Goal: Task Accomplishment & Management: Use online tool/utility

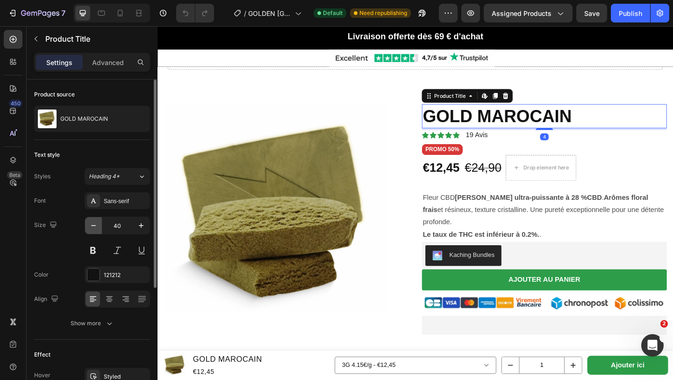
click at [94, 228] on icon "button" at bounding box center [93, 225] width 9 height 9
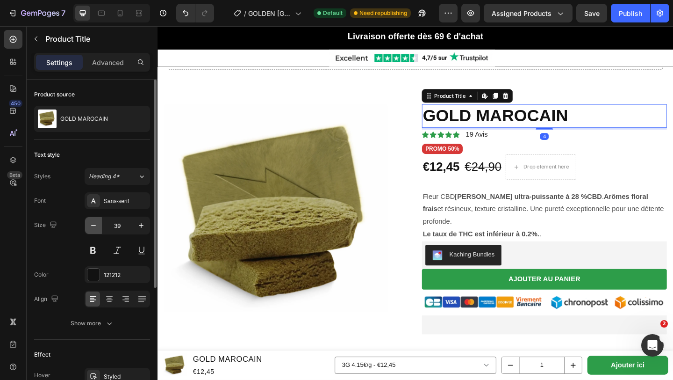
click at [94, 228] on icon "button" at bounding box center [93, 225] width 9 height 9
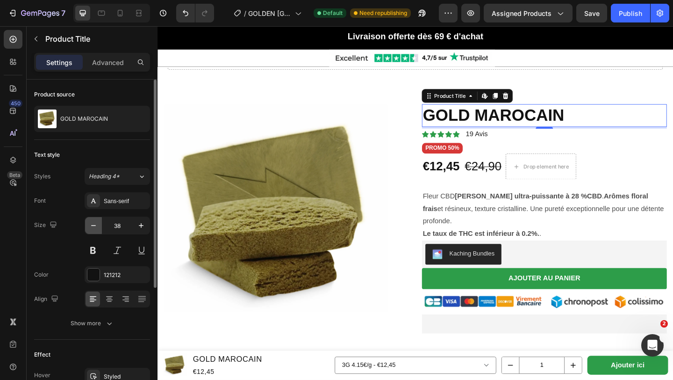
click at [94, 228] on icon "button" at bounding box center [93, 225] width 9 height 9
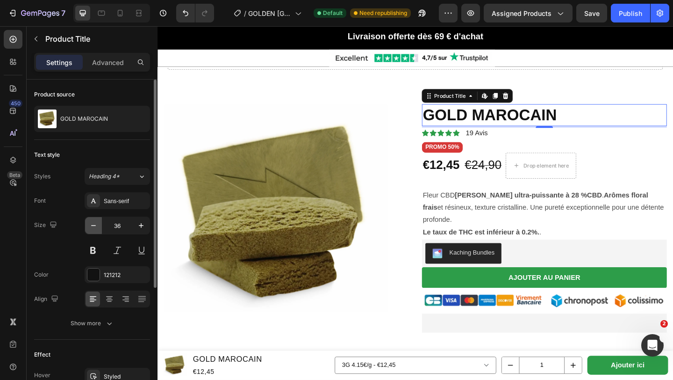
click at [94, 228] on icon "button" at bounding box center [93, 225] width 9 height 9
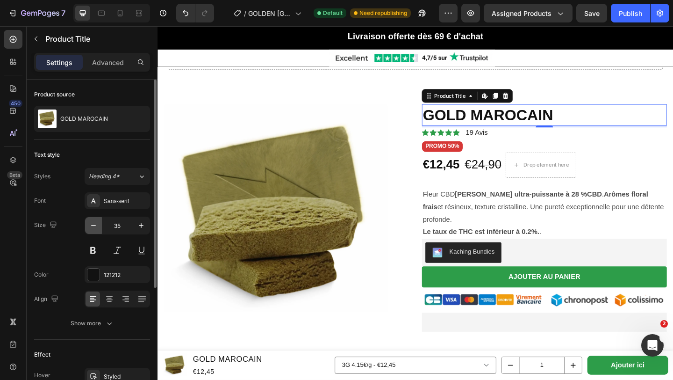
click at [94, 227] on icon "button" at bounding box center [93, 225] width 9 height 9
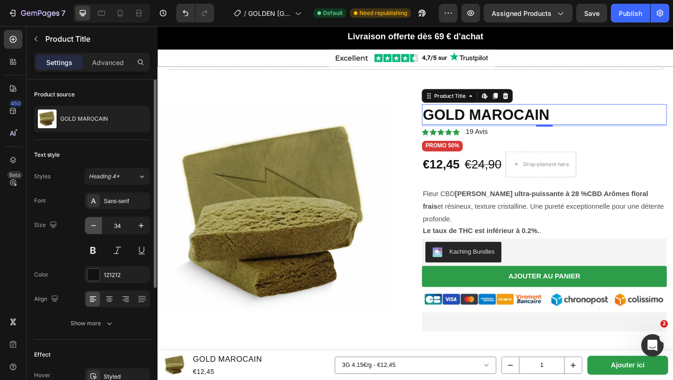
click at [94, 227] on icon "button" at bounding box center [93, 225] width 9 height 9
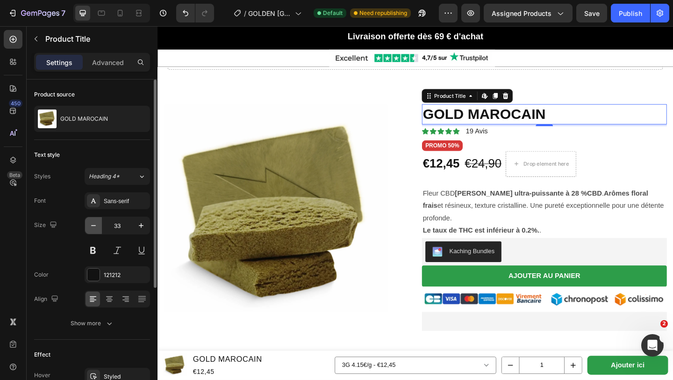
click at [94, 227] on icon "button" at bounding box center [93, 225] width 9 height 9
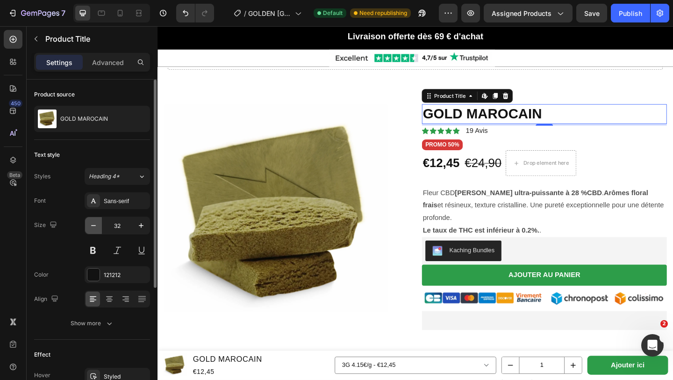
click at [94, 227] on icon "button" at bounding box center [93, 225] width 9 height 9
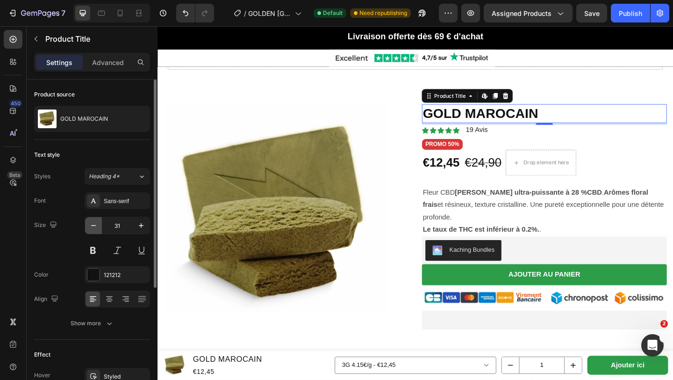
click at [94, 227] on icon "button" at bounding box center [93, 225] width 9 height 9
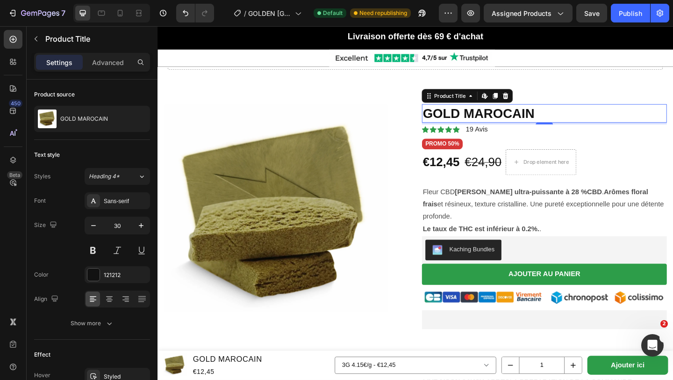
type input "29"
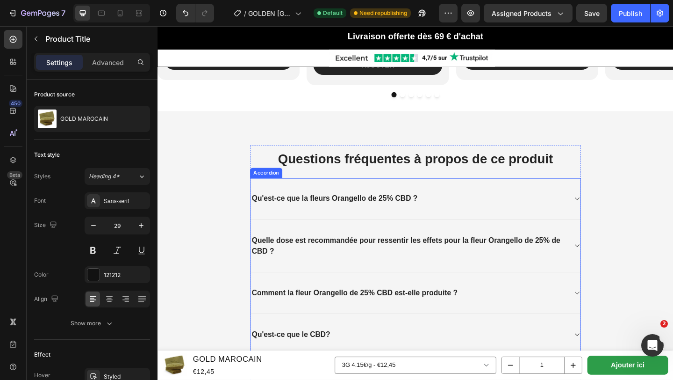
scroll to position [1456, 0]
click at [325, 213] on strong "Qu'est-ce que la fleurs Orangello de 25% CBD ?" at bounding box center [350, 214] width 181 height 9
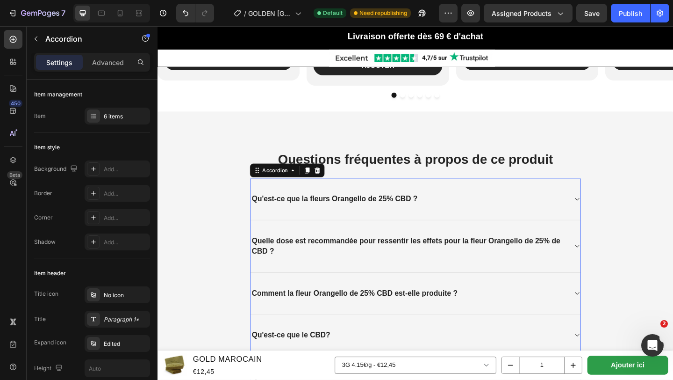
click at [259, 215] on div "Qu'est-ce que la fleurs Orangello de 25% CBD ?" at bounding box center [350, 214] width 183 height 15
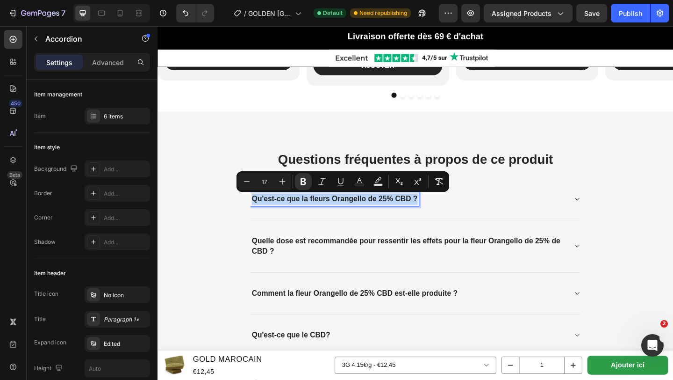
drag, startPoint x: 259, startPoint y: 215, endPoint x: 473, endPoint y: 214, distance: 214.7
click at [473, 214] on div "Qu'est-ce que la fleurs Orangello de 25% CBD ?" at bounding box center [431, 214] width 344 height 15
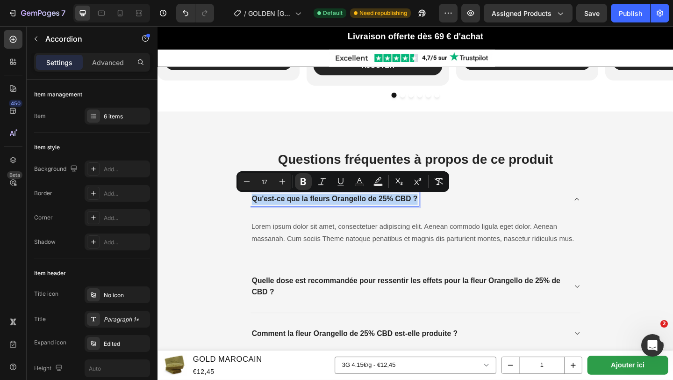
type input "19"
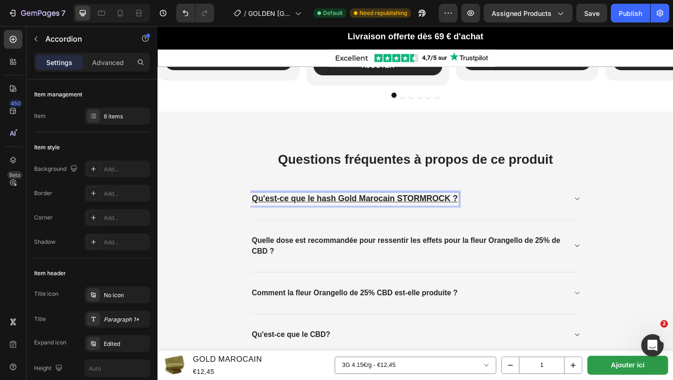
click at [417, 212] on u "Qu'est-ce que le hash Gold Marocain STORMROCK ?" at bounding box center [372, 214] width 224 height 10
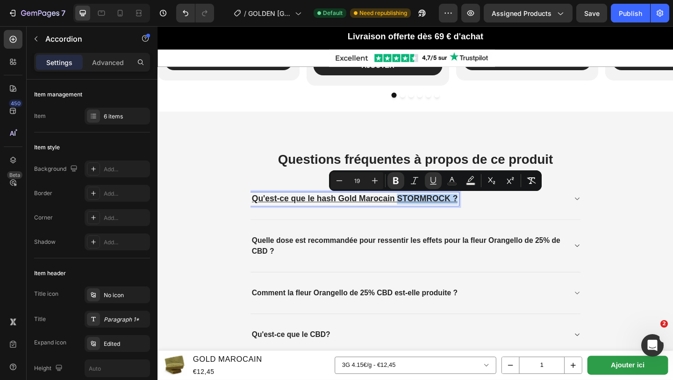
drag, startPoint x: 417, startPoint y: 212, endPoint x: 497, endPoint y: 211, distance: 79.5
click at [497, 211] on div "Qu'est-ce que le hash Gold Marocain STORMROCK ?" at bounding box center [431, 214] width 344 height 14
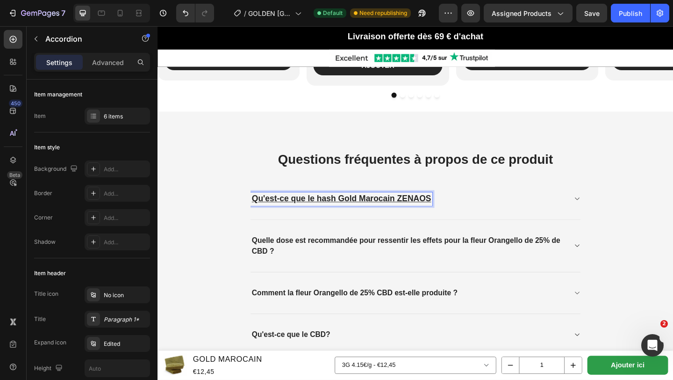
click at [259, 215] on div "Qu'est-ce que le hash Gold Marocain ZENAOS" at bounding box center [358, 214] width 198 height 14
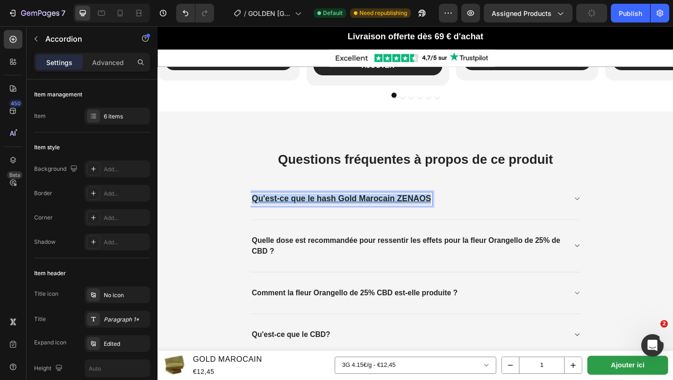
drag, startPoint x: 259, startPoint y: 215, endPoint x: 513, endPoint y: 210, distance: 254.0
click at [513, 210] on div "Qu'est-ce que le hash Gold Marocain ZENAOS" at bounding box center [431, 214] width 344 height 14
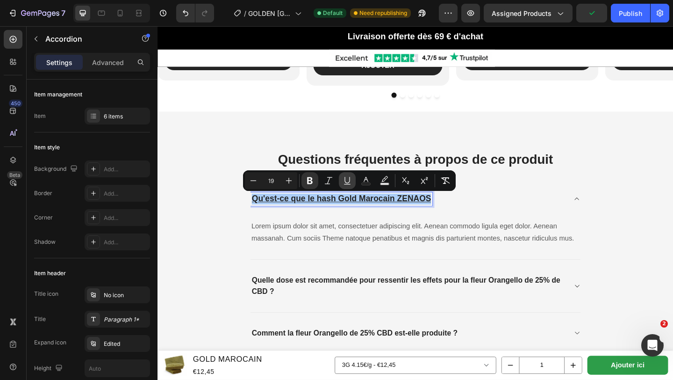
click at [348, 183] on icon "Editor contextual toolbar" at bounding box center [347, 180] width 9 height 9
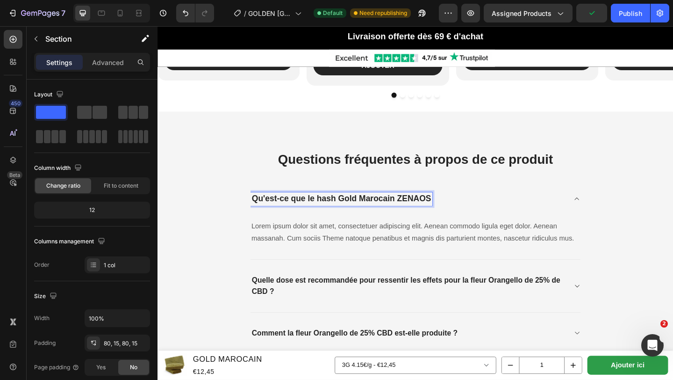
click at [239, 223] on div "Questions fréquentes à propos de ce produit Heading Qu'est-ce que le hash Gold …" at bounding box center [438, 382] width 547 height 453
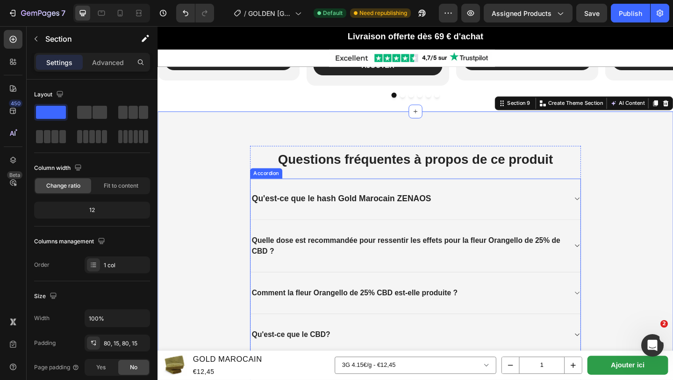
click at [612, 211] on icon at bounding box center [613, 213] width 7 height 7
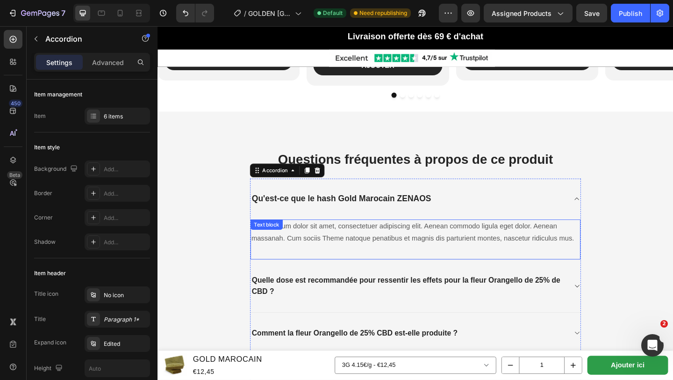
click at [613, 260] on p "Lorem ipsum dolor sit amet, consectetuer adipiscing elit. Aenean commodo ligula…" at bounding box center [438, 250] width 357 height 27
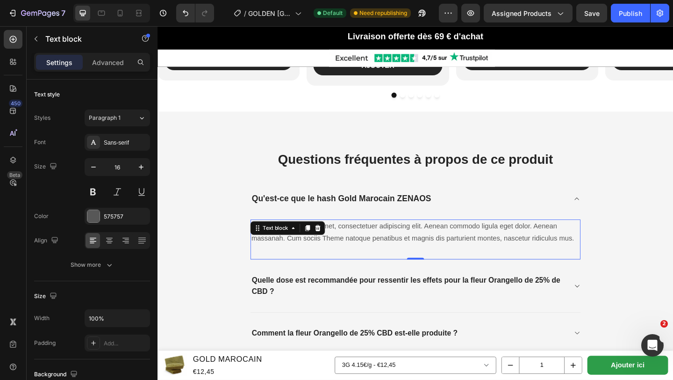
click at [613, 260] on p "Lorem ipsum dolor sit amet, consectetuer adipiscing elit. Aenean commodo ligula…" at bounding box center [438, 250] width 357 height 27
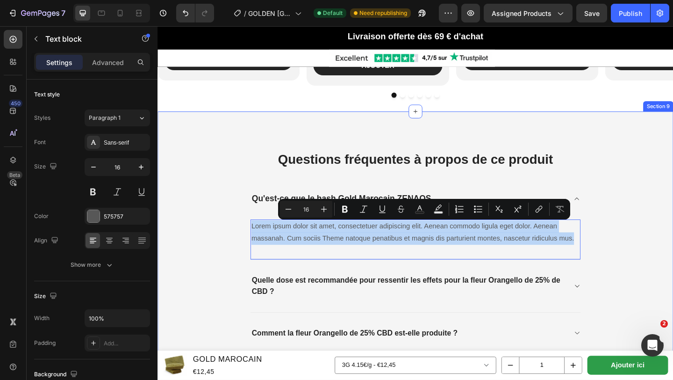
drag, startPoint x: 613, startPoint y: 260, endPoint x: 255, endPoint y: 243, distance: 358.2
click at [255, 243] on div "Questions fréquentes à propos de ce produit Heading Qu'est-ce que le hash Gold …" at bounding box center [438, 382] width 547 height 453
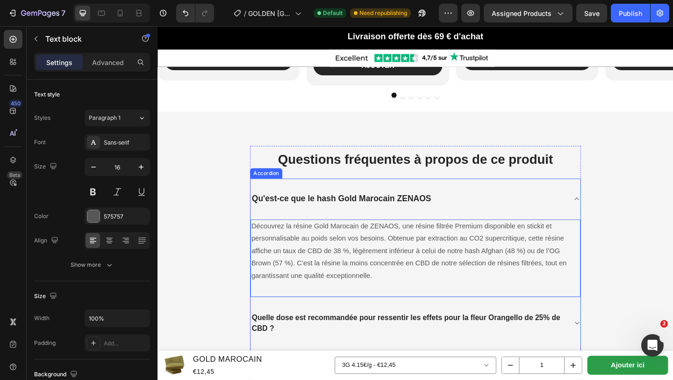
click at [613, 216] on icon at bounding box center [613, 213] width 7 height 7
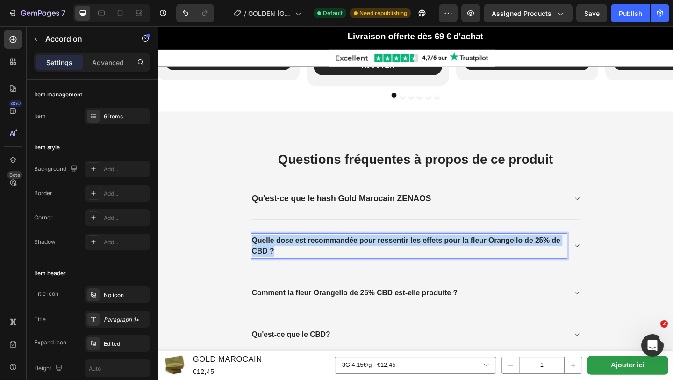
drag, startPoint x: 262, startPoint y: 258, endPoint x: 296, endPoint y: 272, distance: 37.3
click at [296, 272] on p "Quelle dose est recommandée pour ressentir les effets pour la fleur Orangello d…" at bounding box center [430, 265] width 341 height 24
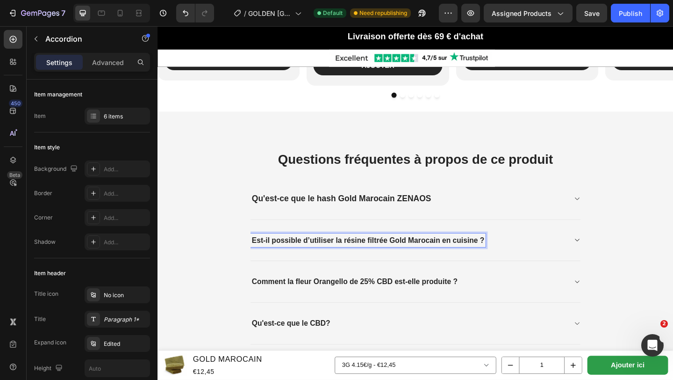
click at [615, 258] on icon at bounding box center [613, 258] width 7 height 7
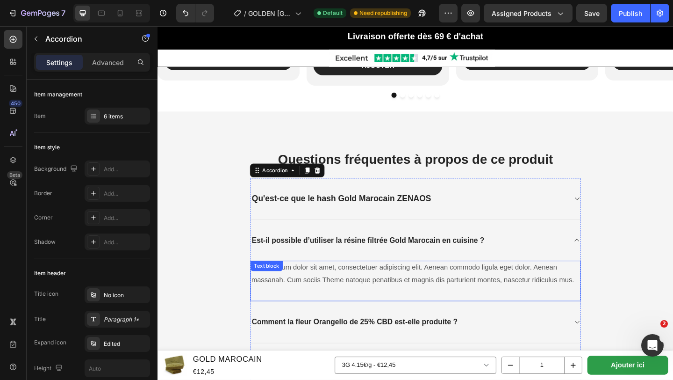
click at [611, 304] on p "Lorem ipsum dolor sit amet, consectetuer adipiscing elit. Aenean commodo ligula…" at bounding box center [438, 295] width 357 height 27
click at [608, 304] on p "Lorem ipsum dolor sit amet, consectetuer adipiscing elit. Aenean commodo ligula…" at bounding box center [438, 295] width 357 height 27
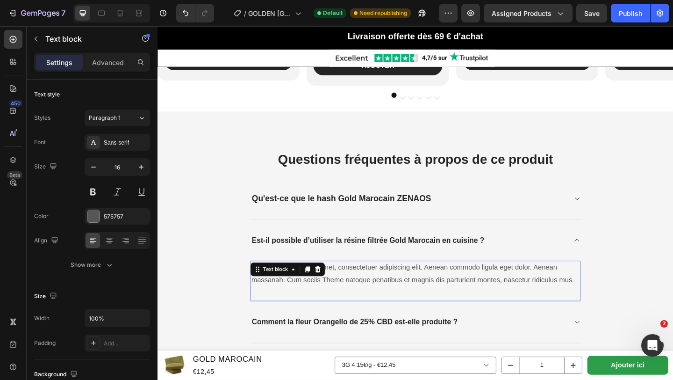
click at [609, 304] on p "Lorem ipsum dolor sit amet, consectetuer adipiscing elit. Aenean commodo ligula…" at bounding box center [438, 295] width 357 height 27
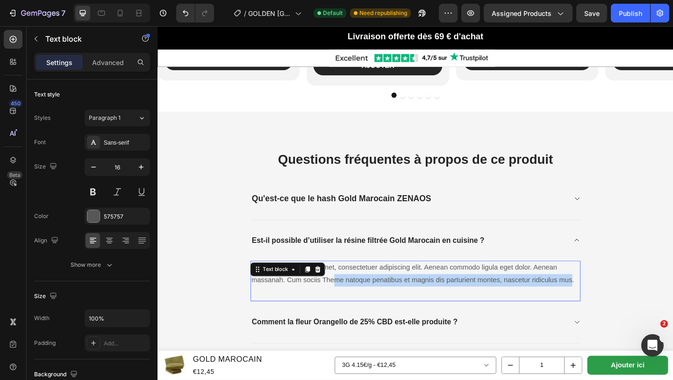
drag, startPoint x: 609, startPoint y: 304, endPoint x: 345, endPoint y: 311, distance: 263.8
click at [349, 302] on p "Lorem ipsum dolor sit amet, consectetuer adipiscing elit. Aenean commodo ligula…" at bounding box center [438, 295] width 357 height 27
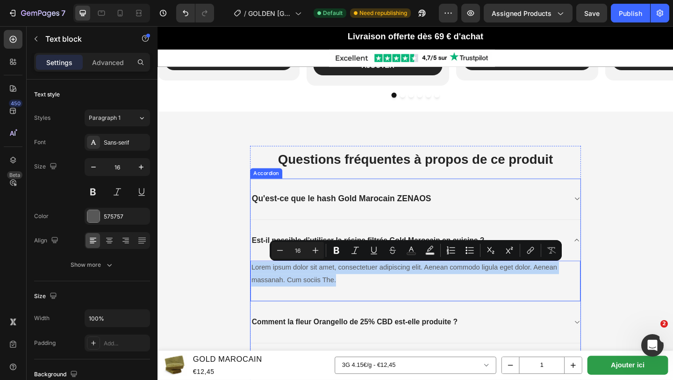
drag, startPoint x: 353, startPoint y: 304, endPoint x: 271, endPoint y: 278, distance: 85.8
click at [271, 278] on div "Est-il possible d’utiliser la résine filtrée Gold Marocain en cuisine ? Lorem i…" at bounding box center [438, 281] width 359 height 89
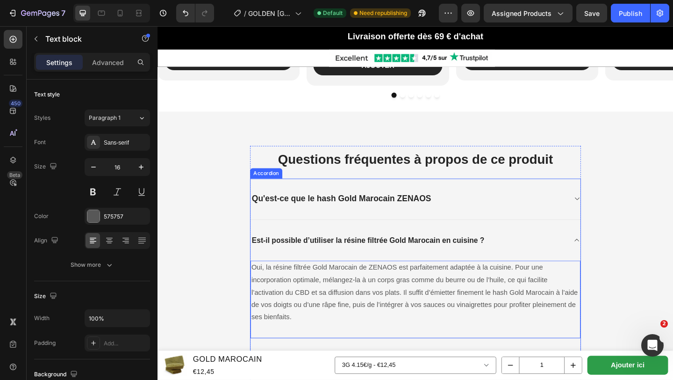
click at [613, 259] on icon at bounding box center [613, 258] width 7 height 7
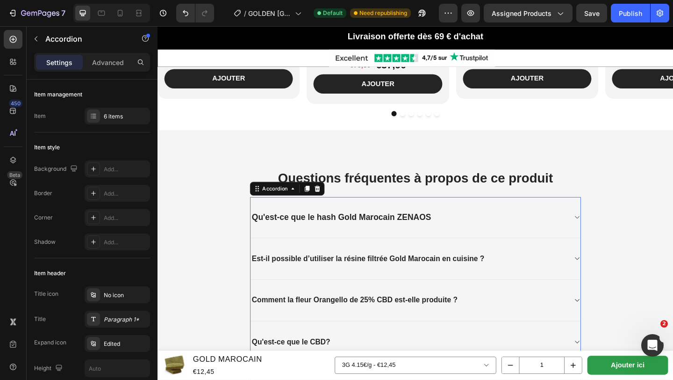
scroll to position [1478, 0]
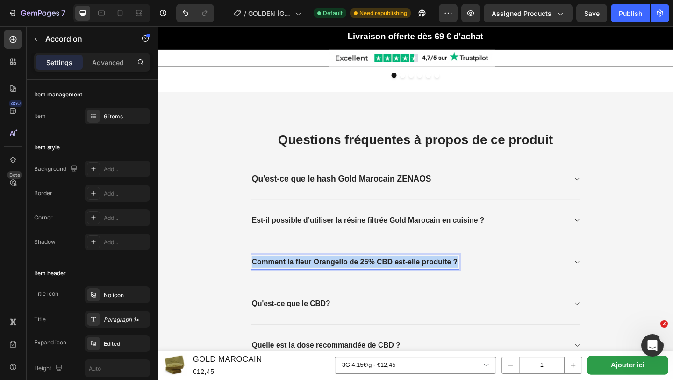
drag, startPoint x: 261, startPoint y: 285, endPoint x: 489, endPoint y: 279, distance: 227.3
click at [489, 280] on div "Comment la fleur Orangello de 25% CBD est-elle produite ?" at bounding box center [431, 282] width 344 height 15
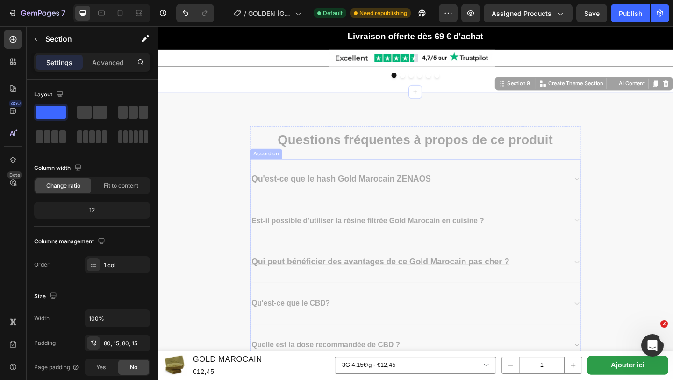
drag, startPoint x: 257, startPoint y: 284, endPoint x: 267, endPoint y: 284, distance: 10.3
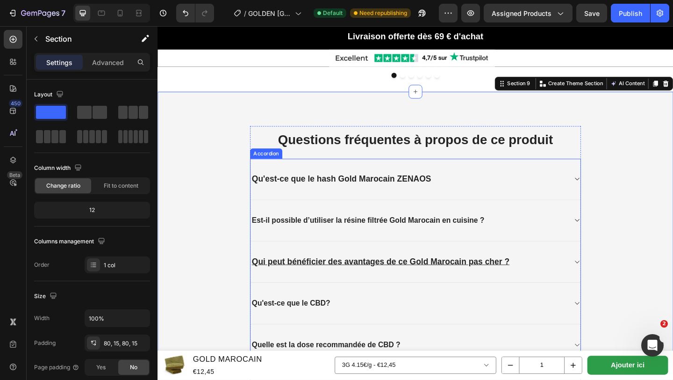
click at [260, 282] on u "Qui peut bénéficier des avantages de ce Gold Marocain pas cher ?" at bounding box center [400, 282] width 281 height 10
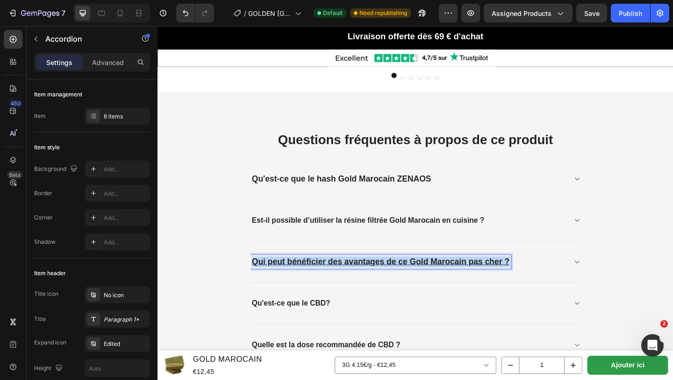
drag, startPoint x: 260, startPoint y: 282, endPoint x: 581, endPoint y: 291, distance: 321.0
click at [581, 291] on div "Qui peut bénéficier des avantages de ce Gold Marocain pas cher ?" at bounding box center [438, 282] width 359 height 45
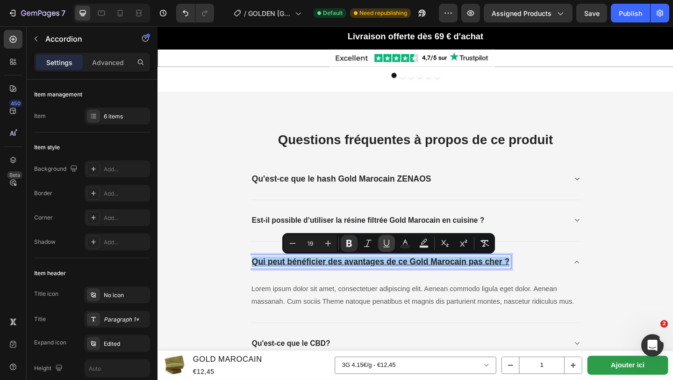
click at [383, 241] on icon "Editor contextual toolbar" at bounding box center [386, 243] width 9 height 9
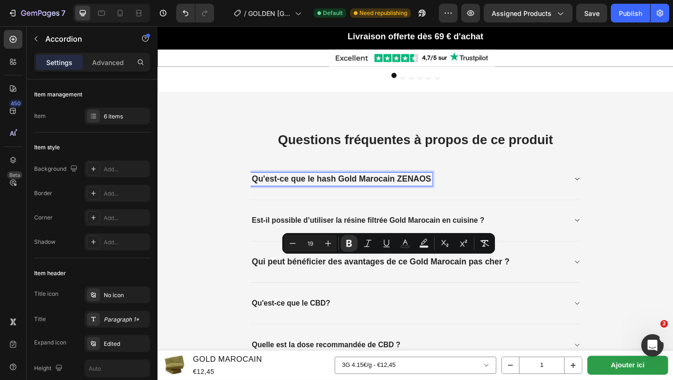
click at [260, 192] on div "Qu'est-ce que le hash Gold Marocain ZENAOS" at bounding box center [358, 192] width 198 height 14
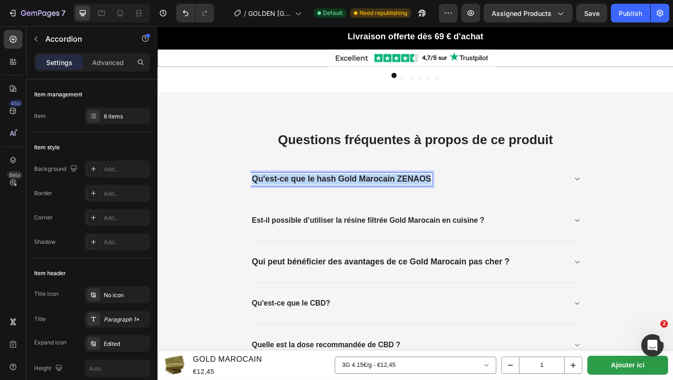
drag, startPoint x: 260, startPoint y: 192, endPoint x: 472, endPoint y: 197, distance: 212.8
click at [472, 197] on div "Qu'est-ce que le hash Gold Marocain ZENAOS" at bounding box center [431, 192] width 344 height 14
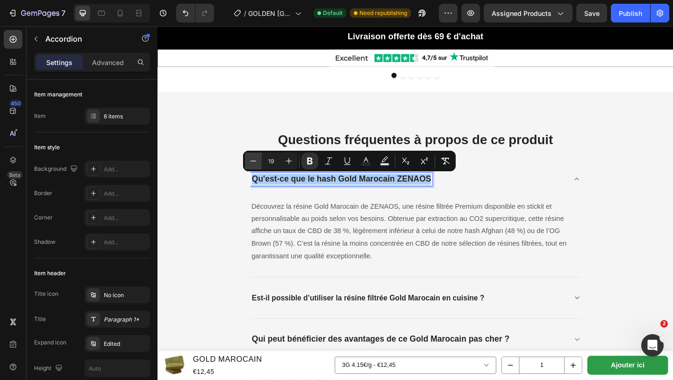
click at [255, 161] on icon "Editor contextual toolbar" at bounding box center [254, 160] width 6 height 0
click at [255, 161] on icon "Editor contextual toolbar" at bounding box center [253, 160] width 9 height 9
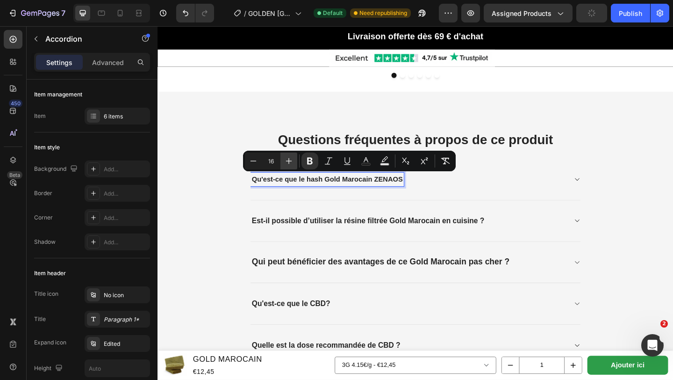
click at [288, 160] on icon "Editor contextual toolbar" at bounding box center [288, 160] width 9 height 9
type input "17"
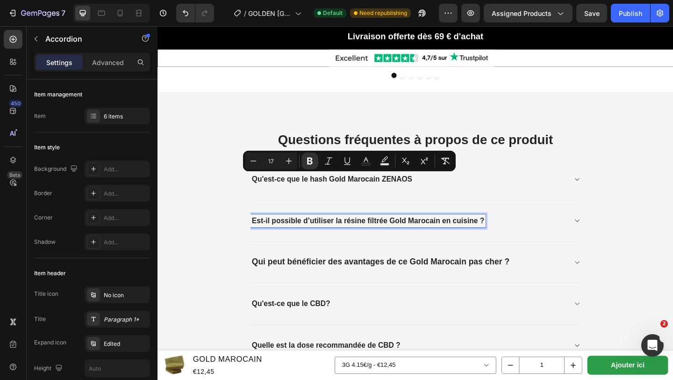
click at [263, 235] on strong "Est-il possible d’utiliser la résine filtrée Gold Marocain en cuisine ?" at bounding box center [386, 237] width 253 height 9
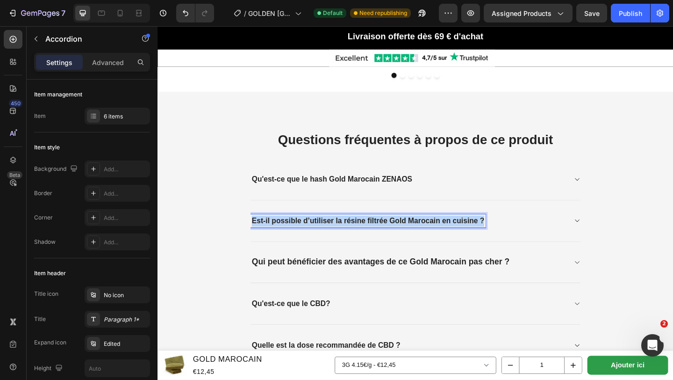
drag, startPoint x: 260, startPoint y: 236, endPoint x: 529, endPoint y: 227, distance: 269.0
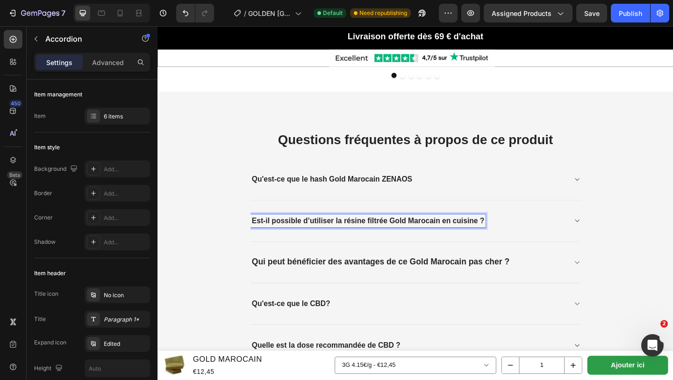
click at [263, 237] on strong "Est-il possible d’utiliser la résine filtrée Gold Marocain en cuisine ?" at bounding box center [386, 237] width 253 height 9
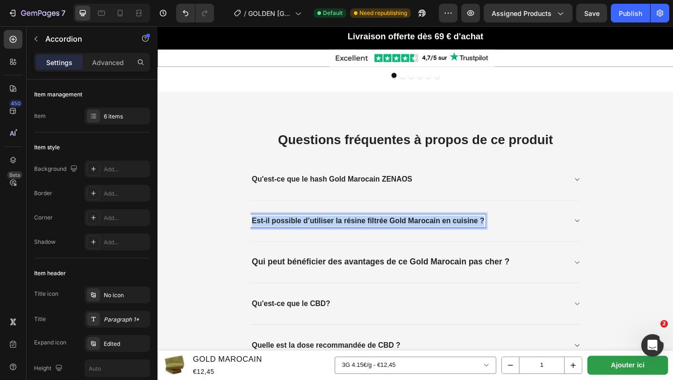
drag, startPoint x: 259, startPoint y: 237, endPoint x: 520, endPoint y: 246, distance: 260.6
click at [520, 246] on div "Est-il possible d’utiliser la résine filtrée Gold Marocain en cuisine ?" at bounding box center [438, 238] width 359 height 45
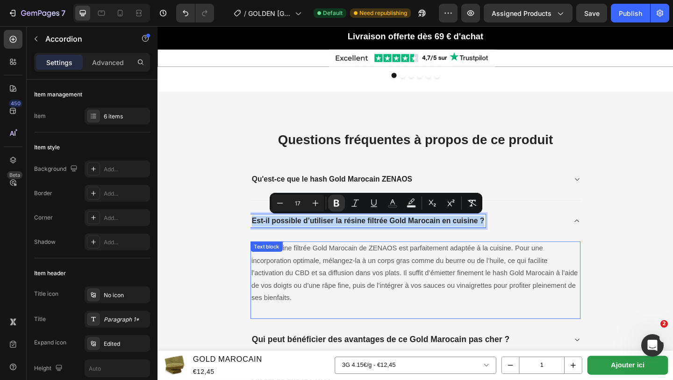
click at [270, 279] on p "Oui, la résine filtrée Gold Marocain de ZENAOS est parfaitement adaptée à la cu…" at bounding box center [438, 294] width 357 height 67
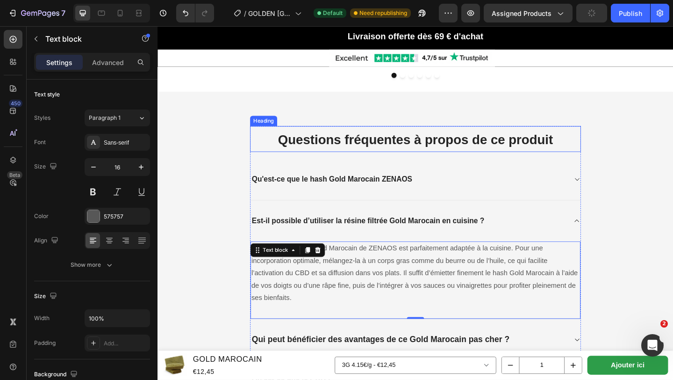
click at [291, 153] on strong "Questions fréquentes à propos de ce produit" at bounding box center [438, 149] width 299 height 15
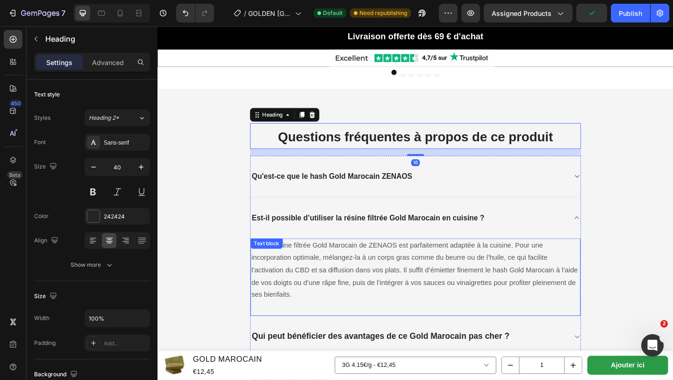
scroll to position [1476, 0]
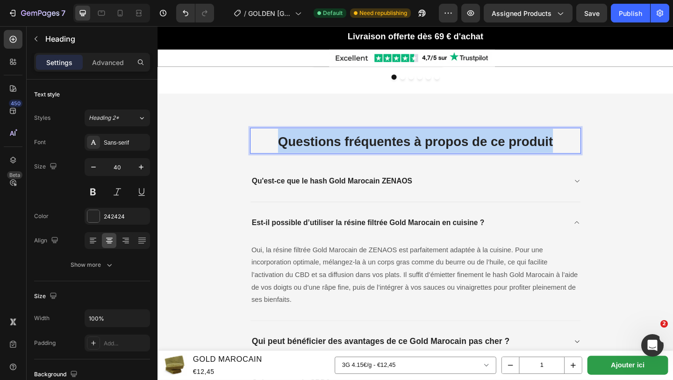
drag, startPoint x: 291, startPoint y: 153, endPoint x: 621, endPoint y: 159, distance: 329.8
click at [621, 159] on div "Questions fréquentes à propos de ce produit Heading 16 Qu'est-ce que le hash Go…" at bounding box center [438, 377] width 547 height 481
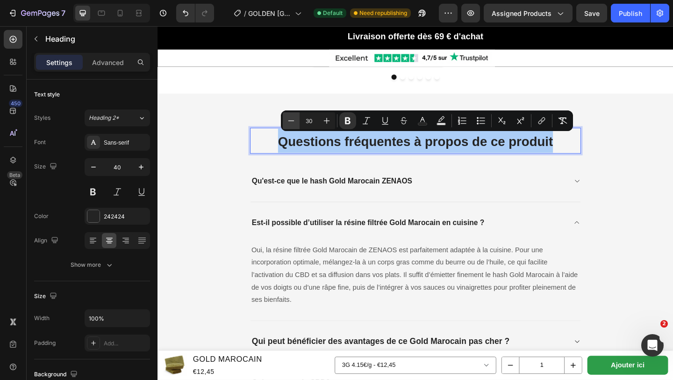
click at [292, 120] on icon "Editor contextual toolbar" at bounding box center [291, 120] width 9 height 9
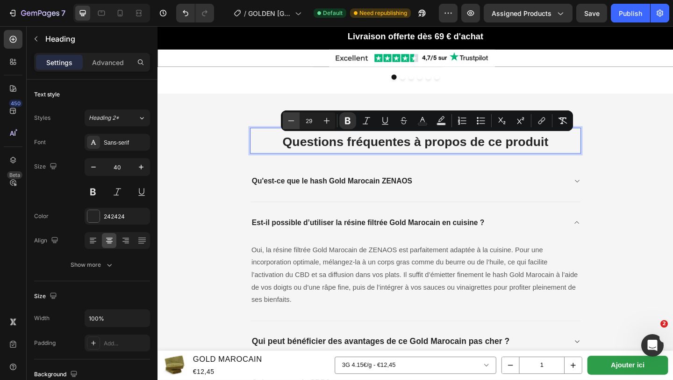
click at [293, 119] on icon "Editor contextual toolbar" at bounding box center [291, 120] width 9 height 9
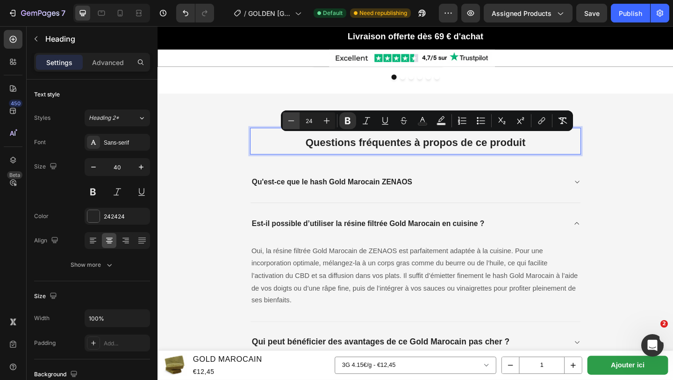
click at [293, 119] on icon "Editor contextual toolbar" at bounding box center [291, 120] width 9 height 9
type input "22"
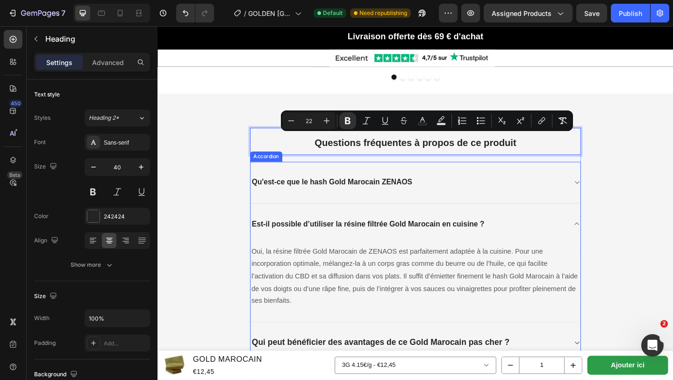
click at [253, 203] on div "Questions fréquentes à propos de ce produit Heading 16 Qu'est-ce que le hash Go…" at bounding box center [438, 378] width 547 height 483
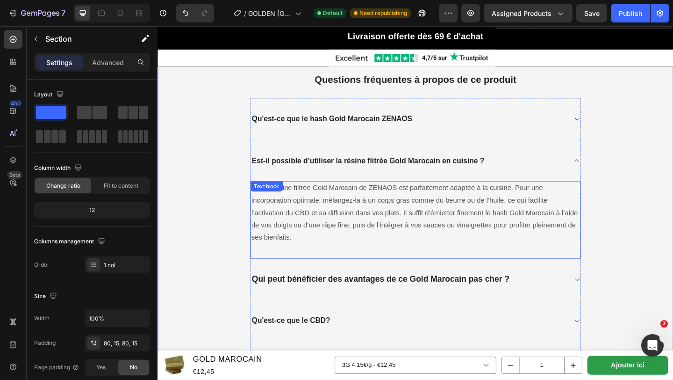
scroll to position [1565, 0]
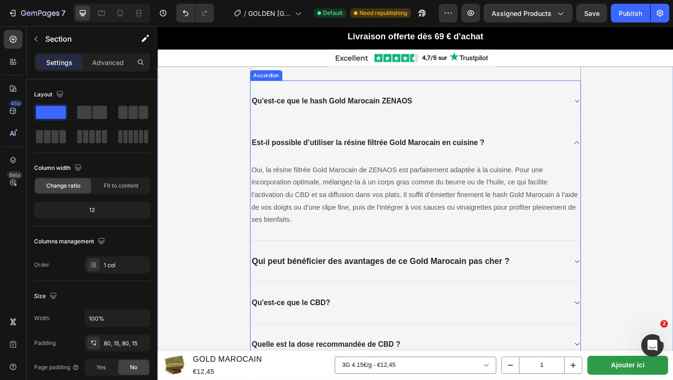
click at [260, 282] on strong "Qui peut bénéficier des avantages de ce Gold Marocain pas cher ?" at bounding box center [400, 281] width 281 height 10
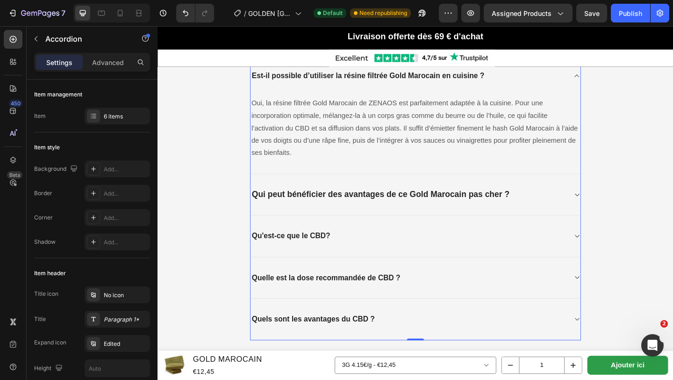
scroll to position [1625, 0]
click at [583, 206] on div "Qui peut bénéficier des avantages de ce Gold Marocain pas cher ?" at bounding box center [431, 208] width 344 height 14
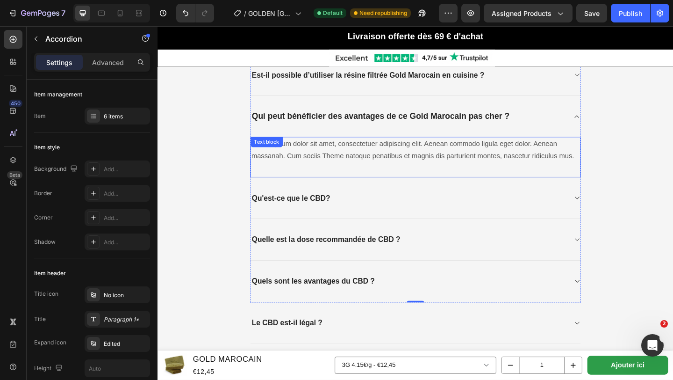
click at [609, 169] on p "Lorem ipsum dolor sit amet, consectetuer adipiscing elit. Aenean commodo ligula…" at bounding box center [438, 160] width 357 height 27
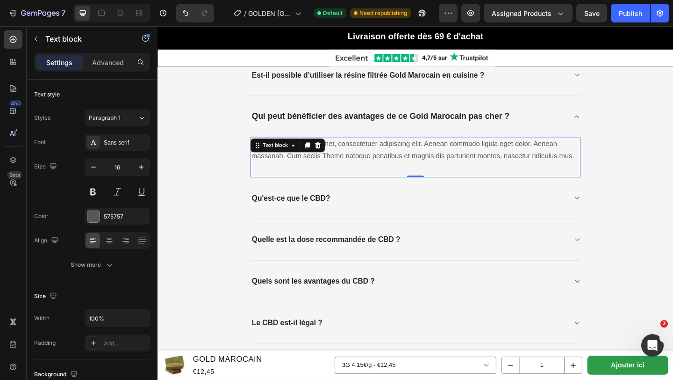
click at [557, 169] on p "Lorem ipsum dolor sit amet, consectetuer adipiscing elit. Aenean commodo ligula…" at bounding box center [438, 160] width 357 height 27
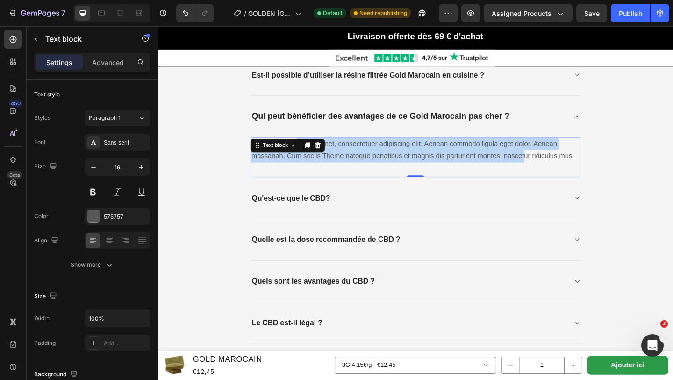
drag, startPoint x: 556, startPoint y: 169, endPoint x: 310, endPoint y: 160, distance: 246.1
click at [310, 159] on div "Lorem ipsum dolor sit amet, consectetuer adipiscing elit. Aenean commodo ligula…" at bounding box center [438, 168] width 359 height 44
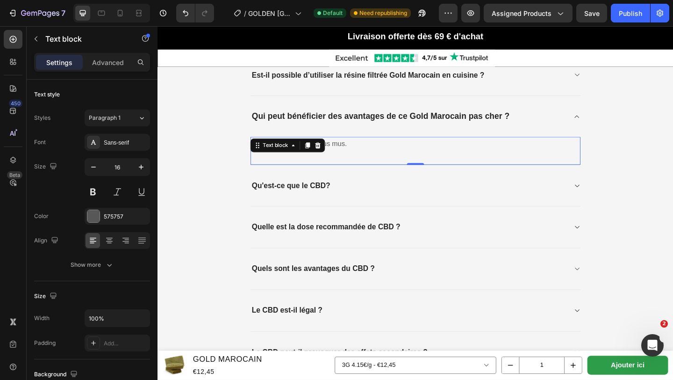
click at [383, 147] on p "Lorem ipsum dur ridiculus mus." at bounding box center [438, 154] width 357 height 14
click at [378, 153] on p "Lorem ipsum dur ridiculus mus." at bounding box center [438, 154] width 357 height 14
drag, startPoint x: 377, startPoint y: 153, endPoint x: 254, endPoint y: 155, distance: 123.0
click at [257, 157] on div "⁠⁠⁠⁠⁠⁠⁠ Questions fréquentes à propos de ce produit Heading Qu'est-ce que le ha…" at bounding box center [438, 189] width 547 height 428
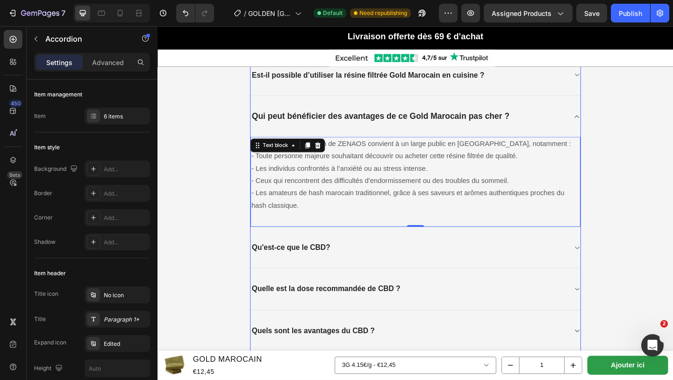
click at [615, 123] on icon at bounding box center [613, 124] width 7 height 7
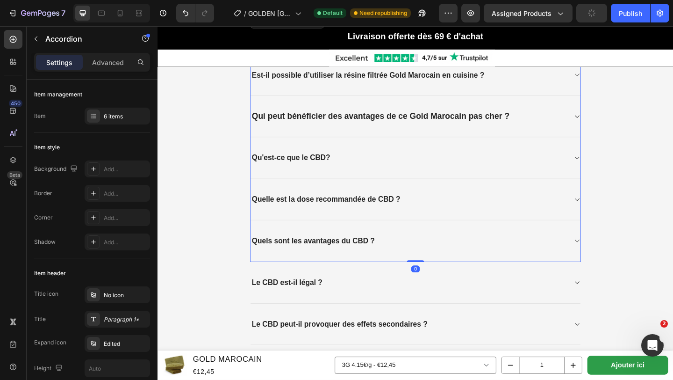
click at [615, 123] on icon at bounding box center [614, 124] width 5 height 3
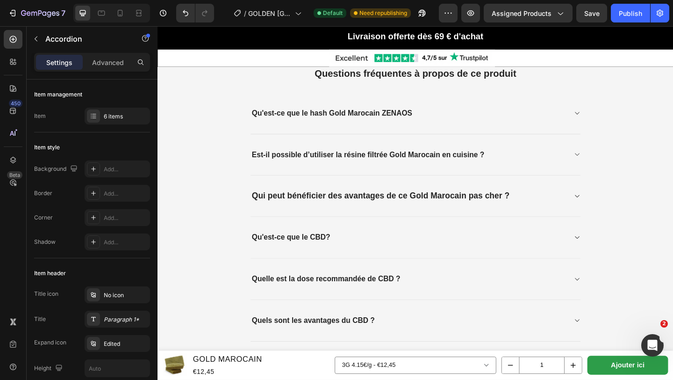
scroll to position [1494, 0]
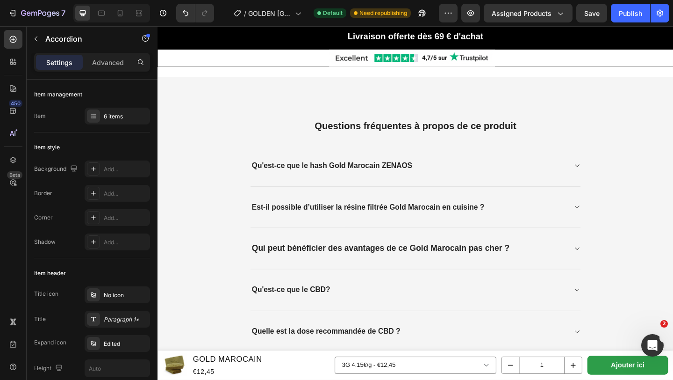
click at [478, 283] on div "Qui peut bénéficier des avantages de ce Gold Marocain pas cher ?" at bounding box center [438, 268] width 359 height 45
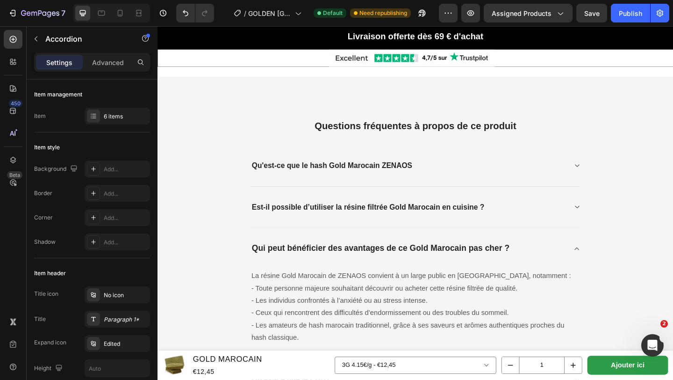
click at [478, 283] on div "Qui peut bénéficier des avantages de ce Gold Marocain pas cher ?" at bounding box center [438, 268] width 359 height 44
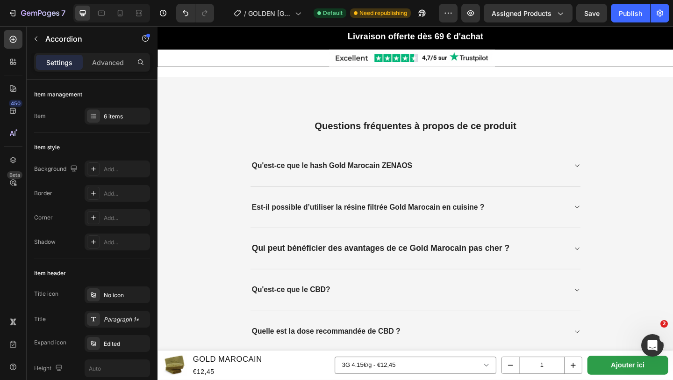
click at [515, 253] on div "Qui peut bénéficier des avantages de ce Gold Marocain pas cher ?" at bounding box center [438, 268] width 359 height 45
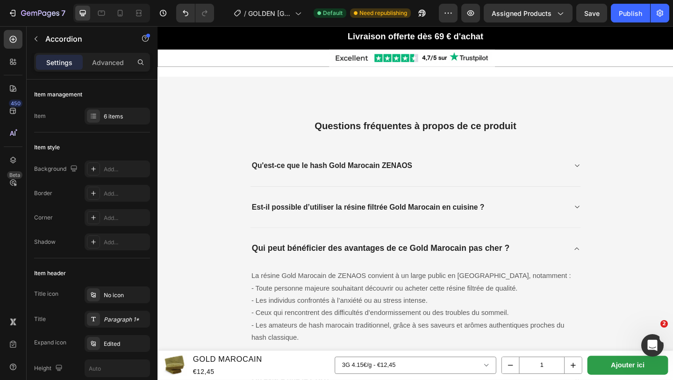
click at [530, 255] on div "Qui peut bénéficier des avantages de ce Gold Marocain pas cher ?" at bounding box center [438, 268] width 359 height 44
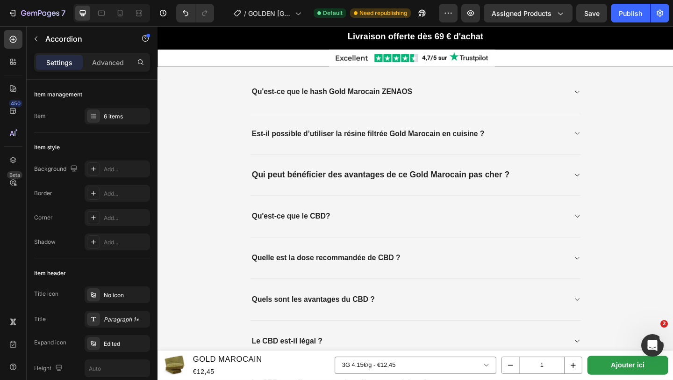
scroll to position [1561, 0]
click at [571, 189] on div "Qui peut bénéficier des avantages de ce Gold Marocain pas cher ?" at bounding box center [431, 188] width 344 height 14
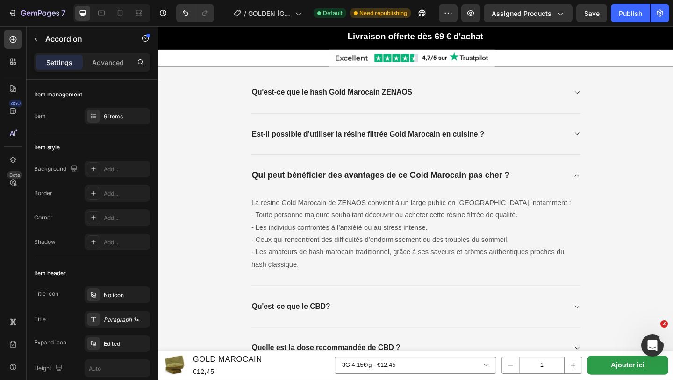
click at [571, 189] on div "Qui peut bénéficier des avantages de ce Gold Marocain pas cher ?" at bounding box center [431, 188] width 344 height 14
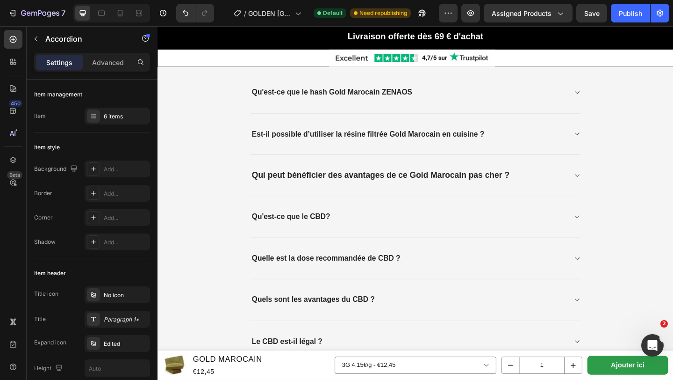
click at [525, 190] on strong "Qui peut bénéficier des avantages de ce Gold Marocain pas cher ?" at bounding box center [400, 188] width 281 height 10
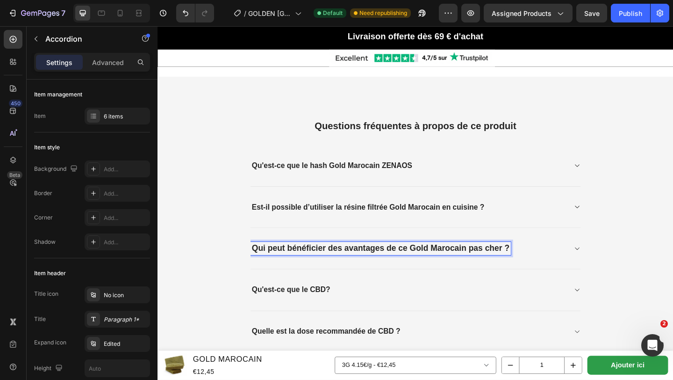
scroll to position [1503, 0]
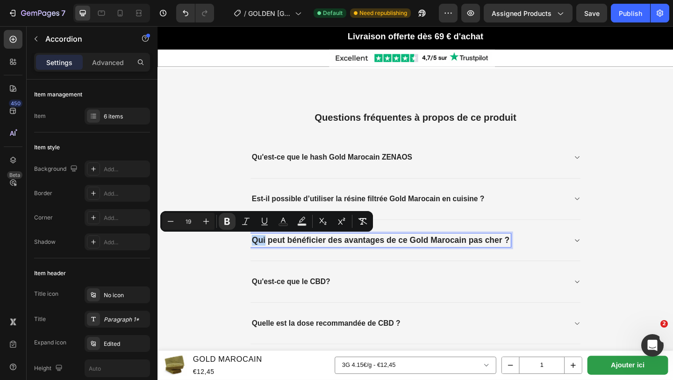
click at [267, 263] on p "Qui peut bénéficier des avantages de ce Gold Marocain pas cher ?" at bounding box center [400, 259] width 281 height 12
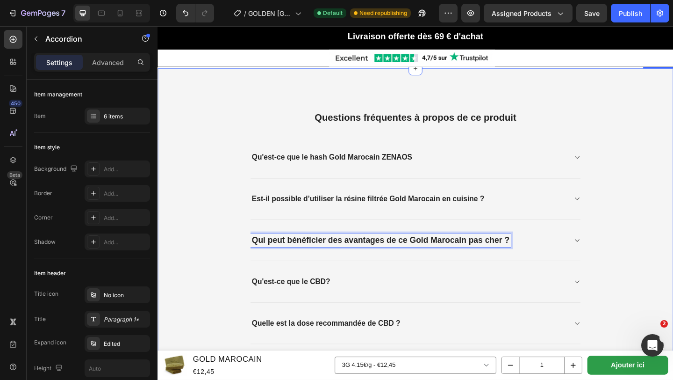
click at [256, 258] on div "Questions fréquentes à propos de ce produit Heading Qu'est-ce que le hash Gold …" at bounding box center [438, 308] width 547 height 398
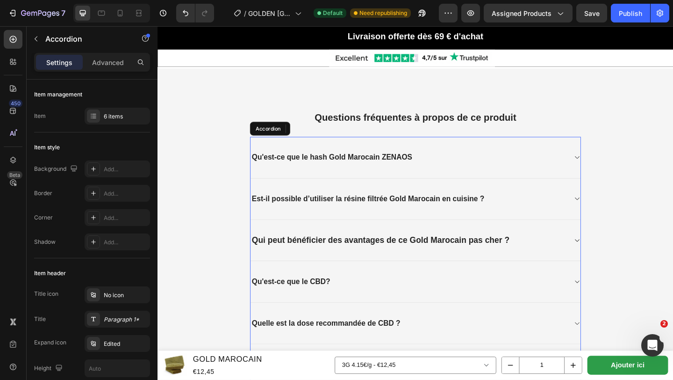
click at [267, 237] on div "Qui peut bénéficier des avantages de ce Gold Marocain pas cher ?" at bounding box center [438, 259] width 359 height 45
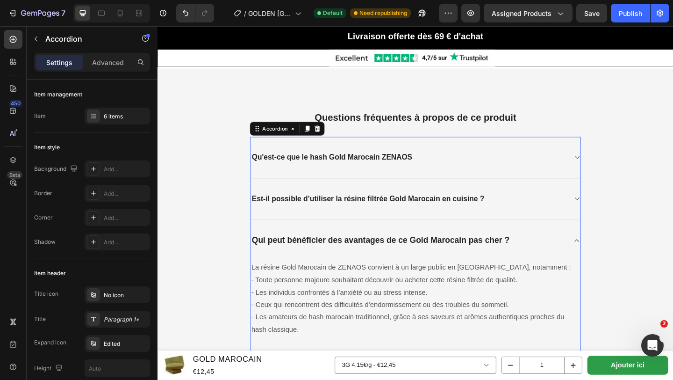
click at [614, 256] on icon at bounding box center [613, 258] width 7 height 7
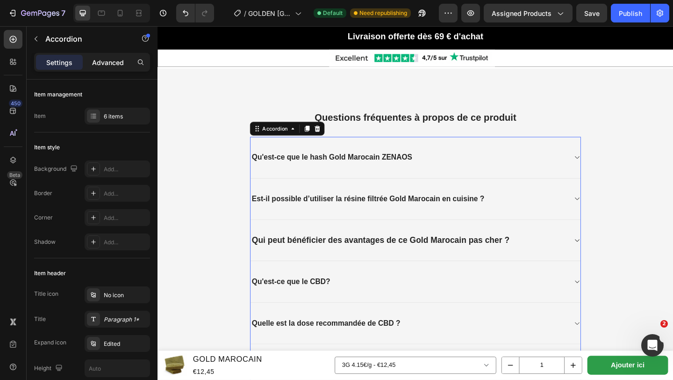
click at [117, 56] on div "Advanced" at bounding box center [108, 62] width 47 height 15
type input "100%"
type input "100"
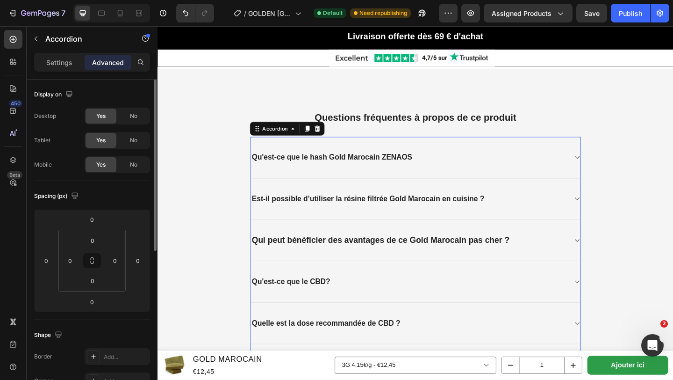
click at [57, 61] on p "Settings" at bounding box center [59, 63] width 26 height 10
type input "0"
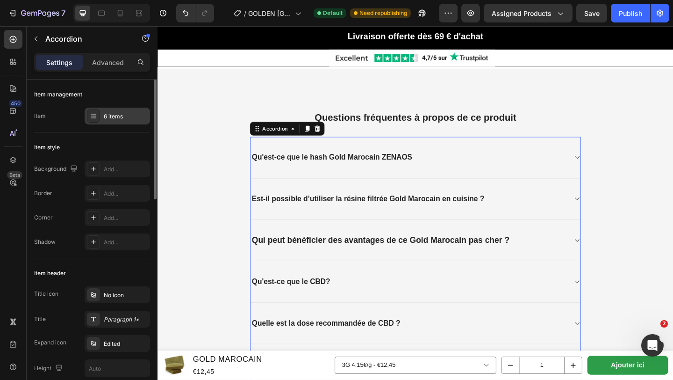
click at [112, 116] on div "6 items" at bounding box center [126, 116] width 44 height 8
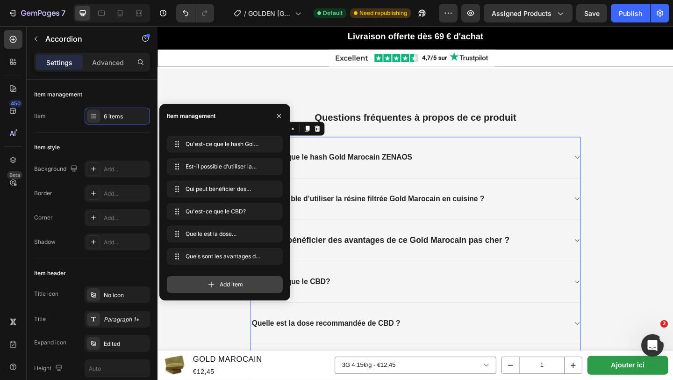
click at [217, 286] on div "Add item" at bounding box center [225, 284] width 116 height 17
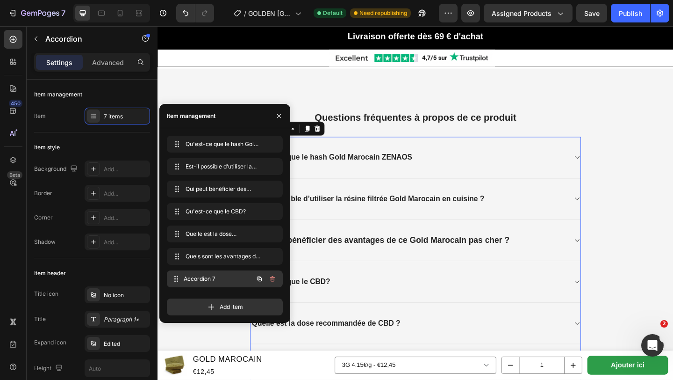
click at [227, 281] on span "Accordion 7" at bounding box center [218, 279] width 69 height 8
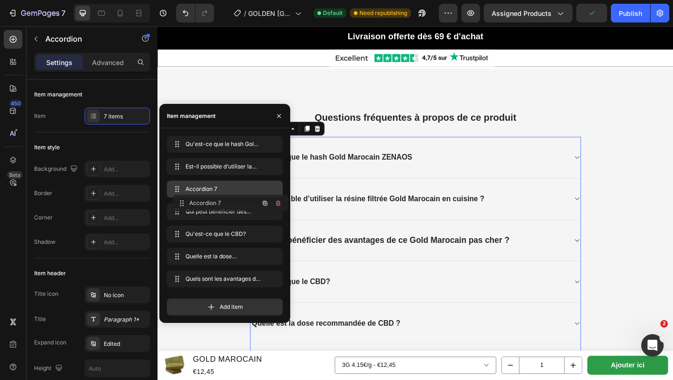
drag, startPoint x: 221, startPoint y: 278, endPoint x: 227, endPoint y: 202, distance: 75.5
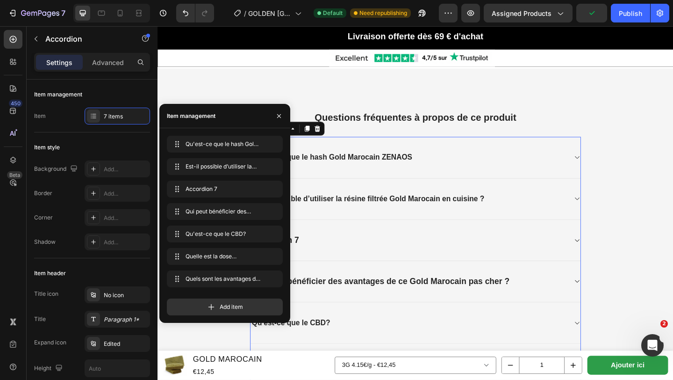
click at [423, 246] on div "Accordion 7" at bounding box center [438, 259] width 359 height 45
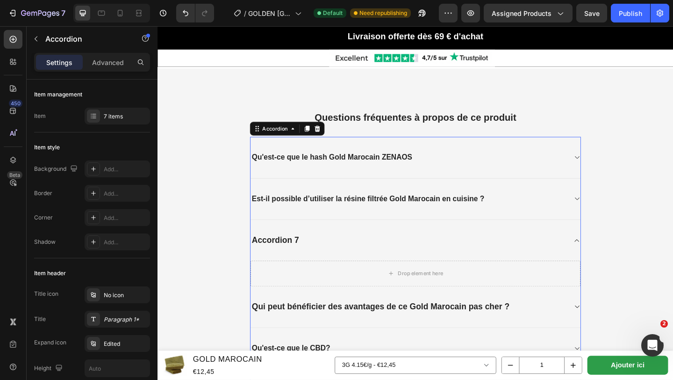
click at [313, 256] on div "Accordion 7" at bounding box center [431, 259] width 344 height 14
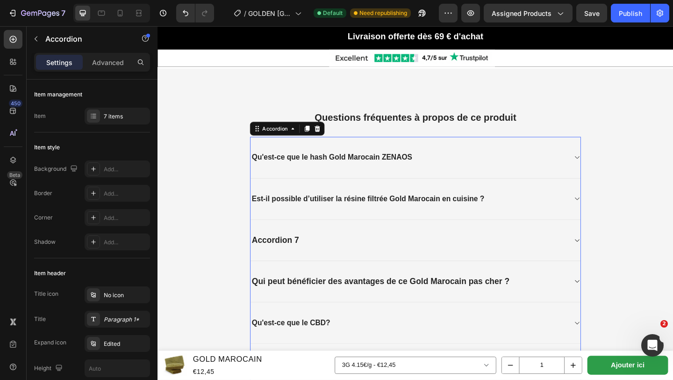
click at [312, 257] on div "Accordion 7" at bounding box center [286, 259] width 54 height 14
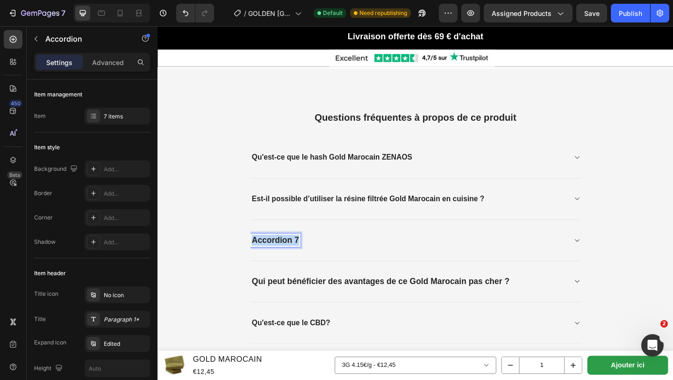
drag, startPoint x: 311, startPoint y: 257, endPoint x: 254, endPoint y: 258, distance: 57.5
click at [254, 258] on div "Questions fréquentes à propos de ce produit Heading Qu'est-ce que le hash Gold …" at bounding box center [438, 330] width 547 height 443
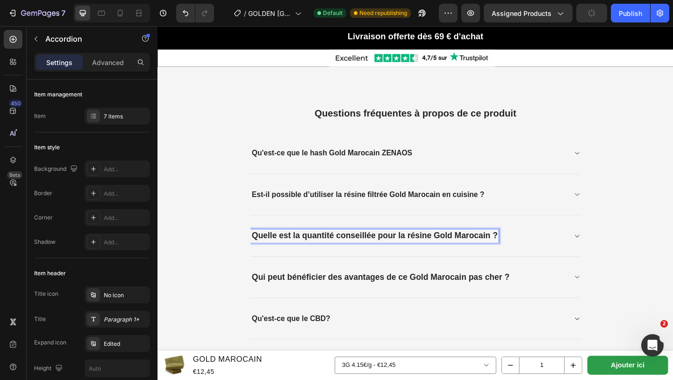
scroll to position [1509, 0]
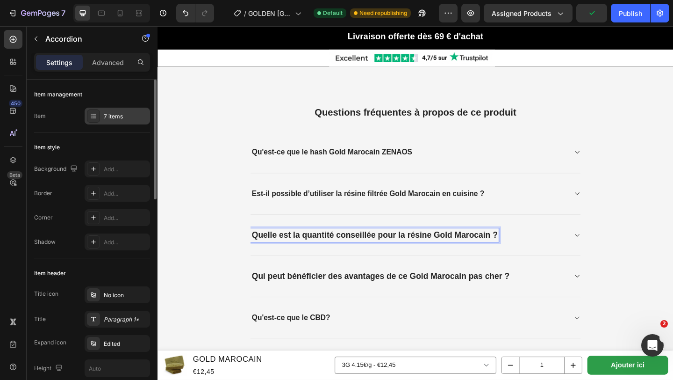
click at [115, 121] on div "7 items" at bounding box center [117, 116] width 65 height 17
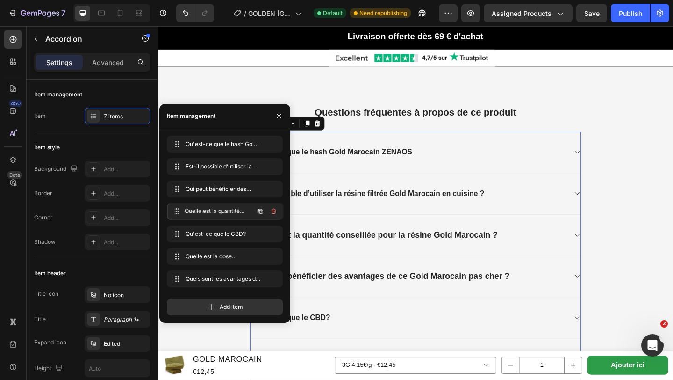
drag, startPoint x: 210, startPoint y: 190, endPoint x: 211, endPoint y: 212, distance: 21.6
click at [393, 231] on div "Qui peut bénéficier des avantages de ce Gold Marocain pas cher ?" at bounding box center [438, 253] width 359 height 45
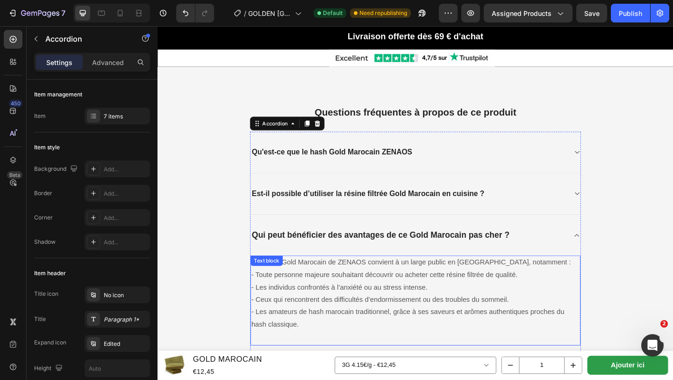
click at [423, 301] on p "- Toute personne majeure souhaitant découvrir ou acheter cette résine filtrée d…" at bounding box center [438, 323] width 357 height 67
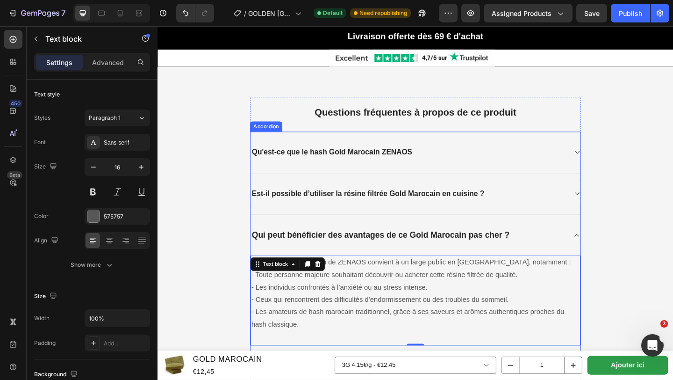
click at [583, 259] on div "Qui peut bénéficier des avantages de ce Gold Marocain pas cher ?" at bounding box center [431, 253] width 344 height 14
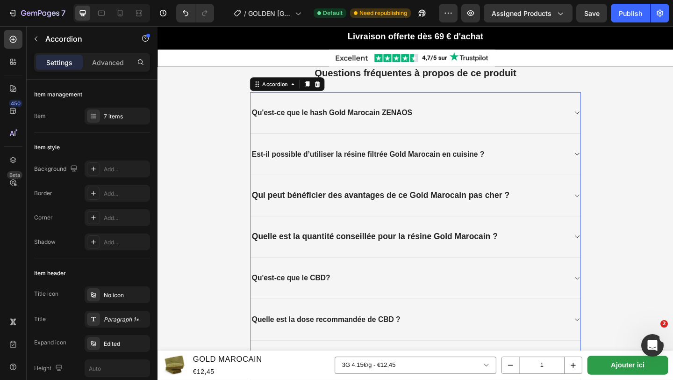
scroll to position [1575, 0]
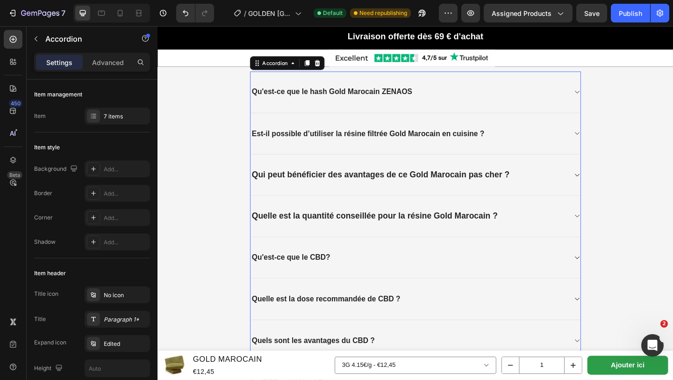
click at [567, 238] on div "Quelle est la quantité conseillée pour la résine Gold Marocain ?" at bounding box center [431, 232] width 344 height 14
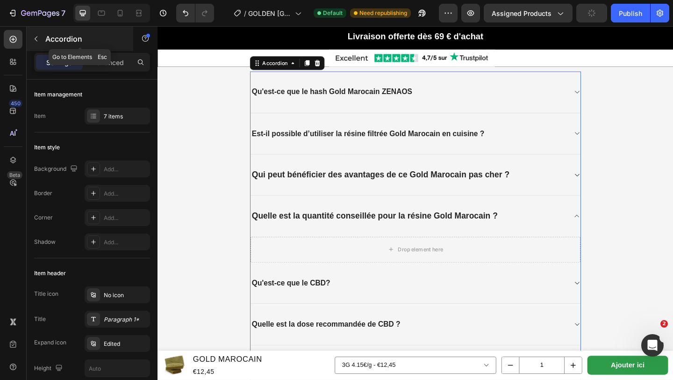
click at [38, 34] on button "button" at bounding box center [36, 38] width 15 height 15
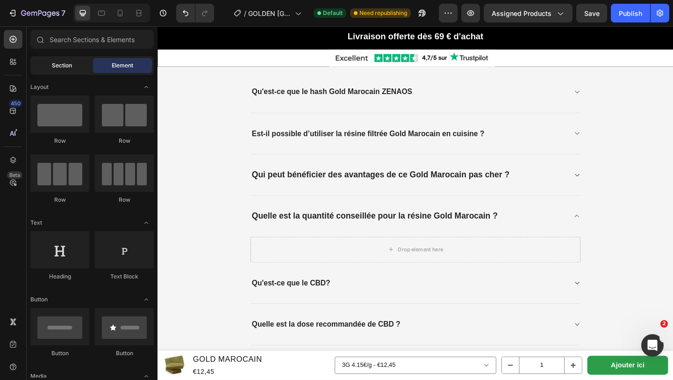
click at [59, 72] on div "Section" at bounding box center [61, 65] width 59 height 15
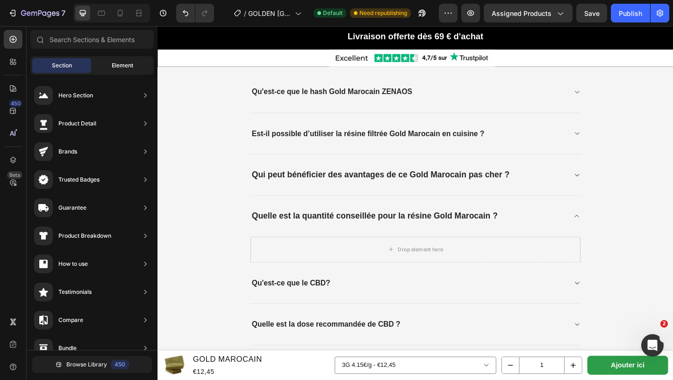
click at [108, 66] on div "Element" at bounding box center [122, 65] width 59 height 15
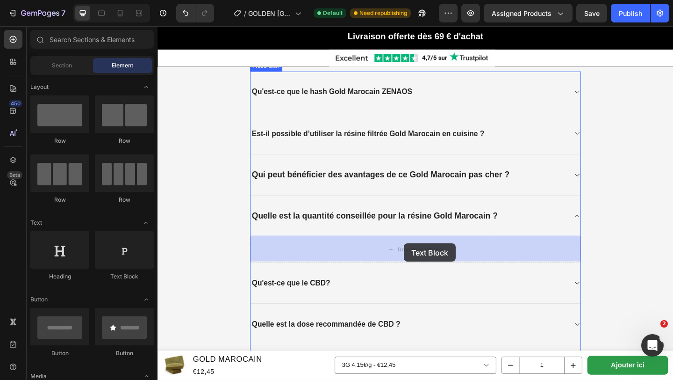
drag, startPoint x: 281, startPoint y: 281, endPoint x: 432, endPoint y: 260, distance: 152.9
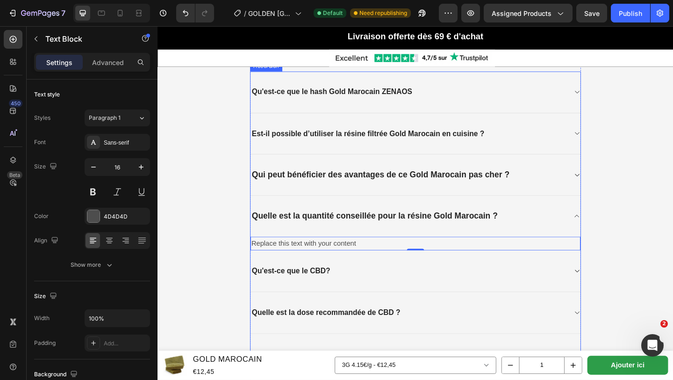
click at [610, 231] on icon at bounding box center [613, 232] width 7 height 7
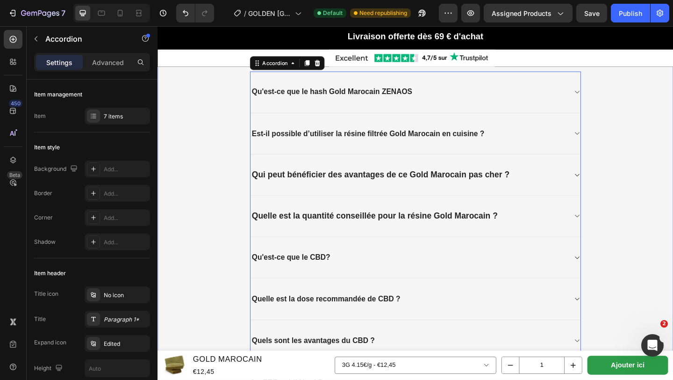
click at [618, 234] on div "Qu'est-ce que le hash Gold Marocain ZENAOS Est-il possible d’utiliser la résine…" at bounding box center [438, 233] width 360 height 316
click at [613, 232] on icon at bounding box center [613, 232] width 7 height 7
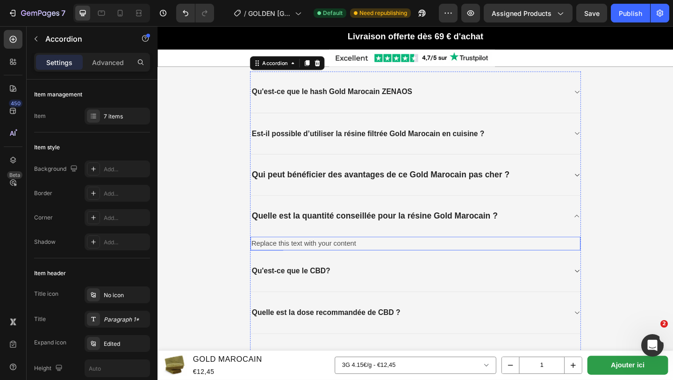
click at [384, 260] on div "Replace this text with your content" at bounding box center [438, 262] width 359 height 15
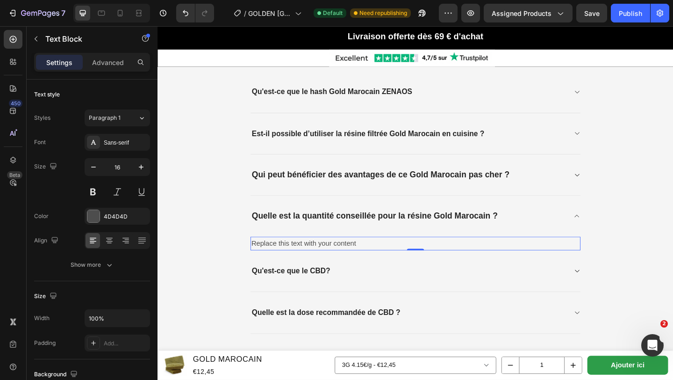
click at [384, 260] on div "Replace this text with your content" at bounding box center [438, 262] width 359 height 15
drag, startPoint x: 372, startPoint y: 259, endPoint x: 270, endPoint y: 257, distance: 102.4
click at [268, 256] on p "Replace this text with your content" at bounding box center [438, 263] width 357 height 14
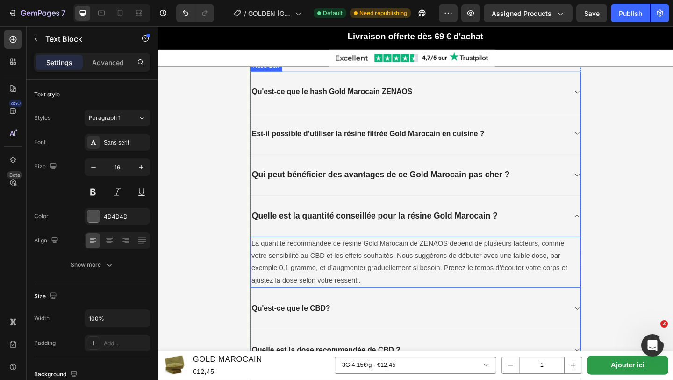
click at [612, 234] on icon at bounding box center [613, 232] width 7 height 7
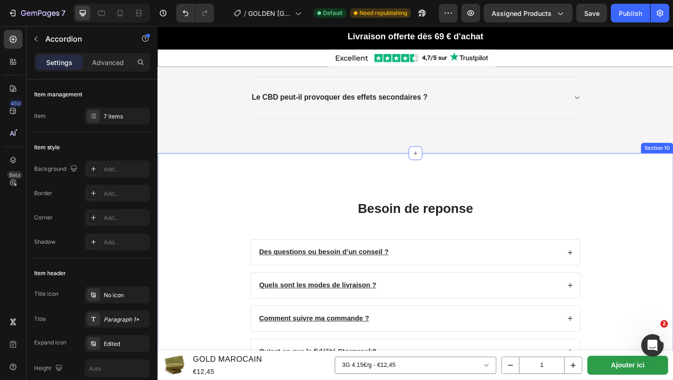
scroll to position [1931, 0]
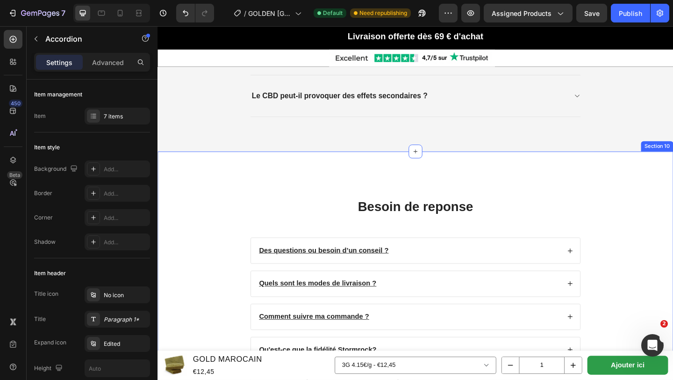
click at [195, 215] on div "Besoin de reponse Heading Des questions ou besoin d’un conseil ? Quels sont les…" at bounding box center [438, 321] width 542 height 243
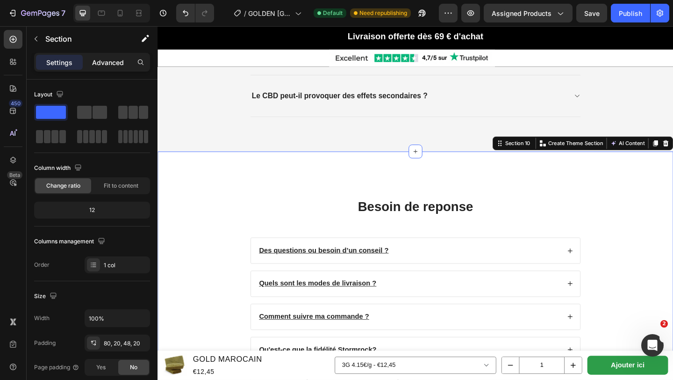
click at [104, 60] on p "Advanced" at bounding box center [108, 63] width 32 height 10
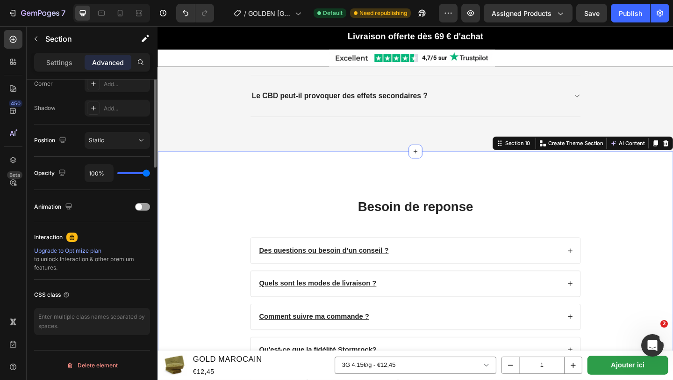
scroll to position [0, 0]
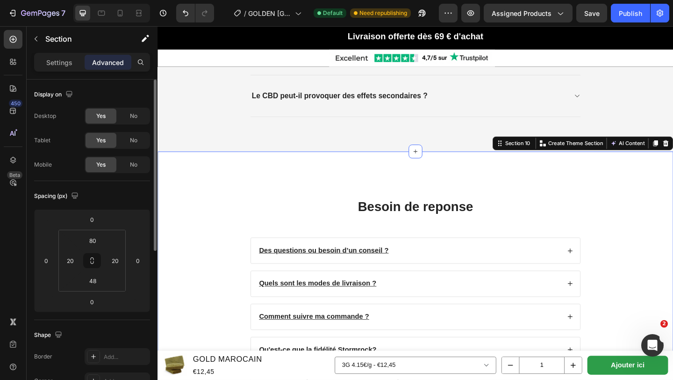
click at [193, 197] on div "Besoin de reponse Heading Des questions ou besoin d’un conseil ? Quels sont les…" at bounding box center [438, 313] width 561 height 303
click at [53, 59] on p "Settings" at bounding box center [59, 63] width 26 height 10
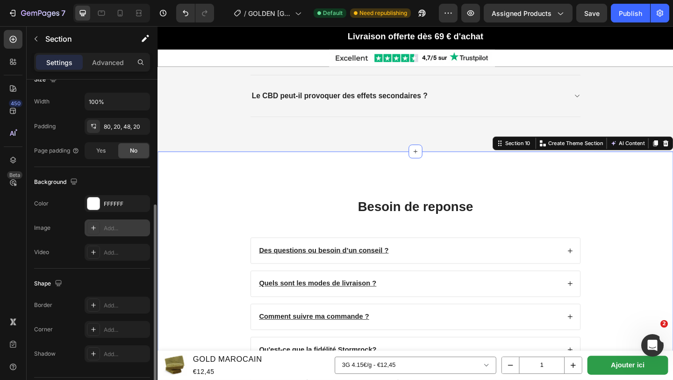
scroll to position [217, 0]
click at [128, 207] on div "FFFFFF" at bounding box center [117, 203] width 65 height 17
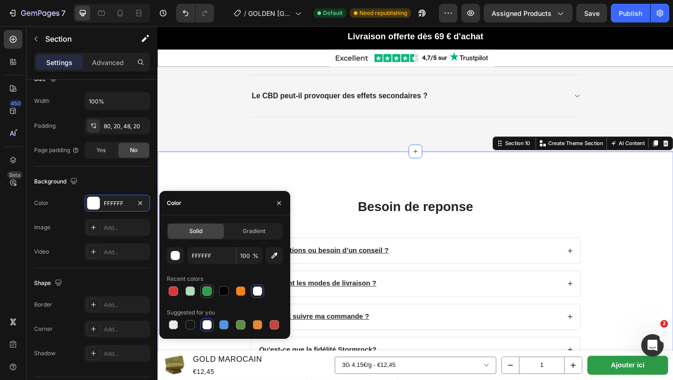
click at [205, 287] on div at bounding box center [206, 290] width 9 height 9
type input "2D9D49"
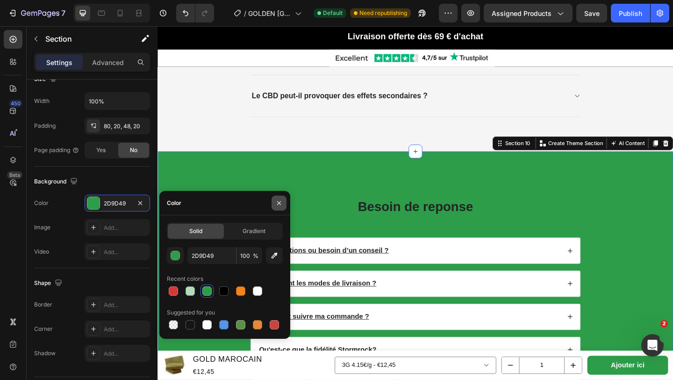
click at [283, 207] on button "button" at bounding box center [279, 202] width 15 height 15
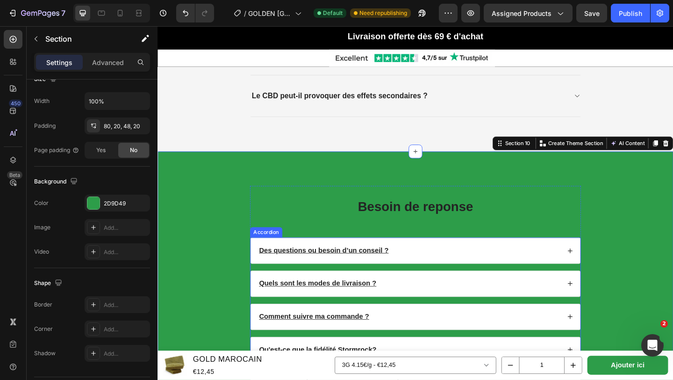
click at [263, 271] on div "Des questions ou besoin d’un conseil ?" at bounding box center [438, 270] width 358 height 28
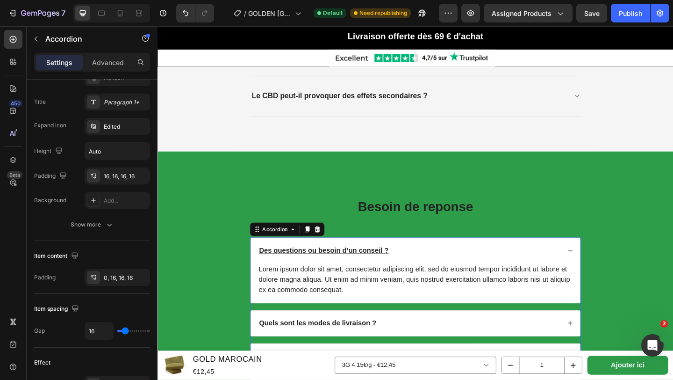
scroll to position [0, 0]
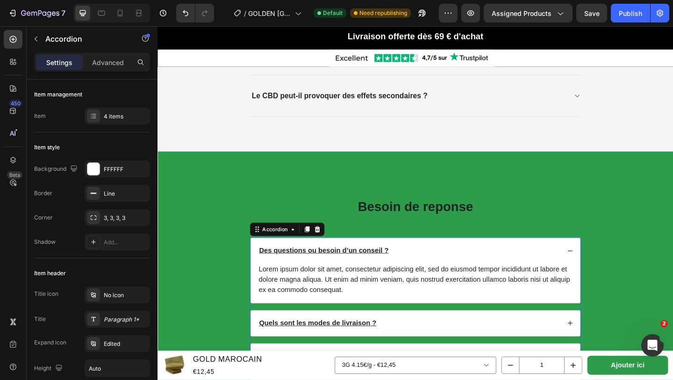
click at [261, 256] on div "Des questions ou besoin d’un conseil ?" at bounding box center [438, 270] width 358 height 28
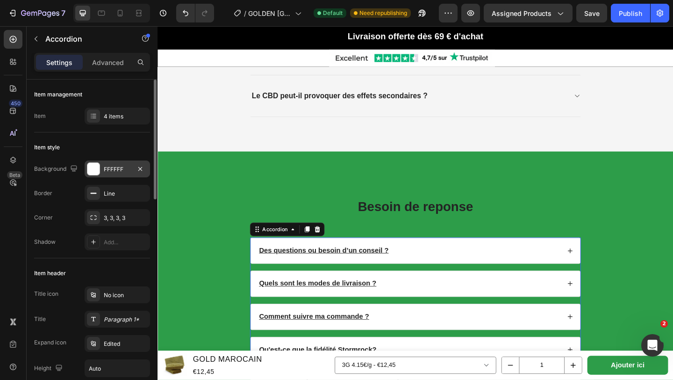
click at [113, 169] on div "FFFFFF" at bounding box center [117, 169] width 27 height 8
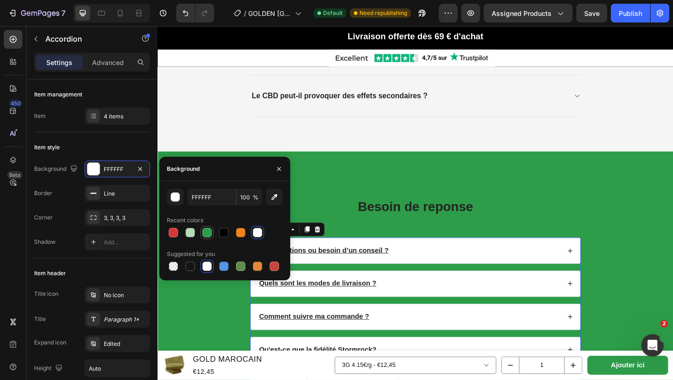
click at [202, 234] on div at bounding box center [206, 232] width 9 height 9
type input "2D9D49"
click at [211, 234] on div at bounding box center [206, 232] width 9 height 9
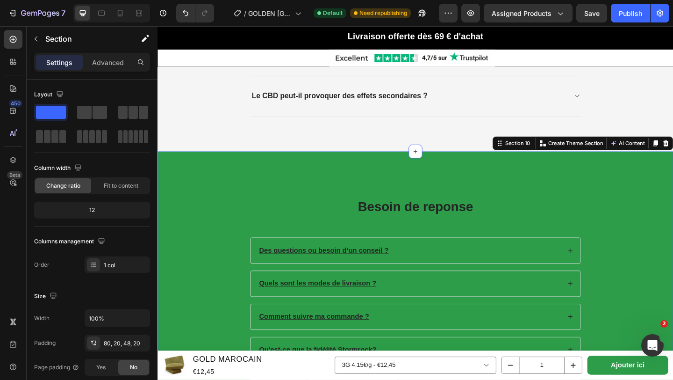
click at [199, 325] on div "Besoin de reponse Heading Des questions ou besoin d’un conseil ? Quels sont les…" at bounding box center [438, 321] width 542 height 243
click at [236, 202] on div "Besoin de reponse Heading Des questions ou besoin d’un conseil ? Quels sont les…" at bounding box center [438, 321] width 542 height 243
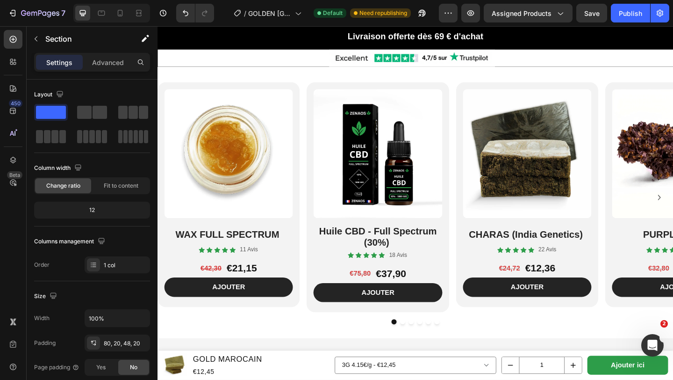
scroll to position [1196, 0]
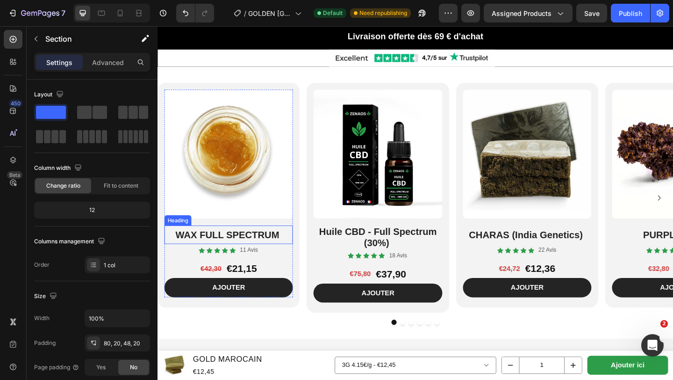
click at [230, 257] on strong "WAX FULL SPECTRUM" at bounding box center [233, 253] width 113 height 12
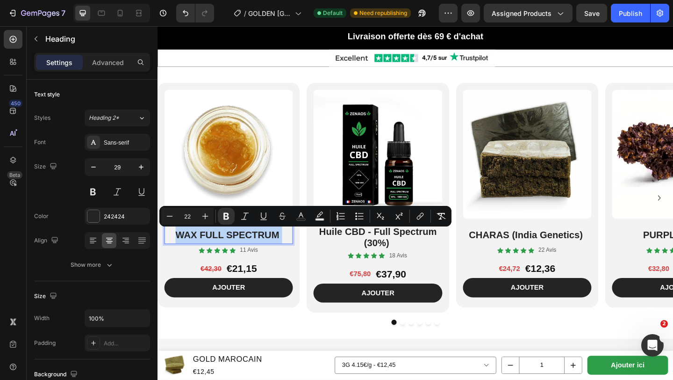
drag, startPoint x: 178, startPoint y: 252, endPoint x: 294, endPoint y: 253, distance: 116.5
click at [294, 253] on p "WAX FULL SPECTRUM" at bounding box center [235, 253] width 138 height 19
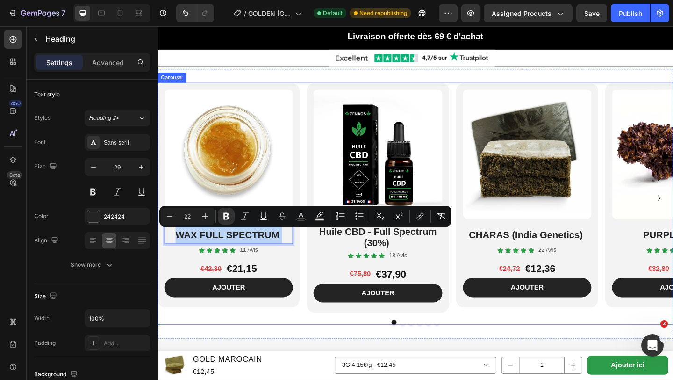
click at [311, 344] on div "Product Images WAX FULL SPECTRUM Heading 4 Icon Icon Icon Icon Icon Icon List 1…" at bounding box center [438, 218] width 561 height 263
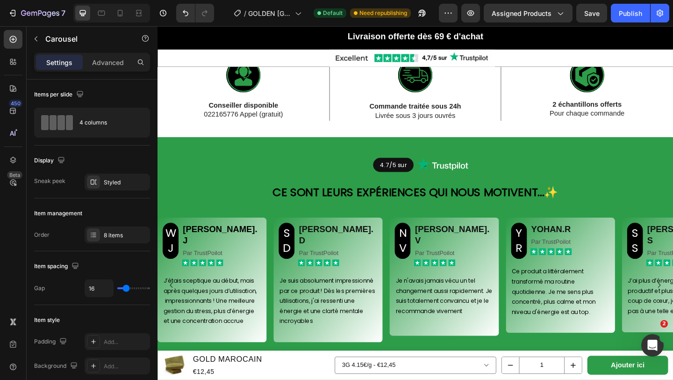
scroll to position [835, 0]
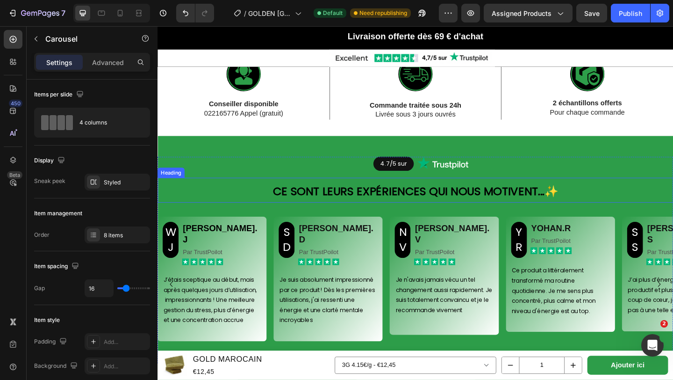
click at [296, 197] on strong "Ce sont leurs expériences qui nous motivent..." at bounding box center [431, 205] width 296 height 17
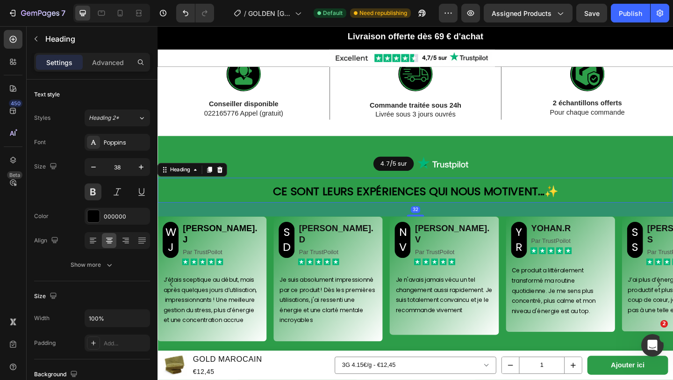
click at [279, 191] on h2 "Ce sont leurs expériences qui nous motivent... ✨" at bounding box center [438, 204] width 561 height 27
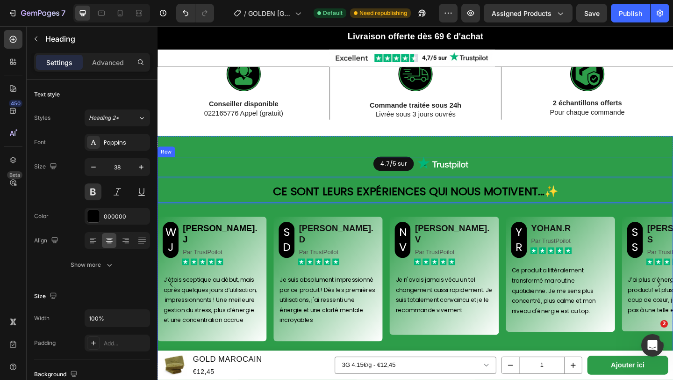
drag, startPoint x: 279, startPoint y: 189, endPoint x: 636, endPoint y: 174, distance: 357.6
click at [636, 174] on div "4.7/5 sur Button Image Row Row Ce sont leurs expériences qui nous motivent... ✨…" at bounding box center [438, 280] width 561 height 224
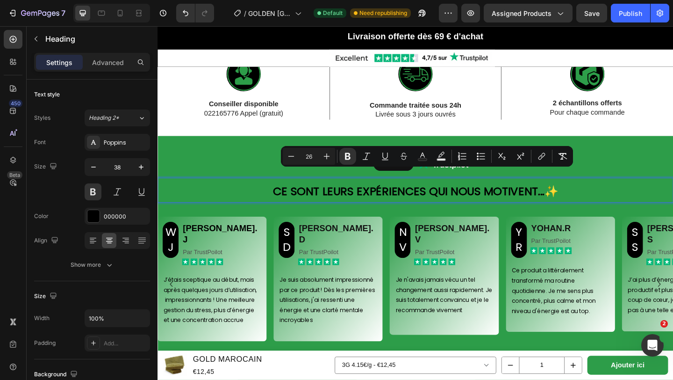
drag, startPoint x: 284, startPoint y: 189, endPoint x: 630, endPoint y: 189, distance: 346.1
click at [632, 192] on p "Ce sont leurs expériences qui nous motivent... ✨" at bounding box center [438, 204] width 559 height 25
click at [291, 157] on icon "Editor contextual toolbar" at bounding box center [291, 156] width 9 height 9
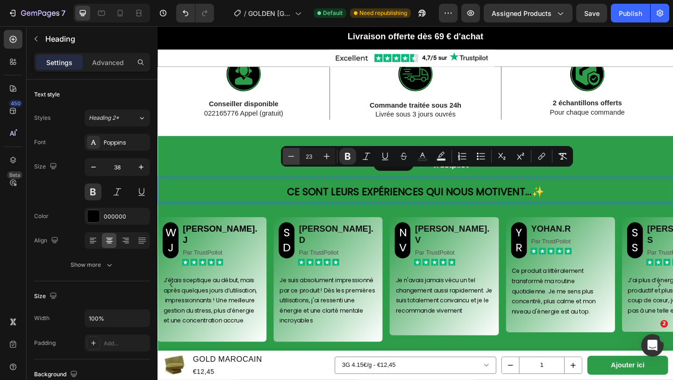
click at [291, 157] on icon "Editor contextual toolbar" at bounding box center [291, 156] width 9 height 9
type input "22"
click at [273, 192] on p "Ce sont leurs expériences qui nous motivent... ✨" at bounding box center [438, 205] width 559 height 26
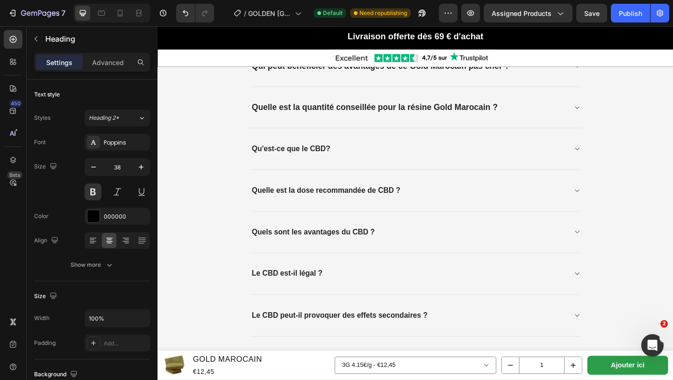
scroll to position [1774, 0]
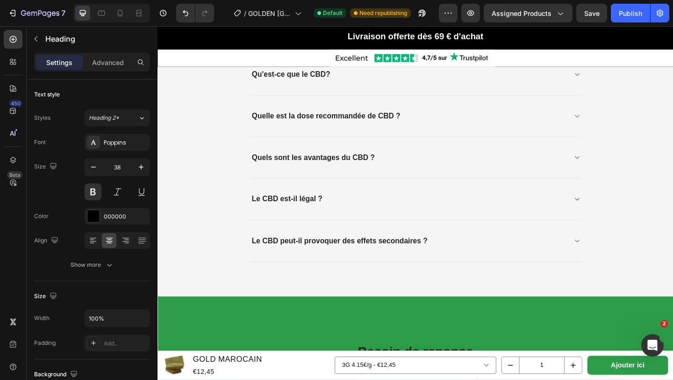
click at [281, 257] on strong "Le CBD peut-il provoquer des effets secondaires ?" at bounding box center [355, 259] width 191 height 9
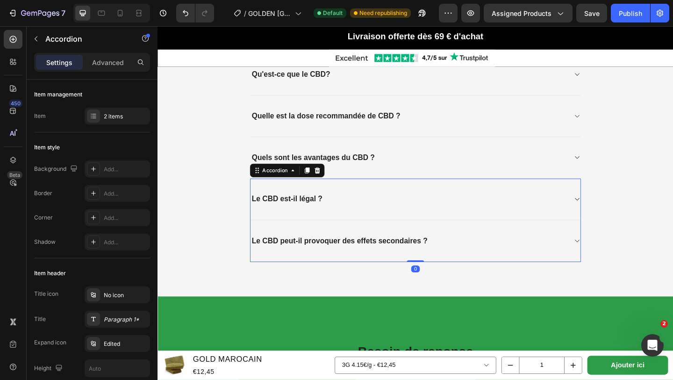
click at [266, 259] on strong "Le CBD peut-il provoquer des effets secondaires ?" at bounding box center [355, 259] width 191 height 9
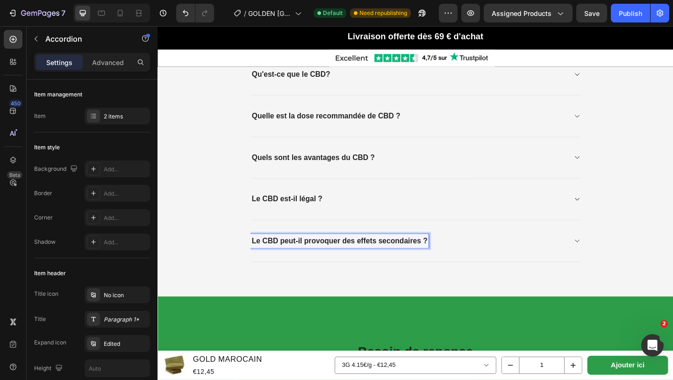
drag, startPoint x: 266, startPoint y: 259, endPoint x: 324, endPoint y: 260, distance: 58.5
click at [325, 260] on strong "Le CBD peut-il provoquer des effets secondaires ?" at bounding box center [355, 259] width 191 height 9
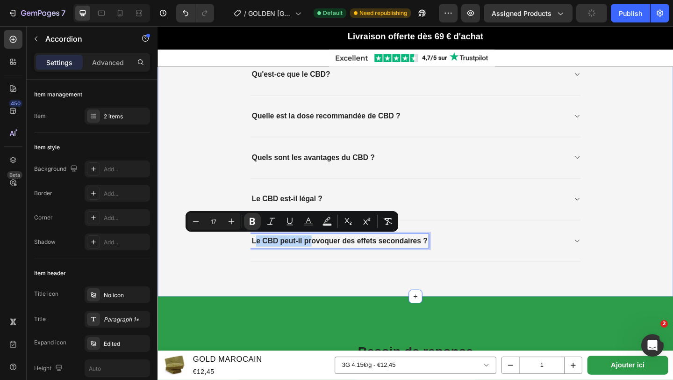
click at [227, 272] on div "Questions fréquentes à propos de ce produit Heading Qu'est-ce que le hash Gold …" at bounding box center [438, 60] width 547 height 443
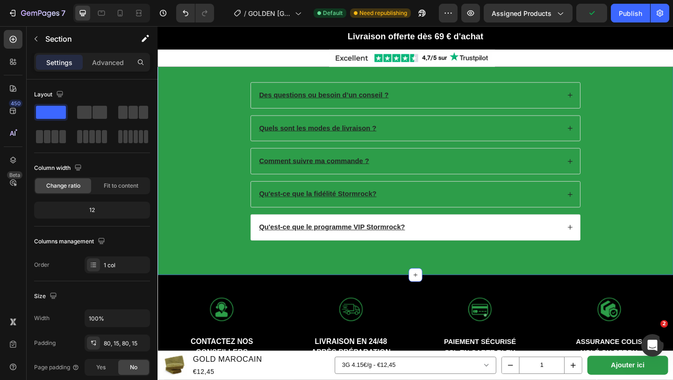
scroll to position [2099, 0]
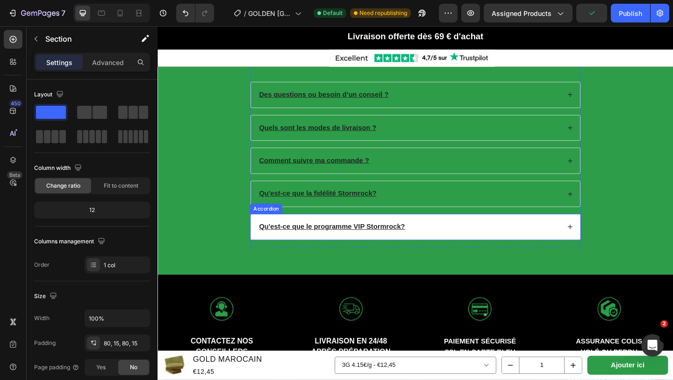
click at [264, 233] on div "Qu'est-ce que le programme VIP Stormrock?" at bounding box center [438, 245] width 358 height 28
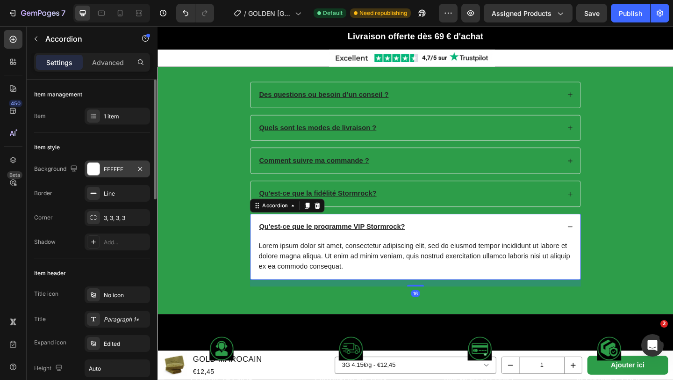
click at [116, 175] on div "FFFFFF" at bounding box center [117, 168] width 65 height 17
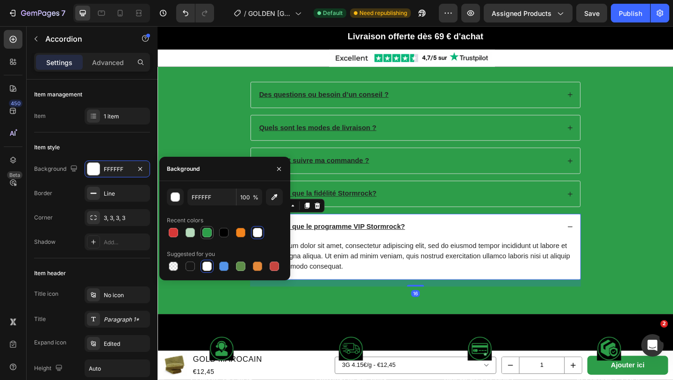
click at [205, 235] on div at bounding box center [206, 232] width 9 height 9
type input "2D9D49"
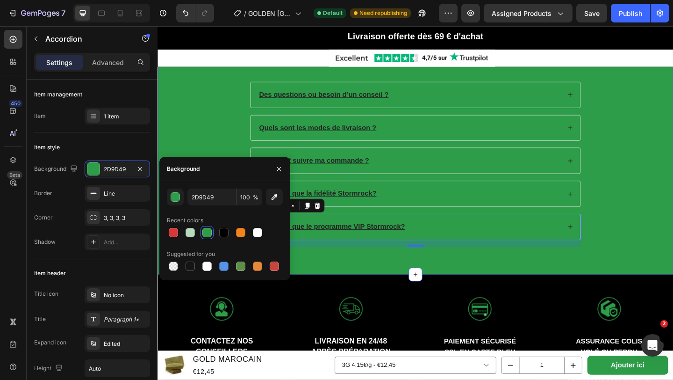
click at [223, 157] on div "Besoin de reponse Heading Des questions ou besoin d’un conseil ? Quels sont les…" at bounding box center [438, 151] width 542 height 243
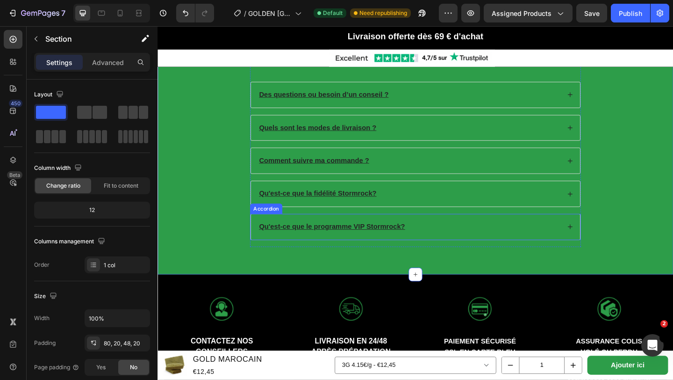
click at [424, 246] on u "Qu'est-ce que le programme VIP Stormrock?" at bounding box center [347, 244] width 159 height 8
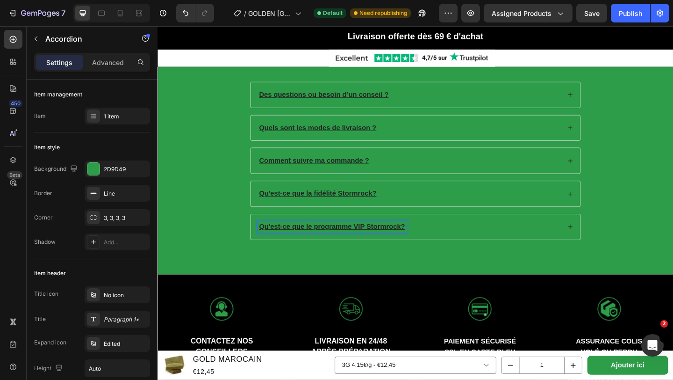
click at [422, 246] on div "Qu'est-ce que le programme VIP Stormrock?" at bounding box center [348, 244] width 162 height 13
click at [391, 205] on u "Qu'est-ce que la fidélité Stormrock?" at bounding box center [332, 208] width 128 height 8
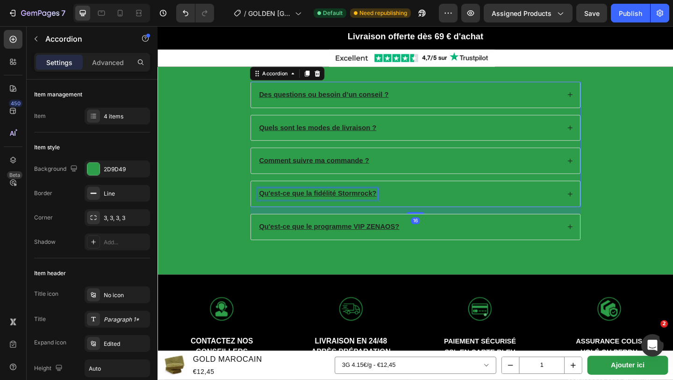
click at [391, 205] on div "Qu'est-ce que la fidélité Stormrock?" at bounding box center [332, 208] width 130 height 13
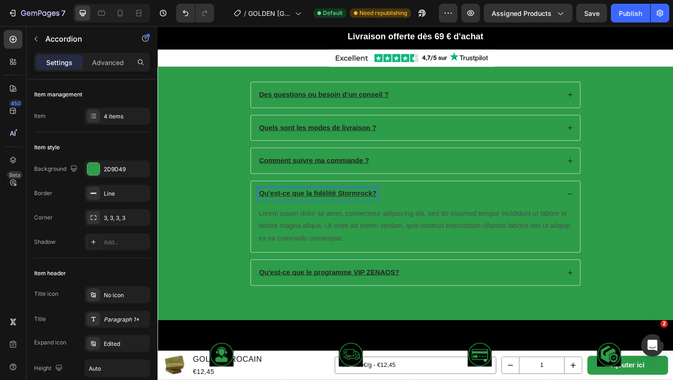
click at [392, 210] on u "Qu'est-ce que la fidélité Stormrock?" at bounding box center [332, 208] width 128 height 8
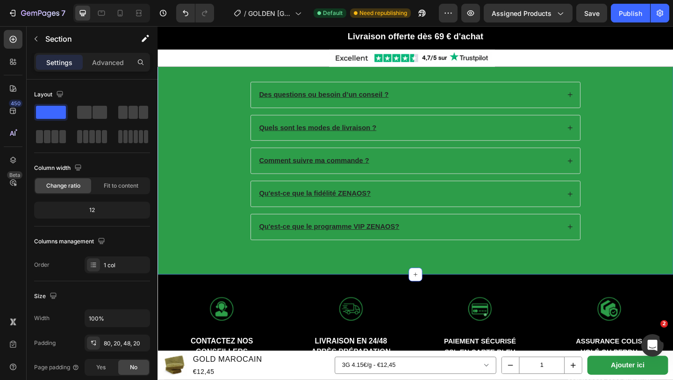
click at [220, 199] on div "Besoin de reponse Heading Des questions ou besoin d’un conseil ? Quels sont les…" at bounding box center [438, 151] width 542 height 243
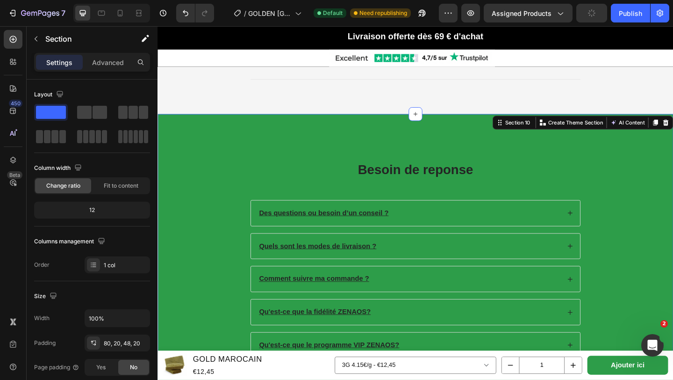
scroll to position [1956, 0]
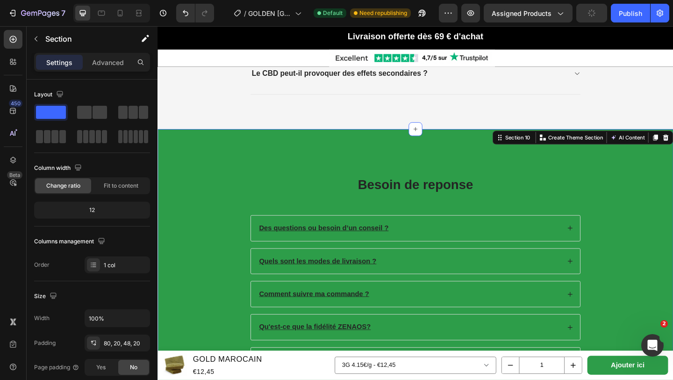
click at [194, 175] on div "Besoin de reponse Heading Des questions ou besoin d’un conseil ? Quels sont les…" at bounding box center [438, 296] width 542 height 243
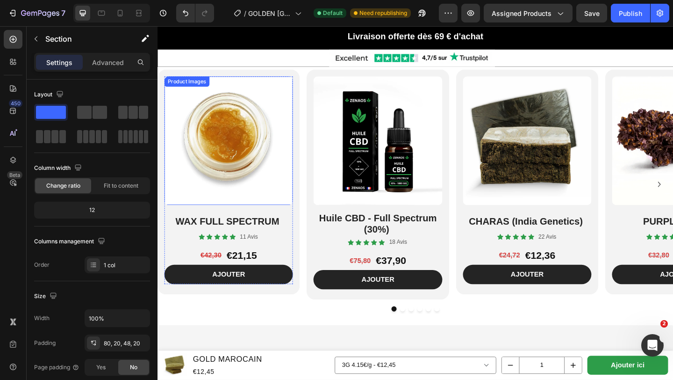
scroll to position [1200, 0]
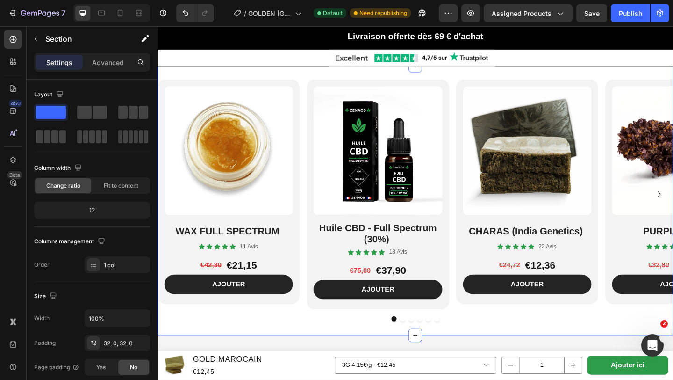
click at [275, 76] on div "Product Images WAX FULL SPECTRUM Heading Icon Icon Icon Icon Icon Icon List 11 …" at bounding box center [438, 215] width 561 height 293
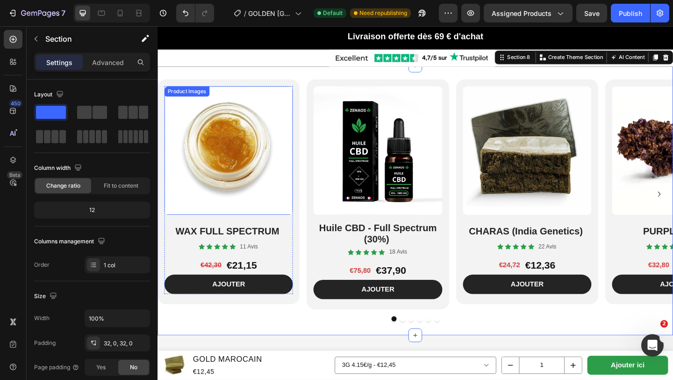
click at [301, 94] on img at bounding box center [235, 161] width 140 height 140
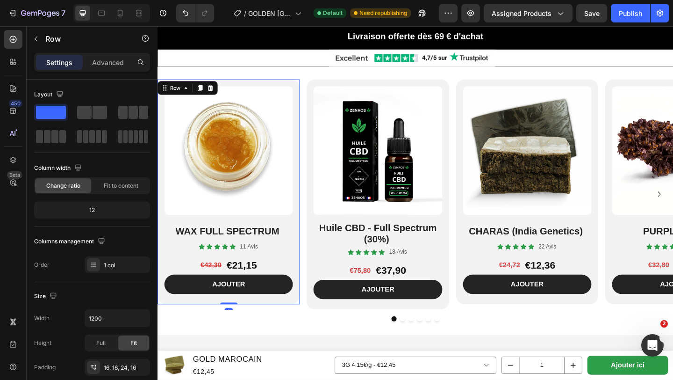
click at [305, 89] on div "Product Images WAX FULL SPECTRUM Heading Icon Icon Icon Icon Icon Icon List 11 …" at bounding box center [235, 206] width 155 height 245
click at [109, 210] on div "12" at bounding box center [92, 209] width 112 height 13
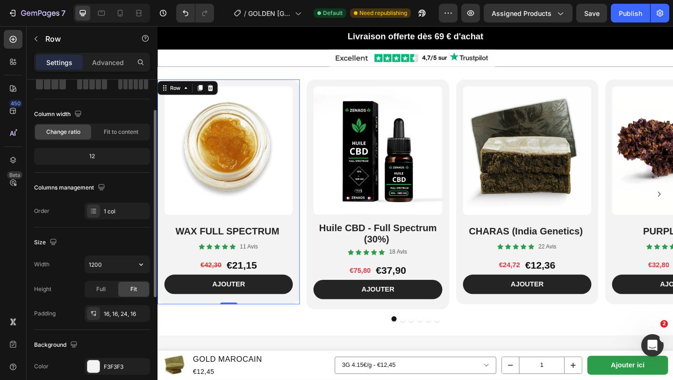
scroll to position [53, 0]
click at [143, 267] on icon "button" at bounding box center [141, 264] width 9 height 9
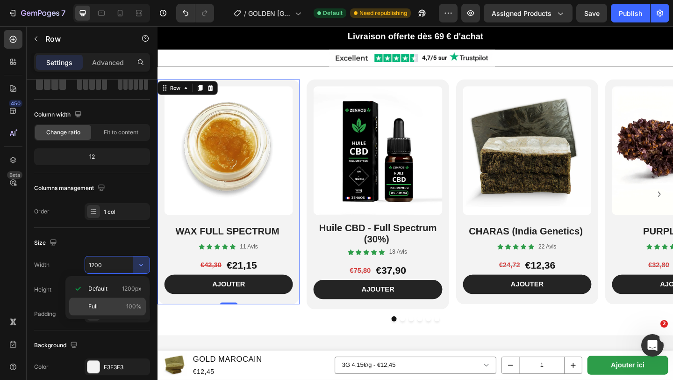
click at [127, 306] on span "100%" at bounding box center [133, 306] width 15 height 8
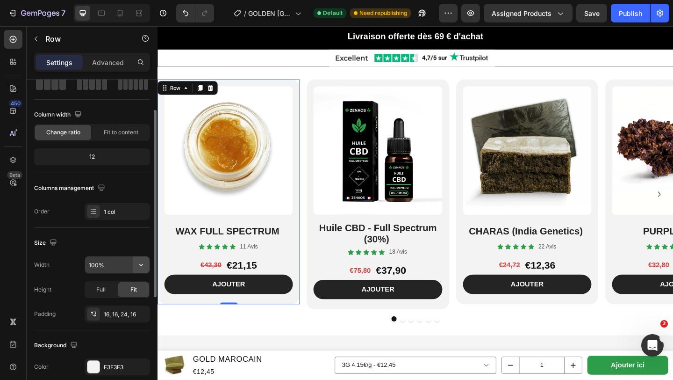
click at [137, 264] on icon "button" at bounding box center [141, 264] width 9 height 9
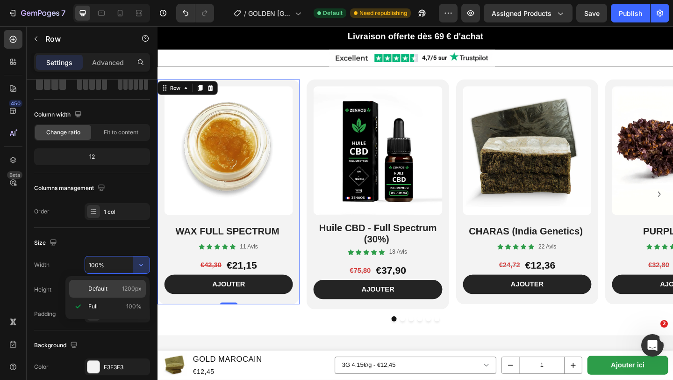
click at [114, 289] on p "Default 1200px" at bounding box center [114, 288] width 53 height 8
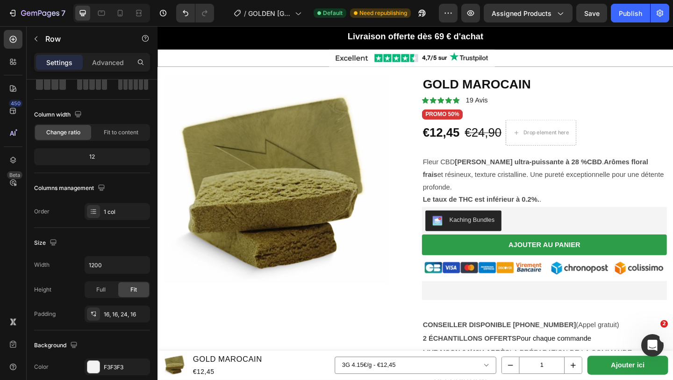
scroll to position [0, 0]
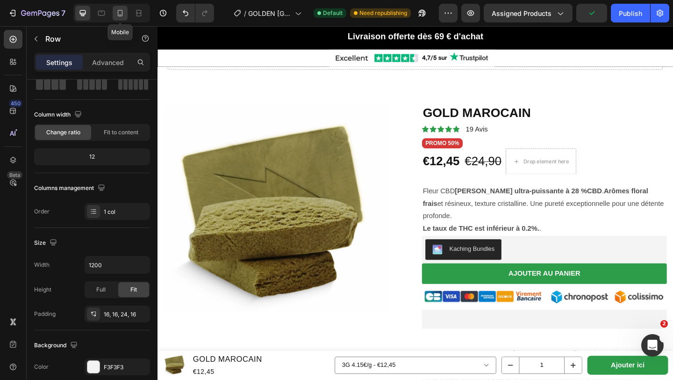
click at [125, 19] on div at bounding box center [120, 13] width 15 height 15
type input "100%"
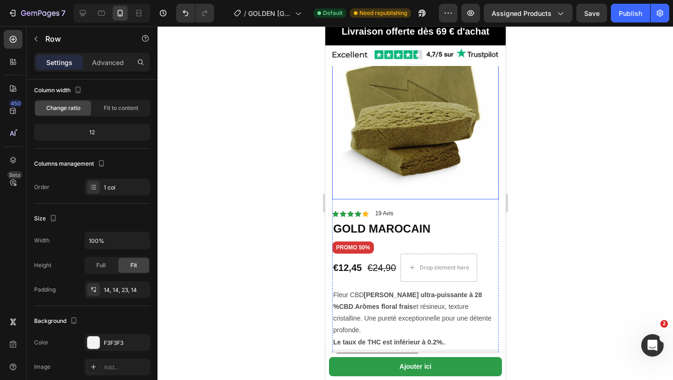
scroll to position [90, 0]
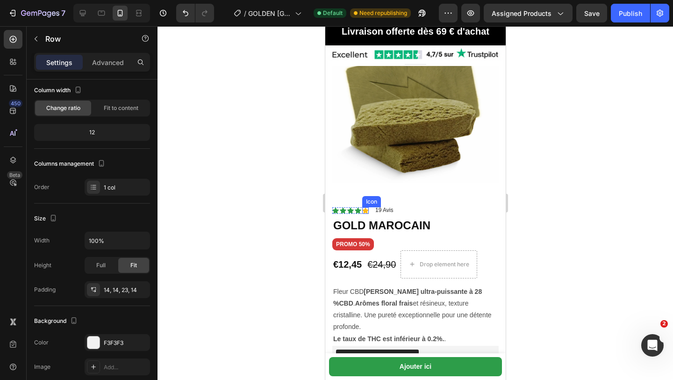
click at [365, 209] on icon at bounding box center [365, 210] width 7 height 6
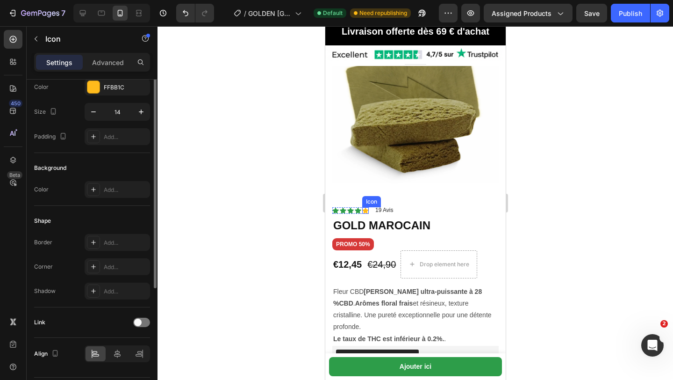
scroll to position [0, 0]
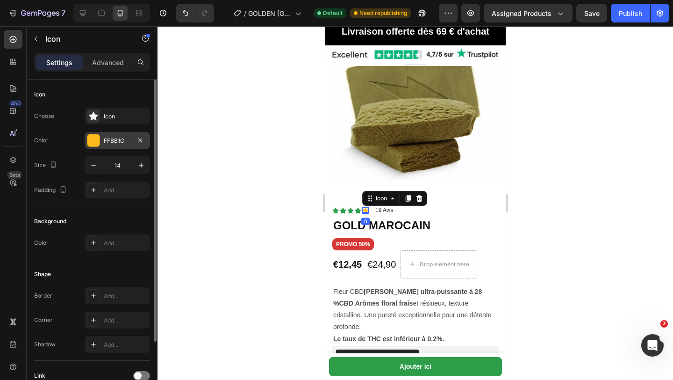
click at [123, 145] on div "FFBB1C" at bounding box center [117, 140] width 65 height 17
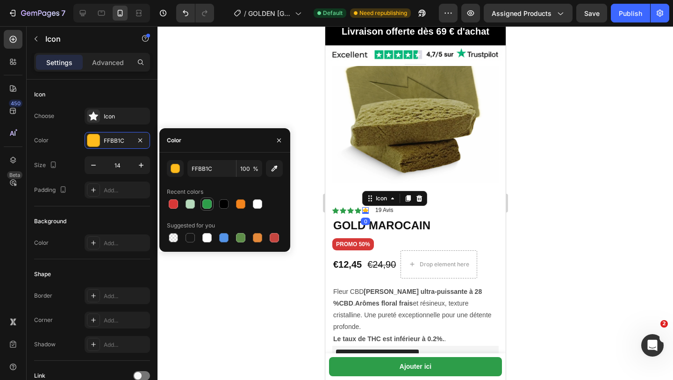
click at [206, 206] on div at bounding box center [206, 203] width 9 height 9
type input "2D9D49"
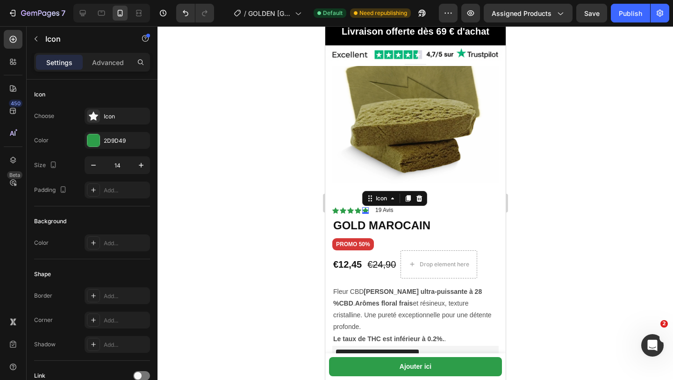
click at [300, 109] on div at bounding box center [416, 203] width 516 height 354
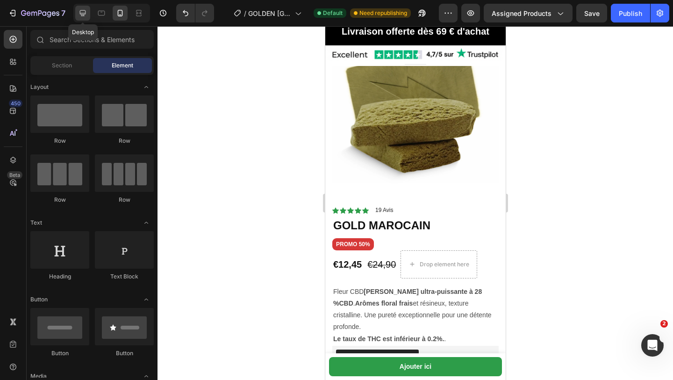
click at [85, 13] on icon at bounding box center [83, 13] width 6 height 6
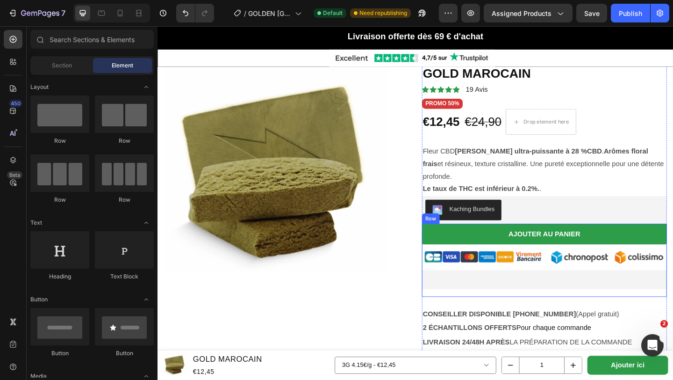
scroll to position [45, 0]
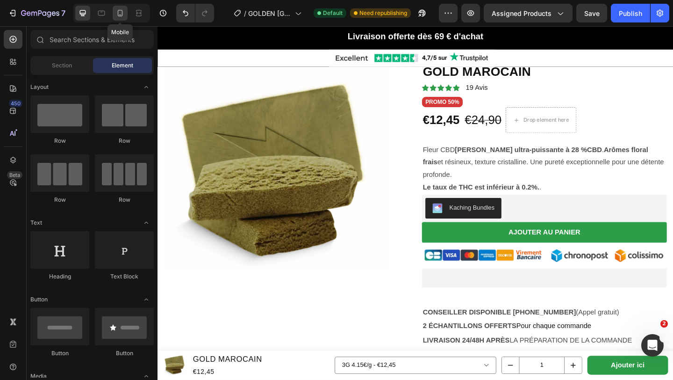
click at [116, 8] on icon at bounding box center [120, 12] width 9 height 9
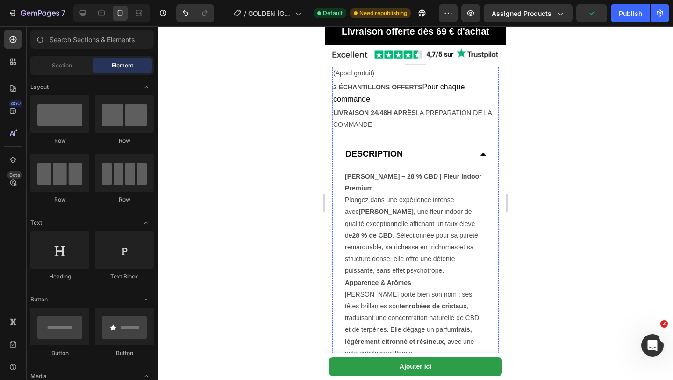
scroll to position [492, 0]
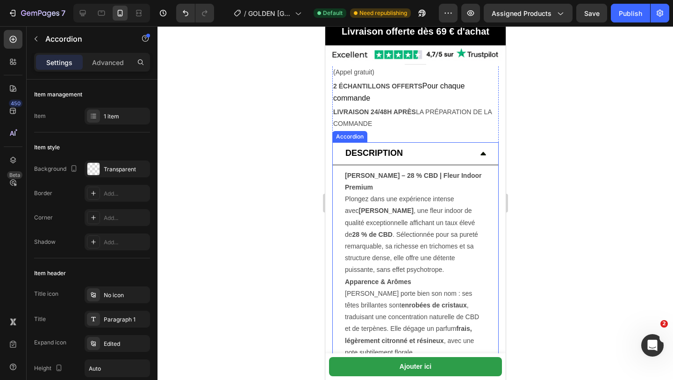
click at [346, 148] on strong "DESCRIPTION" at bounding box center [374, 152] width 58 height 9
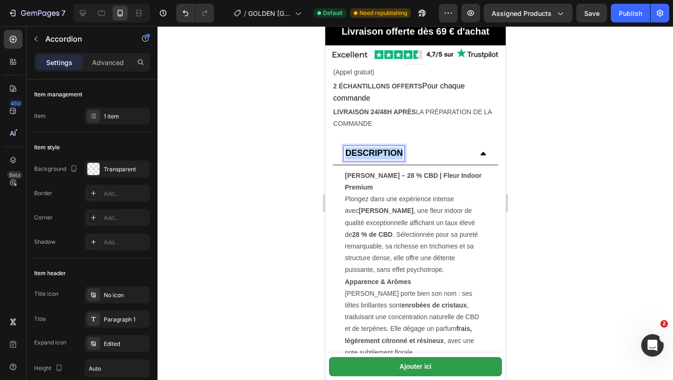
drag, startPoint x: 346, startPoint y: 141, endPoint x: 426, endPoint y: 142, distance: 80.0
click at [426, 146] on div "DESCRIPTION" at bounding box center [408, 153] width 128 height 15
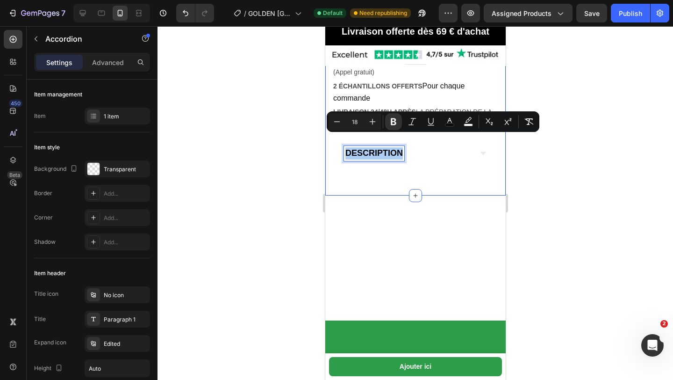
click at [306, 171] on div at bounding box center [416, 203] width 516 height 354
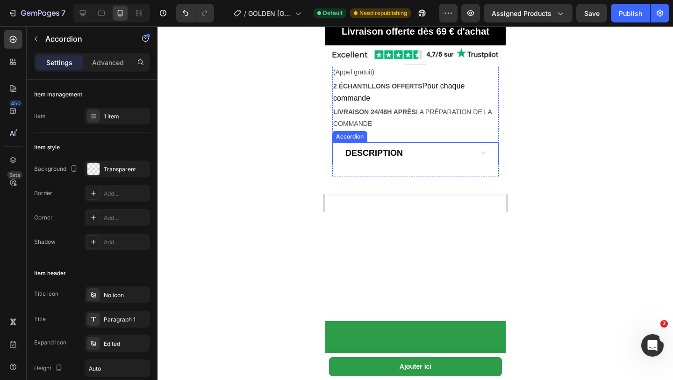
click at [486, 150] on icon at bounding box center [482, 153] width 7 height 7
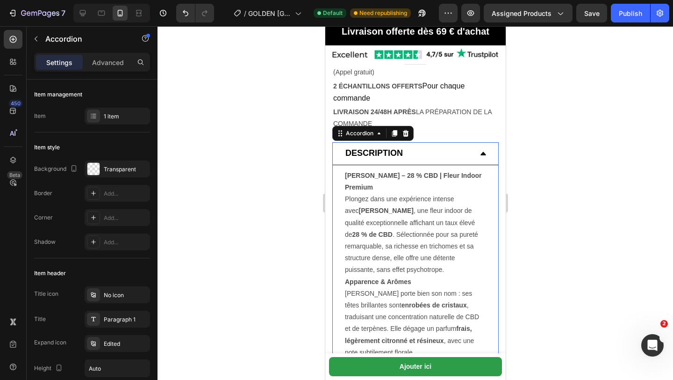
click at [482, 152] on icon at bounding box center [483, 153] width 6 height 3
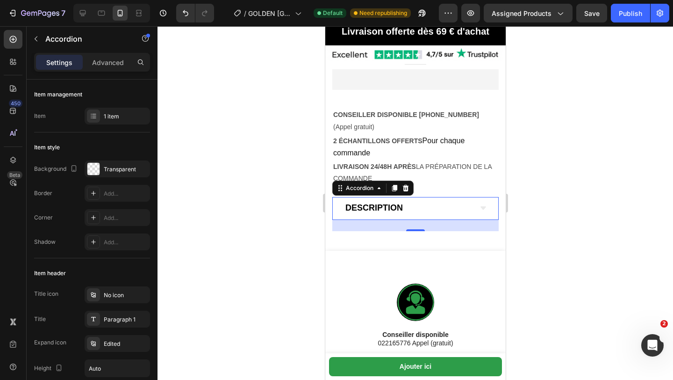
scroll to position [435, 0]
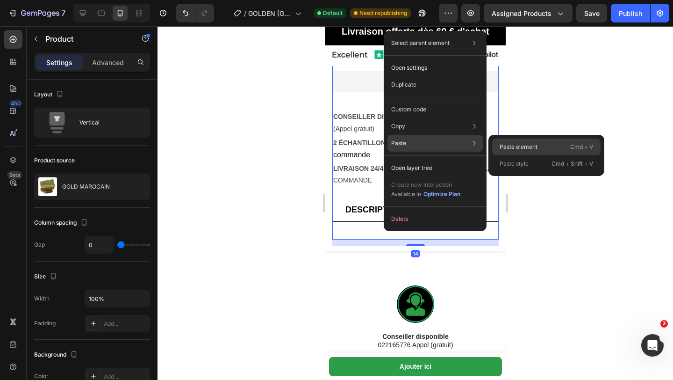
drag, startPoint x: 503, startPoint y: 145, endPoint x: 114, endPoint y: 119, distance: 389.5
click at [503, 145] on p "Paste element" at bounding box center [519, 147] width 38 height 8
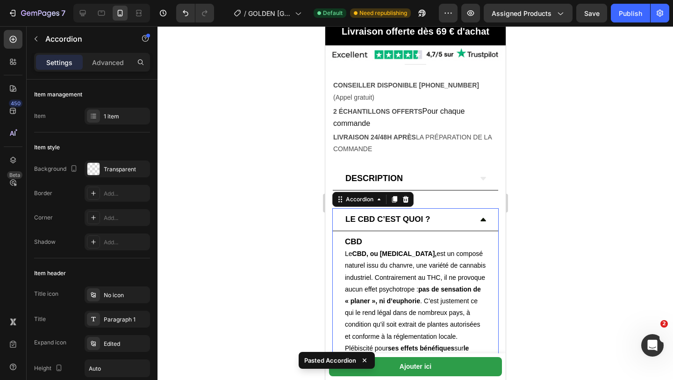
scroll to position [469, 0]
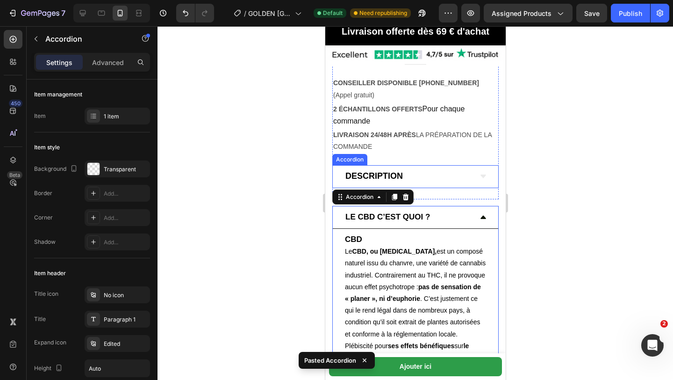
click at [484, 173] on icon at bounding box center [482, 176] width 7 height 7
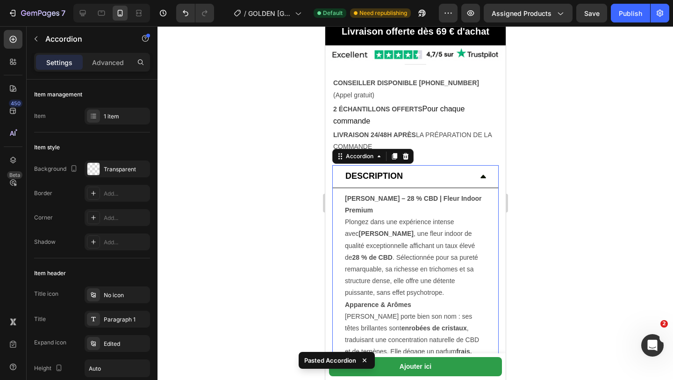
click at [486, 173] on icon at bounding box center [482, 176] width 7 height 7
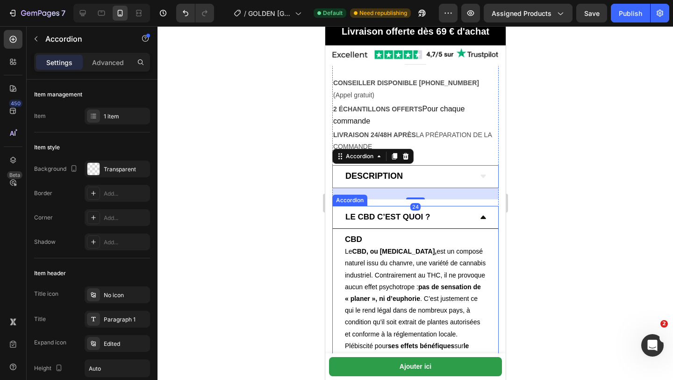
click at [484, 213] on icon at bounding box center [482, 216] width 7 height 7
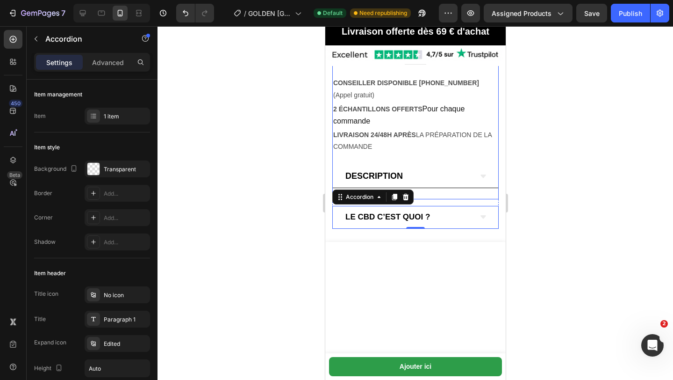
click at [466, 181] on div "Icon Icon Icon Icon Icon Icon List 19 Avis Text Block Row GOLD MAROCAIN Product…" at bounding box center [415, 13] width 166 height 372
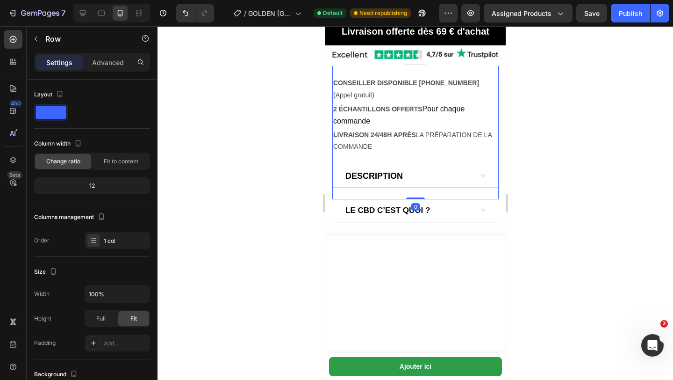
drag, startPoint x: 413, startPoint y: 191, endPoint x: 413, endPoint y: 179, distance: 12.2
click at [413, 179] on div "Icon Icon Icon Icon Icon Icon List 19 Avis Text Block Row GOLD MAROCAIN Product…" at bounding box center [415, 13] width 166 height 372
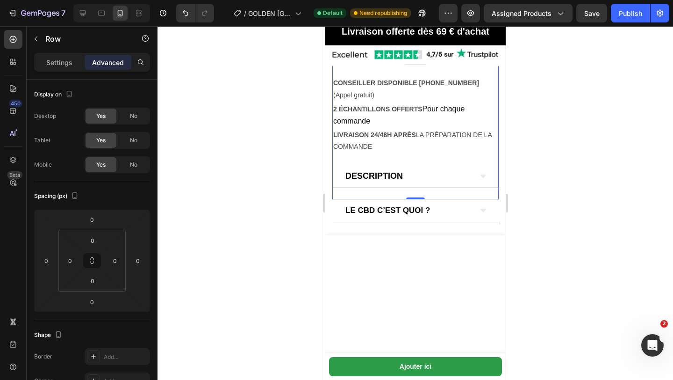
click at [376, 180] on div "Icon Icon Icon Icon Icon Icon List 19 Avis Text Block Row GOLD MAROCAIN Product…" at bounding box center [415, 13] width 166 height 372
click at [458, 203] on div "LE CBD C’EST QUOI ?" at bounding box center [408, 210] width 128 height 15
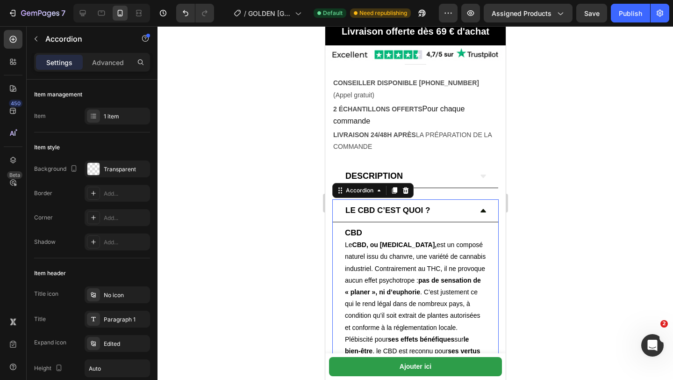
click at [483, 209] on icon at bounding box center [483, 210] width 6 height 3
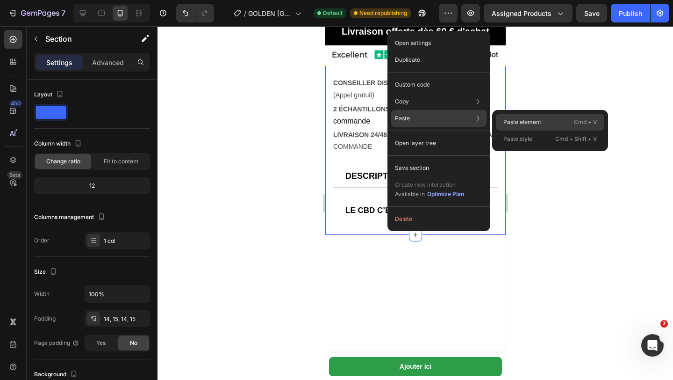
click at [517, 130] on div "Paste element Cmd + V" at bounding box center [550, 138] width 108 height 17
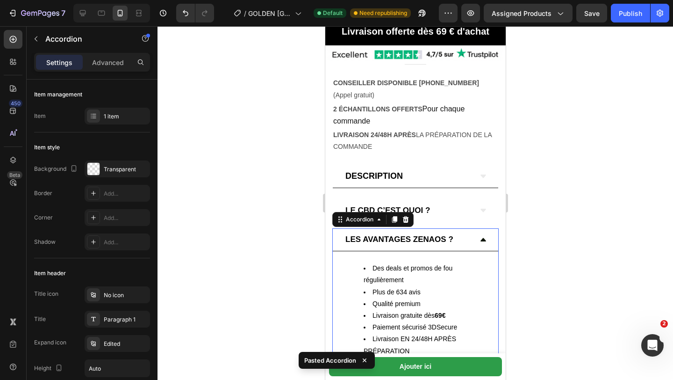
click at [486, 236] on icon at bounding box center [482, 239] width 7 height 7
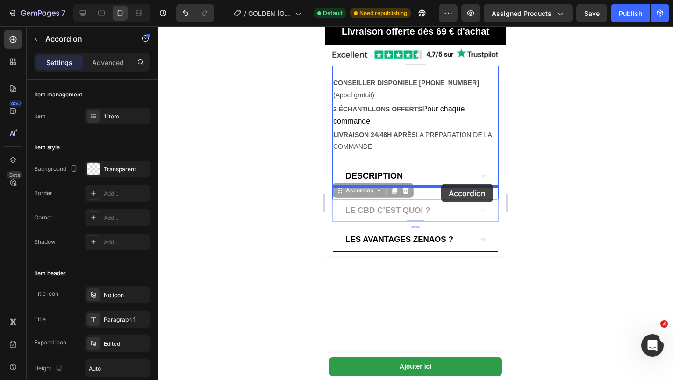
drag, startPoint x: 442, startPoint y: 194, endPoint x: 441, endPoint y: 184, distance: 10.3
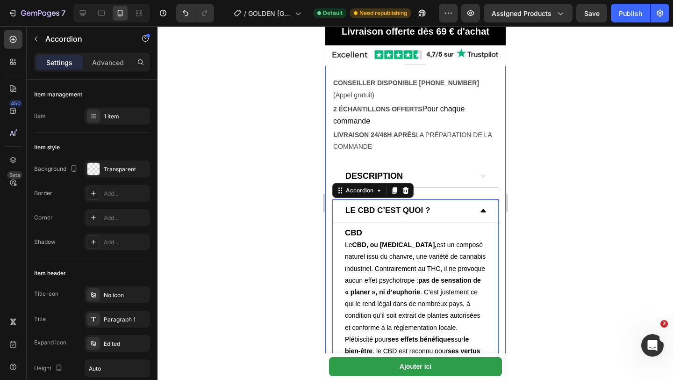
click at [543, 245] on div at bounding box center [416, 203] width 516 height 354
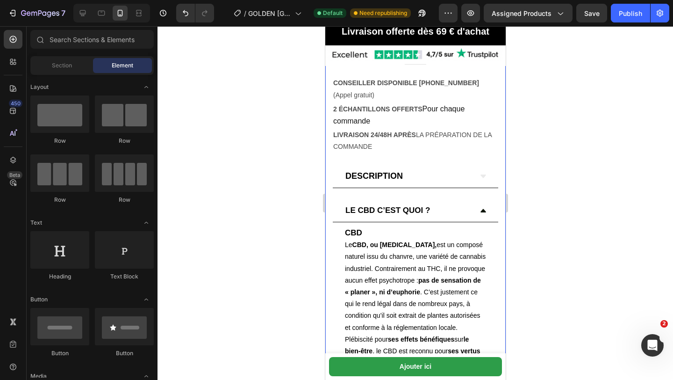
click at [481, 209] on icon at bounding box center [483, 210] width 6 height 3
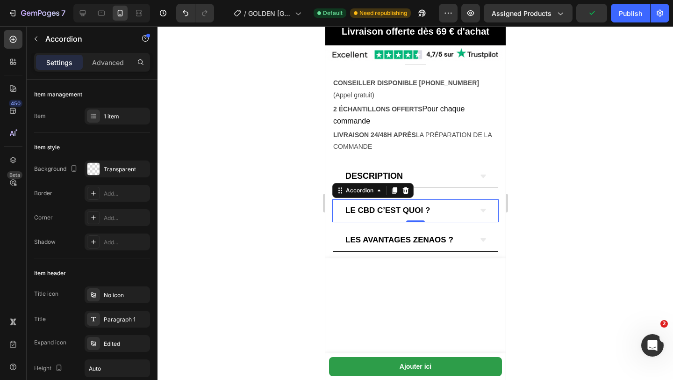
click at [224, 205] on div at bounding box center [416, 203] width 516 height 354
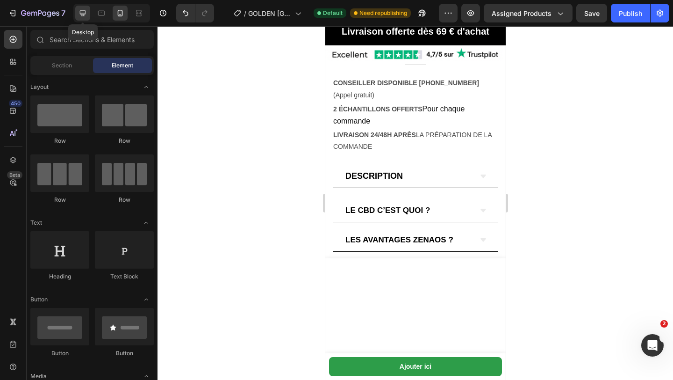
click at [81, 17] on icon at bounding box center [82, 12] width 9 height 9
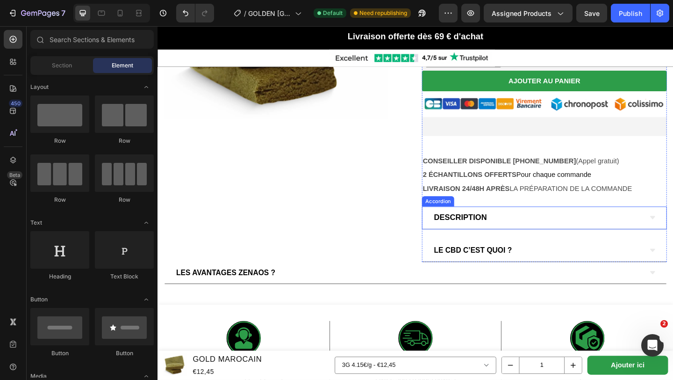
scroll to position [205, 0]
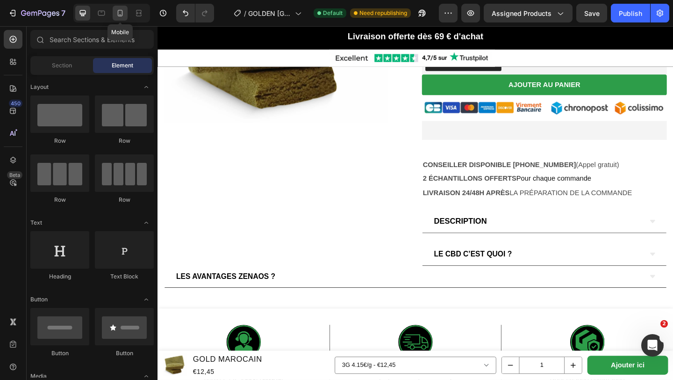
click at [121, 13] on icon at bounding box center [120, 12] width 9 height 9
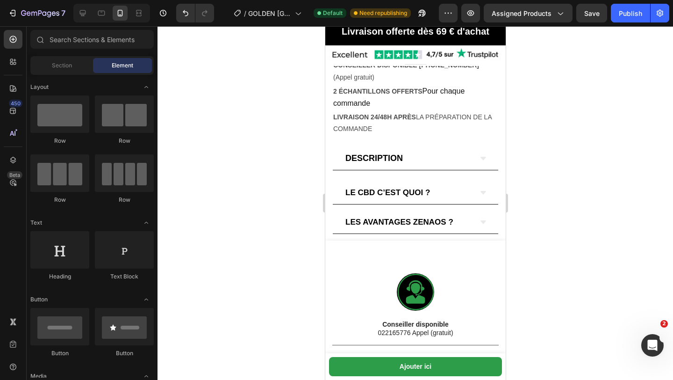
scroll to position [488, 0]
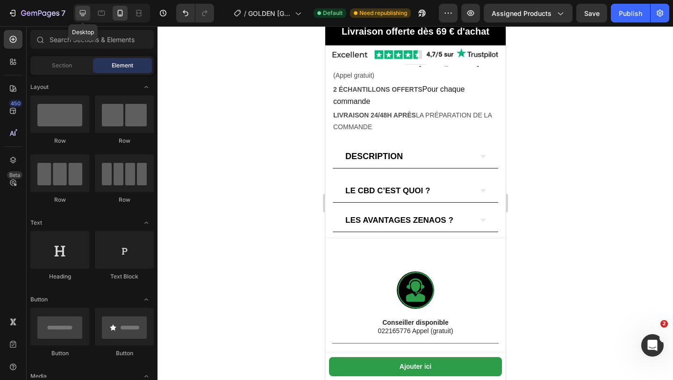
click at [82, 15] on icon at bounding box center [82, 12] width 9 height 9
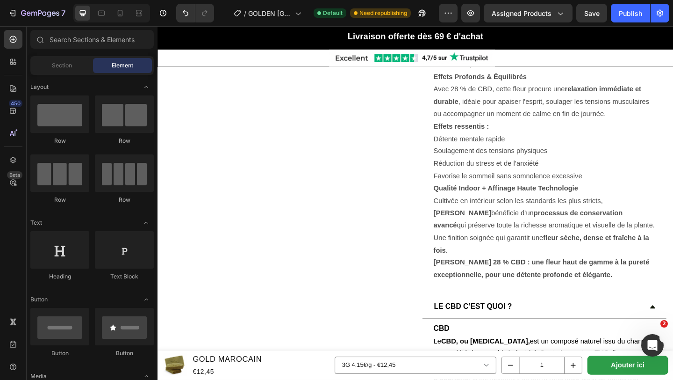
scroll to position [564, 0]
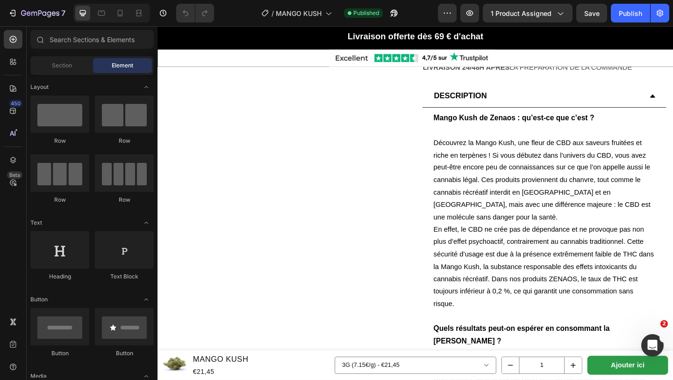
scroll to position [362, 0]
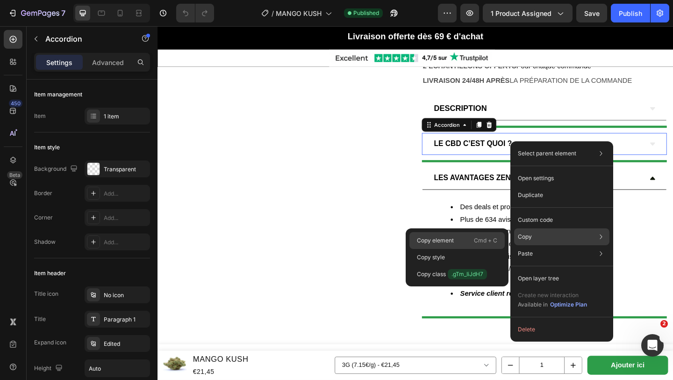
click at [441, 239] on p "Copy element" at bounding box center [435, 240] width 37 height 8
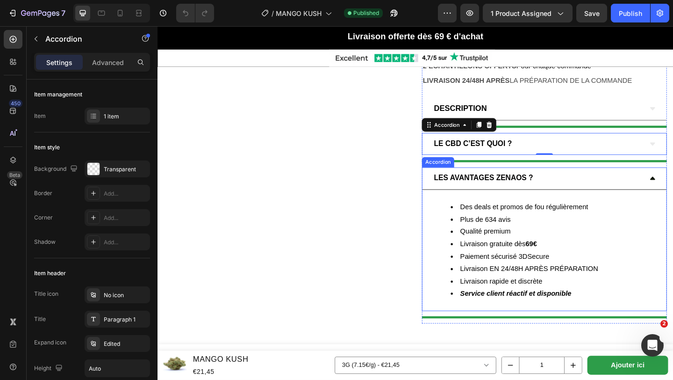
click at [673, 193] on div "LES AVANTAGES ZENAOS ?" at bounding box center [579, 192] width 266 height 24
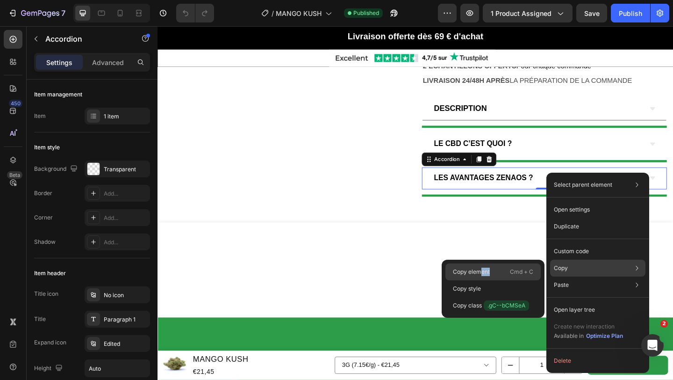
drag, startPoint x: 481, startPoint y: 273, endPoint x: 482, endPoint y: 278, distance: 5.7
click at [482, 280] on div "Copy element Cmd + C" at bounding box center [493, 288] width 95 height 17
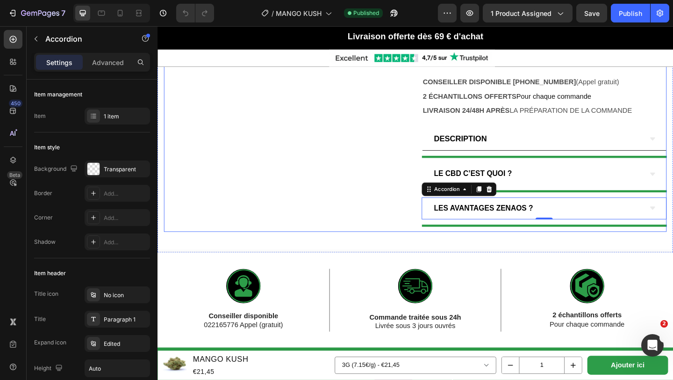
scroll to position [330, 0]
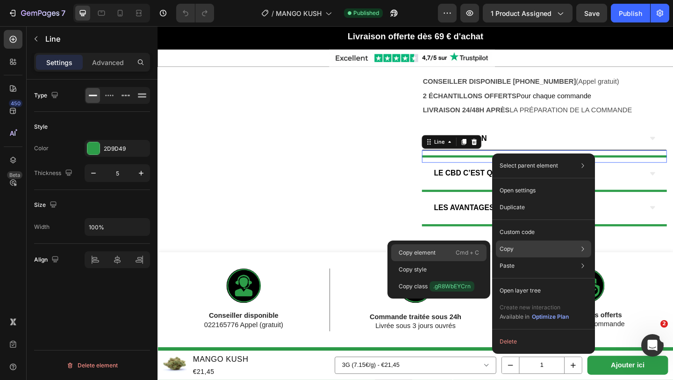
drag, startPoint x: 412, startPoint y: 259, endPoint x: 277, endPoint y: 253, distance: 135.3
click at [412, 261] on div "Copy element Cmd + C" at bounding box center [438, 269] width 95 height 17
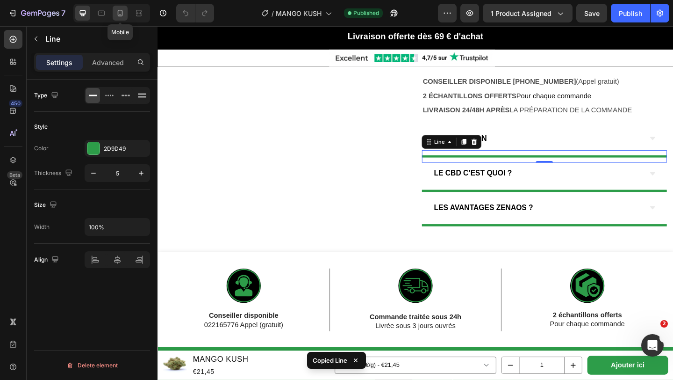
click at [117, 14] on icon at bounding box center [120, 12] width 9 height 9
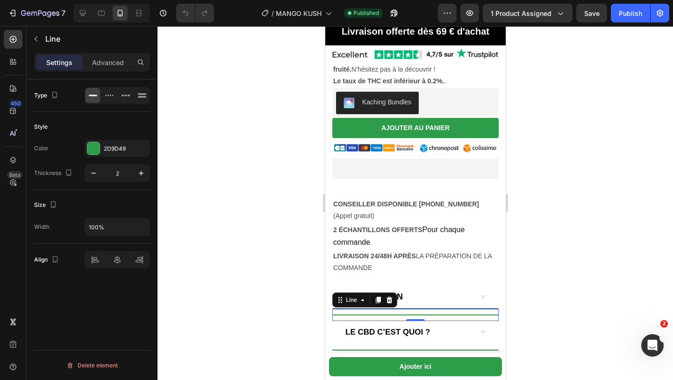
scroll to position [448, 0]
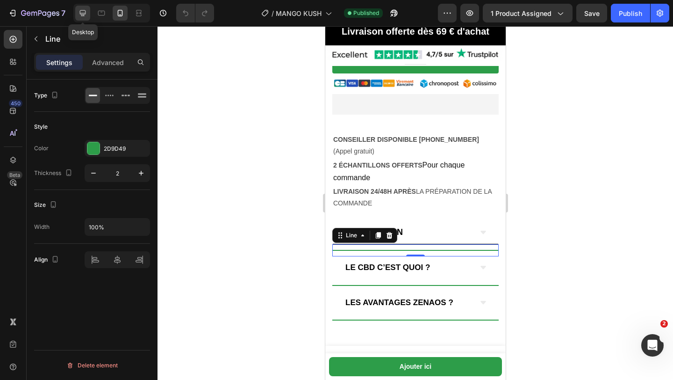
click at [87, 18] on div at bounding box center [82, 13] width 15 height 15
type input "5"
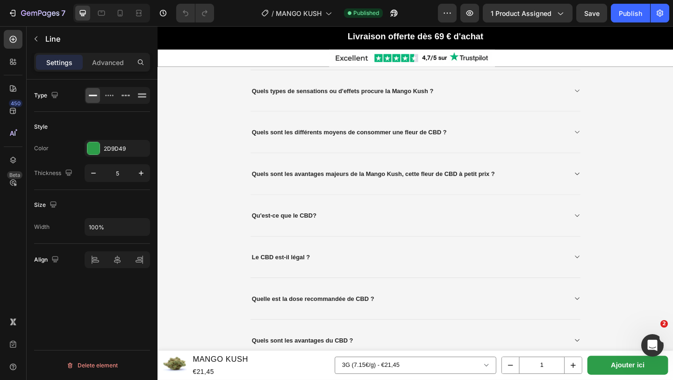
scroll to position [1309, 0]
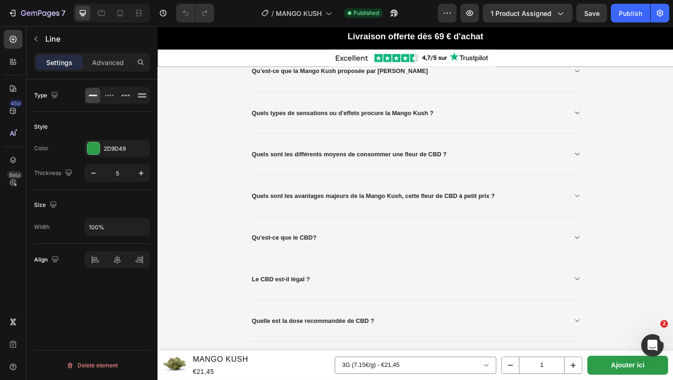
click at [401, 255] on div "Qu'est-ce que le CBD?" at bounding box center [431, 255] width 344 height 15
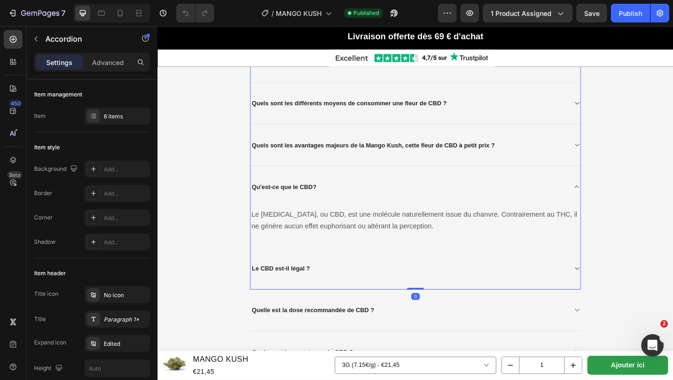
scroll to position [1366, 0]
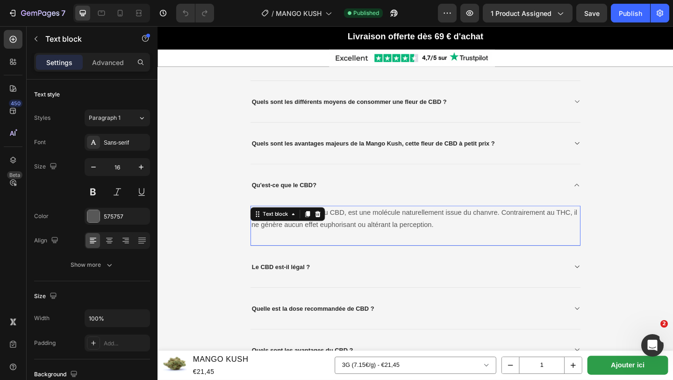
click at [449, 244] on p "Le cannabidiol, ou CBD, est une molécule naturellement issue du chanvre. Contra…" at bounding box center [438, 235] width 357 height 27
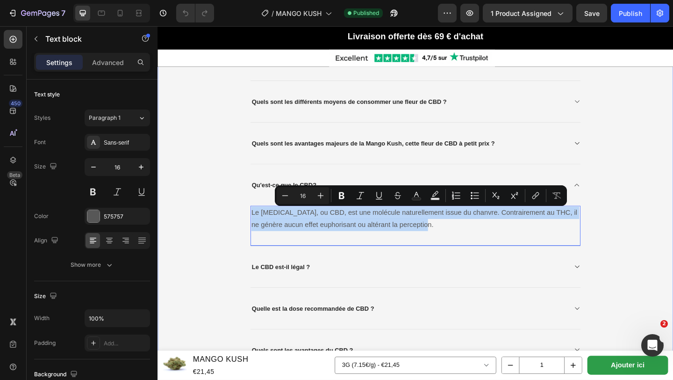
drag, startPoint x: 448, startPoint y: 244, endPoint x: 258, endPoint y: 227, distance: 190.6
click at [257, 227] on div "Questions fréquentes à propos de ce produit Heading Qu’est-ce que la Mango Kush…" at bounding box center [438, 378] width 547 height 767
copy p "Le cannabidiol, ou CBD, est une molécule naturellement issue du chanvre. Contra…"
click at [208, 238] on div "Questions fréquentes à propos de ce produit Heading Qu’est-ce que la Mango Kush…" at bounding box center [438, 378] width 547 height 767
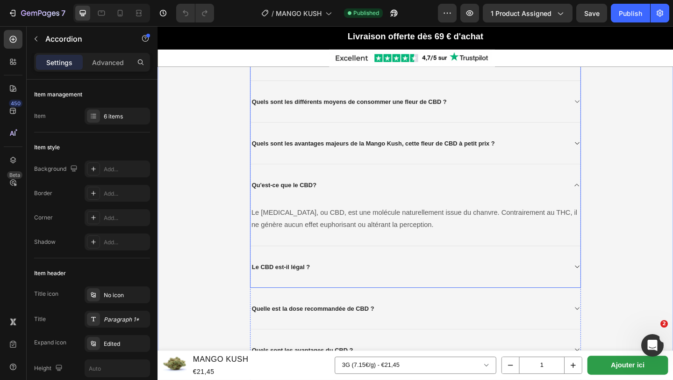
click at [614, 199] on icon at bounding box center [614, 198] width 5 height 3
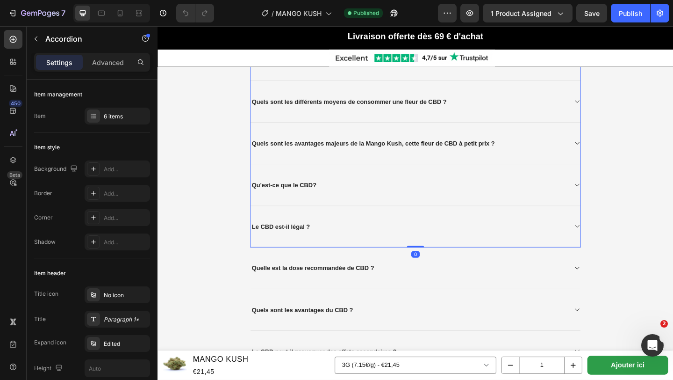
click at [614, 247] on icon at bounding box center [613, 243] width 7 height 7
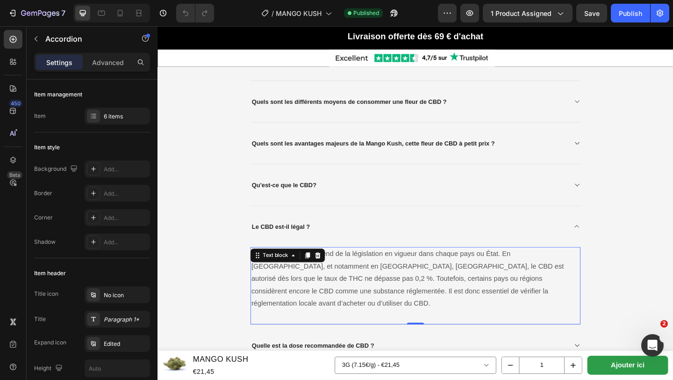
click at [552, 319] on p "La légalité du CBD dépend de la législation en vigueur dans chaque pays ou État…" at bounding box center [438, 300] width 357 height 67
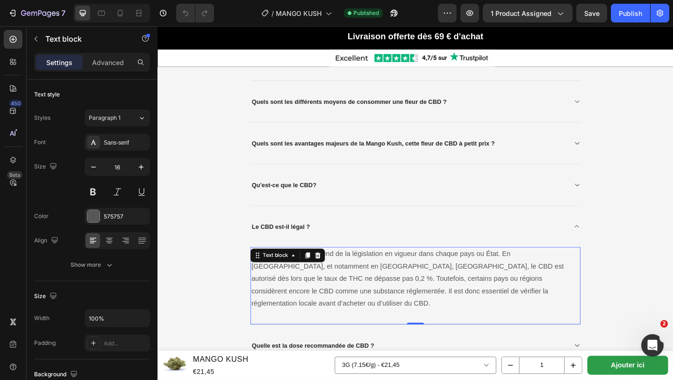
click at [552, 319] on p "La légalité du CBD dépend de la législation en vigueur dans chaque pays ou État…" at bounding box center [438, 300] width 357 height 67
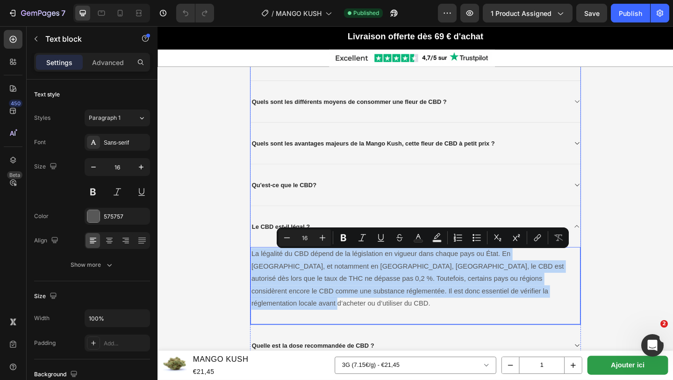
drag, startPoint x: 552, startPoint y: 318, endPoint x: 266, endPoint y: 266, distance: 290.5
click at [266, 266] on div "Le CBD est-il légal ? La légalité du CBD dépend de la législation en vigueur da…" at bounding box center [438, 287] width 359 height 130
click at [302, 289] on p "La légalité du CBD dépend de la législation en vigueur dans chaque pays ou État…" at bounding box center [438, 300] width 357 height 67
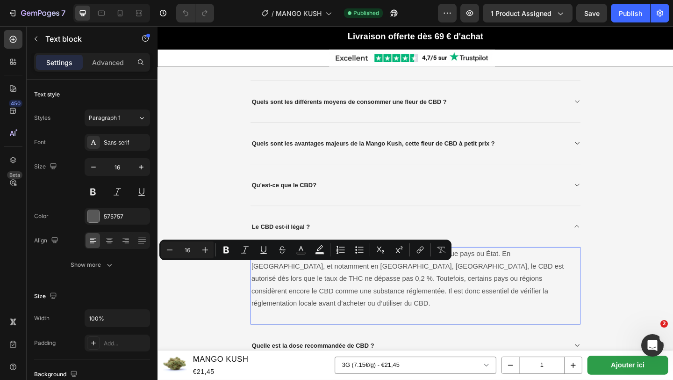
click at [564, 319] on p "La légalité du CBD dépend de la législation en vigueur dans chaque pays ou État…" at bounding box center [438, 300] width 357 height 67
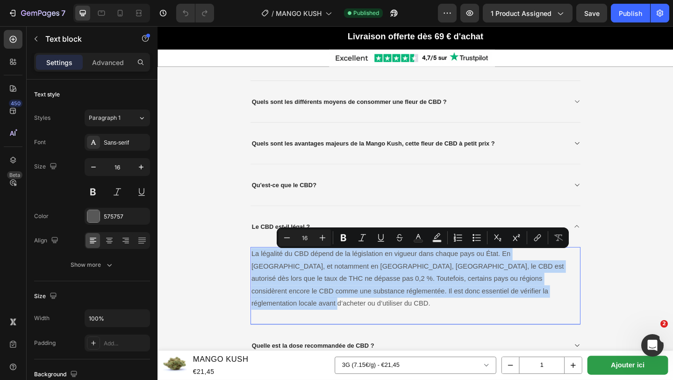
drag, startPoint x: 556, startPoint y: 316, endPoint x: 258, endPoint y: 274, distance: 301.3
copy p "La légalité du CBD dépend de la législation en vigueur dans chaque pays ou État…"
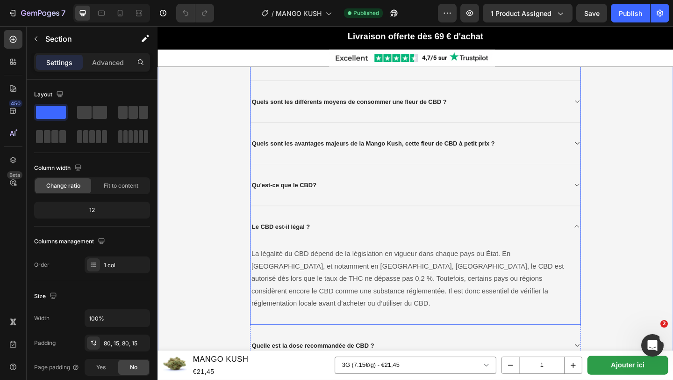
click at [614, 245] on icon at bounding box center [613, 243] width 7 height 7
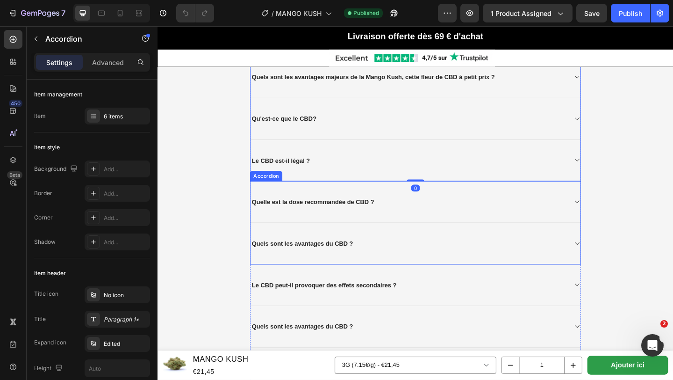
scroll to position [1439, 0]
click at [483, 218] on div "Quelle est la dose recommandée de CBD ?" at bounding box center [431, 216] width 344 height 15
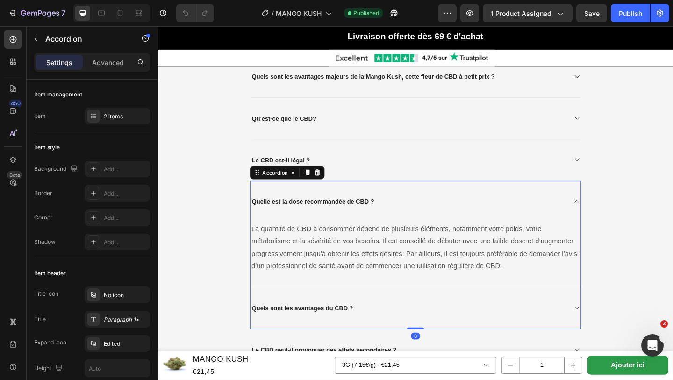
click at [484, 218] on div "Quelle est la dose recommandée de CBD ?" at bounding box center [431, 216] width 344 height 15
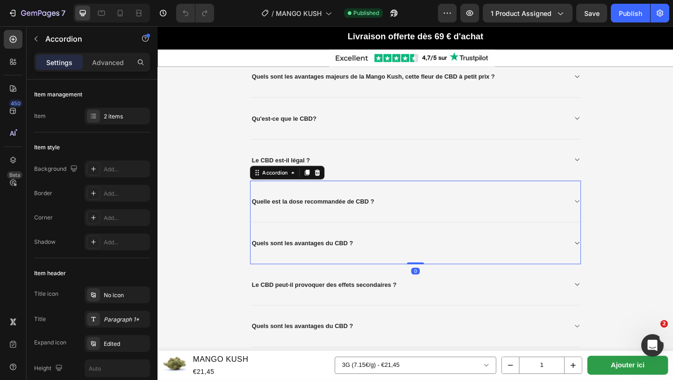
click at [475, 257] on div "Quels sont les avantages du CBD ?" at bounding box center [431, 261] width 344 height 15
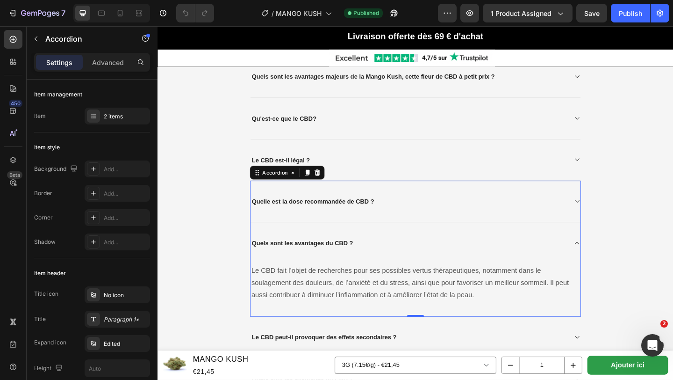
click at [468, 228] on div "Quelle est la dose recommandée de CBD ?" at bounding box center [438, 216] width 359 height 45
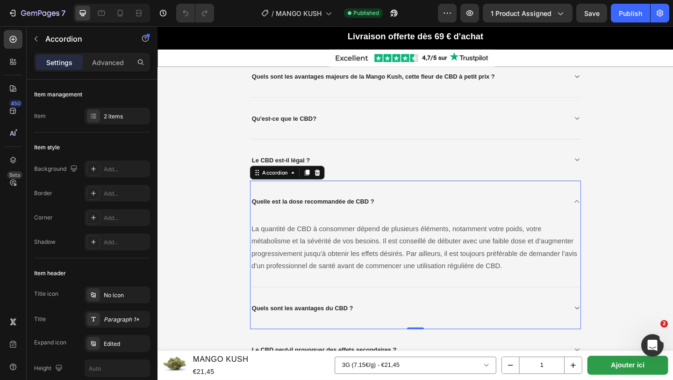
click at [497, 227] on div "Quelle est la dose recommandée de CBD ?" at bounding box center [438, 216] width 359 height 45
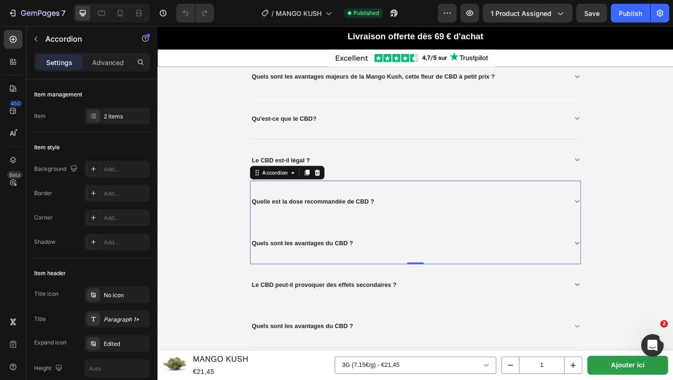
click at [498, 263] on div "Quels sont les avantages du CBD ?" at bounding box center [431, 261] width 344 height 15
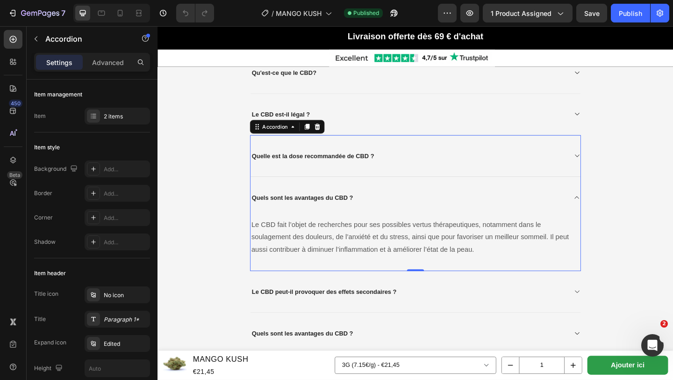
scroll to position [1492, 0]
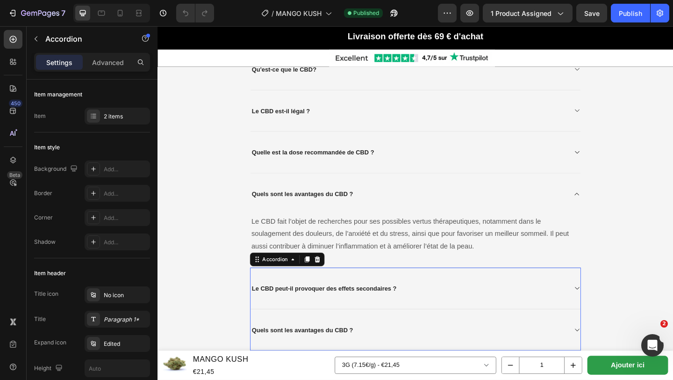
click at [492, 315] on div "Le CBD peut-il provoquer des effets secondaires ?" at bounding box center [431, 311] width 344 height 15
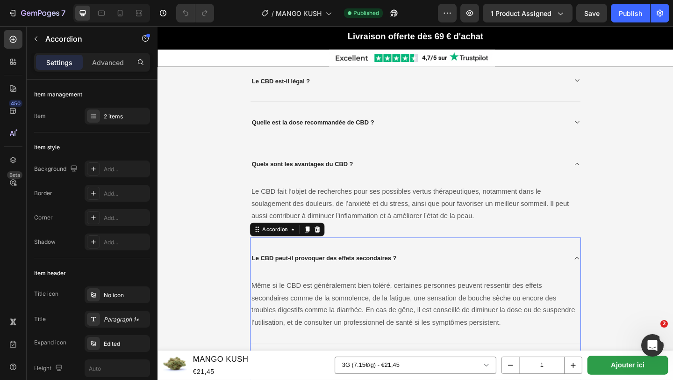
scroll to position [1552, 0]
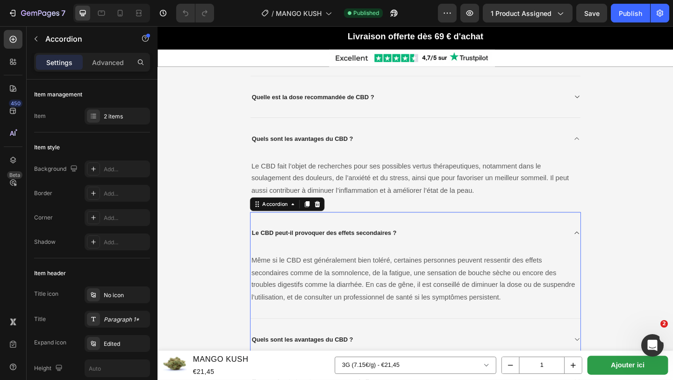
click at [527, 230] on div "Le CBD peut-il provoquer des effets secondaires ?" at bounding box center [438, 250] width 359 height 45
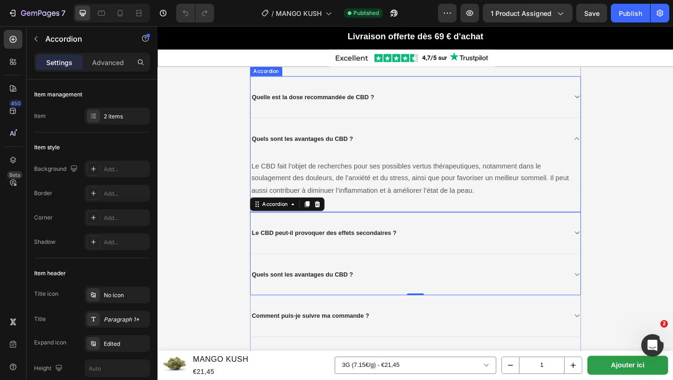
click at [563, 152] on div "Quels sont les avantages du CBD ?" at bounding box center [431, 148] width 344 height 15
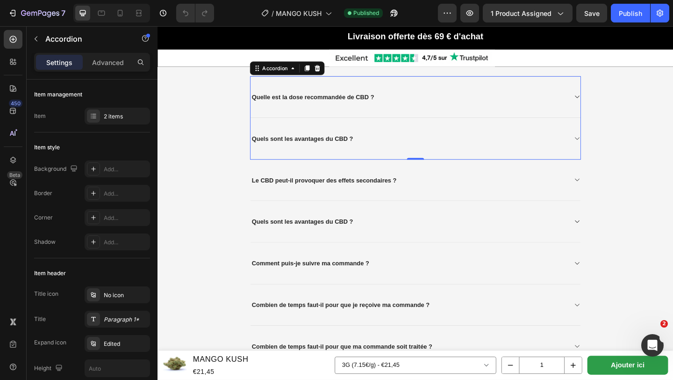
click at [520, 205] on div "Le CBD peut-il provoquer des effets secondaires ?" at bounding box center [438, 193] width 359 height 45
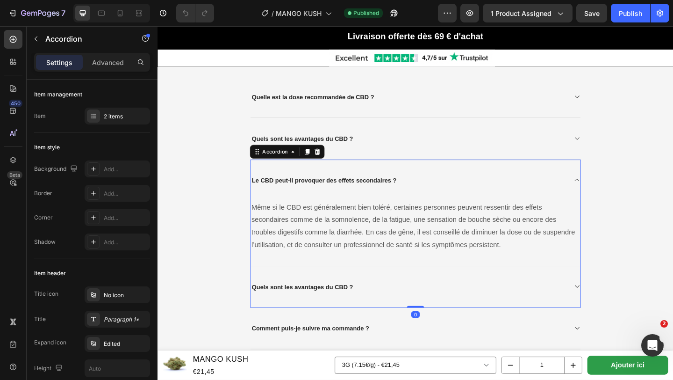
click at [521, 204] on div "Le CBD peut-il provoquer des effets secondaires ?" at bounding box center [438, 193] width 359 height 45
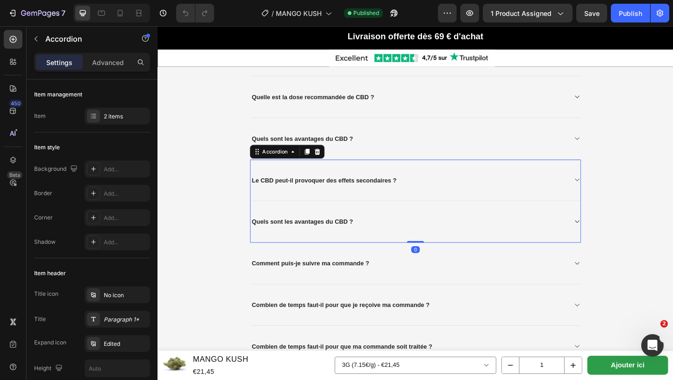
click at [523, 251] on div "Quels sont les avantages du CBD ?" at bounding box center [438, 238] width 359 height 45
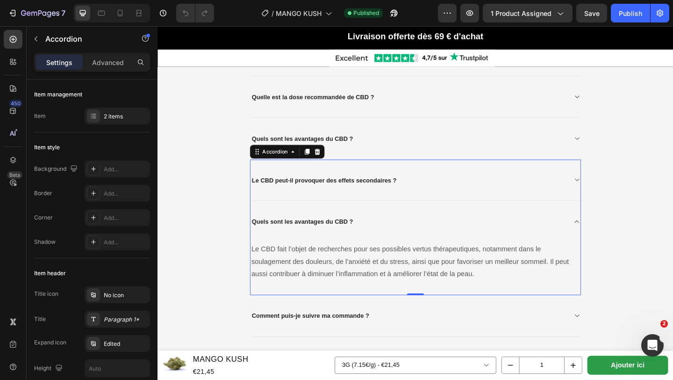
click at [523, 251] on div "Quels sont les avantages du CBD ?" at bounding box center [438, 238] width 359 height 45
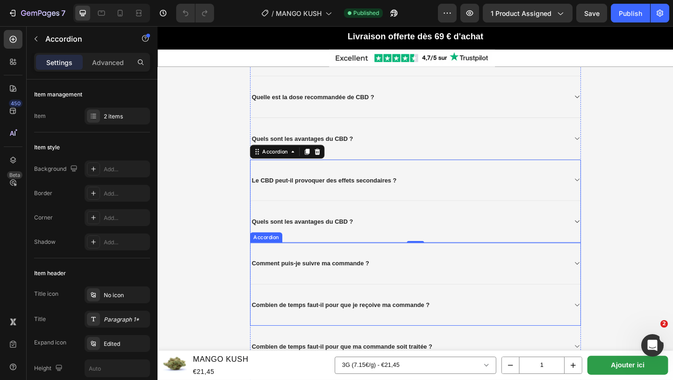
click at [524, 277] on div "Comment puis-je suivre ma commande ?" at bounding box center [438, 283] width 359 height 45
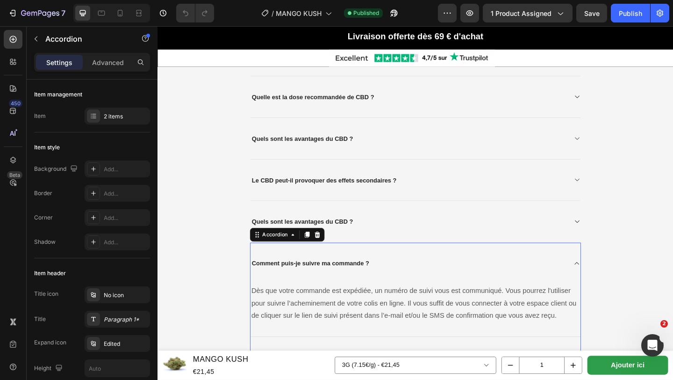
click at [524, 277] on div "Comment puis-je suivre ma commande ?" at bounding box center [438, 283] width 359 height 45
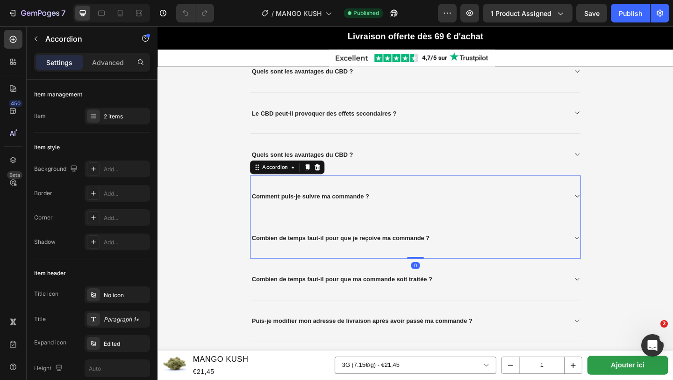
scroll to position [1630, 0]
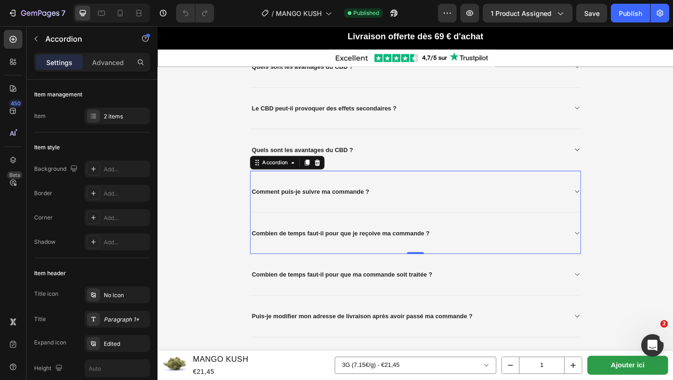
click at [524, 258] on div "Combien de temps faut-il pour que je reçoive ma commande ?" at bounding box center [431, 251] width 344 height 15
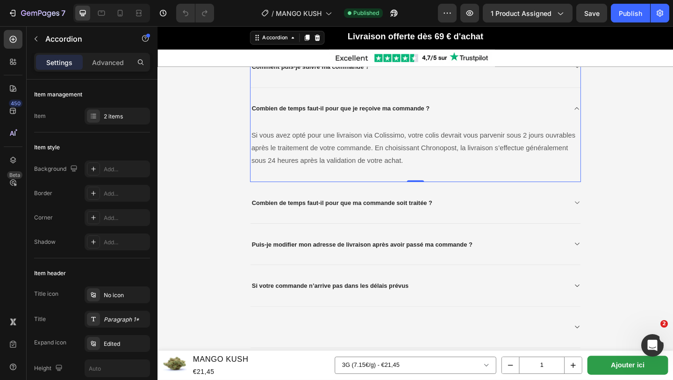
scroll to position [1771, 0]
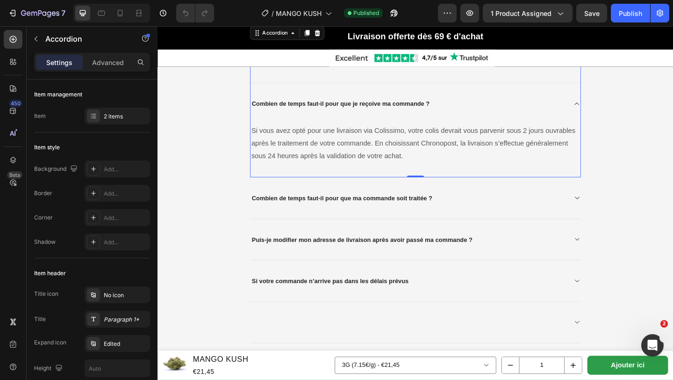
click at [524, 258] on div "Puis-je modifier mon adresse de livraison après avoir passé ma commande ?" at bounding box center [431, 258] width 344 height 15
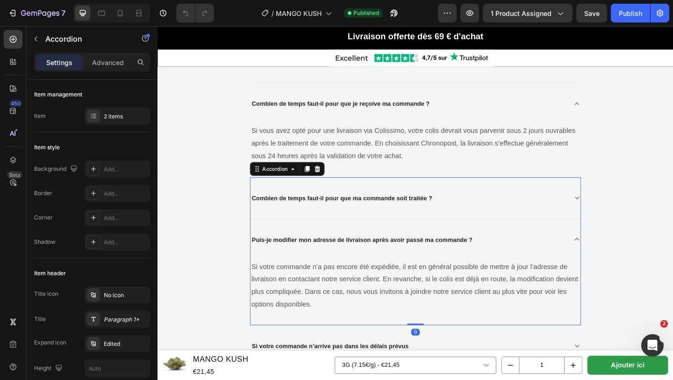
click at [524, 220] on div "Combien de temps faut-il pour que ma commande soit traitée ?" at bounding box center [431, 212] width 344 height 15
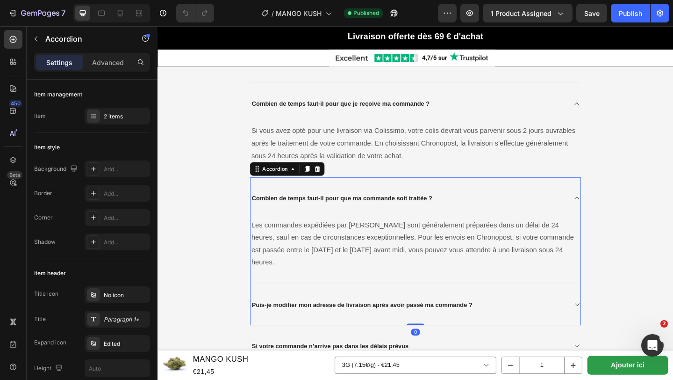
click at [524, 220] on div "Combien de temps faut-il pour que ma commande soit traitée ?" at bounding box center [431, 212] width 344 height 15
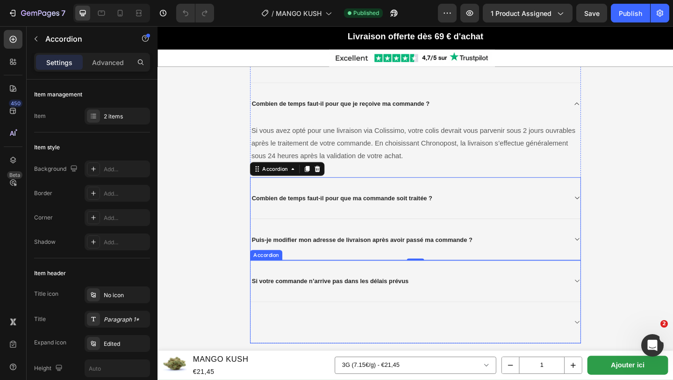
click at [522, 320] on div "Si votre commande n’arrive pas dans les délais prévus" at bounding box center [438, 303] width 359 height 45
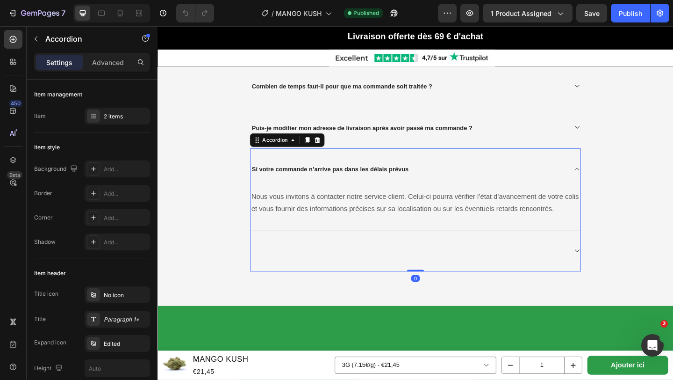
scroll to position [1892, 0]
click at [588, 184] on div "Si votre commande n’arrive pas dans les délais prévus" at bounding box center [431, 181] width 344 height 15
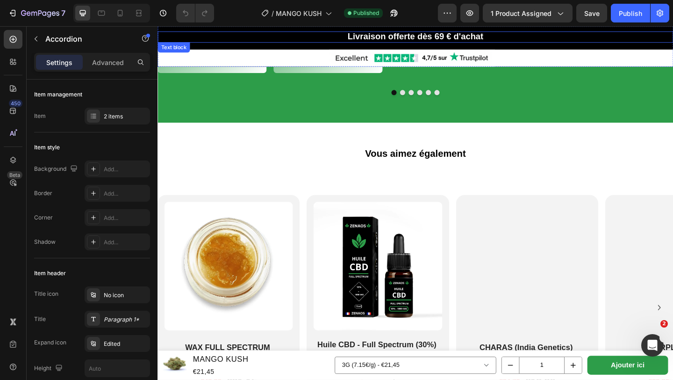
scroll to position [1924, 0]
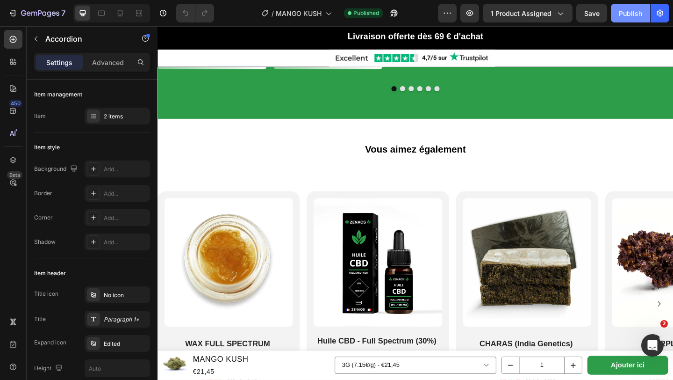
click at [624, 8] on div "Publish" at bounding box center [630, 13] width 23 height 10
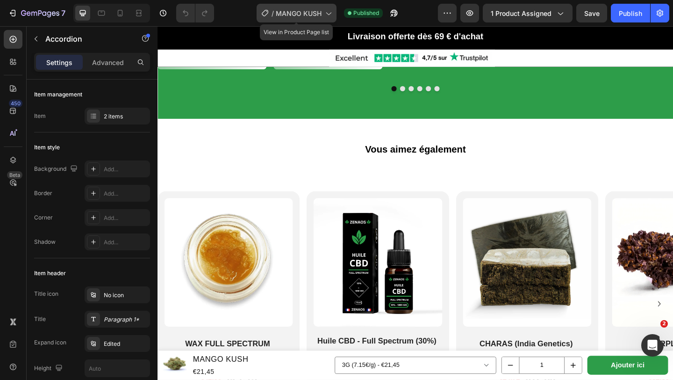
click at [311, 13] on span "MANGO KUSH" at bounding box center [299, 13] width 46 height 10
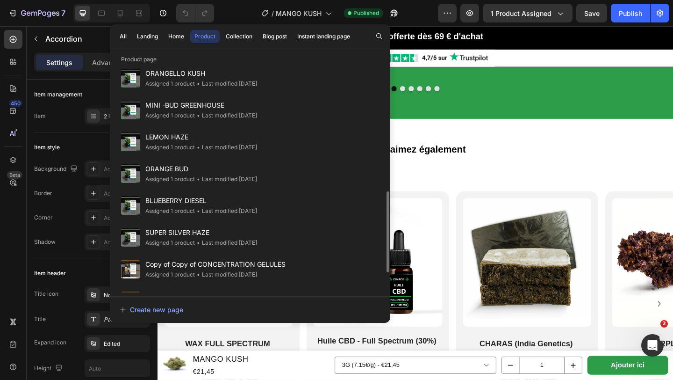
scroll to position [414, 0]
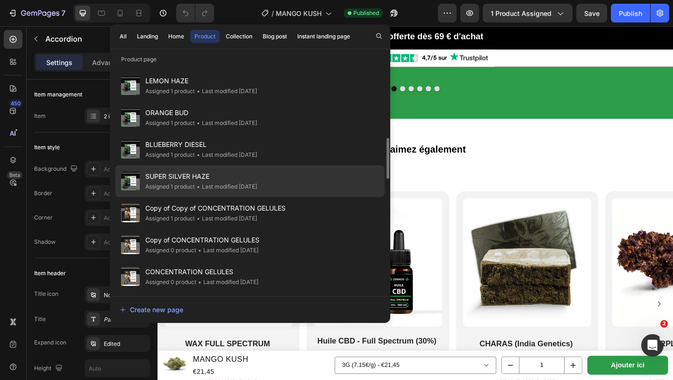
click at [245, 182] on div "• Last modified 9 days ago" at bounding box center [226, 186] width 62 height 9
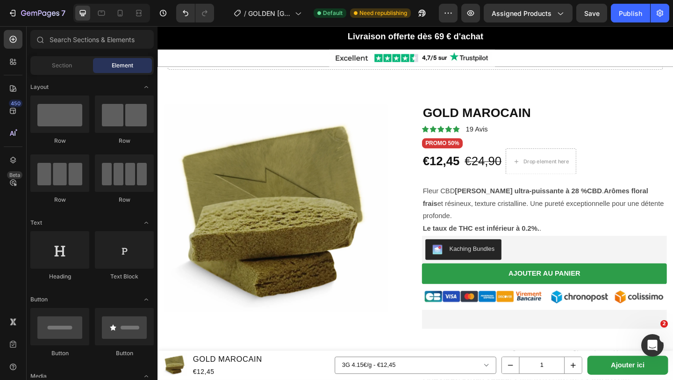
scroll to position [279, 0]
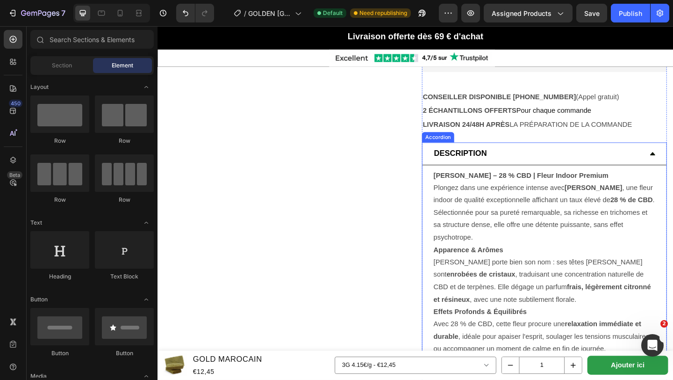
click at [673, 160] on div "DESCRIPTION" at bounding box center [579, 164] width 266 height 25
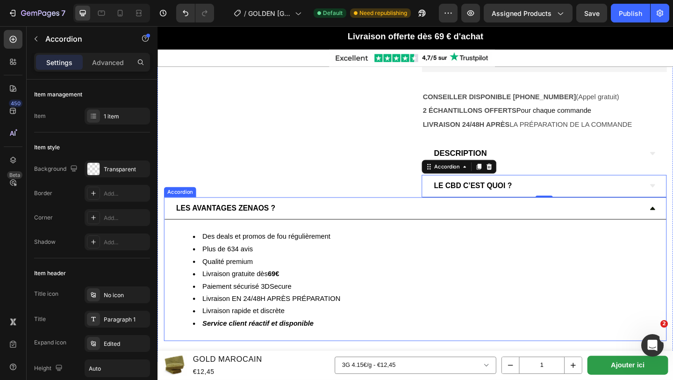
click at [673, 229] on div "LES AVANTAGES ZENAOS ?" at bounding box center [438, 224] width 546 height 24
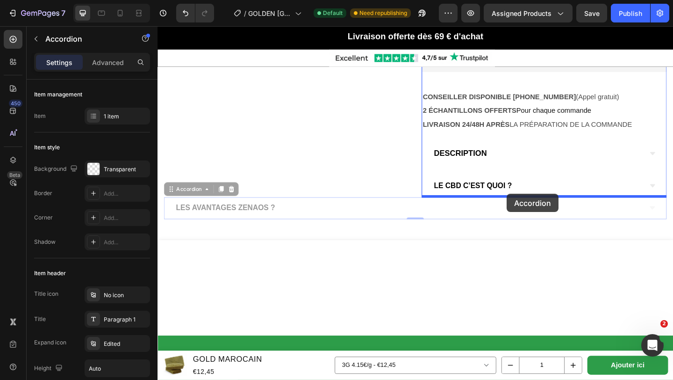
drag, startPoint x: 326, startPoint y: 226, endPoint x: 539, endPoint y: 210, distance: 213.8
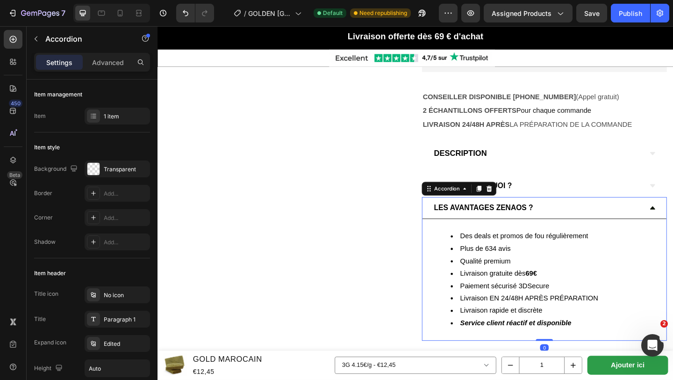
click at [673, 216] on div "LES AVANTAGES ZENAOS ?" at bounding box center [579, 224] width 266 height 24
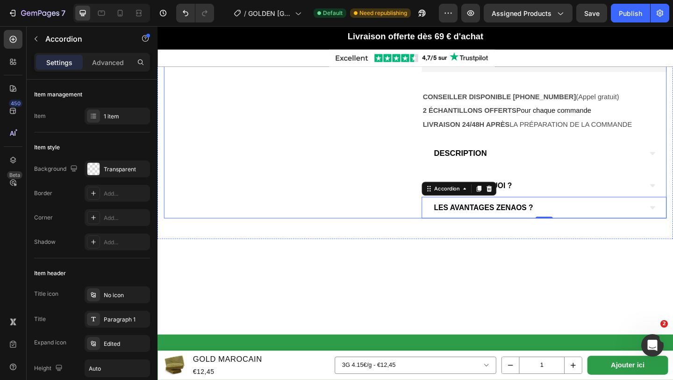
click at [353, 180] on div "Product Images" at bounding box center [298, 34] width 267 height 404
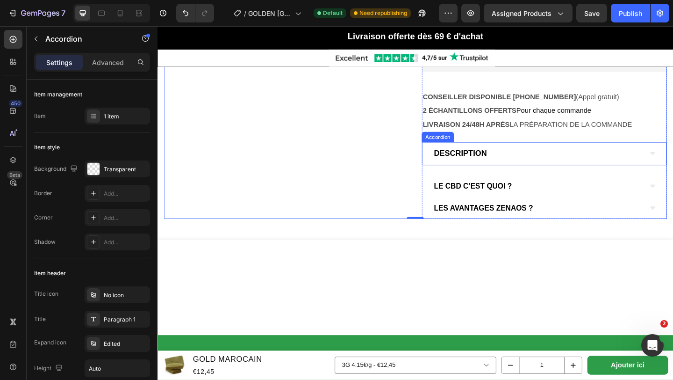
click at [498, 174] on div "DESCRIPTION" at bounding box center [579, 164] width 266 height 25
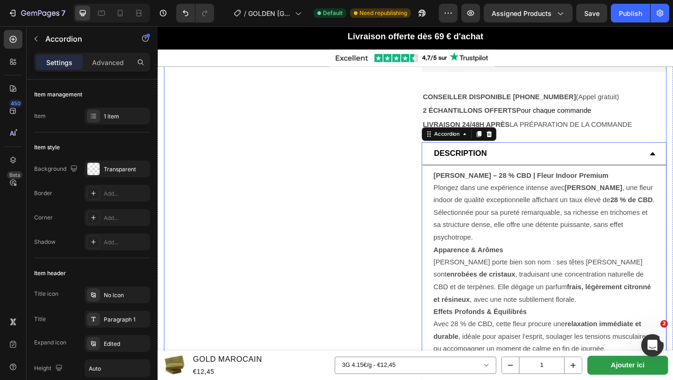
click at [339, 190] on div "Product Images" at bounding box center [298, 227] width 267 height 791
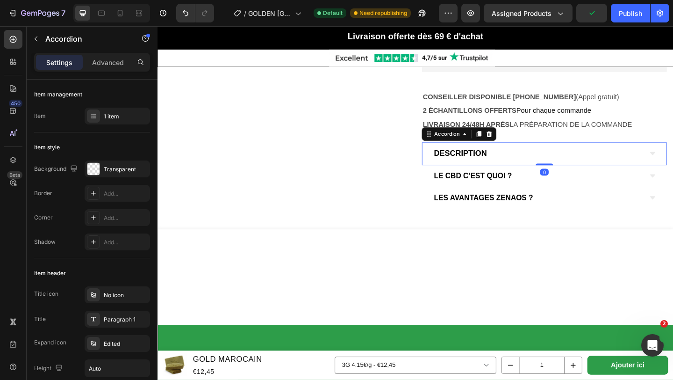
drag, startPoint x: 579, startPoint y: 187, endPoint x: 579, endPoint y: 167, distance: 19.6
click at [579, 167] on div "DESCRIPTION Accordion 0" at bounding box center [578, 164] width 267 height 25
type input "100%"
type input "100"
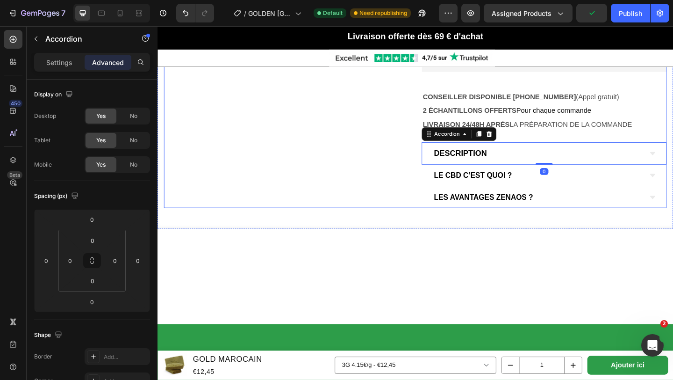
click at [364, 163] on div "Product Images" at bounding box center [298, 28] width 267 height 392
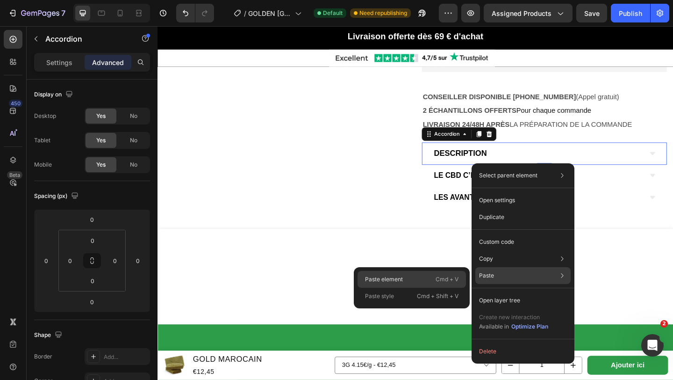
click at [395, 275] on p "Paste element" at bounding box center [384, 279] width 38 height 8
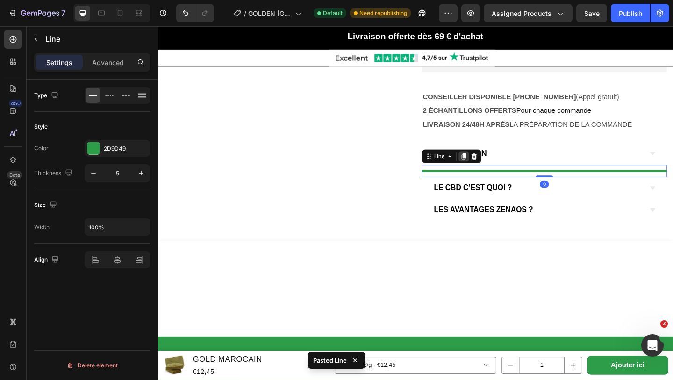
click at [493, 171] on div at bounding box center [490, 167] width 11 height 11
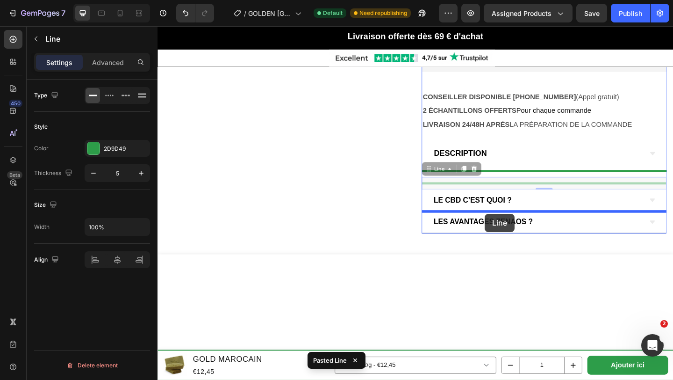
drag, startPoint x: 513, startPoint y: 195, endPoint x: 514, endPoint y: 230, distance: 35.1
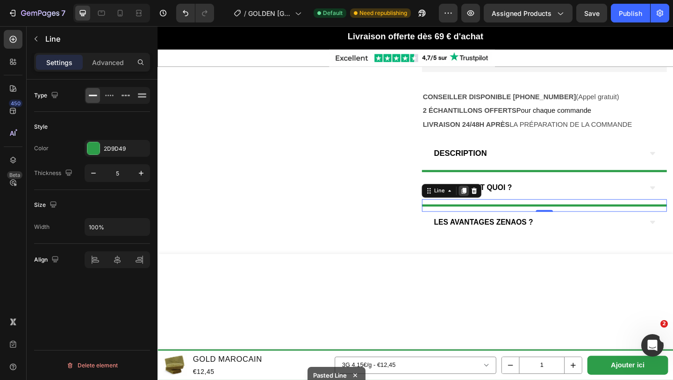
click at [489, 206] on icon at bounding box center [490, 205] width 7 height 7
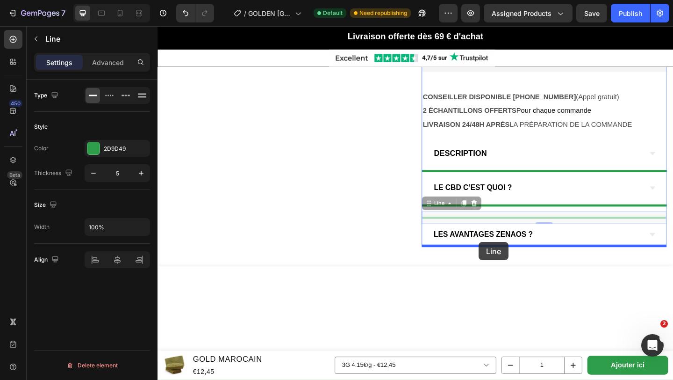
drag, startPoint x: 507, startPoint y: 235, endPoint x: 507, endPoint y: 261, distance: 25.7
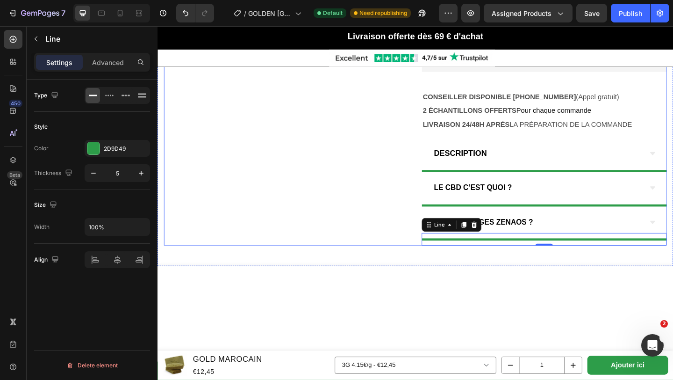
click at [376, 218] on div "Product Images" at bounding box center [298, 48] width 267 height 433
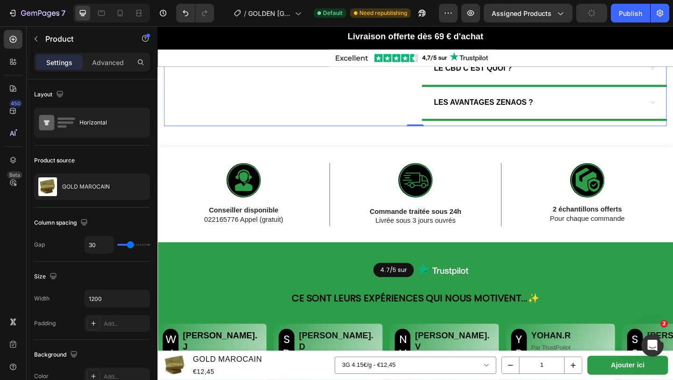
scroll to position [407, 0]
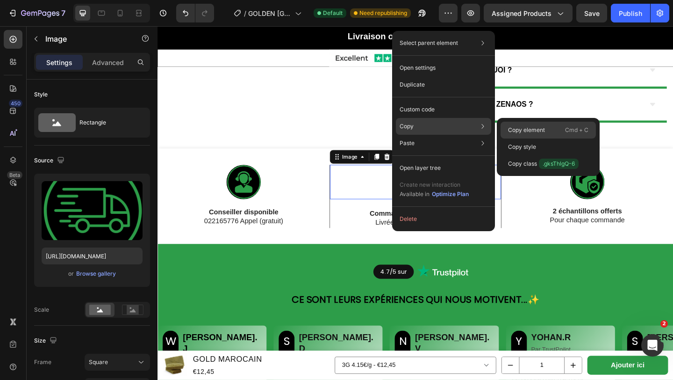
drag, startPoint x: 523, startPoint y: 128, endPoint x: 398, endPoint y: 110, distance: 126.5
click at [523, 128] on p "Copy element" at bounding box center [526, 130] width 37 height 8
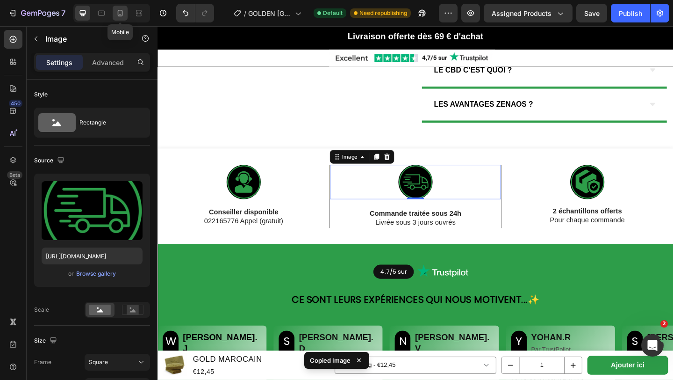
click at [120, 14] on icon at bounding box center [120, 12] width 9 height 9
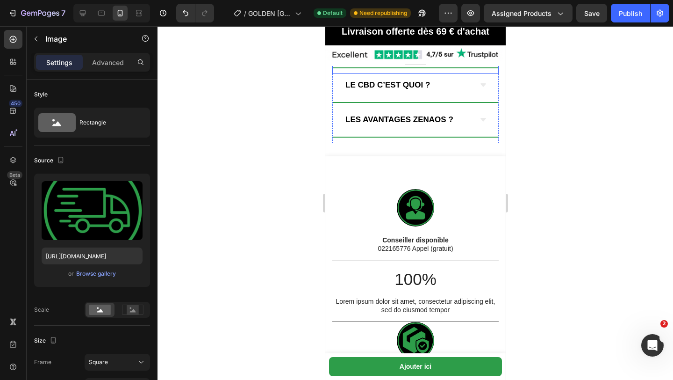
scroll to position [608, 0]
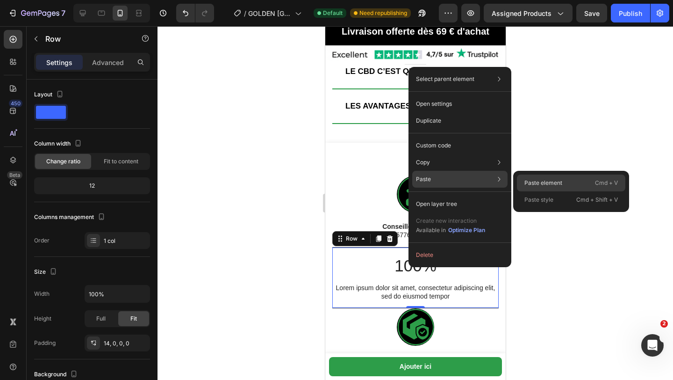
click at [531, 182] on p "Paste element" at bounding box center [544, 183] width 38 height 8
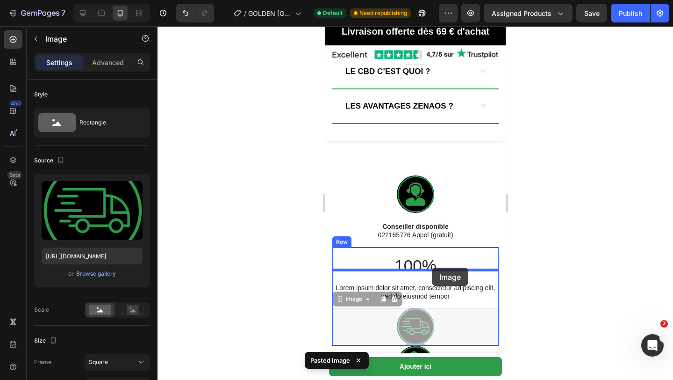
drag, startPoint x: 430, startPoint y: 299, endPoint x: 432, endPoint y: 266, distance: 32.8
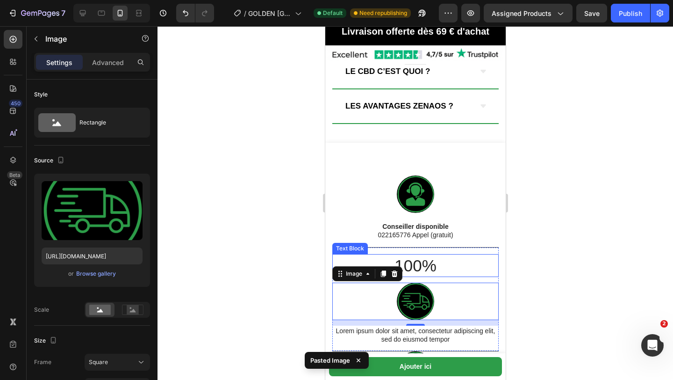
click at [414, 255] on p "100%" at bounding box center [415, 266] width 165 height 22
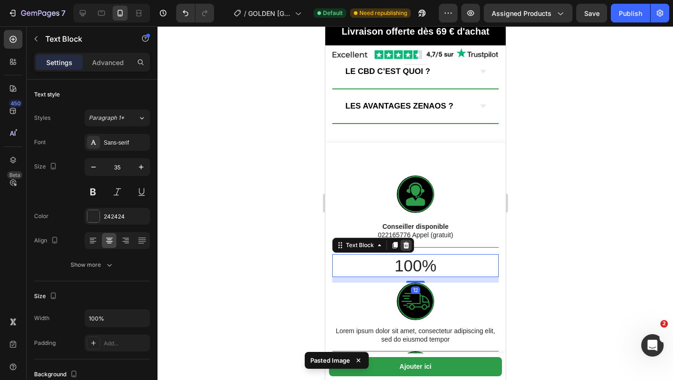
click at [409, 241] on icon at bounding box center [405, 244] width 7 height 7
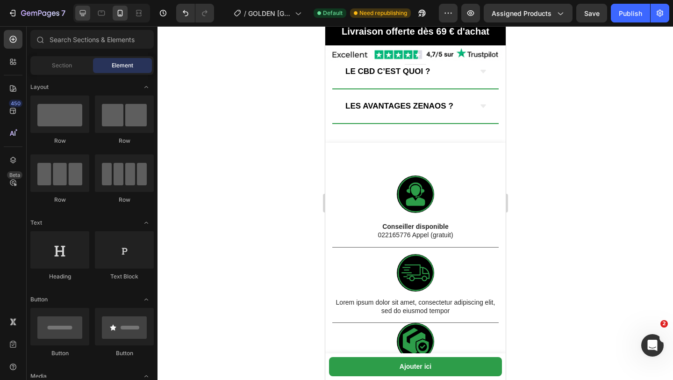
click at [79, 10] on icon at bounding box center [82, 12] width 9 height 9
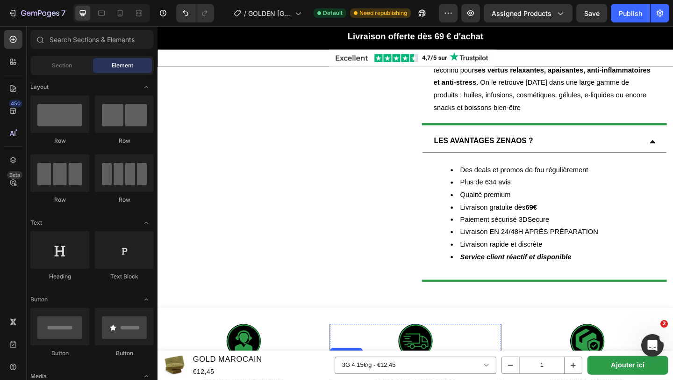
scroll to position [1009, 0]
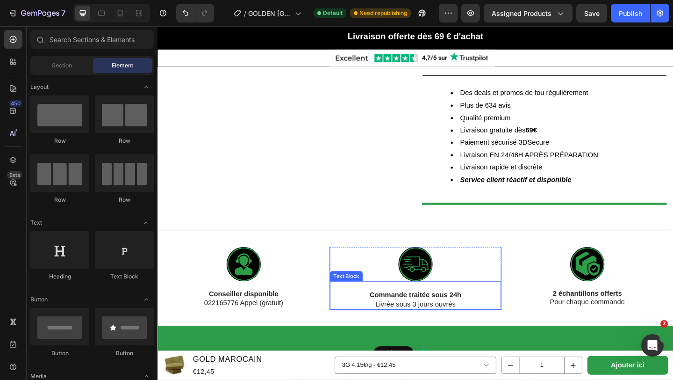
click at [391, 314] on strong "Commande traitée sous 24h" at bounding box center [438, 318] width 100 height 8
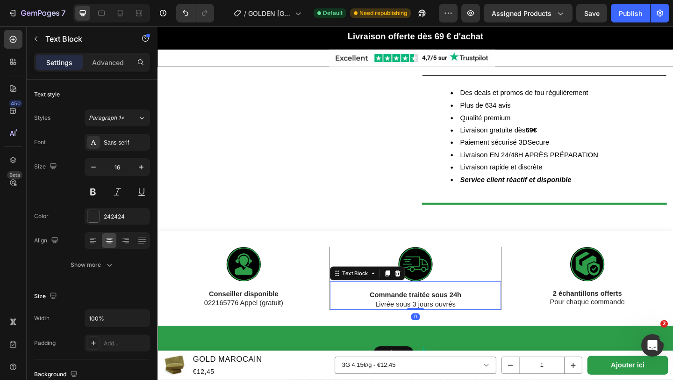
click at [391, 314] on strong "Commande traitée sous 24h" at bounding box center [438, 318] width 100 height 8
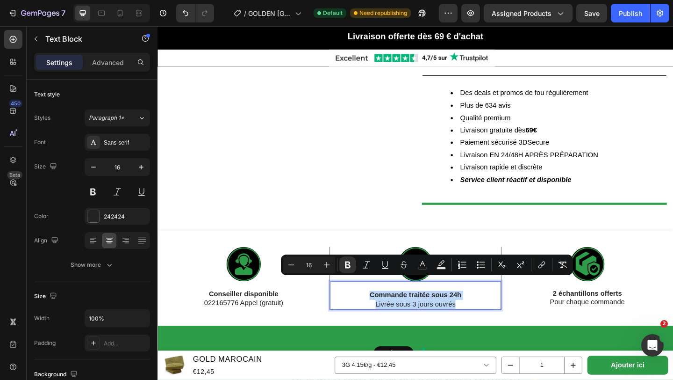
drag, startPoint x: 387, startPoint y: 303, endPoint x: 484, endPoint y: 313, distance: 96.8
click at [483, 313] on div "Commande traitée sous 24h Livrée sous 3 jours ouvrés" at bounding box center [438, 319] width 164 height 31
copy div "Commande traitée sous 24h Livrée sous 3 jours ouvrés"
click at [128, 18] on div at bounding box center [111, 13] width 77 height 19
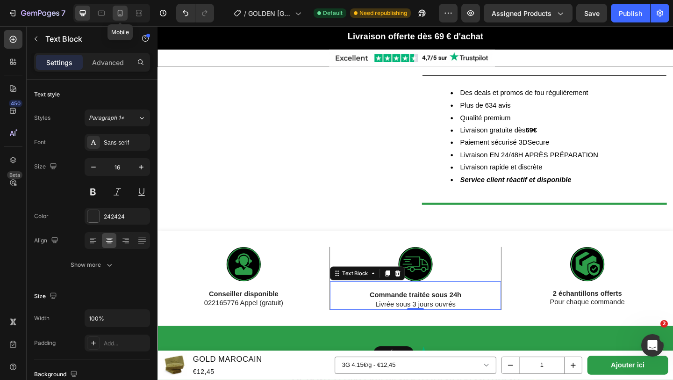
click at [119, 14] on icon at bounding box center [120, 12] width 9 height 9
type input "14"
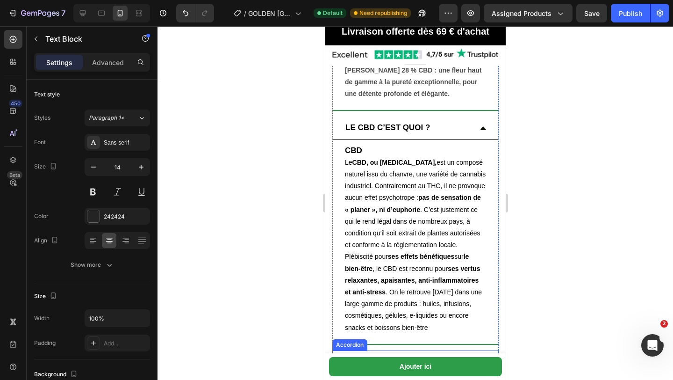
scroll to position [1088, 0]
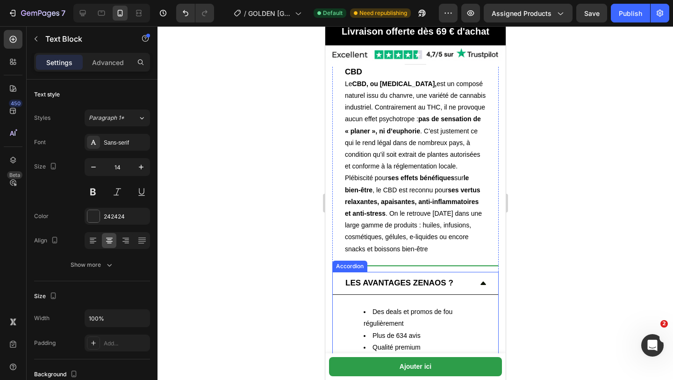
click at [483, 282] on icon at bounding box center [483, 283] width 6 height 3
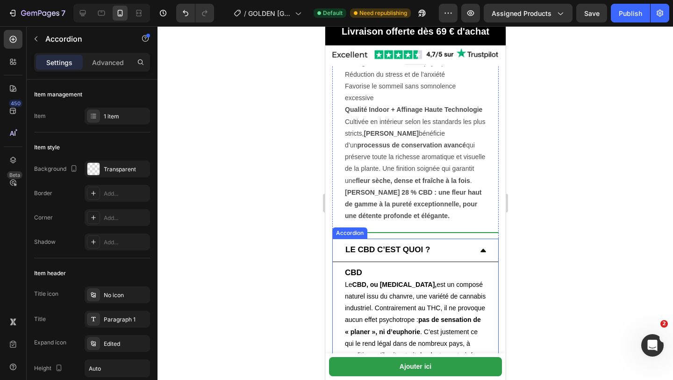
click at [485, 246] on icon at bounding box center [482, 249] width 7 height 7
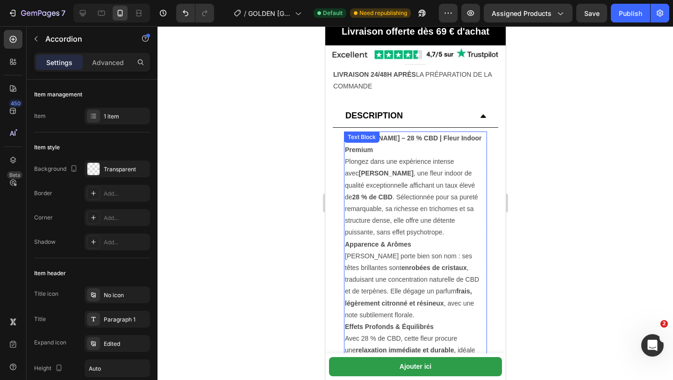
scroll to position [528, 0]
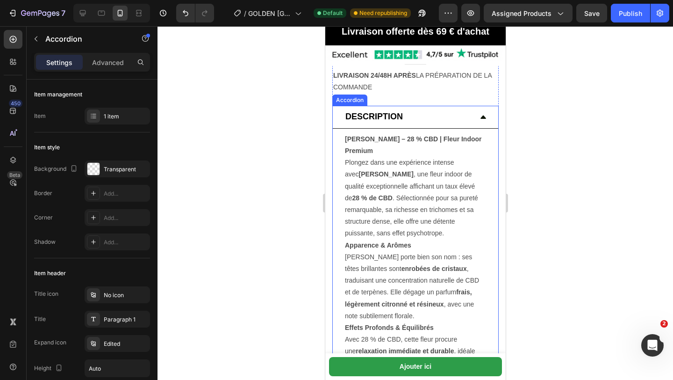
click at [483, 111] on div "DESCRIPTION" at bounding box center [416, 117] width 166 height 23
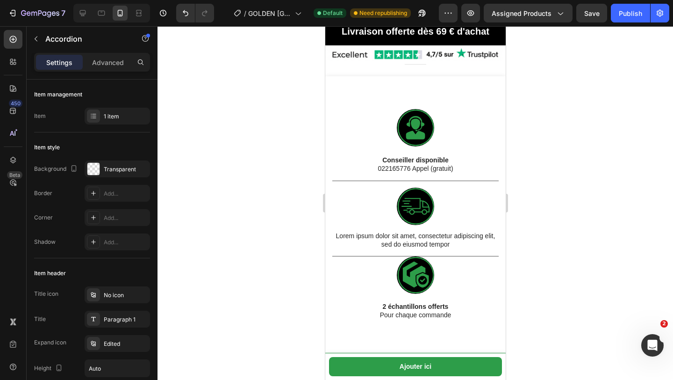
scroll to position [677, 0]
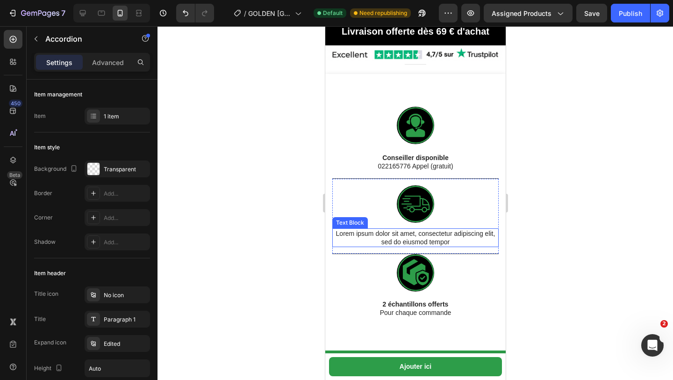
click at [408, 229] on p "Lorem ipsum dolor sit amet, consectetur adipiscing elit, sed do eiusmod tempor" at bounding box center [415, 237] width 165 height 17
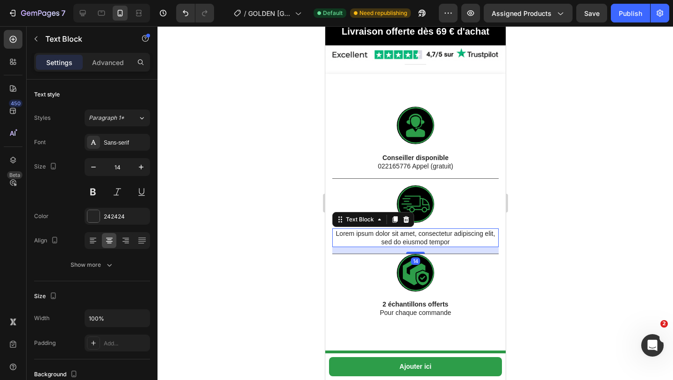
click at [452, 229] on p "Lorem ipsum dolor sit amet, consectetur adipiscing elit, sed do eiusmod tempor" at bounding box center [415, 237] width 165 height 17
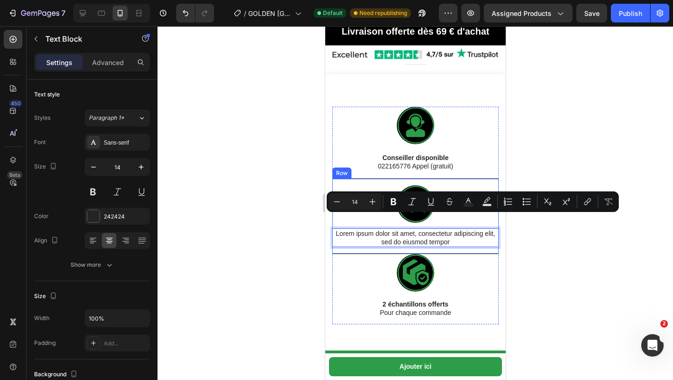
drag, startPoint x: 452, startPoint y: 225, endPoint x: 336, endPoint y: 215, distance: 116.0
click at [336, 228] on div "Lorem ipsum dolor sit amet, consectetur adipiscing elit, sed do eiusmod tempor" at bounding box center [415, 237] width 166 height 19
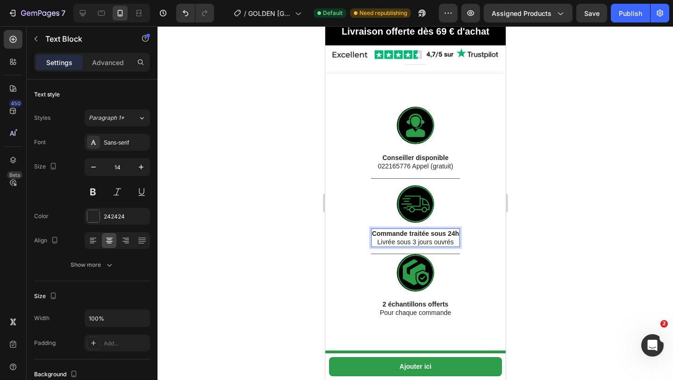
click at [283, 217] on div at bounding box center [416, 203] width 516 height 354
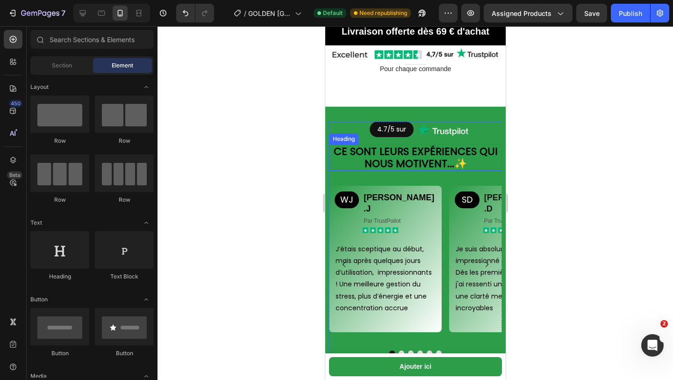
scroll to position [904, 0]
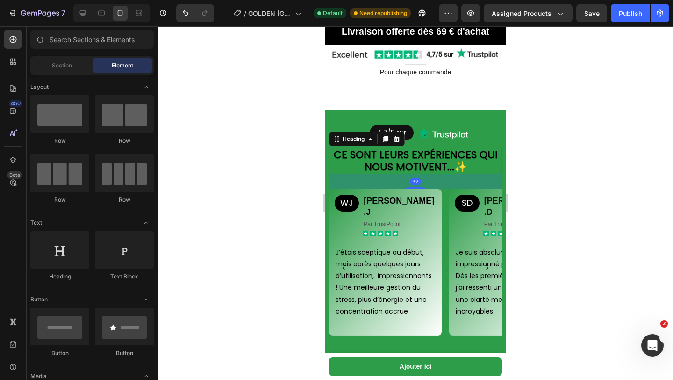
click at [341, 150] on strong "Ce sont leurs expériences qui nous motivent..." at bounding box center [415, 160] width 164 height 27
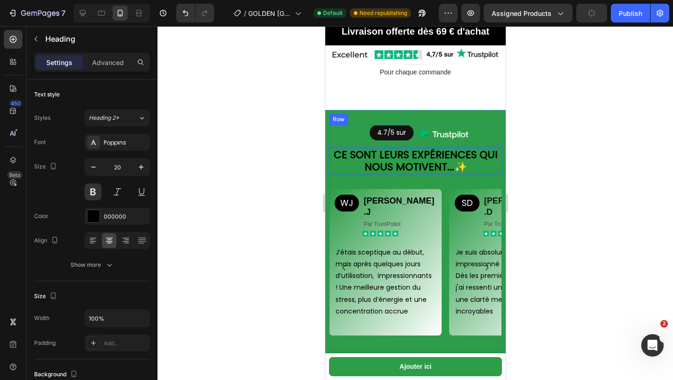
drag, startPoint x: 339, startPoint y: 152, endPoint x: 490, endPoint y: 179, distance: 153.5
click at [490, 179] on div "4.7/5 sur Button Image Row Row Ce sont leurs expériences qui nous motivent... ✨…" at bounding box center [415, 242] width 173 height 234
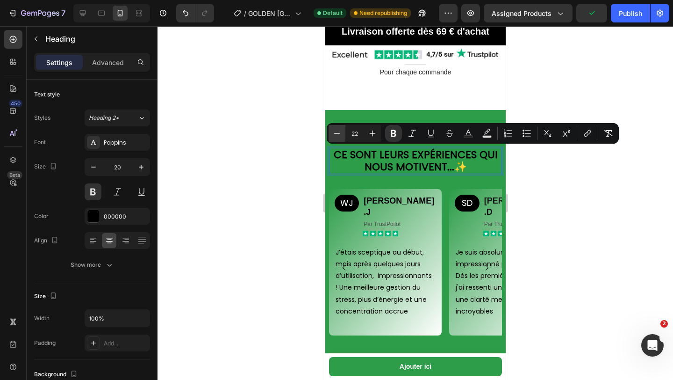
click at [336, 135] on icon "Editor contextual toolbar" at bounding box center [337, 133] width 9 height 9
type input "18"
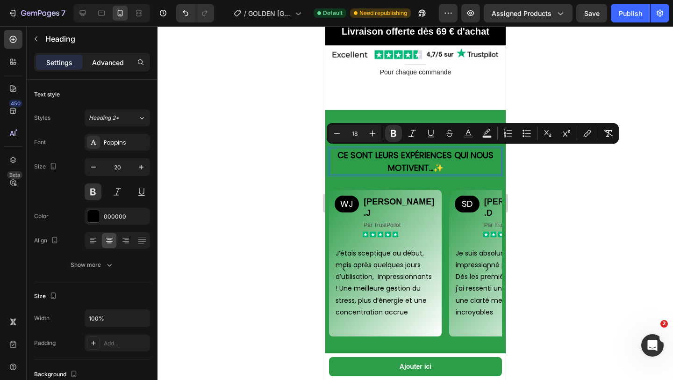
click at [114, 63] on p "Advanced" at bounding box center [108, 63] width 32 height 10
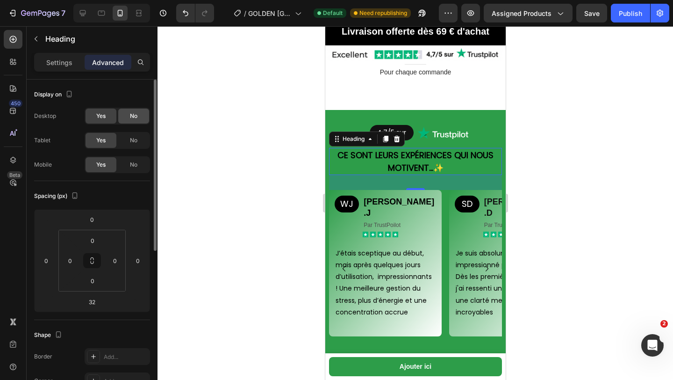
click at [133, 114] on span "No" at bounding box center [133, 116] width 7 height 8
click at [140, 136] on div "No" at bounding box center [133, 140] width 31 height 15
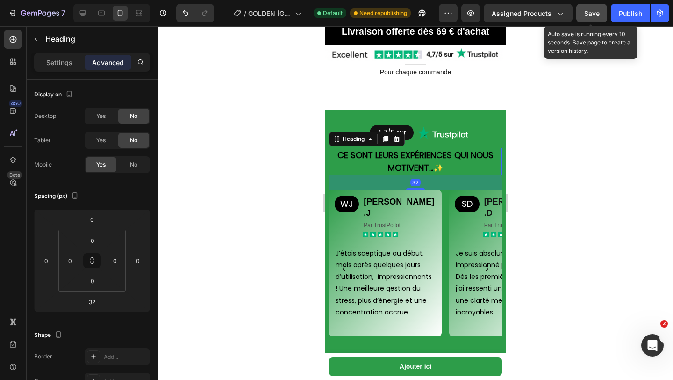
click at [587, 11] on span "Save" at bounding box center [592, 13] width 15 height 8
click at [235, 97] on div at bounding box center [416, 203] width 516 height 354
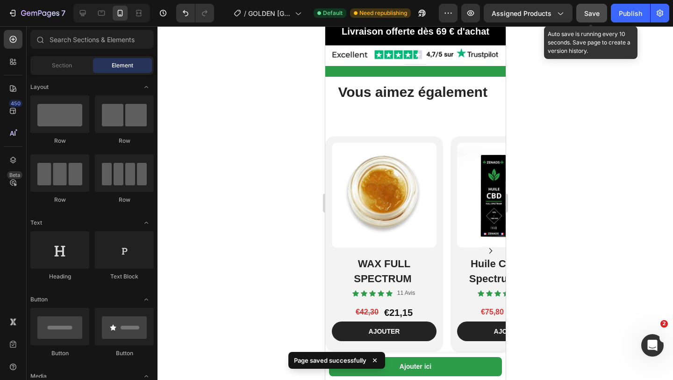
scroll to position [1196, 0]
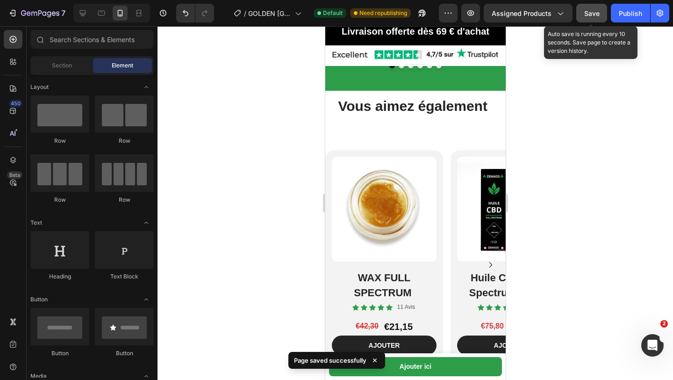
click at [387, 109] on div "Vous aimez également Heading Row" at bounding box center [415, 113] width 166 height 44
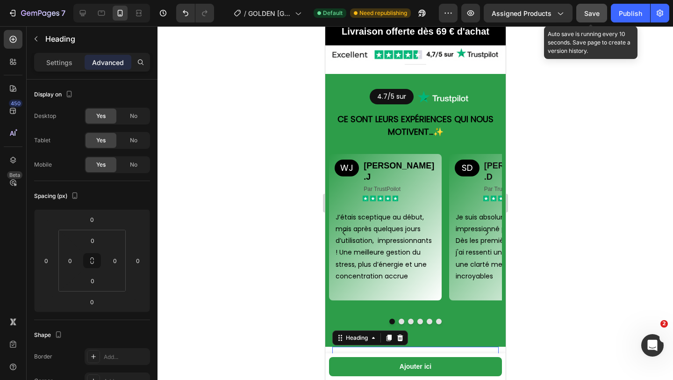
scroll to position [924, 0]
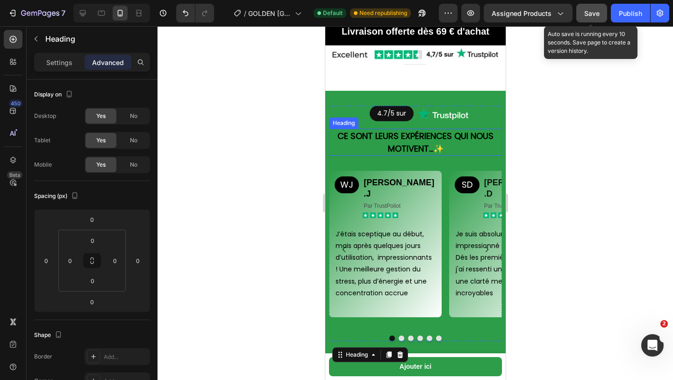
click at [418, 142] on p "⁠⁠⁠⁠⁠⁠⁠ Ce sont leurs expériences qui nous motivent... ✨" at bounding box center [415, 142] width 171 height 25
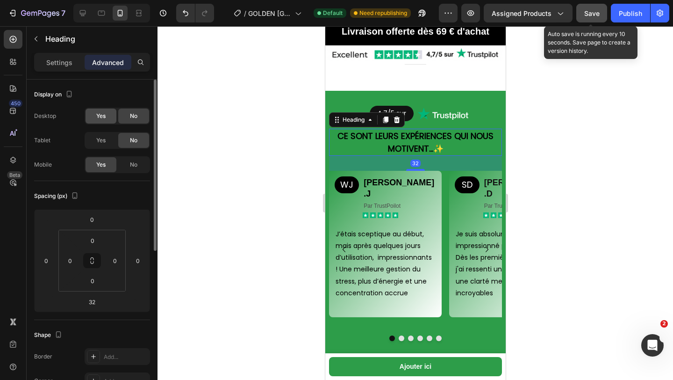
click at [115, 119] on div "Yes" at bounding box center [101, 115] width 31 height 15
click at [117, 145] on div "Yes No" at bounding box center [117, 140] width 65 height 17
click at [105, 142] on span "Yes" at bounding box center [100, 140] width 9 height 8
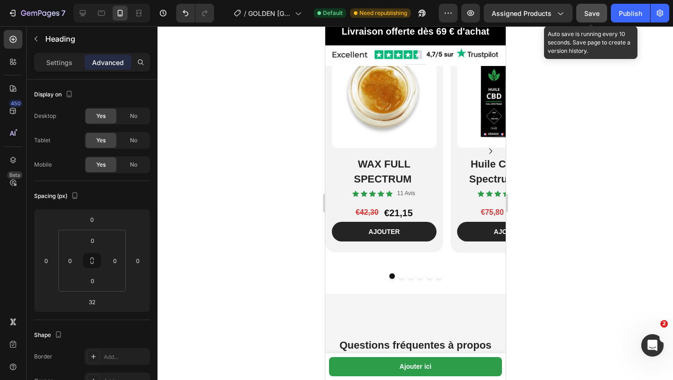
scroll to position [1300, 0]
click at [361, 167] on strong "WAX FULL SPECTRUM" at bounding box center [383, 171] width 58 height 27
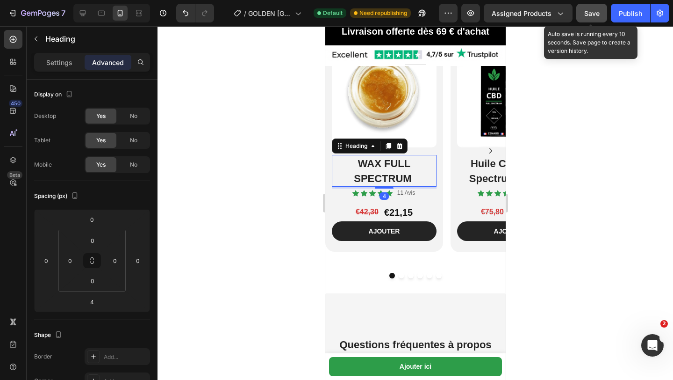
click at [355, 161] on h2 "WAX FULL SPECTRUM" at bounding box center [384, 171] width 105 height 32
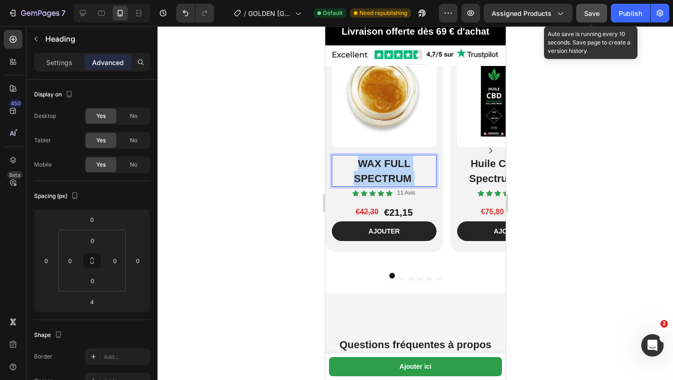
drag, startPoint x: 356, startPoint y: 160, endPoint x: 412, endPoint y: 176, distance: 57.8
click at [412, 176] on p "WAX FULL SPECTRUM" at bounding box center [384, 171] width 103 height 30
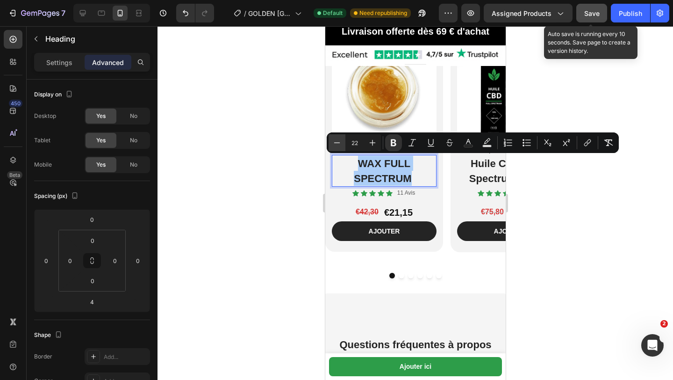
click at [337, 143] on icon "Editor contextual toolbar" at bounding box center [337, 142] width 9 height 9
click at [337, 143] on icon "Editor contextual toolbar" at bounding box center [337, 142] width 6 height 0
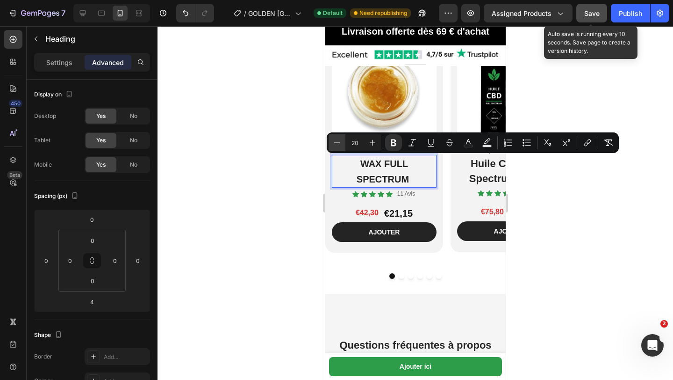
click at [337, 143] on icon "Editor contextual toolbar" at bounding box center [337, 142] width 6 height 0
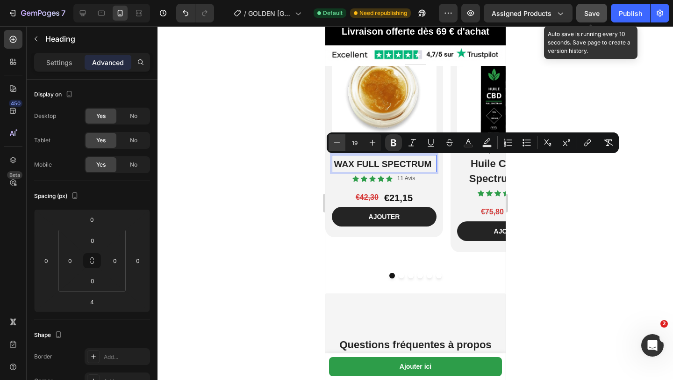
click at [337, 143] on icon "Editor contextual toolbar" at bounding box center [337, 142] width 6 height 0
type input "18"
drag, startPoint x: 316, startPoint y: 210, endPoint x: 1, endPoint y: 184, distance: 316.3
click at [316, 210] on div at bounding box center [416, 203] width 516 height 354
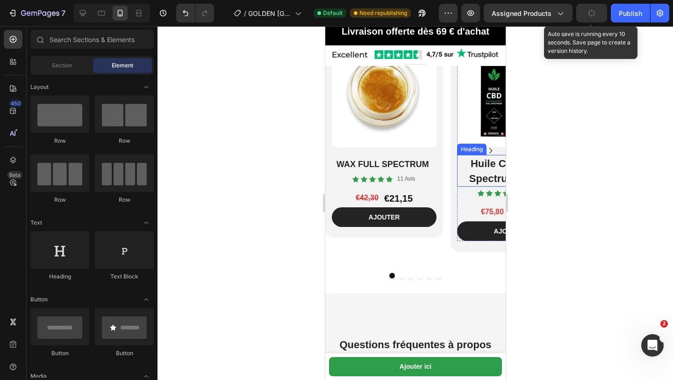
click at [493, 151] on icon "Carousel Next Arrow" at bounding box center [490, 150] width 11 height 11
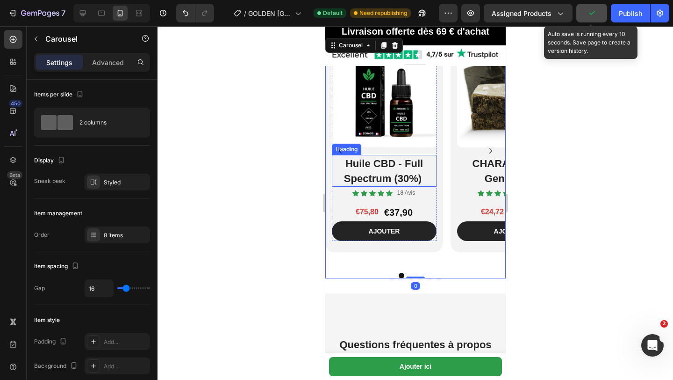
click at [349, 164] on strong "Huile CBD - Full Spectrum (30%)" at bounding box center [383, 171] width 79 height 27
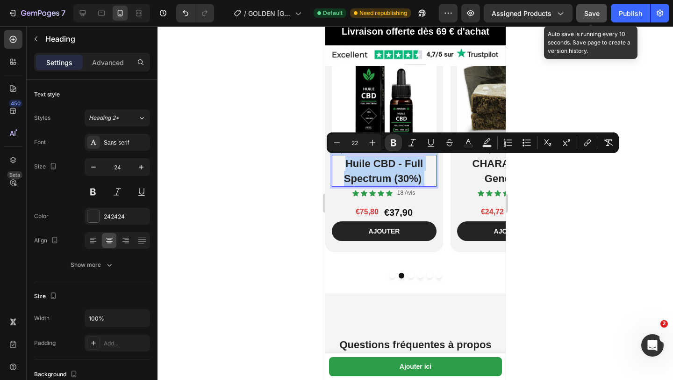
drag, startPoint x: 345, startPoint y: 163, endPoint x: 428, endPoint y: 172, distance: 83.7
click at [428, 172] on p "Huile CBD - Full Spectrum (30%)" at bounding box center [384, 171] width 103 height 30
drag, startPoint x: 344, startPoint y: 160, endPoint x: 338, endPoint y: 145, distance: 15.7
click at [344, 160] on p "Huile CBD - Full Spectrum (30%)" at bounding box center [384, 171] width 103 height 30
click at [338, 145] on icon "Carousel Back Arrow" at bounding box center [339, 150] width 11 height 11
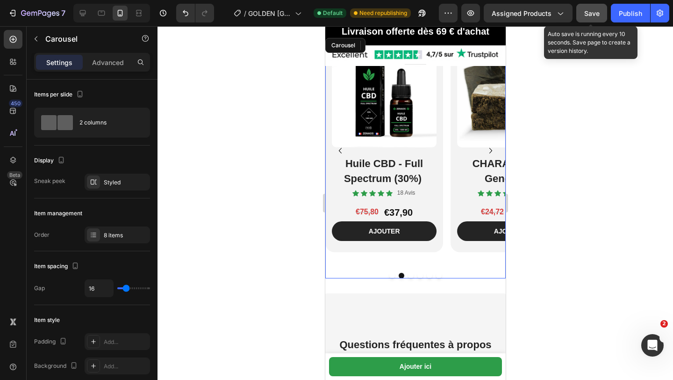
click at [338, 145] on icon "Carousel Back Arrow" at bounding box center [339, 150] width 11 height 11
click at [348, 162] on strong "Huile CBD - Full Spectrum (30%)" at bounding box center [383, 171] width 79 height 27
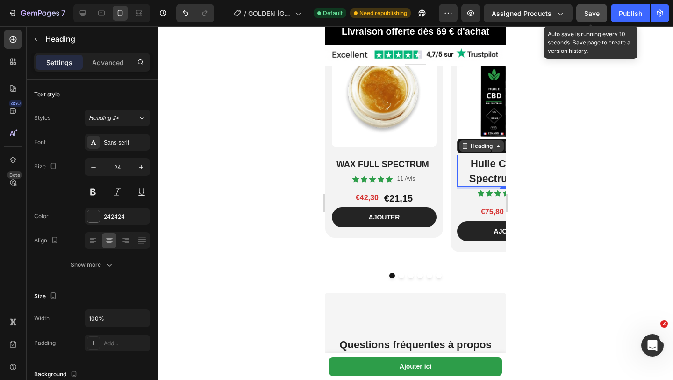
click at [498, 145] on icon at bounding box center [498, 146] width 3 height 2
drag, startPoint x: 533, startPoint y: 144, endPoint x: 149, endPoint y: 199, distance: 387.4
click at [533, 144] on div at bounding box center [416, 203] width 516 height 354
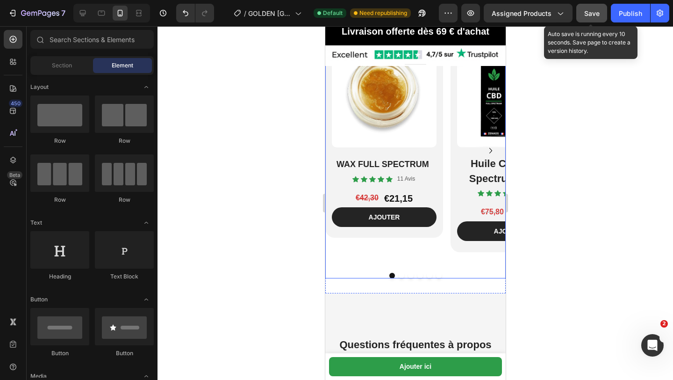
click at [487, 150] on icon "Carousel Next Arrow" at bounding box center [490, 150] width 11 height 11
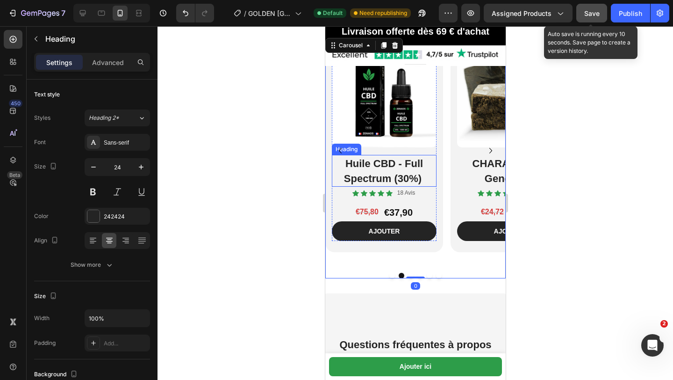
click at [351, 166] on strong "Huile CBD - Full Spectrum (30%)" at bounding box center [383, 171] width 79 height 27
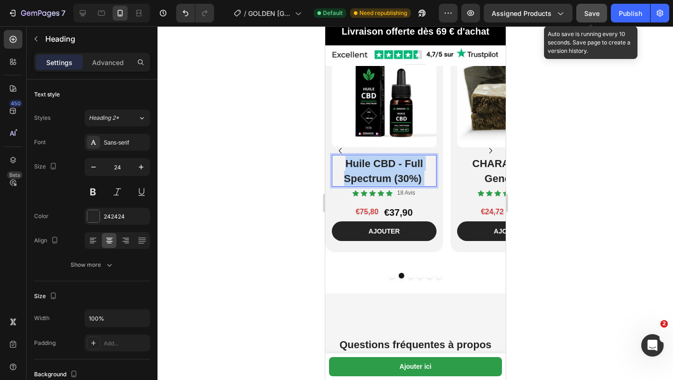
drag, startPoint x: 344, startPoint y: 163, endPoint x: 426, endPoint y: 174, distance: 83.0
click at [427, 174] on div "Huile CBD - Full Spectrum (30%)" at bounding box center [384, 171] width 105 height 32
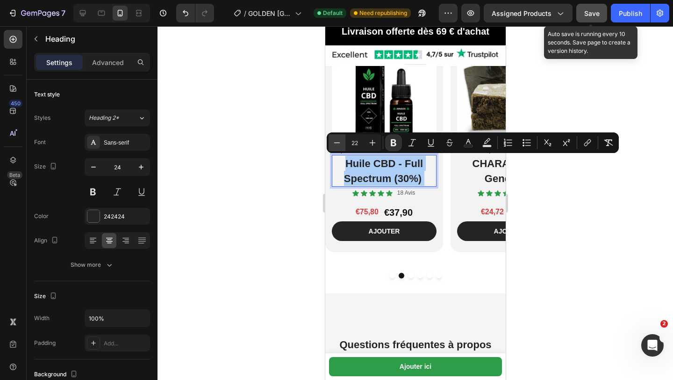
click at [337, 142] on icon "Editor contextual toolbar" at bounding box center [337, 142] width 9 height 9
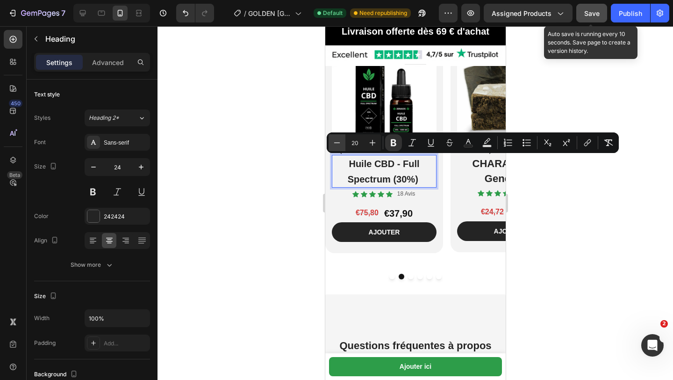
click at [337, 142] on icon "Editor contextual toolbar" at bounding box center [337, 142] width 9 height 9
type input "18"
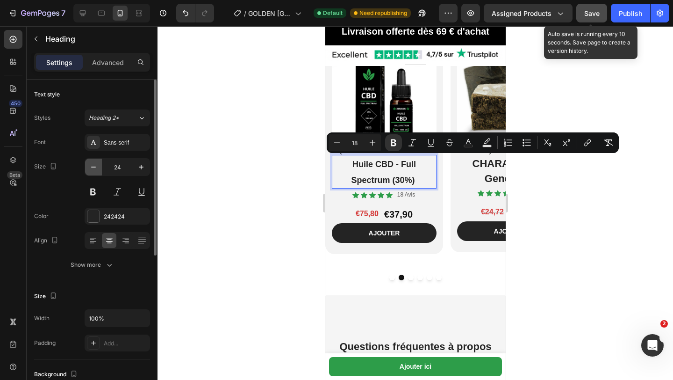
click at [93, 168] on icon "button" at bounding box center [93, 166] width 9 height 9
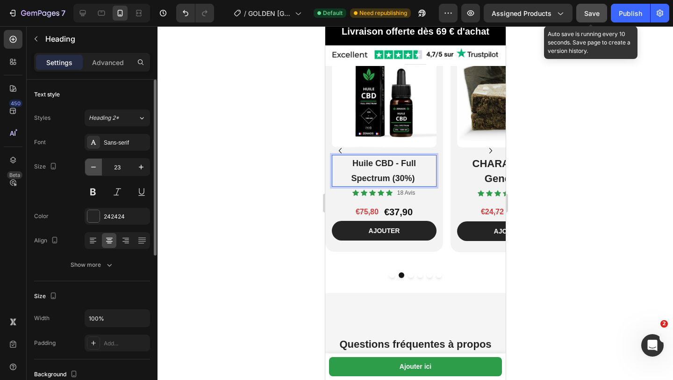
click at [93, 168] on icon "button" at bounding box center [93, 166] width 9 height 9
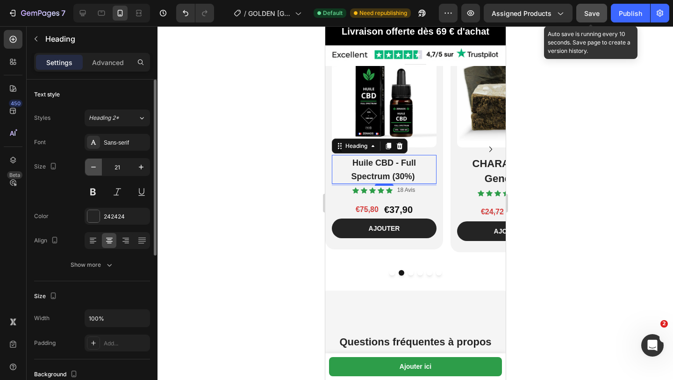
click at [93, 168] on icon "button" at bounding box center [93, 166] width 9 height 9
type input "20"
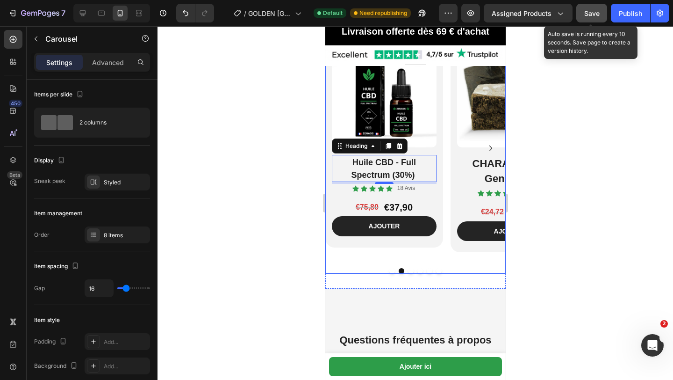
click at [493, 147] on icon "Carousel Next Arrow" at bounding box center [490, 148] width 11 height 11
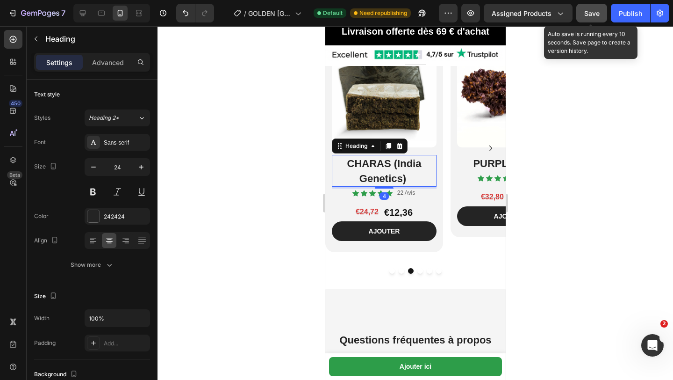
click at [348, 155] on h2 "CHARAS (India Genetics)" at bounding box center [384, 171] width 105 height 32
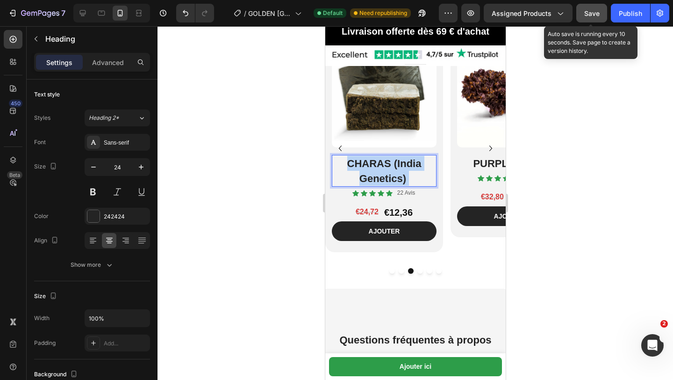
drag, startPoint x: 348, startPoint y: 160, endPoint x: 419, endPoint y: 182, distance: 74.9
click at [420, 182] on p "CHARAS (India Genetics)" at bounding box center [384, 171] width 103 height 30
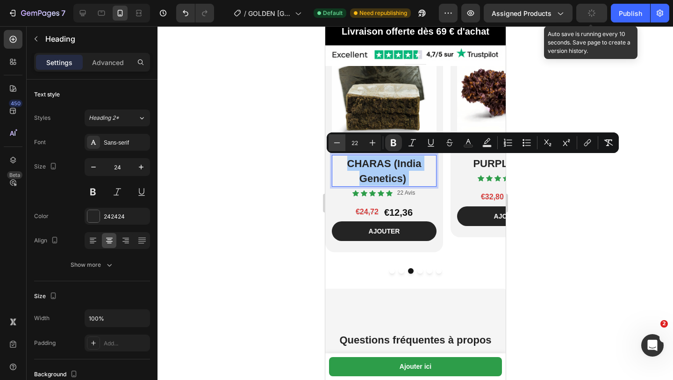
click at [336, 142] on icon "Editor contextual toolbar" at bounding box center [337, 142] width 9 height 9
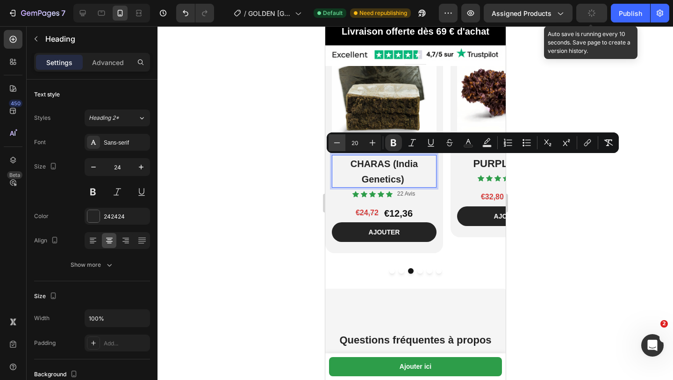
click at [336, 142] on icon "Editor contextual toolbar" at bounding box center [337, 142] width 9 height 9
type input "18"
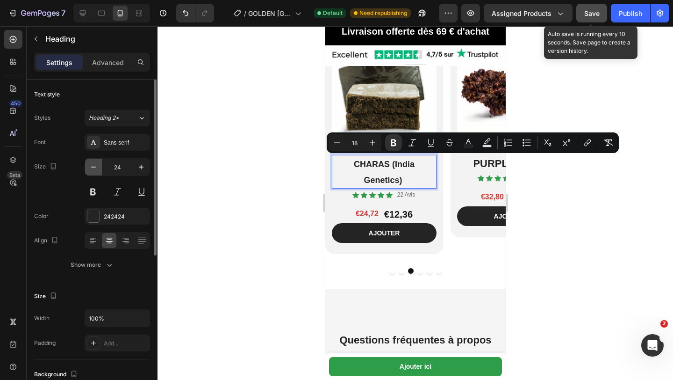
click at [96, 166] on icon "button" at bounding box center [93, 166] width 9 height 9
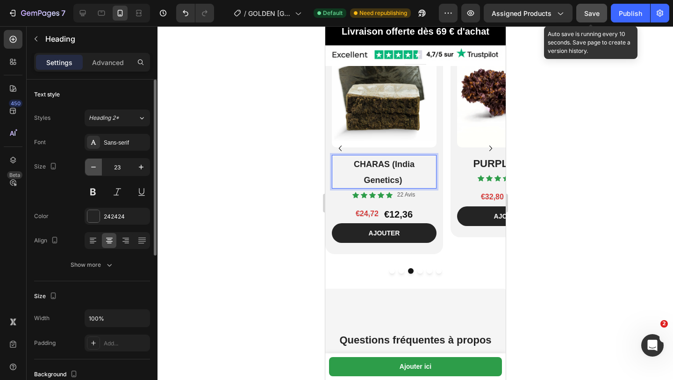
click at [96, 166] on icon "button" at bounding box center [93, 166] width 9 height 9
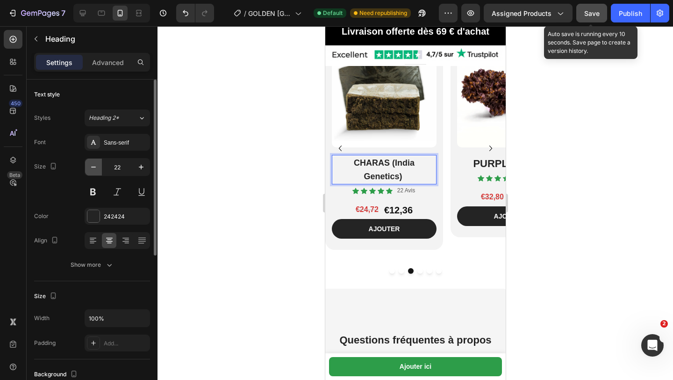
click at [96, 166] on icon "button" at bounding box center [93, 166] width 9 height 9
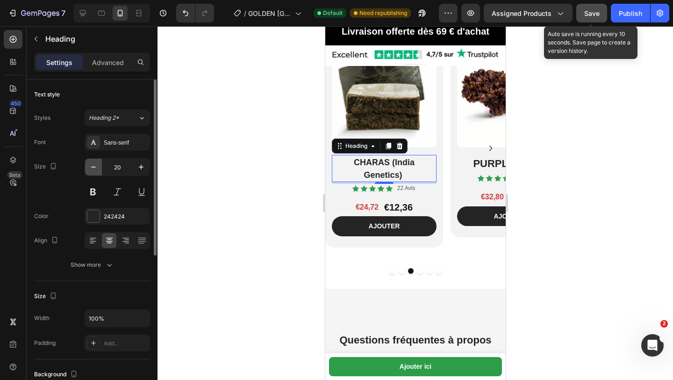
click at [96, 166] on icon "button" at bounding box center [93, 166] width 9 height 9
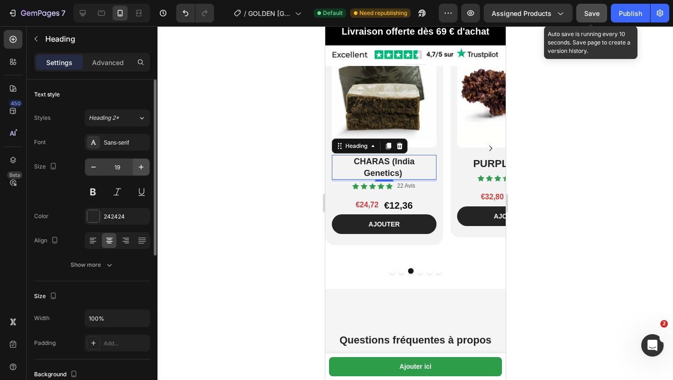
click at [138, 169] on icon "button" at bounding box center [141, 166] width 9 height 9
type input "20"
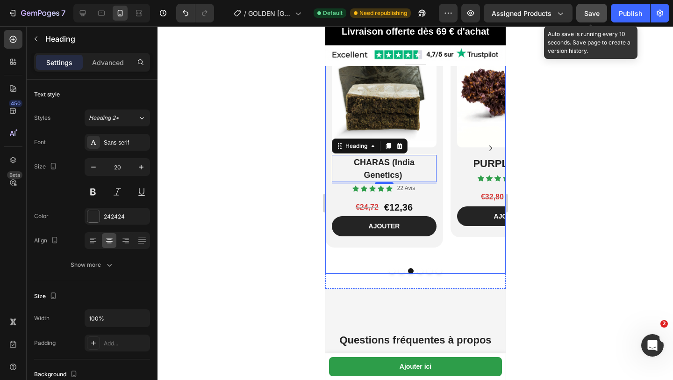
click at [493, 149] on icon "Carousel Next Arrow" at bounding box center [490, 148] width 11 height 11
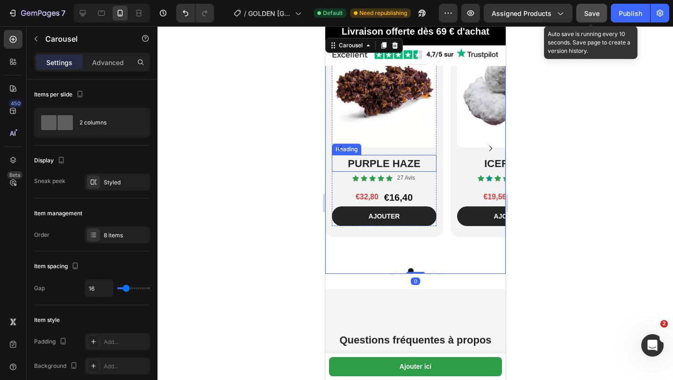
click at [347, 161] on h2 "PURPLE HAZE" at bounding box center [384, 163] width 105 height 17
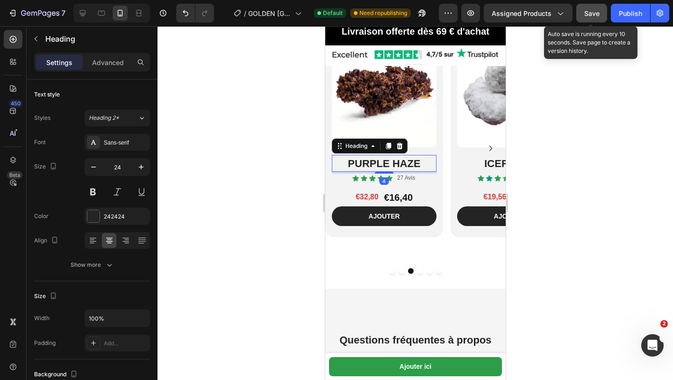
click at [347, 161] on h2 "PURPLE HAZE" at bounding box center [384, 163] width 105 height 17
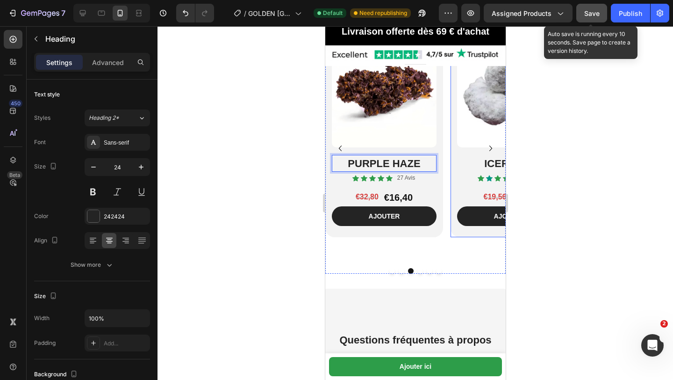
drag, startPoint x: 347, startPoint y: 161, endPoint x: 457, endPoint y: 161, distance: 109.9
click at [457, 161] on div "Product Images ⁠⁠⁠⁠⁠⁠⁠ WAX FULL SPECTRUM Heading Icon Icon Icon Icon Icon Icon …" at bounding box center [415, 148] width 181 height 224
drag, startPoint x: 419, startPoint y: 159, endPoint x: 337, endPoint y: 162, distance: 82.4
click at [336, 161] on p "PURPLE HAZE" at bounding box center [384, 163] width 103 height 15
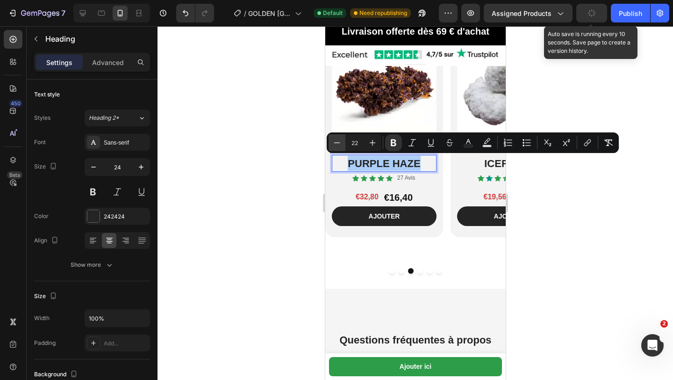
click at [336, 144] on icon "Editor contextual toolbar" at bounding box center [337, 142] width 9 height 9
type input "18"
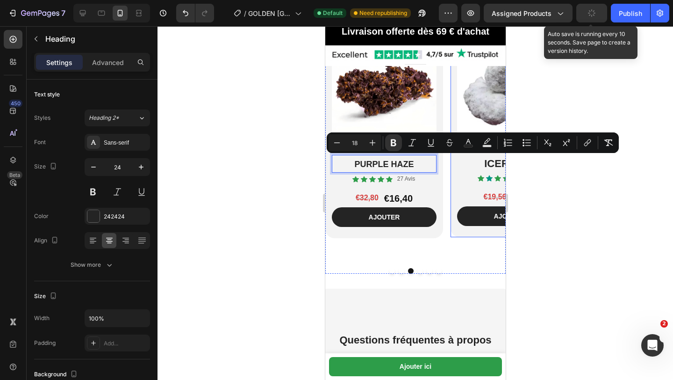
click at [455, 174] on div "Product Images ICEROCK Heading Icon Icon Icon Icon Icon Icon List 13 Avis Text …" at bounding box center [509, 136] width 118 height 201
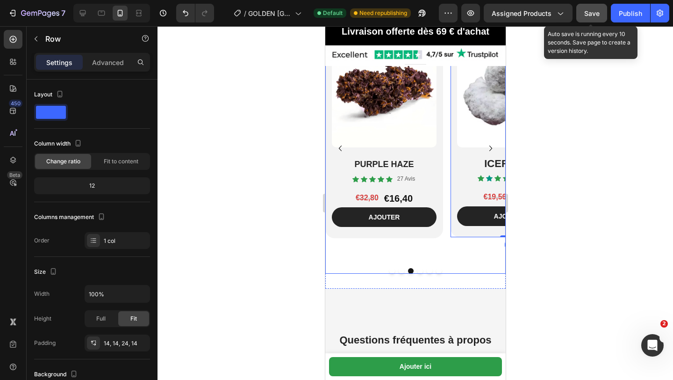
click at [491, 145] on icon "Carousel Next Arrow" at bounding box center [490, 148] width 11 height 11
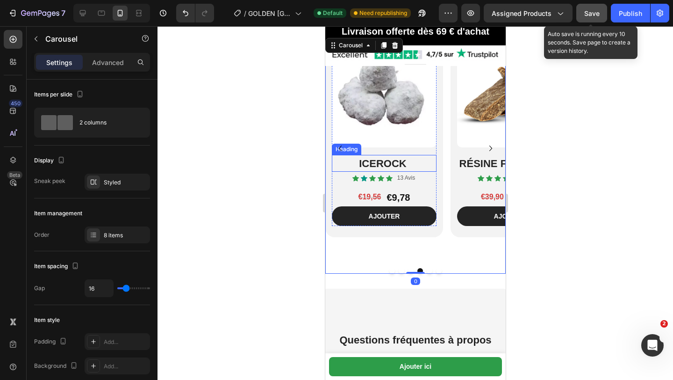
click at [363, 164] on strong "ICEROCK" at bounding box center [382, 164] width 47 height 12
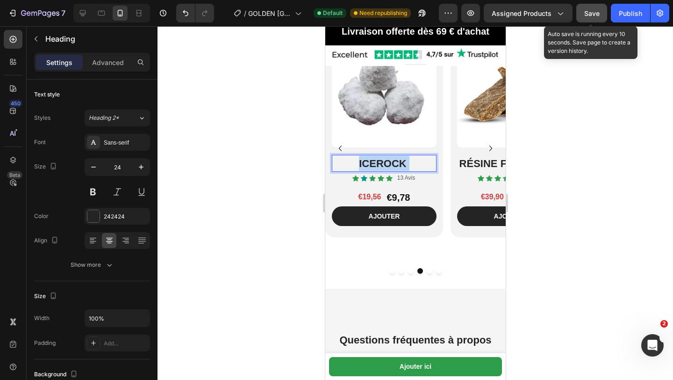
drag, startPoint x: 359, startPoint y: 163, endPoint x: 430, endPoint y: 163, distance: 71.1
click at [431, 163] on div "ICEROCK" at bounding box center [384, 163] width 105 height 17
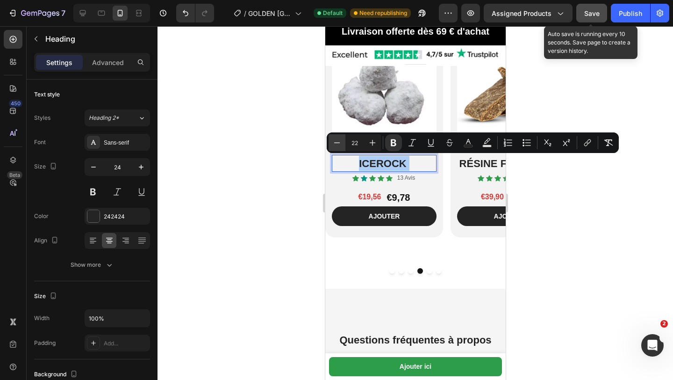
click at [339, 141] on icon "Editor contextual toolbar" at bounding box center [337, 142] width 9 height 9
type input "18"
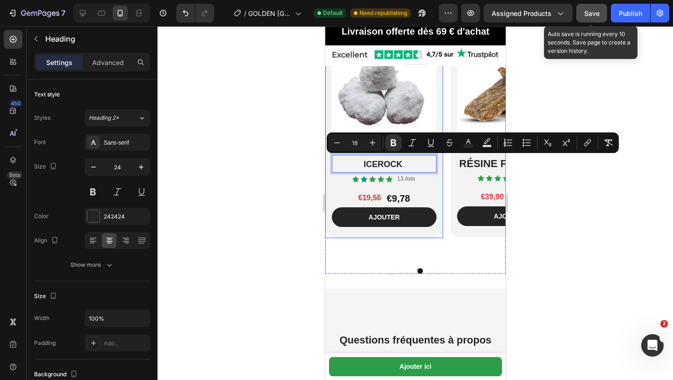
click at [441, 166] on div "Product Images ICEROCK Heading 4 Icon Icon Icon Icon Icon Icon List 13 Avis Tex…" at bounding box center [384, 137] width 118 height 202
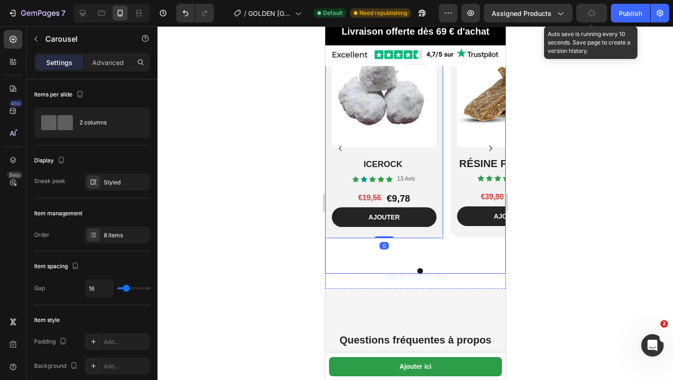
click at [490, 147] on icon "Carousel Next Arrow" at bounding box center [490, 148] width 11 height 11
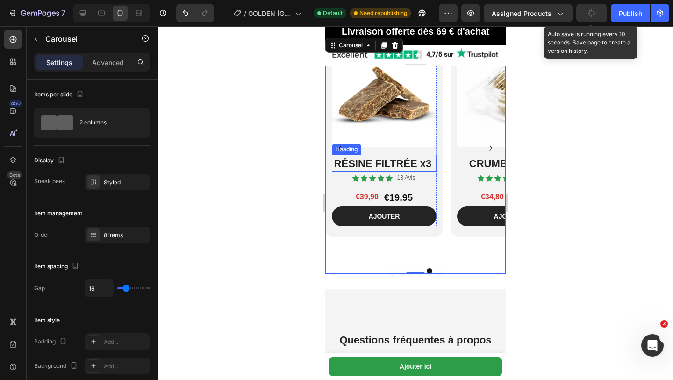
click at [334, 163] on strong "RÉSINE FILTRÉE x3" at bounding box center [383, 164] width 98 height 12
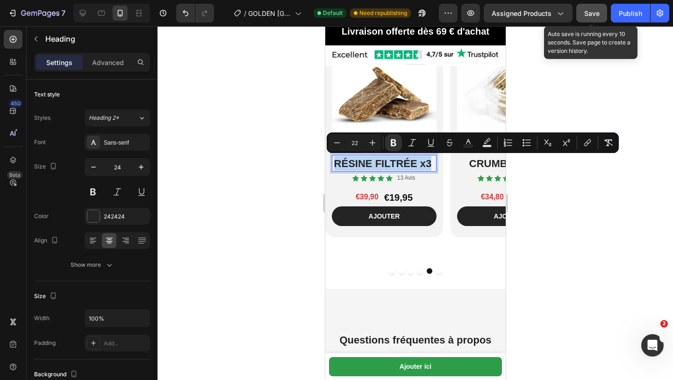
drag, startPoint x: 333, startPoint y: 163, endPoint x: 432, endPoint y: 160, distance: 98.2
click at [432, 160] on span "RÉSINE FILTRÉE x3" at bounding box center [384, 164] width 101 height 12
click at [333, 140] on icon "Editor contextual toolbar" at bounding box center [337, 142] width 9 height 9
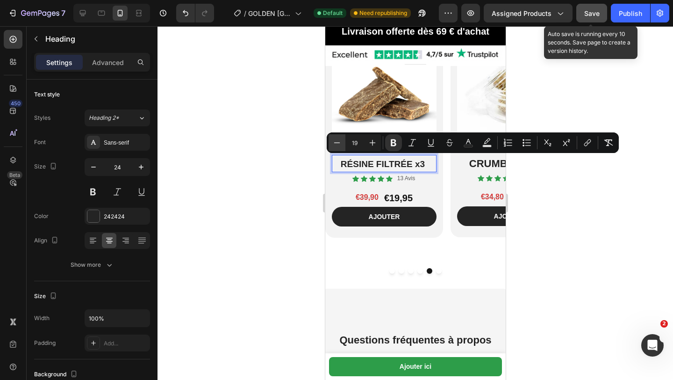
click at [333, 140] on icon "Editor contextual toolbar" at bounding box center [337, 142] width 9 height 9
type input "18"
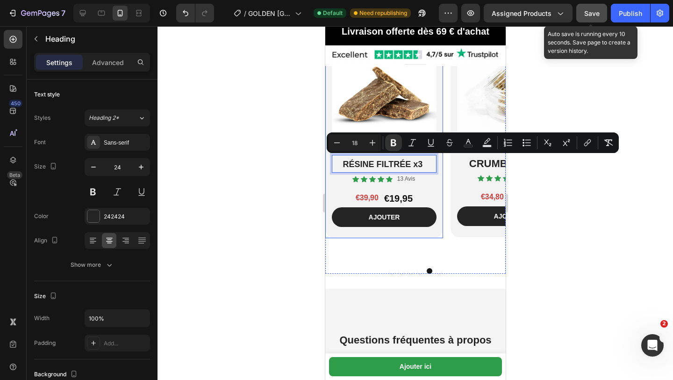
click at [303, 191] on div at bounding box center [416, 203] width 516 height 354
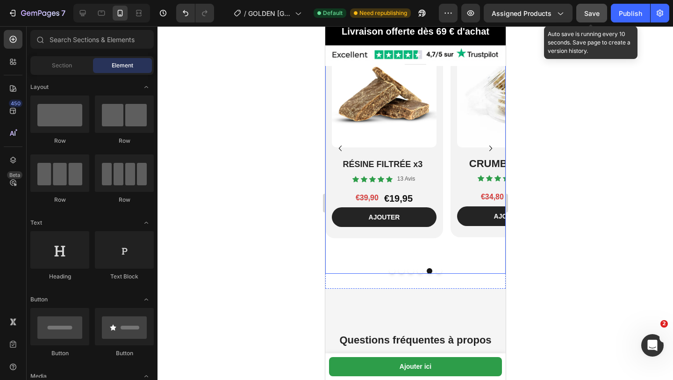
click at [492, 148] on icon "Carousel Next Arrow" at bounding box center [490, 148] width 11 height 11
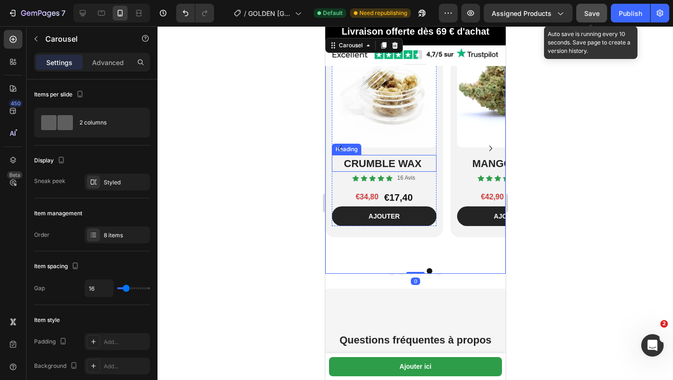
click at [340, 165] on h2 "CRUMBLE WAX" at bounding box center [384, 163] width 105 height 17
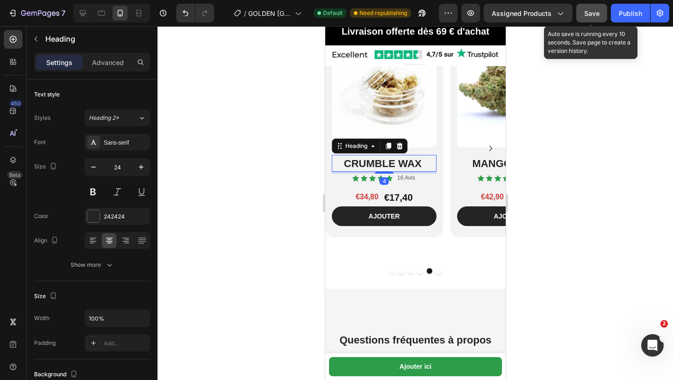
click at [340, 165] on h2 "CRUMBLE WAX" at bounding box center [384, 163] width 105 height 17
drag, startPoint x: 340, startPoint y: 165, endPoint x: 421, endPoint y: 162, distance: 81.4
click at [421, 162] on p "CRUMBLE WAX" at bounding box center [384, 163] width 103 height 15
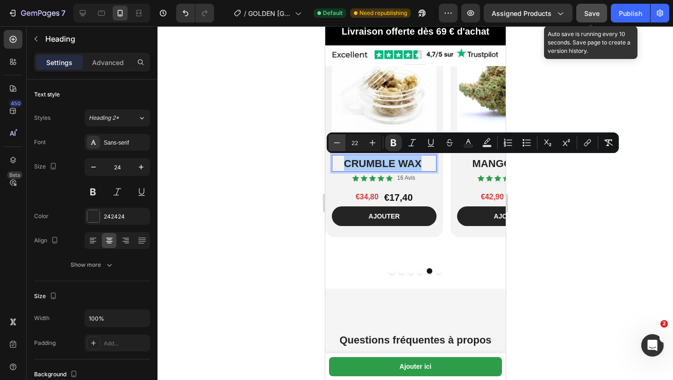
click at [334, 146] on icon "Editor contextual toolbar" at bounding box center [337, 142] width 9 height 9
type input "18"
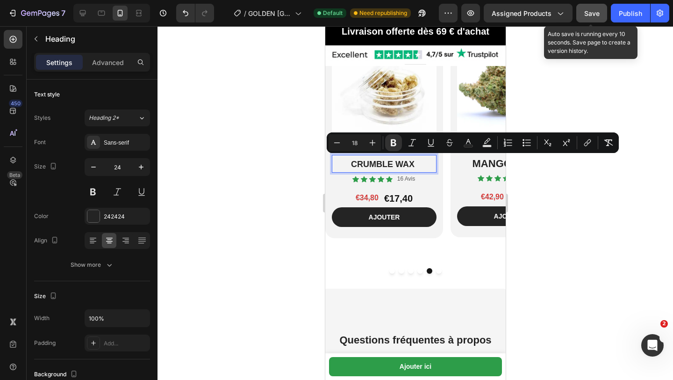
click at [316, 170] on div at bounding box center [416, 203] width 516 height 354
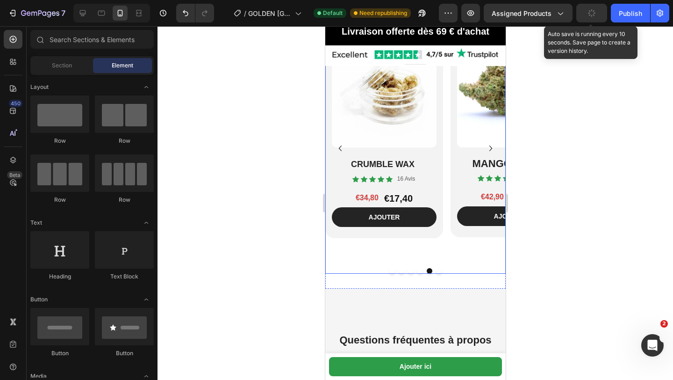
drag, startPoint x: 490, startPoint y: 144, endPoint x: 453, endPoint y: 152, distance: 37.3
click at [490, 145] on icon "Carousel Next Arrow" at bounding box center [490, 148] width 11 height 11
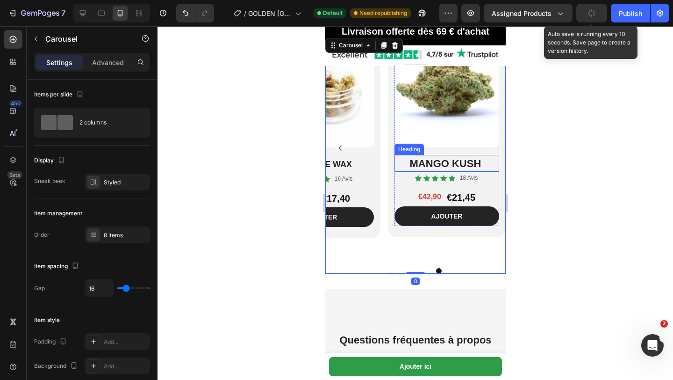
click at [410, 167] on strong "MANGO KUSH" at bounding box center [446, 164] width 72 height 12
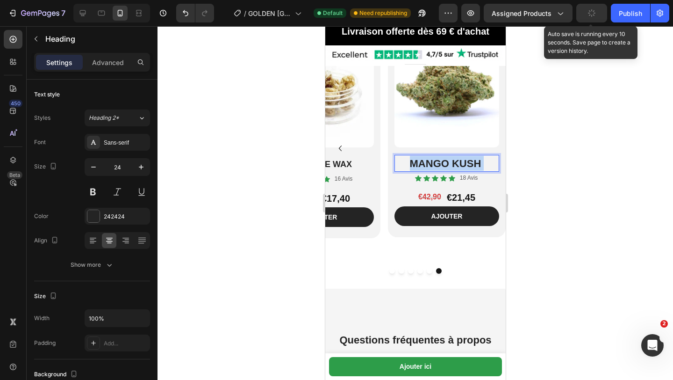
drag, startPoint x: 410, startPoint y: 164, endPoint x: 487, endPoint y: 162, distance: 76.7
click at [487, 162] on div "MANGO KUSH" at bounding box center [446, 163] width 105 height 17
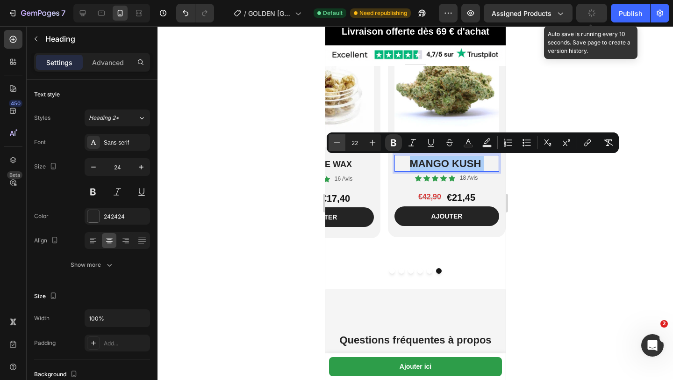
click at [339, 142] on icon "Editor contextual toolbar" at bounding box center [337, 142] width 6 height 0
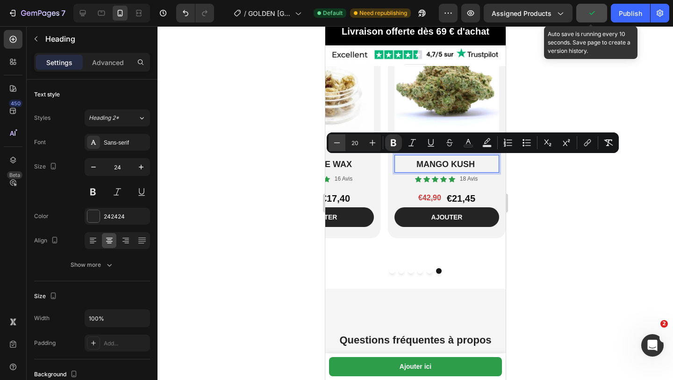
type input "18"
click at [280, 151] on div at bounding box center [416, 203] width 516 height 354
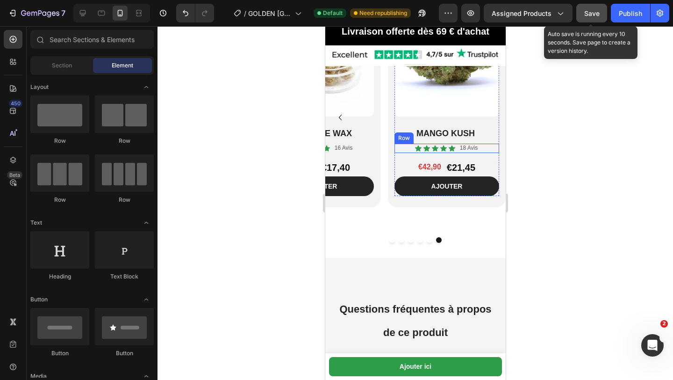
scroll to position [1366, 0]
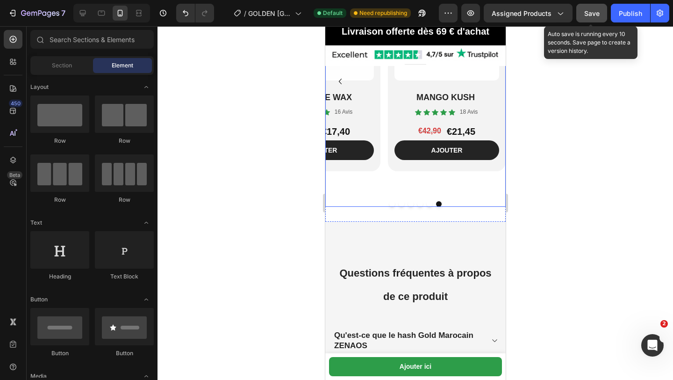
click at [365, 186] on div "Product Images ⁠⁠⁠⁠⁠⁠⁠ CRUMBLE WAX Heading Icon Icon Icon Icon Icon Icon List 1…" at bounding box center [321, 81] width 118 height 224
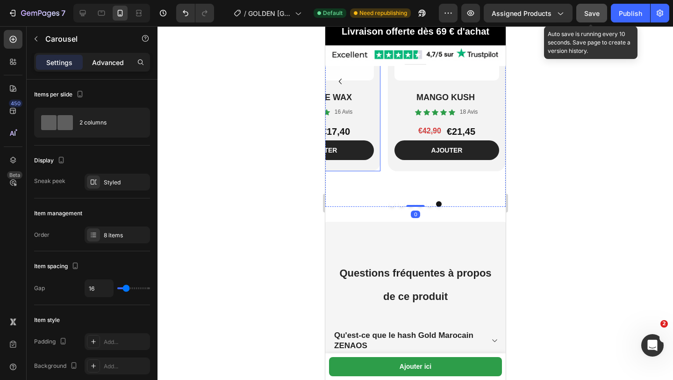
click at [105, 65] on p "Advanced" at bounding box center [108, 63] width 32 height 10
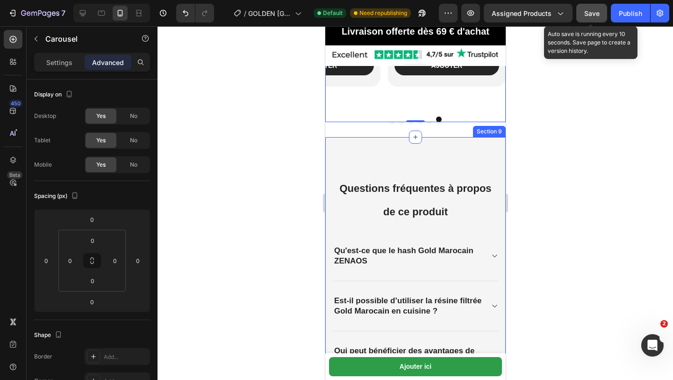
scroll to position [1453, 0]
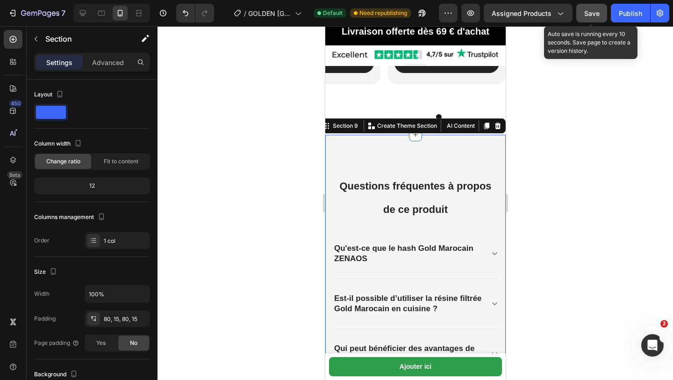
click at [110, 66] on p "Advanced" at bounding box center [108, 63] width 32 height 10
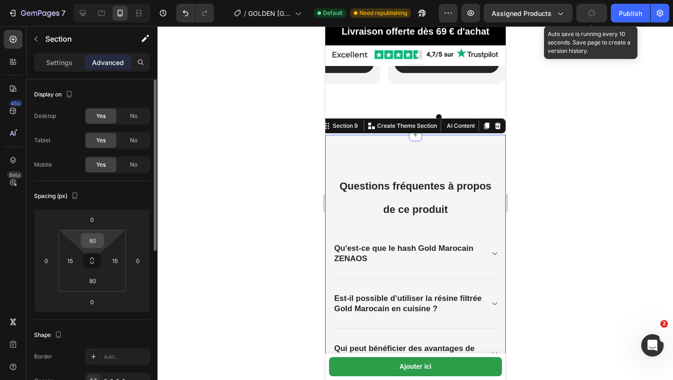
click at [104, 244] on div "80" at bounding box center [92, 240] width 23 height 15
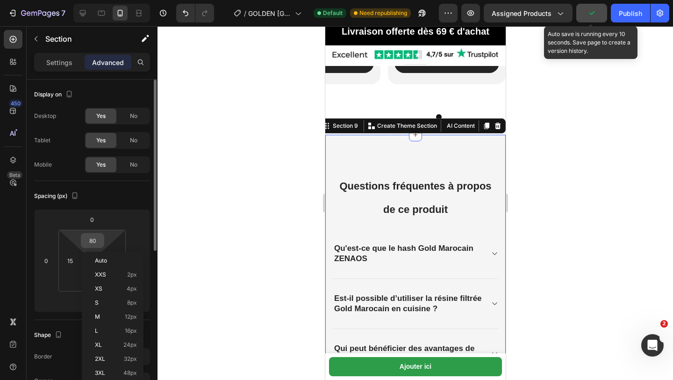
click at [98, 241] on input "80" at bounding box center [92, 240] width 19 height 14
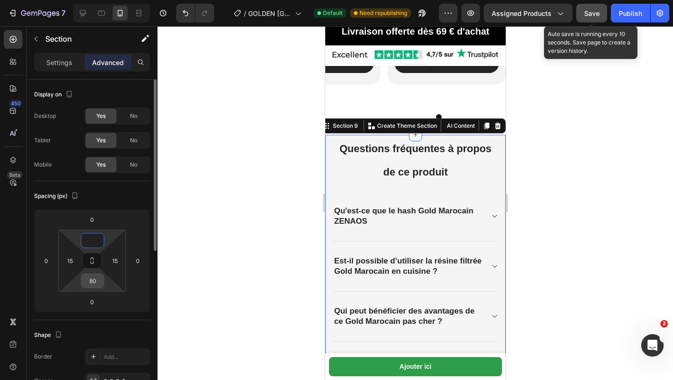
type input "0"
click at [94, 284] on input "80" at bounding box center [92, 281] width 19 height 14
type input "8"
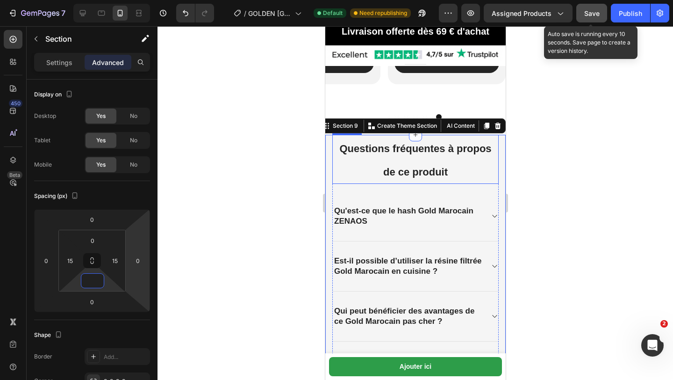
click at [347, 145] on strong "Questions fréquentes à propos de ce produit" at bounding box center [415, 161] width 152 height 36
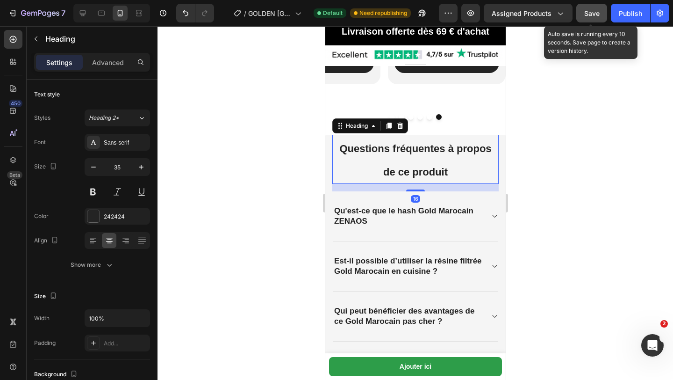
click at [336, 145] on h2 "Questions fréquentes à propos de ce produit" at bounding box center [415, 159] width 166 height 49
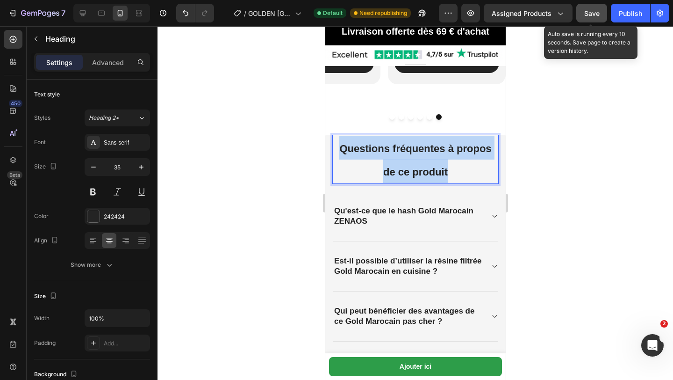
drag, startPoint x: 341, startPoint y: 145, endPoint x: 458, endPoint y: 172, distance: 120.5
click at [459, 172] on p "Questions fréquentes à propos de ce produit" at bounding box center [415, 159] width 165 height 47
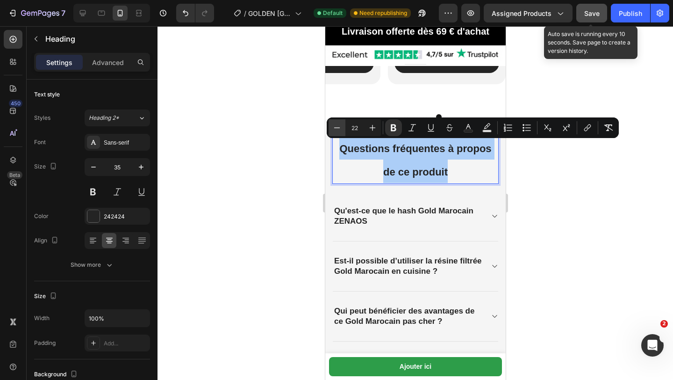
click at [331, 129] on button "Minus" at bounding box center [337, 127] width 17 height 17
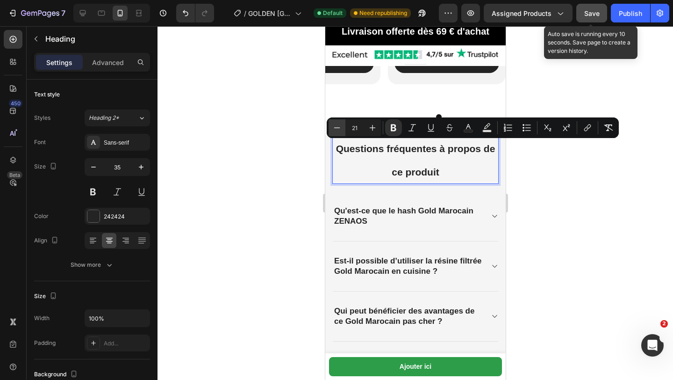
click at [338, 128] on icon "Editor contextual toolbar" at bounding box center [337, 127] width 6 height 0
type input "18"
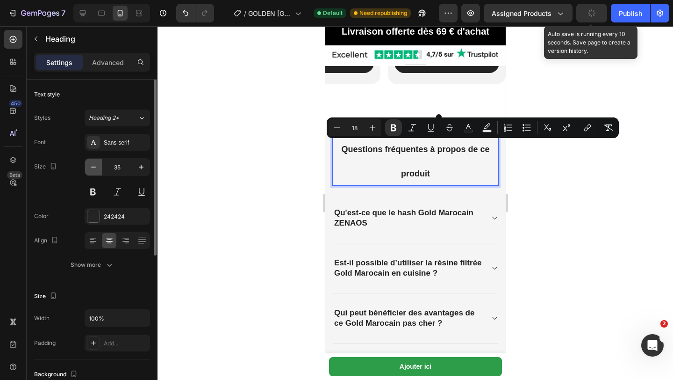
click at [96, 163] on icon "button" at bounding box center [93, 166] width 9 height 9
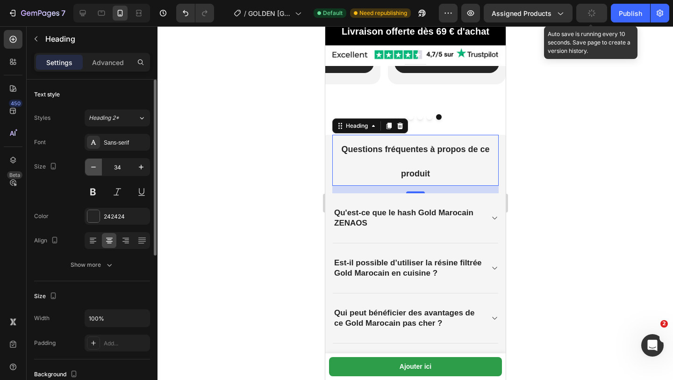
click at [96, 166] on icon "button" at bounding box center [93, 166] width 9 height 9
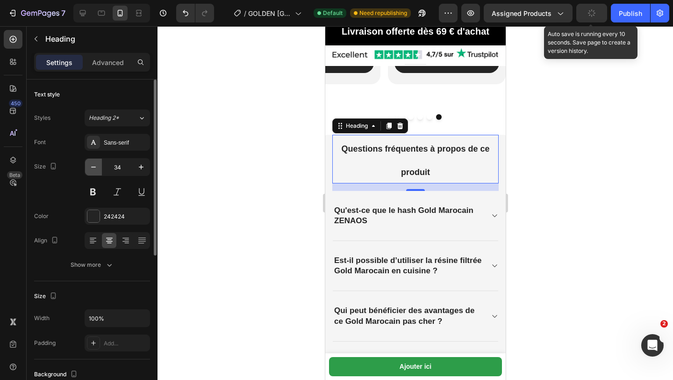
click at [96, 166] on icon "button" at bounding box center [93, 166] width 9 height 9
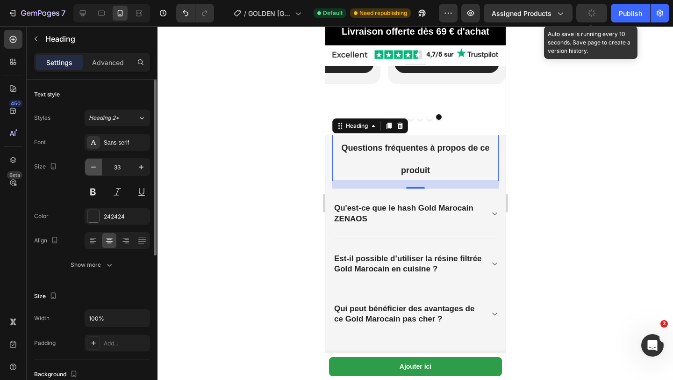
click at [96, 166] on icon "button" at bounding box center [93, 166] width 9 height 9
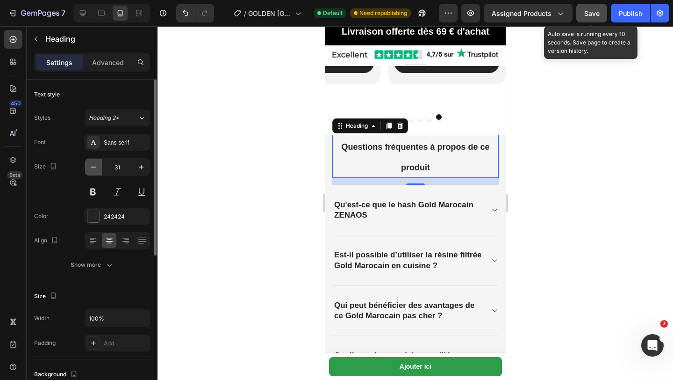
click at [96, 166] on icon "button" at bounding box center [93, 166] width 9 height 9
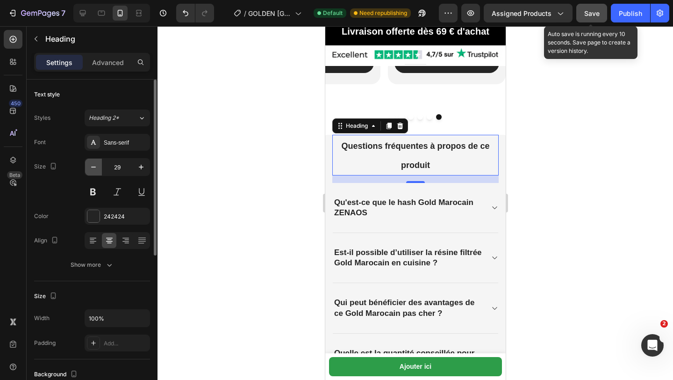
click at [96, 166] on icon "button" at bounding box center [93, 166] width 9 height 9
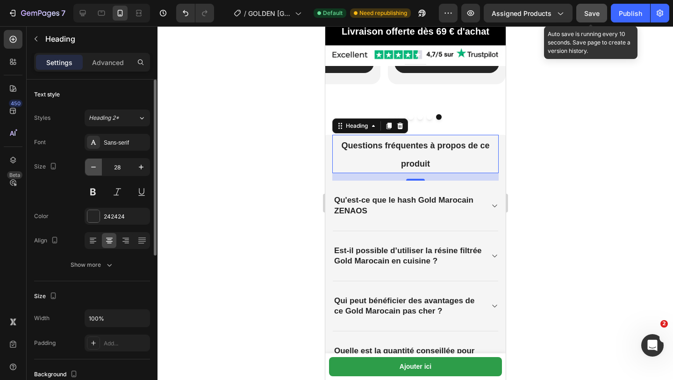
click at [96, 166] on icon "button" at bounding box center [93, 166] width 9 height 9
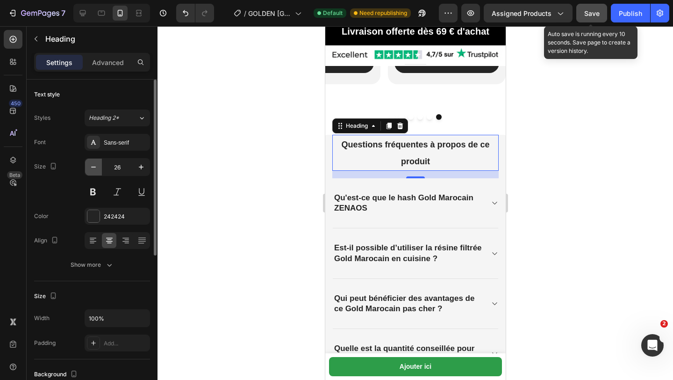
click at [96, 166] on icon "button" at bounding box center [93, 166] width 9 height 9
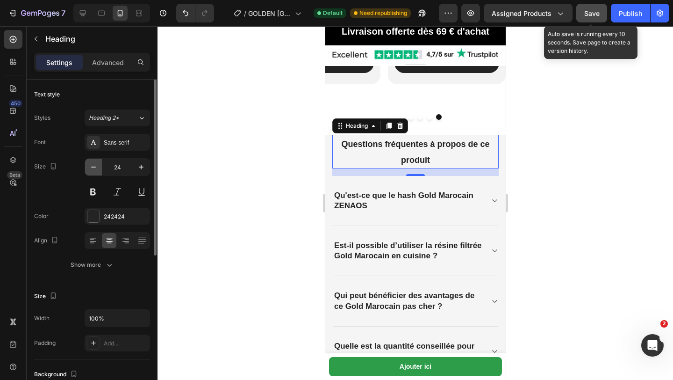
click at [96, 166] on icon "button" at bounding box center [93, 166] width 9 height 9
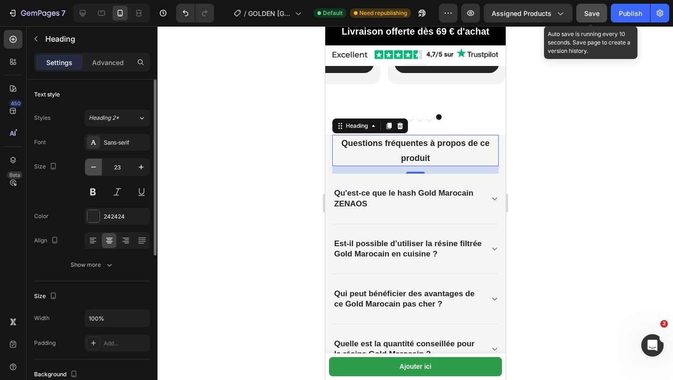
click at [96, 166] on icon "button" at bounding box center [93, 166] width 9 height 9
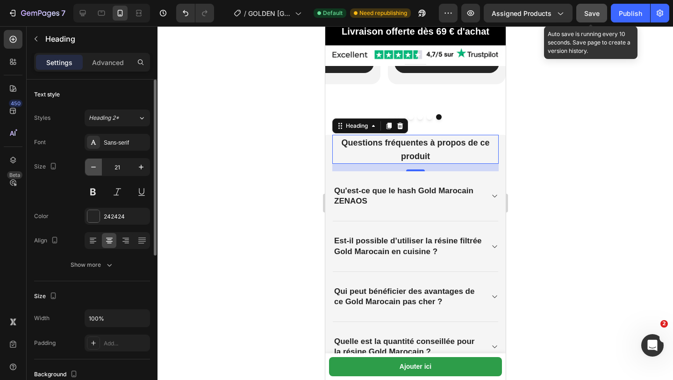
click at [96, 166] on icon "button" at bounding box center [93, 166] width 9 height 9
type input "20"
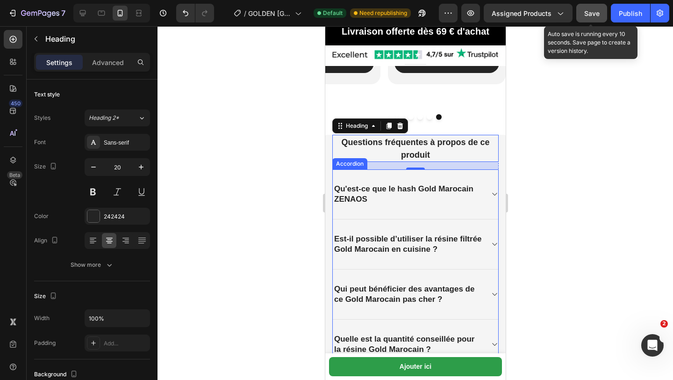
click at [369, 196] on p "Qu'est-ce que le hash Gold Marocain ZENAOS" at bounding box center [408, 194] width 148 height 21
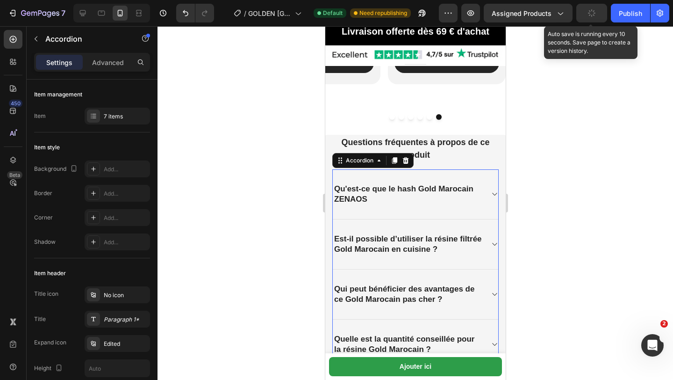
click at [369, 196] on p "Qu'est-ce que le hash Gold Marocain ZENAOS" at bounding box center [408, 194] width 148 height 21
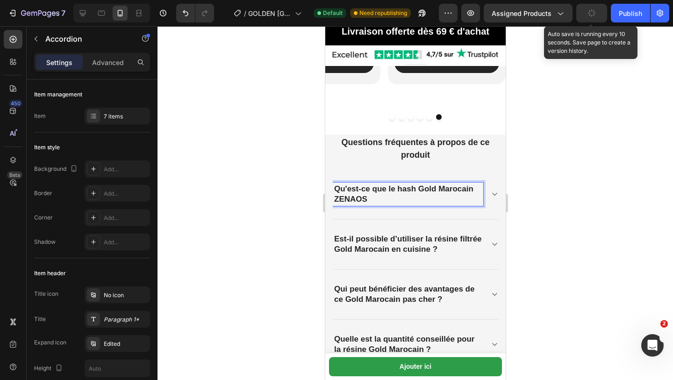
click at [333, 185] on div "Qu'est-ce que le hash Gold Marocain ZENAOS" at bounding box center [408, 193] width 151 height 23
click at [376, 199] on p "Qu'est-ce que le hash Gold Marocain ZENAOS" at bounding box center [408, 194] width 148 height 21
click at [330, 185] on div "⁠⁠⁠⁠⁠⁠⁠ Questions fréquentes à propos de ce produit Heading Qu'est-ce que le ha…" at bounding box center [415, 362] width 181 height 455
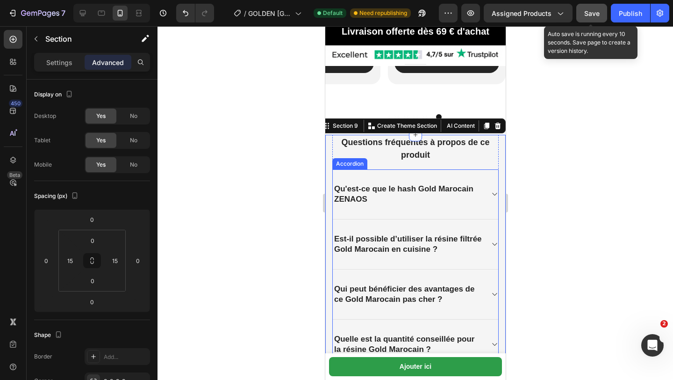
click at [374, 197] on p "Qu'est-ce que le hash Gold Marocain ZENAOS" at bounding box center [408, 194] width 148 height 21
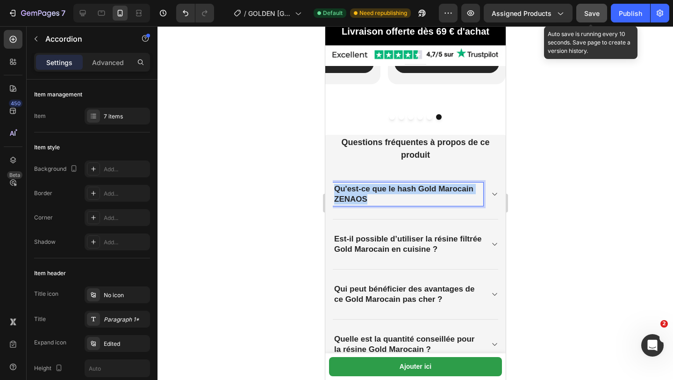
drag, startPoint x: 374, startPoint y: 197, endPoint x: 336, endPoint y: 185, distance: 39.6
click at [335, 185] on p "Qu'est-ce que le hash Gold Marocain ZENAOS" at bounding box center [408, 194] width 148 height 21
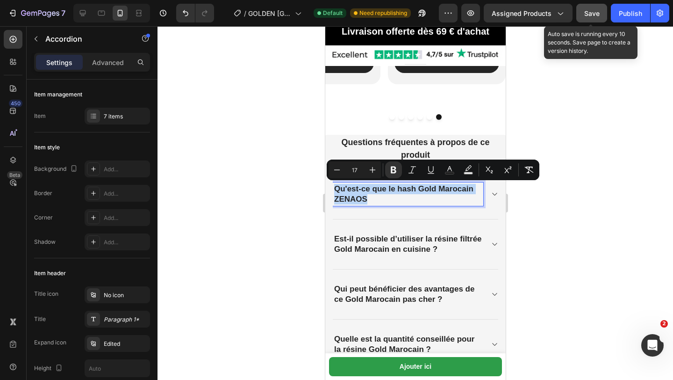
click at [380, 195] on p "Qu'est-ce que le hash Gold Marocain ZENAOS" at bounding box center [408, 194] width 148 height 21
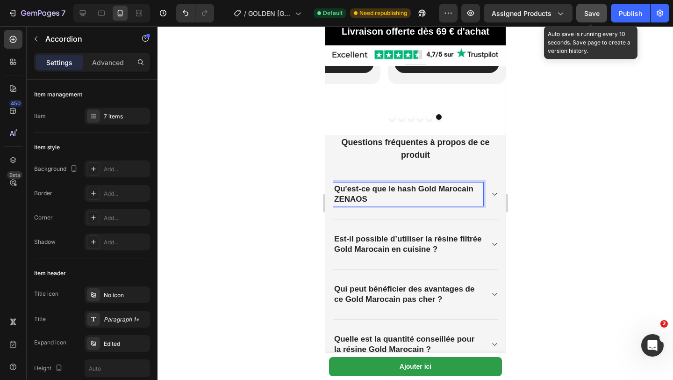
click at [372, 203] on p "Qu'est-ce que le hash Gold Marocain ZENAOS" at bounding box center [408, 194] width 148 height 21
drag, startPoint x: 365, startPoint y: 195, endPoint x: 334, endPoint y: 185, distance: 33.0
click at [334, 185] on strong "Qu'est-ce que le hash Gold Marocain ZENAOS" at bounding box center [403, 193] width 139 height 19
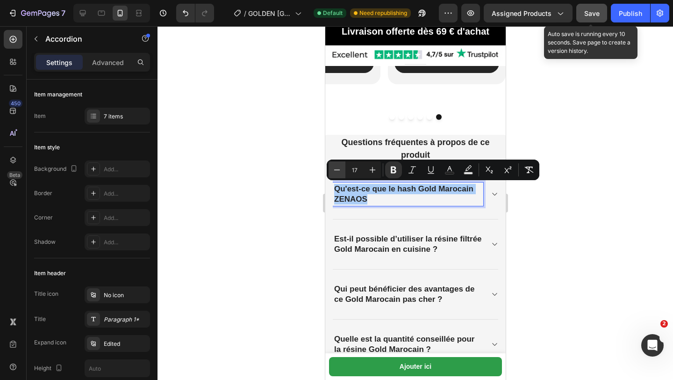
click at [333, 169] on icon "Editor contextual toolbar" at bounding box center [337, 169] width 9 height 9
type input "14"
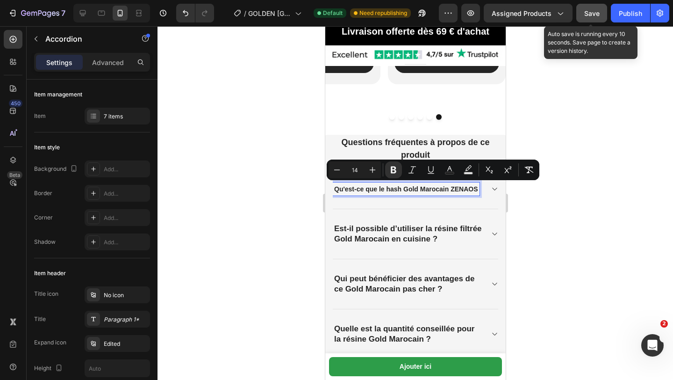
click at [455, 246] on div "Est-il possible d’utiliser la résine filtrée Gold Marocain en cuisine ?" at bounding box center [416, 234] width 166 height 50
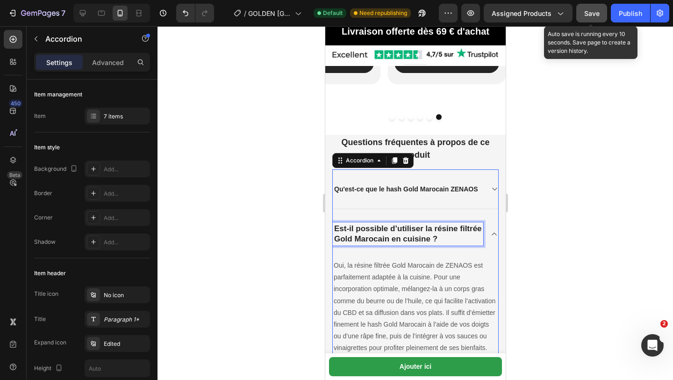
click at [445, 238] on p "Est-il possible d’utiliser la résine filtrée Gold Marocain en cuisine ?" at bounding box center [408, 234] width 148 height 21
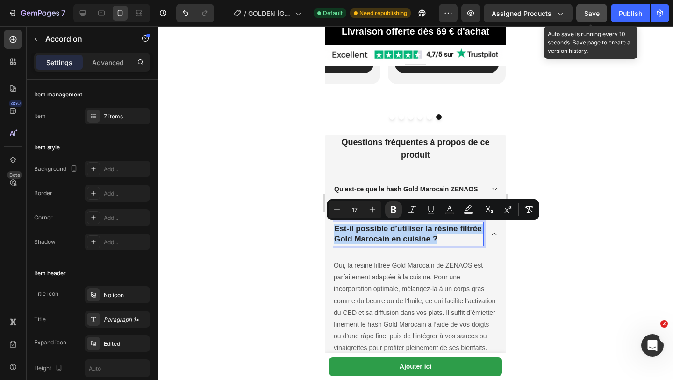
drag, startPoint x: 445, startPoint y: 238, endPoint x: 341, endPoint y: 218, distance: 105.7
click at [341, 218] on div "Est-il possible d’utiliser la résine filtrée Gold Marocain en cuisine ?" at bounding box center [416, 234] width 166 height 50
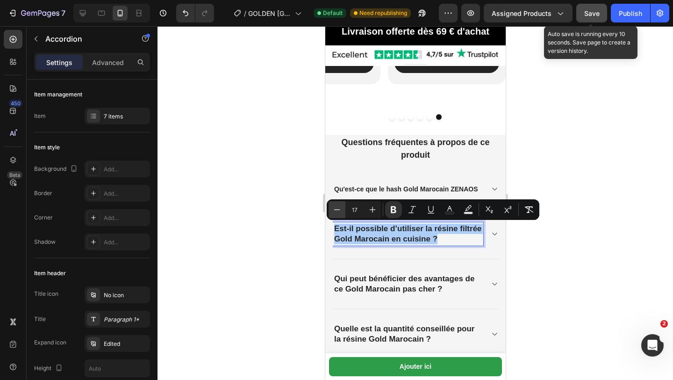
click at [336, 211] on icon "Editor contextual toolbar" at bounding box center [337, 209] width 9 height 9
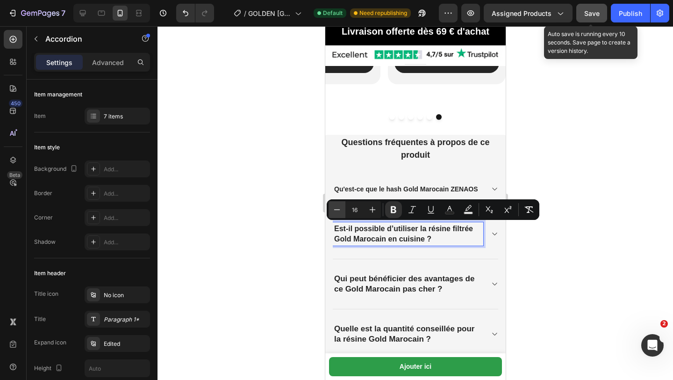
click at [336, 211] on icon "Editor contextual toolbar" at bounding box center [337, 209] width 9 height 9
click at [361, 212] on input "13" at bounding box center [355, 209] width 19 height 11
click at [362, 212] on input "13" at bounding box center [355, 209] width 19 height 11
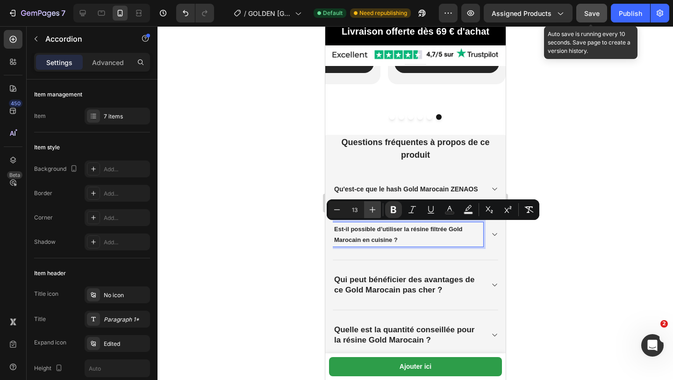
click at [371, 213] on icon "Editor contextual toolbar" at bounding box center [372, 209] width 9 height 9
type input "14"
click at [408, 258] on div "Est-il possible d’utiliser la résine filtrée Gold Marocain en cuisine ?" at bounding box center [416, 234] width 166 height 50
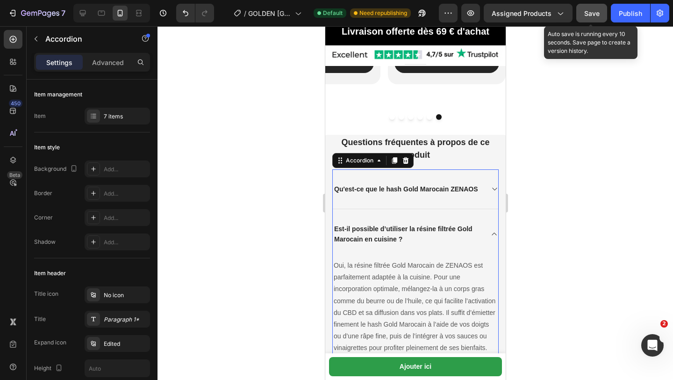
click at [495, 239] on div "Est-il possible d’utiliser la résine filtrée Gold Marocain en cuisine ?" at bounding box center [416, 234] width 166 height 50
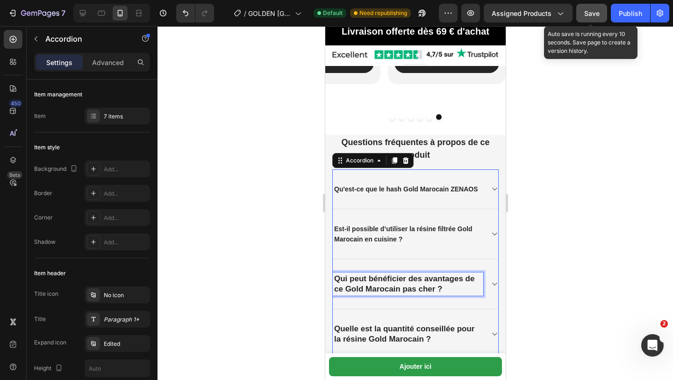
click at [452, 287] on p "Qui peut bénéficier des avantages de ce Gold Marocain pas cher ?" at bounding box center [408, 284] width 148 height 21
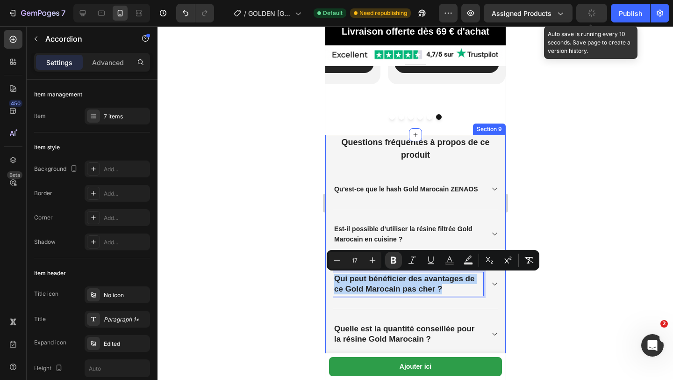
drag, startPoint x: 452, startPoint y: 287, endPoint x: 333, endPoint y: 275, distance: 119.4
click at [331, 274] on div "⁠⁠⁠⁠⁠⁠⁠ Questions fréquentes à propos de ce produit Heading Qu'est-ce que le ha…" at bounding box center [415, 357] width 181 height 444
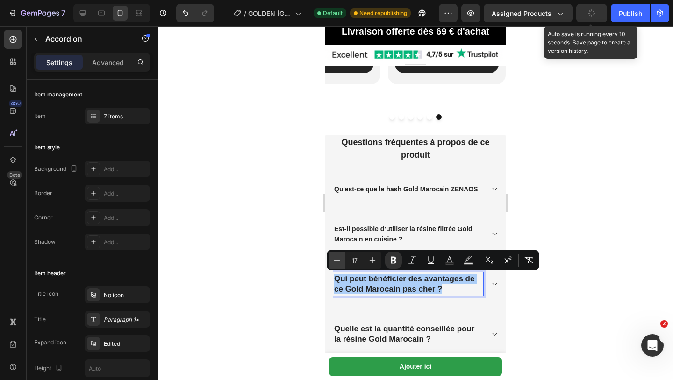
click at [334, 263] on icon "Editor contextual toolbar" at bounding box center [337, 259] width 9 height 9
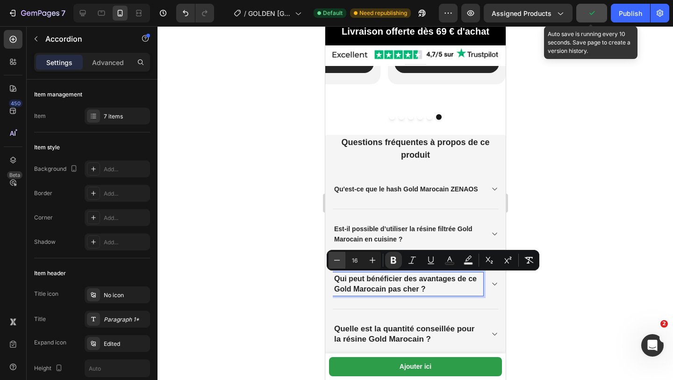
click at [334, 263] on icon "Editor contextual toolbar" at bounding box center [337, 259] width 9 height 9
type input "14"
click at [418, 290] on p "Qui peut bénéficier des avantages de ce Gold Marocain pas cher ?" at bounding box center [408, 284] width 148 height 21
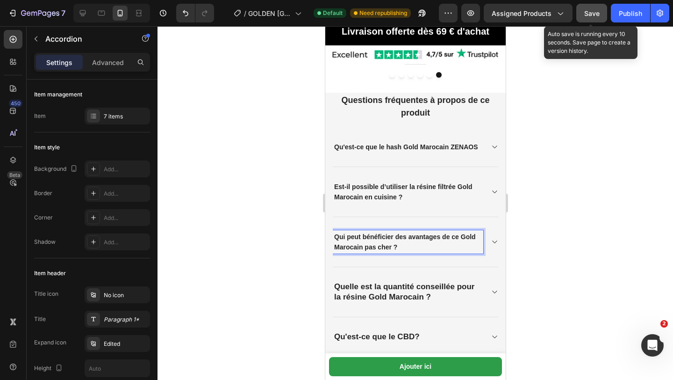
scroll to position [1509, 0]
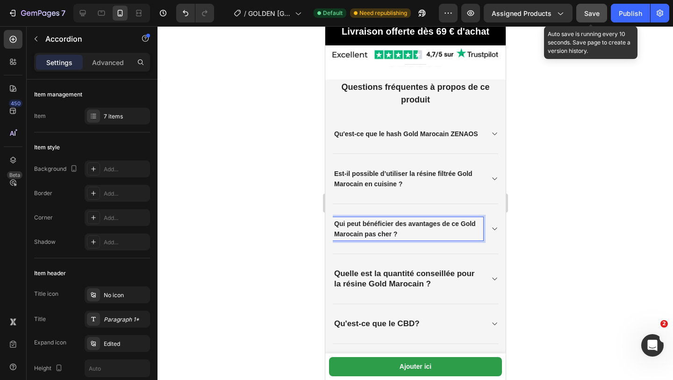
click at [437, 282] on p "Quelle est la quantité conseillée pour la résine Gold Marocain ?" at bounding box center [408, 278] width 148 height 21
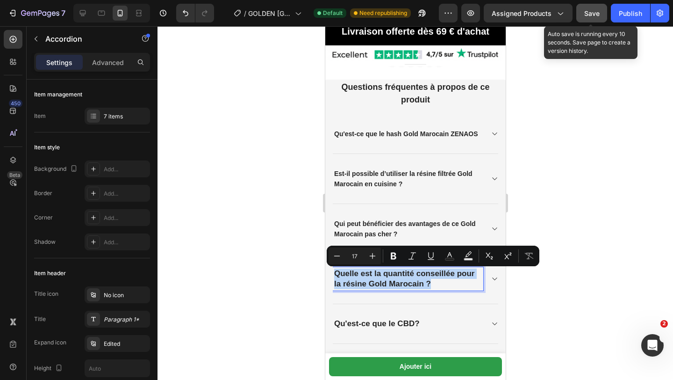
drag, startPoint x: 437, startPoint y: 282, endPoint x: 334, endPoint y: 277, distance: 102.5
click at [334, 277] on p "Quelle est la quantité conseillée pour la résine Gold Marocain ?" at bounding box center [408, 278] width 148 height 21
click at [336, 253] on icon "Editor contextual toolbar" at bounding box center [337, 255] width 9 height 9
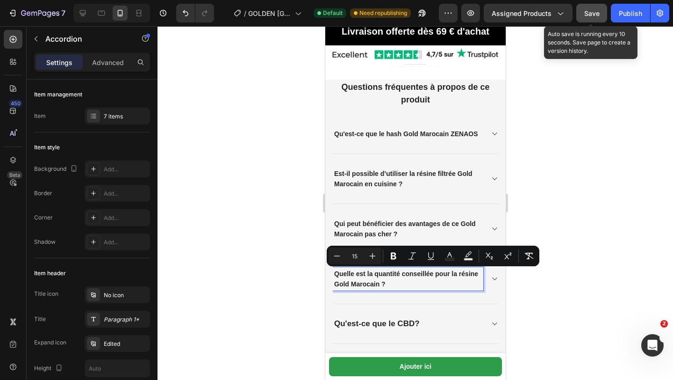
type input "14"
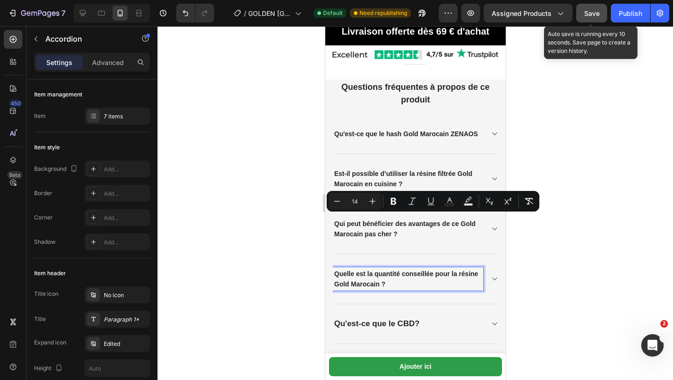
scroll to position [1564, 0]
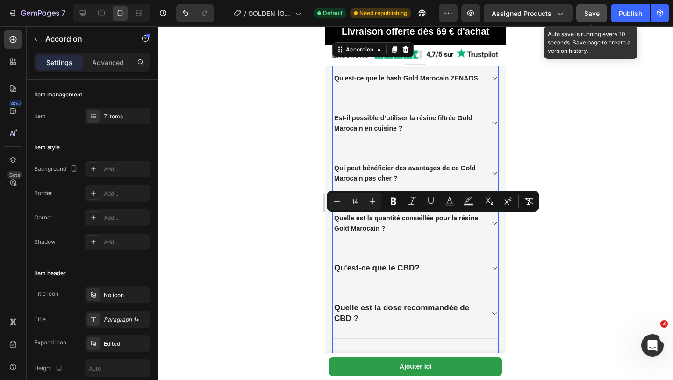
click at [421, 267] on div "Qu'est-ce que le CBD?" at bounding box center [408, 267] width 151 height 13
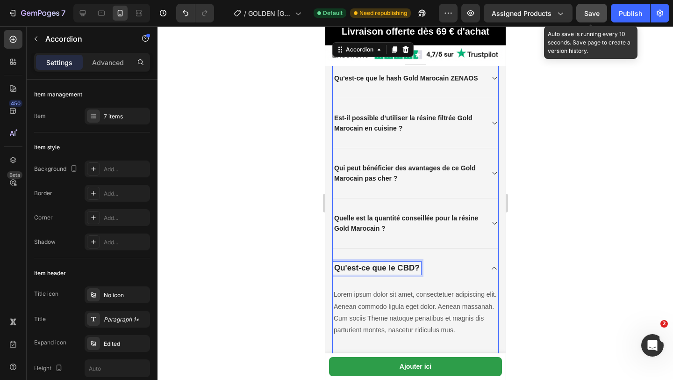
click at [418, 269] on strong "Qu'est-ce que le CBD?" at bounding box center [377, 267] width 86 height 9
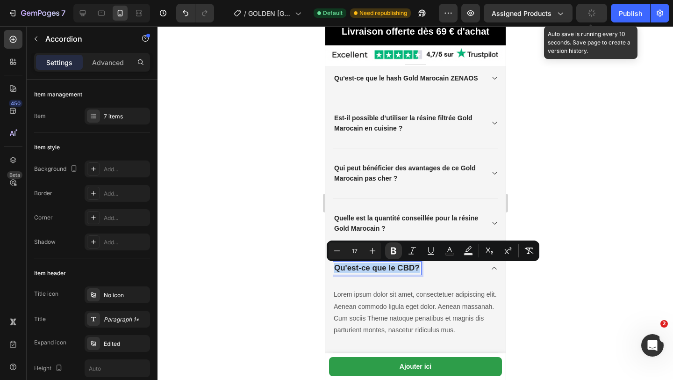
drag, startPoint x: 418, startPoint y: 269, endPoint x: 335, endPoint y: 272, distance: 83.3
click at [334, 271] on strong "Qu'est-ce que le CBD?" at bounding box center [377, 267] width 86 height 9
click at [333, 250] on icon "Editor contextual toolbar" at bounding box center [337, 250] width 9 height 9
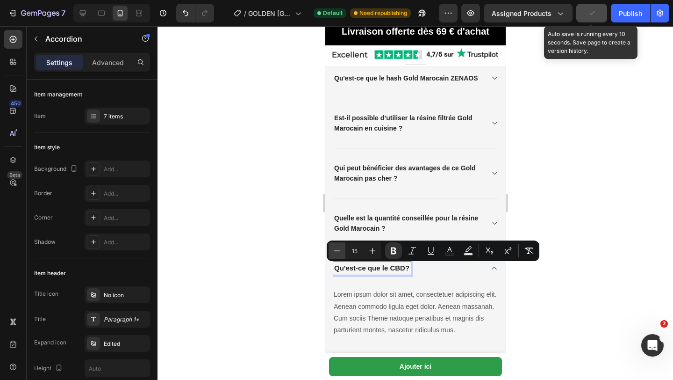
type input "14"
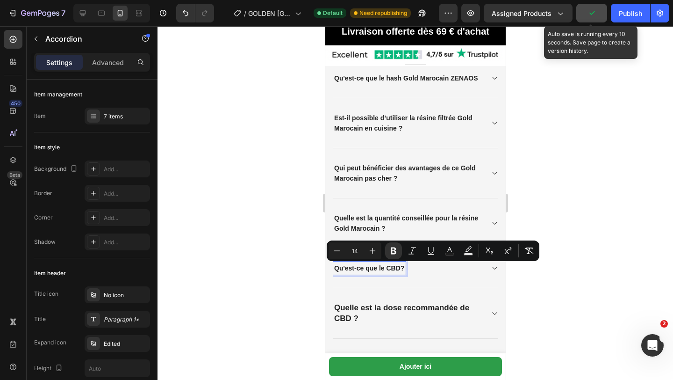
click at [367, 280] on div "Qu'est-ce que le CBD?" at bounding box center [416, 268] width 166 height 40
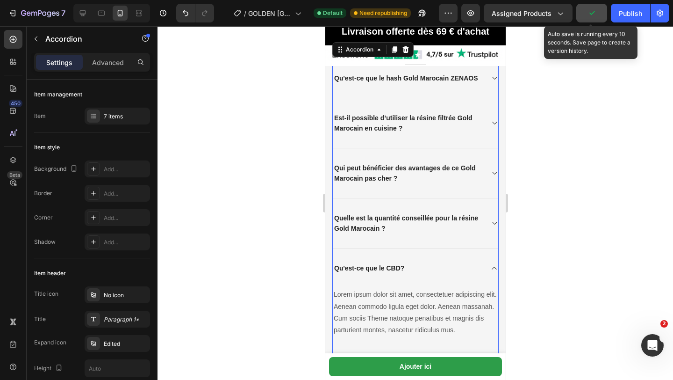
scroll to position [1648, 0]
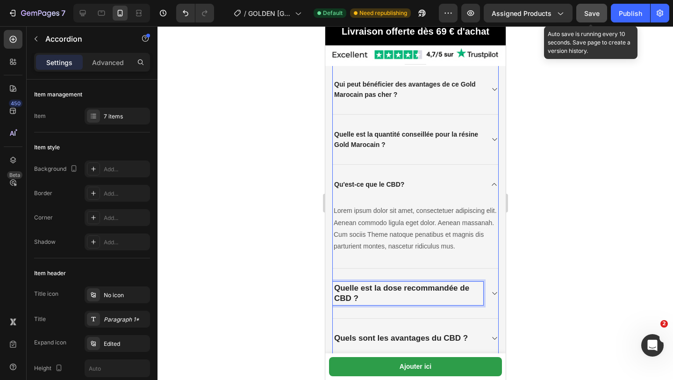
click at [359, 304] on p "Quelle est la dose recommandée de CBD ?" at bounding box center [408, 293] width 148 height 21
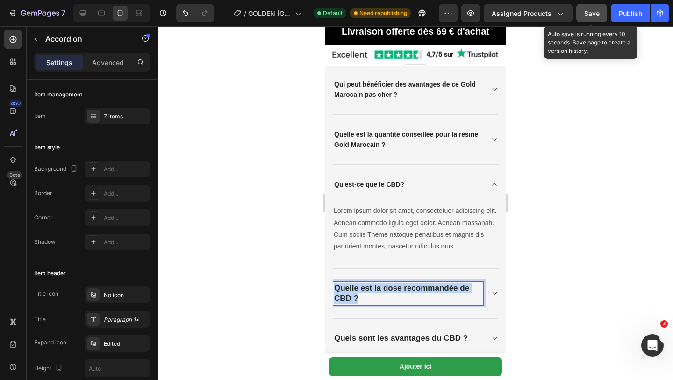
drag, startPoint x: 359, startPoint y: 302, endPoint x: 337, endPoint y: 291, distance: 23.8
click at [336, 290] on p "Quelle est la dose recommandée de CBD ?" at bounding box center [408, 293] width 148 height 21
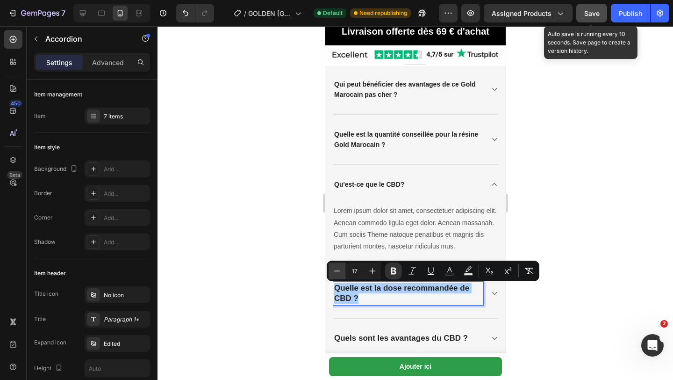
click at [337, 275] on icon "Editor contextual toolbar" at bounding box center [337, 270] width 9 height 9
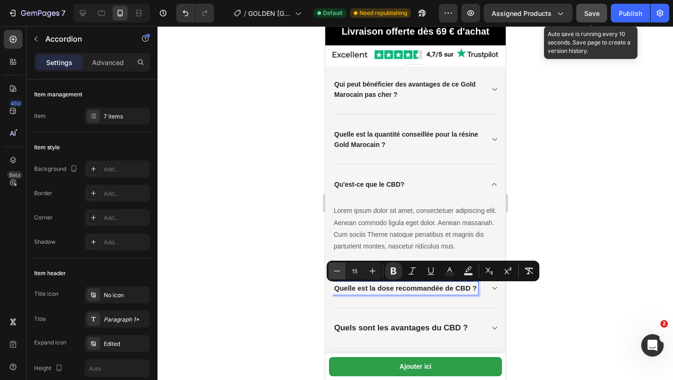
click at [337, 275] on icon "Editor contextual toolbar" at bounding box center [337, 270] width 9 height 9
type input "14"
click at [370, 326] on strong "Quels sont les avantages du CBD ?" at bounding box center [401, 327] width 134 height 9
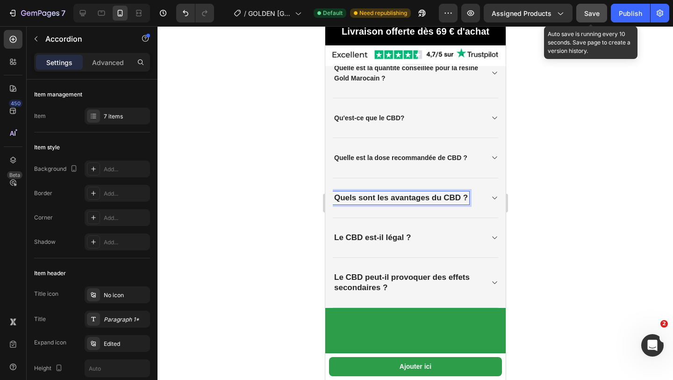
scroll to position [1720, 0]
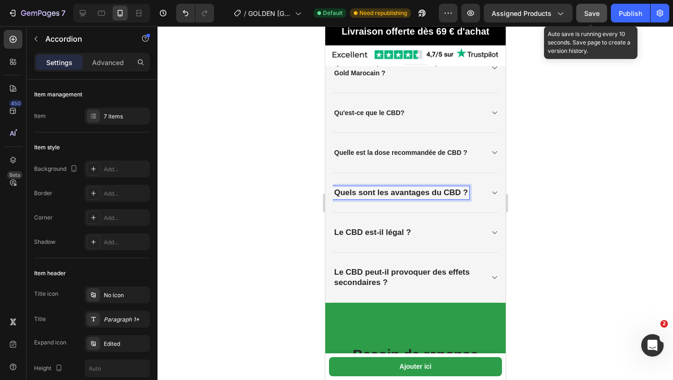
click at [468, 194] on strong "Quels sont les avantages du CBD ?" at bounding box center [401, 192] width 134 height 9
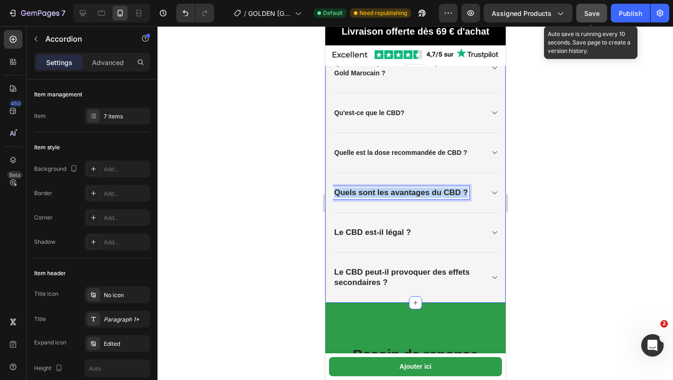
drag, startPoint x: 468, startPoint y: 194, endPoint x: 327, endPoint y: 193, distance: 140.8
click at [327, 193] on div "⁠⁠⁠⁠⁠⁠⁠ Questions fréquentes à propos de ce produit Heading Qu'est-ce que le ha…" at bounding box center [415, 86] width 181 height 434
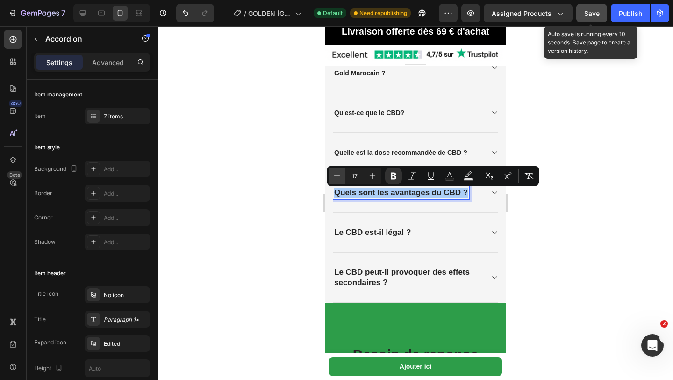
click at [334, 175] on icon "Editor contextual toolbar" at bounding box center [337, 175] width 6 height 0
click at [334, 175] on icon "Editor contextual toolbar" at bounding box center [337, 175] width 9 height 9
type input "14"
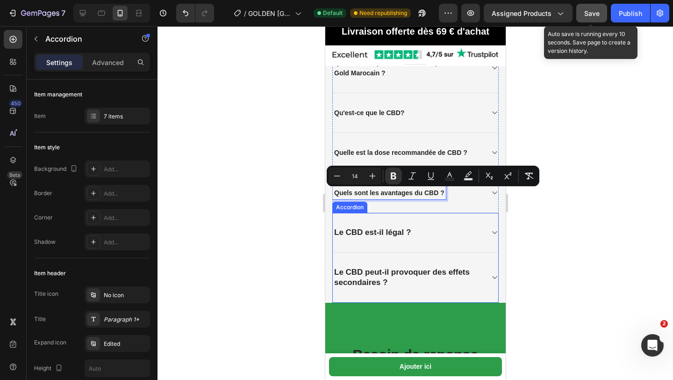
click at [414, 235] on div "Le CBD est-il légal ?" at bounding box center [408, 232] width 151 height 13
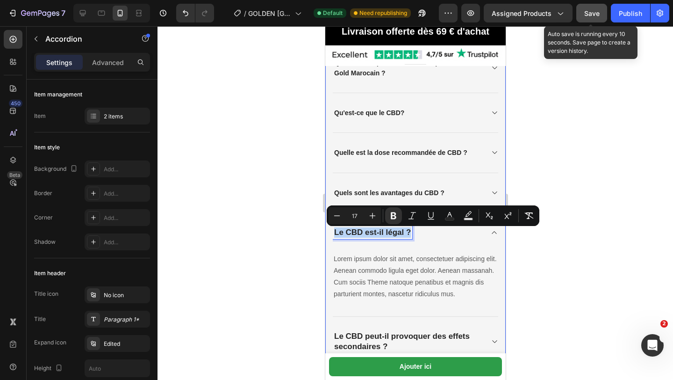
drag, startPoint x: 412, startPoint y: 235, endPoint x: 329, endPoint y: 234, distance: 82.3
click at [327, 232] on div "⁠⁠⁠⁠⁠⁠⁠ Questions fréquentes à propos de ce produit Heading Qu'est-ce que le ha…" at bounding box center [415, 118] width 181 height 498
click at [336, 216] on icon "Editor contextual toolbar" at bounding box center [337, 215] width 9 height 9
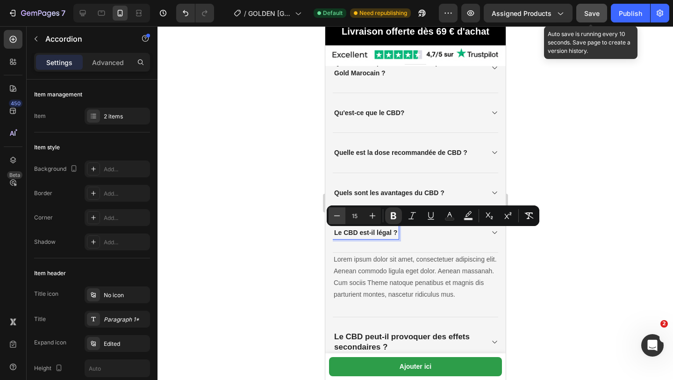
type input "14"
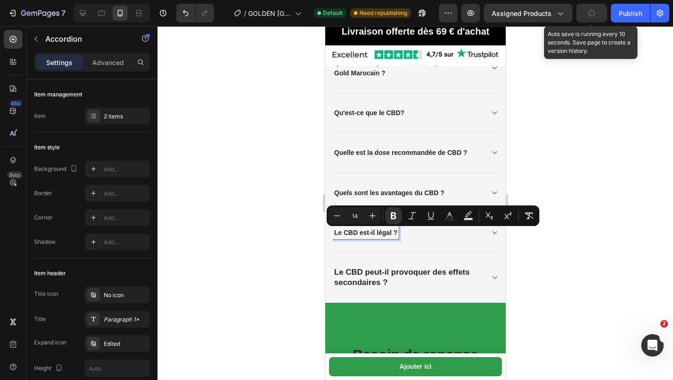
click at [425, 236] on div "Le CBD est-il légal ?" at bounding box center [408, 232] width 151 height 13
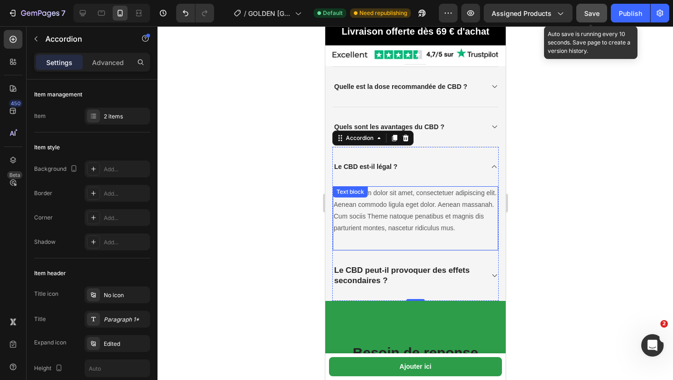
scroll to position [1786, 0]
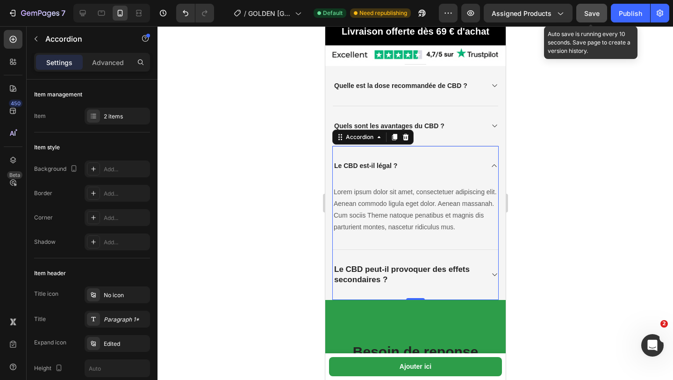
click at [389, 282] on p "Le CBD peut-il provoquer des effets secondaires ?" at bounding box center [408, 274] width 148 height 21
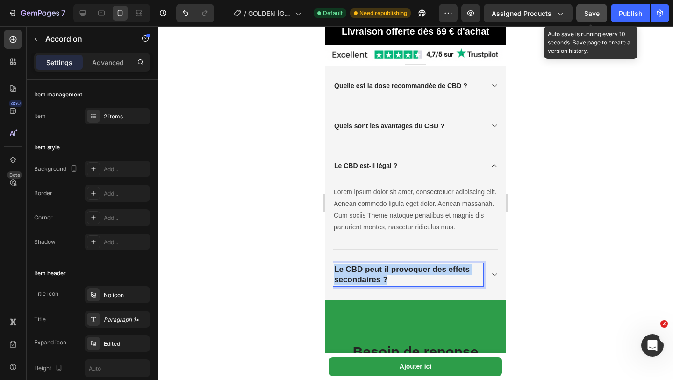
drag, startPoint x: 389, startPoint y: 282, endPoint x: 335, endPoint y: 269, distance: 55.7
click at [333, 268] on div "Le CBD peut-il provoquer des effets secondaires ?" at bounding box center [408, 274] width 151 height 23
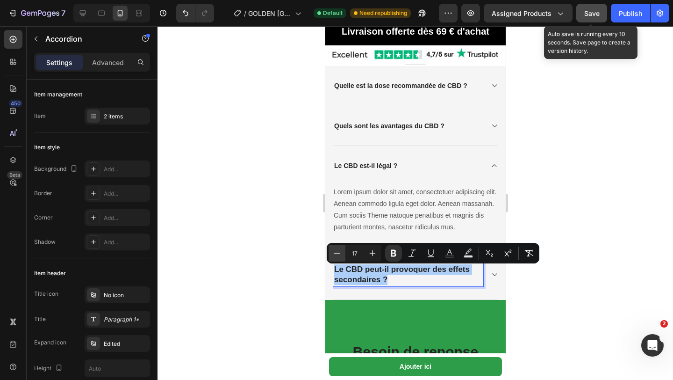
click at [336, 252] on icon "Editor contextual toolbar" at bounding box center [337, 252] width 9 height 9
type input "14"
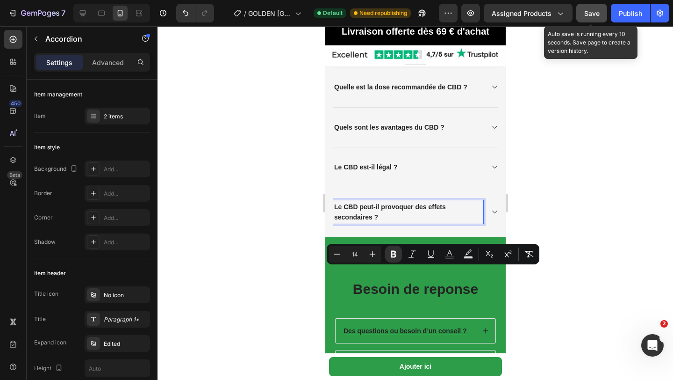
click at [381, 222] on p "Le CBD peut-il provoquer des effets secondaires ?" at bounding box center [408, 212] width 148 height 21
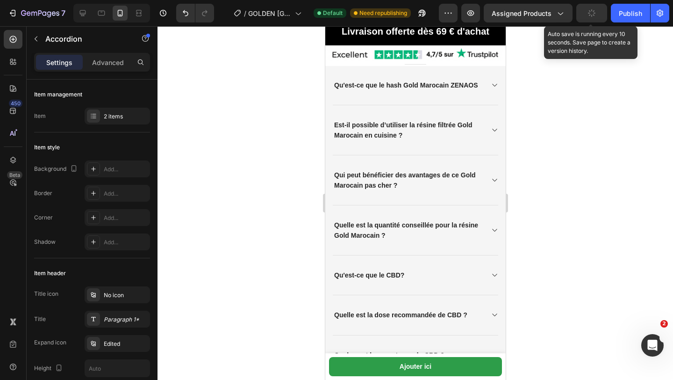
scroll to position [1602, 0]
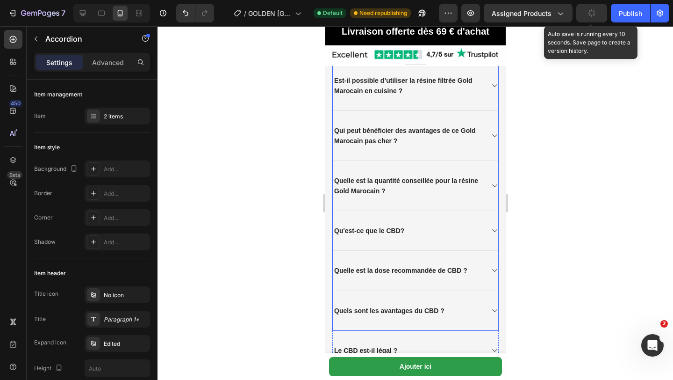
click at [388, 240] on div "Qu'est-ce que le CBD?" at bounding box center [416, 231] width 166 height 40
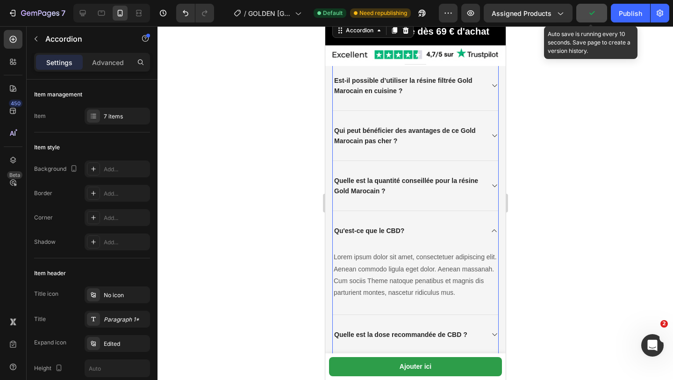
click at [388, 240] on div "Qu'est-ce que le CBD?" at bounding box center [416, 230] width 166 height 39
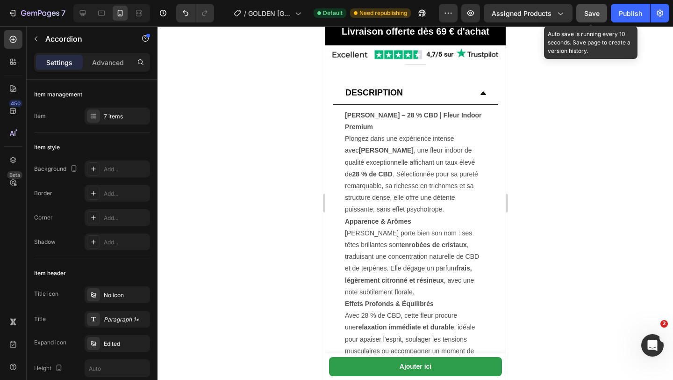
scroll to position [557, 0]
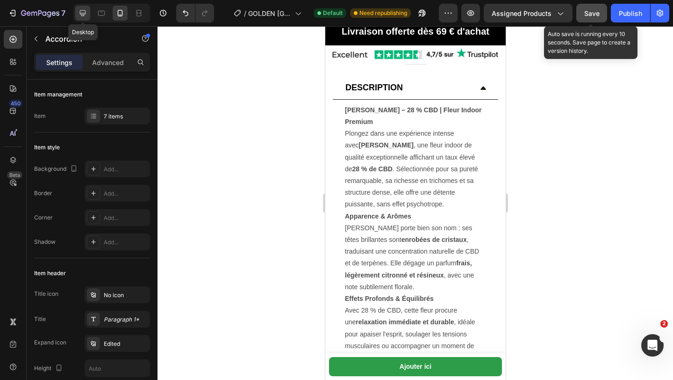
click at [85, 9] on icon at bounding box center [82, 12] width 9 height 9
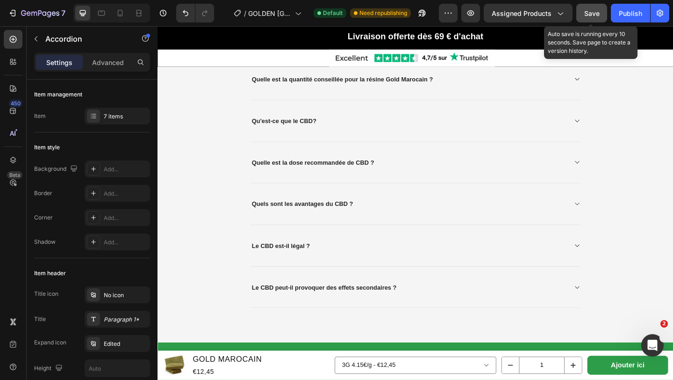
scroll to position [2089, 0]
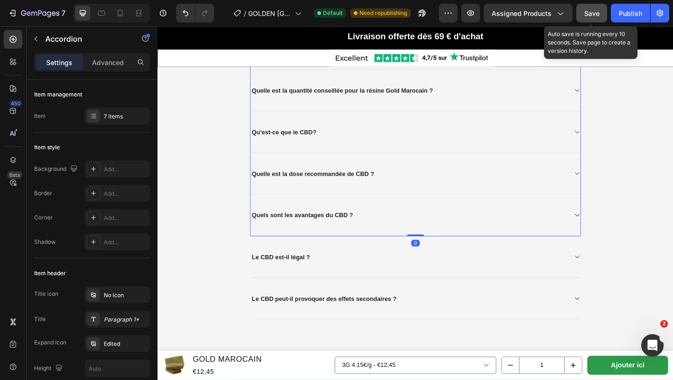
click at [398, 148] on div "Qu'est-ce que le CBD?" at bounding box center [431, 141] width 344 height 15
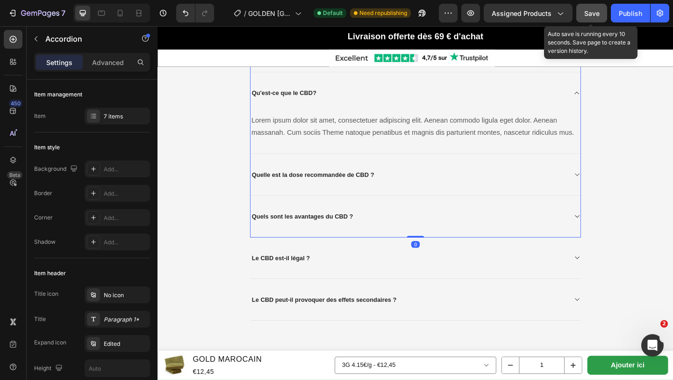
scroll to position [2133, 0]
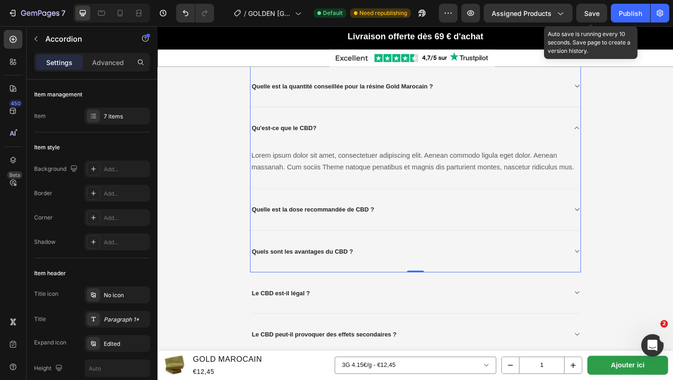
scroll to position [2044, 0]
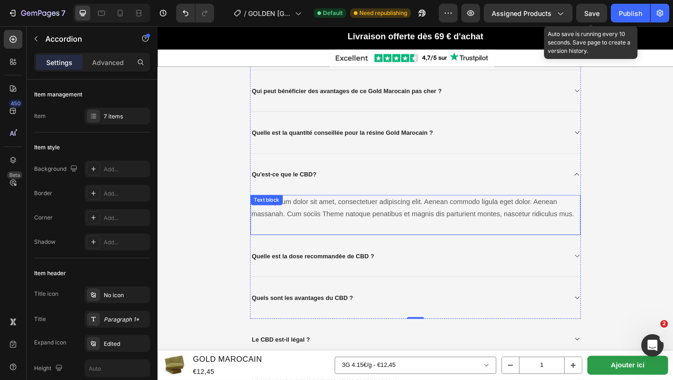
click at [479, 230] on p "Lorem ipsum dolor sit amet, consectetuer adipiscing elit. Aenean commodo ligula…" at bounding box center [438, 223] width 357 height 27
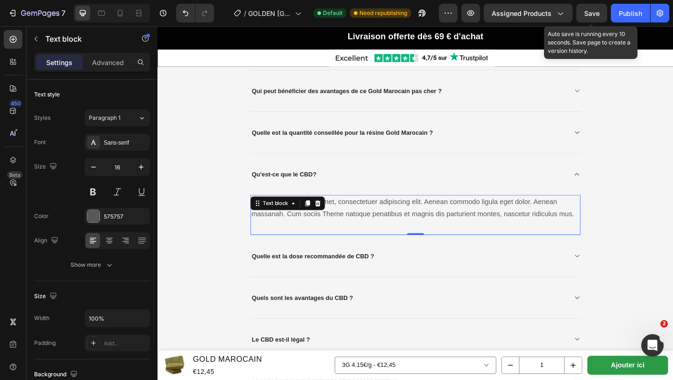
click at [479, 230] on p "Lorem ipsum dolor sit amet, consectetuer adipiscing elit. Aenean commodo ligula…" at bounding box center [438, 223] width 357 height 27
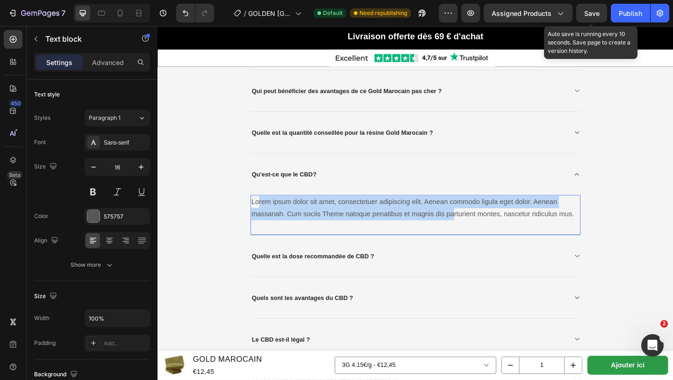
drag, startPoint x: 479, startPoint y: 230, endPoint x: 267, endPoint y: 217, distance: 212.7
click at [267, 217] on p "Lorem ipsum dolor sit amet, consectetuer adipiscing elit. Aenean commodo ligula…" at bounding box center [438, 223] width 357 height 27
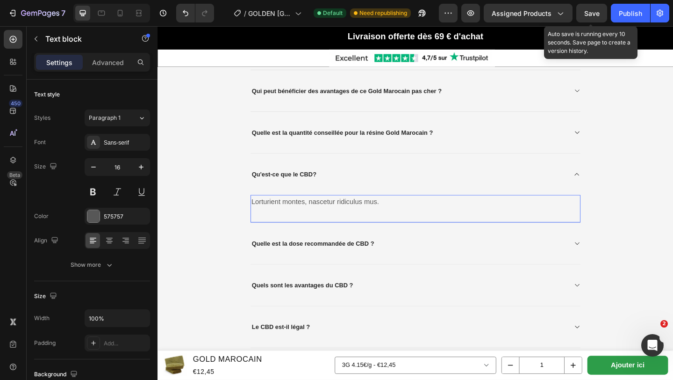
click at [406, 219] on p "Lorturient montes, nascetur ridiculus mus." at bounding box center [438, 217] width 357 height 14
drag, startPoint x: 406, startPoint y: 219, endPoint x: 236, endPoint y: 216, distance: 170.2
click at [236, 216] on div "Questions fréquentes à propos de ce produit Heading Qu'est-ce que le hash Gold …" at bounding box center [438, 183] width 547 height 475
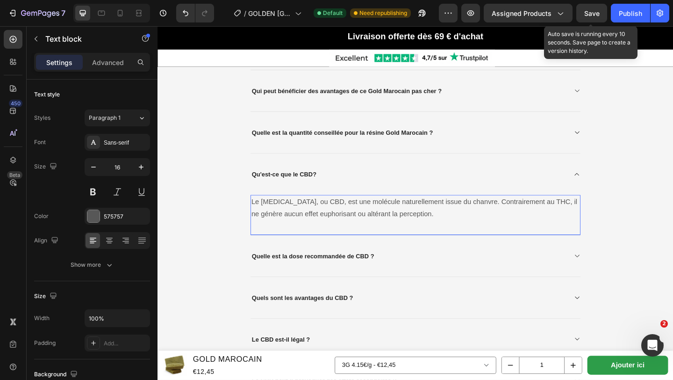
click at [272, 248] on div "Le cannabidiol, ou CBD, est une molécule naturellement issue du chanvre. Contra…" at bounding box center [438, 232] width 359 height 44
click at [263, 245] on div "Le cannabidiol, ou CBD, est une molécule naturellement issue du chanvre. Contra…" at bounding box center [438, 232] width 359 height 44
click at [456, 231] on p "Le cannabidiol, ou CBD, est une molécule naturellement issue du chanvre. Contra…" at bounding box center [438, 223] width 357 height 27
click at [325, 247] on div "Le cannabidiol, ou CBD, est une molécule naturellement issue du chanvre. Contra…" at bounding box center [438, 232] width 359 height 44
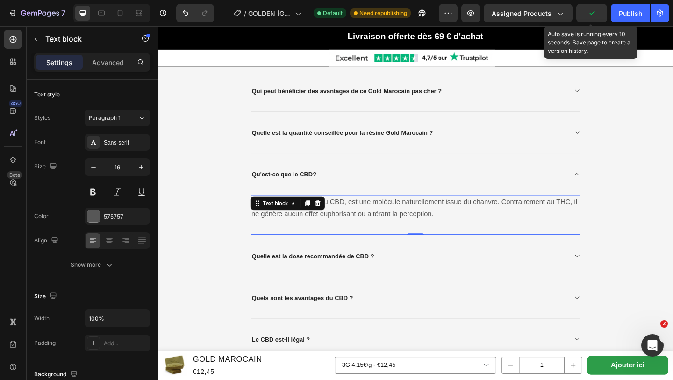
click at [325, 247] on div "Le cannabidiol, ou CBD, est une molécule naturellement issue du chanvre. Contra…" at bounding box center [438, 232] width 359 height 44
click at [458, 234] on p "Le cannabidiol, ou CBD, est une molécule naturellement issue du chanvre. Contra…" at bounding box center [438, 223] width 357 height 27
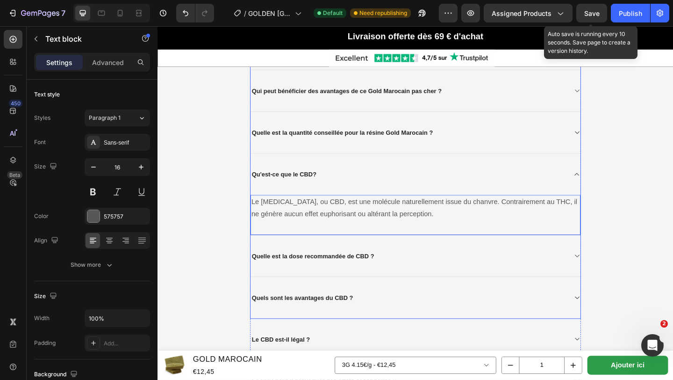
click at [613, 185] on icon at bounding box center [613, 186] width 7 height 7
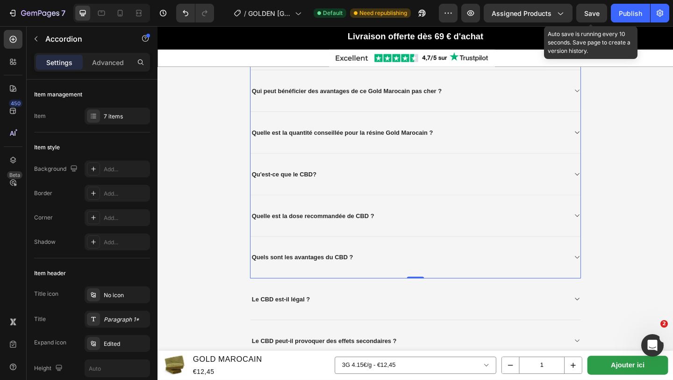
click at [340, 184] on div "Qu'est-ce que le CBD?" at bounding box center [431, 187] width 344 height 15
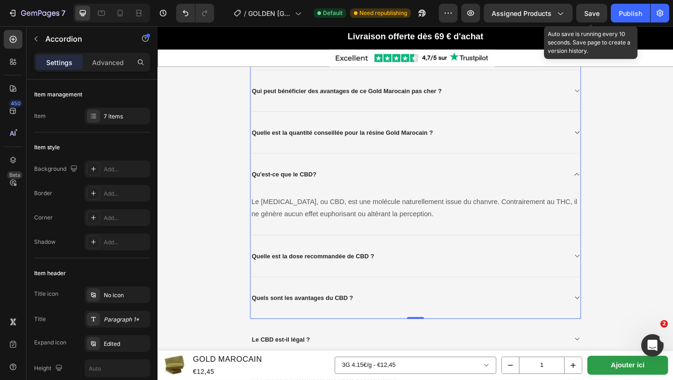
click at [412, 289] on div "Quelle est la dose recommandée de CBD ?" at bounding box center [438, 275] width 359 height 45
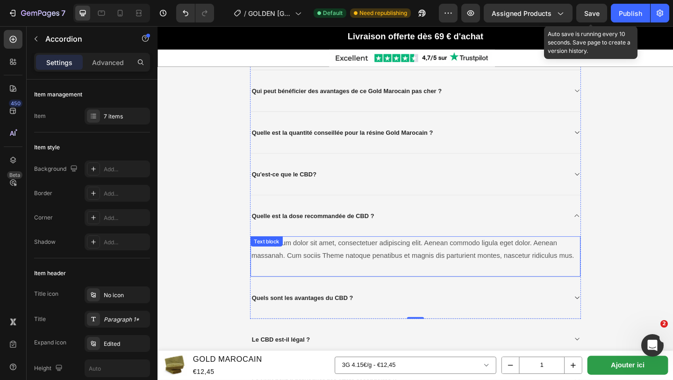
click at [612, 276] on p "Lorem ipsum dolor sit amet, consectetuer adipiscing elit. Aenean commodo ligula…" at bounding box center [438, 268] width 357 height 27
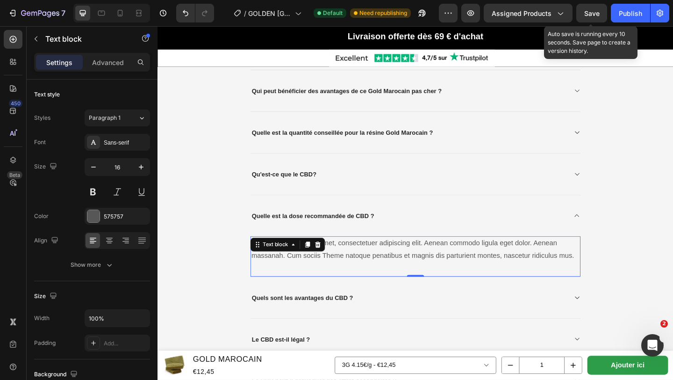
click at [610, 277] on div "Lorem ipsum dolor sit amet, consectetuer adipiscing elit. Aenean commodo ligula…" at bounding box center [438, 268] width 359 height 29
click at [613, 282] on p "Lorem ipsum dolor sit amet, consectetuer adipiscing elit. Aenean commodo ligula…" at bounding box center [438, 268] width 357 height 27
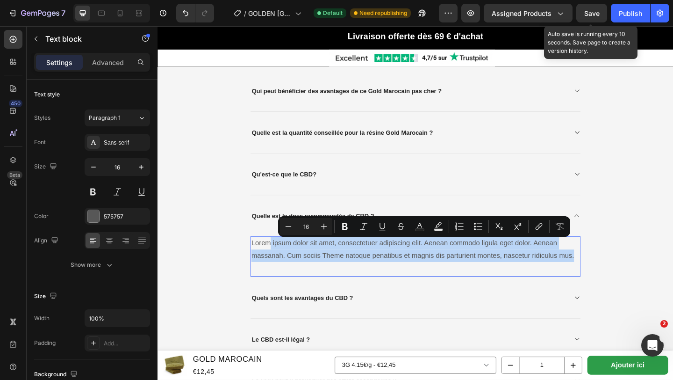
drag, startPoint x: 613, startPoint y: 282, endPoint x: 279, endPoint y: 262, distance: 334.5
click at [279, 262] on p "Lorem ipsum dolor sit amet, consectetuer adipiscing elit. Aenean commodo ligula…" at bounding box center [438, 268] width 357 height 27
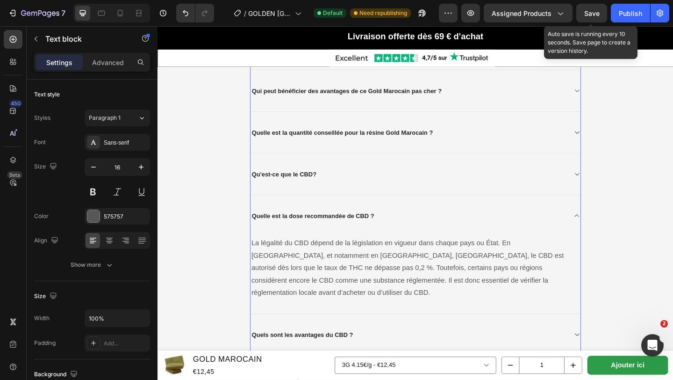
click at [615, 238] on div "Quelle est la dose recommandée de CBD ?" at bounding box center [438, 232] width 359 height 45
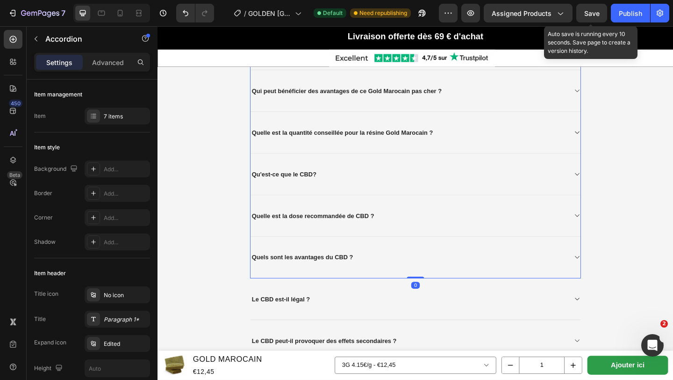
click at [404, 274] on div "Quels sont les avantages du CBD ?" at bounding box center [431, 277] width 344 height 15
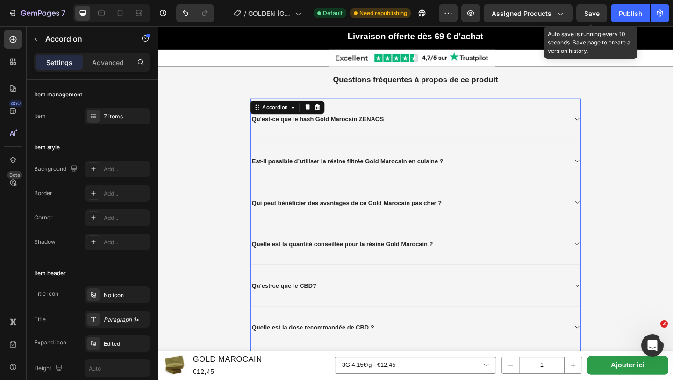
scroll to position [1638, 0]
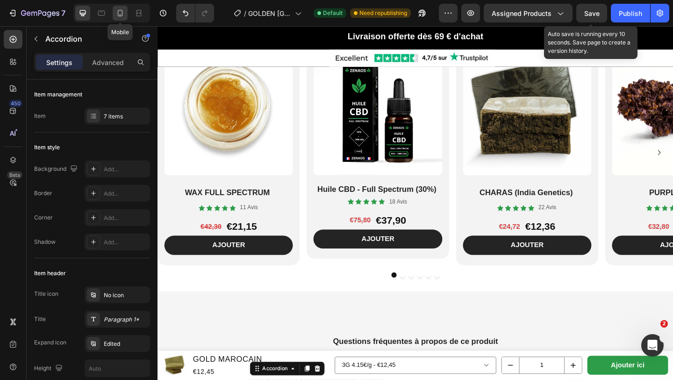
click at [120, 15] on icon at bounding box center [120, 12] width 9 height 9
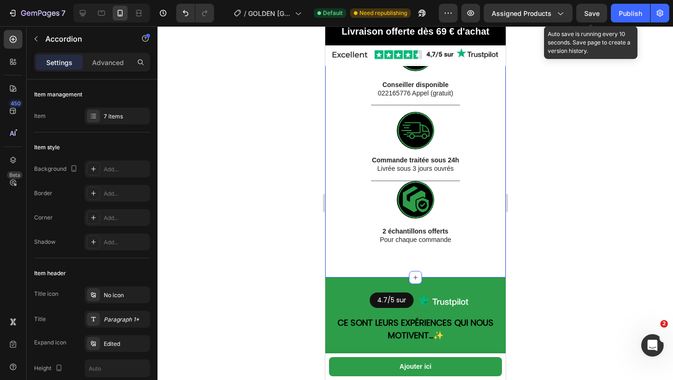
scroll to position [730, 0]
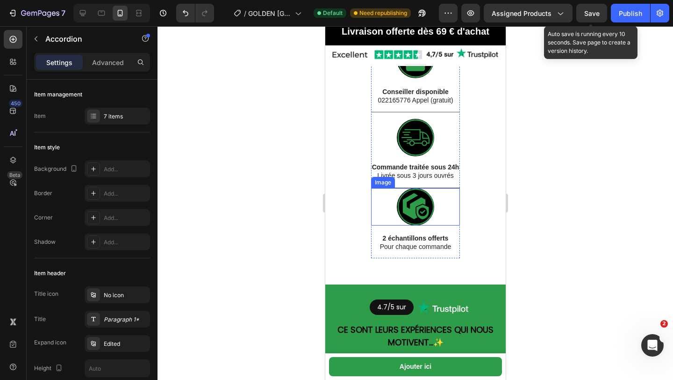
click at [397, 188] on div at bounding box center [415, 206] width 89 height 37
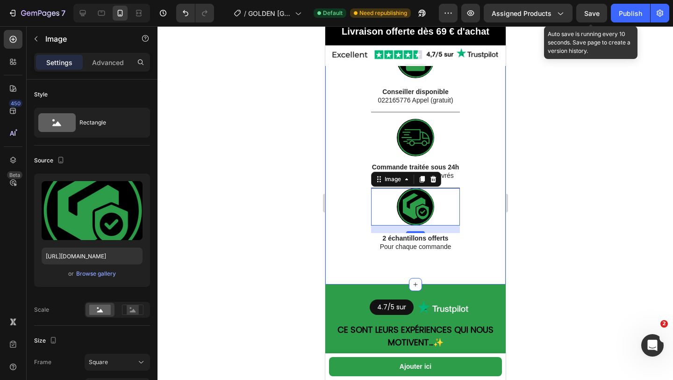
click at [330, 113] on div "Image Conseiller disponible 022165776 Appel (gratuit) Text Block Image Commande…" at bounding box center [415, 146] width 181 height 276
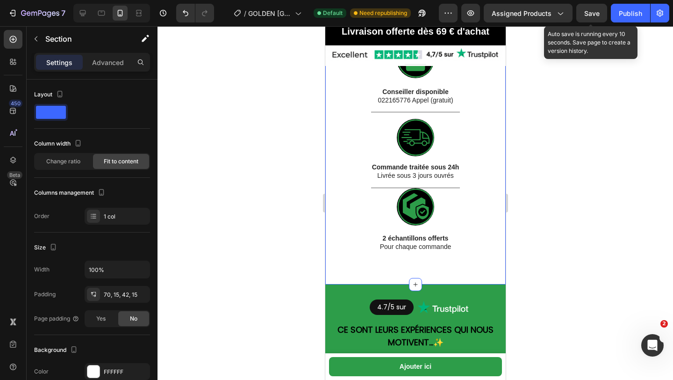
click at [333, 109] on div "Image Conseiller disponible 022165776 Appel (gratuit) Text Block Image Commande…" at bounding box center [415, 146] width 181 height 276
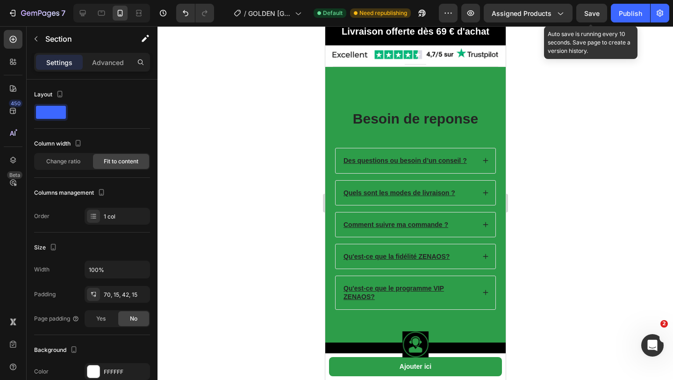
scroll to position [2754, 0]
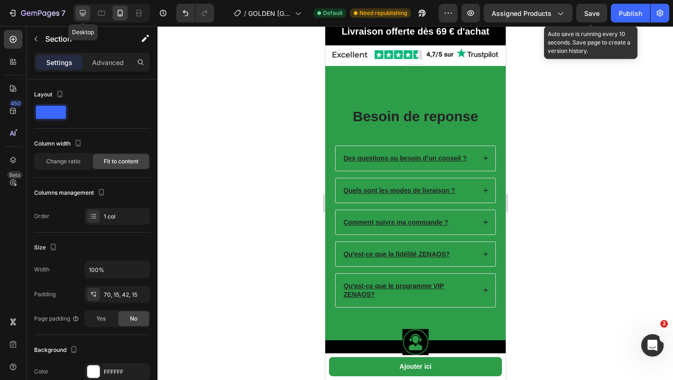
click at [81, 10] on icon at bounding box center [83, 13] width 6 height 6
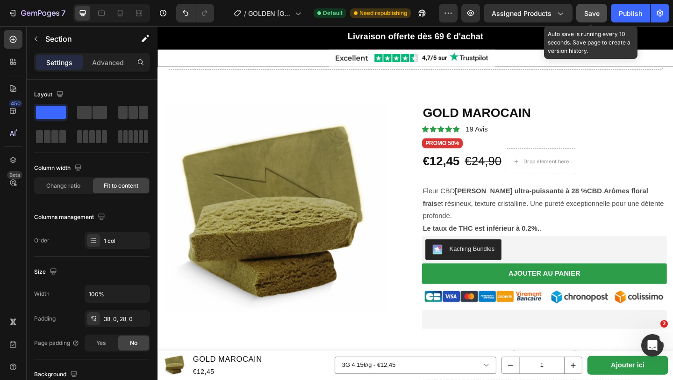
click at [590, 11] on span "Save" at bounding box center [592, 13] width 15 height 8
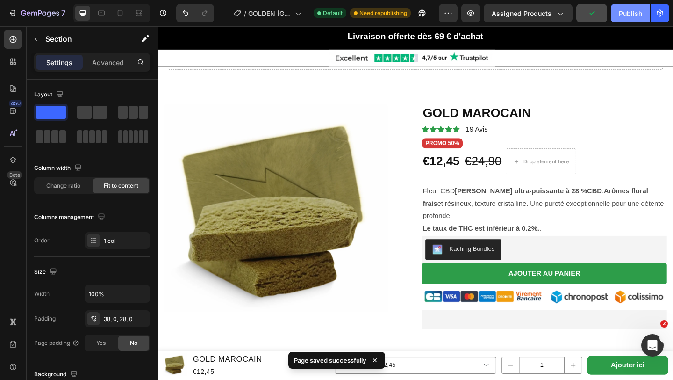
click at [632, 19] on button "Publish" at bounding box center [630, 13] width 39 height 19
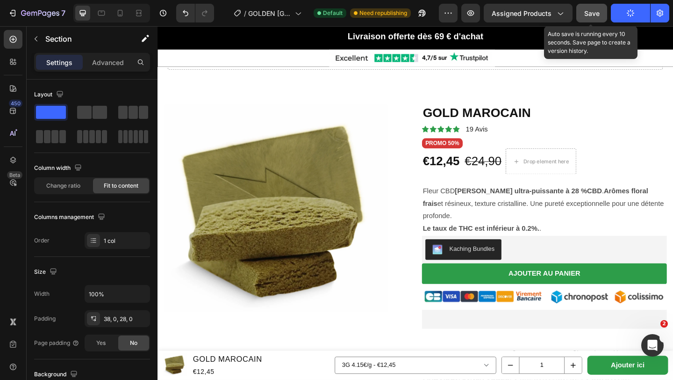
click at [593, 15] on span "Save" at bounding box center [592, 13] width 15 height 8
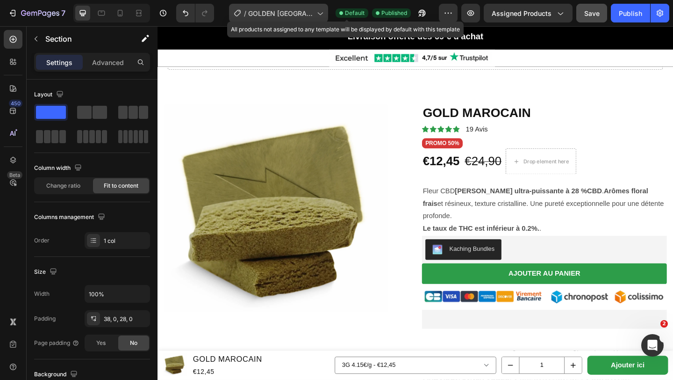
click at [304, 18] on div "/ GOLDEN MAROC" at bounding box center [278, 13] width 99 height 19
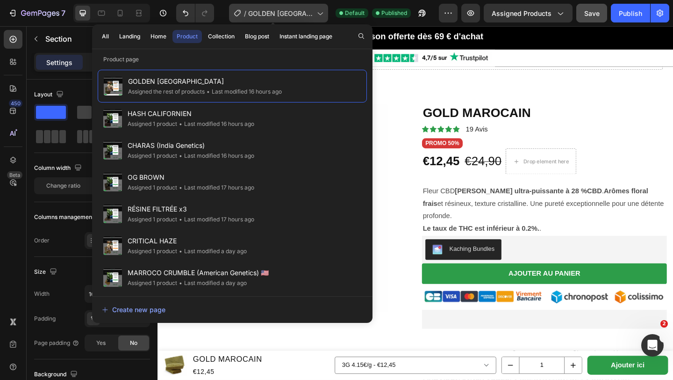
click at [317, 15] on icon at bounding box center [319, 12] width 9 height 9
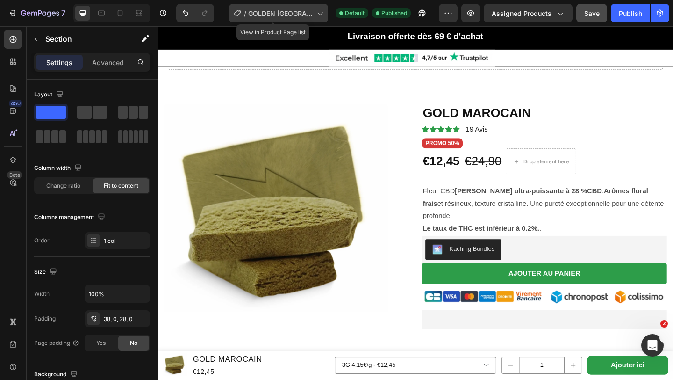
click at [317, 15] on icon at bounding box center [319, 12] width 9 height 9
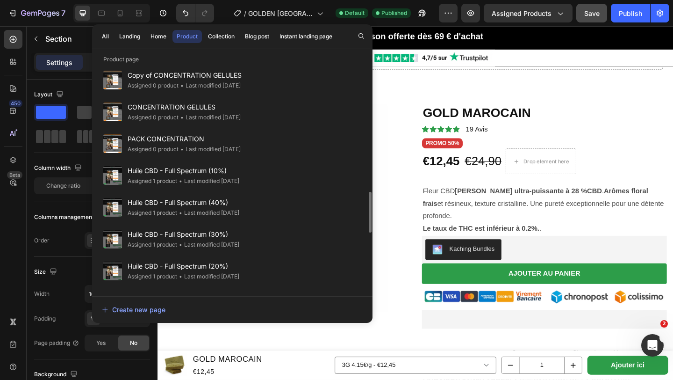
scroll to position [685, 0]
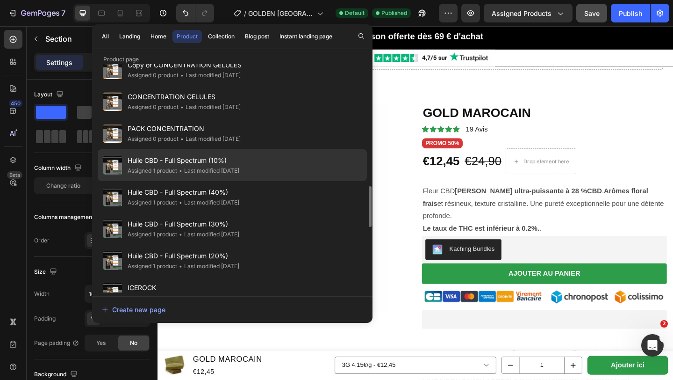
click at [259, 181] on div "Huile CBD - Full Spectrum (10%) Assigned 1 product • Last modified 22 days ago" at bounding box center [232, 197] width 269 height 32
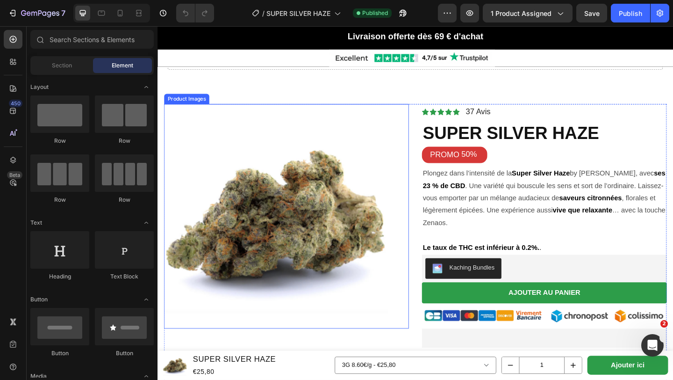
click at [429, 134] on div "Product Images" at bounding box center [298, 233] width 267 height 244
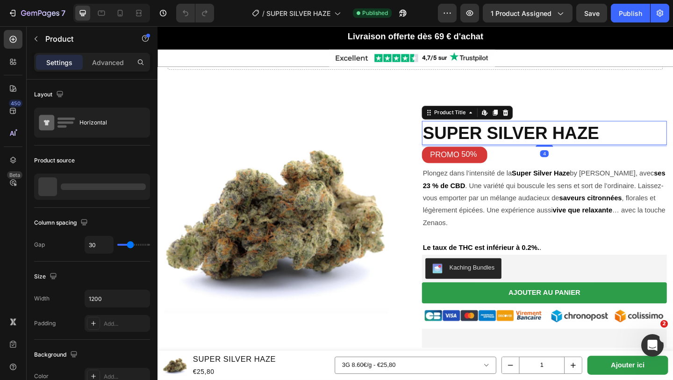
click at [450, 137] on h1 "SUPER SILVER HAZE" at bounding box center [578, 142] width 267 height 26
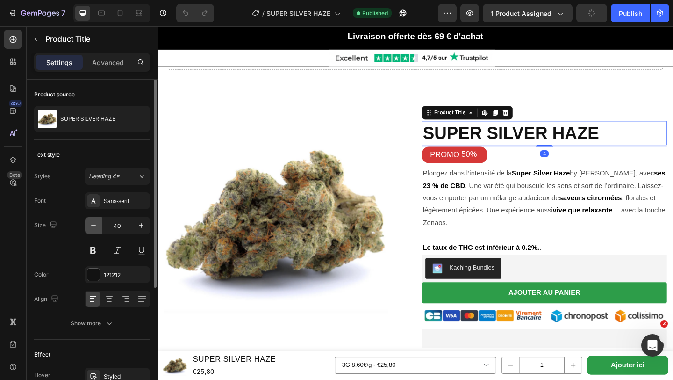
click at [92, 220] on button "button" at bounding box center [93, 225] width 17 height 17
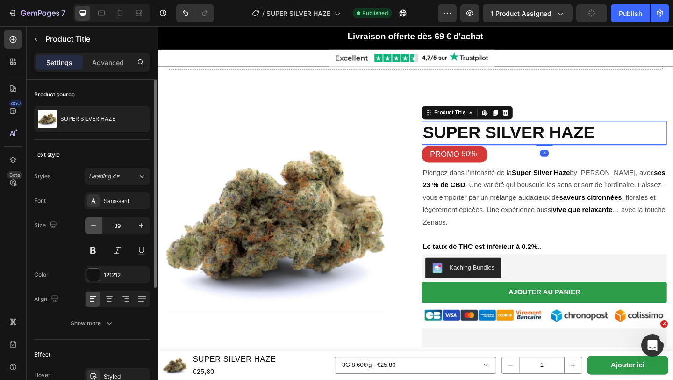
click at [92, 220] on button "button" at bounding box center [93, 225] width 17 height 17
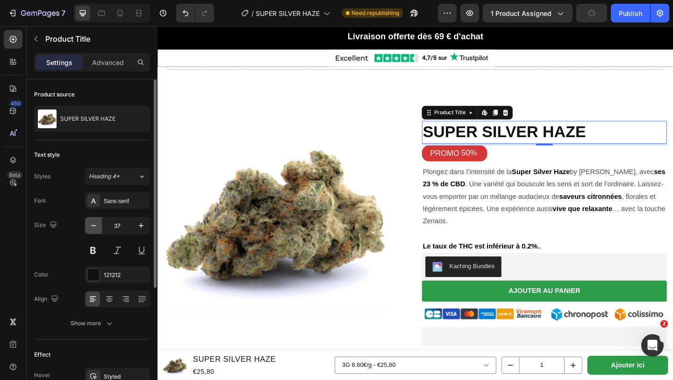
click at [92, 220] on button "button" at bounding box center [93, 225] width 17 height 17
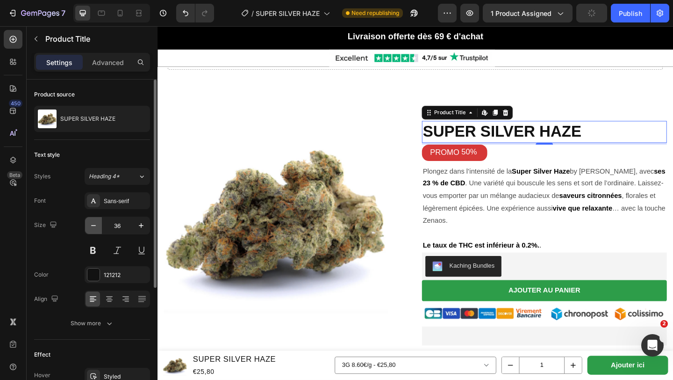
click at [92, 220] on button "button" at bounding box center [93, 225] width 17 height 17
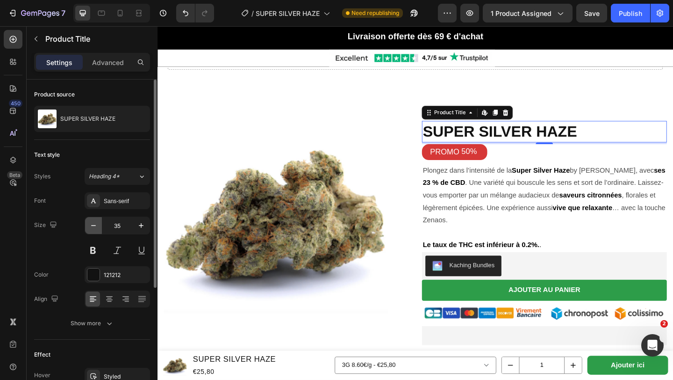
click at [92, 220] on button "button" at bounding box center [93, 225] width 17 height 17
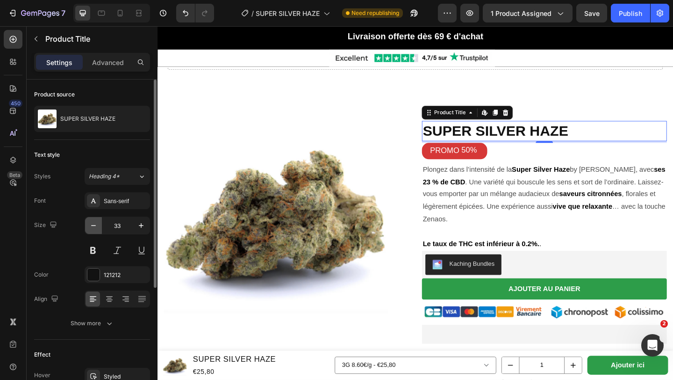
click at [92, 220] on button "button" at bounding box center [93, 225] width 17 height 17
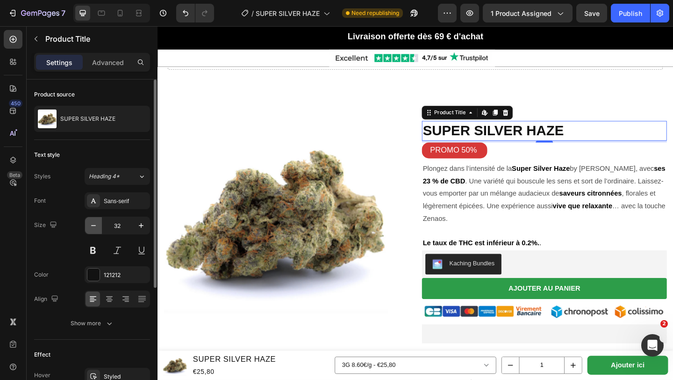
click at [92, 220] on button "button" at bounding box center [93, 225] width 17 height 17
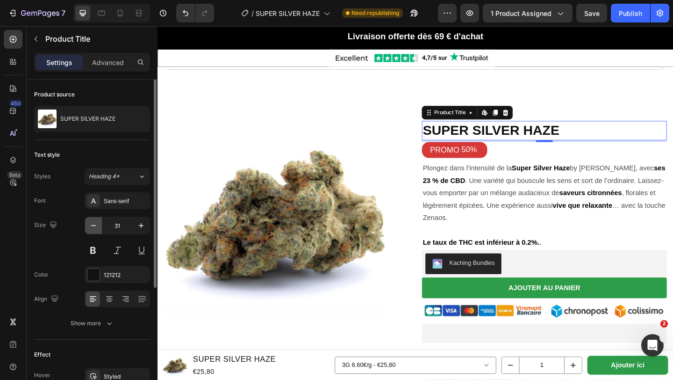
click at [92, 220] on button "button" at bounding box center [93, 225] width 17 height 17
type input "30"
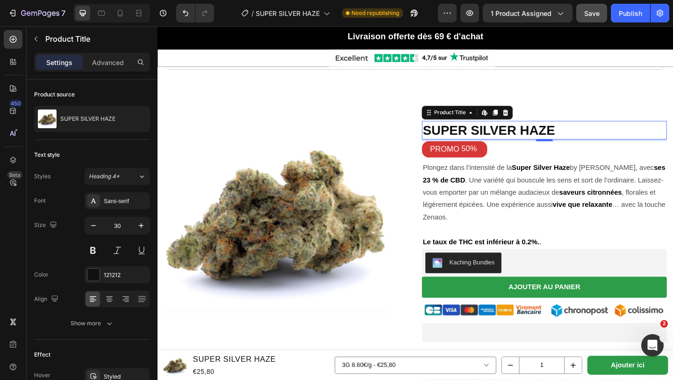
click at [599, 18] on button "Save" at bounding box center [592, 13] width 31 height 19
click at [629, 14] on div "Publish" at bounding box center [630, 13] width 23 height 10
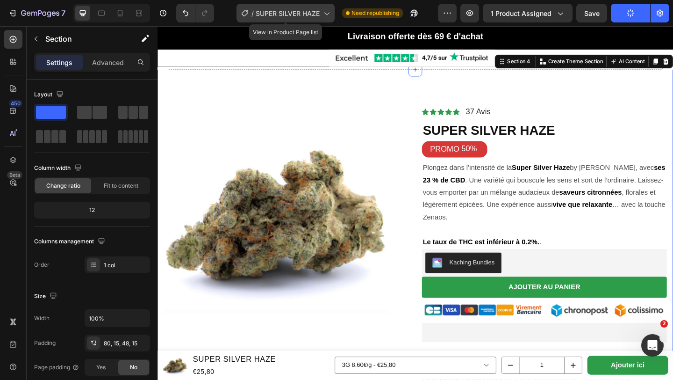
click at [323, 13] on icon at bounding box center [326, 12] width 9 height 9
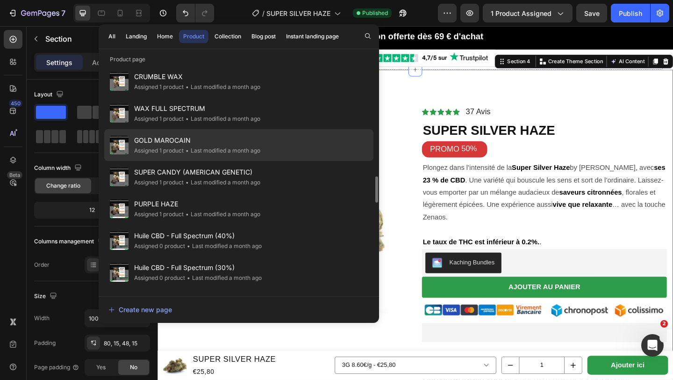
scroll to position [961, 0]
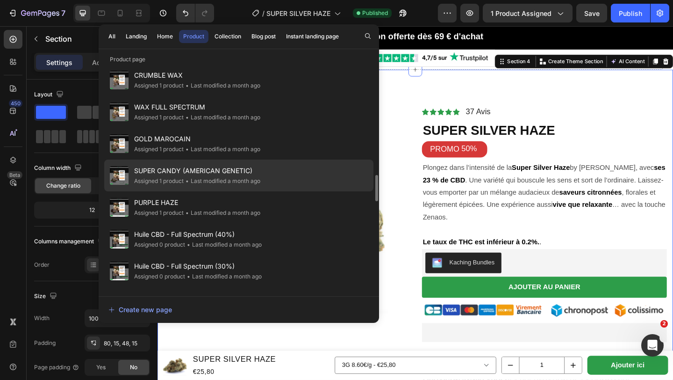
click at [205, 183] on div "• Last modified a month ago" at bounding box center [222, 180] width 77 height 9
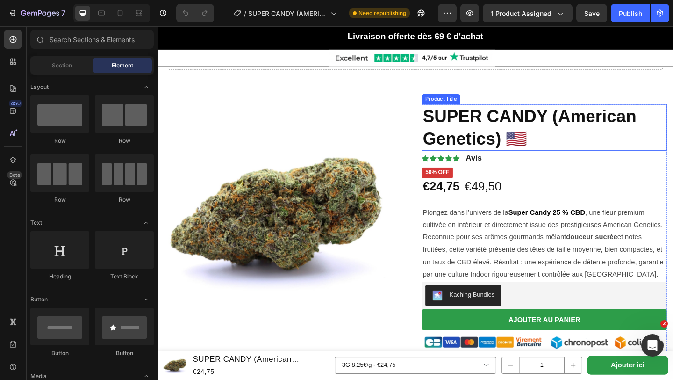
click at [452, 116] on h1 "SUPER CANDY (American Genetics) 🇺🇸" at bounding box center [578, 136] width 267 height 51
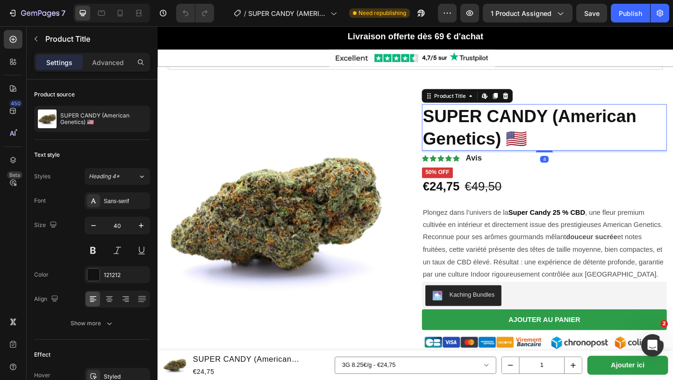
click at [448, 119] on h1 "SUPER CANDY (American Genetics) 🇺🇸" at bounding box center [578, 136] width 267 height 51
click at [98, 226] on button "button" at bounding box center [93, 225] width 17 height 17
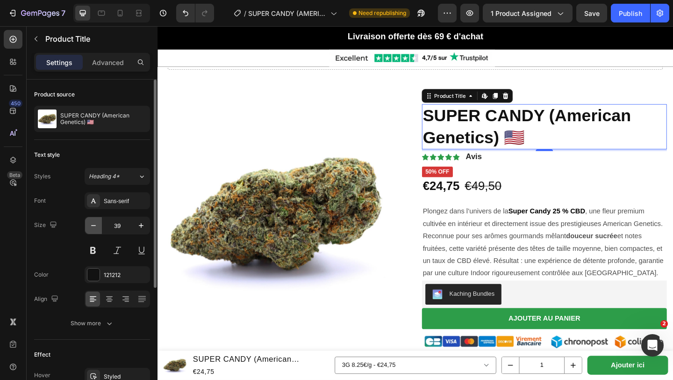
click at [98, 226] on button "button" at bounding box center [93, 225] width 17 height 17
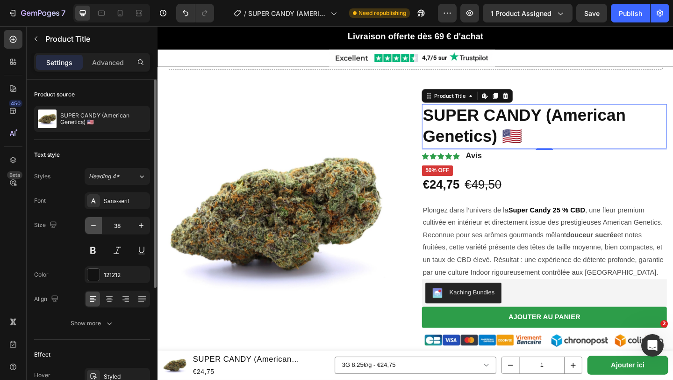
click at [98, 226] on button "button" at bounding box center [93, 225] width 17 height 17
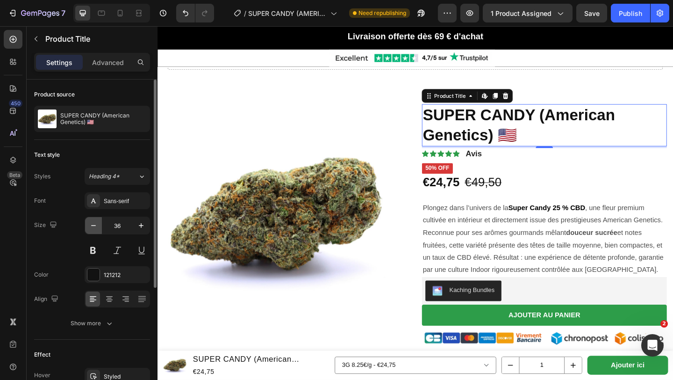
click at [98, 226] on button "button" at bounding box center [93, 225] width 17 height 17
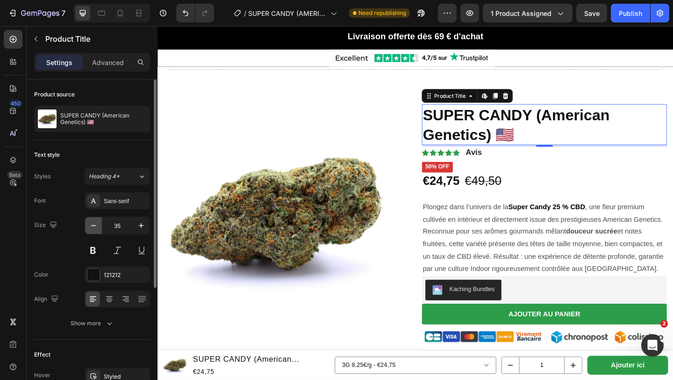
click at [98, 226] on button "button" at bounding box center [93, 225] width 17 height 17
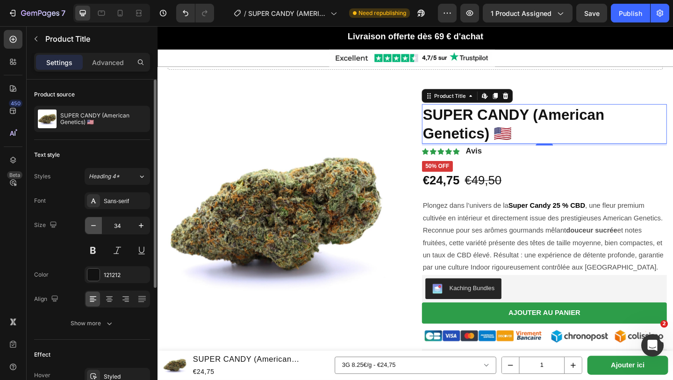
click at [98, 226] on button "button" at bounding box center [93, 225] width 17 height 17
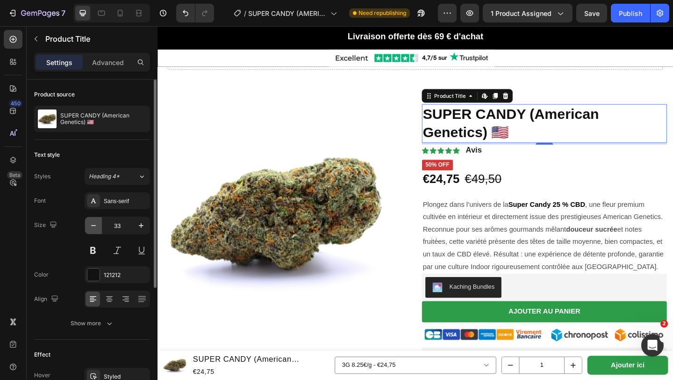
click at [98, 226] on button "button" at bounding box center [93, 225] width 17 height 17
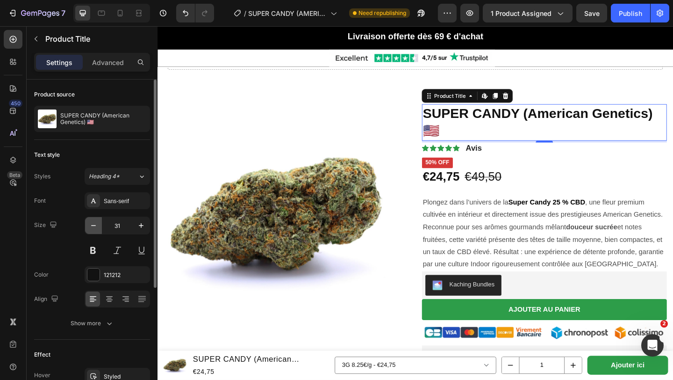
click at [98, 226] on button "button" at bounding box center [93, 225] width 17 height 17
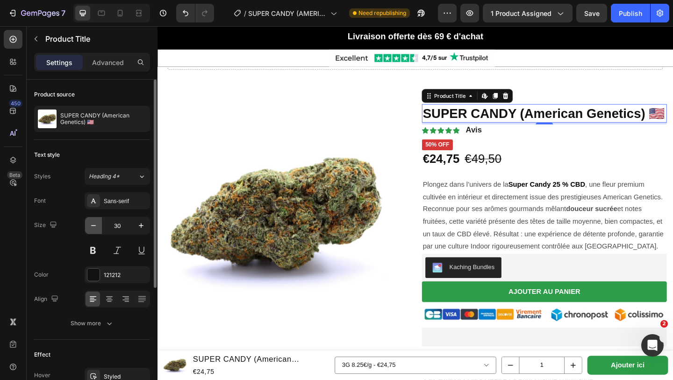
click at [98, 226] on button "button" at bounding box center [93, 225] width 17 height 17
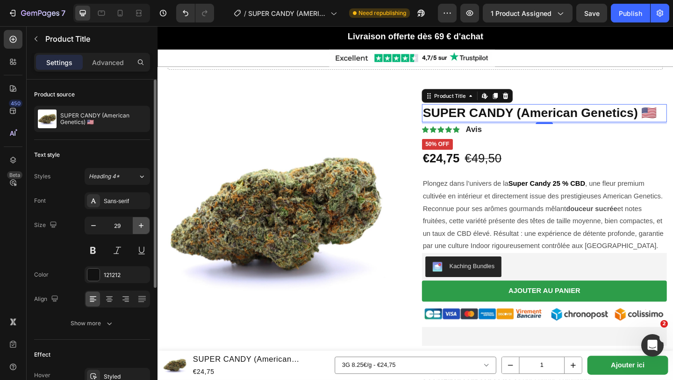
click at [142, 230] on button "button" at bounding box center [141, 225] width 17 height 17
type input "30"
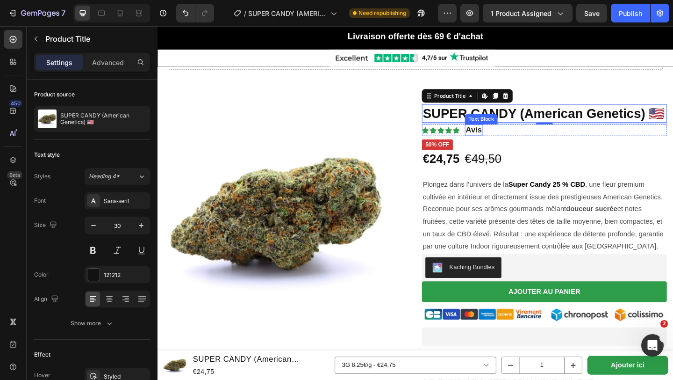
click at [495, 139] on strong "Avis" at bounding box center [501, 138] width 17 height 9
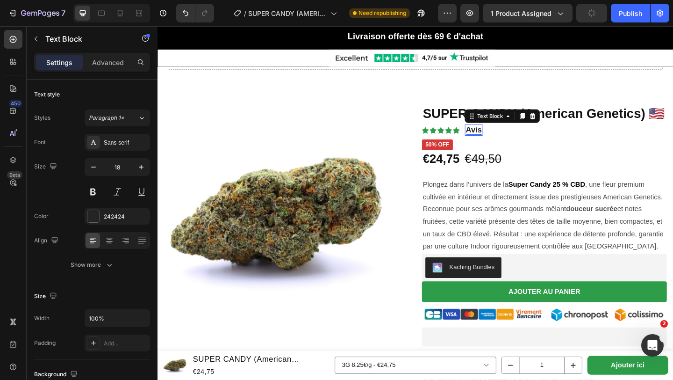
click at [487, 130] on h1 "SUPER CANDY (American Genetics) 🇺🇸" at bounding box center [578, 121] width 267 height 20
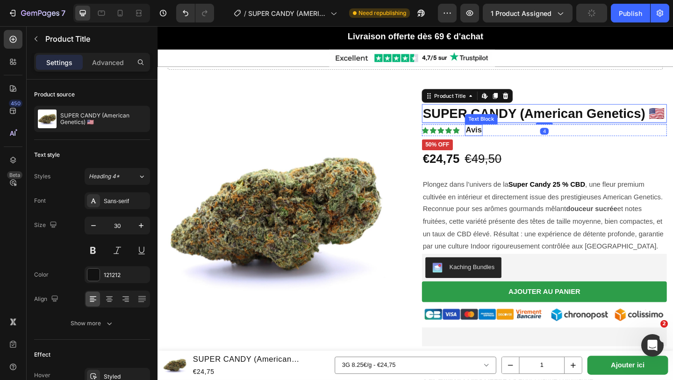
click at [497, 136] on strong "Avis" at bounding box center [501, 138] width 17 height 9
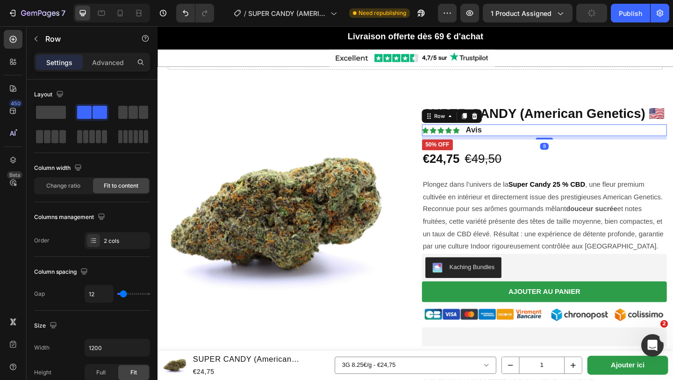
click at [492, 139] on div "Icon Icon Icon Icon Icon Icon List Avis Text Block Row 8" at bounding box center [578, 139] width 267 height 13
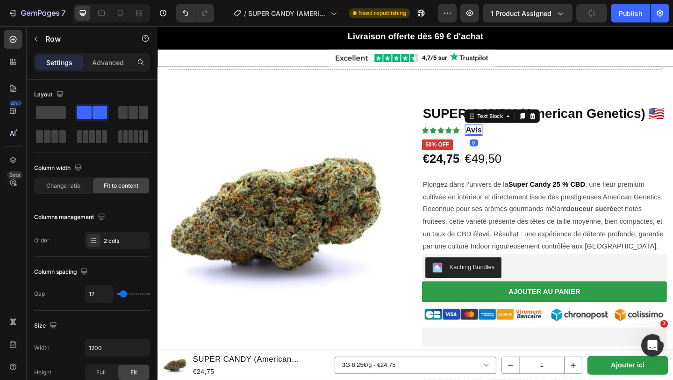
click at [495, 139] on strong "Avis" at bounding box center [501, 138] width 17 height 9
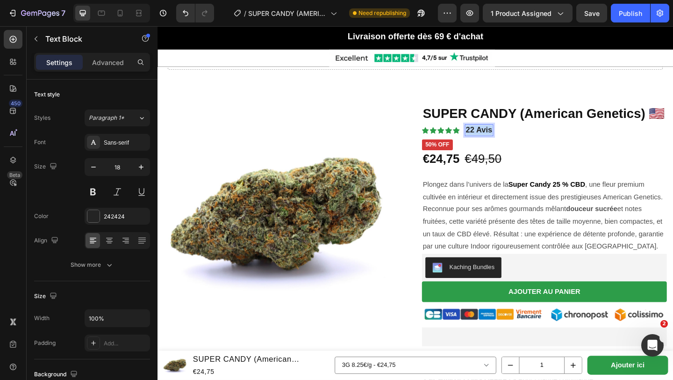
drag, startPoint x: 495, startPoint y: 139, endPoint x: 522, endPoint y: 139, distance: 27.6
click at [522, 139] on div "22 Avis" at bounding box center [507, 139] width 31 height 13
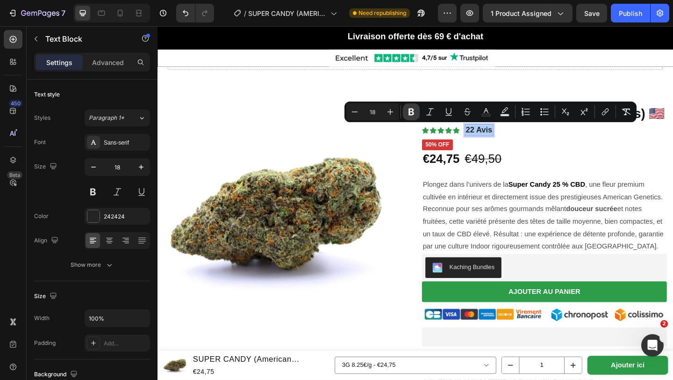
click at [414, 113] on icon "Editor contextual toolbar" at bounding box center [411, 111] width 9 height 9
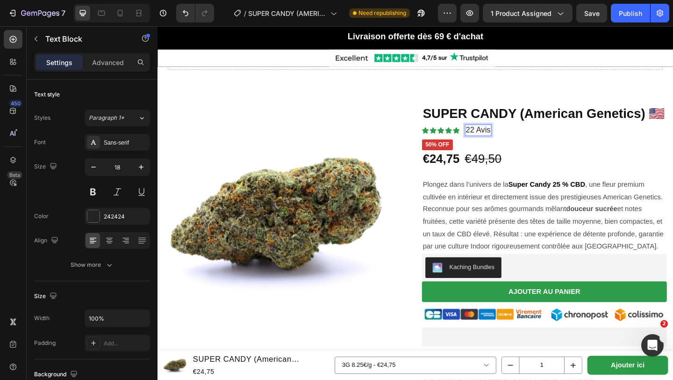
click at [495, 139] on p "22 Avis" at bounding box center [506, 139] width 27 height 11
drag, startPoint x: 492, startPoint y: 140, endPoint x: 524, endPoint y: 138, distance: 31.9
click at [524, 138] on div "Icon Icon Icon Icon Icon Icon List 22 Avis Text Block 0 Row" at bounding box center [578, 139] width 267 height 13
click at [540, 150] on div "50% off" at bounding box center [578, 155] width 267 height 12
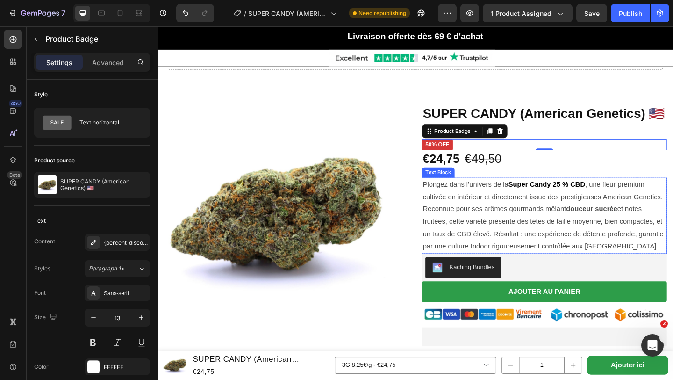
click at [484, 253] on p "Plongez dans l’univers de la Super Candy 25 % CBD , une fleur premium cultivée …" at bounding box center [578, 232] width 265 height 81
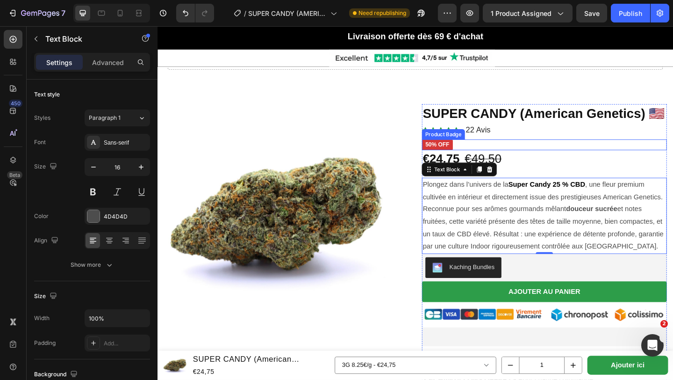
click at [453, 152] on pre "50% off" at bounding box center [462, 155] width 34 height 12
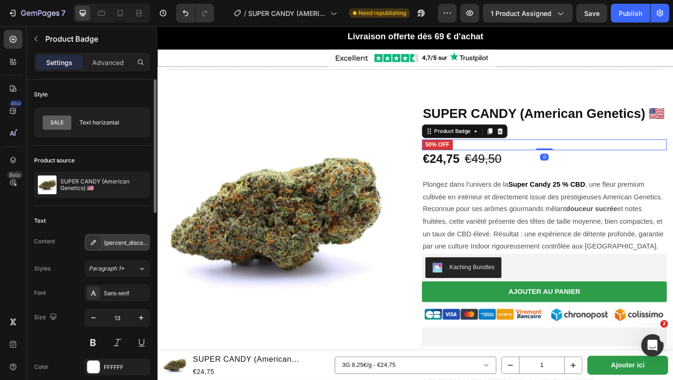
click at [95, 242] on icon at bounding box center [93, 242] width 7 height 7
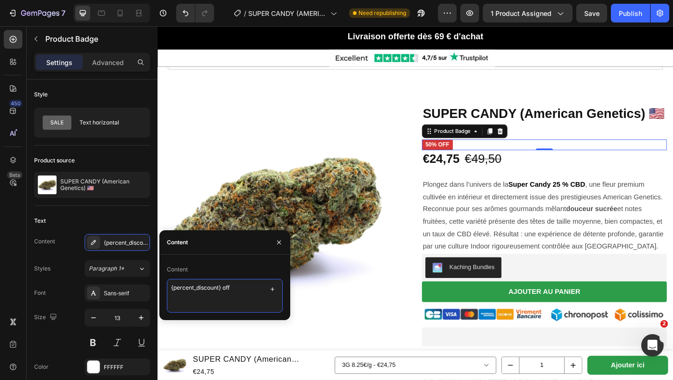
click at [167, 288] on textarea "{percent_discount} off" at bounding box center [225, 296] width 116 height 34
click at [257, 287] on textarea "PROMO {percent_discount} off" at bounding box center [225, 296] width 116 height 34
type textarea "PROMO {percent_discount}"
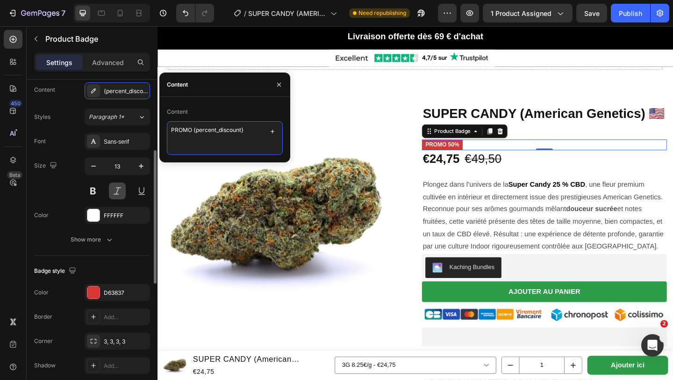
scroll to position [158, 0]
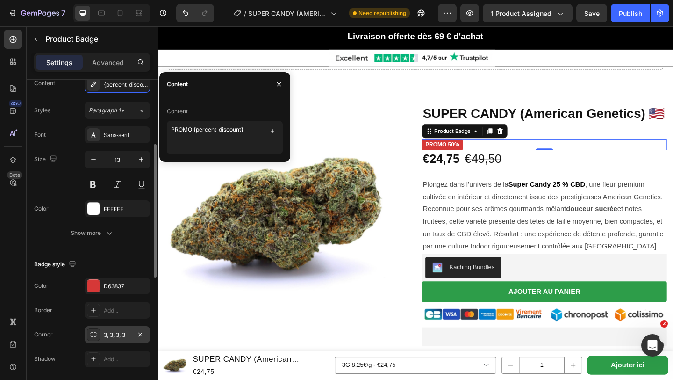
click at [119, 336] on div "3, 3, 3, 3" at bounding box center [117, 335] width 27 height 8
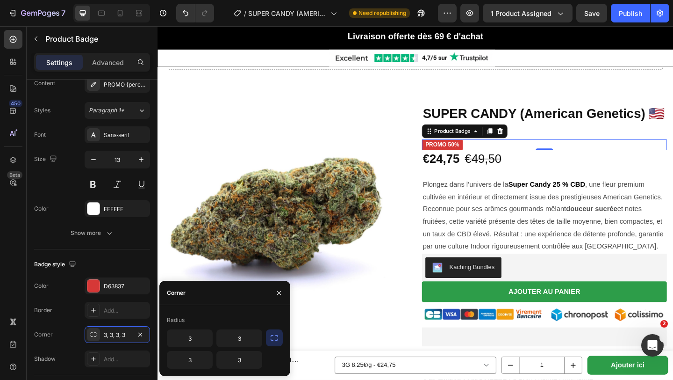
click at [275, 340] on icon "button" at bounding box center [274, 337] width 9 height 9
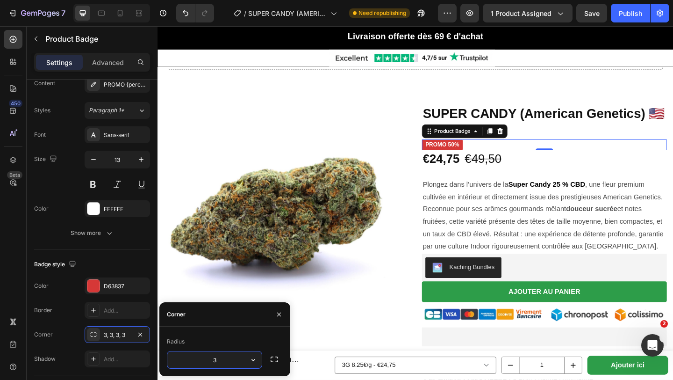
click at [221, 361] on input "3" at bounding box center [214, 359] width 94 height 17
type input "9"
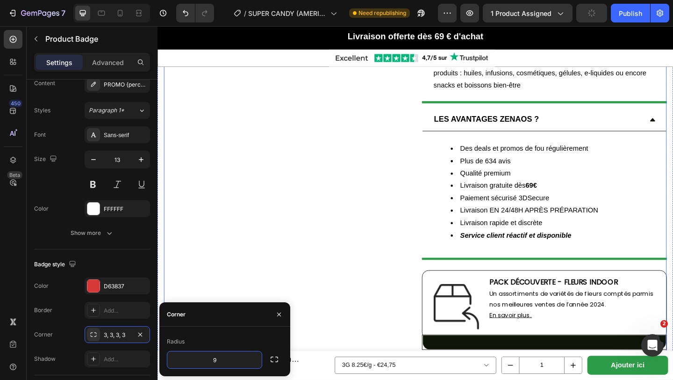
scroll to position [1358, 0]
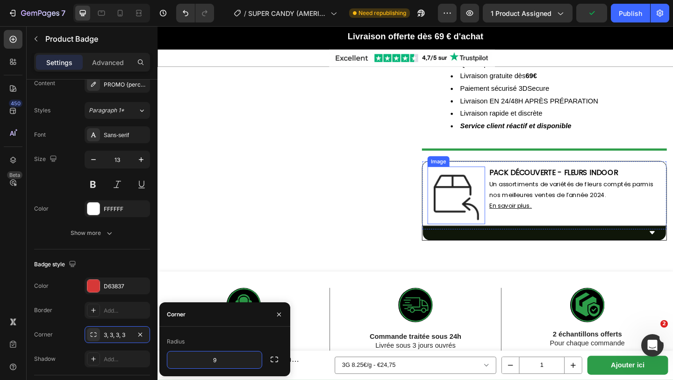
click at [461, 173] on div "Image PACK DÉCOUVERTE - FLEURS INDOOR Un assortiments de variétés de fleurs com…" at bounding box center [578, 210] width 267 height 75
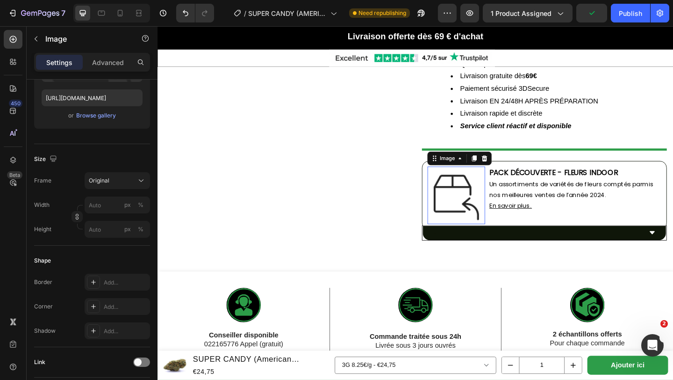
scroll to position [0, 0]
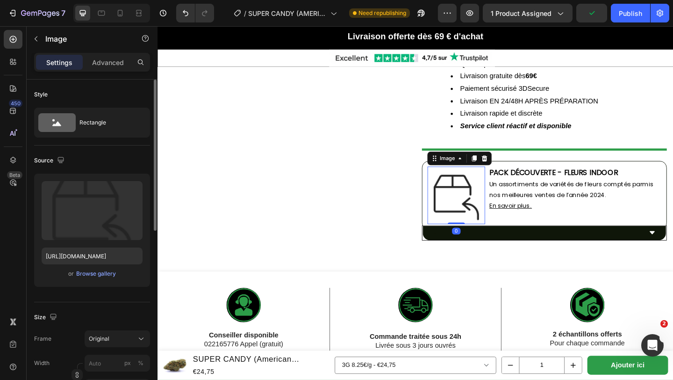
click at [518, 162] on div "Image" at bounding box center [486, 169] width 70 height 15
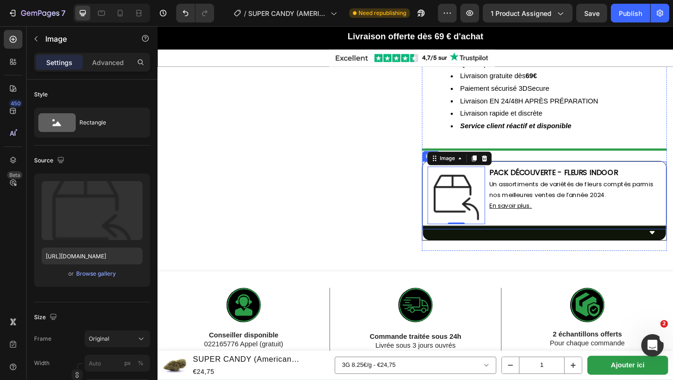
click at [559, 173] on div "Image 0 PACK DÉCOUVERTE - FLEURS INDOOR Un assortiments de variétés de fleurs c…" at bounding box center [578, 210] width 267 height 75
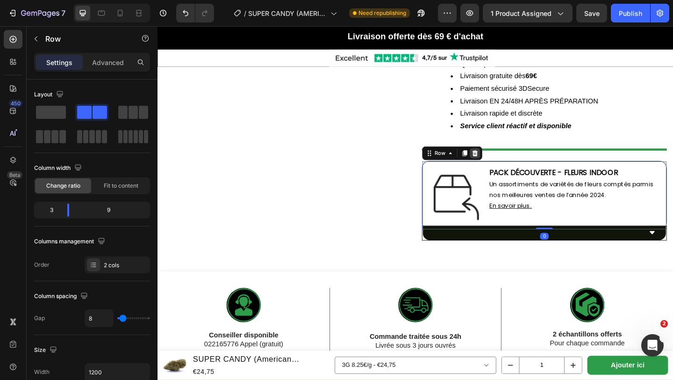
click at [505, 159] on div at bounding box center [503, 164] width 11 height 11
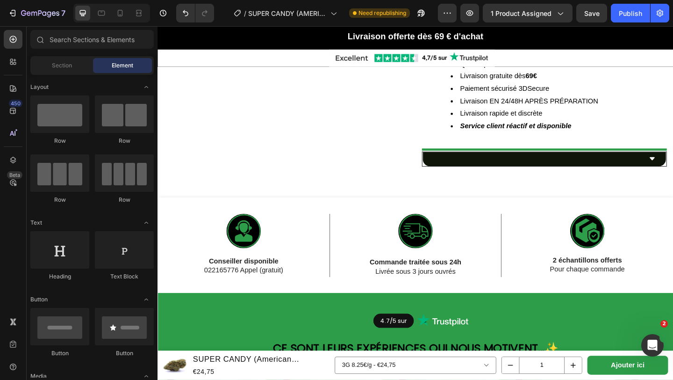
click at [505, 163] on div at bounding box center [578, 170] width 265 height 15
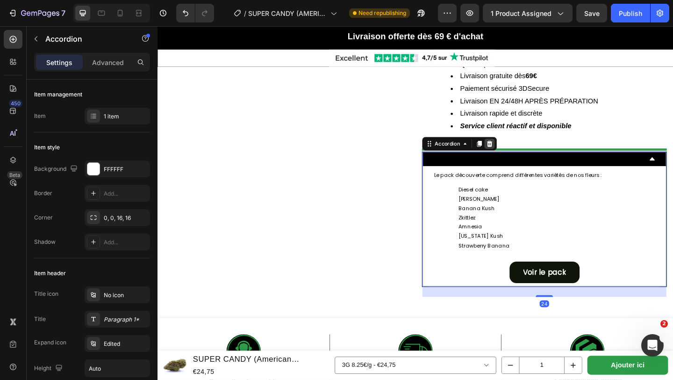
click at [522, 150] on icon at bounding box center [518, 153] width 7 height 7
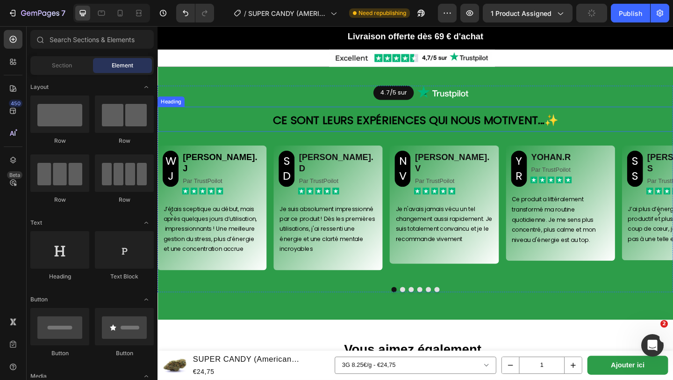
scroll to position [1562, 0]
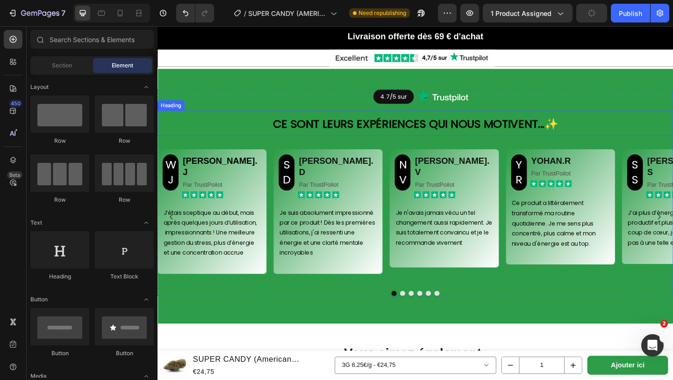
click at [283, 129] on strong "Ce sont leurs expériences qui nous motivent..." at bounding box center [431, 132] width 296 height 17
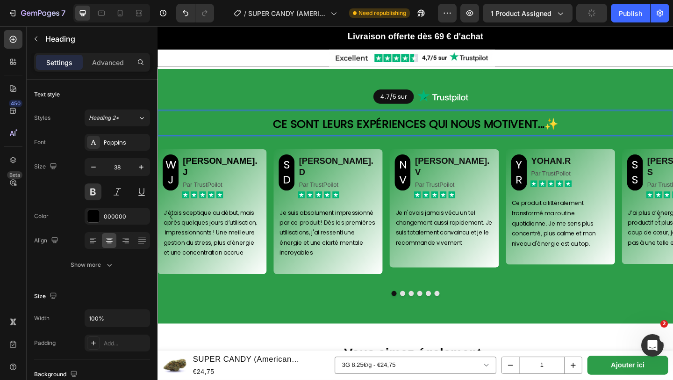
drag, startPoint x: 282, startPoint y: 129, endPoint x: 262, endPoint y: 121, distance: 21.4
click at [597, 128] on p "Ce sont leurs expériences qui nous motivent... ✨" at bounding box center [438, 131] width 559 height 25
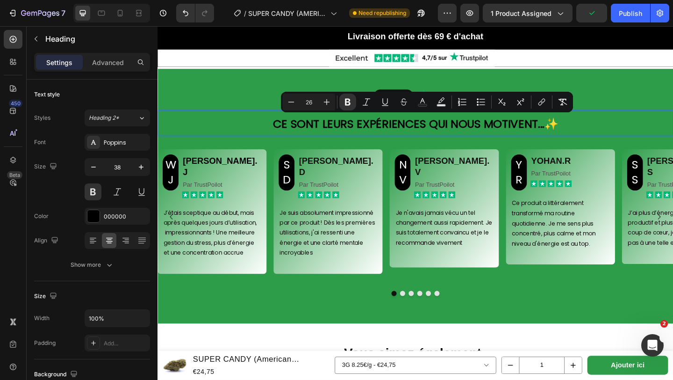
click at [250, 133] on p "Ce sont leurs expériences qui nous motivent... ✨" at bounding box center [438, 131] width 559 height 25
drag, startPoint x: 265, startPoint y: 130, endPoint x: 644, endPoint y: 144, distance: 379.0
click at [644, 144] on h2 "Ce sont leurs expériences qui nous motivent... ✨" at bounding box center [438, 131] width 561 height 27
click at [292, 103] on icon "Editor contextual toolbar" at bounding box center [291, 101] width 9 height 9
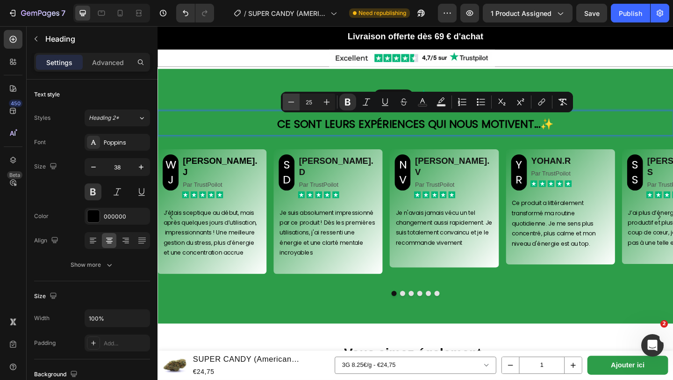
click at [292, 103] on icon "Editor contextual toolbar" at bounding box center [291, 101] width 9 height 9
type input "22"
click at [282, 123] on p "Ce sont leurs expériences qui nous motivent... ✨" at bounding box center [438, 132] width 559 height 26
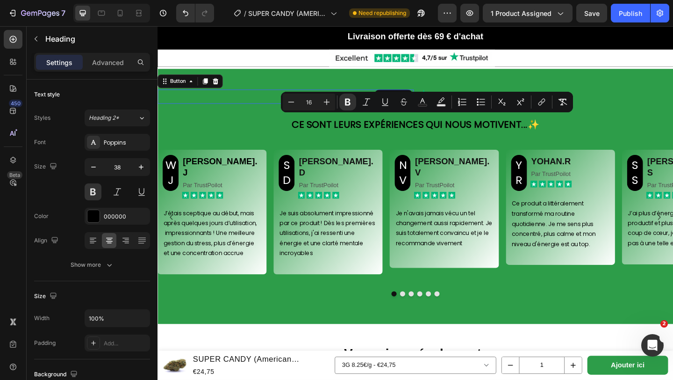
click at [252, 95] on div "4.7/5 sur Button 0" at bounding box center [297, 102] width 279 height 15
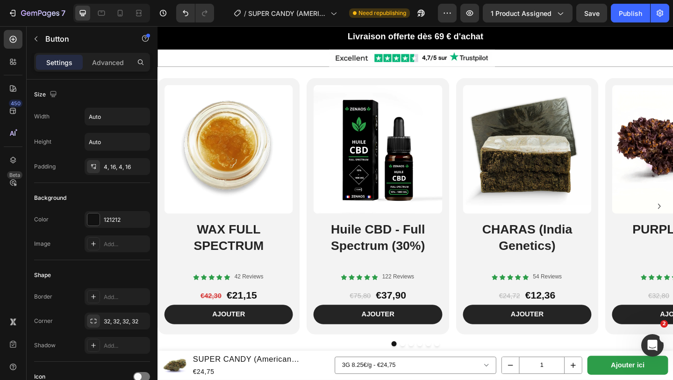
scroll to position [1803, 0]
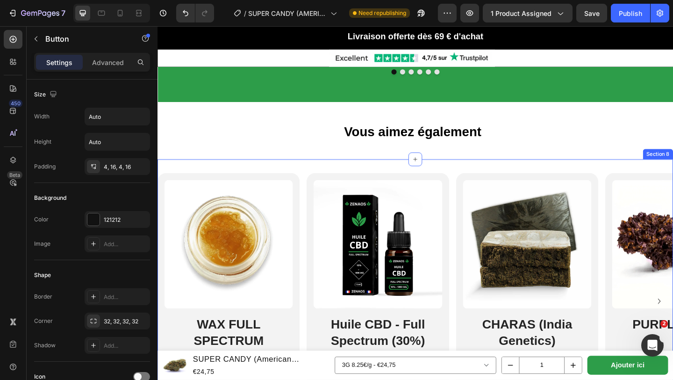
click at [472, 171] on div "Product Images WAX FULL SPECTRUM Heading Icon Icon Icon Icon Icon Icon List 42 …" at bounding box center [438, 332] width 561 height 322
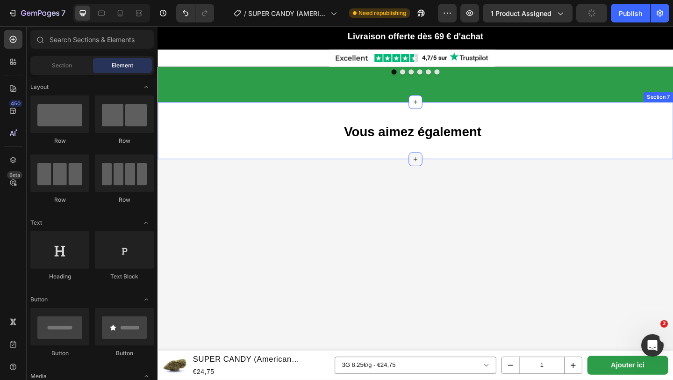
click at [440, 167] on icon at bounding box center [437, 170] width 7 height 7
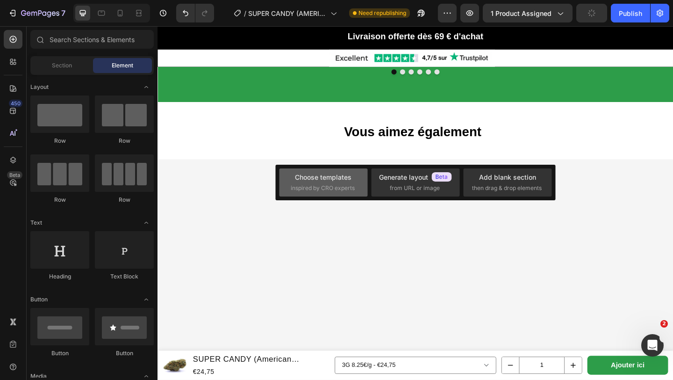
click at [344, 177] on div "Choose templates" at bounding box center [323, 177] width 57 height 10
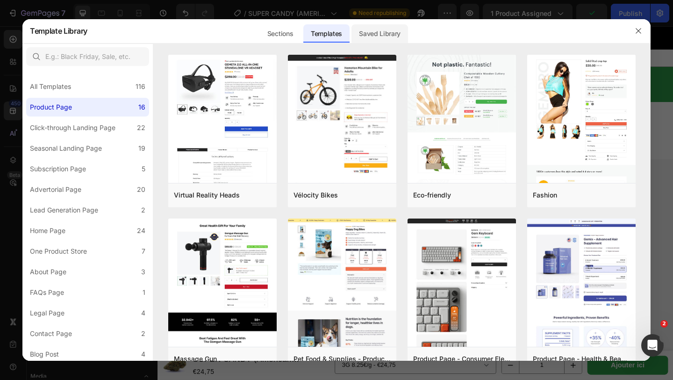
click at [373, 31] on div "Saved Library" at bounding box center [380, 33] width 57 height 19
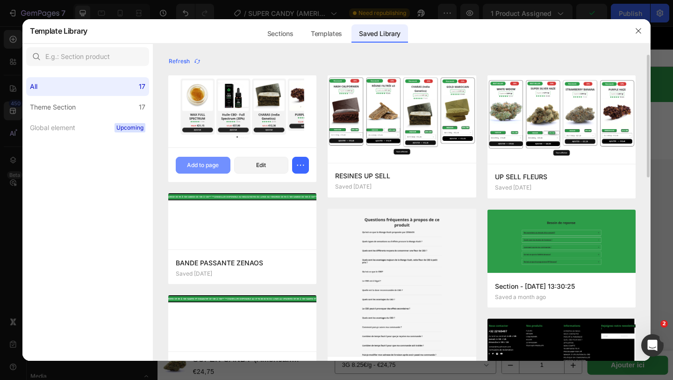
click at [206, 164] on div "Add to page" at bounding box center [203, 165] width 32 height 8
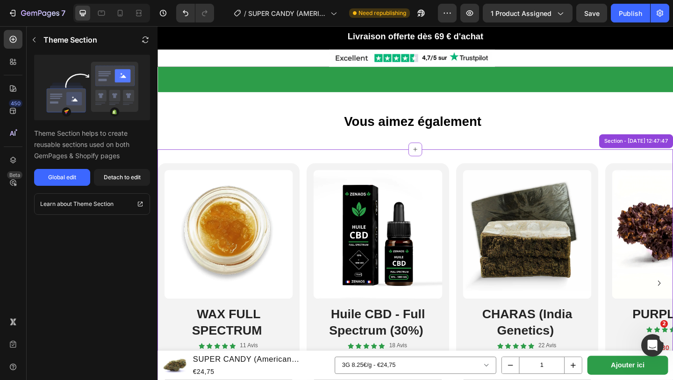
scroll to position [1937, 0]
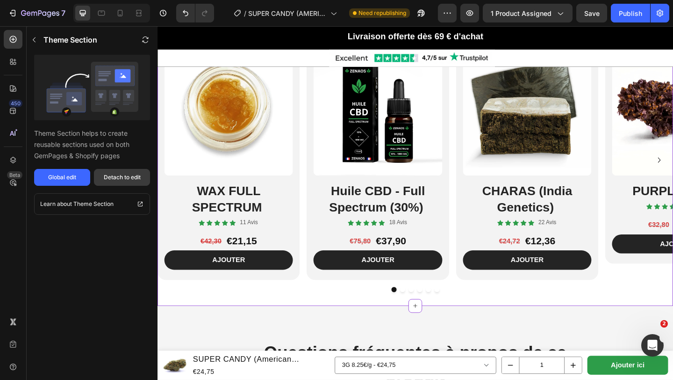
click at [143, 181] on button "Detach to edit" at bounding box center [122, 177] width 56 height 17
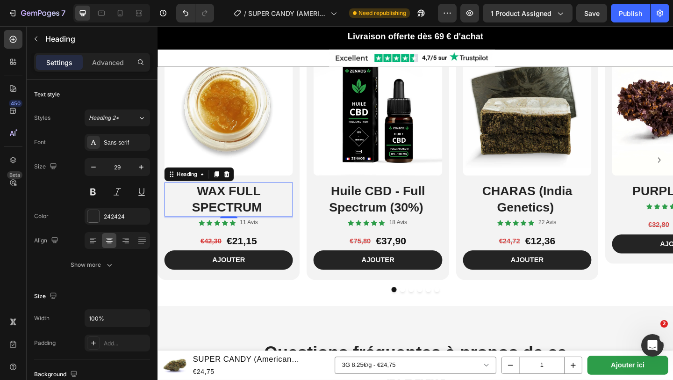
click at [202, 202] on strong "WAX FULL SPECTRUM" at bounding box center [233, 214] width 76 height 33
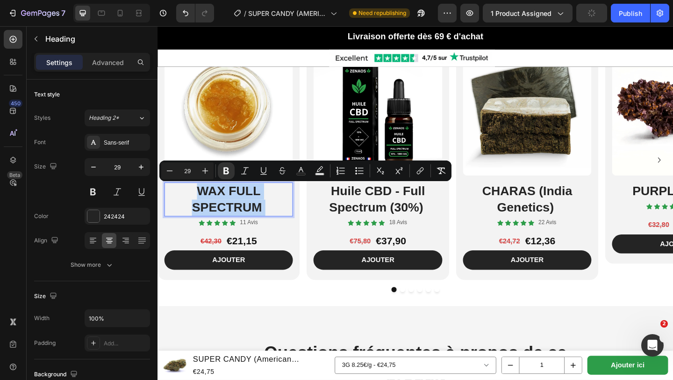
drag, startPoint x: 202, startPoint y: 202, endPoint x: 279, endPoint y: 219, distance: 78.6
click at [278, 221] on p "WAX FULL SPECTRUM" at bounding box center [235, 214] width 138 height 35
click at [173, 173] on icon "Editor contextual toolbar" at bounding box center [169, 170] width 9 height 9
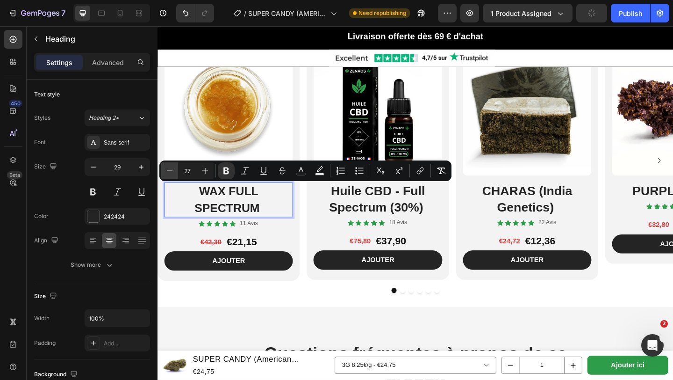
click at [173, 173] on icon "Editor contextual toolbar" at bounding box center [169, 170] width 9 height 9
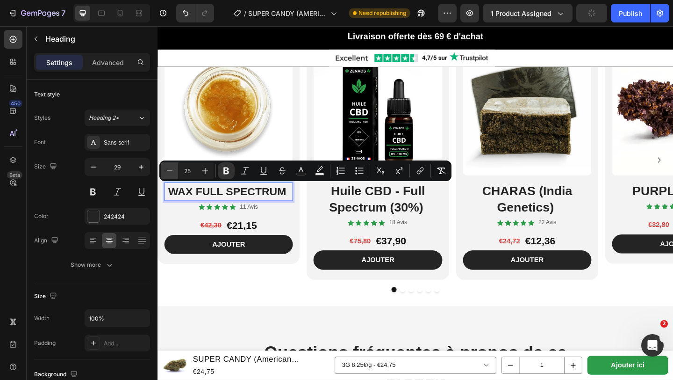
click at [173, 173] on icon "Editor contextual toolbar" at bounding box center [169, 170] width 9 height 9
type input "22"
click at [343, 208] on h2 "Huile CBD - Full Spectrum (30%)" at bounding box center [397, 214] width 140 height 37
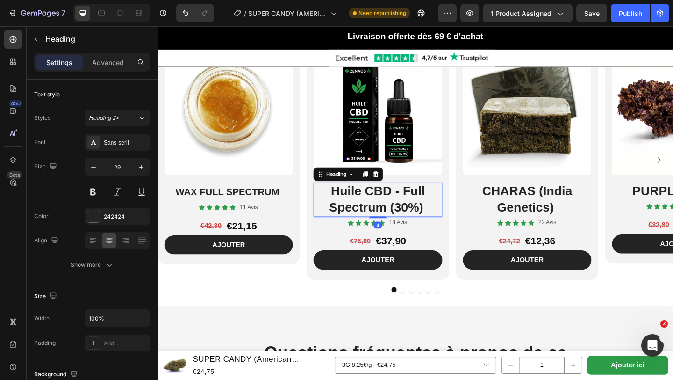
click at [343, 207] on h2 "Huile CBD - Full Spectrum (30%)" at bounding box center [397, 214] width 140 height 37
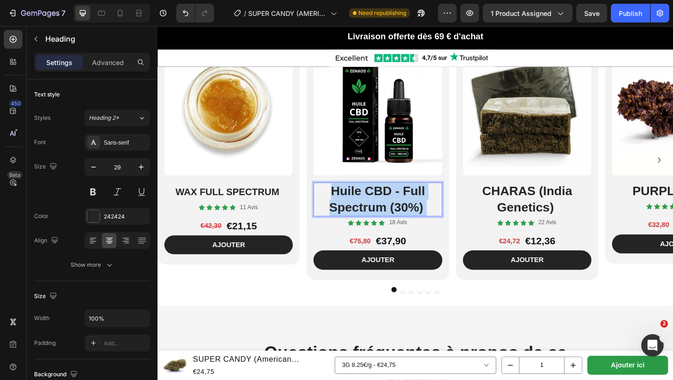
drag, startPoint x: 343, startPoint y: 207, endPoint x: 457, endPoint y: 223, distance: 115.2
click at [458, 223] on div "Huile CBD - Full Spectrum (30%)" at bounding box center [397, 214] width 140 height 37
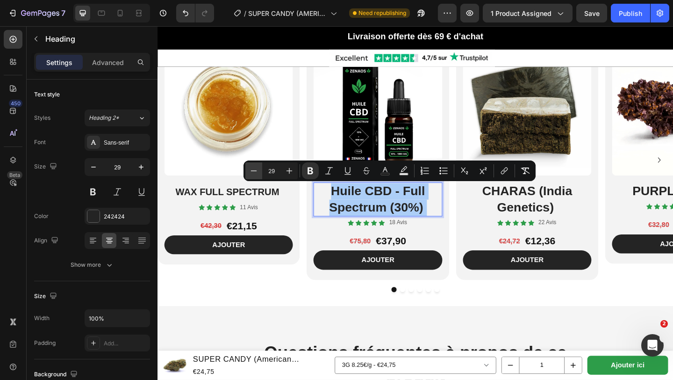
click at [253, 173] on icon "Editor contextual toolbar" at bounding box center [253, 170] width 9 height 9
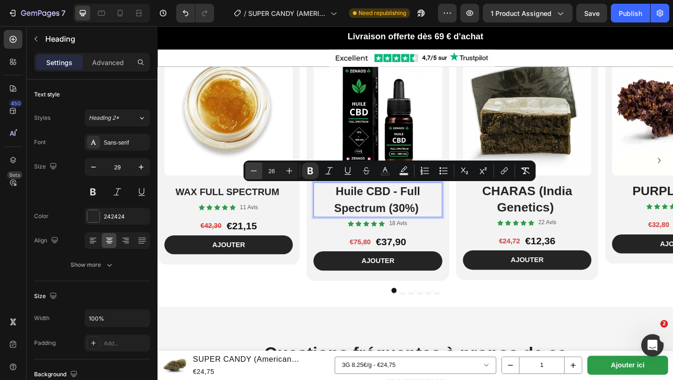
click at [253, 173] on icon "Editor contextual toolbar" at bounding box center [253, 170] width 9 height 9
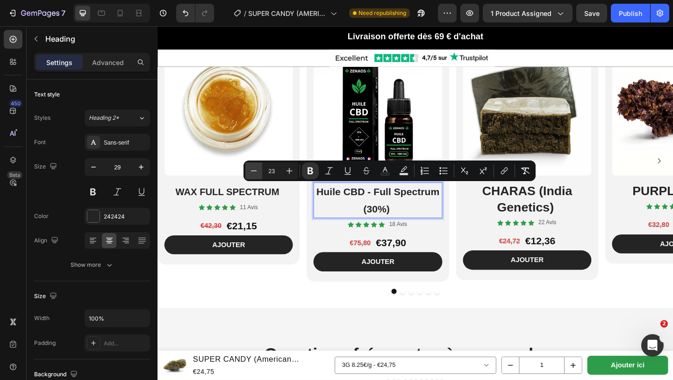
click at [253, 173] on icon "Editor contextual toolbar" at bounding box center [253, 170] width 9 height 9
type input "22"
click at [93, 170] on icon "button" at bounding box center [93, 166] width 9 height 9
click at [93, 171] on icon "button" at bounding box center [93, 166] width 9 height 9
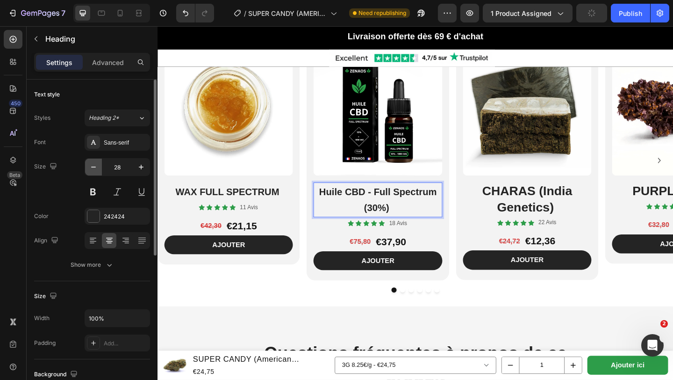
click at [93, 171] on icon "button" at bounding box center [93, 166] width 9 height 9
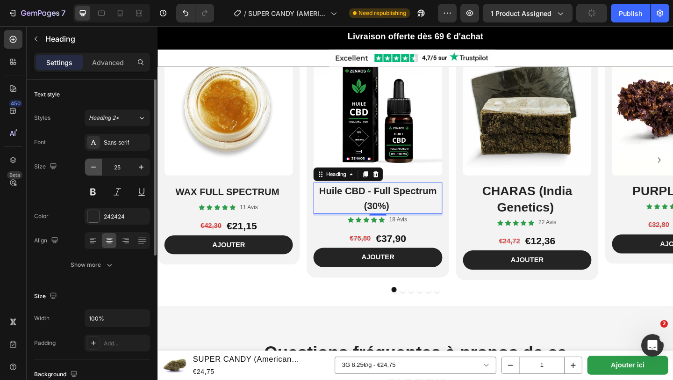
click at [93, 171] on icon "button" at bounding box center [93, 166] width 9 height 9
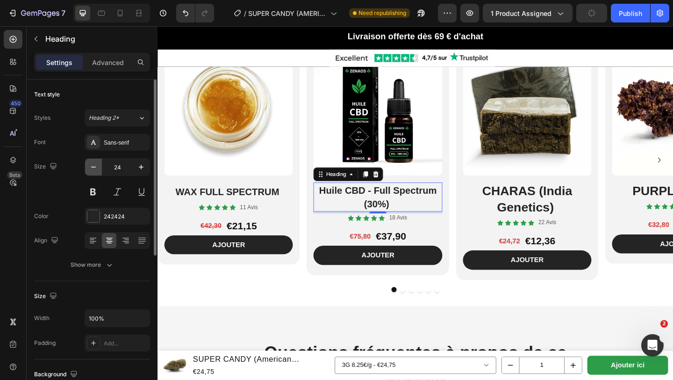
click at [93, 171] on icon "button" at bounding box center [93, 166] width 9 height 9
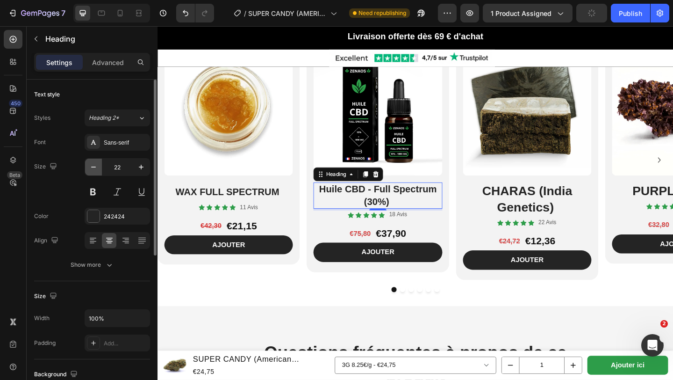
click at [93, 171] on icon "button" at bounding box center [93, 166] width 9 height 9
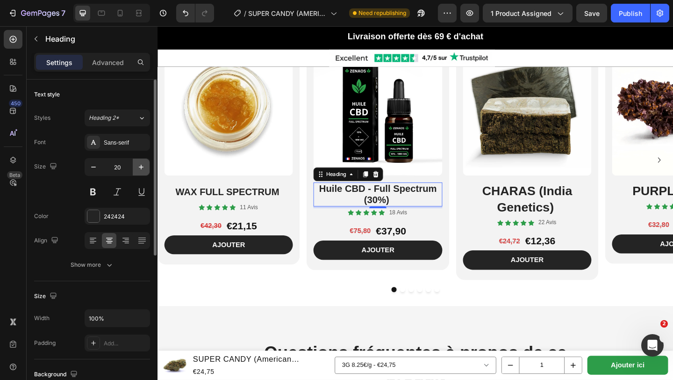
click at [137, 167] on icon "button" at bounding box center [141, 166] width 9 height 9
type input "22"
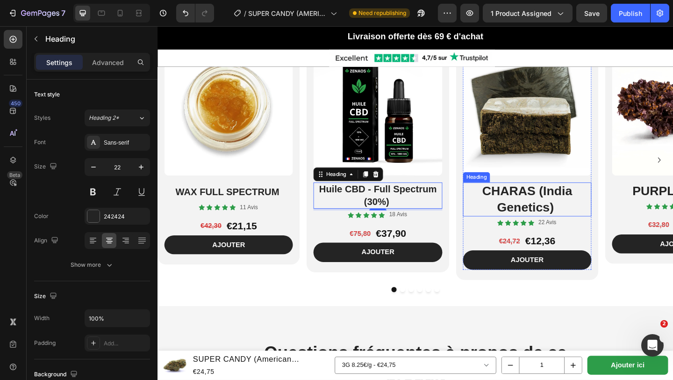
click at [510, 202] on h2 "CHARAS (India Genetics)" at bounding box center [560, 214] width 140 height 37
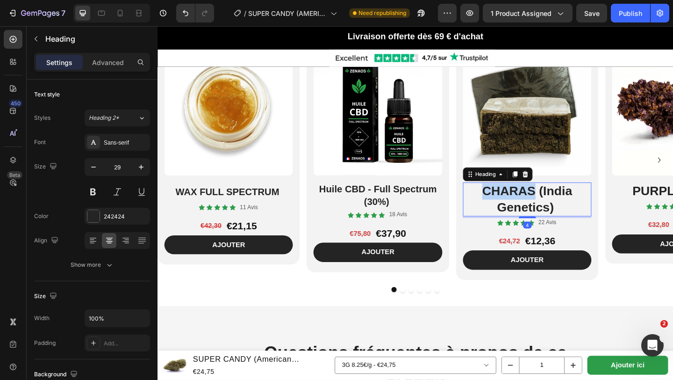
click at [510, 202] on h2 "CHARAS (India Genetics)" at bounding box center [560, 214] width 140 height 37
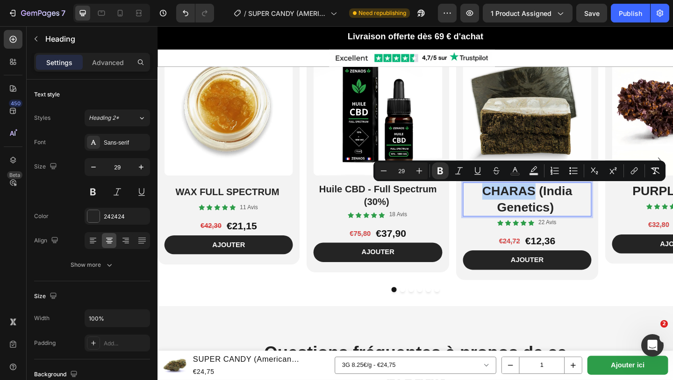
click at [510, 202] on p "CHARAS (India Genetics)" at bounding box center [560, 214] width 138 height 35
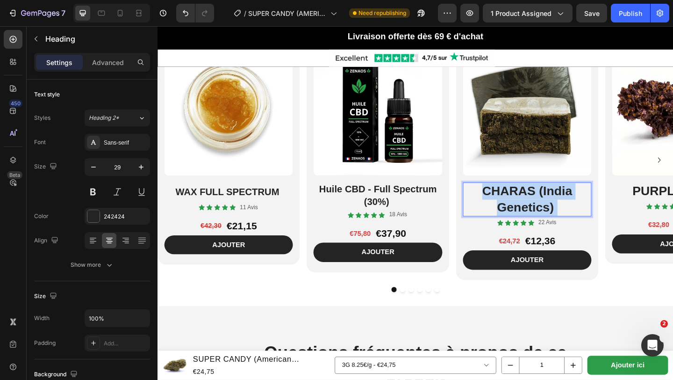
drag, startPoint x: 510, startPoint y: 202, endPoint x: 595, endPoint y: 226, distance: 88.4
click at [595, 226] on p "CHARAS (India Genetics)" at bounding box center [560, 214] width 138 height 35
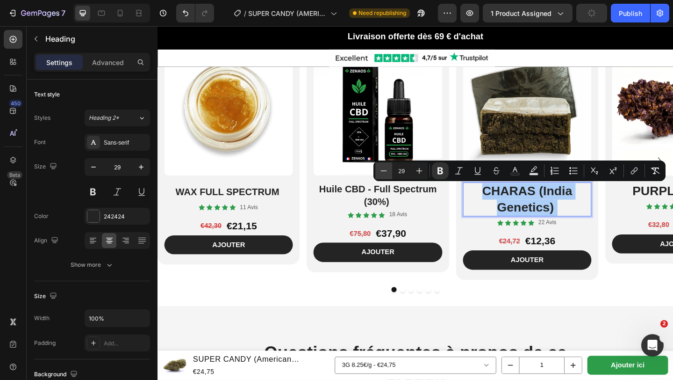
click at [385, 171] on icon "Editor contextual toolbar" at bounding box center [383, 170] width 9 height 9
click at [386, 171] on icon "Editor contextual toolbar" at bounding box center [383, 170] width 9 height 9
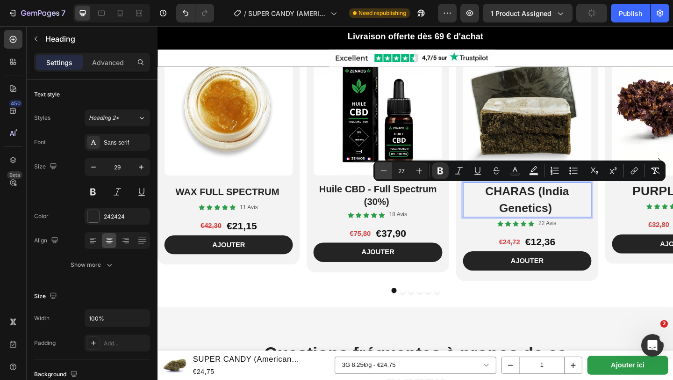
click at [386, 171] on icon "Editor contextual toolbar" at bounding box center [383, 170] width 9 height 9
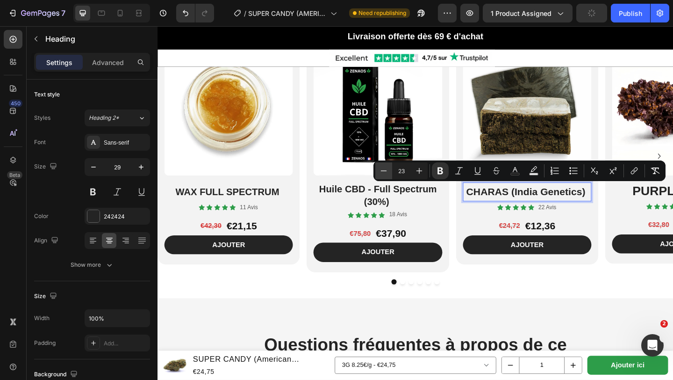
click at [386, 171] on icon "Editor contextual toolbar" at bounding box center [383, 170] width 9 height 9
type input "22"
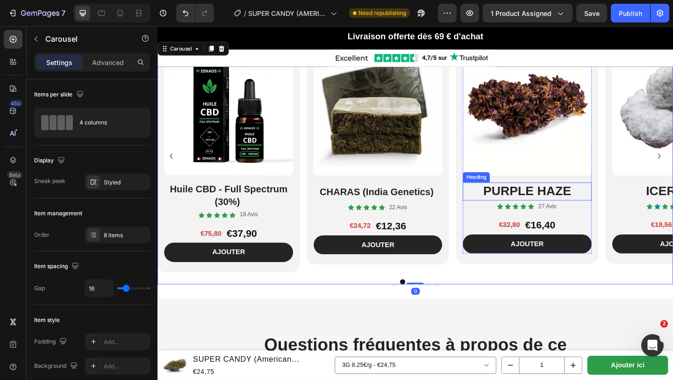
click at [505, 208] on h2 "PURPLE HAZE" at bounding box center [560, 206] width 140 height 20
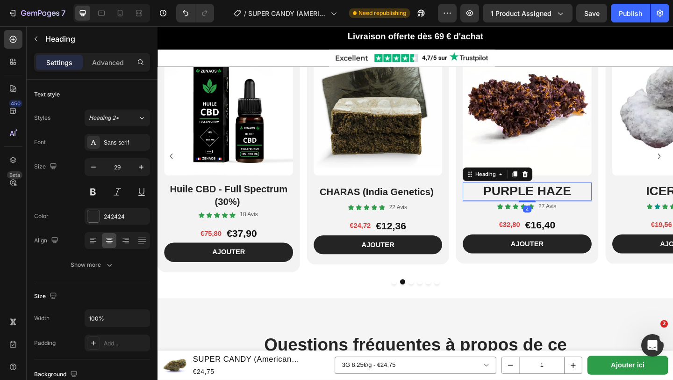
click at [509, 204] on h2 "PURPLE HAZE" at bounding box center [560, 206] width 140 height 20
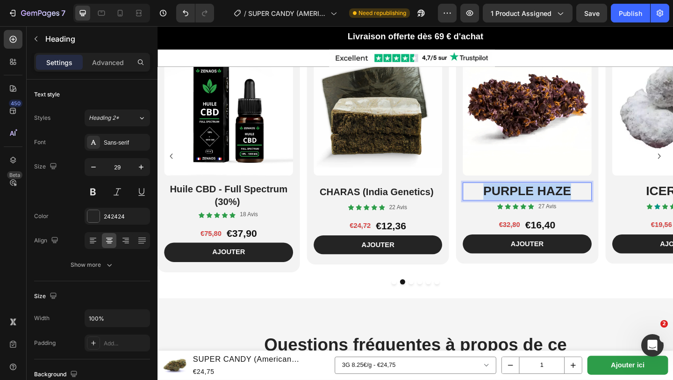
drag, startPoint x: 509, startPoint y: 204, endPoint x: 629, endPoint y: 205, distance: 120.2
click at [630, 205] on div "Product Images PURPLE HAZE Heading 4 Icon Icon Icon Icon Icon Icon List 27 Avis…" at bounding box center [560, 163] width 155 height 244
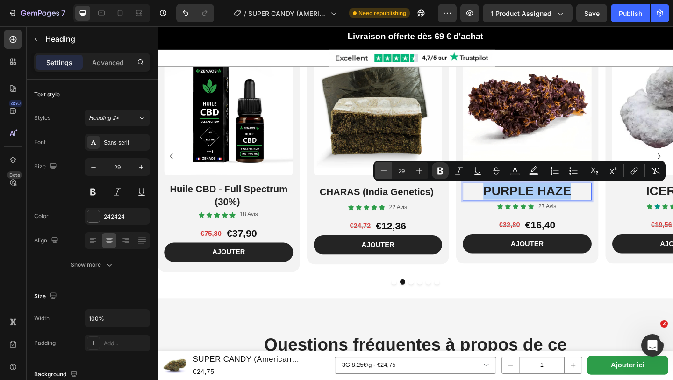
click at [383, 174] on icon "Editor contextual toolbar" at bounding box center [383, 170] width 9 height 9
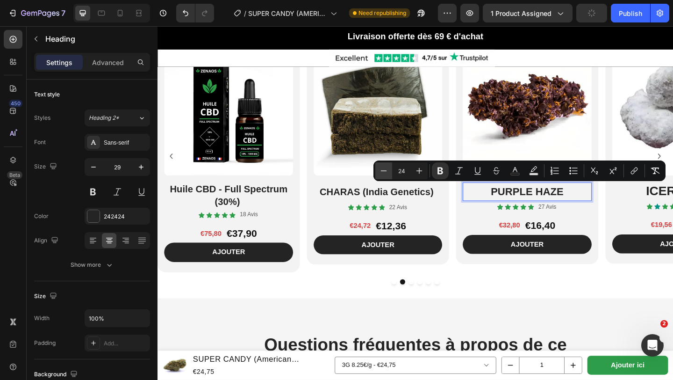
click at [383, 174] on icon "Editor contextual toolbar" at bounding box center [383, 170] width 9 height 9
type input "22"
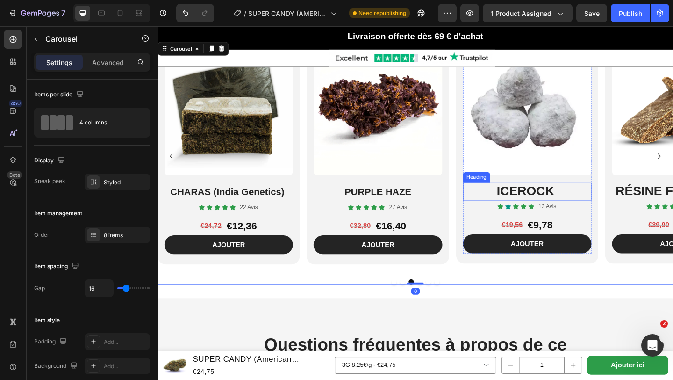
click at [519, 209] on h2 "ICEROCK" at bounding box center [560, 206] width 140 height 20
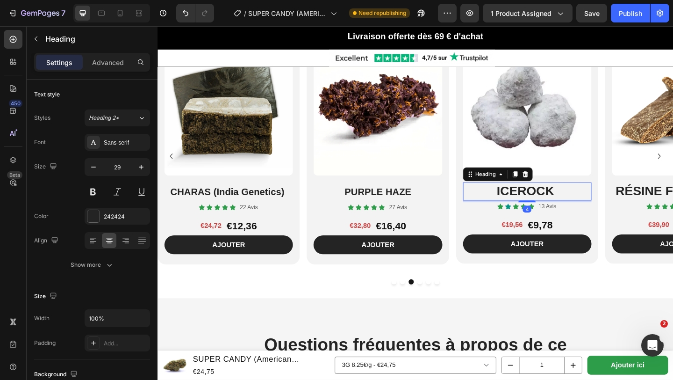
click at [523, 207] on h2 "ICEROCK" at bounding box center [560, 206] width 140 height 20
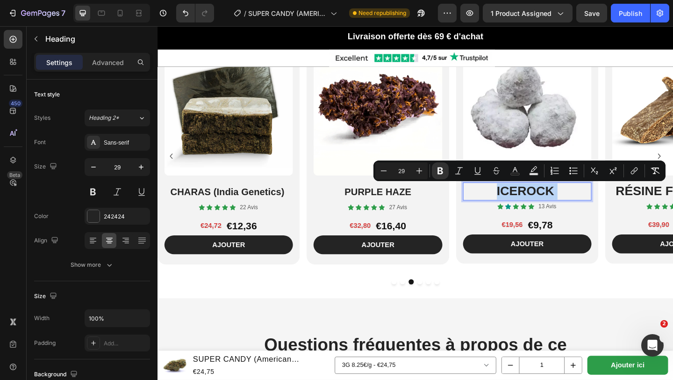
drag, startPoint x: 523, startPoint y: 207, endPoint x: 614, endPoint y: 208, distance: 91.2
click at [614, 208] on p "ICEROCK" at bounding box center [560, 206] width 138 height 18
click at [380, 170] on icon "Editor contextual toolbar" at bounding box center [383, 170] width 9 height 9
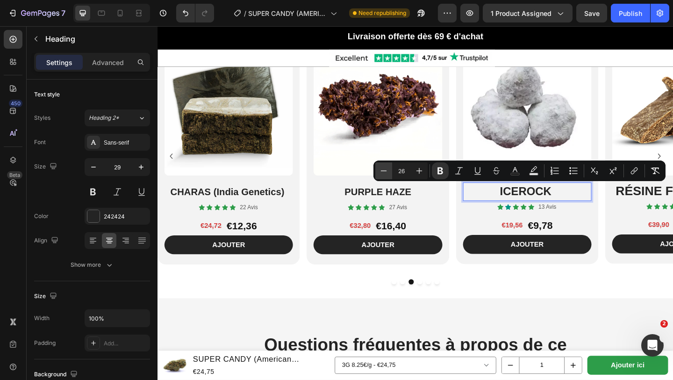
click at [380, 170] on icon "Editor contextual toolbar" at bounding box center [383, 170] width 9 height 9
type input "22"
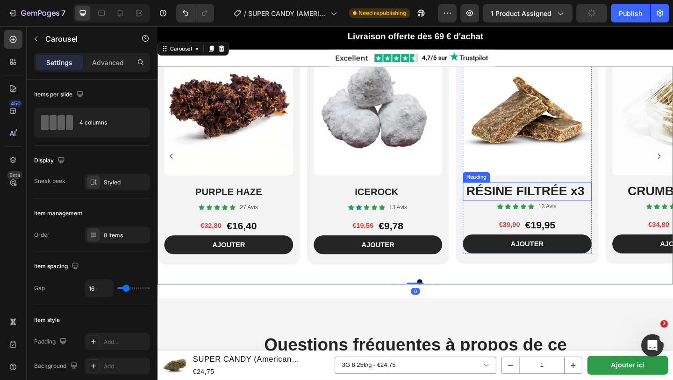
click at [496, 202] on strong "RÉSINE FILTRÉE x3" at bounding box center [558, 205] width 129 height 15
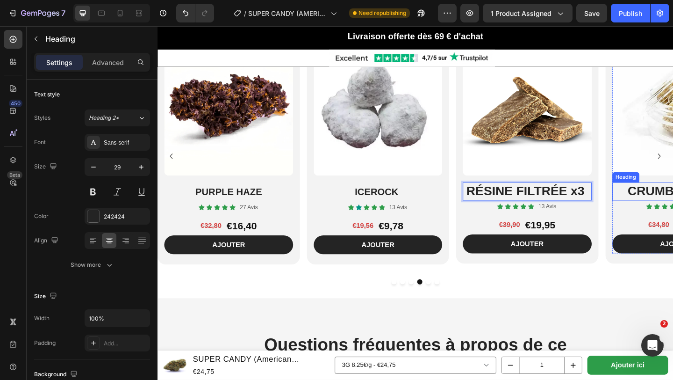
drag, startPoint x: 496, startPoint y: 202, endPoint x: 666, endPoint y: 207, distance: 170.3
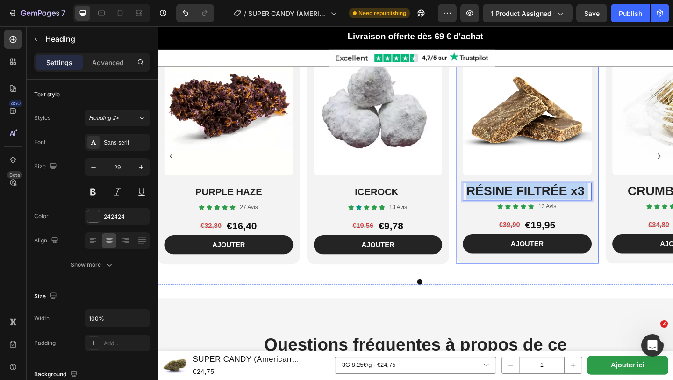
drag, startPoint x: 627, startPoint y: 202, endPoint x: 482, endPoint y: 212, distance: 144.8
click at [483, 211] on div "Product Images RÉSINE FILTRÉE x3 Heading 4 Icon Icon Icon Icon Icon Icon List 1…" at bounding box center [560, 163] width 155 height 244
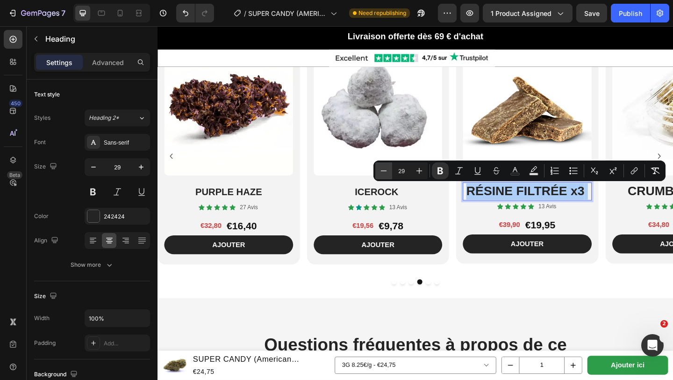
click at [386, 174] on icon "Editor contextual toolbar" at bounding box center [383, 170] width 9 height 9
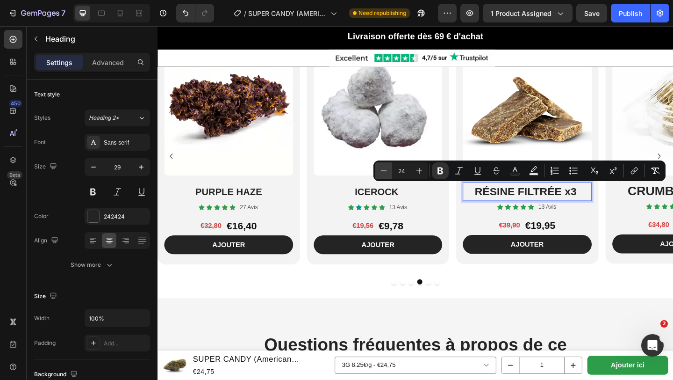
click at [386, 174] on icon "Editor contextual toolbar" at bounding box center [383, 170] width 9 height 9
type input "22"
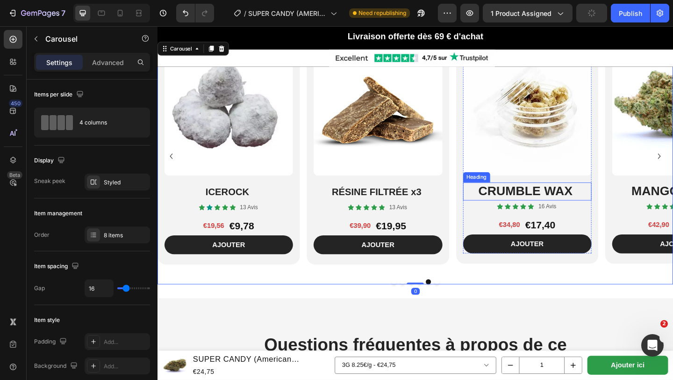
click at [509, 205] on strong "CRUMBLE WAX" at bounding box center [558, 205] width 102 height 15
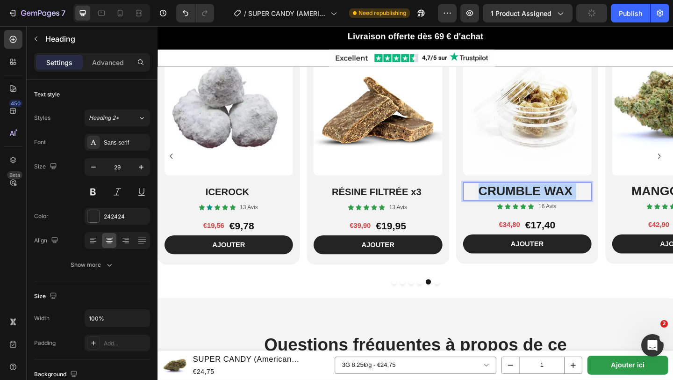
drag, startPoint x: 509, startPoint y: 205, endPoint x: 628, endPoint y: 205, distance: 118.3
click at [628, 205] on p "CRUMBLE WAX" at bounding box center [560, 206] width 138 height 18
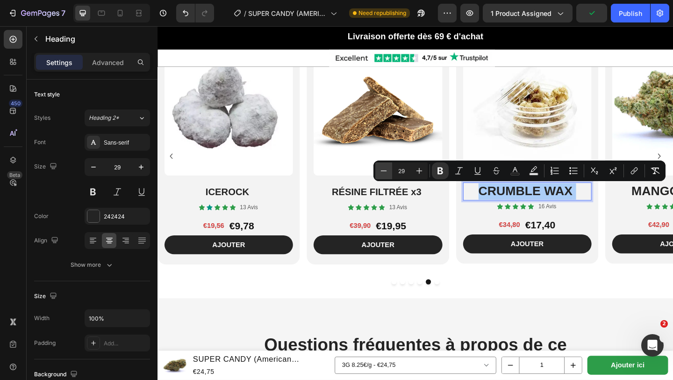
click at [387, 170] on icon "Editor contextual toolbar" at bounding box center [383, 170] width 9 height 9
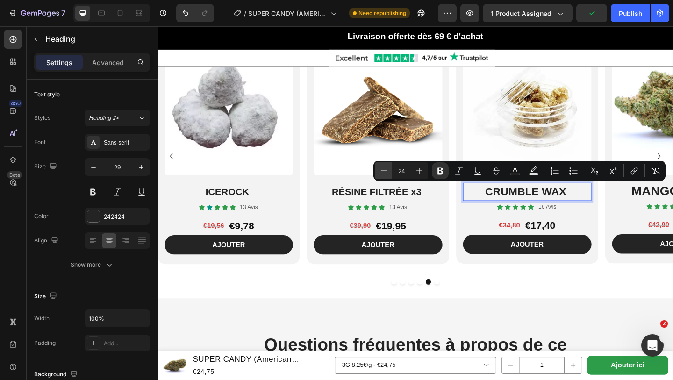
click at [387, 170] on icon "Editor contextual toolbar" at bounding box center [383, 170] width 9 height 9
type input "22"
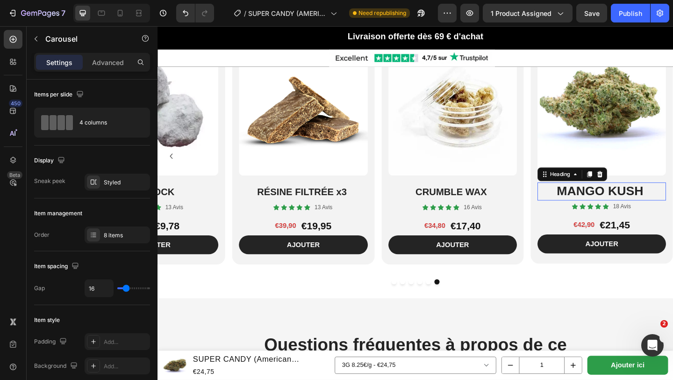
click at [590, 205] on h2 "MANGO KUSH" at bounding box center [641, 206] width 140 height 20
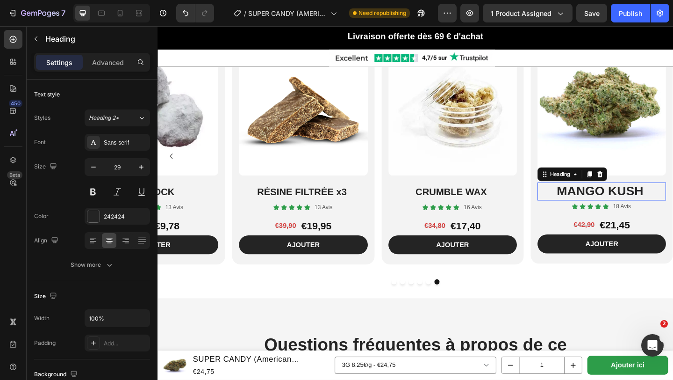
click at [590, 205] on h2 "MANGO KUSH" at bounding box center [641, 206] width 140 height 20
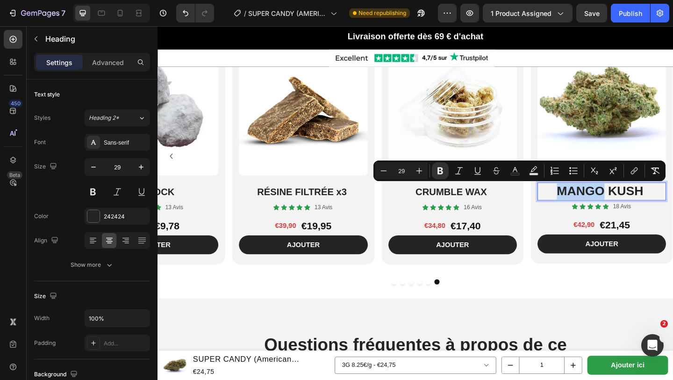
click at [590, 205] on p "MANGO KUSH" at bounding box center [641, 206] width 138 height 18
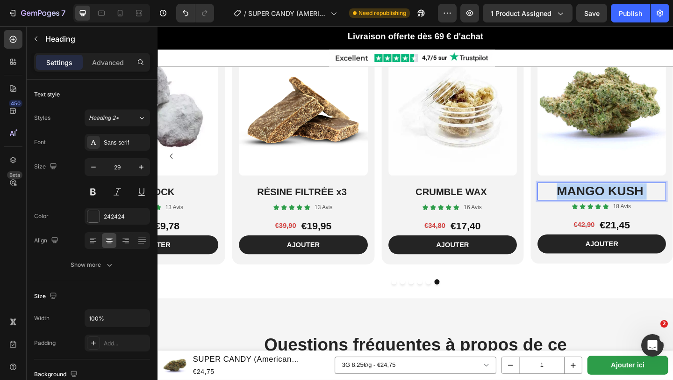
drag, startPoint x: 592, startPoint y: 204, endPoint x: 705, endPoint y: 211, distance: 113.4
click at [673, 211] on div "MANGO KUSH" at bounding box center [641, 206] width 140 height 20
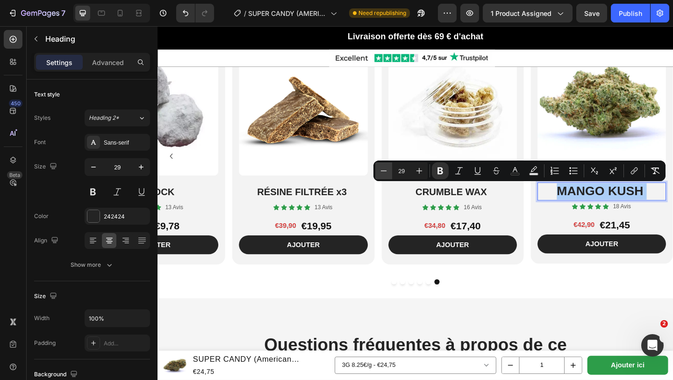
click at [383, 172] on icon "Editor contextual toolbar" at bounding box center [383, 170] width 9 height 9
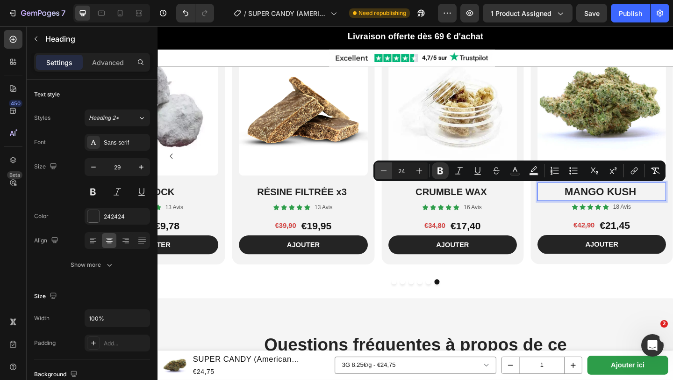
click at [383, 172] on icon "Editor contextual toolbar" at bounding box center [383, 170] width 9 height 9
type input "22"
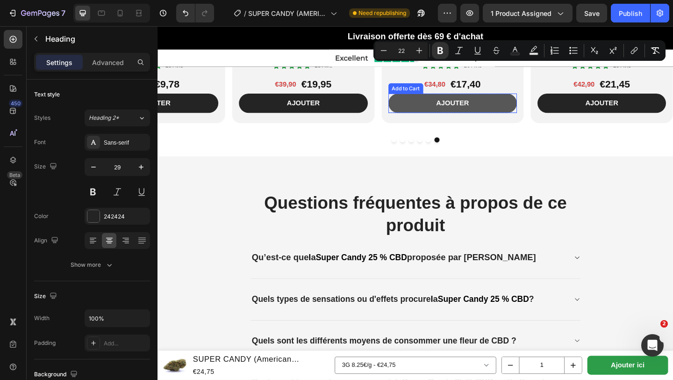
scroll to position [2098, 0]
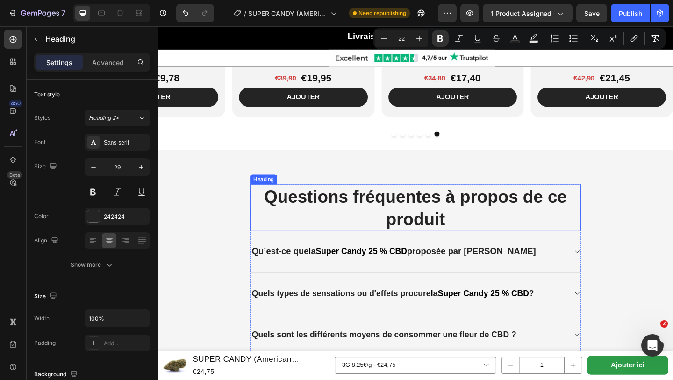
click at [275, 209] on strong "Questions fréquentes à propos de ce produit" at bounding box center [439, 223] width 330 height 45
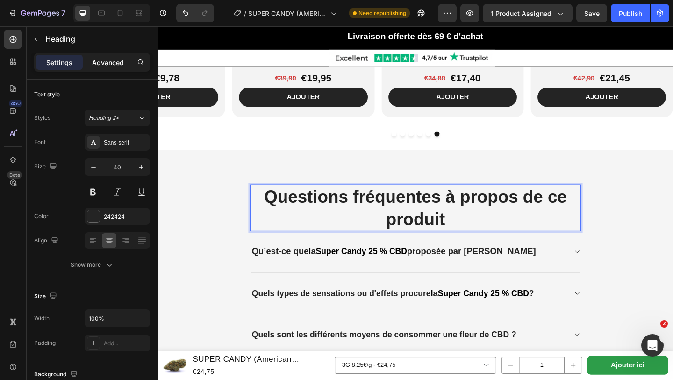
click at [112, 69] on div "Advanced" at bounding box center [108, 62] width 47 height 15
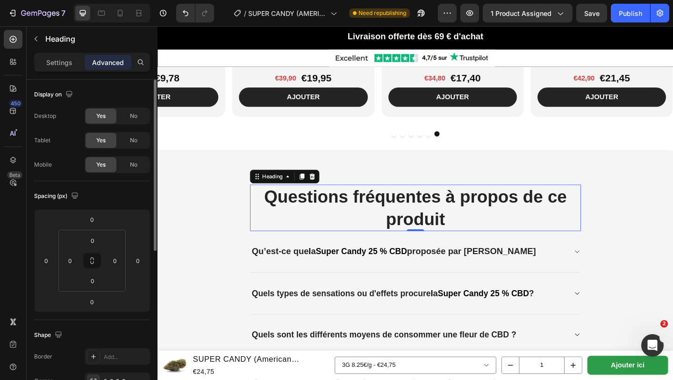
click at [129, 112] on div "No" at bounding box center [133, 115] width 31 height 15
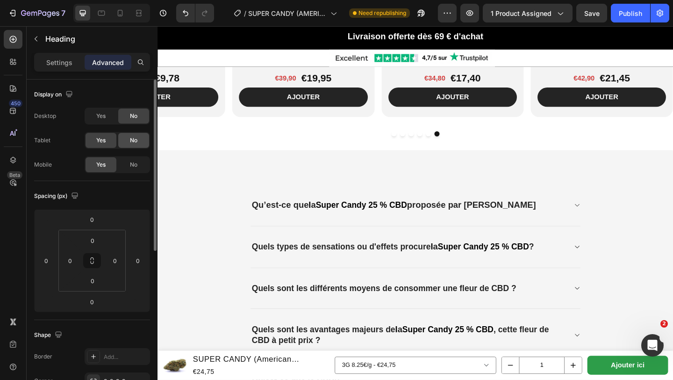
click at [130, 142] on div "No" at bounding box center [133, 140] width 31 height 15
click at [98, 115] on span "Yes" at bounding box center [100, 116] width 9 height 8
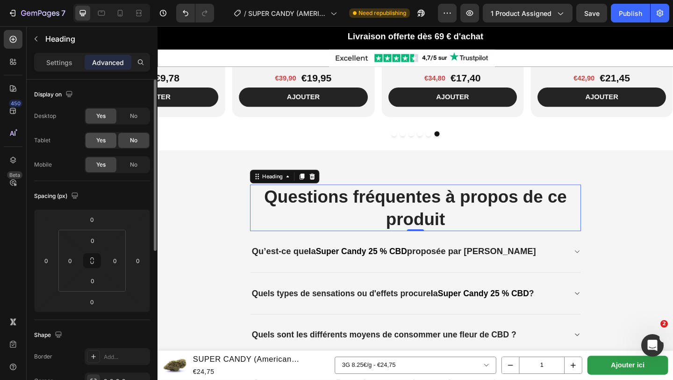
click at [99, 136] on div "Yes" at bounding box center [101, 140] width 31 height 15
click at [137, 164] on span "No" at bounding box center [133, 164] width 7 height 8
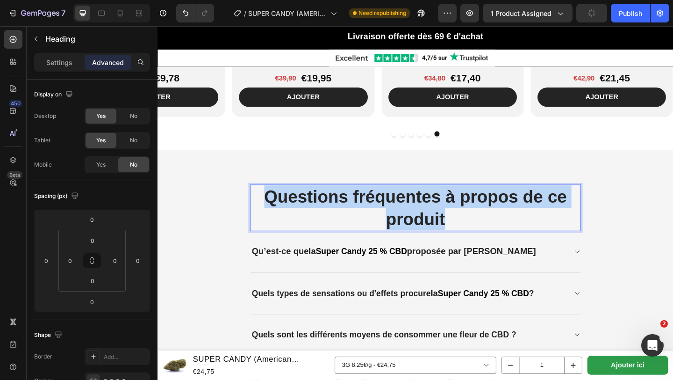
drag, startPoint x: 276, startPoint y: 209, endPoint x: 506, endPoint y: 248, distance: 233.0
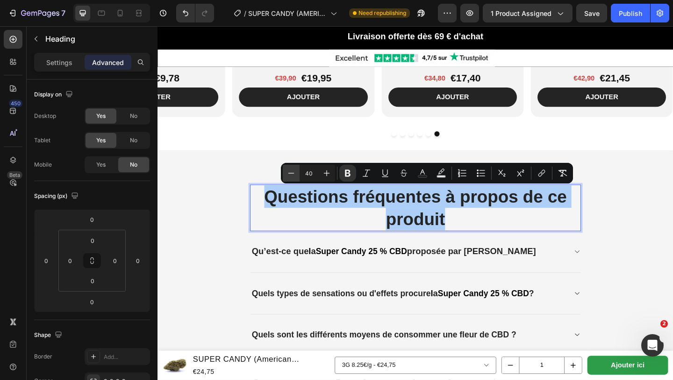
click at [294, 171] on icon "Editor contextual toolbar" at bounding box center [291, 172] width 9 height 9
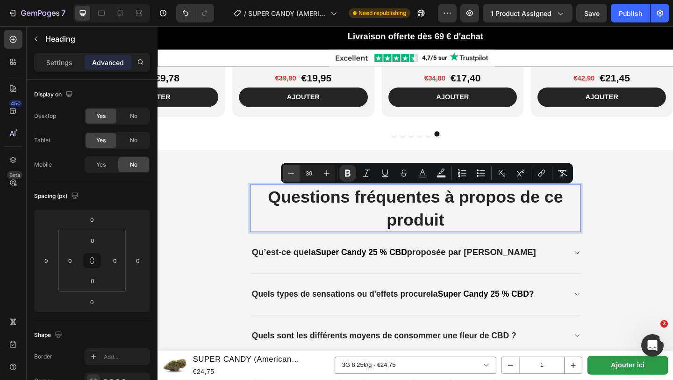
click at [294, 171] on icon "Editor contextual toolbar" at bounding box center [291, 172] width 9 height 9
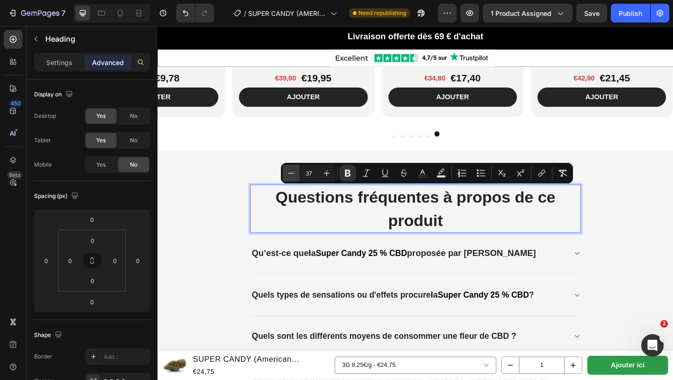
click at [294, 171] on icon "Editor contextual toolbar" at bounding box center [291, 172] width 9 height 9
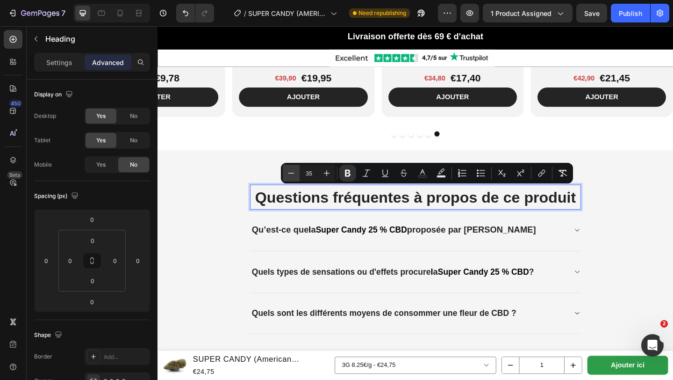
click at [294, 171] on icon "Editor contextual toolbar" at bounding box center [291, 172] width 9 height 9
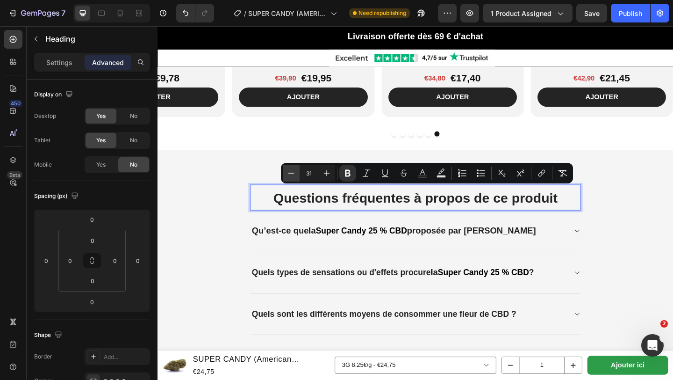
click at [294, 171] on icon "Editor contextual toolbar" at bounding box center [291, 172] width 9 height 9
type input "30"
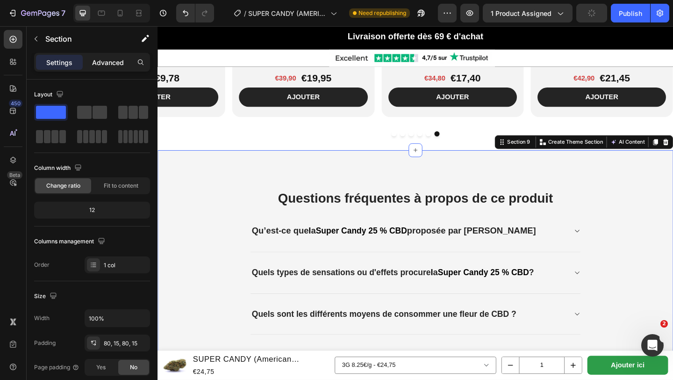
click at [127, 61] on div "Advanced" at bounding box center [108, 62] width 47 height 15
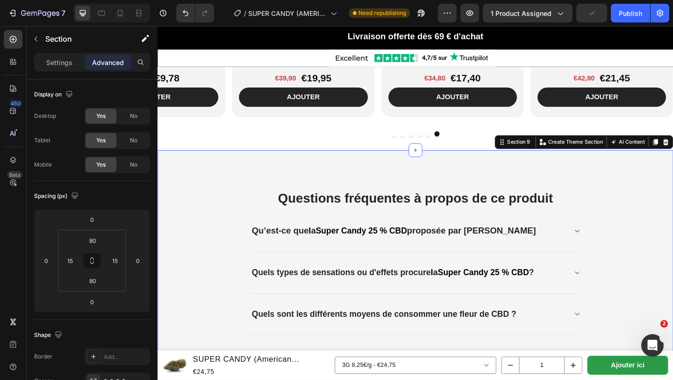
scroll to position [2167, 0]
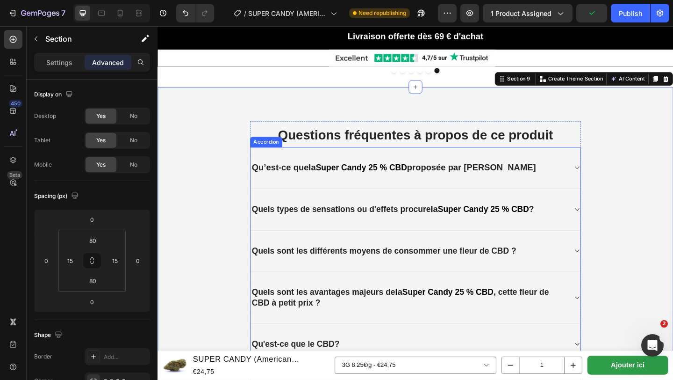
click at [263, 181] on strong "Qu’est-ce que" at bounding box center [291, 179] width 62 height 10
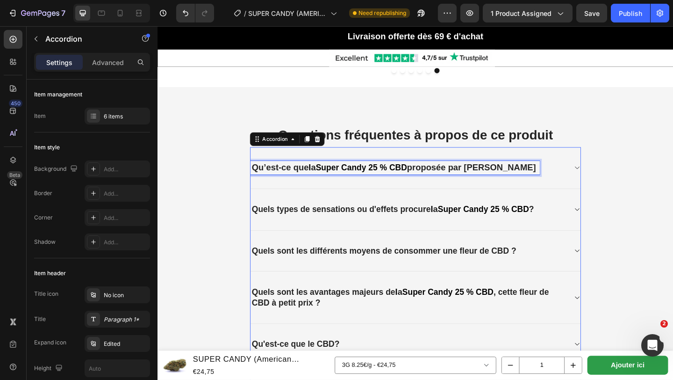
click at [260, 181] on strong "Qu’est-ce que" at bounding box center [291, 179] width 62 height 10
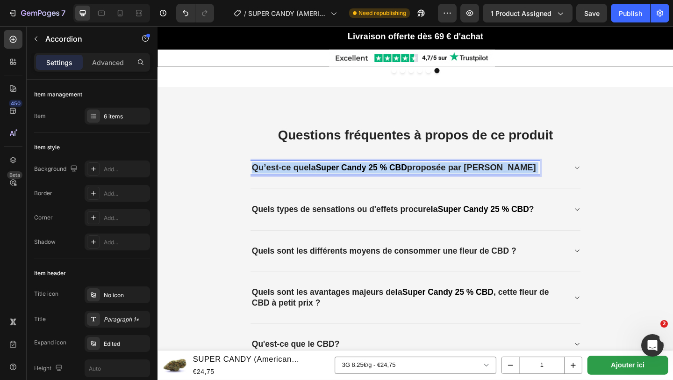
drag, startPoint x: 260, startPoint y: 181, endPoint x: 544, endPoint y: 179, distance: 283.4
click at [544, 179] on div "Qu’est-ce que l a Super Candy 25 % CBD proposée par ZENAOS" at bounding box center [431, 180] width 344 height 15
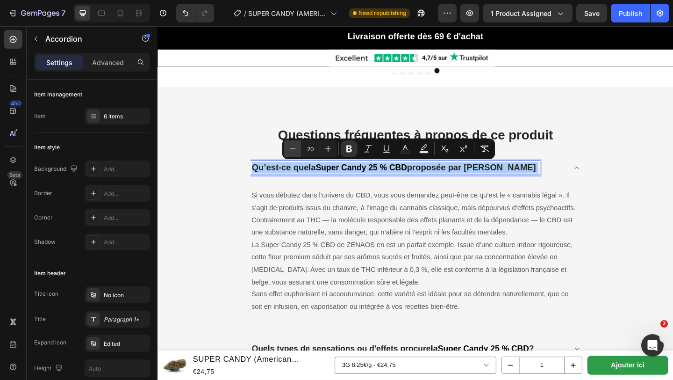
click at [291, 146] on icon "Editor contextual toolbar" at bounding box center [292, 148] width 9 height 9
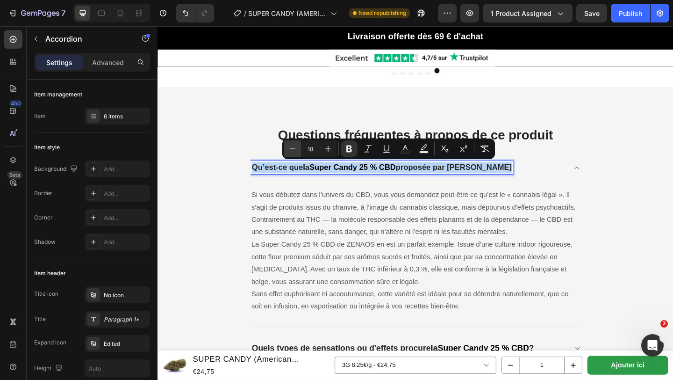
type input "17"
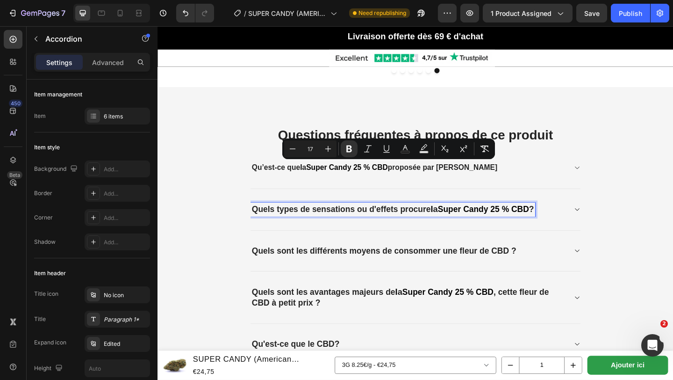
click at [263, 220] on strong "Quels types de sensations ou d'effets procure" at bounding box center [357, 225] width 195 height 10
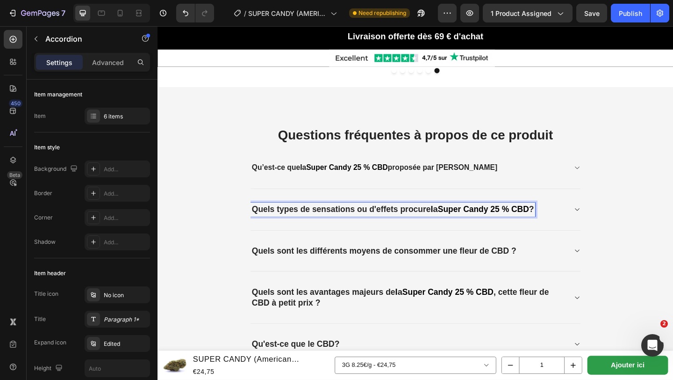
drag, startPoint x: 263, startPoint y: 220, endPoint x: 595, endPoint y: 230, distance: 332.6
click at [595, 230] on div "Quels types de sensations ou d'effets procure l a Super Candy 25 % CBD ?" at bounding box center [431, 225] width 344 height 15
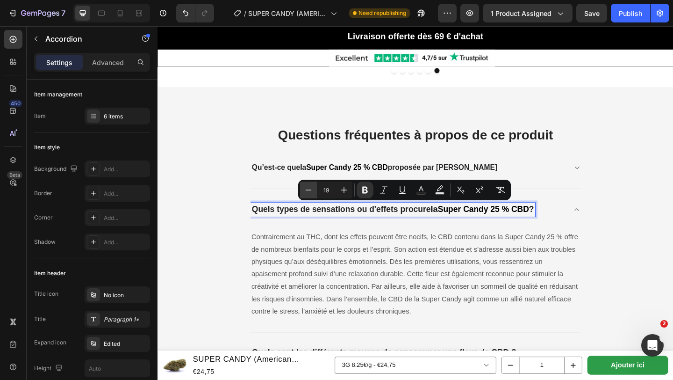
click at [308, 188] on icon "Editor contextual toolbar" at bounding box center [308, 189] width 9 height 9
click at [347, 192] on icon "Editor contextual toolbar" at bounding box center [344, 189] width 9 height 9
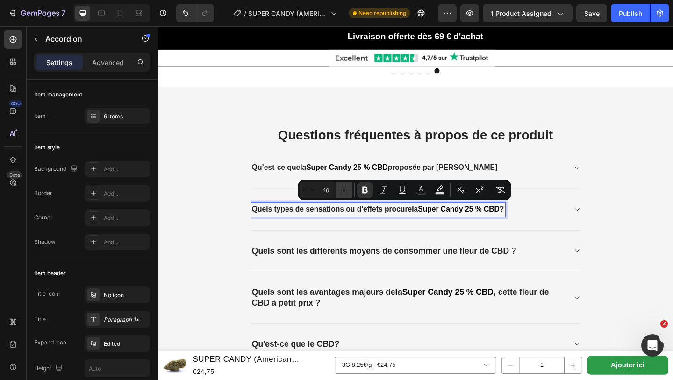
type input "17"
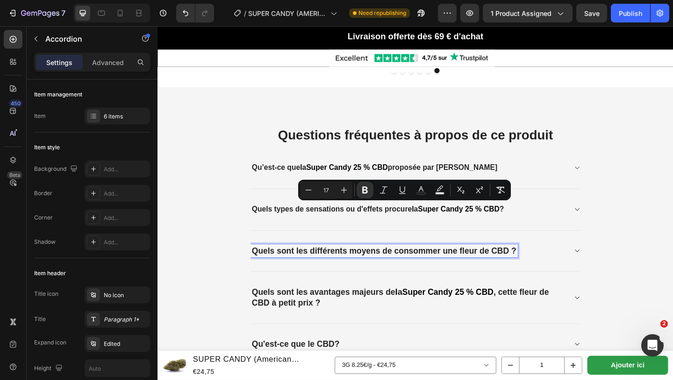
click at [260, 265] on strong "Quels sont les différents moyens de consommer une fleur de CBD ?" at bounding box center [404, 270] width 288 height 10
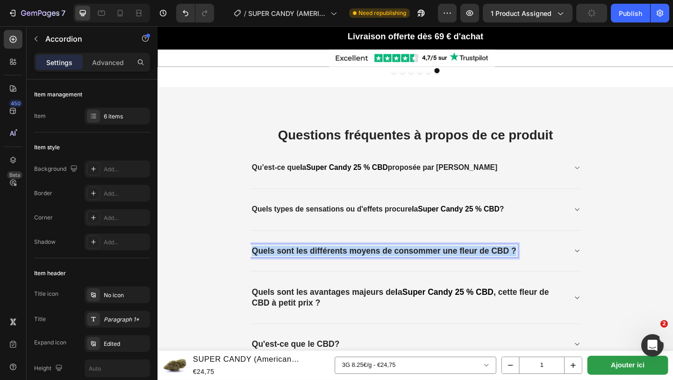
drag, startPoint x: 260, startPoint y: 264, endPoint x: 557, endPoint y: 276, distance: 296.7
click at [557, 277] on div "Quels sont les différents moyens de consommer une fleur de CBD ?" at bounding box center [438, 270] width 359 height 45
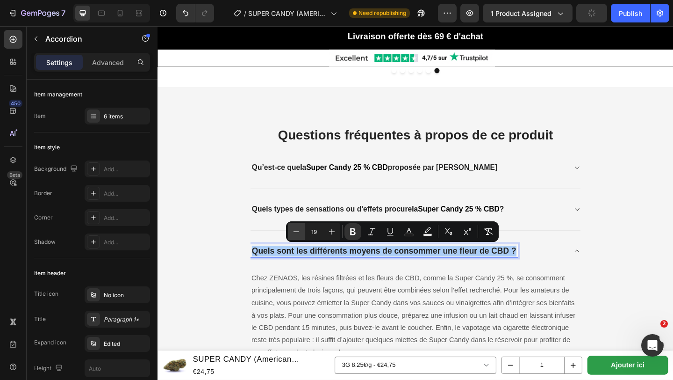
click at [299, 231] on icon "Editor contextual toolbar" at bounding box center [296, 231] width 9 height 9
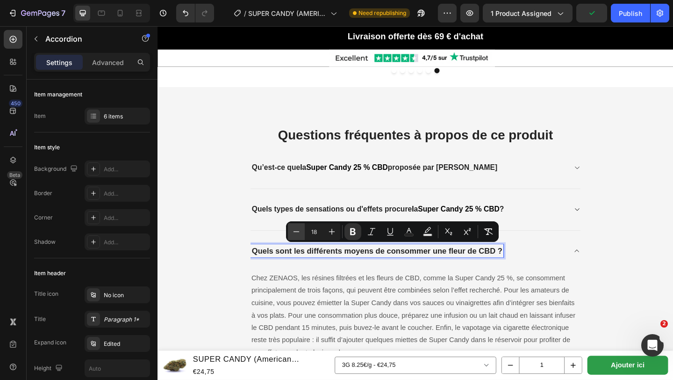
click at [299, 231] on icon "Editor contextual toolbar" at bounding box center [296, 231] width 9 height 9
type input "17"
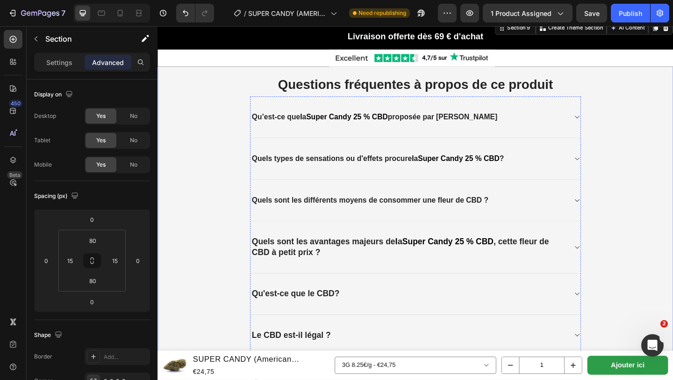
scroll to position [2230, 0]
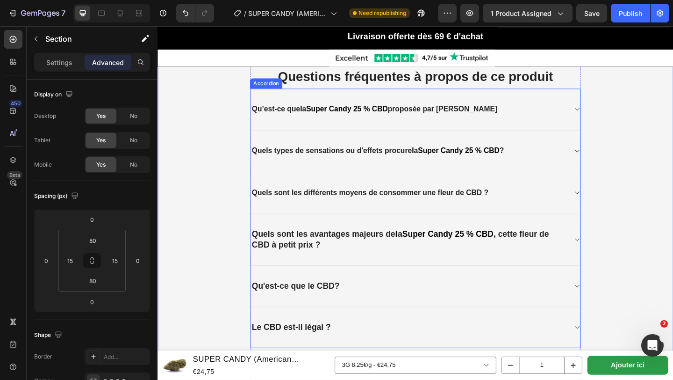
click at [262, 254] on strong "Quels sont les avantages majeurs de" at bounding box center [338, 252] width 156 height 10
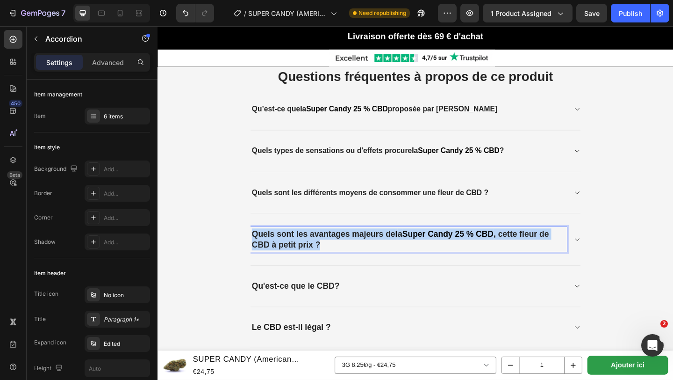
drag, startPoint x: 262, startPoint y: 247, endPoint x: 347, endPoint y: 259, distance: 86.4
click at [348, 259] on p "Quels sont les avantages majeurs de l a Super Candy 25 % CBD , cette fleur de C…" at bounding box center [430, 257] width 341 height 23
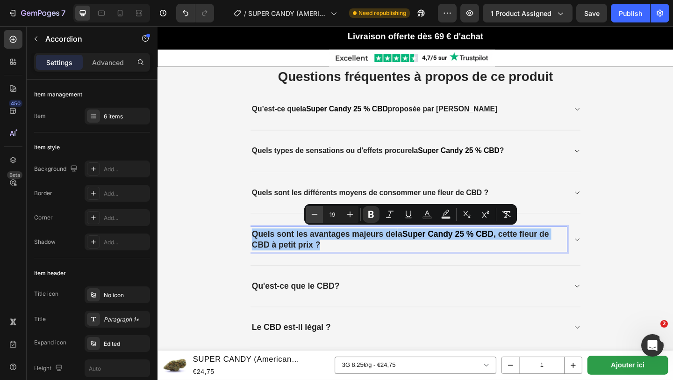
click at [319, 215] on icon "Editor contextual toolbar" at bounding box center [314, 214] width 9 height 9
click at [318, 215] on icon "Editor contextual toolbar" at bounding box center [314, 214] width 9 height 9
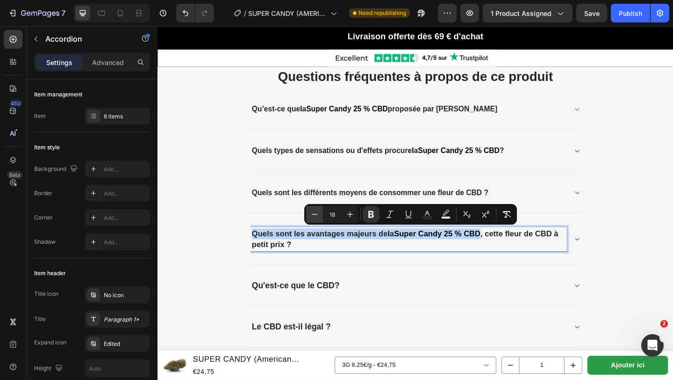
type input "17"
click at [316, 283] on div "Quels sont les avantages majeurs de l a Super Candy 25 % CBD , cette fleur de C…" at bounding box center [438, 258] width 359 height 57
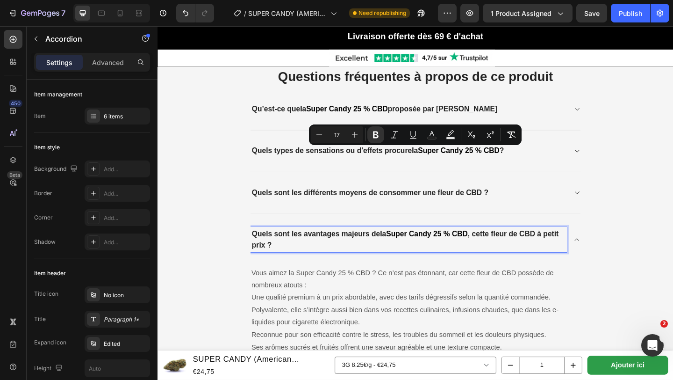
scroll to position [2318, 0]
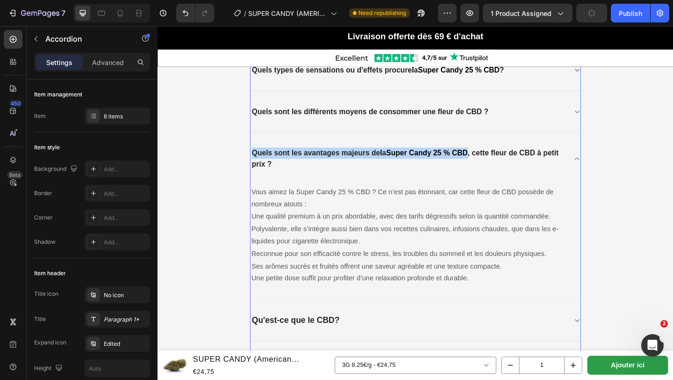
click at [612, 168] on icon at bounding box center [613, 169] width 7 height 7
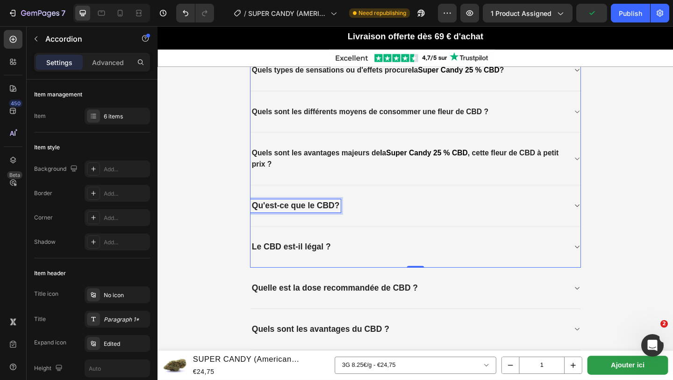
click at [262, 219] on strong "Qu'est-ce que le CBD?" at bounding box center [307, 221] width 95 height 10
drag, startPoint x: 262, startPoint y: 219, endPoint x: 395, endPoint y: 223, distance: 132.9
click at [395, 223] on div "Qu'est-ce que le CBD?" at bounding box center [431, 221] width 344 height 14
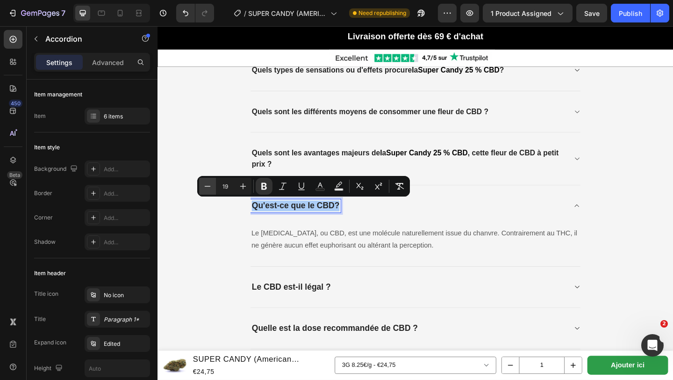
click at [202, 190] on button "Minus" at bounding box center [207, 186] width 17 height 17
type input "17"
click at [413, 251] on p "Le [MEDICAL_DATA], ou CBD, est une molécule naturellement issue du chanvre. Con…" at bounding box center [438, 258] width 357 height 27
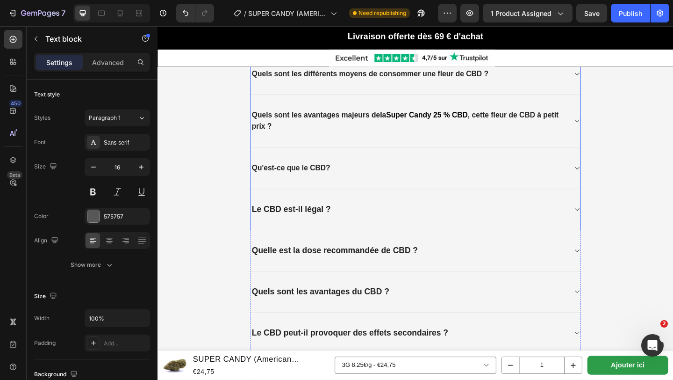
scroll to position [2365, 0]
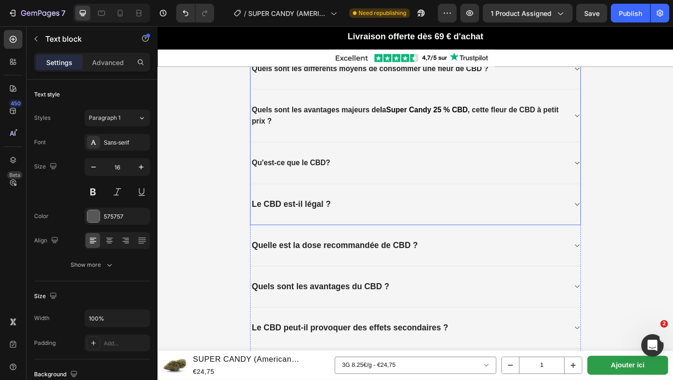
click at [260, 219] on strong "Le CBD est-il légal ?" at bounding box center [303, 220] width 86 height 10
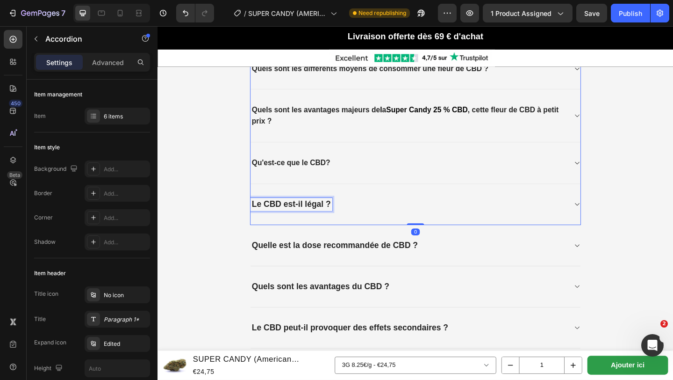
scroll to position [2372, 0]
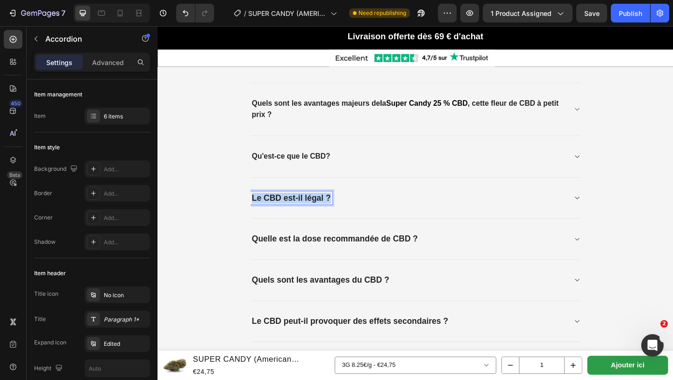
drag, startPoint x: 259, startPoint y: 210, endPoint x: 367, endPoint y: 209, distance: 108.0
click at [367, 209] on div "Le CBD est-il légal ?" at bounding box center [431, 213] width 344 height 14
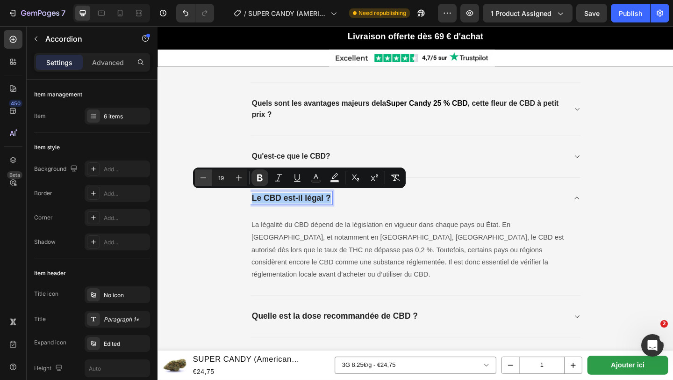
click at [195, 175] on button "Minus" at bounding box center [203, 177] width 17 height 17
type input "17"
click at [282, 255] on p "La légalité du CBD dépend de la législation en vigueur dans chaque pays ou État…" at bounding box center [438, 269] width 357 height 67
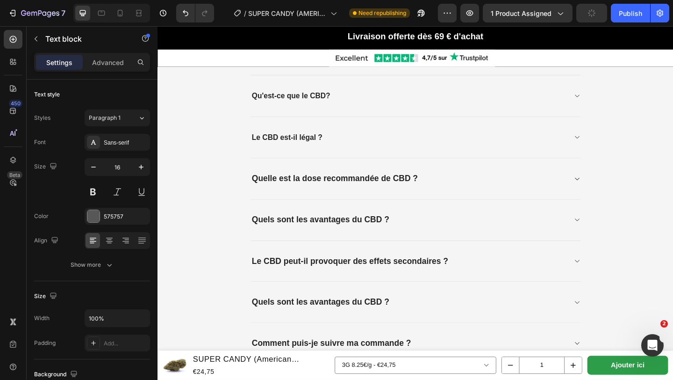
scroll to position [2444, 0]
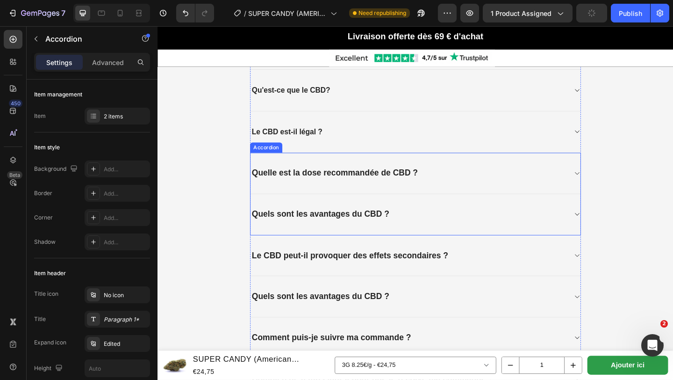
click at [260, 185] on strong "Quelle est la dose recommandée de CBD ?" at bounding box center [350, 186] width 181 height 10
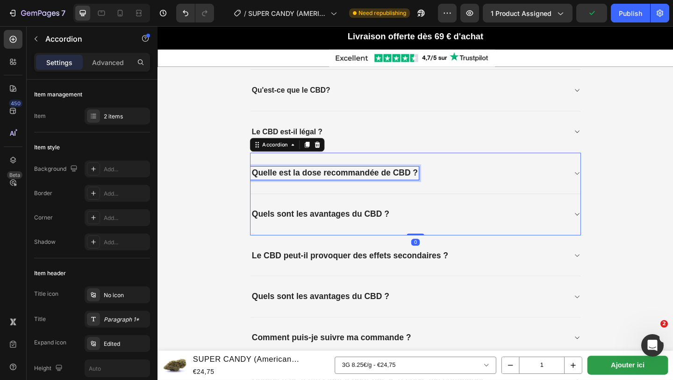
click at [260, 185] on strong "Quelle est la dose recommandée de CBD ?" at bounding box center [350, 186] width 181 height 10
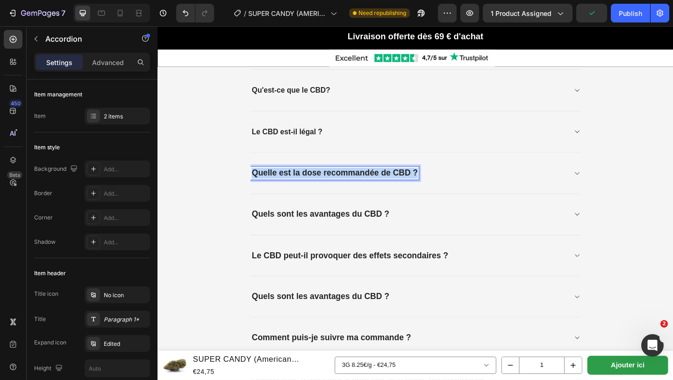
drag, startPoint x: 260, startPoint y: 185, endPoint x: 458, endPoint y: 191, distance: 197.9
click at [458, 191] on div "Quelle est la dose recommandée de CBD ?" at bounding box center [431, 186] width 344 height 14
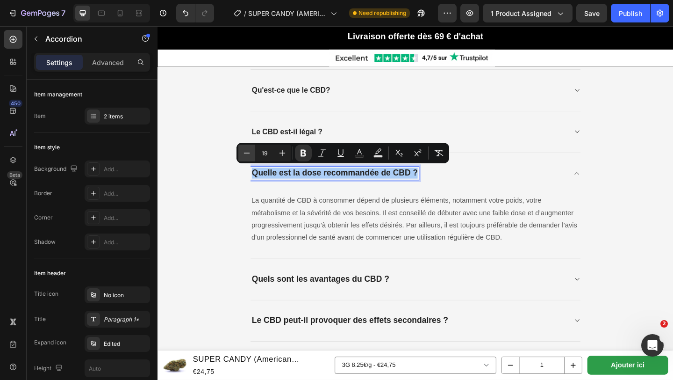
click at [251, 159] on button "Minus" at bounding box center [247, 153] width 17 height 17
type input "17"
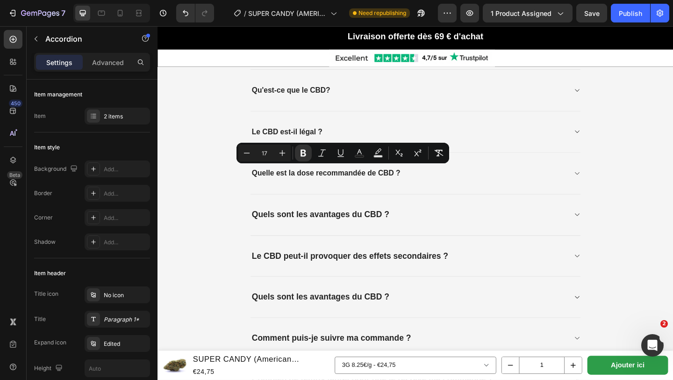
click at [397, 195] on div "Quelle est la dose recommandée de CBD ?" at bounding box center [438, 186] width 359 height 45
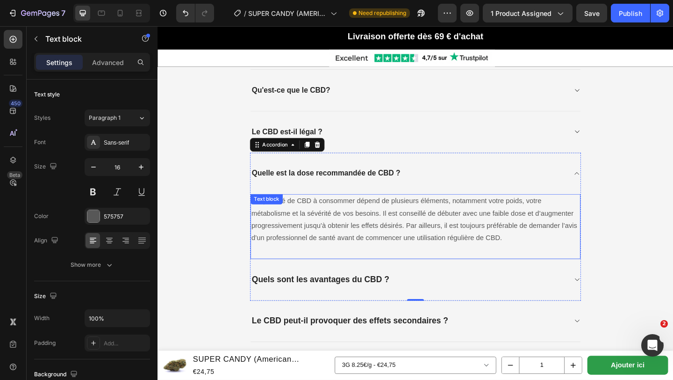
click at [279, 248] on p "La quantité de CBD à consommer dépend de plusieurs éléments, notamment votre po…" at bounding box center [438, 237] width 357 height 54
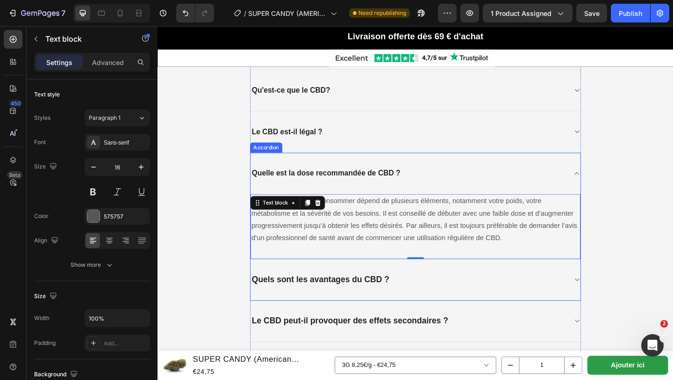
click at [457, 184] on div "Quelle est la dose recommandée de CBD ?" at bounding box center [431, 186] width 344 height 15
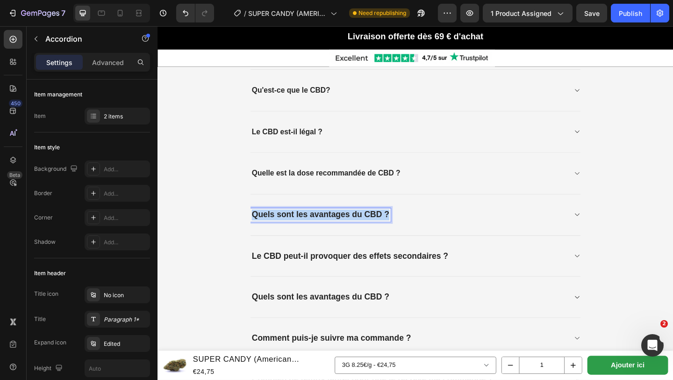
drag, startPoint x: 260, startPoint y: 230, endPoint x: 436, endPoint y: 229, distance: 175.8
click at [436, 230] on div "Quels sont les avantages du CBD ?" at bounding box center [431, 231] width 344 height 14
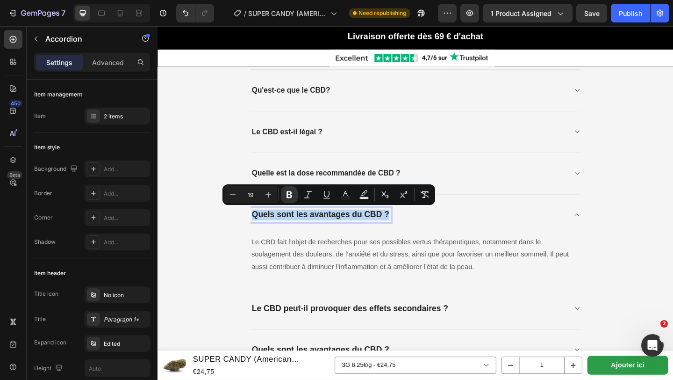
drag, startPoint x: 78, startPoint y: 171, endPoint x: 229, endPoint y: 185, distance: 151.2
click at [229, 185] on div "Minus 19 Plus Bold Italic Underline Text Color Text Background Color Subscript …" at bounding box center [329, 194] width 213 height 21
click at [231, 193] on icon "Editor contextual toolbar" at bounding box center [232, 194] width 9 height 9
type input "17"
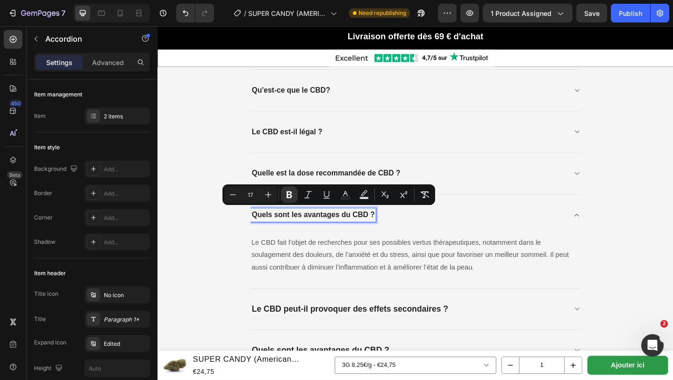
click at [236, 244] on div "⁠⁠⁠⁠⁠⁠⁠ Questions fréquentes à propos de ce produit Heading Qu’est-ce que l a S…" at bounding box center [438, 257] width 547 height 810
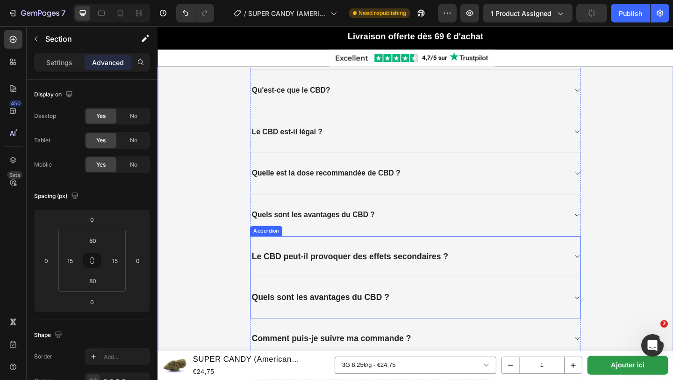
scroll to position [2516, 0]
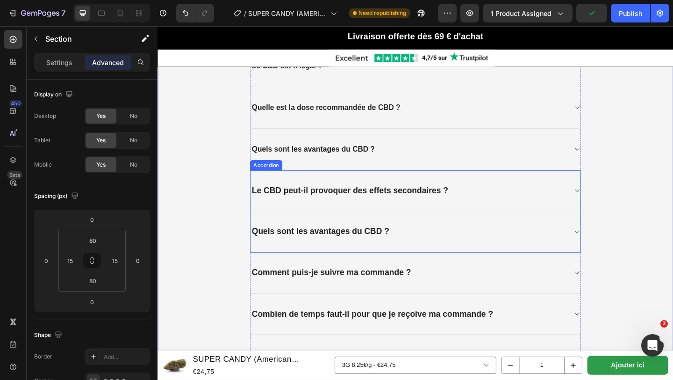
click at [261, 204] on strong "Le CBD peut-il provoquer des effets secondaires ?" at bounding box center [367, 205] width 214 height 10
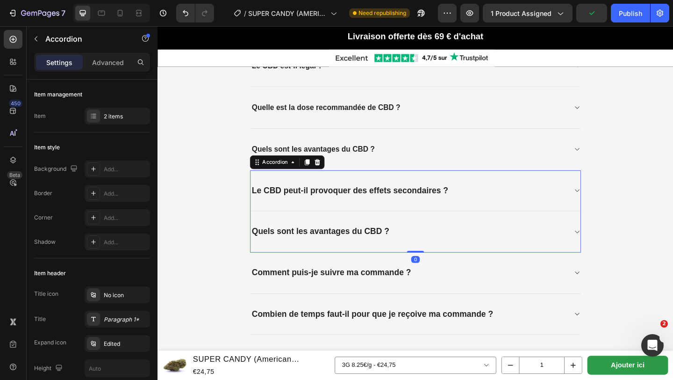
click at [261, 204] on strong "Le CBD peut-il provoquer des effets secondaires ?" at bounding box center [367, 205] width 214 height 10
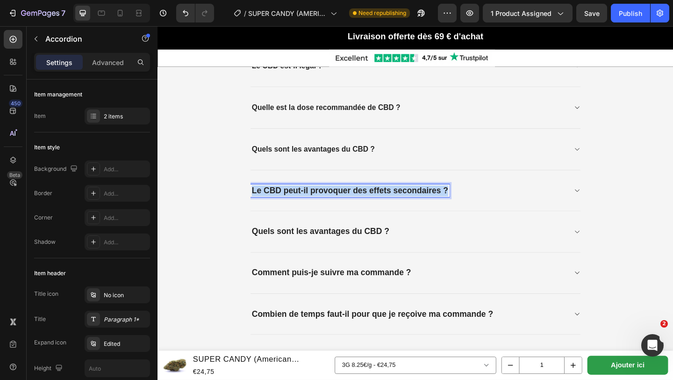
drag, startPoint x: 261, startPoint y: 204, endPoint x: 503, endPoint y: 210, distance: 242.3
click at [503, 210] on div "Le CBD peut-il provoquer des effets secondaires ?" at bounding box center [438, 205] width 359 height 45
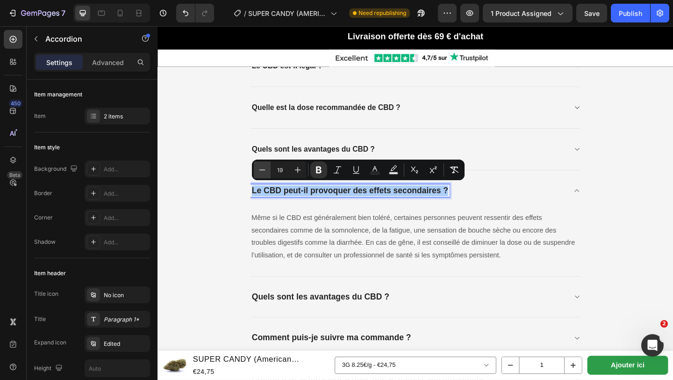
click at [264, 173] on icon "Editor contextual toolbar" at bounding box center [262, 169] width 9 height 9
type input "17"
click at [255, 246] on div "⁠⁠⁠⁠⁠⁠⁠ Questions fréquentes à propos de ce produit Heading Qu’est-ce que l a S…" at bounding box center [438, 193] width 547 height 824
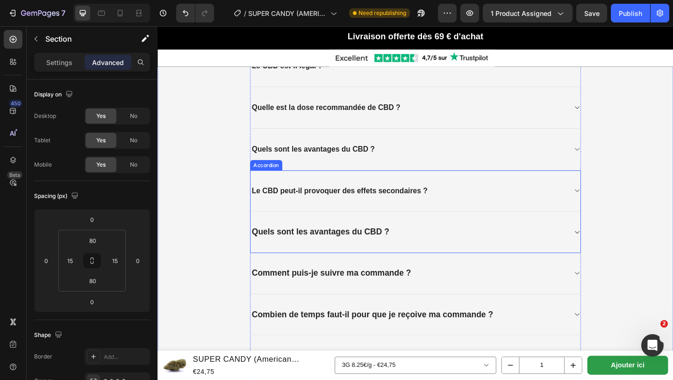
click at [261, 249] on strong "Quels sont les avantages du CBD ?" at bounding box center [335, 250] width 150 height 10
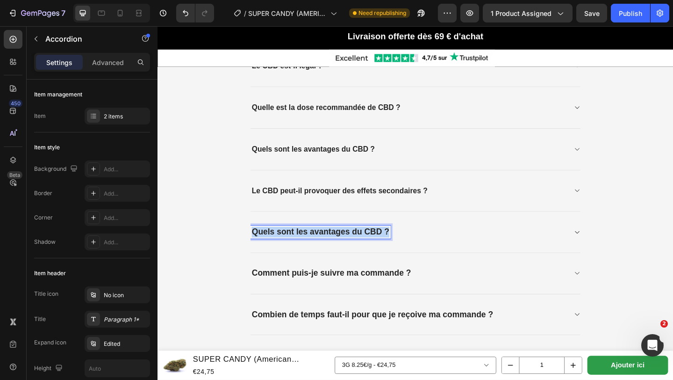
drag, startPoint x: 261, startPoint y: 249, endPoint x: 435, endPoint y: 247, distance: 174.0
click at [435, 247] on div "Quels sont les avantages du CBD ?" at bounding box center [431, 250] width 344 height 14
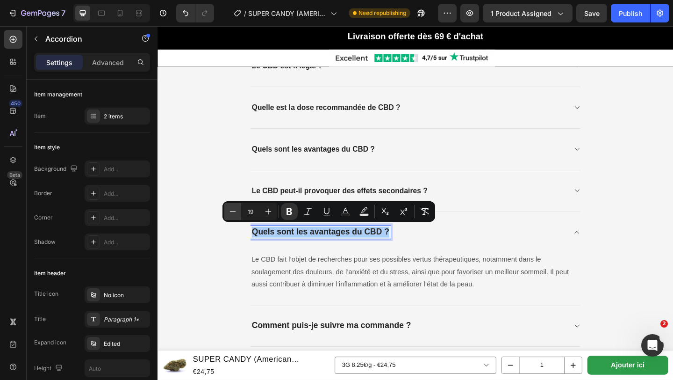
click at [231, 212] on icon "Editor contextual toolbar" at bounding box center [232, 211] width 9 height 9
type input "18"
click at [231, 212] on icon "Editor contextual toolbar" at bounding box center [232, 211] width 9 height 9
click at [239, 262] on div "⁠⁠⁠⁠⁠⁠⁠ Questions fréquentes à propos de ce produit Heading Qu’est-ce que l a S…" at bounding box center [438, 186] width 547 height 811
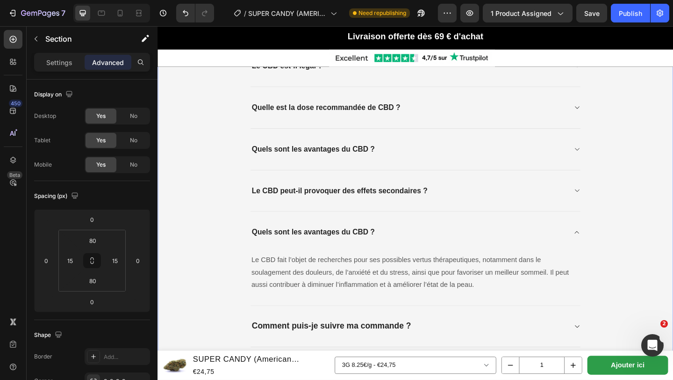
click at [239, 262] on div "⁠⁠⁠⁠⁠⁠⁠ Questions fréquentes à propos de ce produit Heading Qu’est-ce que l a S…" at bounding box center [438, 186] width 547 height 811
click at [451, 129] on div "Quelle est la dose recommandée de CBD ?" at bounding box center [438, 114] width 359 height 45
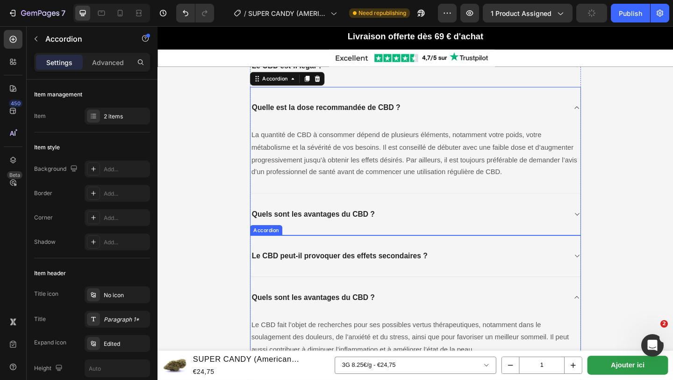
click at [614, 317] on icon at bounding box center [613, 320] width 7 height 7
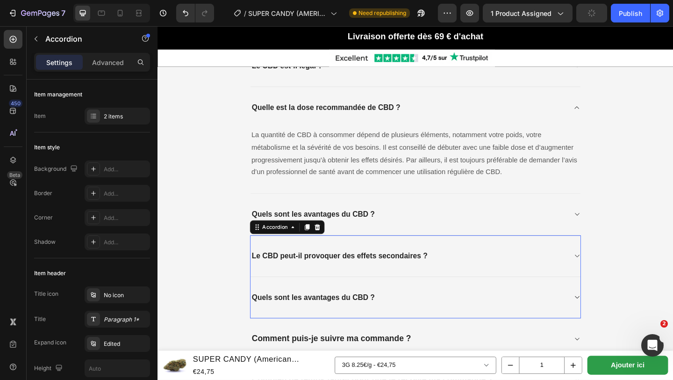
scroll to position [2704, 0]
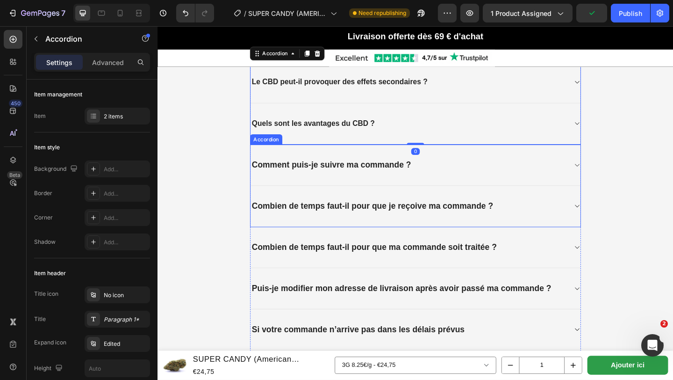
click at [261, 175] on strong "Comment puis-je suivre ma commande ?" at bounding box center [347, 177] width 174 height 10
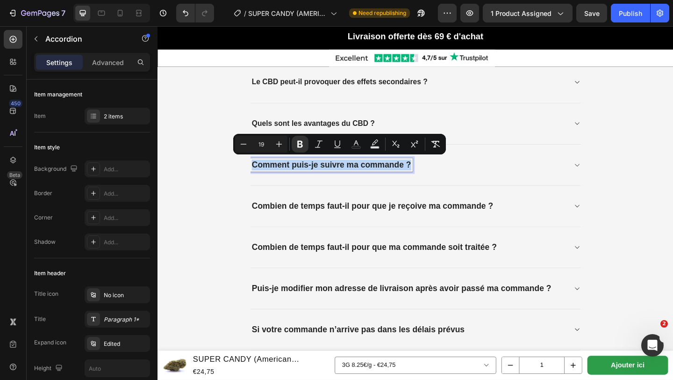
drag, startPoint x: 261, startPoint y: 175, endPoint x: 434, endPoint y: 178, distance: 172.1
click at [434, 178] on div "Comment puis-je suivre ma commande ?" at bounding box center [347, 177] width 176 height 14
click at [242, 151] on button "Minus" at bounding box center [243, 144] width 17 height 17
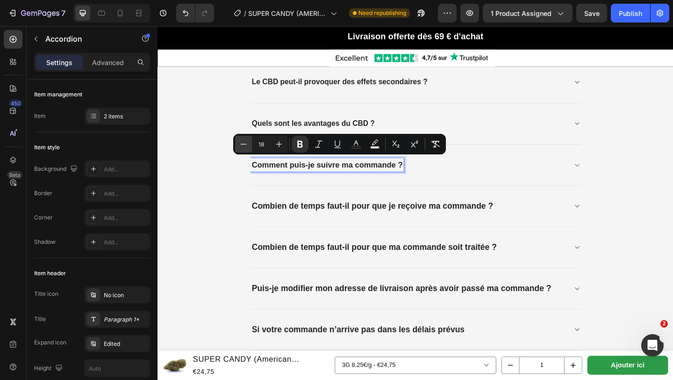
click at [242, 151] on button "Minus" at bounding box center [243, 144] width 17 height 17
type input "17"
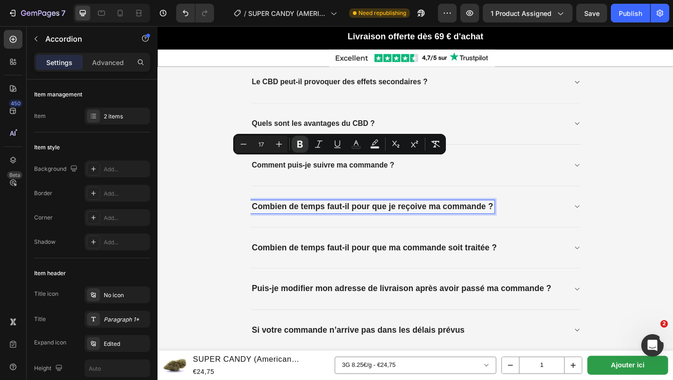
click at [264, 222] on strong "Combien de temps faut-il pour que je reçoive ma commande ?" at bounding box center [391, 222] width 263 height 10
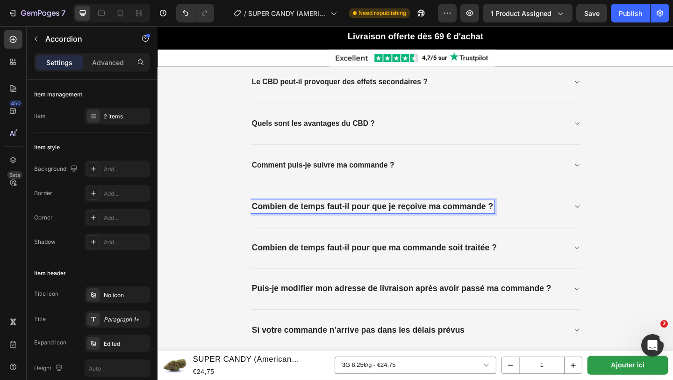
scroll to position [2704, 0]
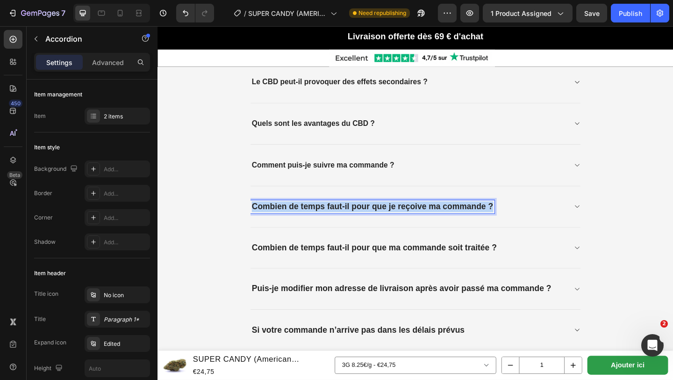
drag, startPoint x: 158, startPoint y: 26, endPoint x: 533, endPoint y: 223, distance: 423.8
click at [533, 223] on div "Combien de temps faut-il pour que je reçoive ma commande ?" at bounding box center [431, 222] width 344 height 14
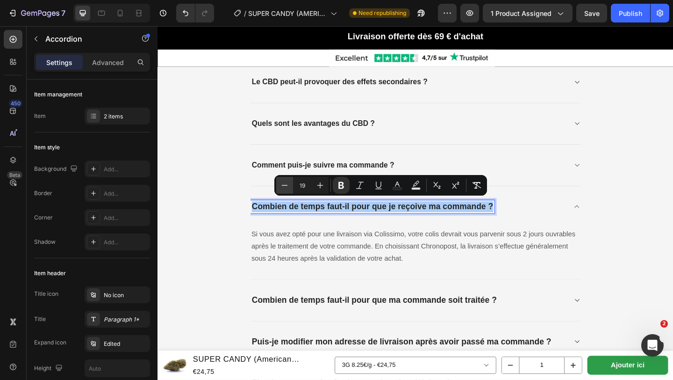
click at [279, 192] on button "Minus" at bounding box center [284, 185] width 17 height 17
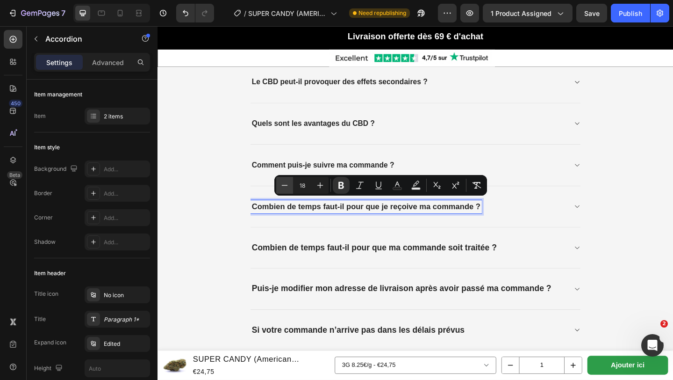
click at [279, 192] on button "Minus" at bounding box center [284, 185] width 17 height 17
type input "17"
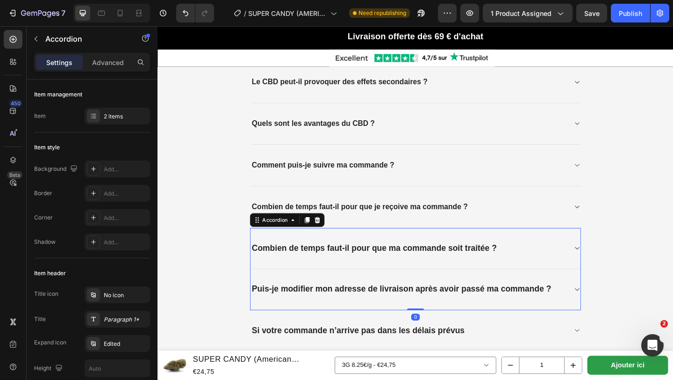
click at [263, 262] on strong "Combien de temps faut-il pour que ma commande soit traitée ?" at bounding box center [393, 267] width 267 height 10
click at [262, 262] on strong "Combien de temps faut-il pour que ma commande soit traitée ?" at bounding box center [393, 267] width 267 height 10
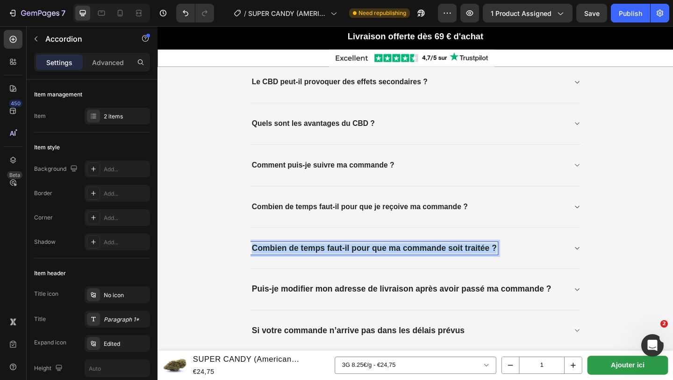
drag, startPoint x: 262, startPoint y: 262, endPoint x: 528, endPoint y: 264, distance: 265.6
click at [528, 264] on div "Combien de temps faut-il pour que ma commande soit traitée ?" at bounding box center [431, 267] width 344 height 14
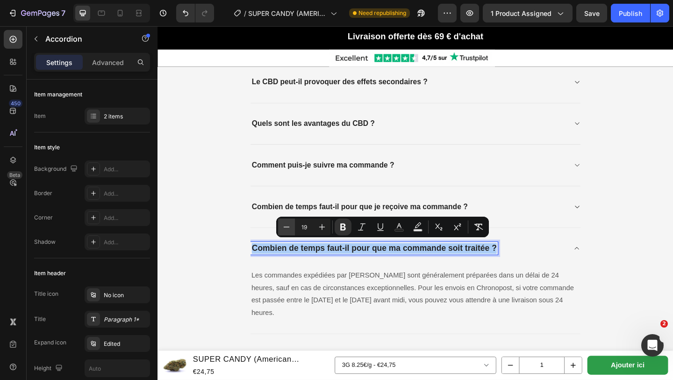
click at [288, 228] on icon "Editor contextual toolbar" at bounding box center [286, 226] width 9 height 9
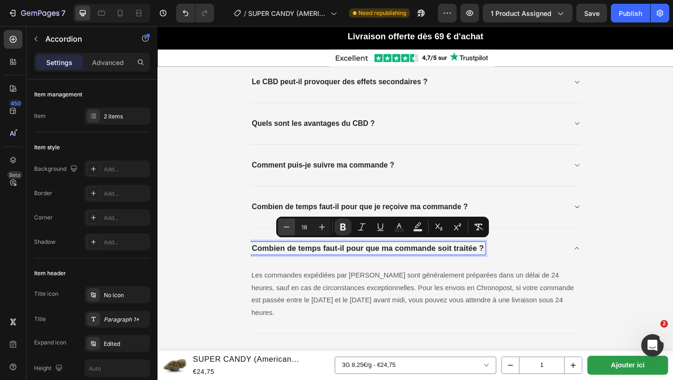
click at [288, 228] on icon "Editor contextual toolbar" at bounding box center [286, 226] width 9 height 9
type input "17"
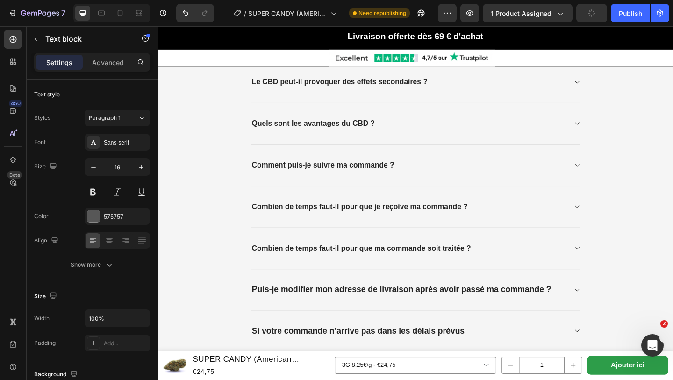
click at [272, 298] on div "Les commandes expédiées par [PERSON_NAME] sont généralement préparées dans un d…" at bounding box center [438, 325] width 359 height 71
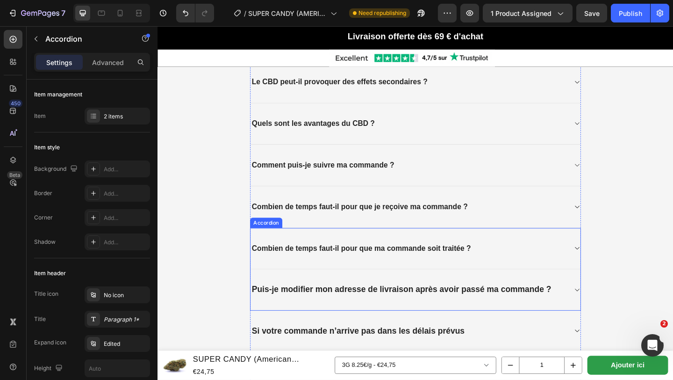
click at [278, 267] on strong "Combien de temps faut-il pour que ma commande soit traitée ?" at bounding box center [379, 267] width 239 height 9
click at [282, 281] on div "Combien de temps faut-il pour que ma commande soit traitée ?" at bounding box center [438, 268] width 359 height 45
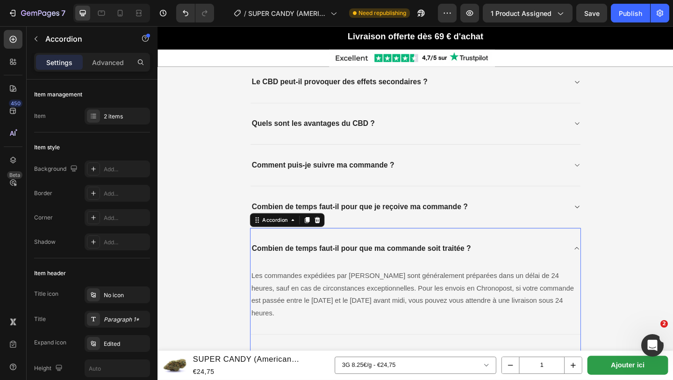
click at [282, 281] on div "Combien de temps faut-il pour que ma commande soit traitée ?" at bounding box center [438, 268] width 359 height 45
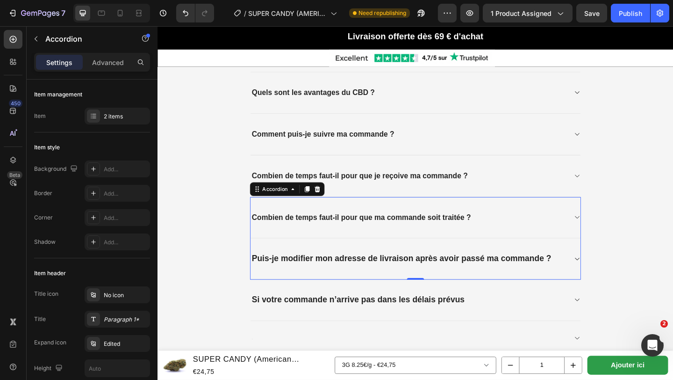
scroll to position [2772, 0]
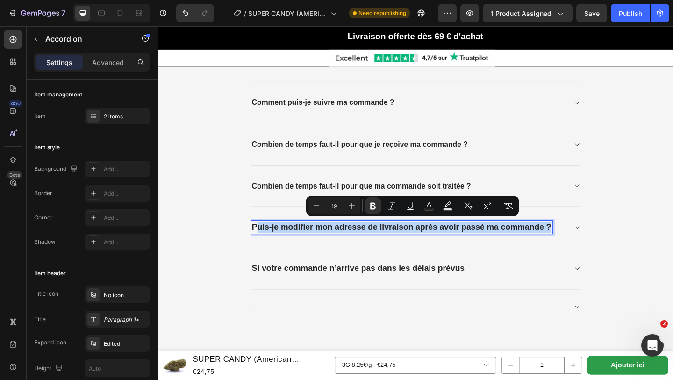
drag, startPoint x: 263, startPoint y: 244, endPoint x: 538, endPoint y: 249, distance: 275.0
click at [538, 249] on div "Puis-je modifier mon adresse de livraison après avoir passé ma commande ?" at bounding box center [438, 245] width 359 height 45
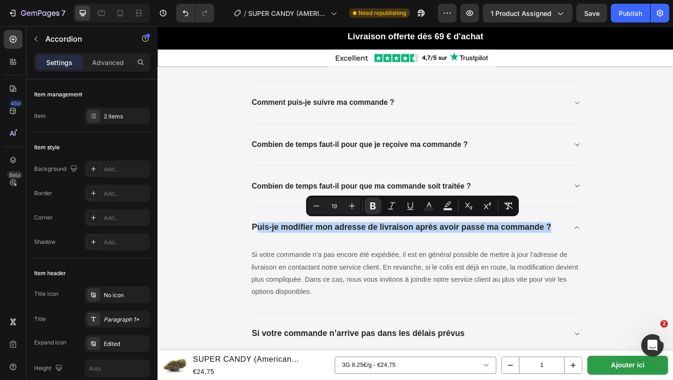
click at [258, 241] on div "Combien de temps faut-il pour que ma commande soit traitée ? Puis-je modifier m…" at bounding box center [438, 258] width 360 height 161
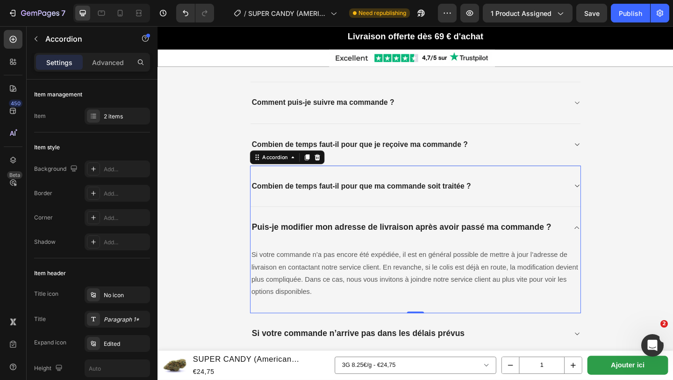
click at [263, 239] on strong "Puis-je modifier mon adresse de livraison après avoir passé ma commande ?" at bounding box center [423, 244] width 326 height 10
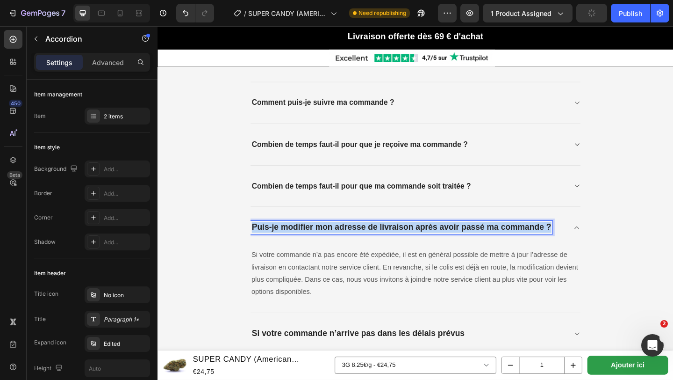
drag, startPoint x: 262, startPoint y: 239, endPoint x: 602, endPoint y: 259, distance: 340.6
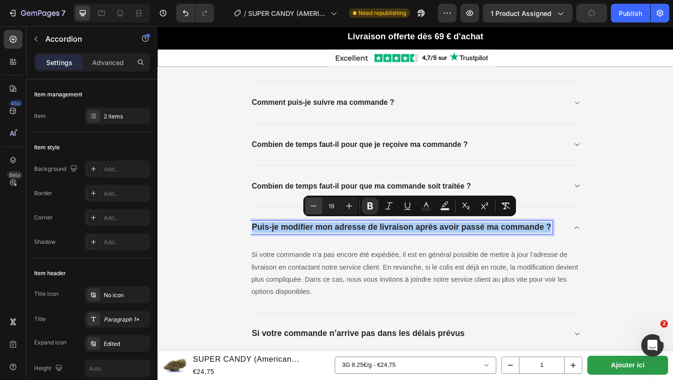
click at [306, 200] on button "Minus" at bounding box center [313, 205] width 17 height 17
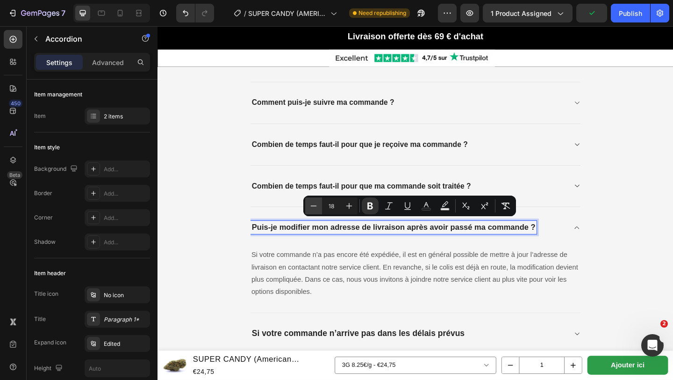
click at [306, 200] on button "Minus" at bounding box center [313, 205] width 17 height 17
type input "17"
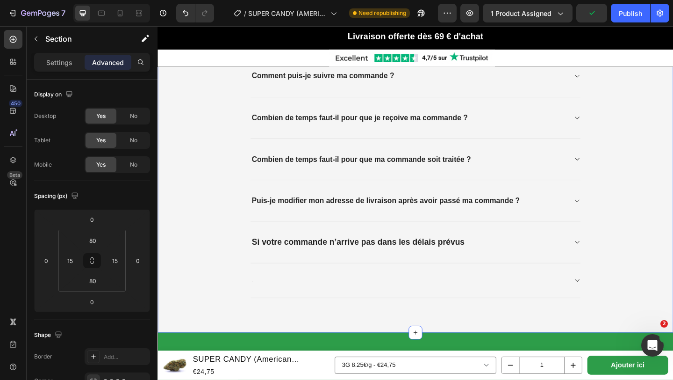
scroll to position [2855, 0]
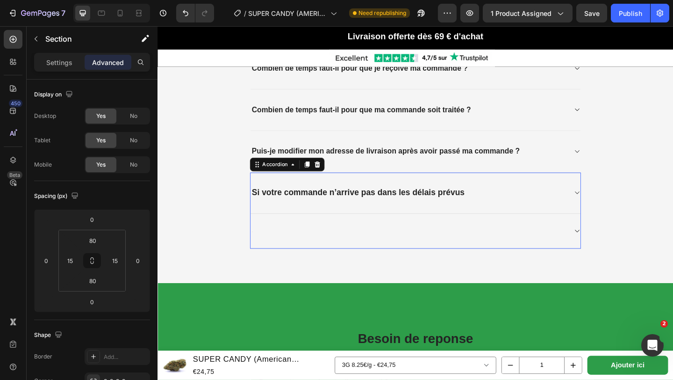
click at [260, 202] on strong "Si votre commande n’arrive pas dans les délais prévus" at bounding box center [375, 207] width 231 height 10
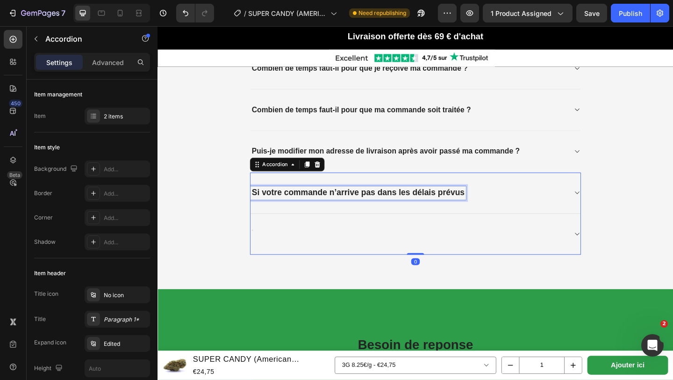
click at [260, 202] on strong "Si votre commande n’arrive pas dans les délais prévus" at bounding box center [375, 207] width 231 height 10
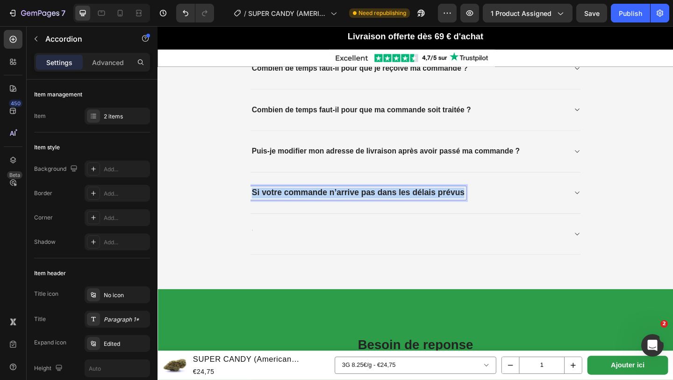
drag, startPoint x: 260, startPoint y: 200, endPoint x: 509, endPoint y: 216, distance: 249.3
click at [509, 216] on div "Si votre commande n’arrive pas dans les délais prévus" at bounding box center [438, 207] width 359 height 45
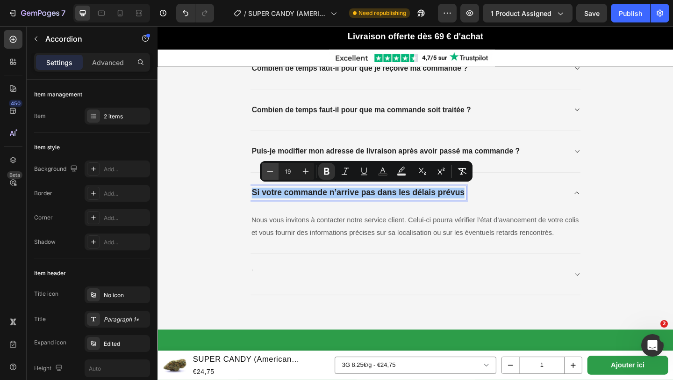
click at [272, 174] on icon "Editor contextual toolbar" at bounding box center [270, 170] width 9 height 9
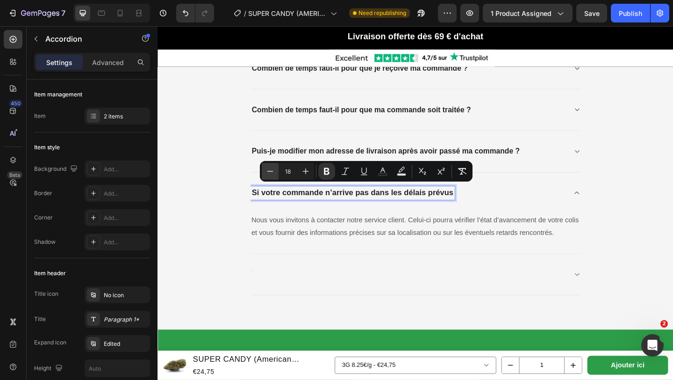
click at [272, 174] on icon "Editor contextual toolbar" at bounding box center [270, 170] width 9 height 9
type input "17"
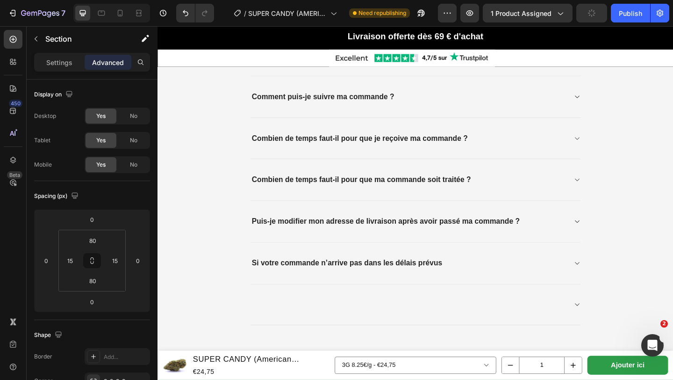
scroll to position [2735, 0]
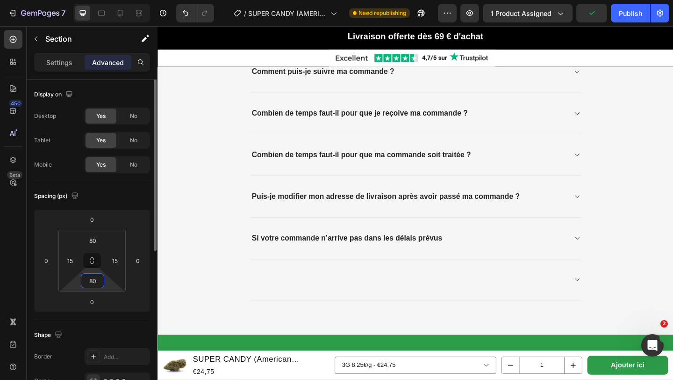
click at [92, 284] on input "80" at bounding box center [92, 281] width 19 height 14
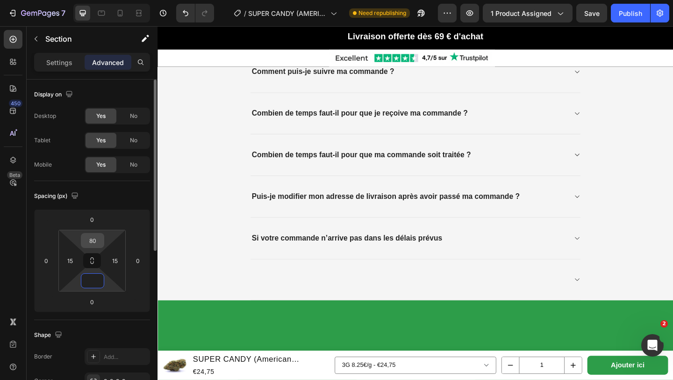
type input "0"
click at [94, 235] on input "80" at bounding box center [92, 240] width 19 height 14
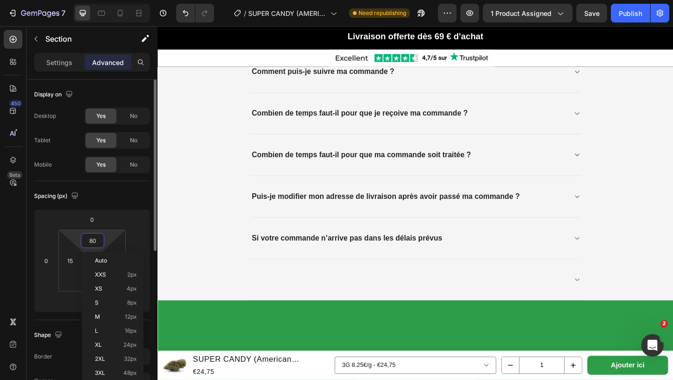
click at [96, 240] on input "80" at bounding box center [92, 240] width 19 height 14
drag, startPoint x: 96, startPoint y: 240, endPoint x: 82, endPoint y: 238, distance: 13.8
click at [83, 238] on div "80" at bounding box center [92, 240] width 23 height 15
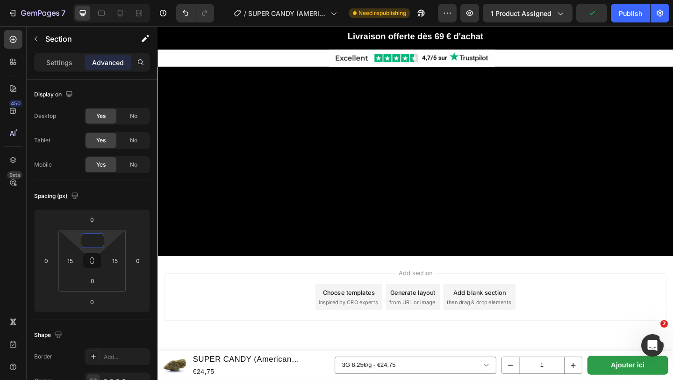
scroll to position [0, 0]
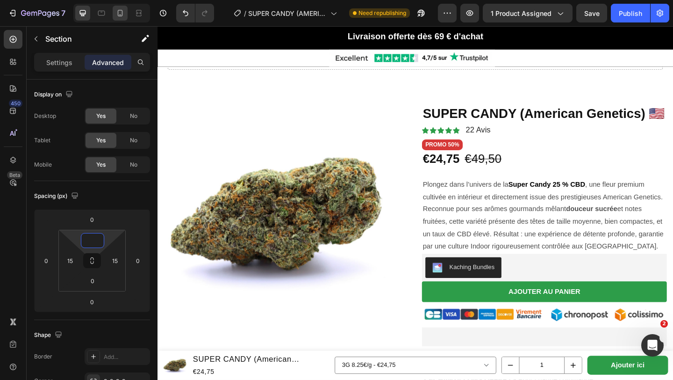
type input "0"
click at [118, 16] on icon at bounding box center [120, 12] width 9 height 9
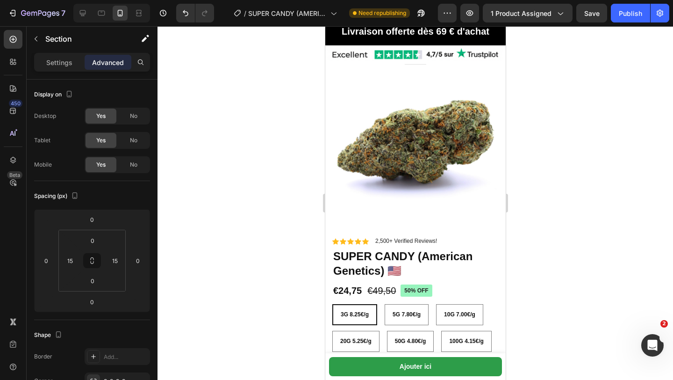
scroll to position [81, 0]
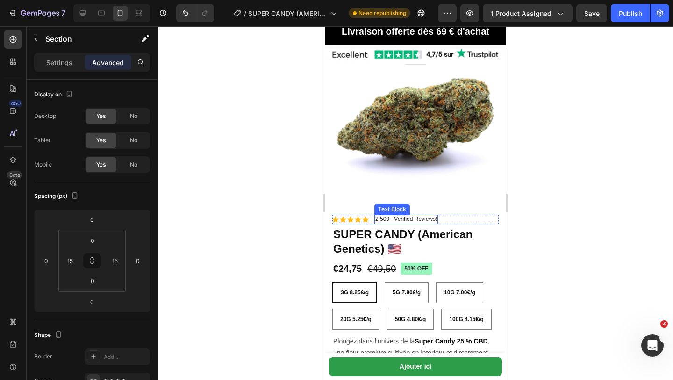
click at [379, 218] on p "2,500+ Verified Reviews!" at bounding box center [406, 219] width 62 height 7
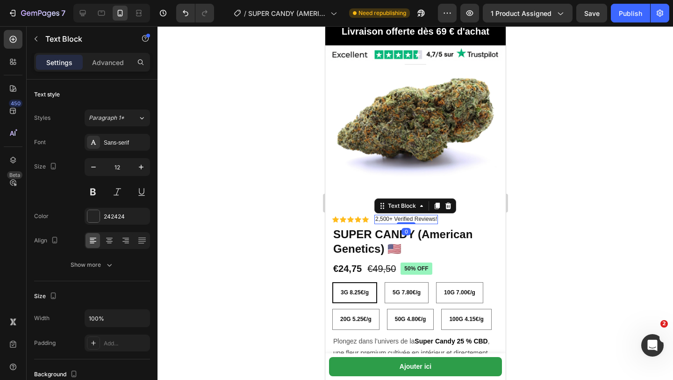
click at [437, 218] on p "2,500+ Verified Reviews!" at bounding box center [406, 219] width 62 height 7
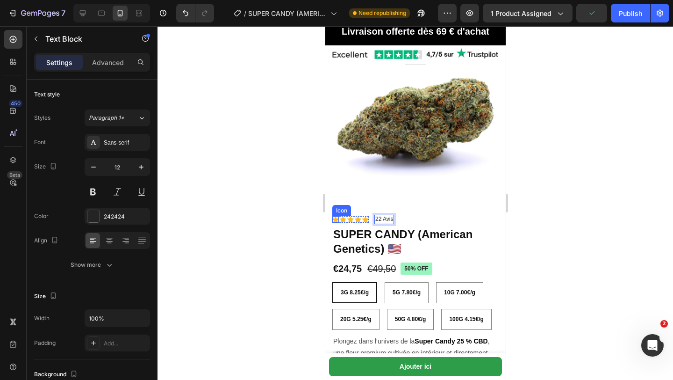
click at [335, 220] on icon at bounding box center [335, 219] width 7 height 6
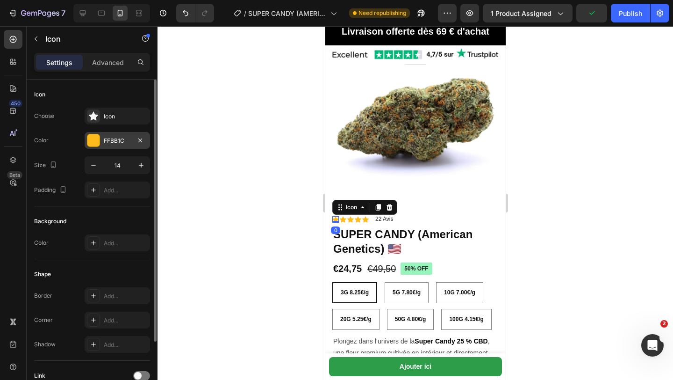
click at [117, 140] on div "FFBB1C" at bounding box center [117, 141] width 27 height 8
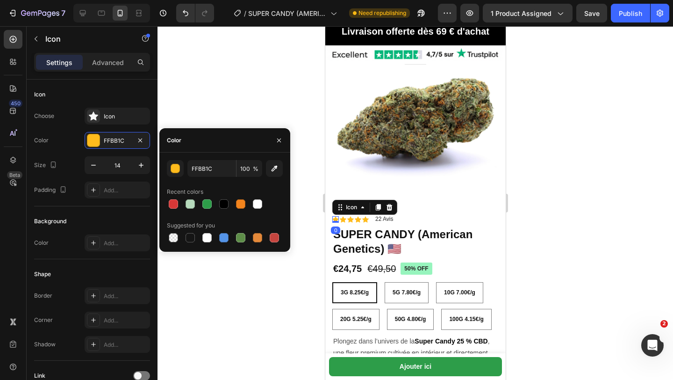
click at [215, 207] on div at bounding box center [225, 203] width 116 height 13
click at [202, 200] on div at bounding box center [207, 203] width 11 height 11
type input "2D9D49"
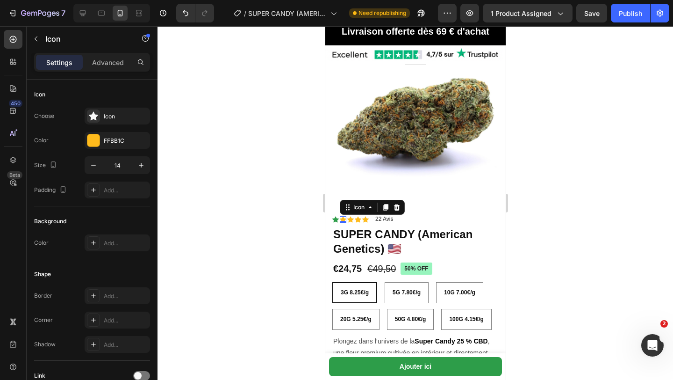
click at [342, 220] on div "Icon 0" at bounding box center [343, 219] width 7 height 7
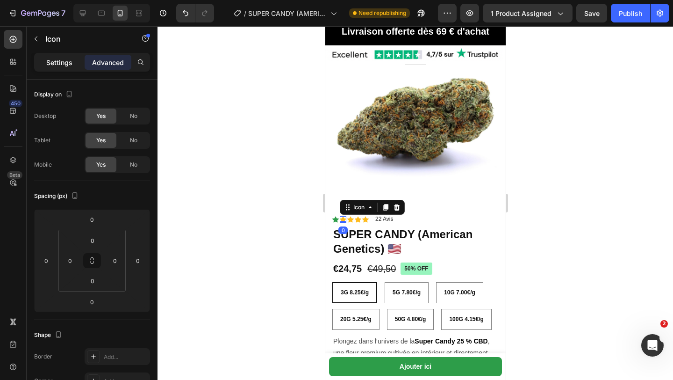
click at [50, 66] on p "Settings" at bounding box center [59, 63] width 26 height 10
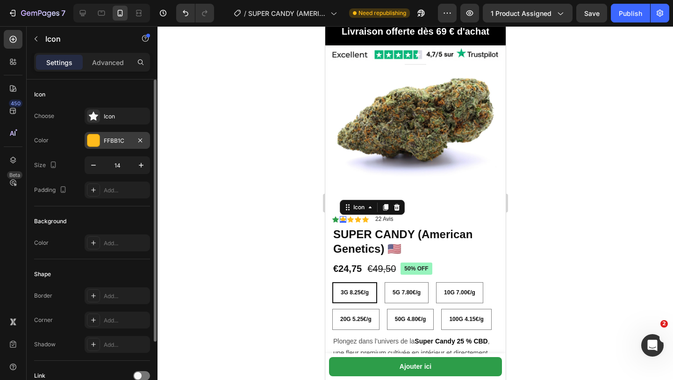
click at [116, 143] on div "FFBB1C" at bounding box center [117, 141] width 27 height 8
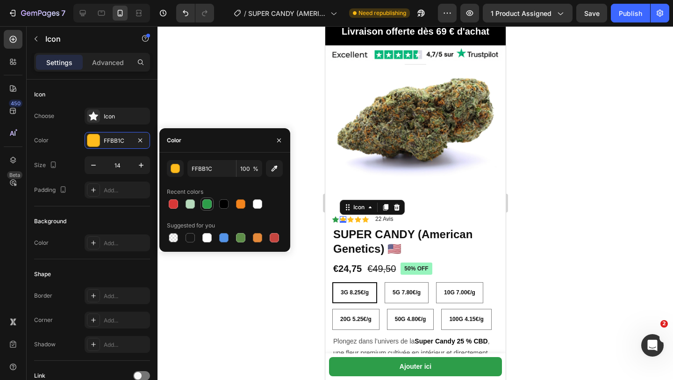
click at [206, 206] on div at bounding box center [206, 203] width 9 height 9
type input "2D9D49"
click at [351, 220] on icon at bounding box center [350, 219] width 7 height 6
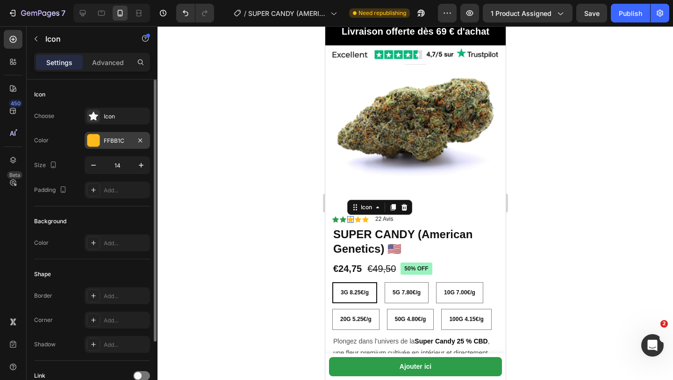
click at [110, 143] on div "FFBB1C" at bounding box center [117, 141] width 27 height 8
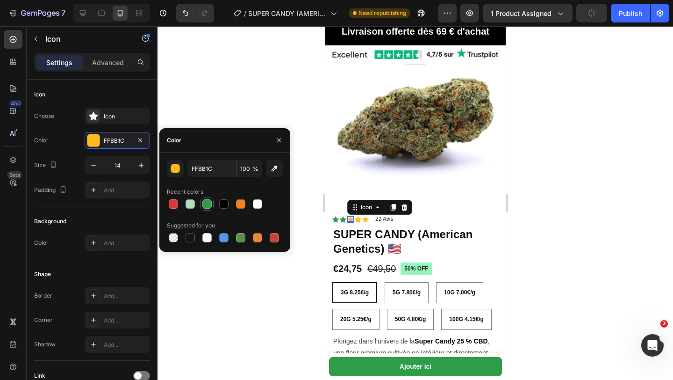
click at [210, 203] on div at bounding box center [206, 203] width 9 height 9
type input "2D9D49"
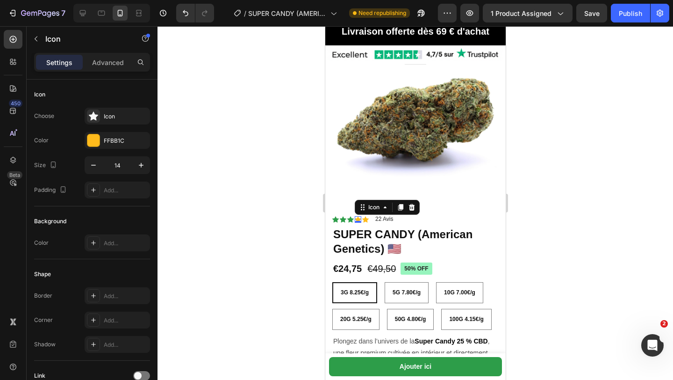
click at [357, 219] on div "Icon 0" at bounding box center [357, 219] width 7 height 7
click at [118, 151] on div "Choose Icon Color FFBB1C Size 14 Padding Add..." at bounding box center [92, 153] width 116 height 91
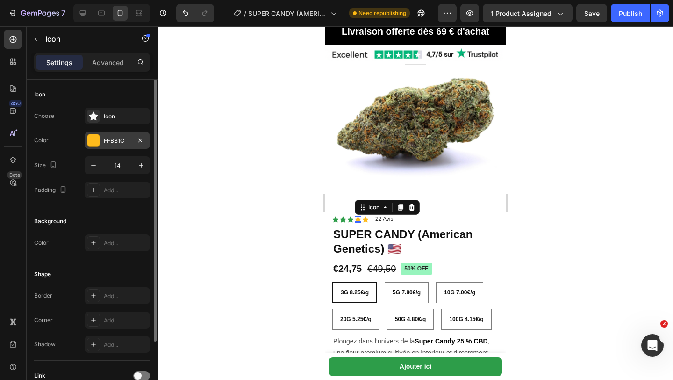
click at [118, 141] on div "FFBB1C" at bounding box center [117, 141] width 27 height 8
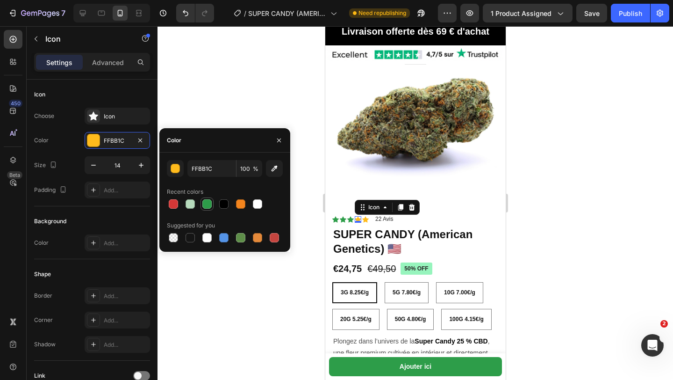
click at [207, 202] on div at bounding box center [206, 203] width 9 height 9
type input "2D9D49"
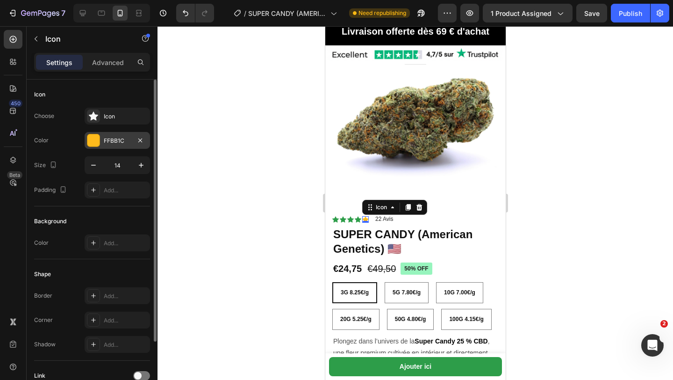
click at [129, 141] on div "FFBB1C" at bounding box center [117, 141] width 27 height 8
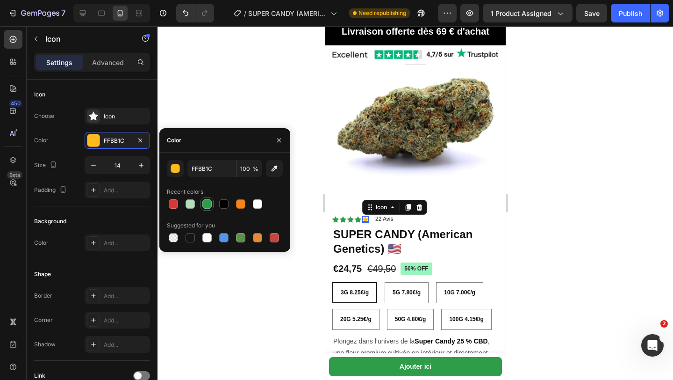
click at [205, 203] on div at bounding box center [206, 203] width 9 height 9
type input "2D9D49"
click at [268, 79] on div at bounding box center [416, 203] width 516 height 354
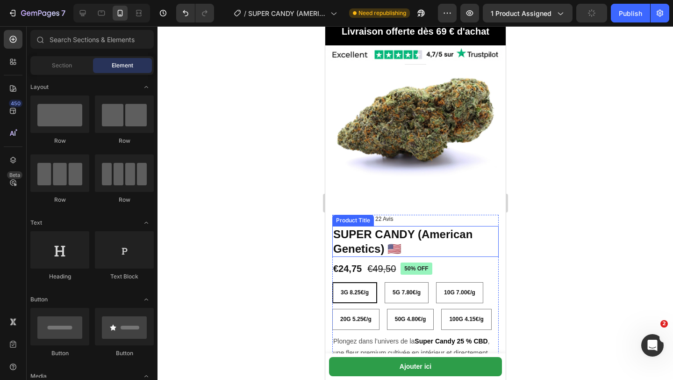
scroll to position [122, 0]
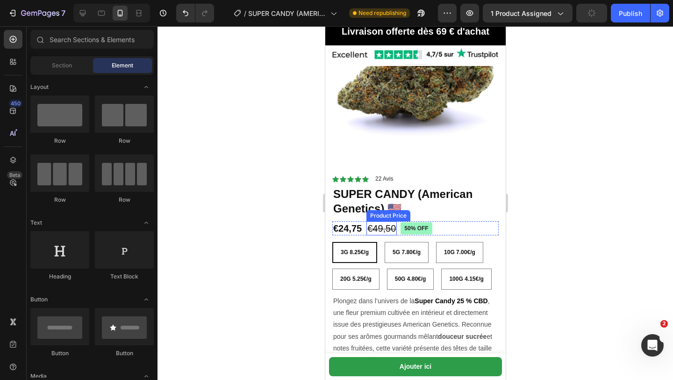
click at [393, 208] on h1 "SUPER CANDY (American Genetics) 🇺🇸" at bounding box center [415, 201] width 166 height 31
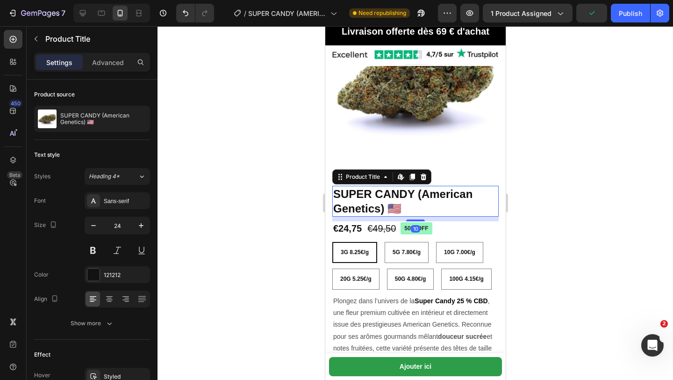
click at [336, 191] on h1 "SUPER CANDY (American Genetics) 🇺🇸" at bounding box center [415, 201] width 166 height 31
click at [336, 192] on h1 "SUPER CANDY (American Genetics) 🇺🇸" at bounding box center [415, 201] width 166 height 31
click at [335, 194] on h1 "SUPER CANDY (American Genetics) 🇺🇸" at bounding box center [415, 201] width 166 height 31
click at [406, 208] on h1 "SUPER CANDY (American Genetics) 🇺🇸" at bounding box center [415, 201] width 166 height 31
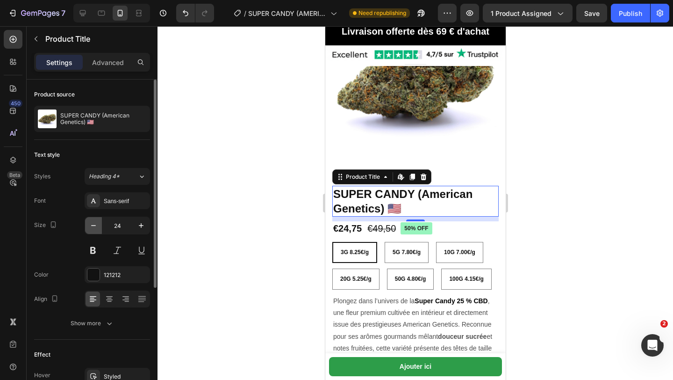
click at [93, 228] on icon "button" at bounding box center [93, 225] width 9 height 9
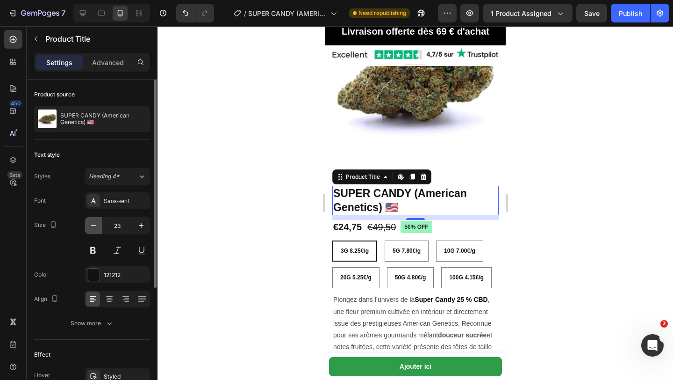
type input "22"
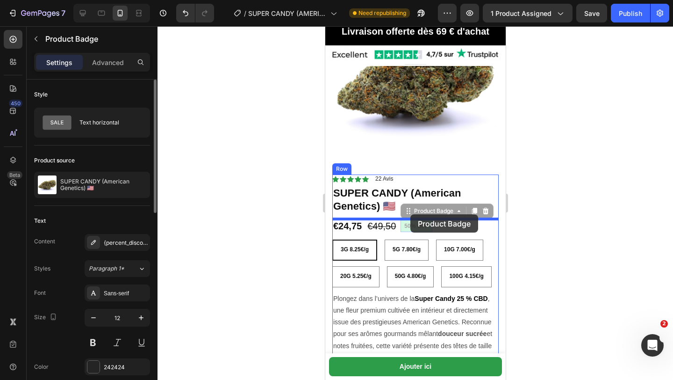
drag, startPoint x: 428, startPoint y: 224, endPoint x: 411, endPoint y: 214, distance: 20.5
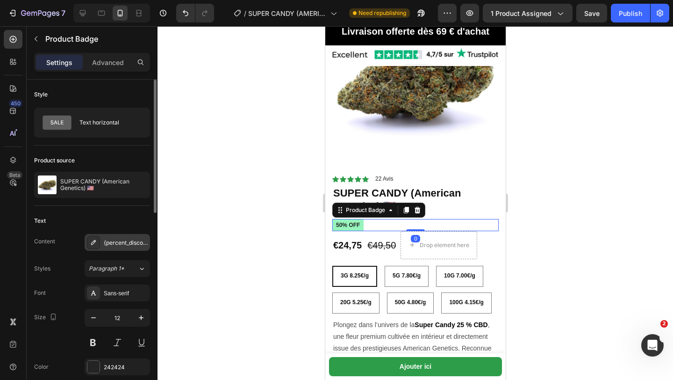
click at [95, 240] on icon at bounding box center [93, 242] width 7 height 7
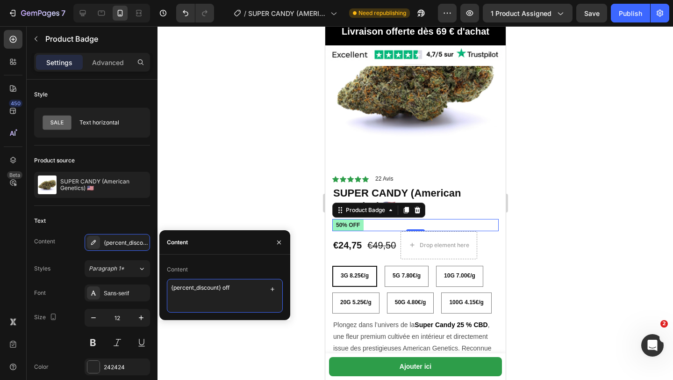
click at [170, 287] on textarea "{percent_discount} off" at bounding box center [225, 296] width 116 height 34
click at [256, 285] on textarea "PROMO {percent_discount} off" at bounding box center [225, 296] width 116 height 34
type textarea "PROMO {percent_discount}"
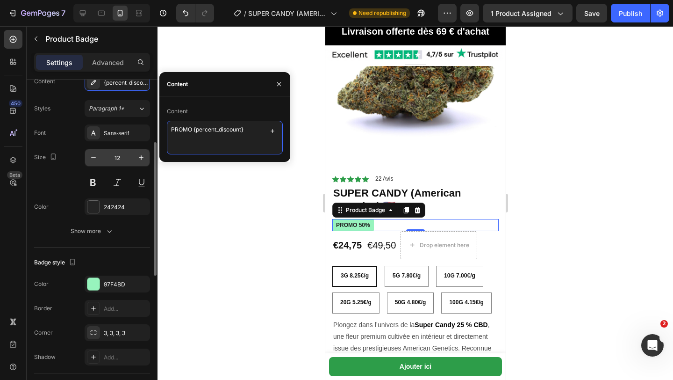
scroll to position [159, 0]
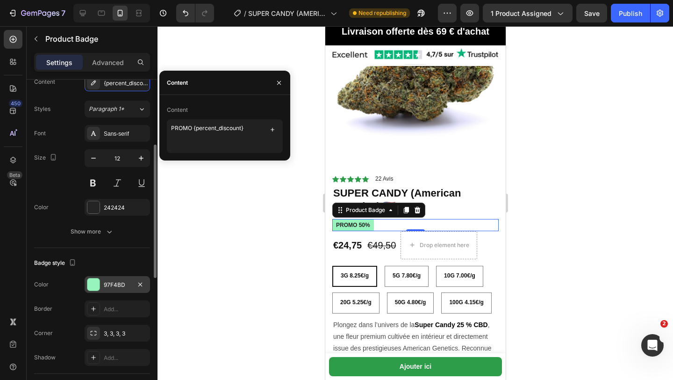
click at [116, 284] on div "97F4BD" at bounding box center [117, 285] width 27 height 8
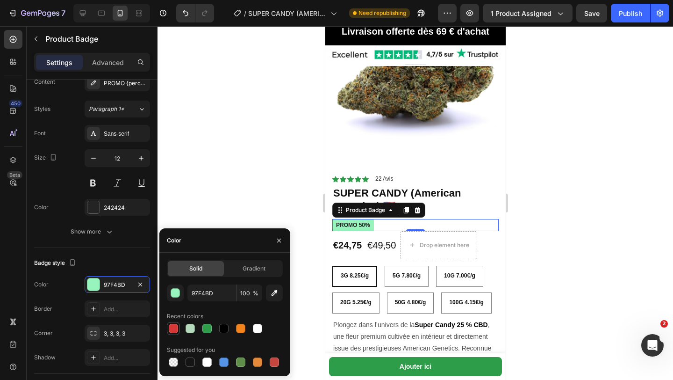
click at [170, 329] on div at bounding box center [173, 328] width 9 height 9
type input "D63837"
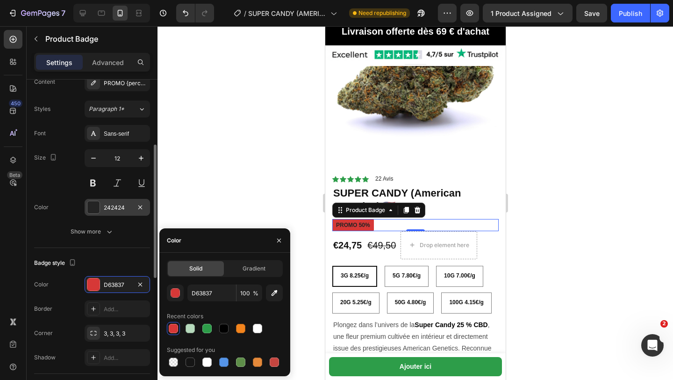
click at [110, 209] on div "242424" at bounding box center [117, 207] width 27 height 8
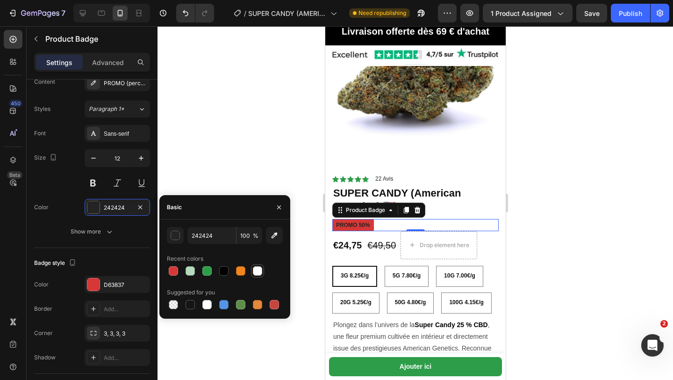
click at [261, 266] on div at bounding box center [257, 270] width 11 height 11
type input "FFFFFF"
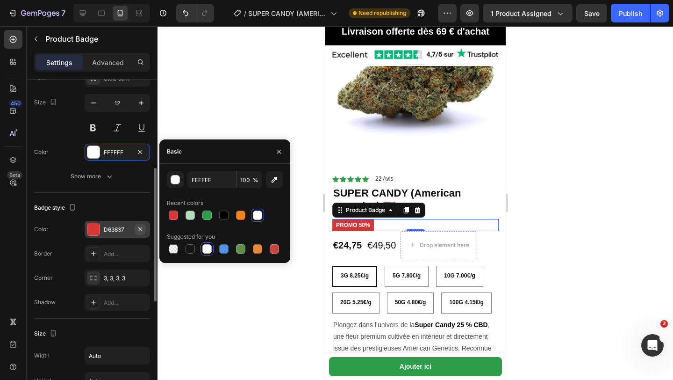
scroll to position [215, 0]
click at [130, 277] on div "3, 3, 3, 3" at bounding box center [117, 278] width 27 height 8
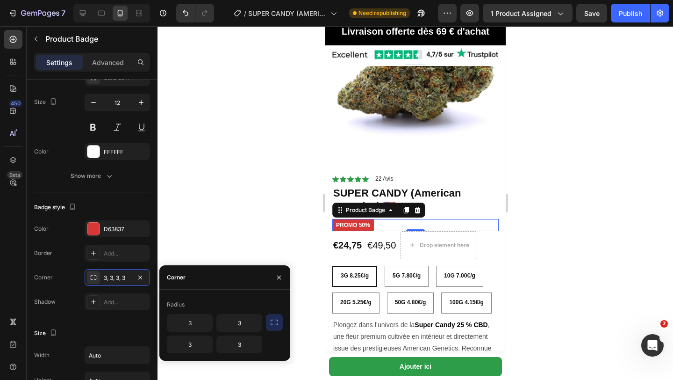
click at [274, 322] on icon "button" at bounding box center [274, 322] width 9 height 9
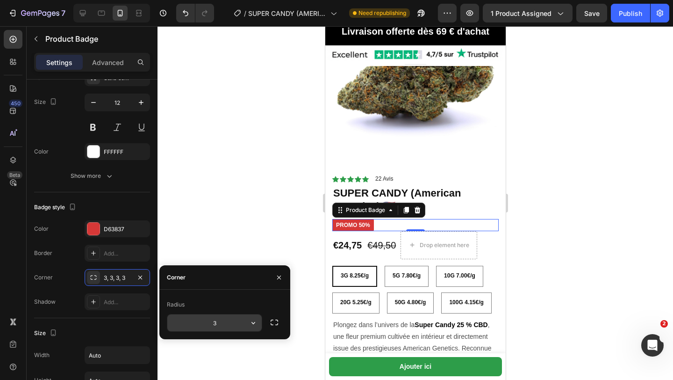
click at [217, 325] on input "3" at bounding box center [214, 322] width 94 height 17
type input "9"
click at [224, 190] on div at bounding box center [416, 203] width 516 height 354
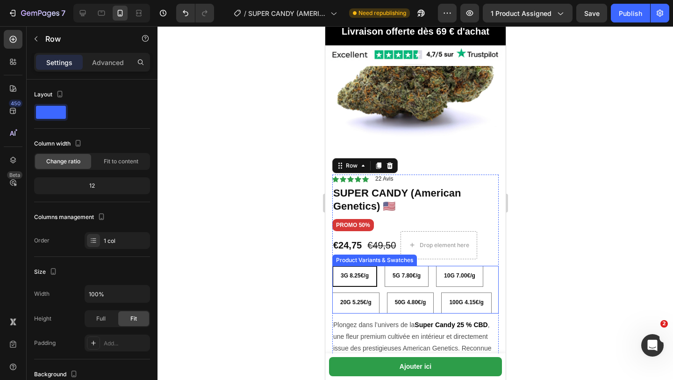
click at [492, 274] on div "3G 8.25€/g 3G 8.25€/g 3G 8.25€/g 5G 7.80€/g 5G 7.80€/g 5G 7.80€/g 10G 7.00€/g 1…" at bounding box center [415, 290] width 166 height 48
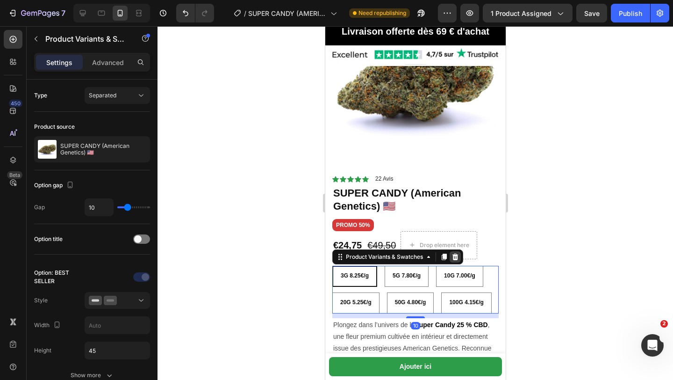
click at [455, 253] on icon at bounding box center [454, 256] width 7 height 7
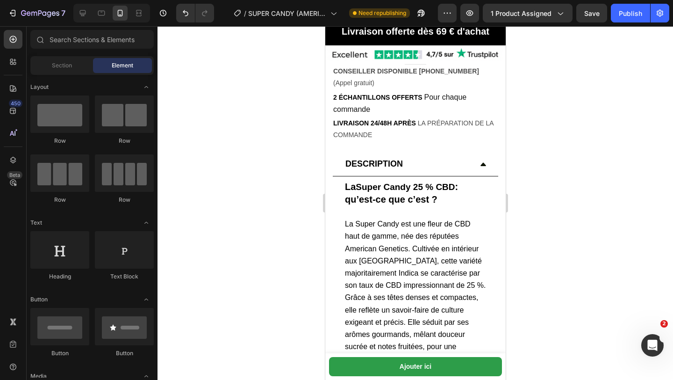
scroll to position [526, 0]
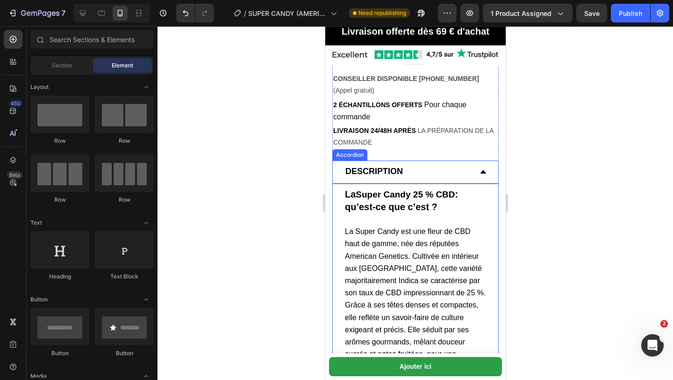
click at [347, 176] on p "DESCRIPTION" at bounding box center [374, 172] width 58 height 12
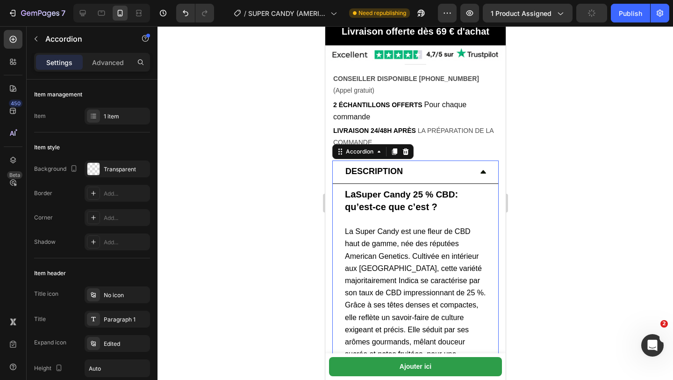
click at [347, 174] on strong "DESCRIPTION" at bounding box center [374, 170] width 58 height 9
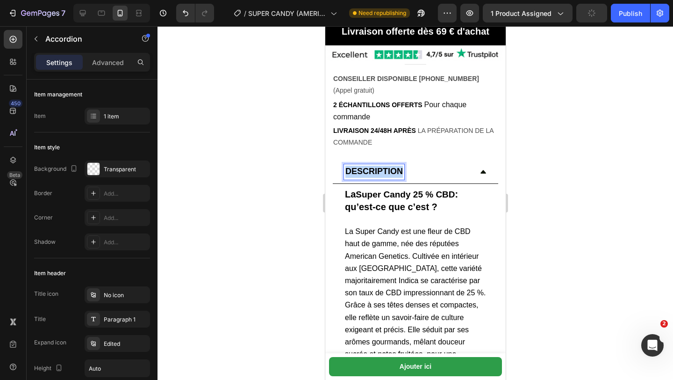
drag, startPoint x: 347, startPoint y: 174, endPoint x: 424, endPoint y: 181, distance: 77.1
click at [424, 181] on div "DESCRIPTION" at bounding box center [416, 171] width 166 height 23
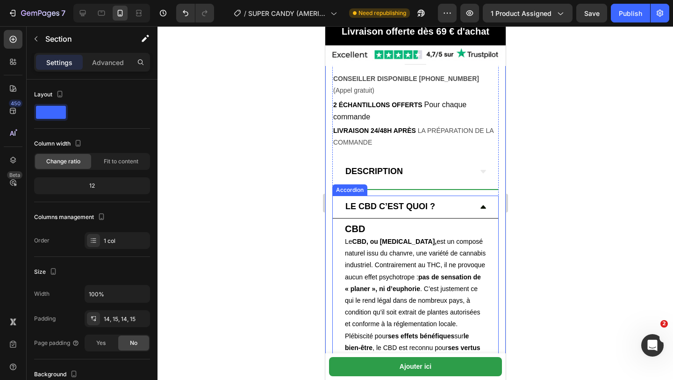
click at [482, 207] on icon at bounding box center [483, 206] width 6 height 3
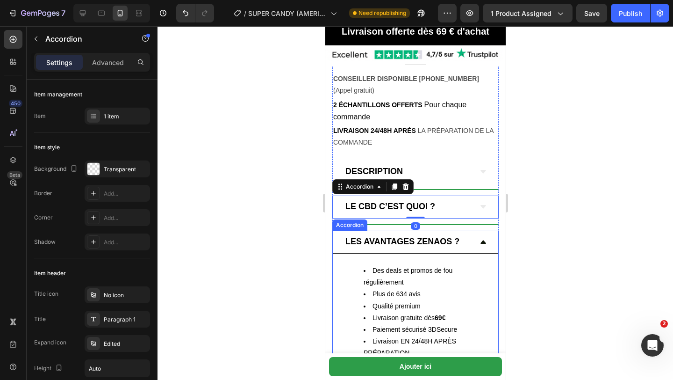
scroll to position [215, 0]
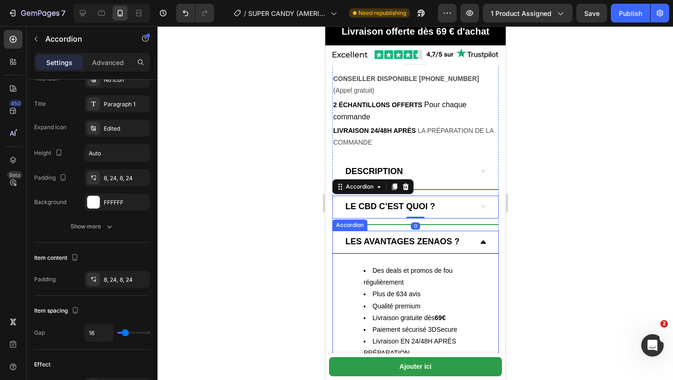
click at [486, 239] on icon at bounding box center [482, 241] width 7 height 7
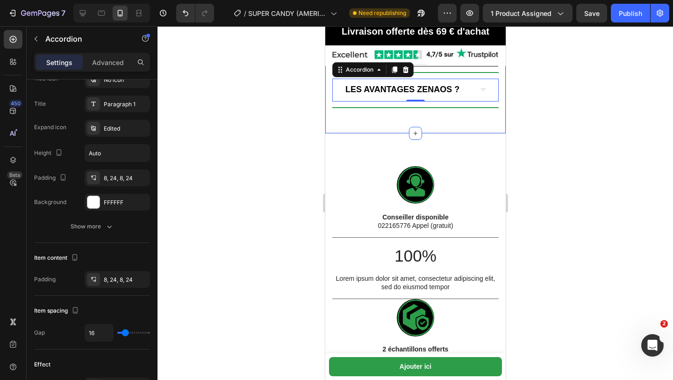
scroll to position [740, 0]
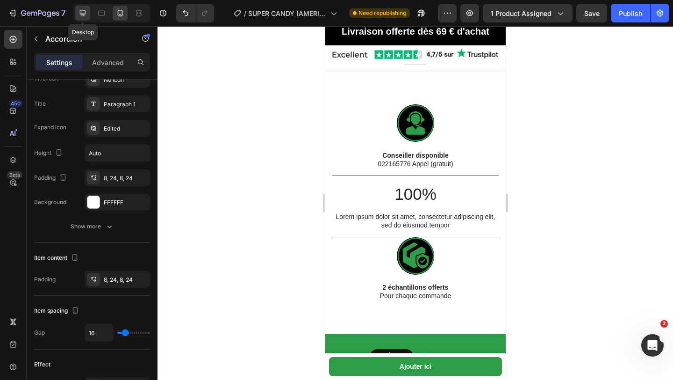
click at [85, 15] on icon at bounding box center [82, 12] width 9 height 9
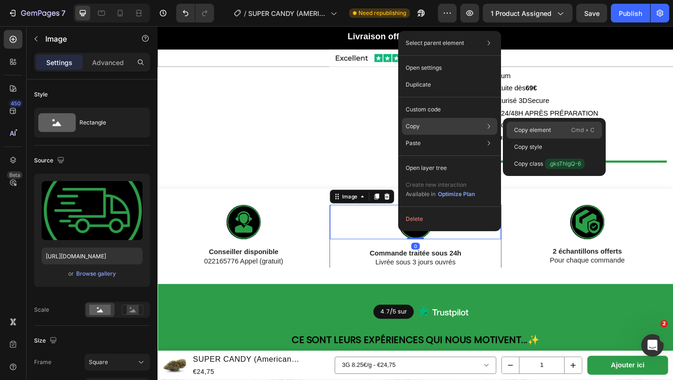
click at [528, 130] on p "Copy element" at bounding box center [532, 130] width 37 height 8
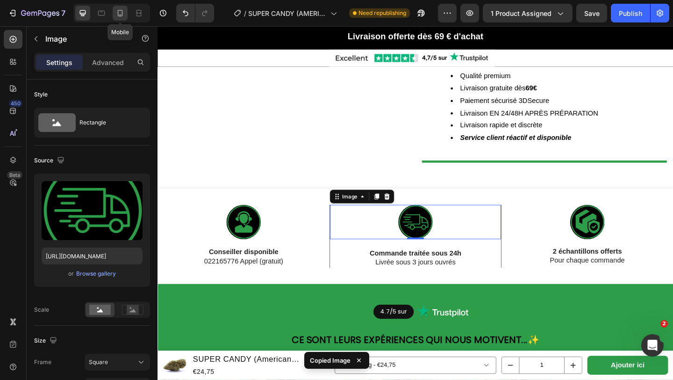
click at [125, 11] on icon at bounding box center [120, 12] width 9 height 9
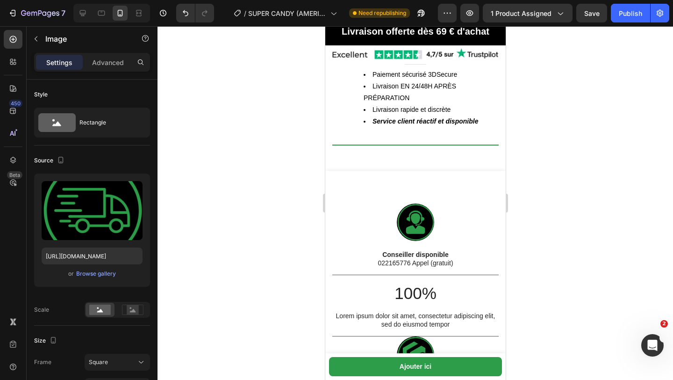
scroll to position [1976, 0]
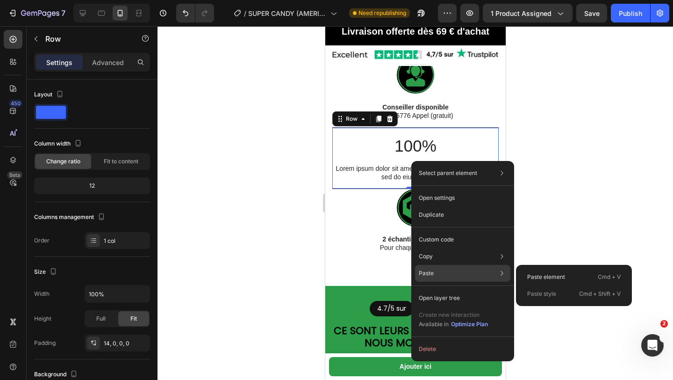
click at [518, 275] on div "Paste element Cmd + V Paste style Cmd + Shift + V" at bounding box center [574, 285] width 116 height 41
drag, startPoint x: 535, startPoint y: 275, endPoint x: 513, endPoint y: 268, distance: 22.6
click at [535, 275] on p "Paste element" at bounding box center [547, 277] width 38 height 8
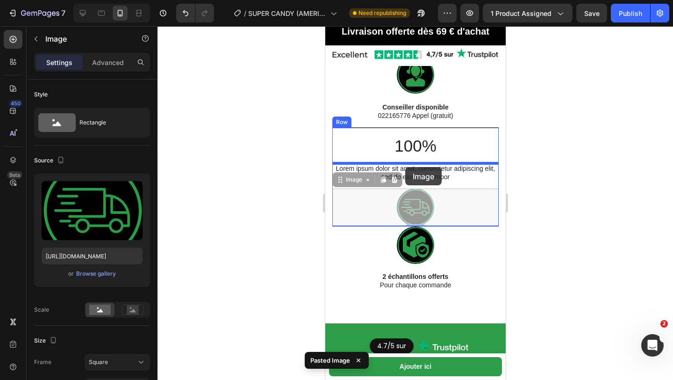
drag, startPoint x: 405, startPoint y: 211, endPoint x: 405, endPoint y: 167, distance: 44.0
click at [405, 167] on div "Mobile ( 386 px) iPhone 13 Mini iPhone 13 Pro iPhone 11 Pro Max iPhone 15 Pro M…" at bounding box center [415, 367] width 181 height 4634
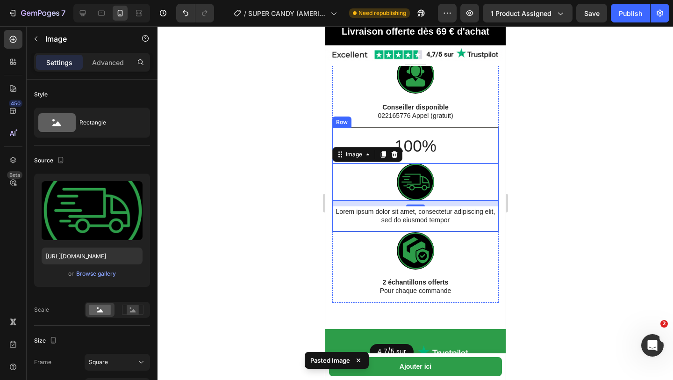
click at [395, 135] on p "100%" at bounding box center [415, 146] width 165 height 22
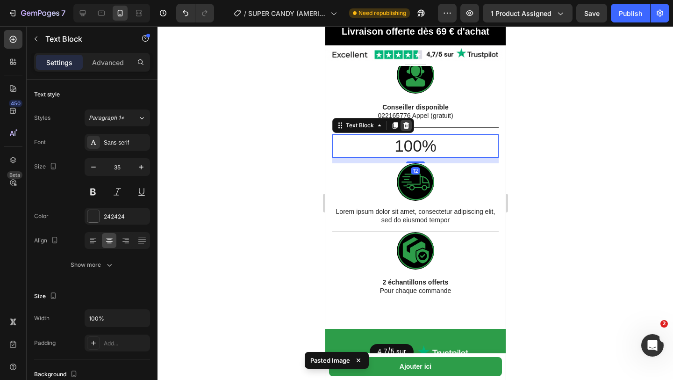
click at [405, 122] on icon at bounding box center [406, 125] width 6 height 7
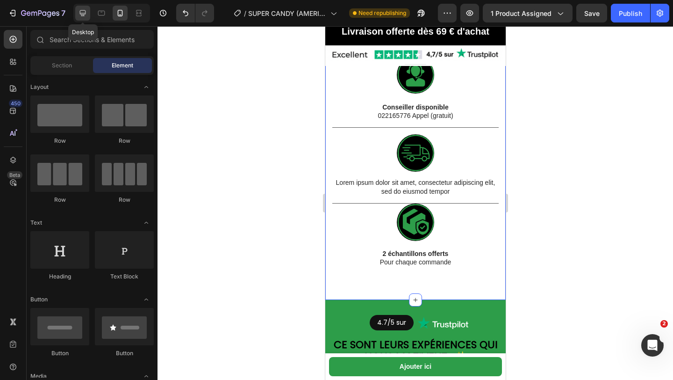
click at [80, 8] on div at bounding box center [82, 13] width 15 height 15
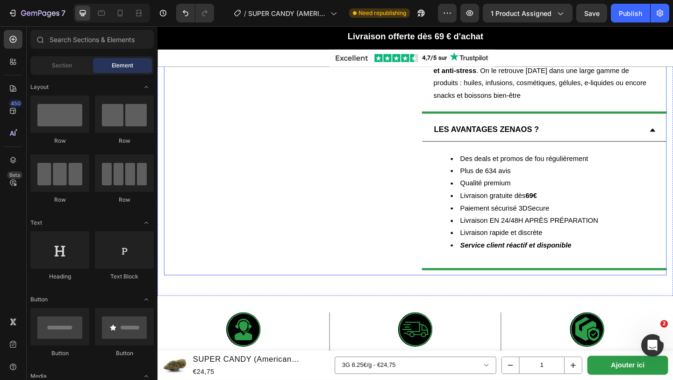
scroll to position [1328, 0]
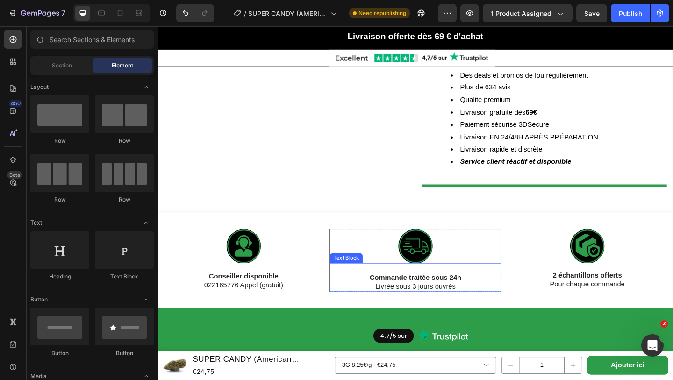
click at [427, 295] on strong "Commande traitée sous 24h" at bounding box center [438, 299] width 100 height 8
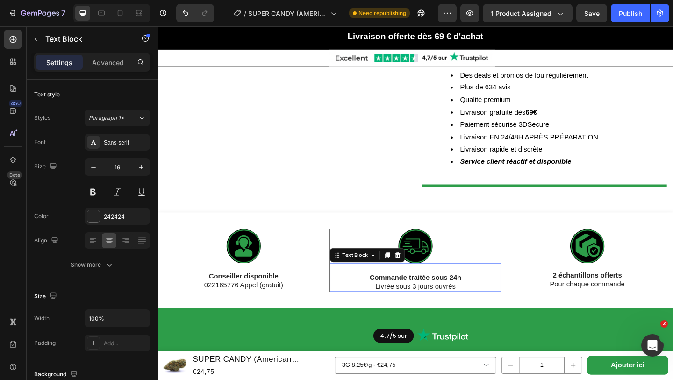
click at [389, 295] on strong "Commande traitée sous 24h" at bounding box center [438, 299] width 100 height 8
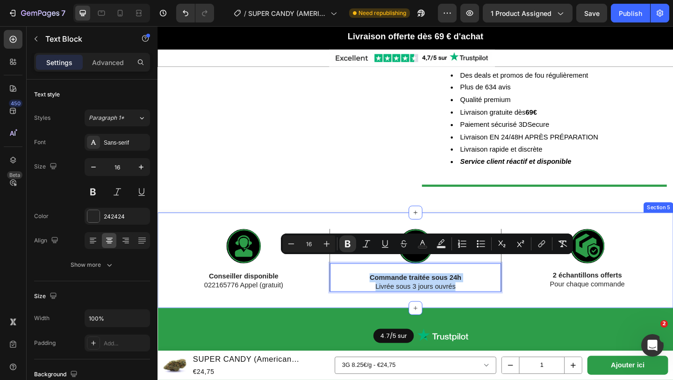
drag, startPoint x: 389, startPoint y: 282, endPoint x: 496, endPoint y: 301, distance: 108.9
click at [498, 302] on div "Image Conseiller disponible 022165776 Appel (gratuit) Text Block Image Lorem ip…" at bounding box center [438, 281] width 561 height 104
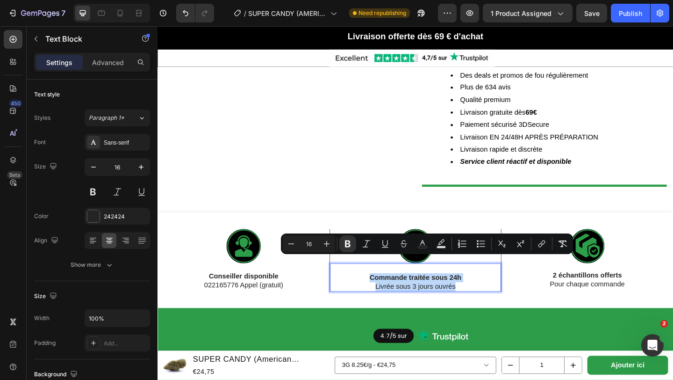
copy div "Commande traitée sous 24h Livrée sous 3 jours ouvrés"
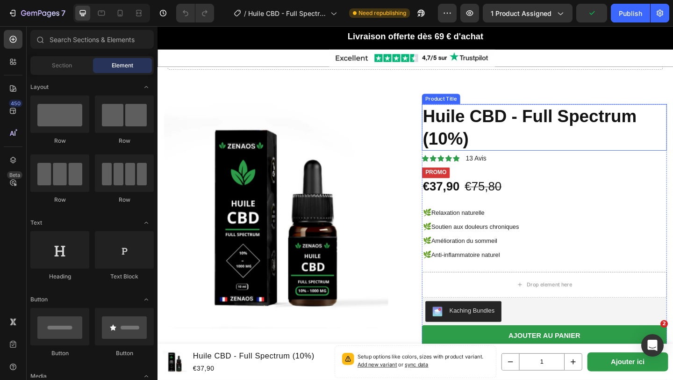
drag, startPoint x: 452, startPoint y: 128, endPoint x: 186, endPoint y: 174, distance: 270.1
click at [452, 128] on h1 "Huile CBD - Full Spectrum (10%)" at bounding box center [578, 136] width 267 height 51
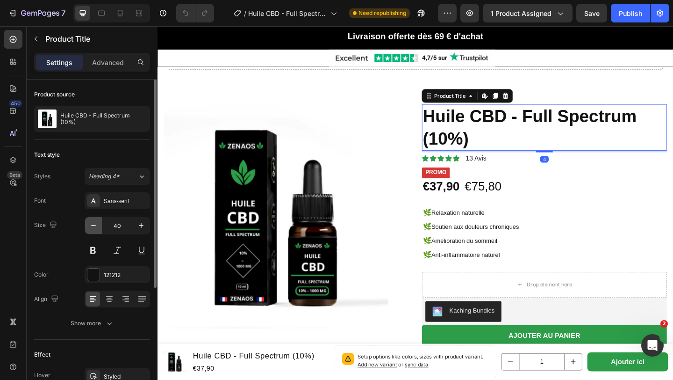
click at [92, 230] on icon "button" at bounding box center [93, 225] width 9 height 9
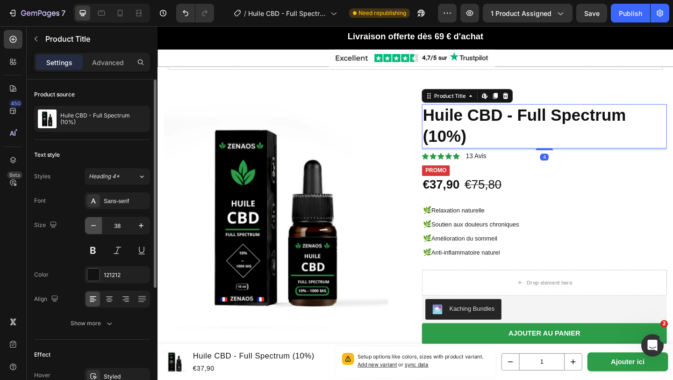
click at [92, 230] on icon "button" at bounding box center [93, 225] width 9 height 9
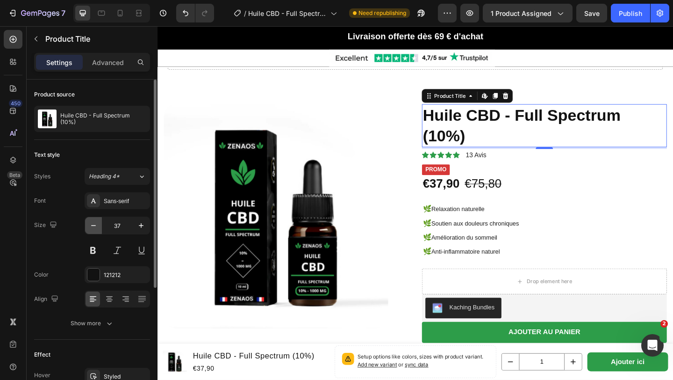
click at [92, 230] on icon "button" at bounding box center [93, 225] width 9 height 9
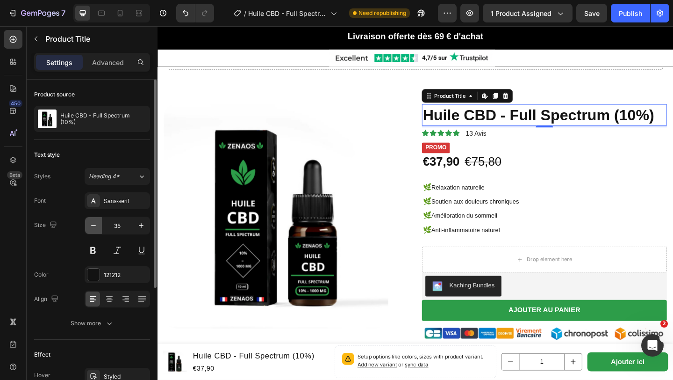
click at [92, 230] on icon "button" at bounding box center [93, 225] width 9 height 9
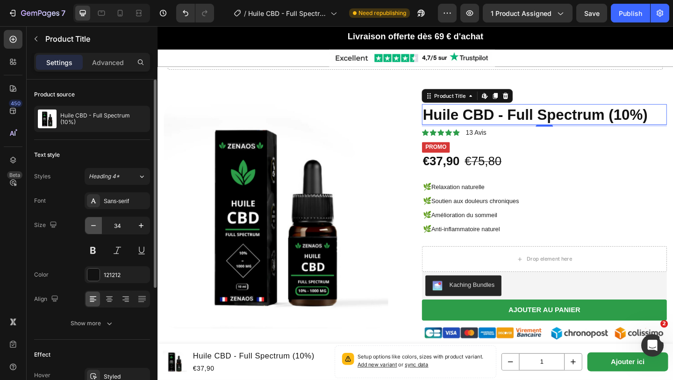
click at [92, 230] on icon "button" at bounding box center [93, 225] width 9 height 9
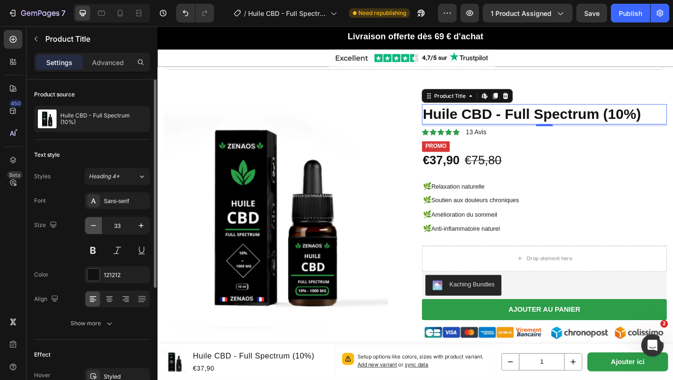
click at [92, 230] on icon "button" at bounding box center [93, 225] width 9 height 9
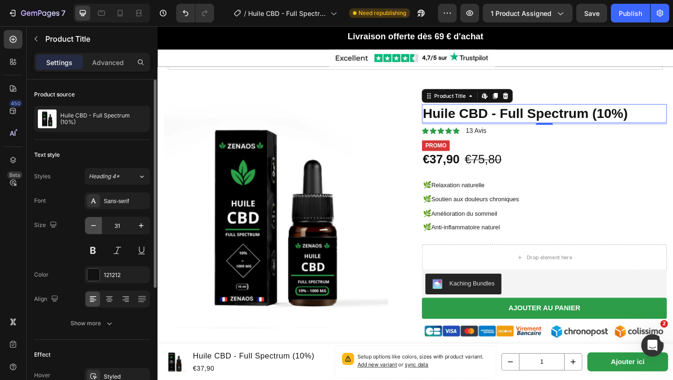
type input "30"
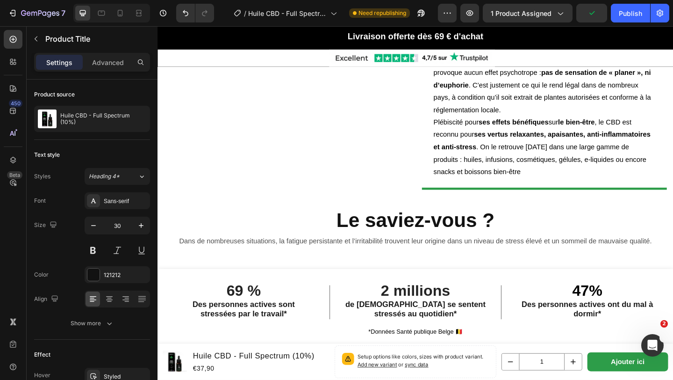
scroll to position [690, 0]
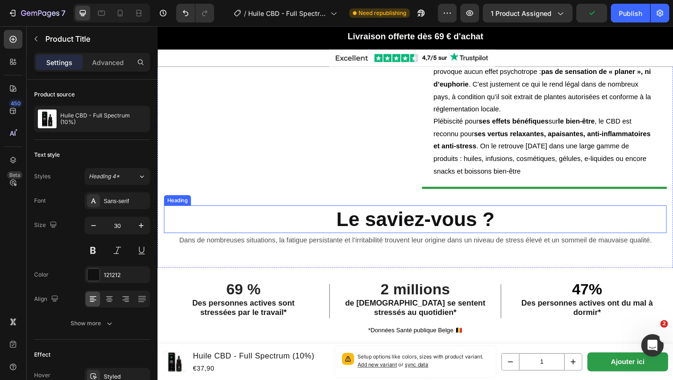
click at [376, 237] on strong "Le saviez-vous ?" at bounding box center [438, 236] width 172 height 24
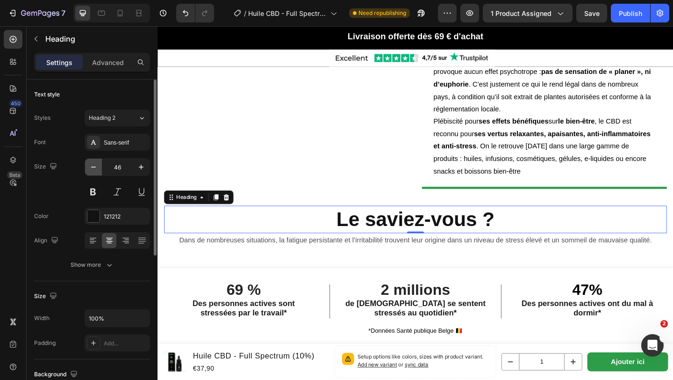
click at [89, 166] on icon "button" at bounding box center [93, 166] width 9 height 9
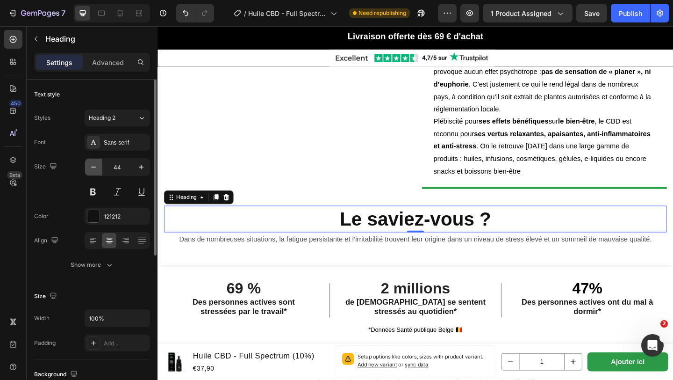
click at [89, 166] on icon "button" at bounding box center [93, 166] width 9 height 9
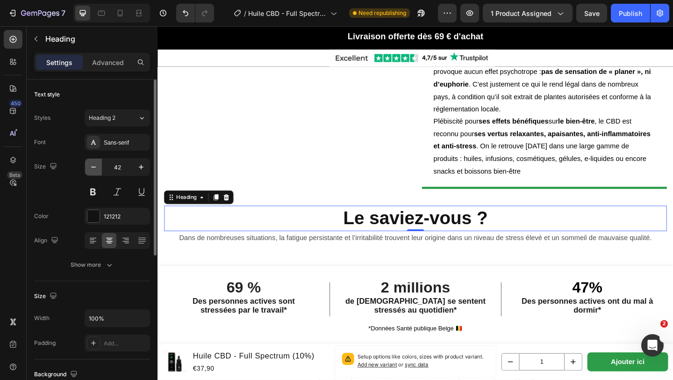
click at [89, 166] on icon "button" at bounding box center [93, 166] width 9 height 9
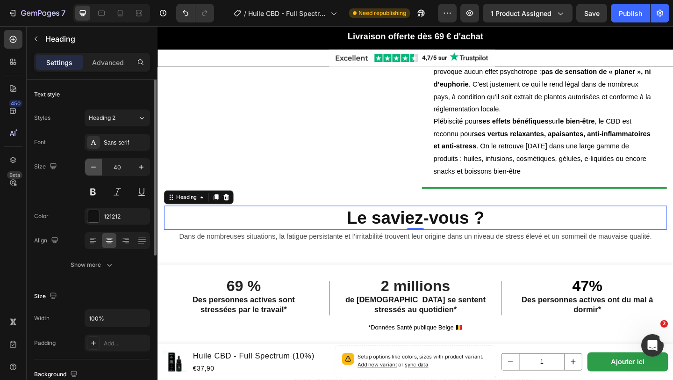
click at [89, 166] on icon "button" at bounding box center [93, 166] width 9 height 9
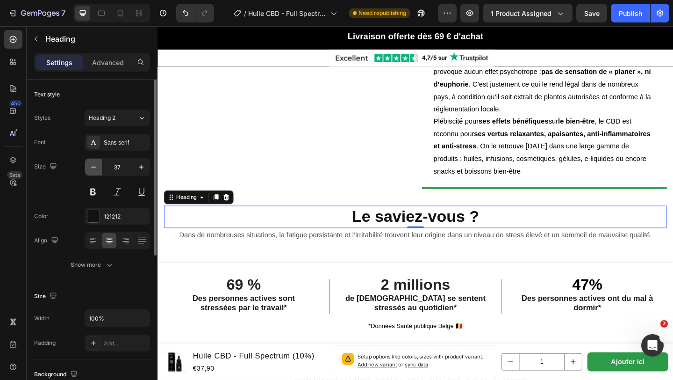
click at [89, 166] on icon "button" at bounding box center [93, 166] width 9 height 9
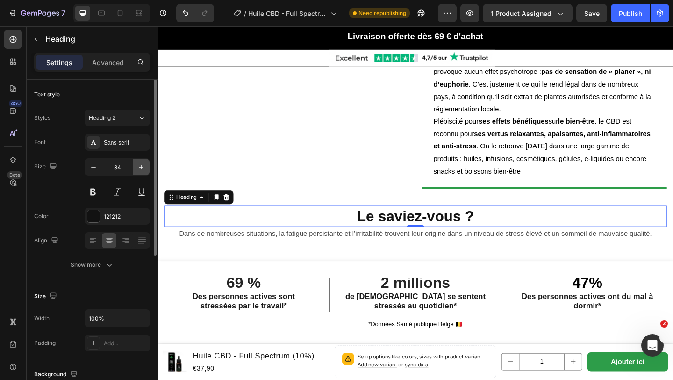
click at [145, 166] on icon "button" at bounding box center [141, 166] width 9 height 9
click at [98, 169] on icon "button" at bounding box center [93, 166] width 9 height 9
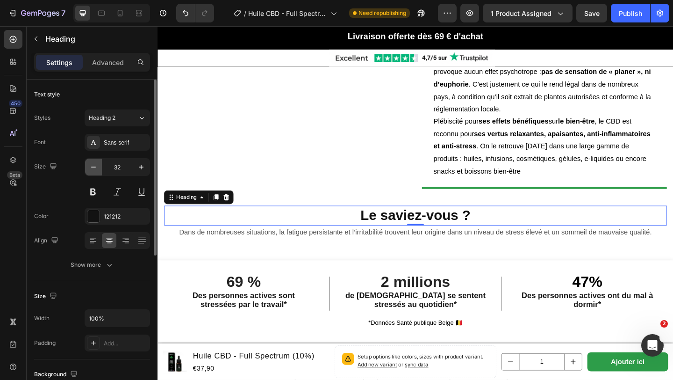
click at [98, 169] on icon "button" at bounding box center [93, 166] width 9 height 9
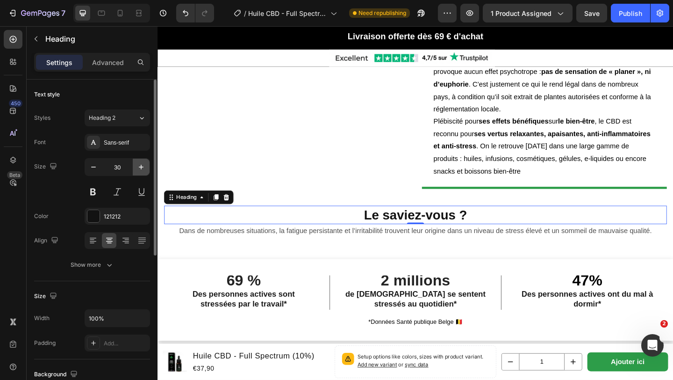
click at [141, 167] on icon "button" at bounding box center [141, 167] width 5 height 5
type input "32"
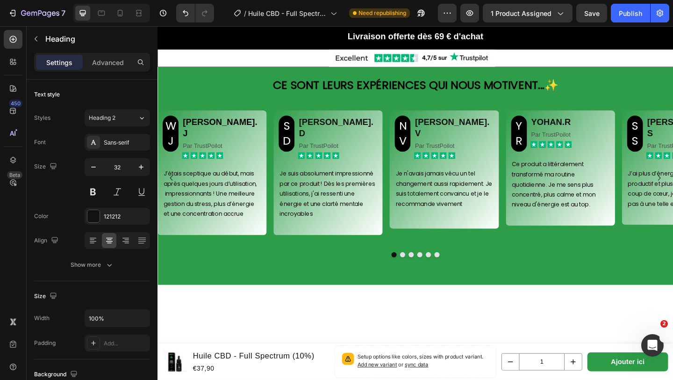
scroll to position [1469, 0]
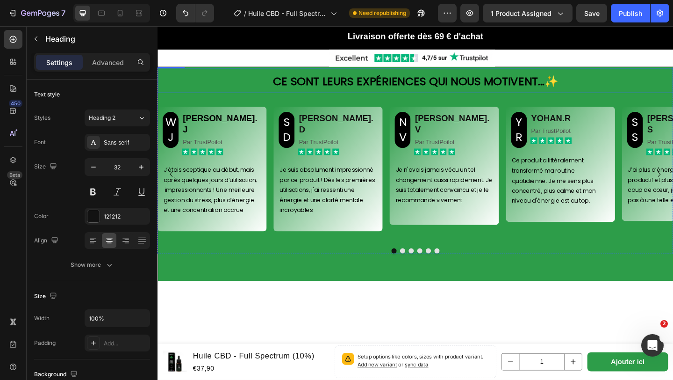
click at [280, 99] on h2 "Ce sont leurs expériences qui nous motivent... ✨" at bounding box center [438, 85] width 561 height 27
drag, startPoint x: 280, startPoint y: 284, endPoint x: 625, endPoint y: 299, distance: 345.5
click at [626, 98] on p "Ce sont leurs expériences qui nous motivent... ✨" at bounding box center [438, 84] width 559 height 25
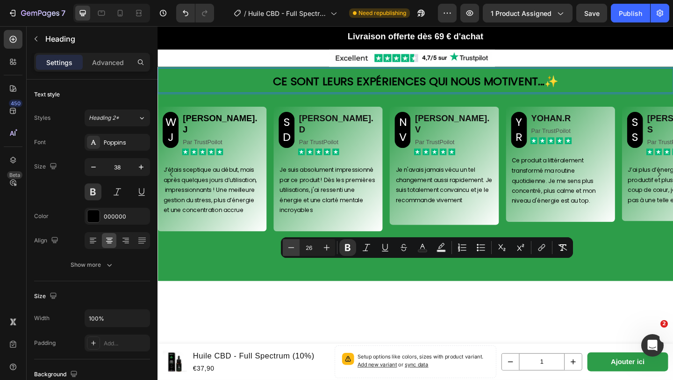
click at [287, 243] on icon "Editor contextual toolbar" at bounding box center [291, 247] width 9 height 9
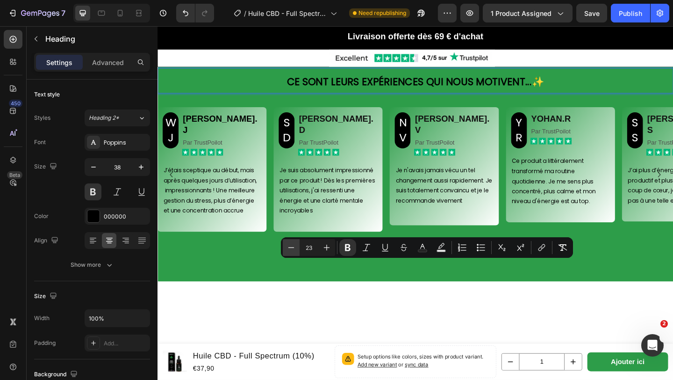
click at [287, 243] on icon "Editor contextual toolbar" at bounding box center [291, 247] width 9 height 9
type input "22"
click at [253, 98] on p "Ce sont leurs expériences qui nous motivent... ✨" at bounding box center [438, 85] width 559 height 26
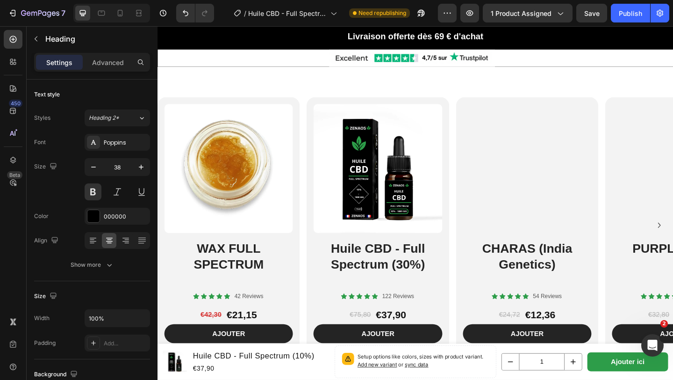
scroll to position [1904, 0]
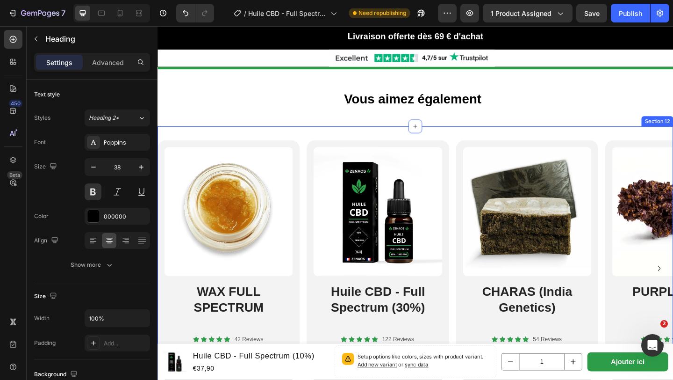
click at [470, 135] on div "Product Images WAX FULL SPECTRUM Heading Icon Icon Icon Icon Icon Icon List 42 …" at bounding box center [438, 296] width 561 height 322
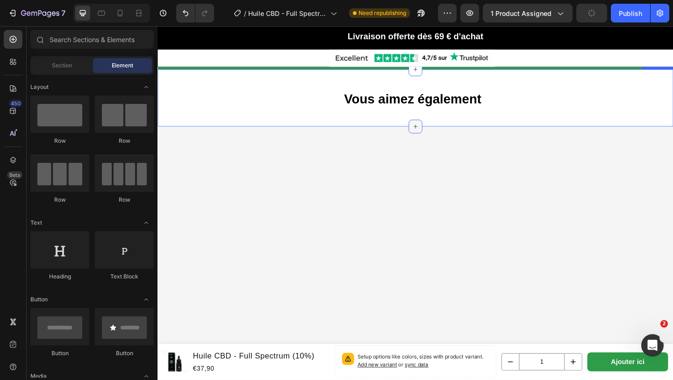
click at [439, 131] on icon at bounding box center [437, 134] width 7 height 7
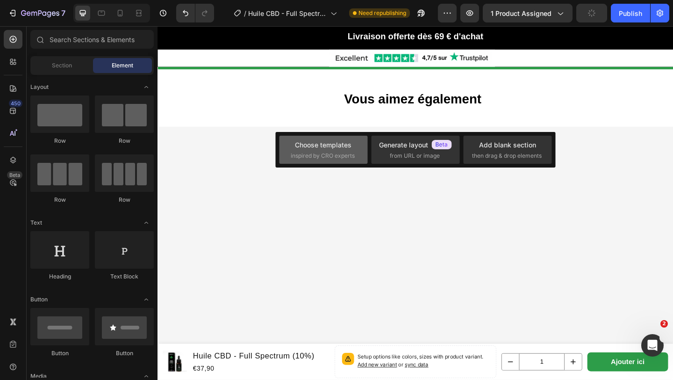
click at [321, 155] on span "inspired by CRO experts" at bounding box center [323, 156] width 64 height 8
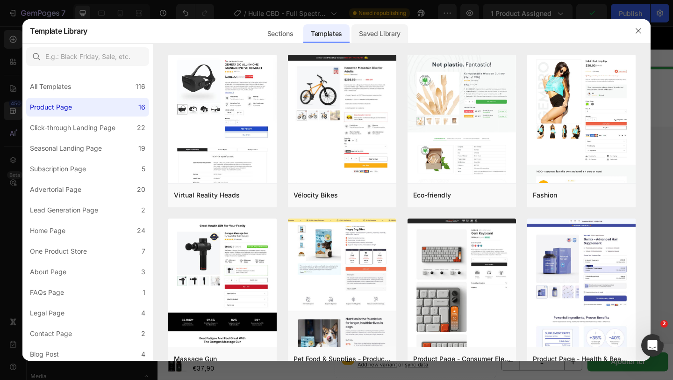
click at [374, 33] on div "Saved Library" at bounding box center [380, 33] width 57 height 19
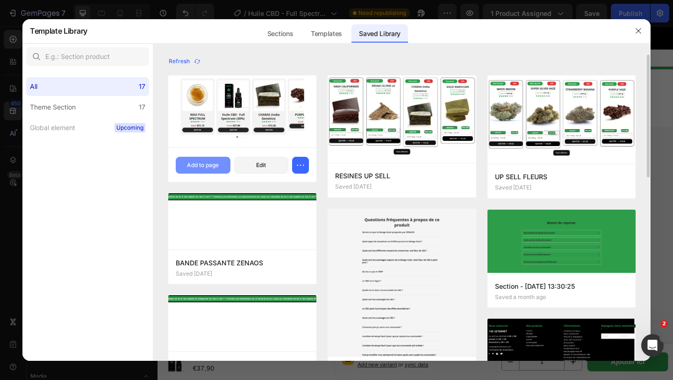
click at [210, 163] on div "Add to page" at bounding box center [203, 165] width 32 height 8
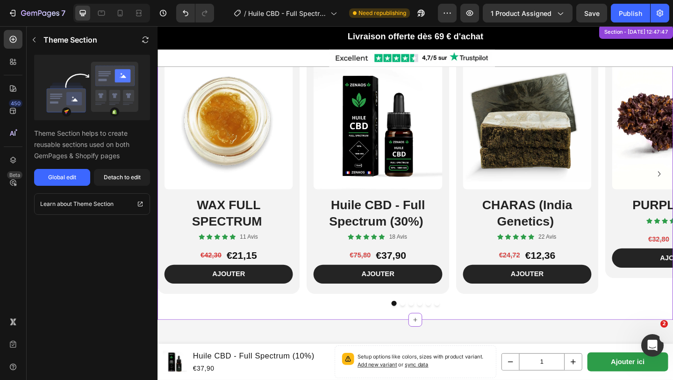
scroll to position [2003, 0]
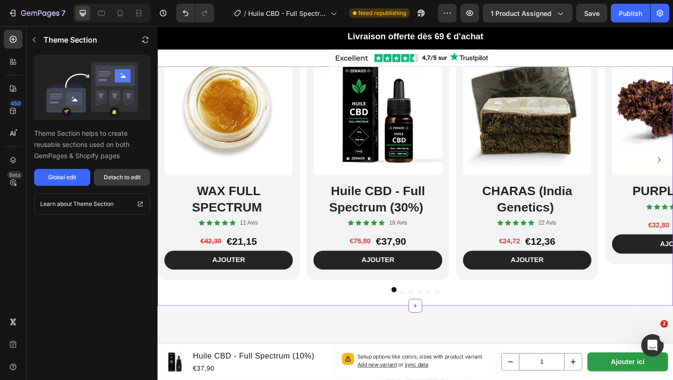
click at [116, 172] on button "Detach to edit" at bounding box center [122, 177] width 56 height 17
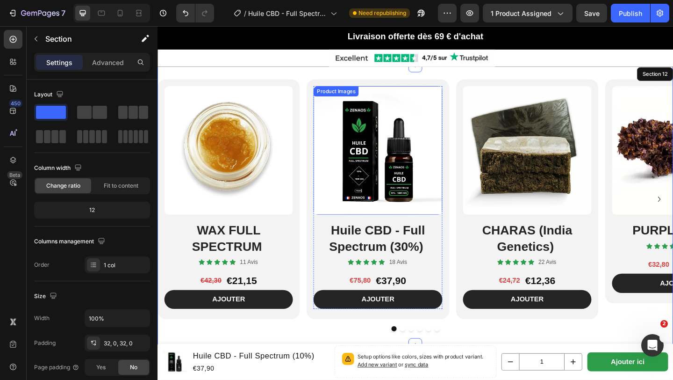
scroll to position [1961, 0]
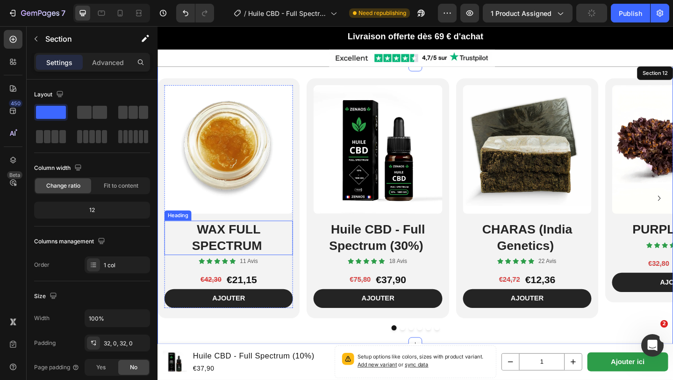
click at [199, 247] on h2 "WAX FULL SPECTRUM" at bounding box center [235, 256] width 140 height 37
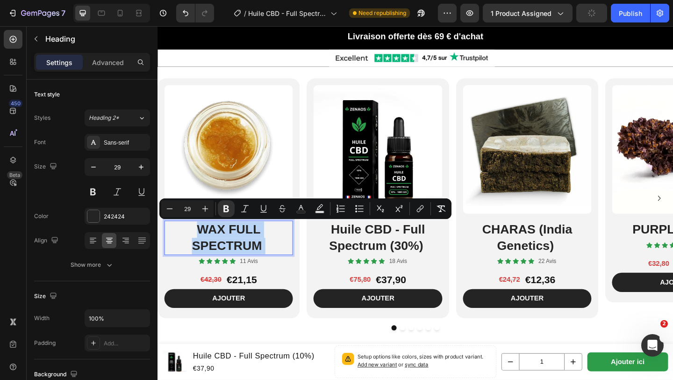
drag, startPoint x: 199, startPoint y: 247, endPoint x: 275, endPoint y: 267, distance: 77.9
click at [275, 267] on p "WAX FULL SPECTRUM" at bounding box center [235, 256] width 138 height 35
click at [170, 208] on icon "Editor contextual toolbar" at bounding box center [170, 208] width 6 height 0
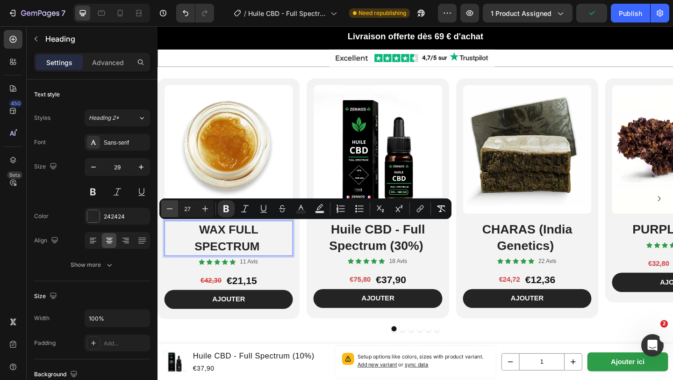
click at [170, 208] on icon "Editor contextual toolbar" at bounding box center [170, 208] width 6 height 0
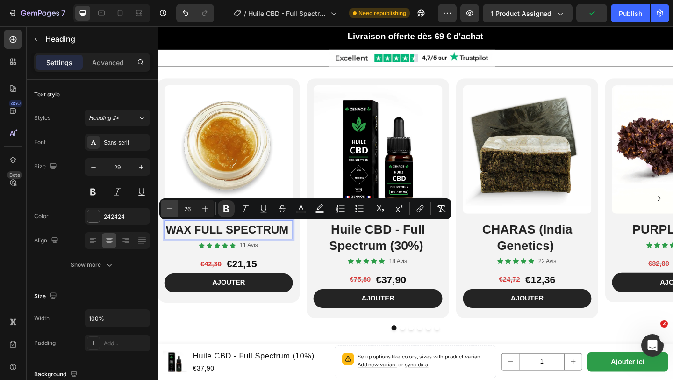
click at [170, 208] on icon "Editor contextual toolbar" at bounding box center [170, 208] width 6 height 0
type input "22"
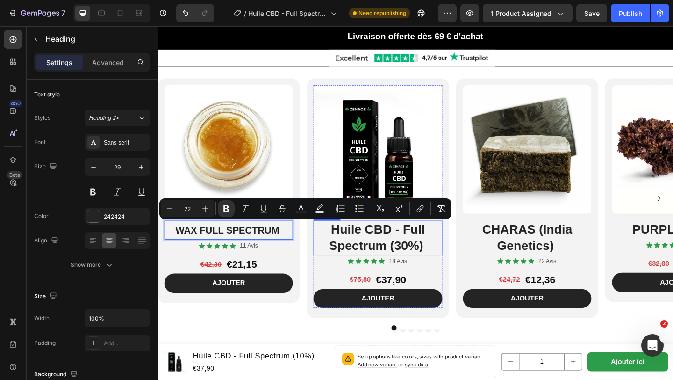
click at [350, 245] on strong "Huile CBD - Full Spectrum (30%)" at bounding box center [397, 255] width 104 height 33
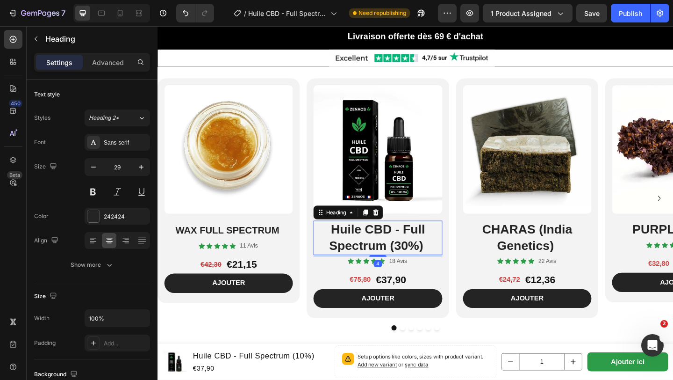
click at [344, 244] on h2 "Huile CBD - Full Spectrum (30%)" at bounding box center [397, 256] width 140 height 37
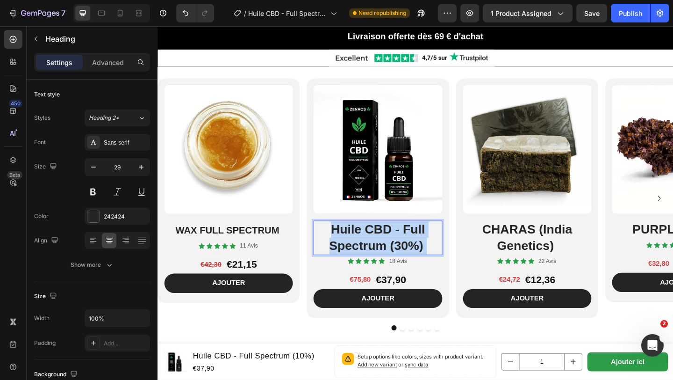
drag, startPoint x: 344, startPoint y: 244, endPoint x: 460, endPoint y: 267, distance: 118.9
click at [460, 267] on div "Huile CBD - Full Spectrum (30%)" at bounding box center [397, 256] width 140 height 37
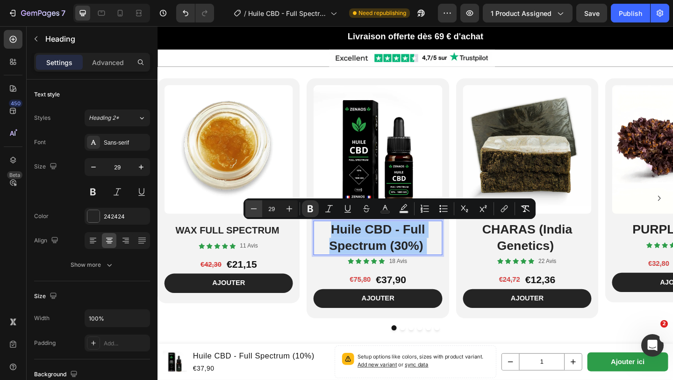
click at [254, 204] on icon "Editor contextual toolbar" at bounding box center [253, 208] width 9 height 9
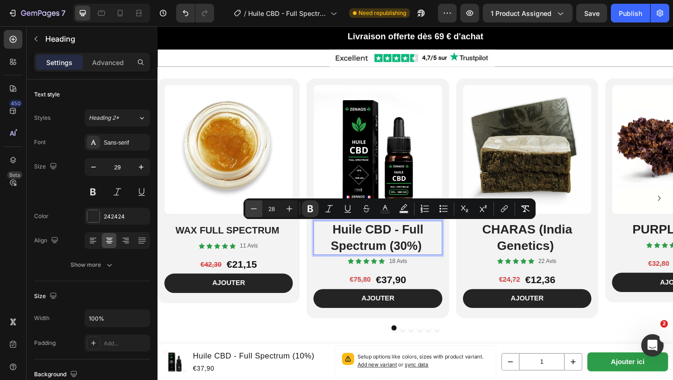
click at [255, 204] on icon "Editor contextual toolbar" at bounding box center [253, 208] width 9 height 9
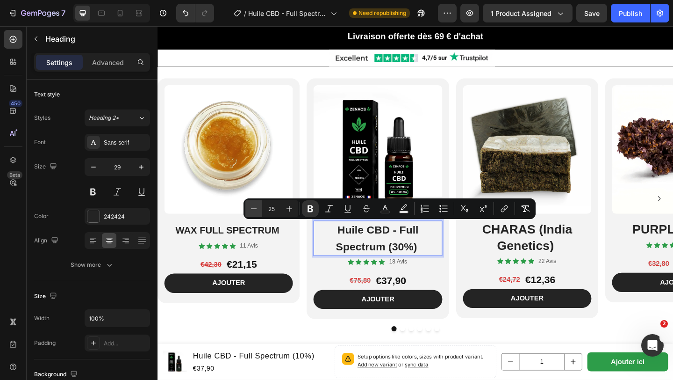
click at [255, 204] on icon "Editor contextual toolbar" at bounding box center [253, 208] width 9 height 9
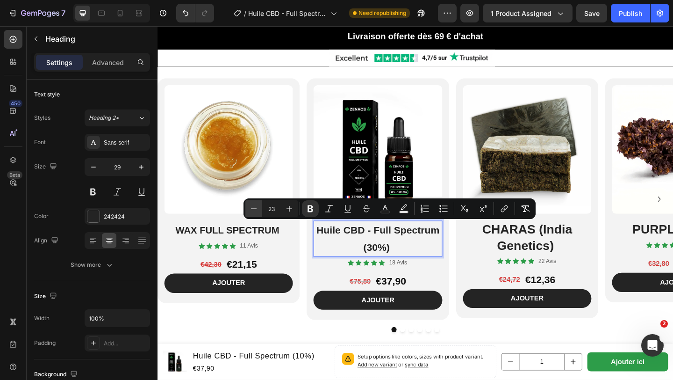
click at [255, 204] on icon "Editor contextual toolbar" at bounding box center [253, 208] width 9 height 9
type input "22"
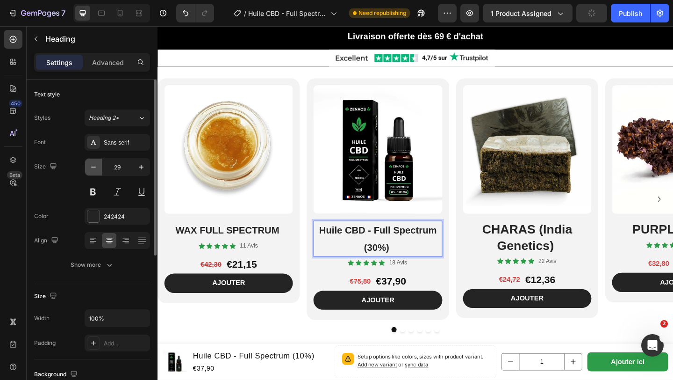
click at [94, 168] on icon "button" at bounding box center [93, 166] width 9 height 9
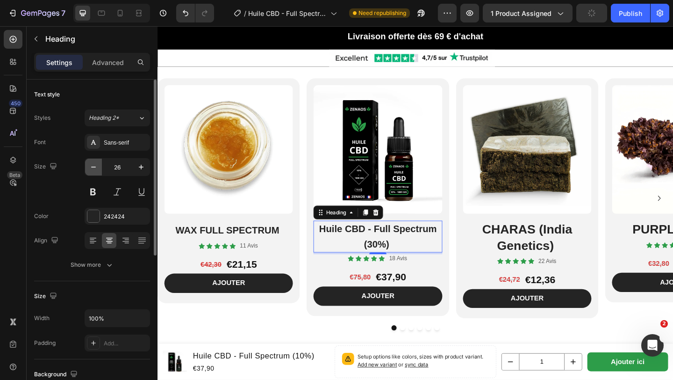
click at [94, 168] on icon "button" at bounding box center [93, 166] width 9 height 9
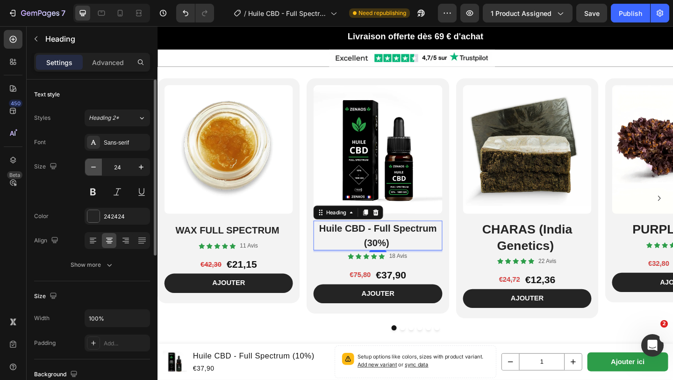
click at [94, 168] on icon "button" at bounding box center [93, 166] width 9 height 9
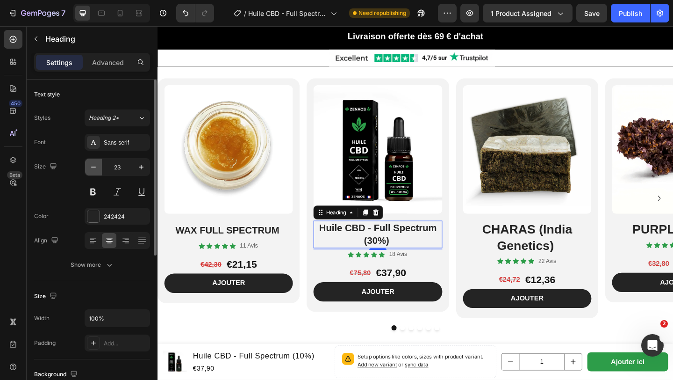
click at [94, 168] on icon "button" at bounding box center [93, 166] width 9 height 9
type input "22"
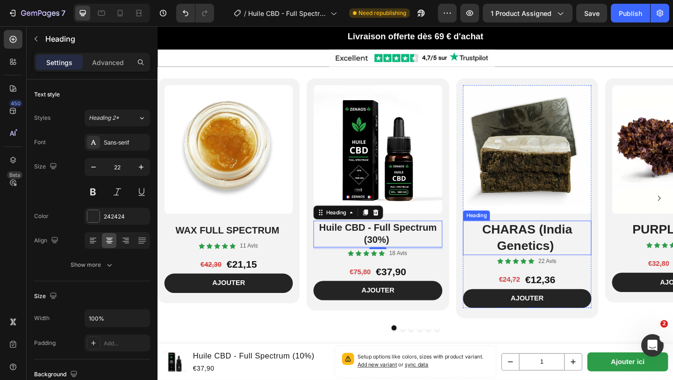
click at [507, 249] on h2 "CHARAS (India Genetics)" at bounding box center [560, 256] width 140 height 37
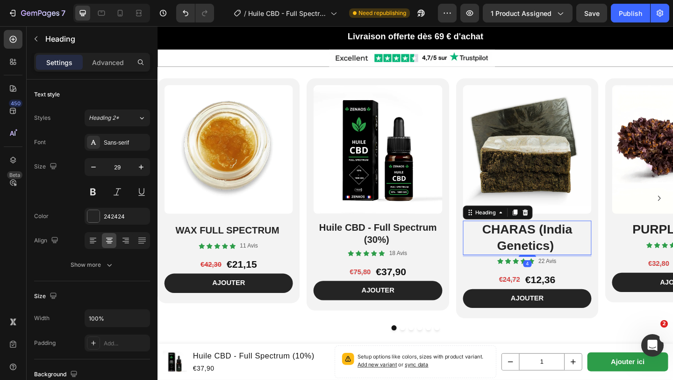
click at [507, 249] on h2 "CHARAS (India Genetics)" at bounding box center [560, 256] width 140 height 37
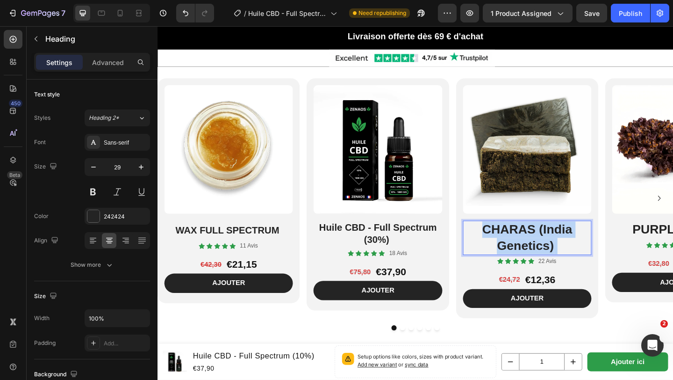
drag, startPoint x: 511, startPoint y: 244, endPoint x: 603, endPoint y: 263, distance: 94.6
click at [604, 263] on p "CHARAS (India Genetics)" at bounding box center [560, 256] width 138 height 35
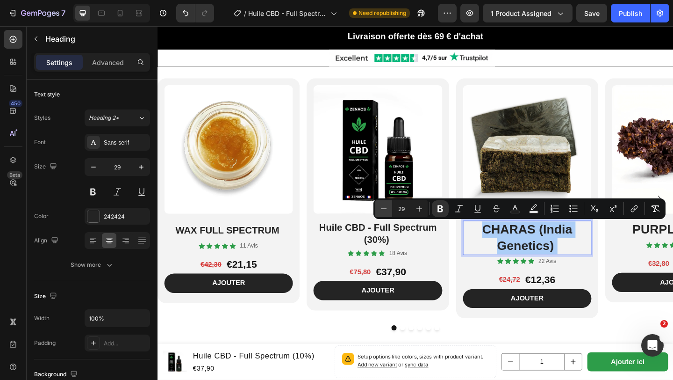
click at [383, 211] on icon "Editor contextual toolbar" at bounding box center [383, 208] width 9 height 9
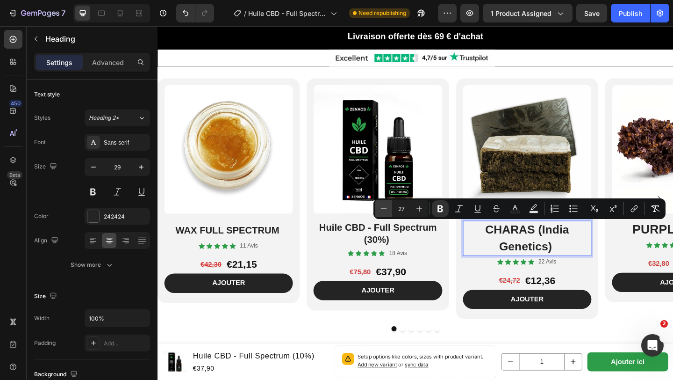
click at [383, 211] on icon "Editor contextual toolbar" at bounding box center [383, 208] width 9 height 9
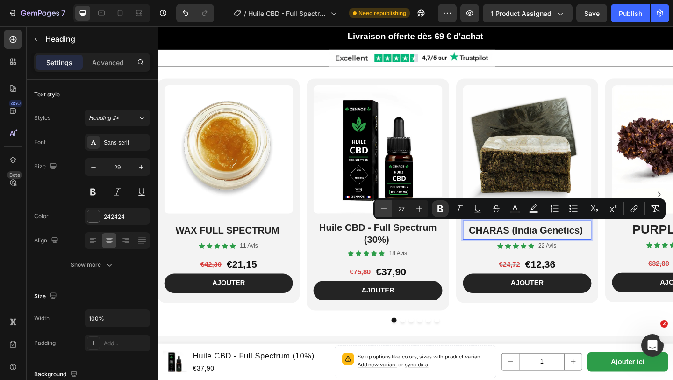
type input "22"
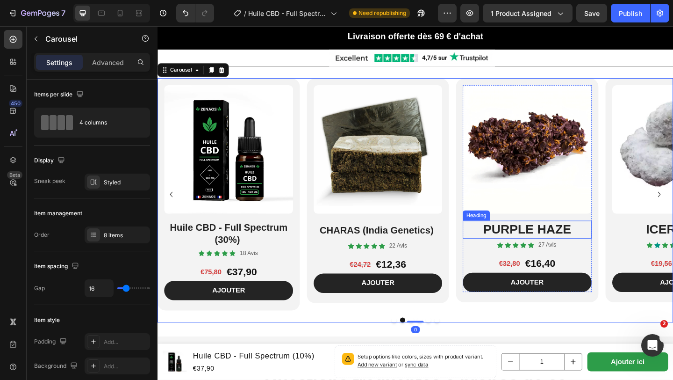
click at [511, 246] on h2 "PURPLE HAZE" at bounding box center [560, 248] width 140 height 20
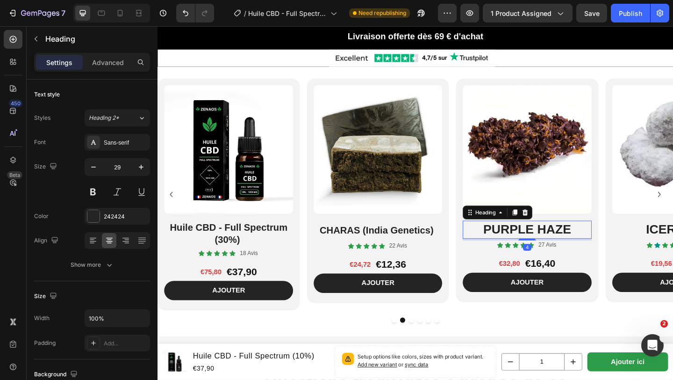
click at [511, 246] on h2 "PURPLE HAZE" at bounding box center [560, 248] width 140 height 20
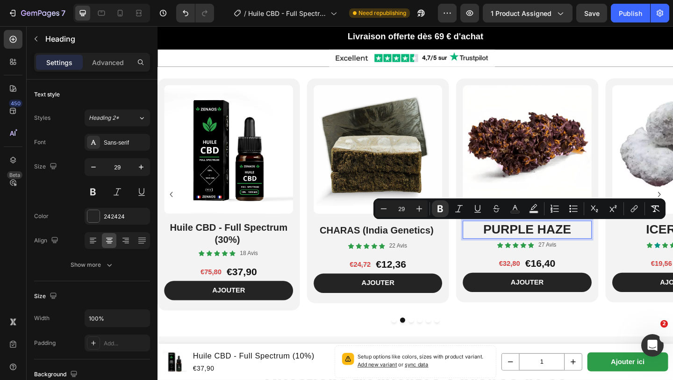
click at [511, 246] on p "PURPLE HAZE" at bounding box center [560, 248] width 138 height 18
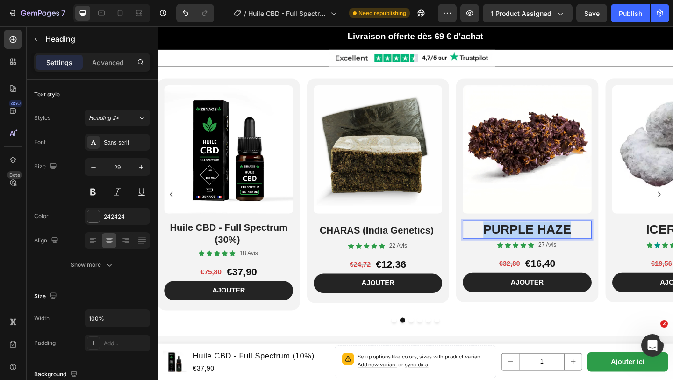
drag, startPoint x: 511, startPoint y: 246, endPoint x: 621, endPoint y: 252, distance: 110.5
click at [621, 252] on div "PURPLE HAZE" at bounding box center [560, 248] width 140 height 20
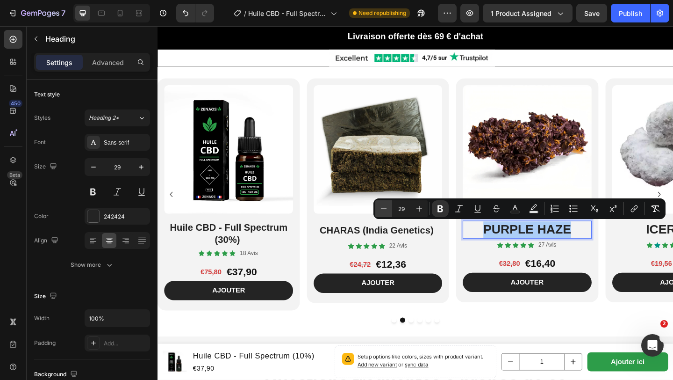
click at [386, 212] on icon "Editor contextual toolbar" at bounding box center [383, 208] width 9 height 9
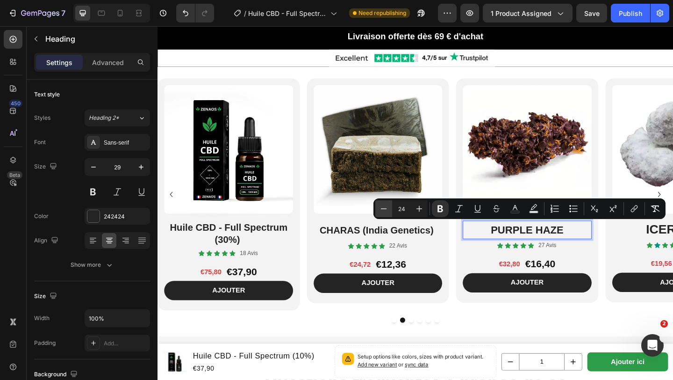
click at [386, 212] on icon "Editor contextual toolbar" at bounding box center [383, 208] width 9 height 9
type input "22"
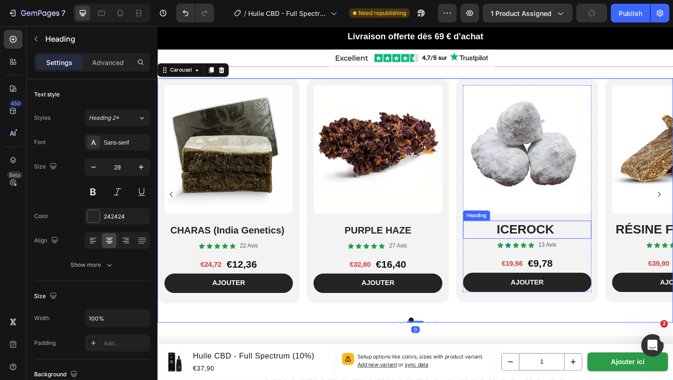
click at [522, 240] on h2 "ICEROCK" at bounding box center [560, 248] width 140 height 20
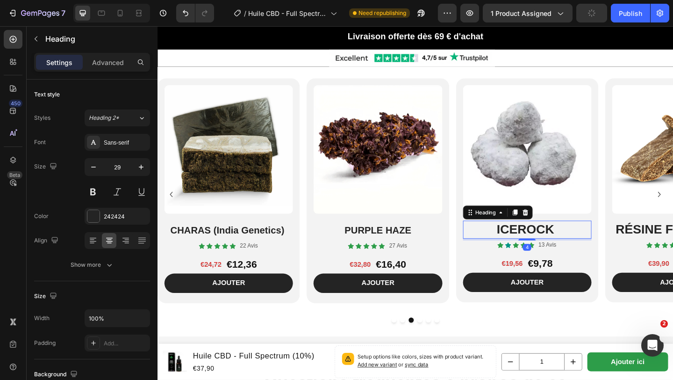
click at [522, 240] on h2 "ICEROCK" at bounding box center [560, 248] width 140 height 20
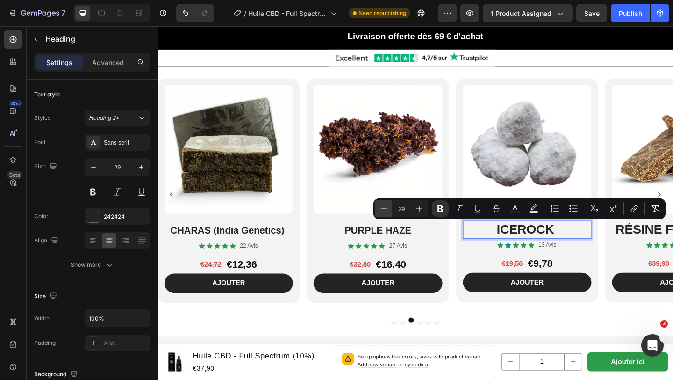
click at [383, 209] on icon "Editor contextual toolbar" at bounding box center [383, 208] width 9 height 9
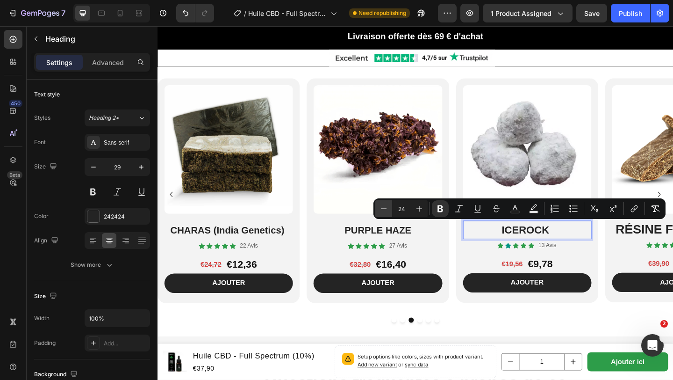
click at [383, 209] on icon "Editor contextual toolbar" at bounding box center [383, 208] width 9 height 9
type input "22"
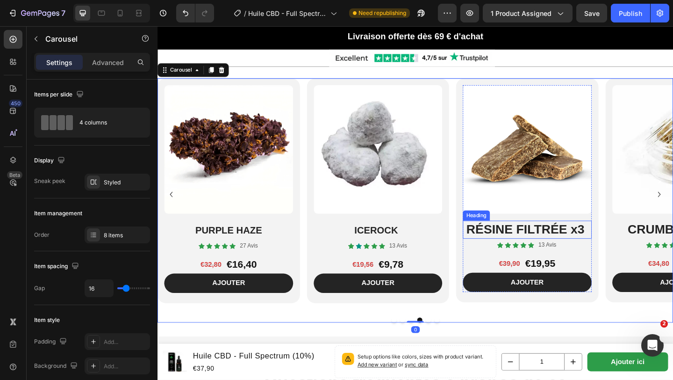
click at [499, 246] on strong "RÉSINE FILTRÉE x3" at bounding box center [558, 246] width 129 height 15
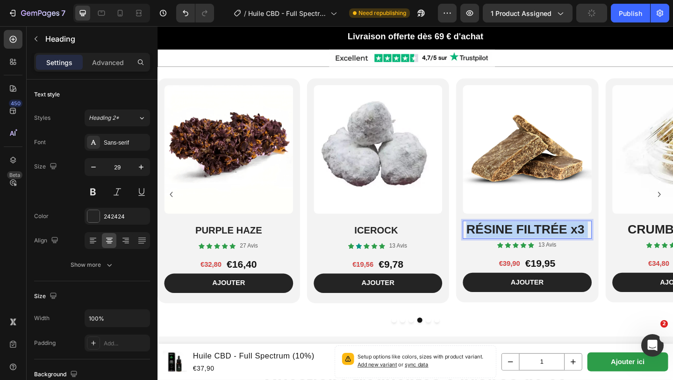
drag, startPoint x: 496, startPoint y: 246, endPoint x: 625, endPoint y: 250, distance: 129.1
click at [625, 250] on p "RÉSINE FILTRÉE x3" at bounding box center [560, 248] width 138 height 18
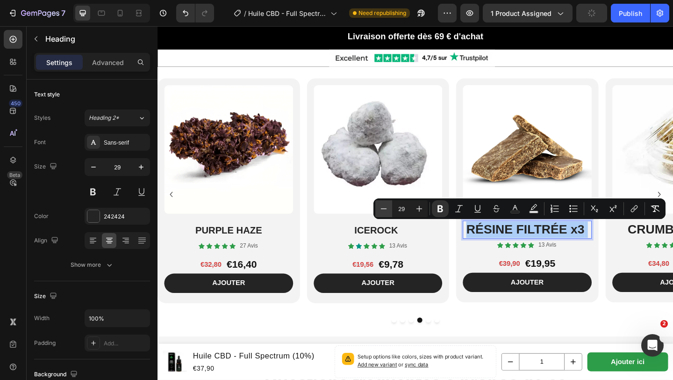
click at [378, 209] on button "Minus" at bounding box center [384, 208] width 17 height 17
click at [379, 209] on icon "Editor contextual toolbar" at bounding box center [383, 208] width 9 height 9
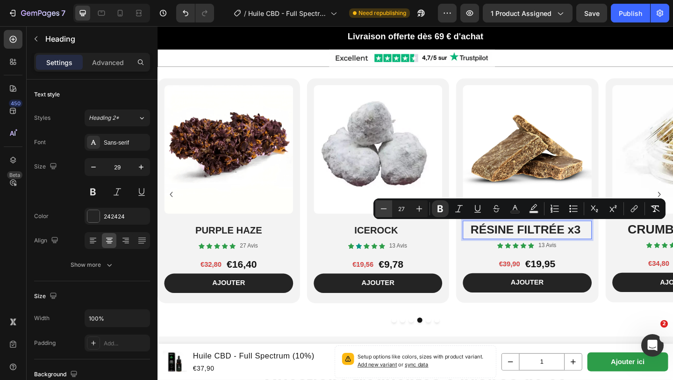
click at [379, 209] on icon "Editor contextual toolbar" at bounding box center [383, 208] width 9 height 9
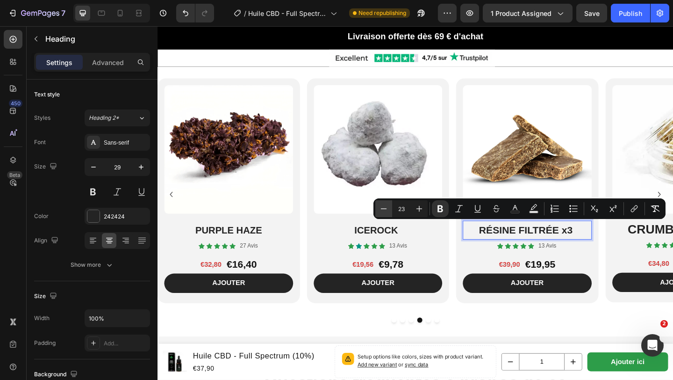
type input "22"
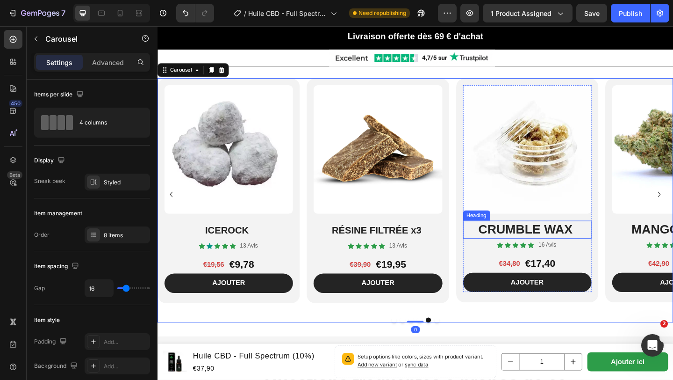
click at [506, 247] on h2 "CRUMBLE WAX" at bounding box center [560, 248] width 140 height 20
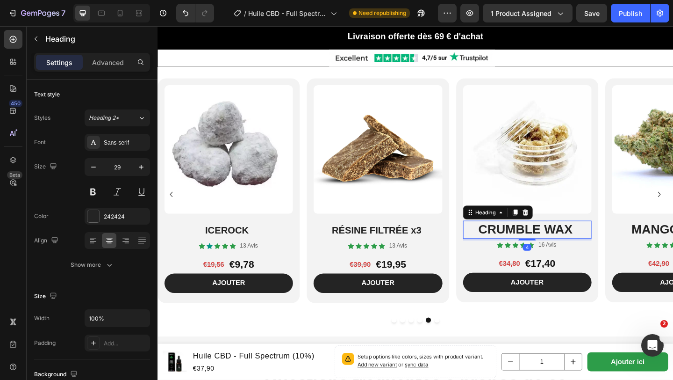
click at [506, 247] on h2 "CRUMBLE WAX" at bounding box center [560, 248] width 140 height 20
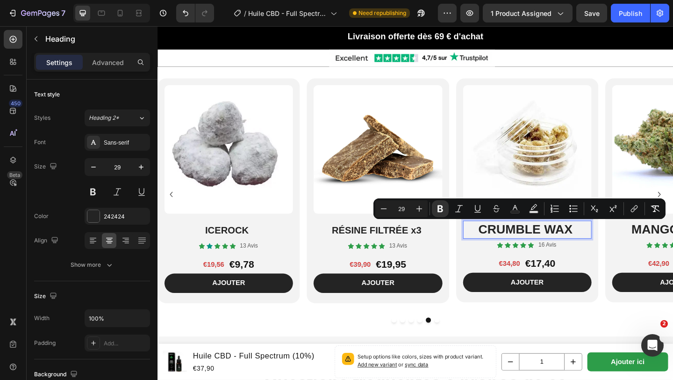
click at [506, 247] on p "CRUMBLE WAX" at bounding box center [560, 248] width 138 height 18
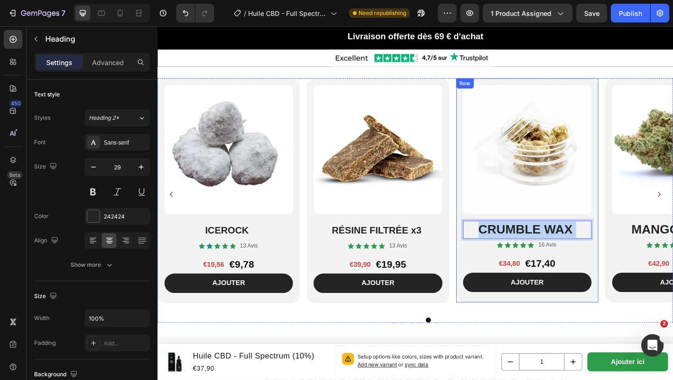
drag, startPoint x: 506, startPoint y: 247, endPoint x: 634, endPoint y: 245, distance: 128.6
click at [634, 245] on div "Product Images CRUMBLE WAX Heading 4 Icon Icon Icon Icon Icon Icon List 16 Avis…" at bounding box center [560, 205] width 155 height 244
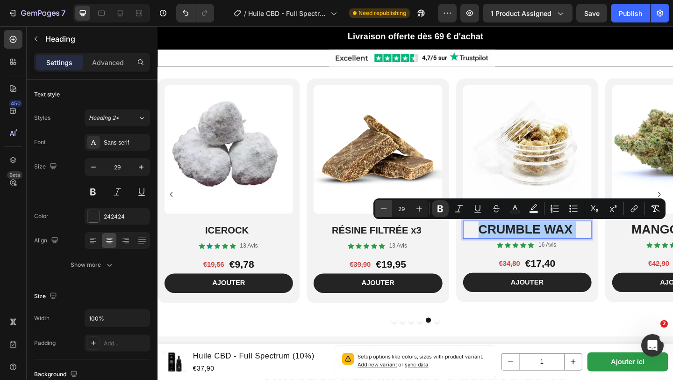
click at [386, 206] on icon "Editor contextual toolbar" at bounding box center [383, 208] width 9 height 9
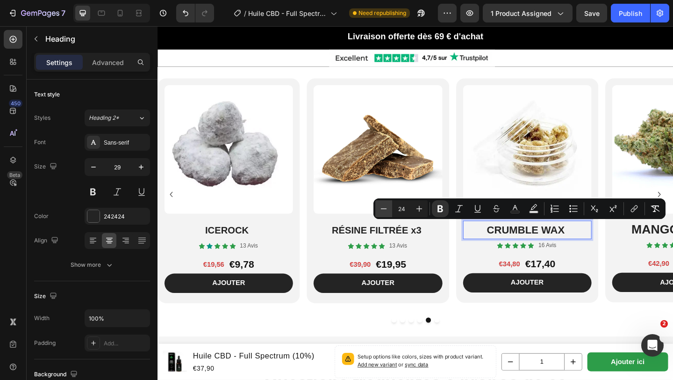
click at [386, 206] on icon "Editor contextual toolbar" at bounding box center [383, 208] width 9 height 9
type input "22"
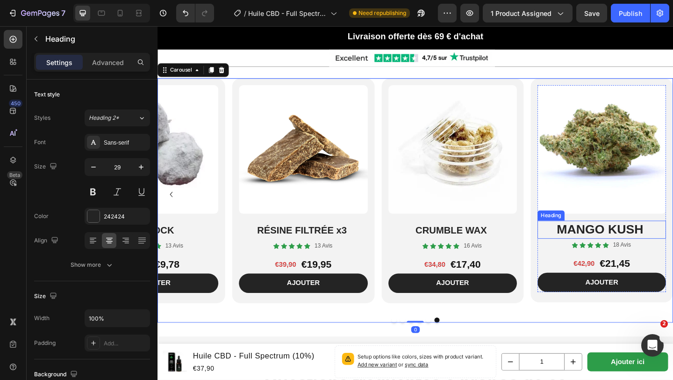
click at [587, 246] on h2 "MANGO KUSH" at bounding box center [641, 248] width 140 height 20
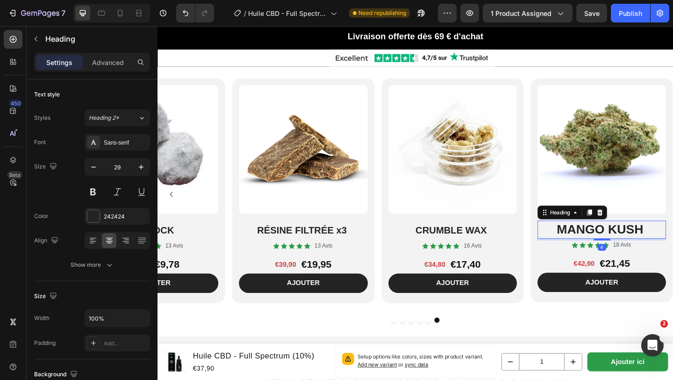
click at [587, 246] on h2 "MANGO KUSH" at bounding box center [641, 248] width 140 height 20
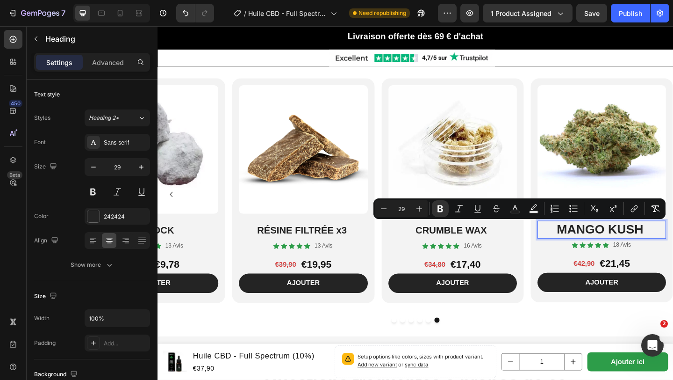
click at [587, 246] on p "MANGO KUSH" at bounding box center [641, 248] width 138 height 18
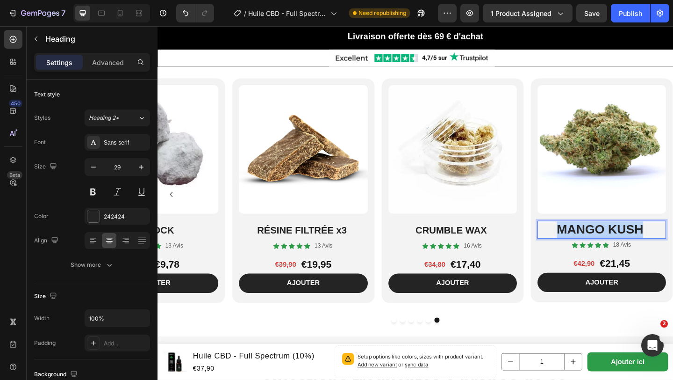
drag, startPoint x: 587, startPoint y: 246, endPoint x: 688, endPoint y: 246, distance: 101.0
click at [673, 247] on p "MANGO KUSH" at bounding box center [641, 248] width 138 height 18
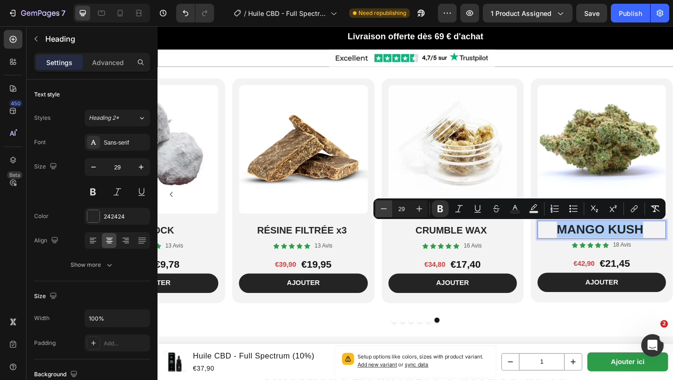
click at [377, 214] on button "Minus" at bounding box center [384, 208] width 17 height 17
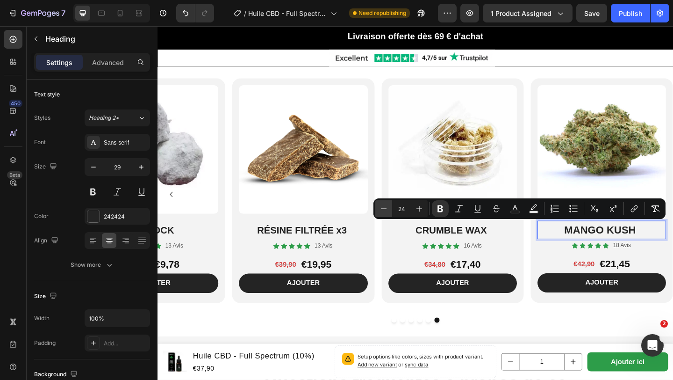
click at [377, 214] on button "Minus" at bounding box center [384, 208] width 17 height 17
type input "22"
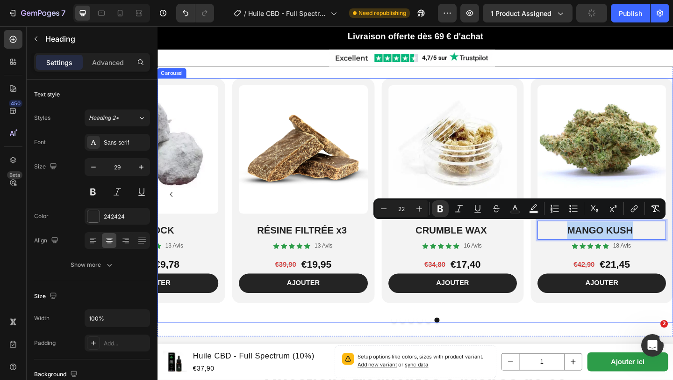
click at [557, 272] on div "Product Images ⁠⁠⁠⁠⁠⁠⁠ WAX FULL SPECTRUM Heading Icon Icon Icon Icon Icon Icon …" at bounding box center [438, 209] width 561 height 253
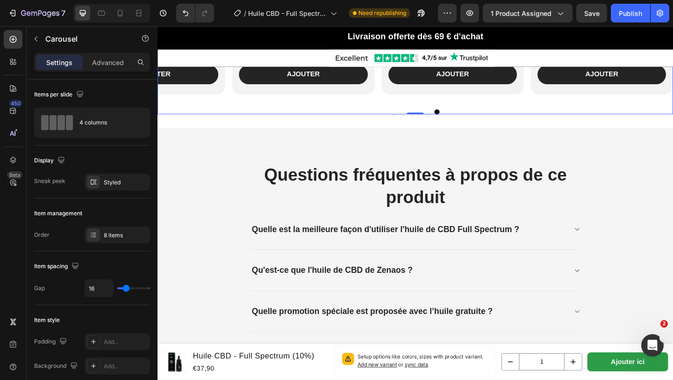
scroll to position [2185, 0]
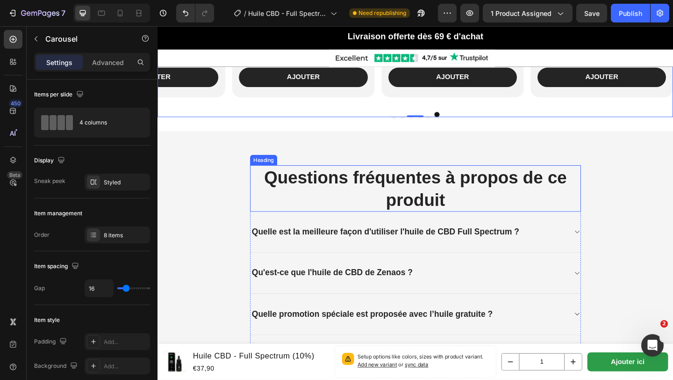
click at [267, 188] on h2 "Questions fréquentes à propos de ce produit" at bounding box center [438, 202] width 360 height 51
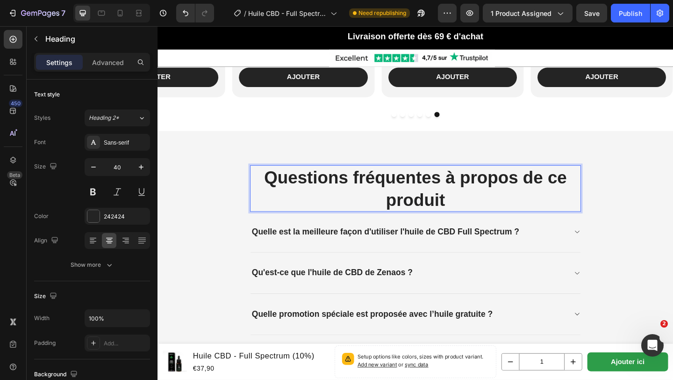
click at [271, 187] on h2 "Questions fréquentes à propos de ce produit" at bounding box center [438, 202] width 360 height 51
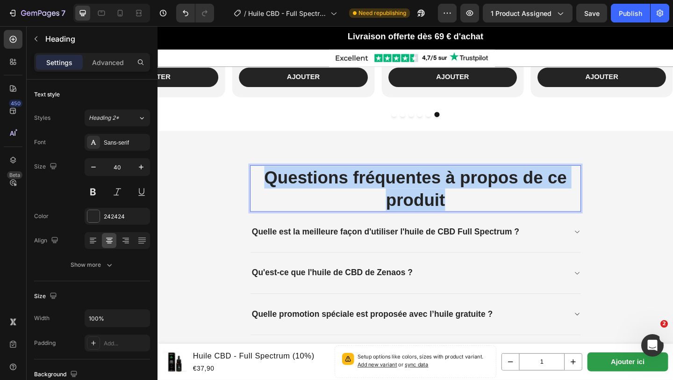
drag, startPoint x: 272, startPoint y: 187, endPoint x: 469, endPoint y: 212, distance: 198.9
click at [469, 212] on p "Questions fréquentes à propos de ce produit" at bounding box center [438, 202] width 358 height 49
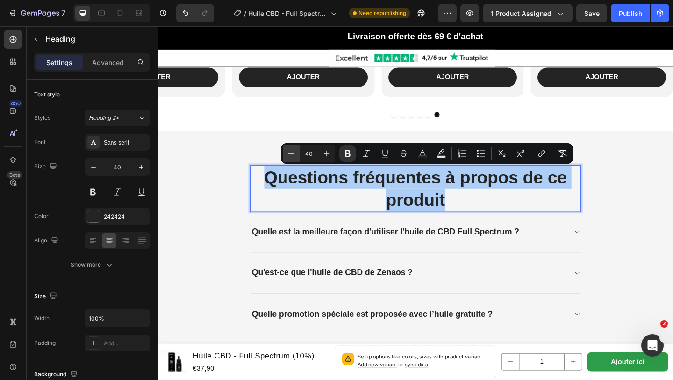
click at [289, 156] on icon "Editor contextual toolbar" at bounding box center [291, 153] width 9 height 9
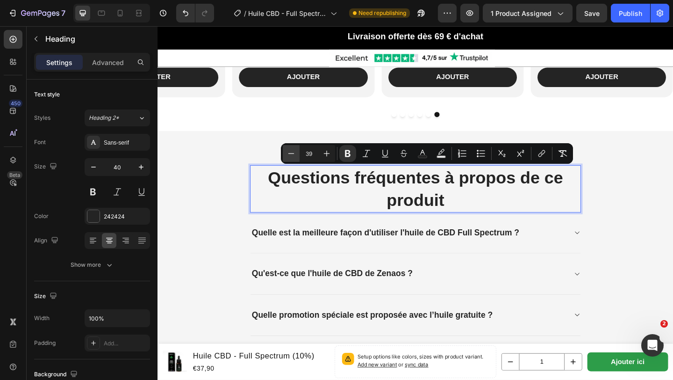
click at [289, 156] on icon "Editor contextual toolbar" at bounding box center [291, 153] width 9 height 9
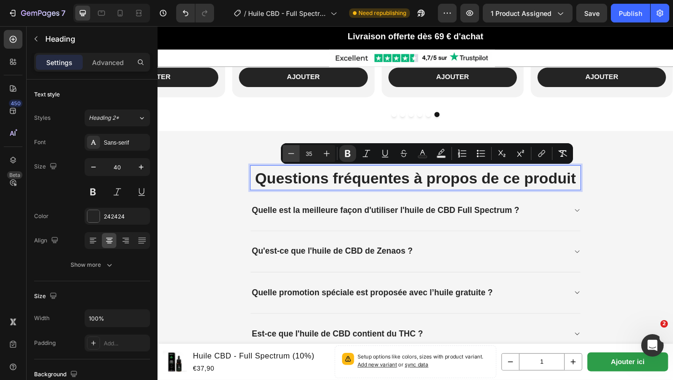
click at [289, 156] on icon "Editor contextual toolbar" at bounding box center [291, 153] width 9 height 9
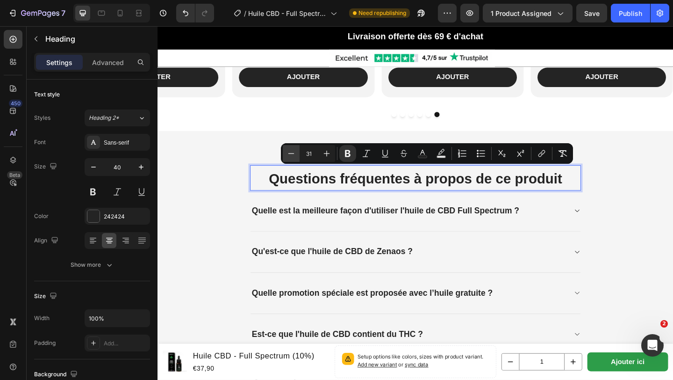
type input "30"
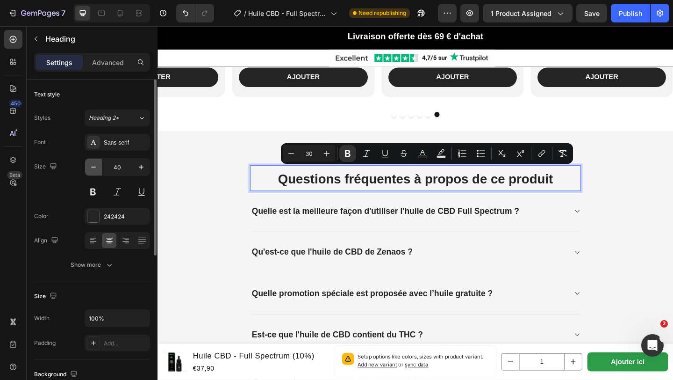
click at [91, 169] on icon "button" at bounding box center [93, 166] width 9 height 9
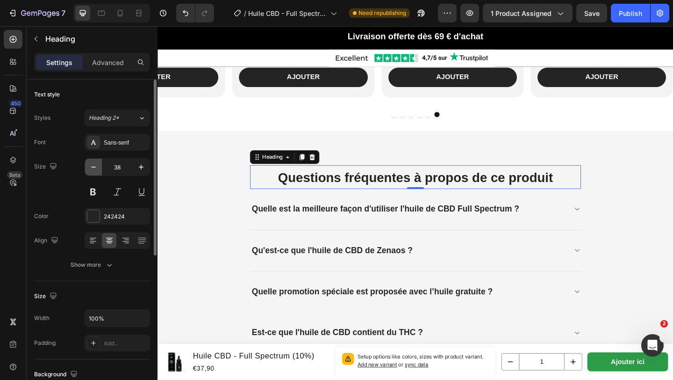
click at [91, 169] on icon "button" at bounding box center [93, 166] width 9 height 9
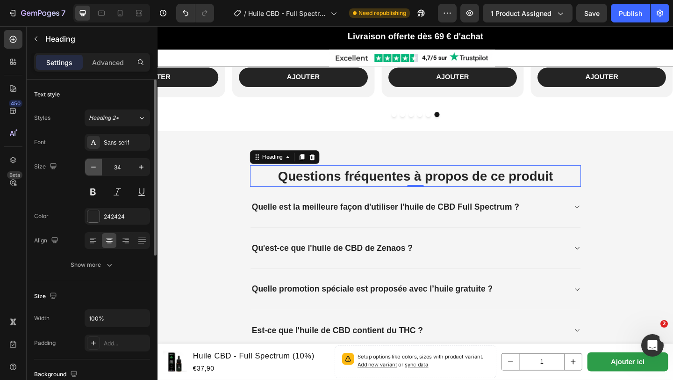
click at [92, 164] on icon "button" at bounding box center [93, 166] width 9 height 9
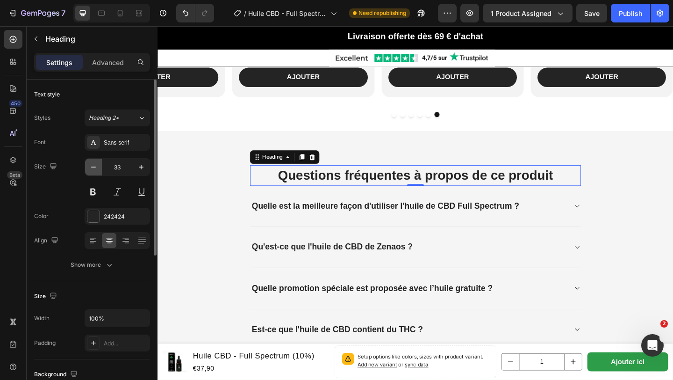
click at [92, 164] on icon "button" at bounding box center [93, 166] width 9 height 9
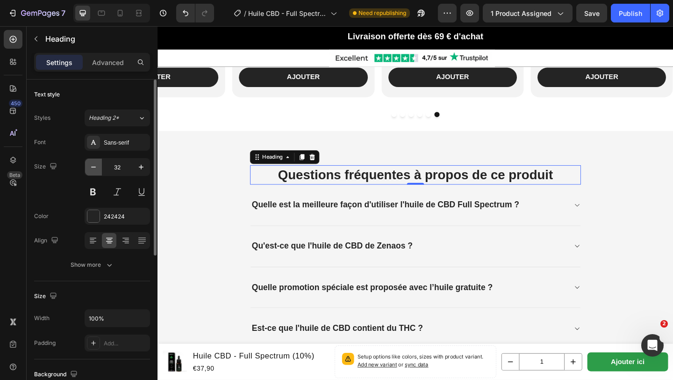
click at [92, 164] on icon "button" at bounding box center [93, 166] width 9 height 9
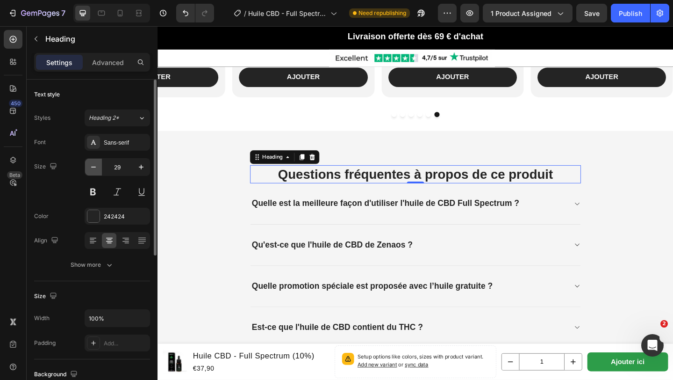
click at [92, 164] on icon "button" at bounding box center [93, 166] width 9 height 9
type input "28"
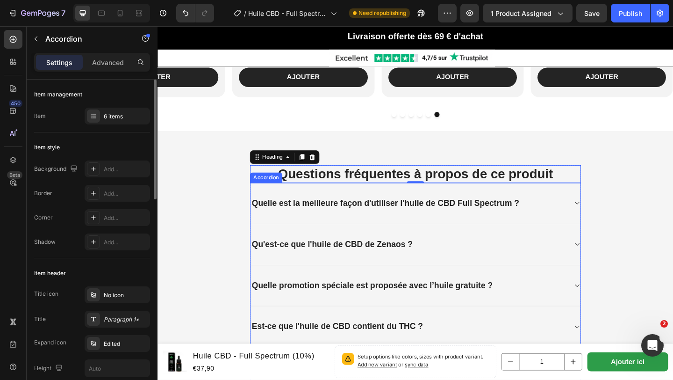
click at [264, 218] on strong "Quelle est la meilleure façon d'utiliser l'huile de CBD Full Spectrum ?" at bounding box center [405, 218] width 291 height 10
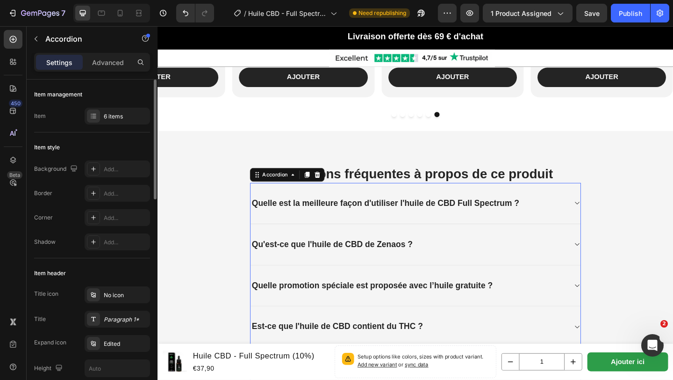
click at [261, 218] on strong "Quelle est la meilleure façon d'utiliser l'huile de CBD Full Spectrum ?" at bounding box center [405, 218] width 291 height 10
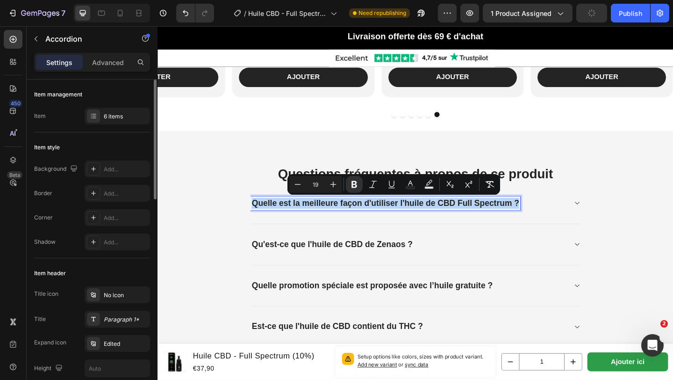
drag, startPoint x: 261, startPoint y: 218, endPoint x: 568, endPoint y: 234, distance: 306.8
click at [569, 234] on div "Quelle est la meilleure façon d'utiliser l'huile de CBD Full Spectrum ?" at bounding box center [438, 218] width 359 height 45
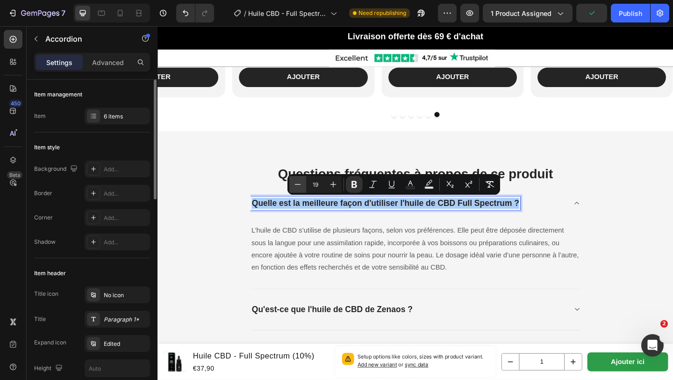
click at [298, 188] on icon "Editor contextual toolbar" at bounding box center [297, 184] width 9 height 9
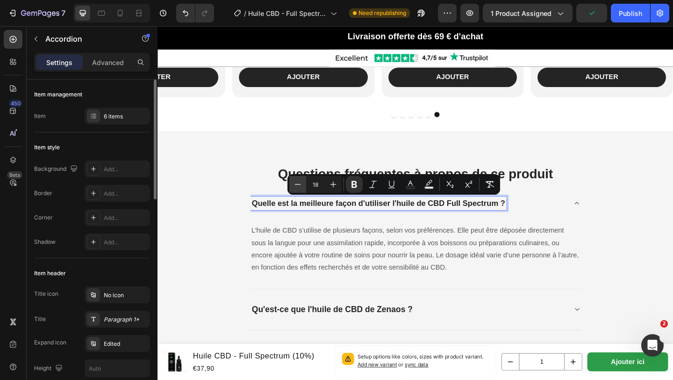
click at [298, 188] on icon "Editor contextual toolbar" at bounding box center [297, 184] width 9 height 9
click at [335, 188] on icon "Editor contextual toolbar" at bounding box center [333, 184] width 9 height 9
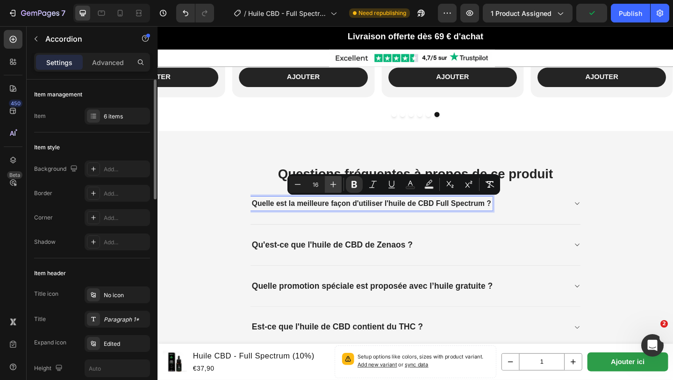
type input "17"
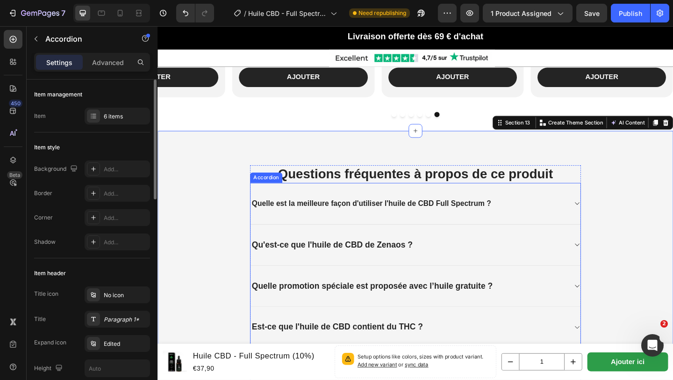
click at [262, 262] on strong "Qu'est-ce que l'huile de CBD de Zenaos ?" at bounding box center [347, 264] width 175 height 10
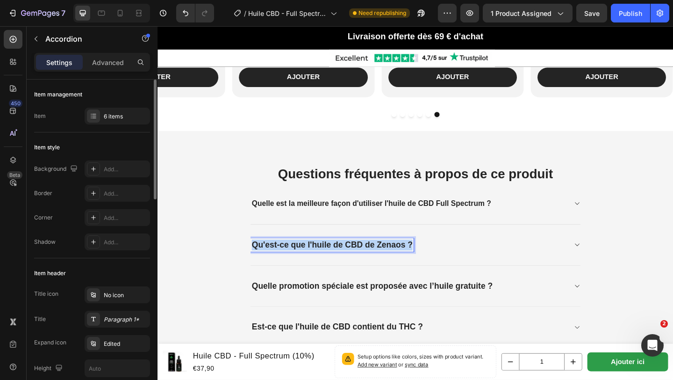
drag, startPoint x: 260, startPoint y: 260, endPoint x: 466, endPoint y: 267, distance: 206.4
click at [466, 267] on div "Qu'est-ce que l'huile de CBD de Zenaos ?" at bounding box center [431, 264] width 344 height 14
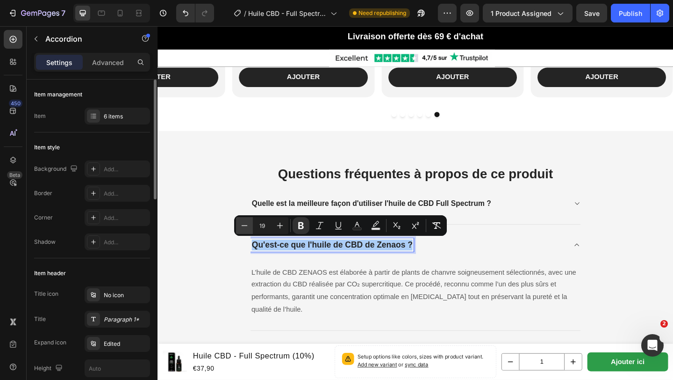
click at [242, 226] on icon "Editor contextual toolbar" at bounding box center [244, 225] width 9 height 9
type input "17"
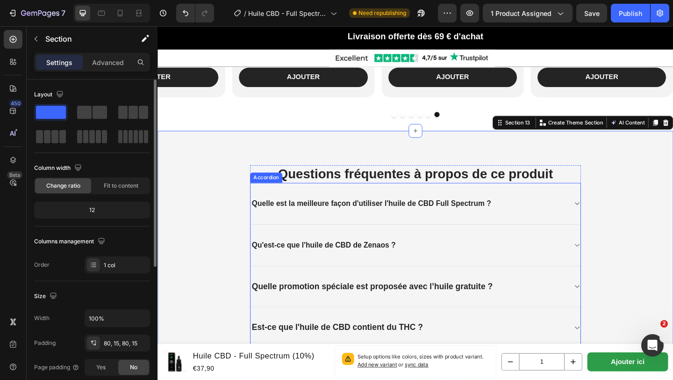
click at [259, 306] on div "Quelle promotion spéciale est proposée avec l’huile gratuite ?" at bounding box center [391, 309] width 265 height 14
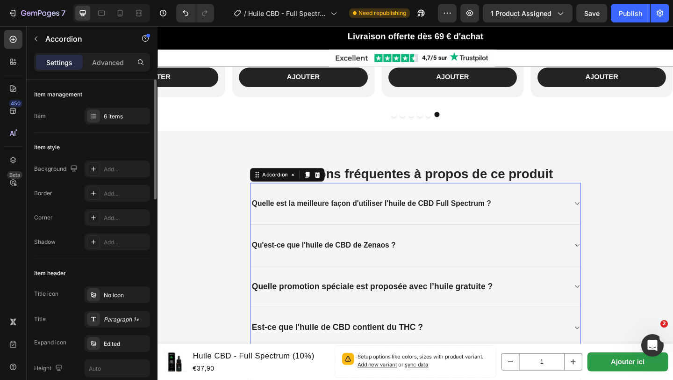
click at [259, 306] on div "Quelle promotion spéciale est proposée avec l’huile gratuite ?" at bounding box center [391, 309] width 265 height 14
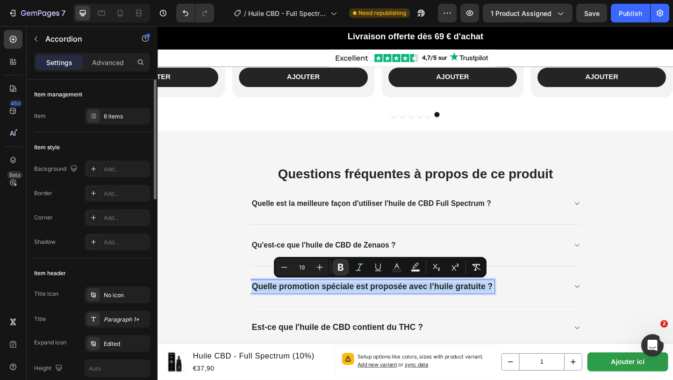
drag, startPoint x: 259, startPoint y: 306, endPoint x: 614, endPoint y: 319, distance: 355.2
click at [614, 319] on div "Quelle promotion spéciale est proposée avec l’huile gratuite ?" at bounding box center [438, 309] width 359 height 45
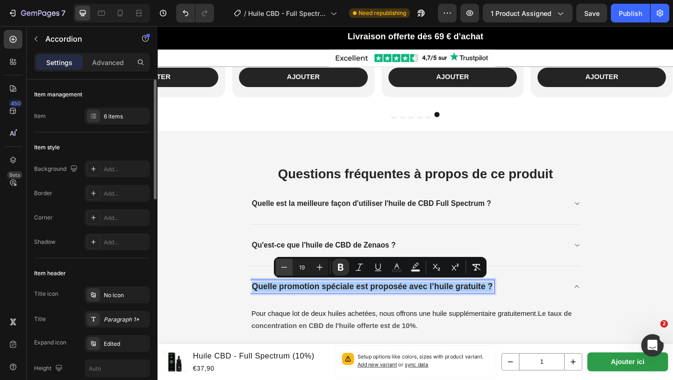
click at [283, 267] on icon "Editor contextual toolbar" at bounding box center [284, 266] width 9 height 9
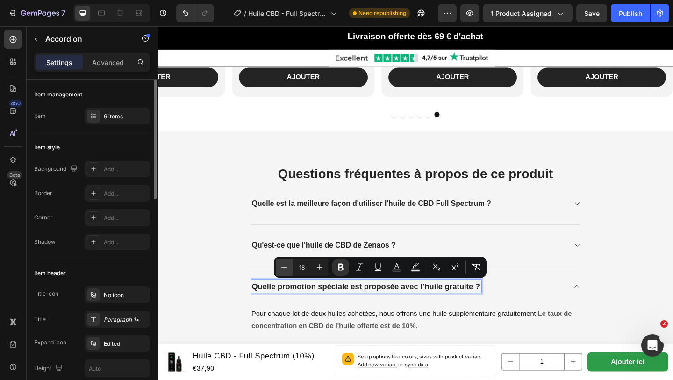
click at [283, 267] on icon "Editor contextual toolbar" at bounding box center [284, 266] width 9 height 9
type input "17"
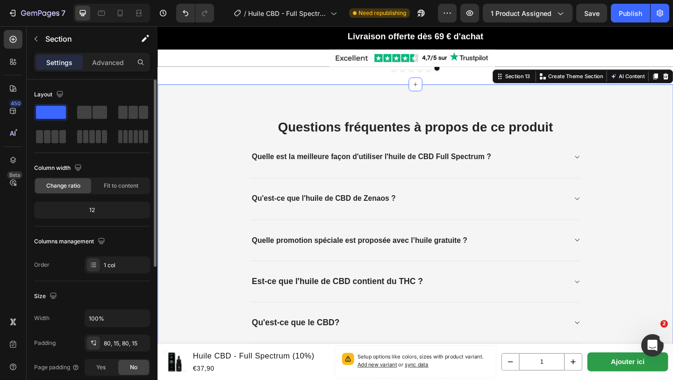
scroll to position [2239, 0]
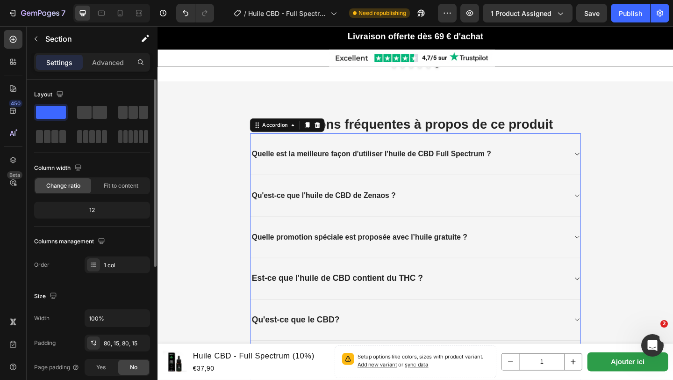
click at [262, 297] on strong "Est-ce que l'huile de CBD contient du THC ?" at bounding box center [353, 300] width 186 height 10
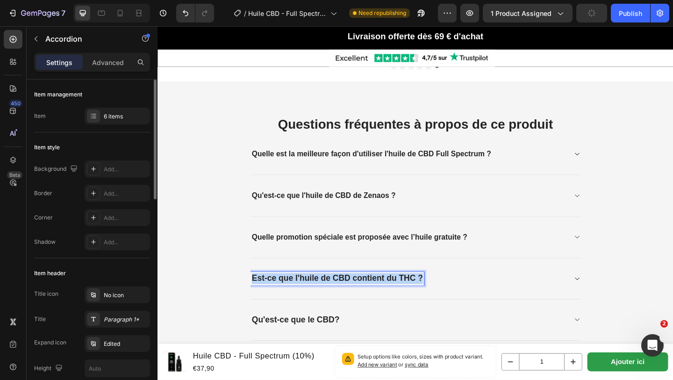
drag, startPoint x: 261, startPoint y: 298, endPoint x: 490, endPoint y: 299, distance: 228.7
click at [490, 300] on div "Est-ce que l'huile de CBD contient du THC ?" at bounding box center [431, 300] width 344 height 14
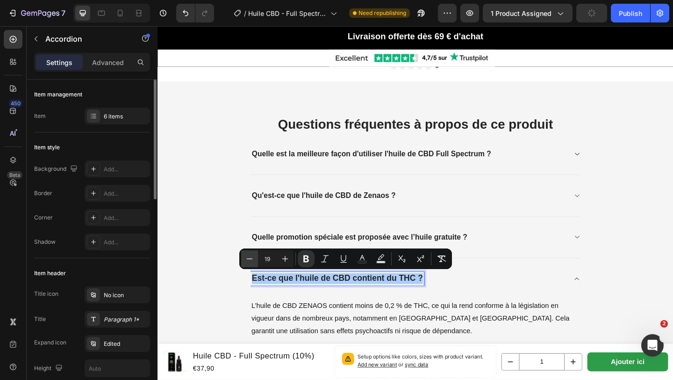
click at [244, 256] on button "Minus" at bounding box center [249, 258] width 17 height 17
type input "17"
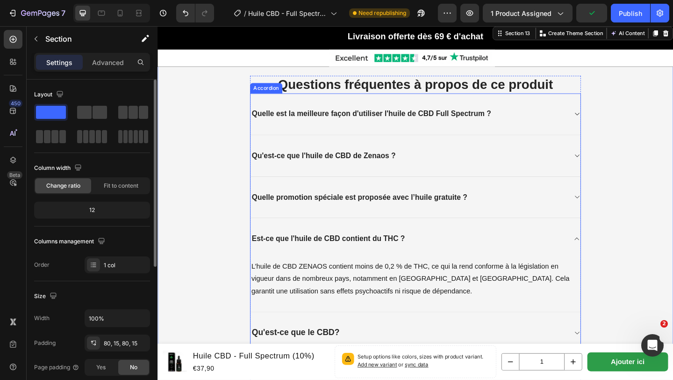
scroll to position [2311, 0]
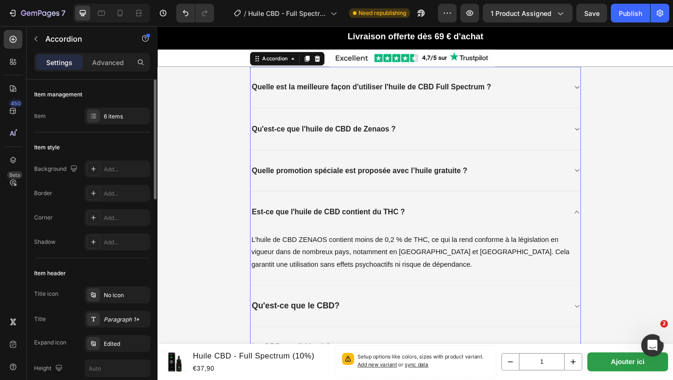
click at [267, 330] on strong "Qu'est-ce que le CBD?" at bounding box center [307, 330] width 95 height 10
click at [418, 311] on div "Qu'est-ce que le CBD?" at bounding box center [438, 330] width 359 height 45
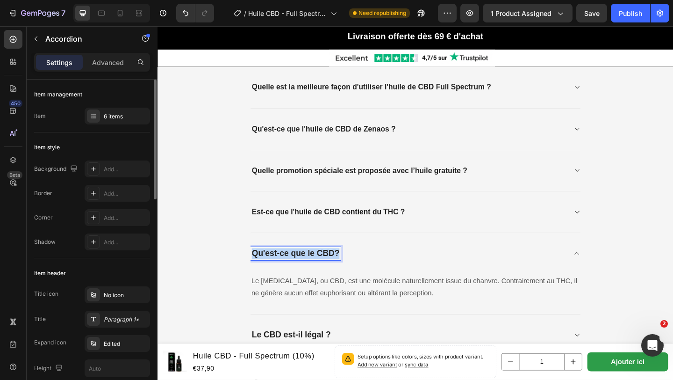
drag, startPoint x: 260, startPoint y: 268, endPoint x: 408, endPoint y: 268, distance: 148.2
click at [408, 268] on div "Qu'est-ce que le CBD?" at bounding box center [431, 273] width 344 height 14
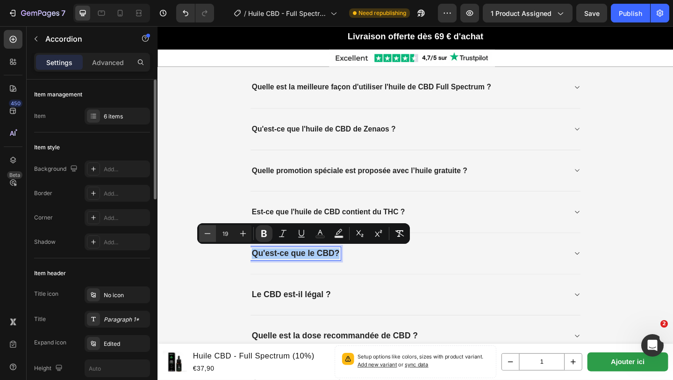
click at [207, 237] on icon "Editor contextual toolbar" at bounding box center [207, 233] width 9 height 9
type input "17"
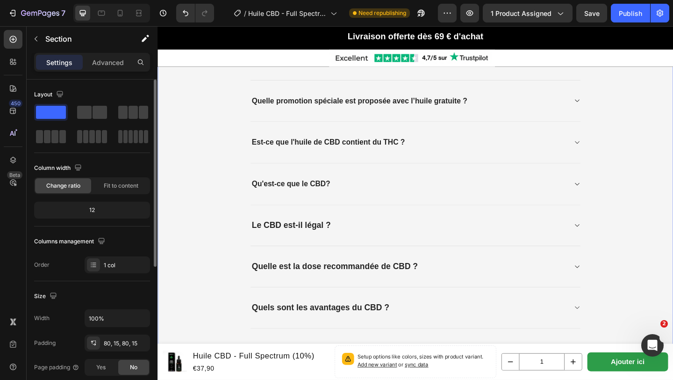
scroll to position [2390, 0]
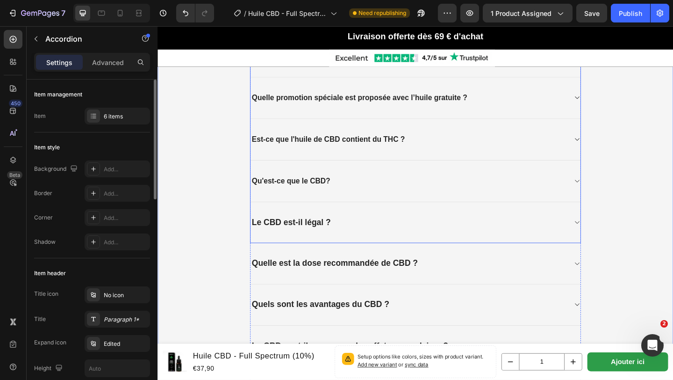
click at [260, 238] on strong "Le CBD est-il légal ?" at bounding box center [303, 239] width 86 height 10
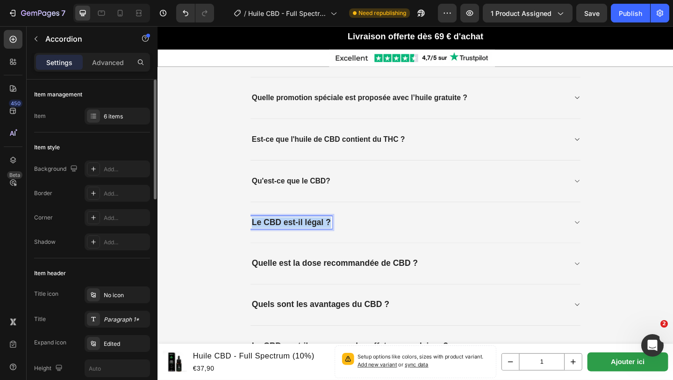
drag, startPoint x: 260, startPoint y: 238, endPoint x: 380, endPoint y: 240, distance: 120.2
click at [380, 241] on div "Le CBD est-il légal ?" at bounding box center [431, 239] width 344 height 14
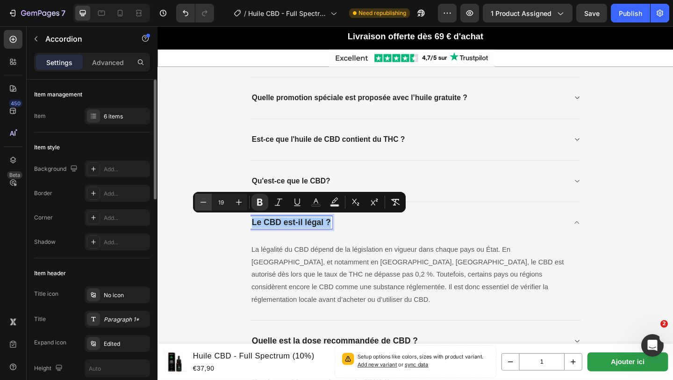
click at [202, 202] on icon "Editor contextual toolbar" at bounding box center [204, 202] width 6 height 0
type input "17"
click at [228, 260] on div "⁠⁠⁠⁠⁠⁠⁠ Questions fréquentes à propos de ce produit Heading Quelle est la meill…" at bounding box center [438, 380] width 547 height 816
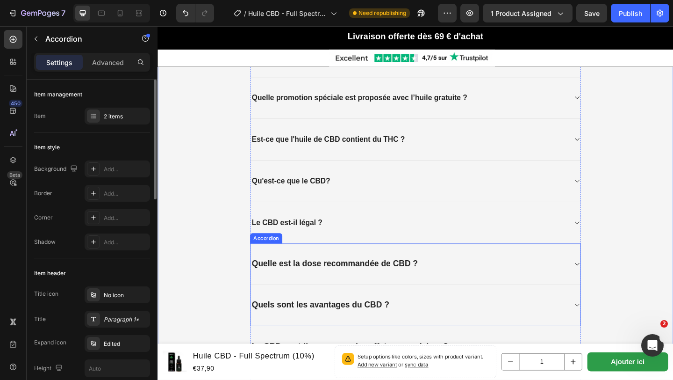
click at [261, 284] on strong "Quelle est la dose recommandée de CBD ?" at bounding box center [350, 284] width 181 height 10
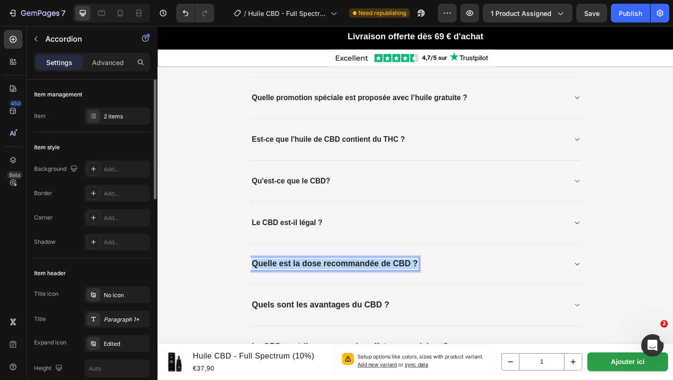
drag, startPoint x: 261, startPoint y: 284, endPoint x: 479, endPoint y: 281, distance: 217.9
click at [479, 281] on div "Quelle est la dose recommandée de CBD ?" at bounding box center [431, 284] width 344 height 14
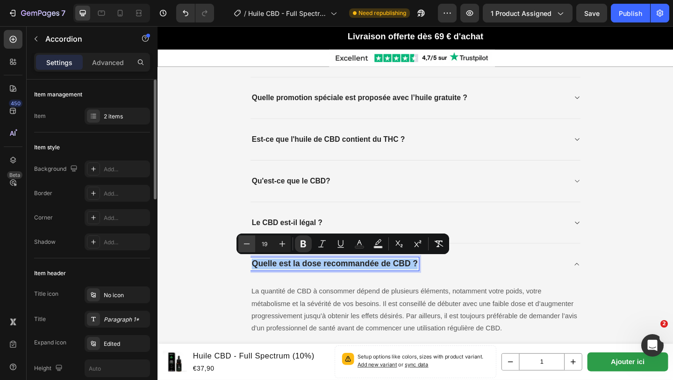
click at [243, 246] on icon "Editor contextual toolbar" at bounding box center [246, 243] width 9 height 9
type input "17"
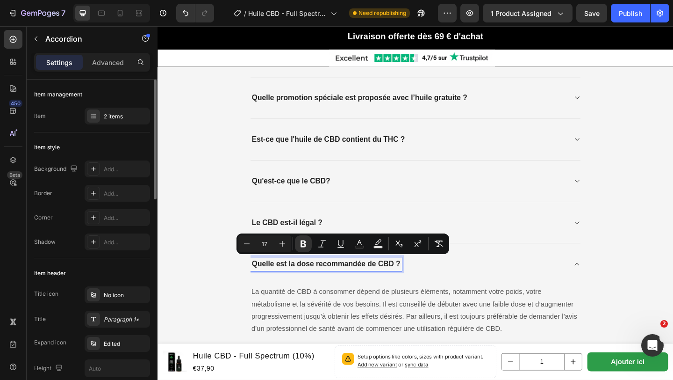
click at [238, 281] on div "⁠⁠⁠⁠⁠⁠⁠ Questions fréquentes à propos de ce produit Heading Quelle est la meill…" at bounding box center [438, 373] width 547 height 802
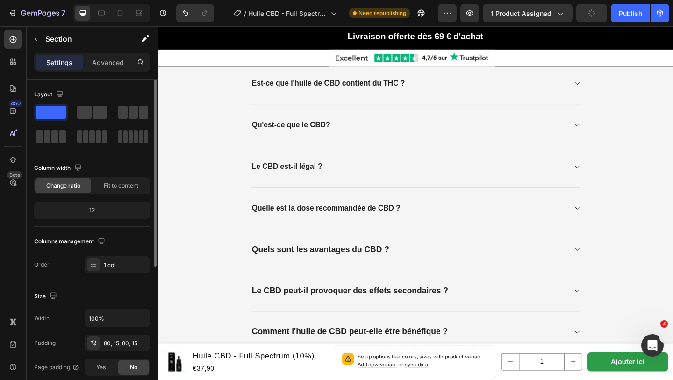
scroll to position [2465, 0]
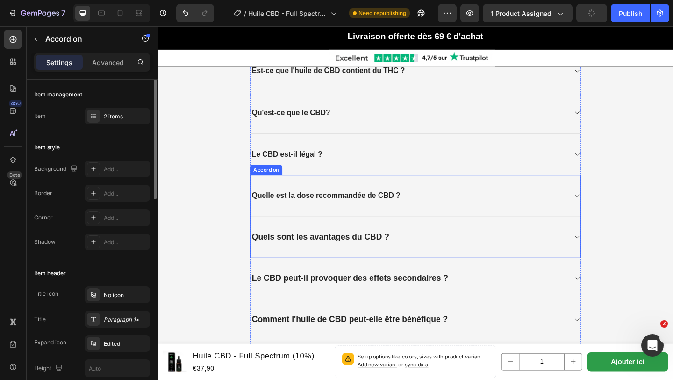
click at [262, 253] on strong "Quels sont les avantages du CBD ?" at bounding box center [335, 255] width 150 height 10
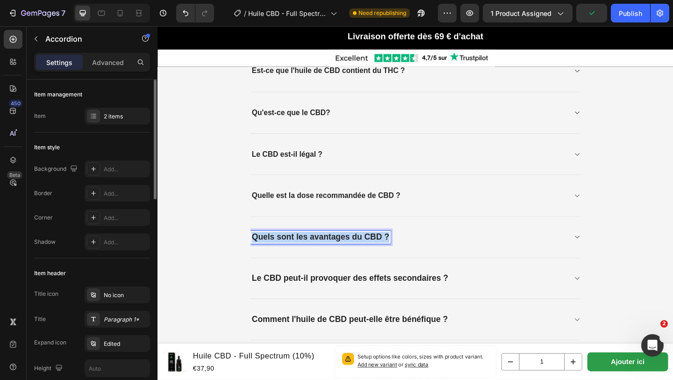
drag, startPoint x: 262, startPoint y: 253, endPoint x: 433, endPoint y: 254, distance: 171.2
click at [433, 254] on div "Quels sont les avantages du CBD ?" at bounding box center [431, 255] width 344 height 14
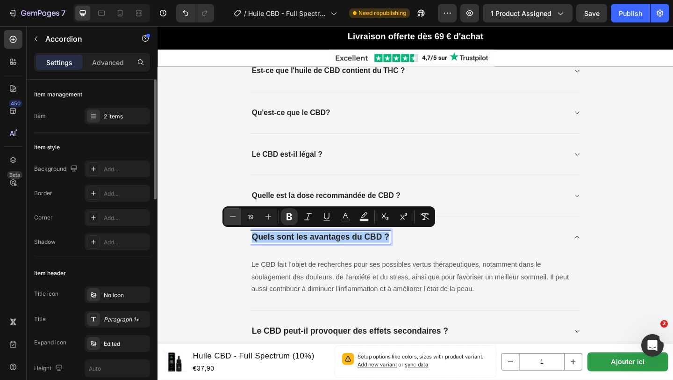
click at [237, 224] on button "Minus" at bounding box center [232, 216] width 17 height 17
type input "17"
click at [245, 298] on div "⁠⁠⁠⁠⁠⁠⁠ Questions fréquentes à propos de ce produit Heading Quelle est la meill…" at bounding box center [438, 292] width 547 height 789
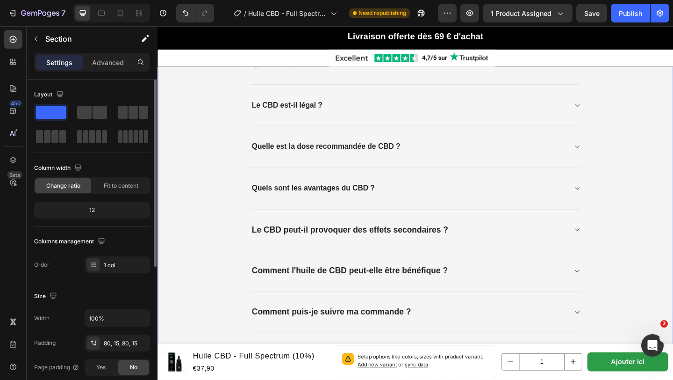
scroll to position [2517, 0]
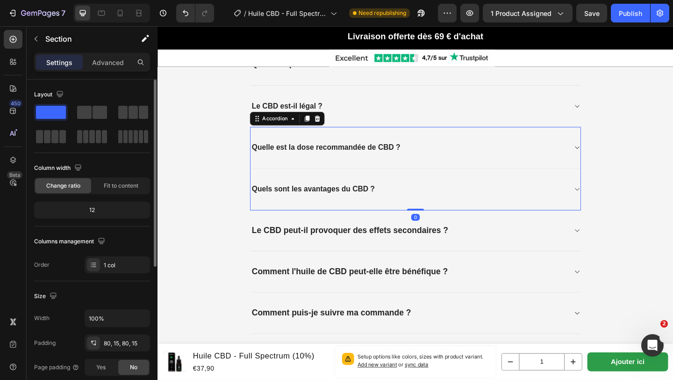
click at [266, 203] on strong "Quels sont les avantages du CBD ?" at bounding box center [327, 203] width 134 height 9
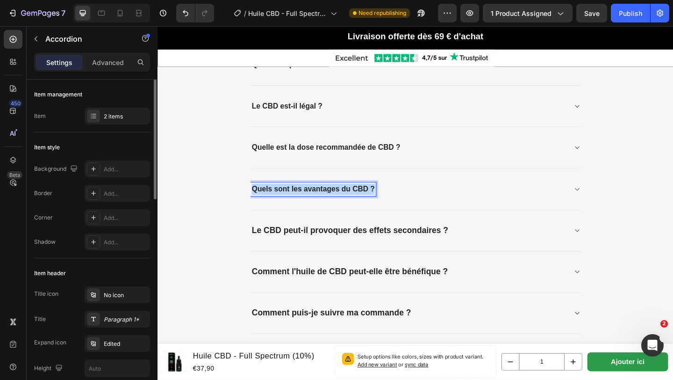
drag, startPoint x: 260, startPoint y: 200, endPoint x: 447, endPoint y: 211, distance: 186.5
click at [447, 212] on div "Quels sont les avantages du CBD ?" at bounding box center [438, 203] width 359 height 45
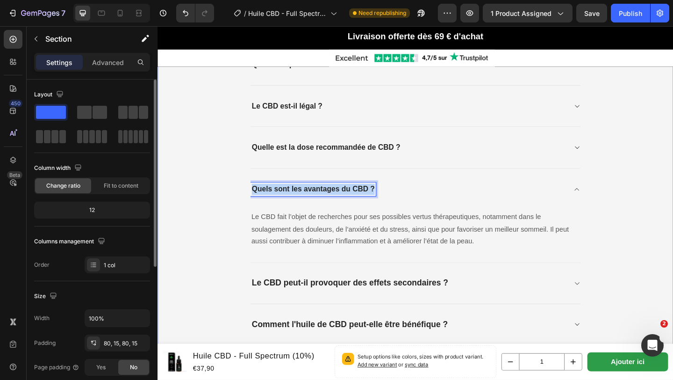
click at [220, 250] on div "⁠⁠⁠⁠⁠⁠⁠ Questions fréquentes à propos de ce produit Heading Quelle est la meill…" at bounding box center [438, 239] width 547 height 789
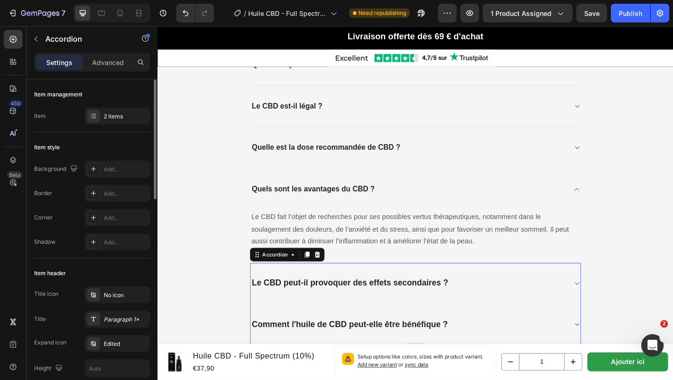
click at [258, 303] on div "Le CBD peut-il provoquer des effets secondaires ? Comment l'huile de CBD peut-e…" at bounding box center [438, 327] width 360 height 89
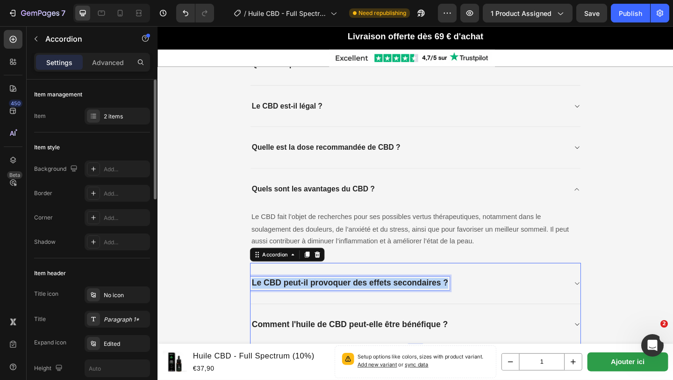
drag, startPoint x: 259, startPoint y: 303, endPoint x: 487, endPoint y: 305, distance: 228.2
click at [487, 305] on div "Le CBD peut-il provoquer des effets secondaires ?" at bounding box center [431, 305] width 344 height 14
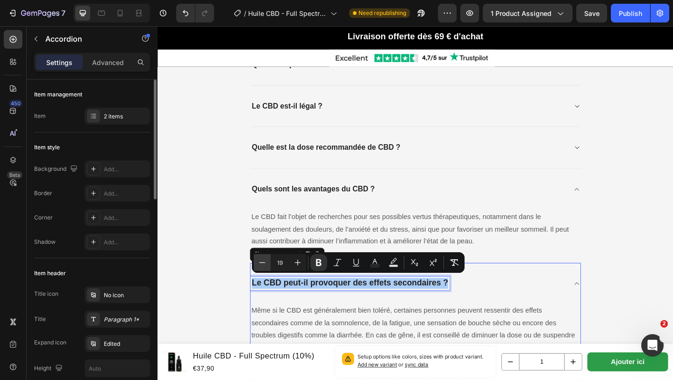
click at [258, 270] on button "Minus" at bounding box center [262, 262] width 17 height 17
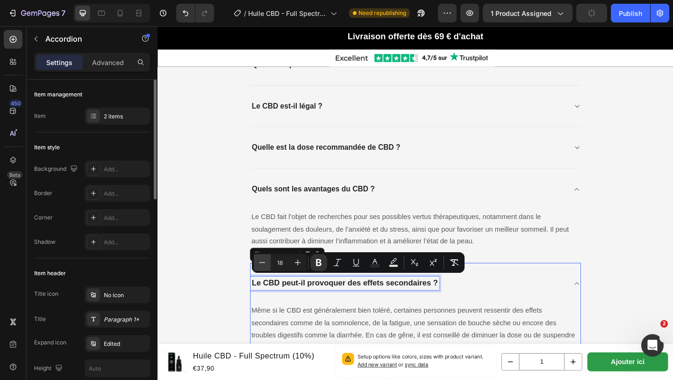
click at [259, 265] on icon "Editor contextual toolbar" at bounding box center [262, 262] width 9 height 9
type input "17"
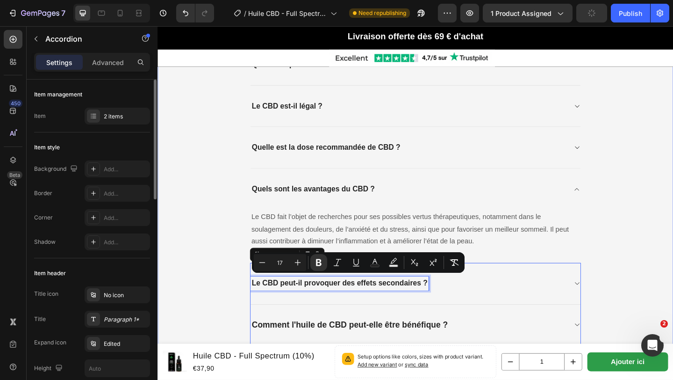
click at [229, 313] on div "⁠⁠⁠⁠⁠⁠⁠ Questions fréquentes à propos de ce produit Heading Quelle est la meill…" at bounding box center [438, 240] width 547 height 790
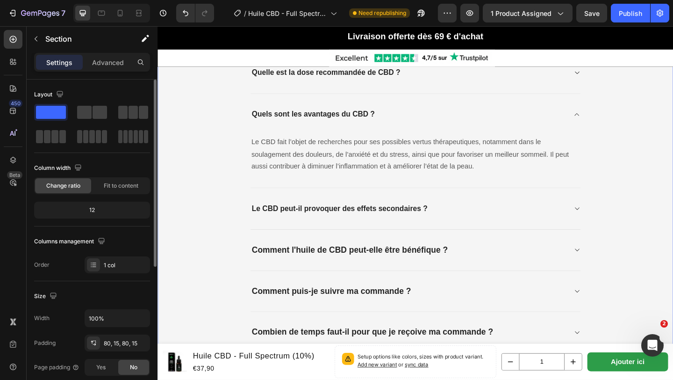
scroll to position [2614, 0]
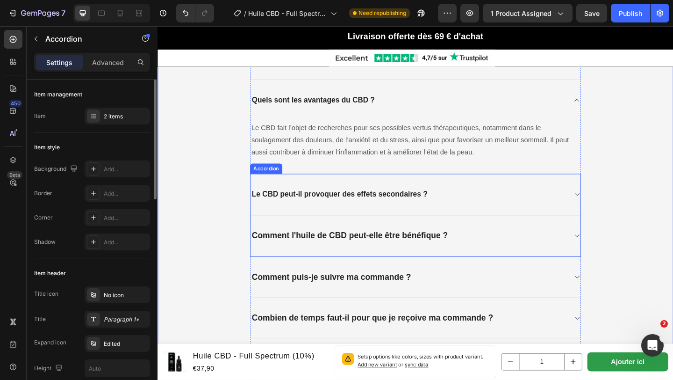
click at [259, 252] on div "Comment l'huile de CBD peut-elle être bénéfique ?" at bounding box center [367, 254] width 216 height 14
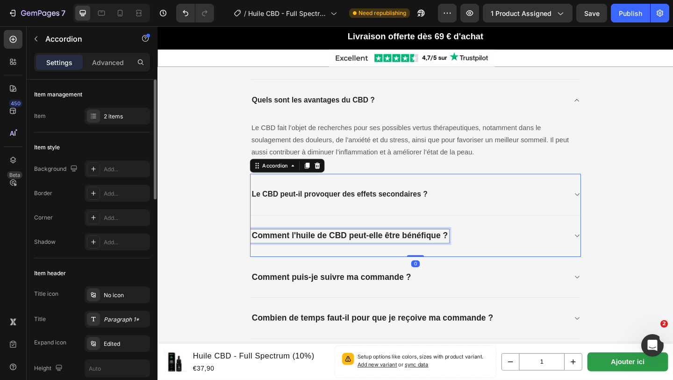
click at [259, 252] on div "Comment l'huile de CBD peut-elle être bénéfique ?" at bounding box center [367, 254] width 216 height 14
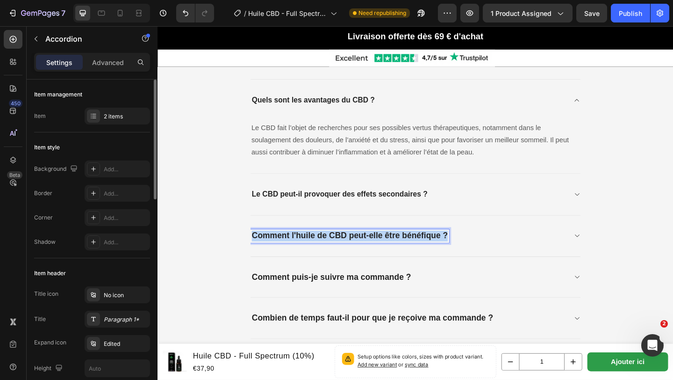
drag, startPoint x: 260, startPoint y: 248, endPoint x: 479, endPoint y: 253, distance: 218.4
click at [478, 253] on div "Comment l'huile de CBD peut-elle être bénéfique ?" at bounding box center [431, 254] width 344 height 14
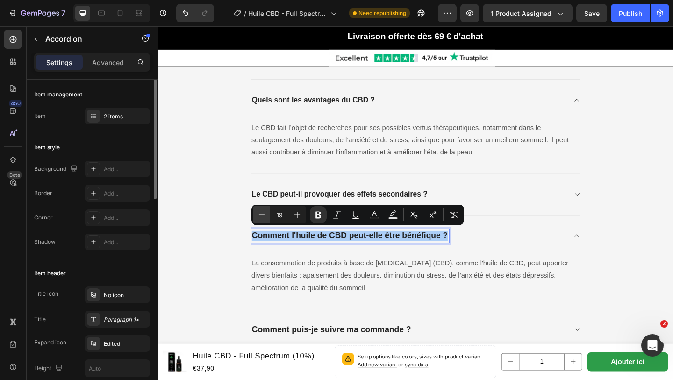
click at [264, 217] on icon "Editor contextual toolbar" at bounding box center [261, 214] width 9 height 9
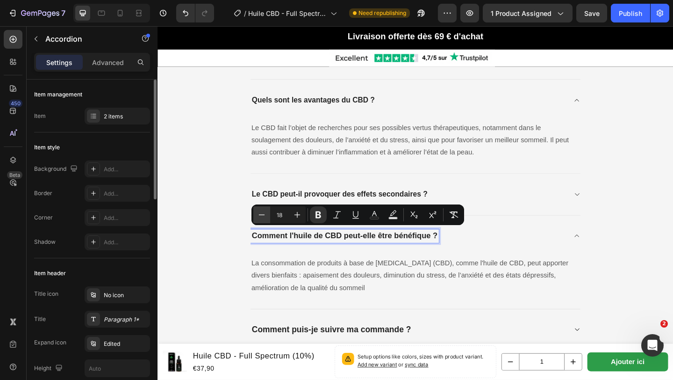
click at [264, 217] on icon "Editor contextual toolbar" at bounding box center [261, 214] width 9 height 9
type input "17"
click at [224, 242] on div "⁠⁠⁠⁠⁠⁠⁠ Questions fréquentes à propos de ce produit Heading Quelle est la meill…" at bounding box center [438, 172] width 547 height 848
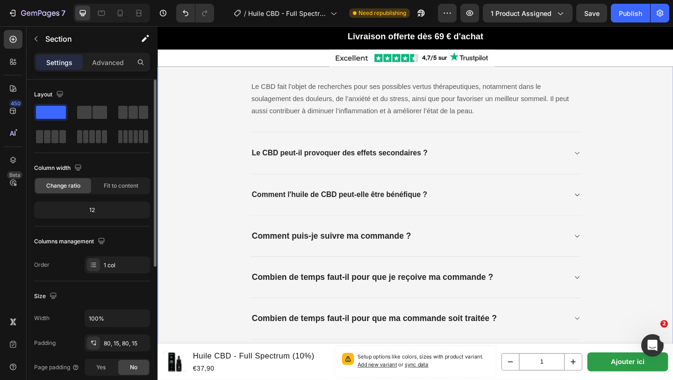
scroll to position [2675, 0]
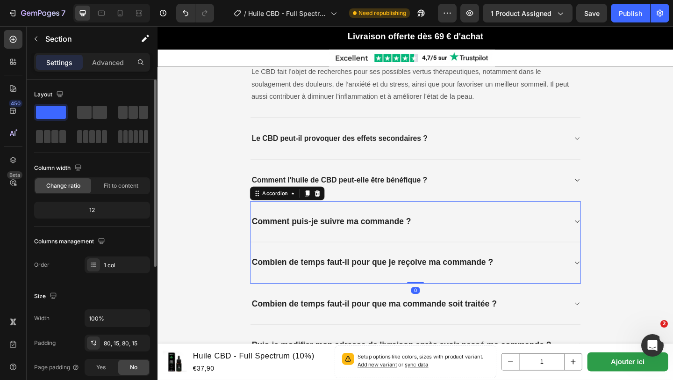
click at [261, 235] on strong "Comment puis-je suivre ma commande ?" at bounding box center [347, 238] width 174 height 10
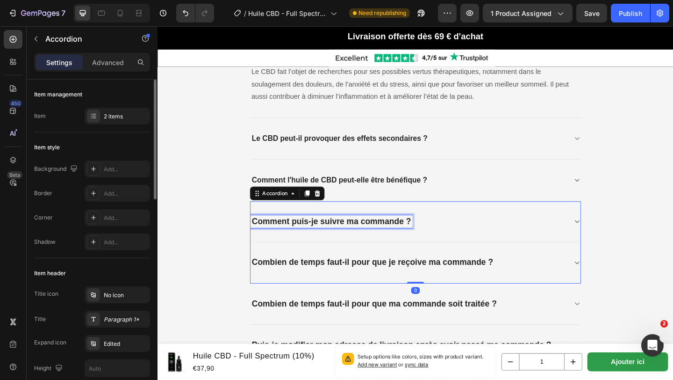
click at [261, 235] on strong "Comment puis-je suivre ma commande ?" at bounding box center [347, 238] width 174 height 10
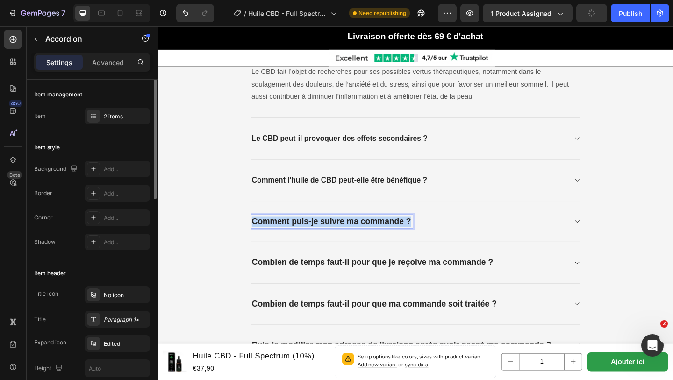
drag, startPoint x: 261, startPoint y: 235, endPoint x: 478, endPoint y: 236, distance: 216.5
click at [478, 236] on div "Comment puis-je suivre ma commande ?" at bounding box center [431, 238] width 344 height 14
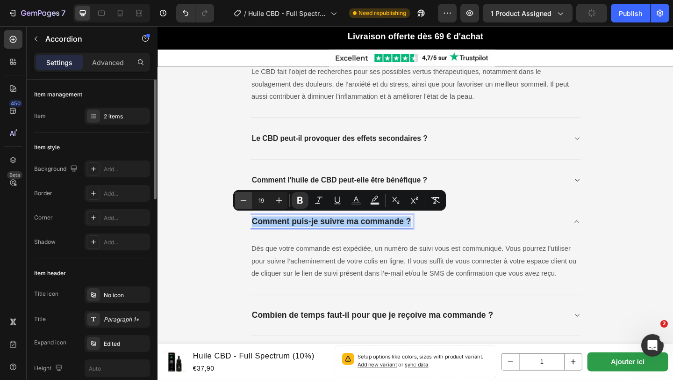
click at [247, 203] on icon "Editor contextual toolbar" at bounding box center [243, 199] width 9 height 9
type input "17"
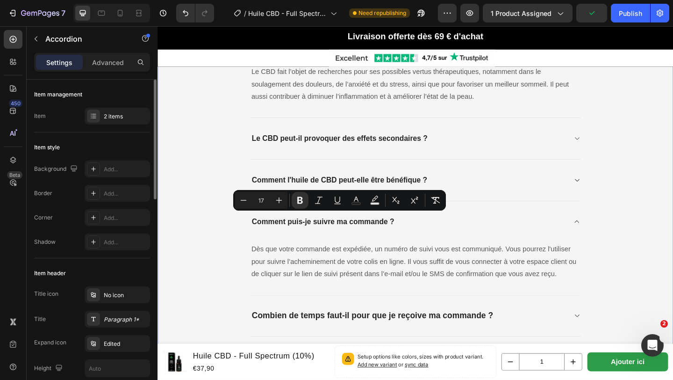
click at [237, 250] on div "⁠⁠⁠⁠⁠⁠⁠ Questions fréquentes à propos de ce produit Heading Quelle est la meill…" at bounding box center [438, 112] width 547 height 848
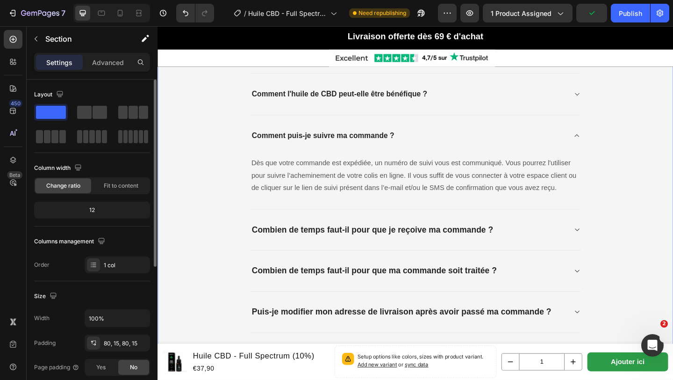
scroll to position [2769, 0]
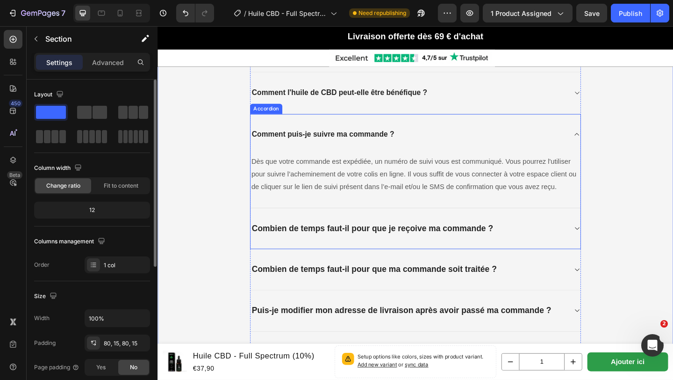
click at [262, 241] on strong "Combien de temps faut-il pour que je reçoive ma commande ?" at bounding box center [391, 246] width 263 height 10
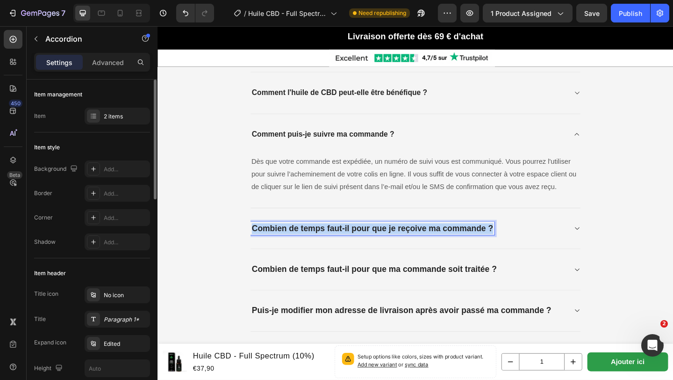
drag, startPoint x: 262, startPoint y: 240, endPoint x: 575, endPoint y: 243, distance: 313.3
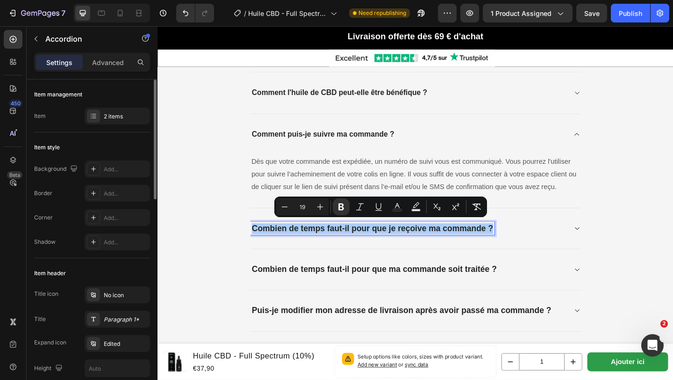
click at [294, 209] on input "19" at bounding box center [302, 206] width 19 height 11
click at [287, 210] on icon "Editor contextual toolbar" at bounding box center [284, 206] width 9 height 9
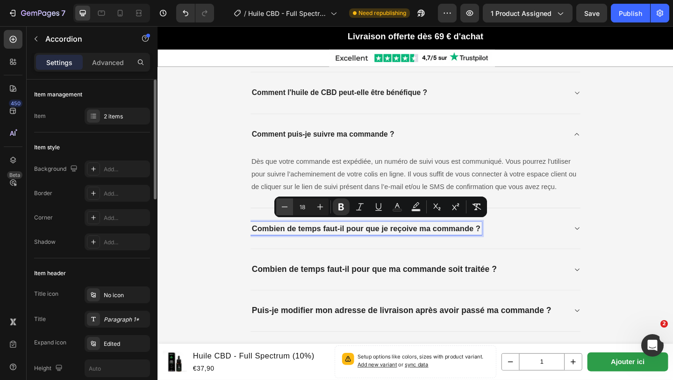
click at [287, 210] on icon "Editor contextual toolbar" at bounding box center [284, 206] width 9 height 9
type input "17"
click at [234, 247] on div "⁠⁠⁠⁠⁠⁠⁠ Questions fréquentes à propos de ce produit Heading Quelle est la meill…" at bounding box center [438, 17] width 547 height 849
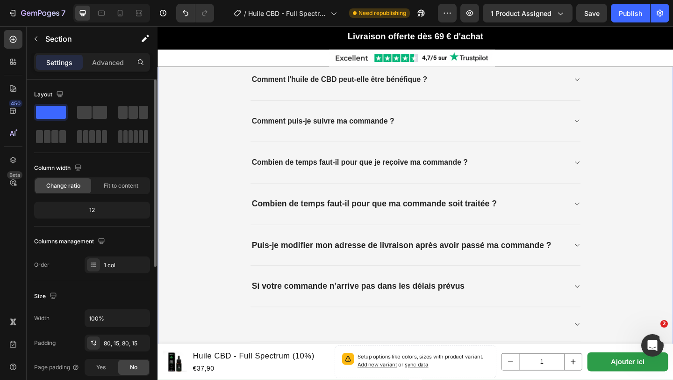
scroll to position [2780, 0]
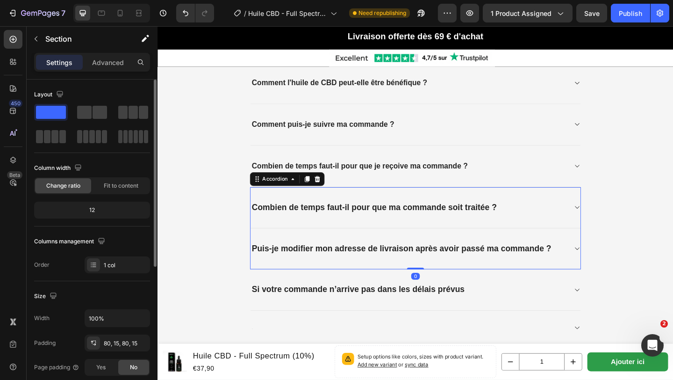
click at [260, 220] on strong "Combien de temps faut-il pour que ma commande soit traitée ?" at bounding box center [393, 223] width 267 height 10
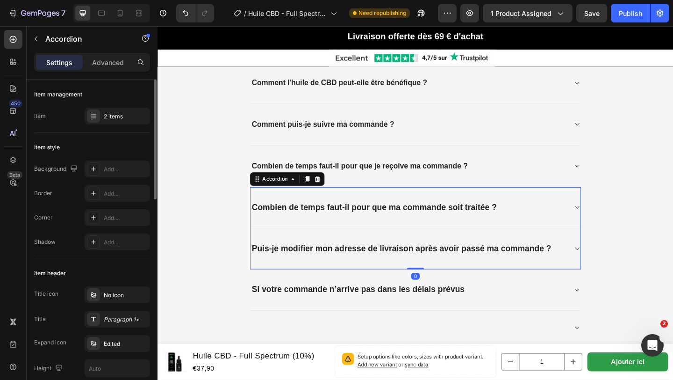
click at [260, 220] on strong "Combien de temps faut-il pour que ma commande soit traitée ?" at bounding box center [393, 223] width 267 height 10
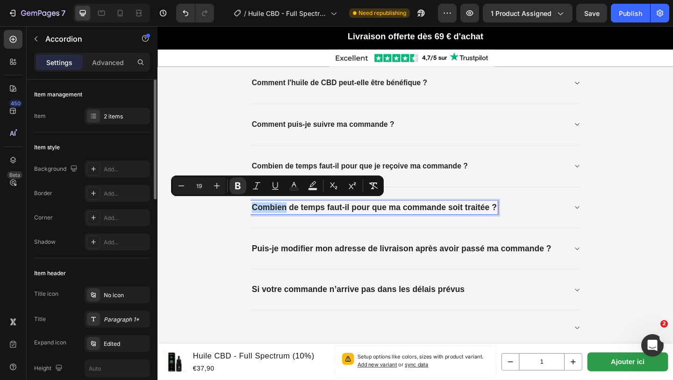
click at [260, 220] on strong "Combien de temps faut-il pour que ma commande soit traitée ?" at bounding box center [393, 223] width 267 height 10
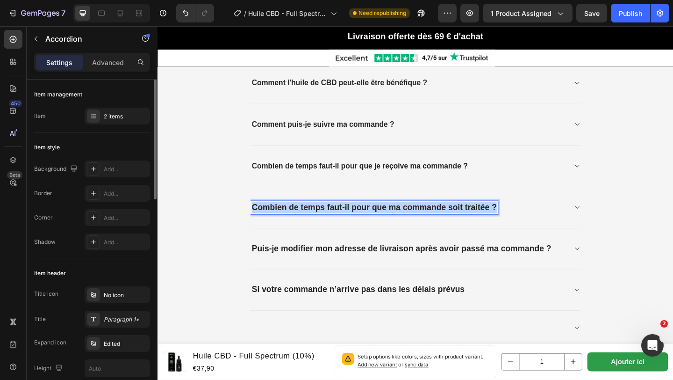
drag, startPoint x: 260, startPoint y: 220, endPoint x: 563, endPoint y: 225, distance: 302.6
click at [563, 225] on div "Combien de temps faut-il pour que ma commande soit traitée ?" at bounding box center [431, 223] width 344 height 14
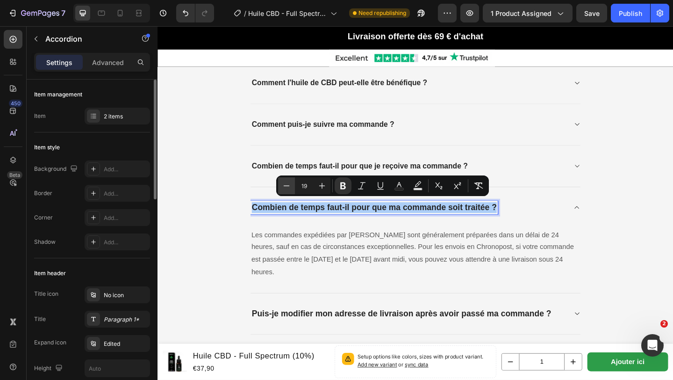
click at [279, 188] on button "Minus" at bounding box center [286, 185] width 17 height 17
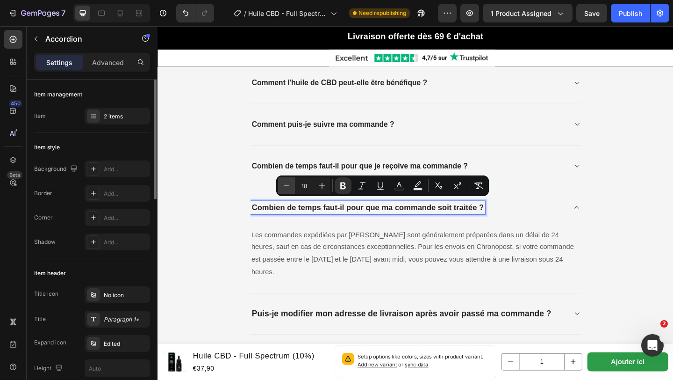
click at [279, 188] on button "Minus" at bounding box center [286, 185] width 17 height 17
type input "17"
click at [224, 226] on div "⁠⁠⁠⁠⁠⁠⁠ Questions fréquentes à propos de ce produit Heading Quelle est la meill…" at bounding box center [438, 13] width 547 height 863
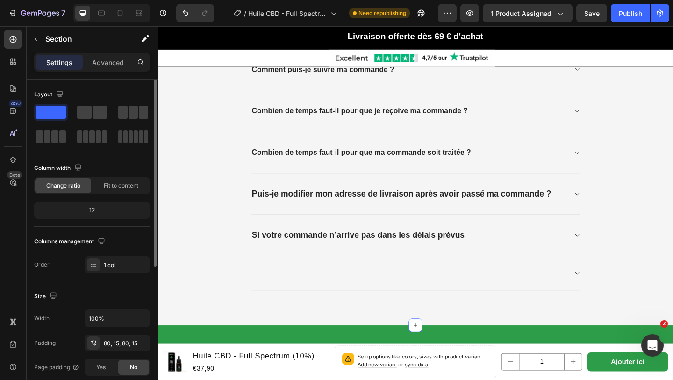
scroll to position [2846, 0]
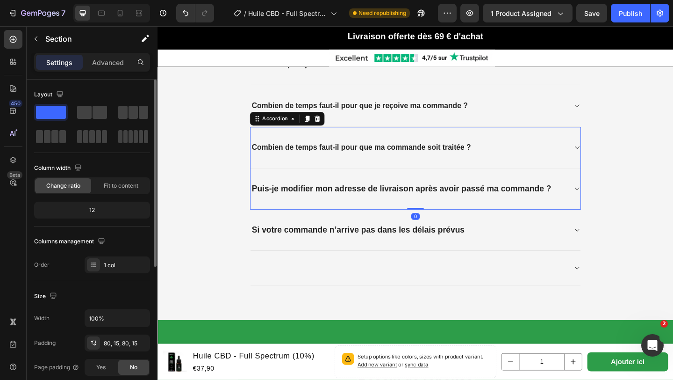
click at [261, 199] on strong "Puis-je modifier mon adresse de livraison après avoir passé ma commande ?" at bounding box center [423, 203] width 326 height 10
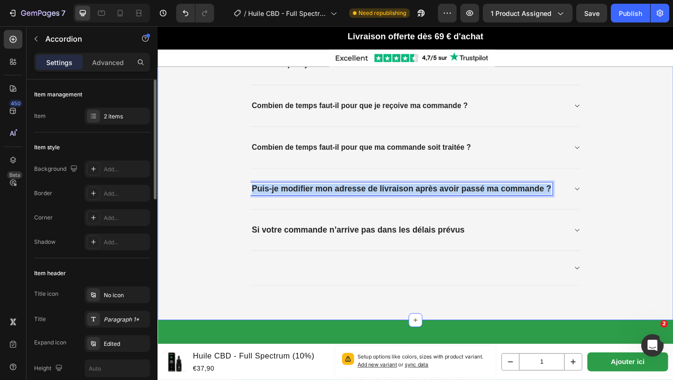
drag, startPoint x: 261, startPoint y: 199, endPoint x: 636, endPoint y: 215, distance: 375.4
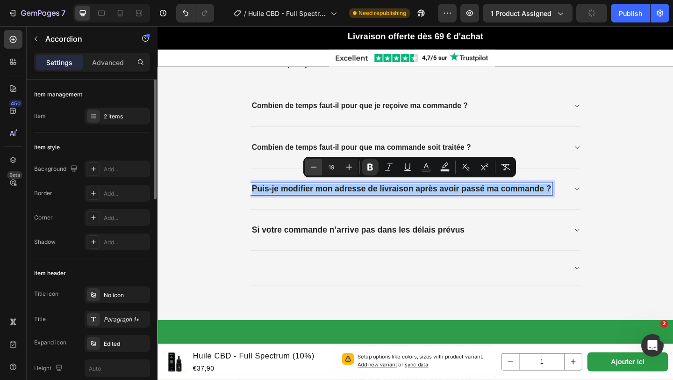
click at [312, 164] on icon "Editor contextual toolbar" at bounding box center [313, 166] width 9 height 9
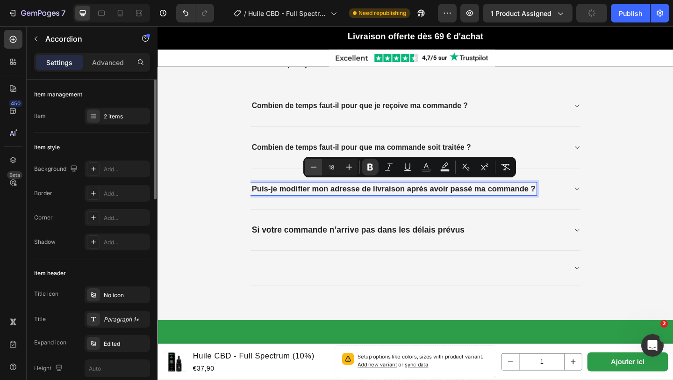
click at [312, 164] on icon "Editor contextual toolbar" at bounding box center [313, 166] width 9 height 9
type input "17"
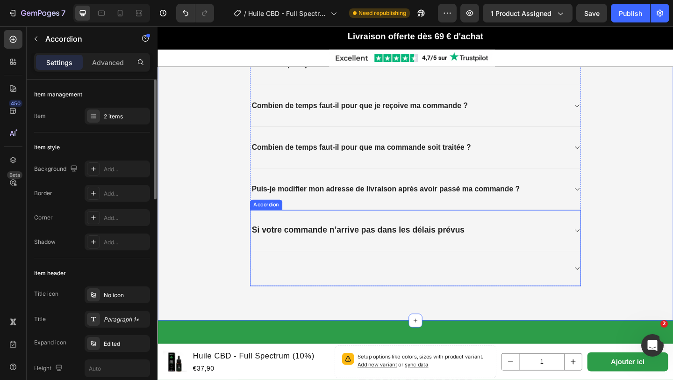
click at [262, 243] on strong "Si votre commande n’arrive pas dans les délais prévus" at bounding box center [375, 248] width 231 height 10
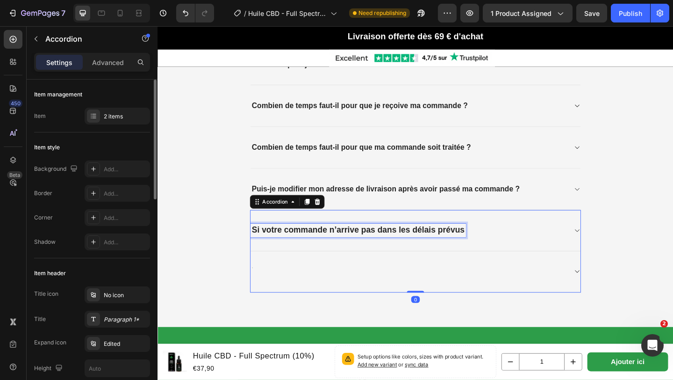
click at [262, 244] on strong "Si votre commande n’arrive pas dans les délais prévus" at bounding box center [375, 248] width 231 height 10
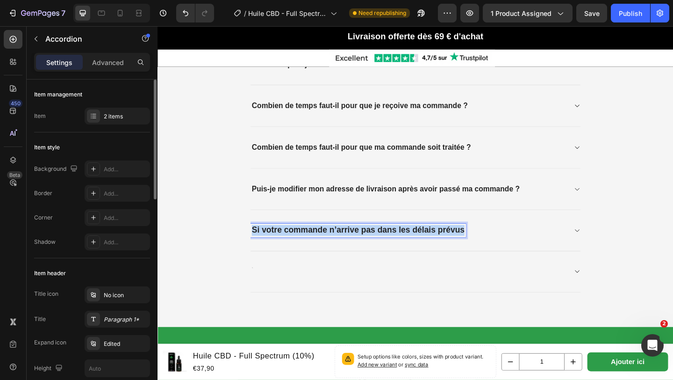
drag, startPoint x: 262, startPoint y: 244, endPoint x: 530, endPoint y: 256, distance: 268.2
click at [530, 256] on div "Si votre commande n’arrive pas dans les délais prévus" at bounding box center [438, 248] width 359 height 45
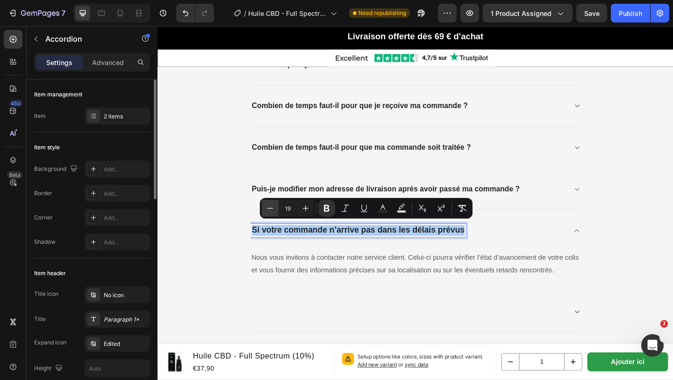
click at [271, 205] on icon "Editor contextual toolbar" at bounding box center [270, 207] width 9 height 9
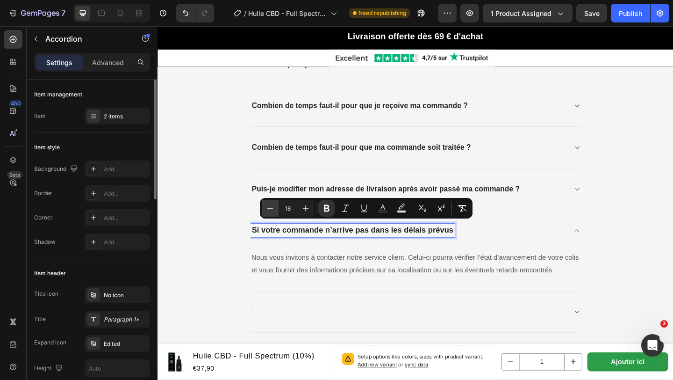
click at [271, 205] on icon "Editor contextual toolbar" at bounding box center [270, 207] width 9 height 9
type input "17"
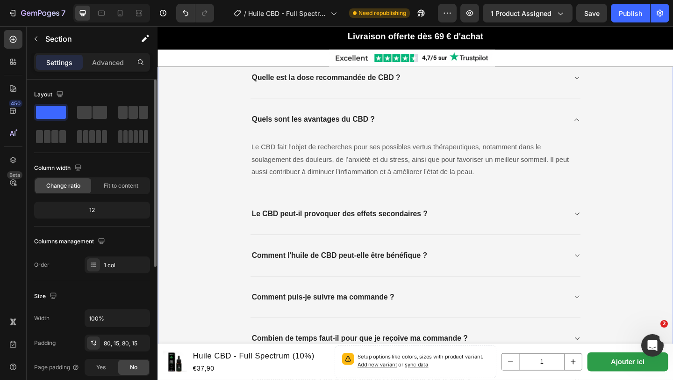
scroll to position [2591, 0]
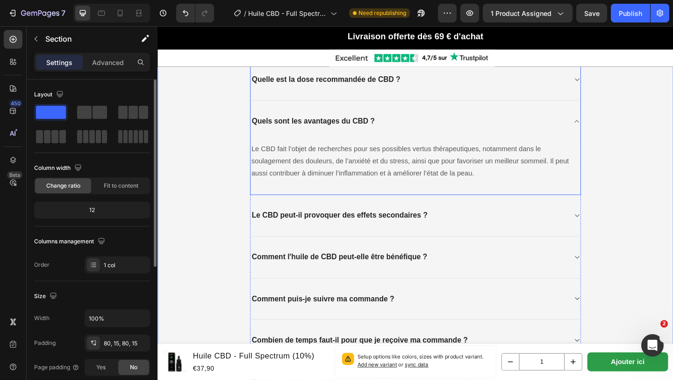
click at [613, 127] on icon at bounding box center [613, 129] width 7 height 7
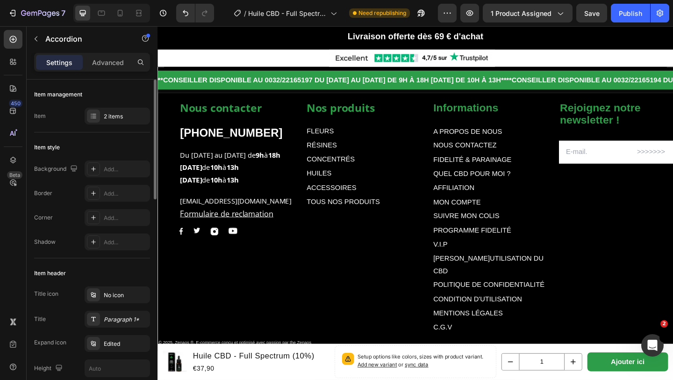
scroll to position [3638, 0]
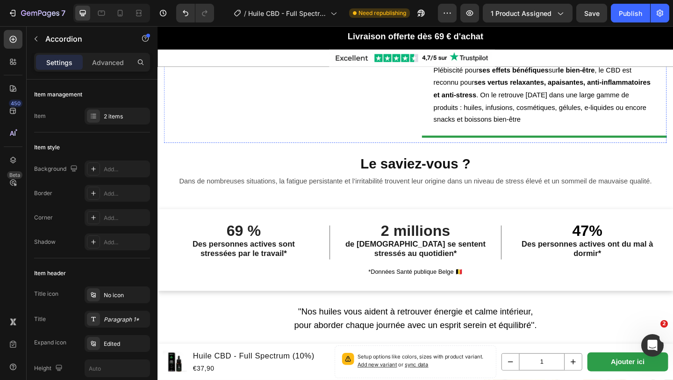
scroll to position [732, 0]
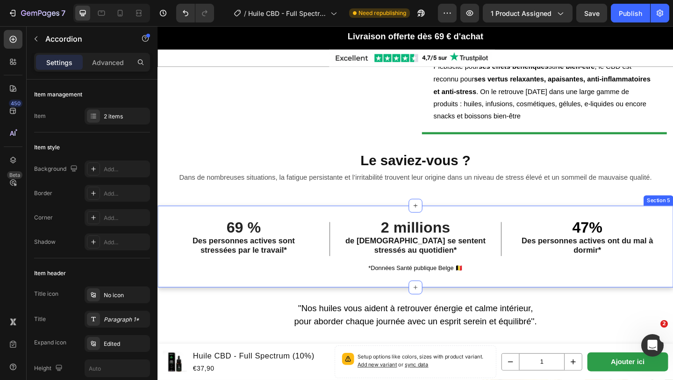
click at [306, 253] on div "69 % Text Block Des personnes actives sont stressées par le travail* Text Block…" at bounding box center [438, 265] width 561 height 89
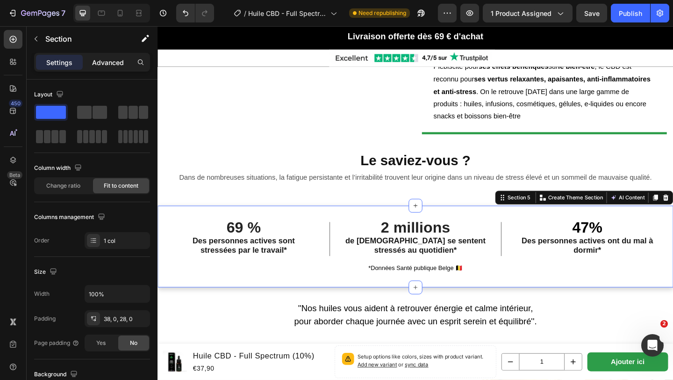
click at [108, 60] on p "Advanced" at bounding box center [108, 63] width 32 height 10
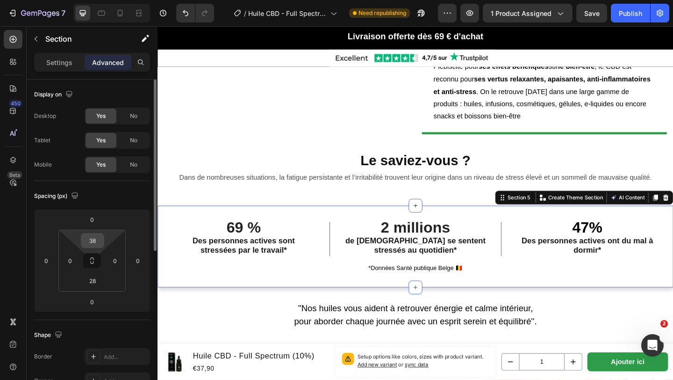
click at [96, 241] on input "38" at bounding box center [92, 240] width 19 height 14
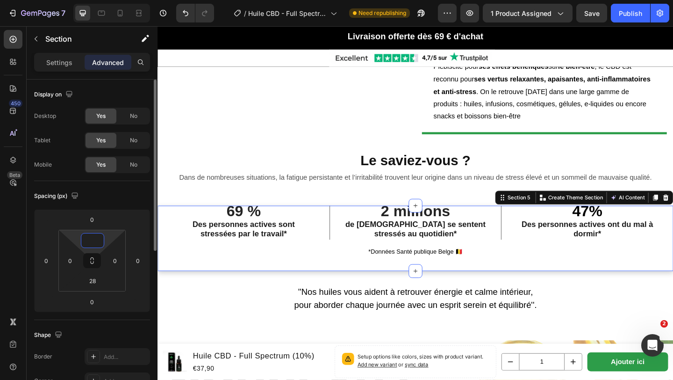
click at [96, 238] on input at bounding box center [92, 240] width 19 height 14
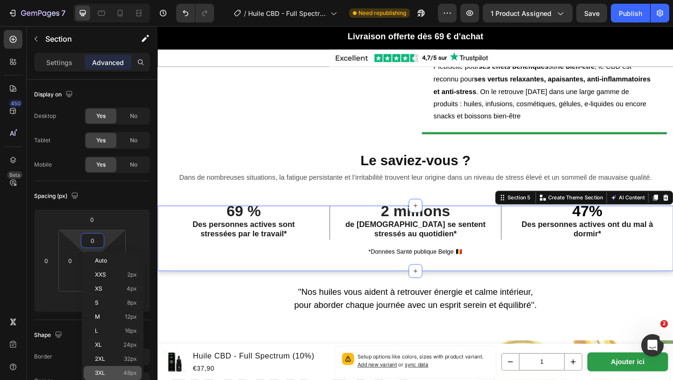
click at [127, 373] on span "48px" at bounding box center [130, 372] width 14 height 7
type input "48"
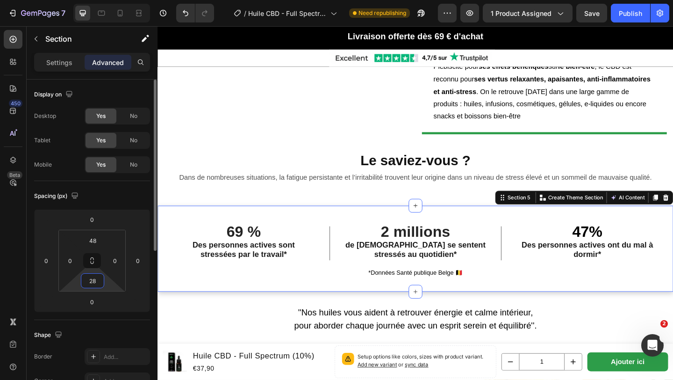
click at [97, 282] on input "28" at bounding box center [92, 281] width 19 height 14
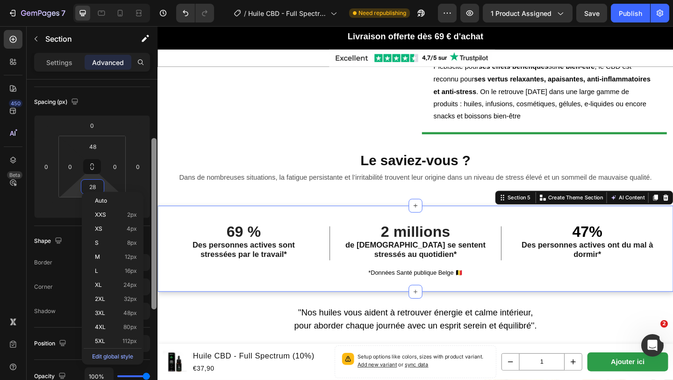
scroll to position [100, 0]
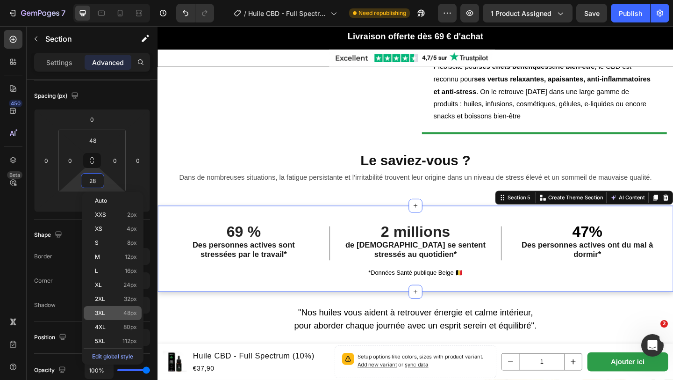
click at [117, 310] on p "3XL 48px" at bounding box center [116, 313] width 42 height 7
type input "48"
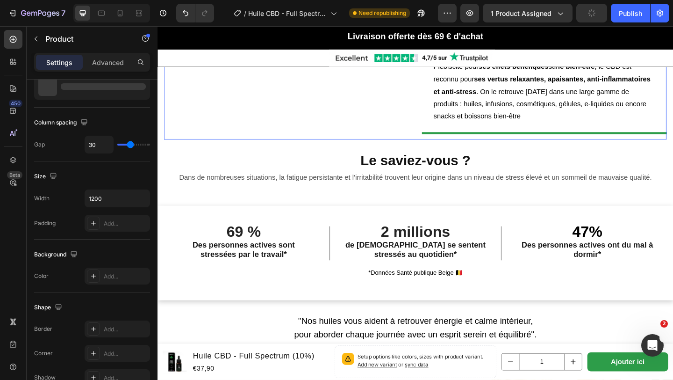
scroll to position [0, 0]
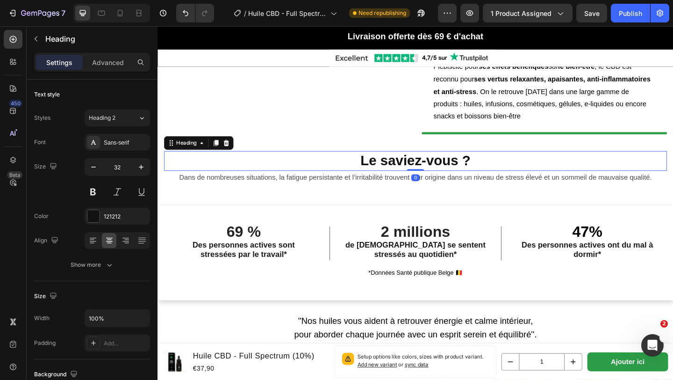
click at [190, 183] on h2 "Le saviez-vous ?" at bounding box center [438, 173] width 547 height 22
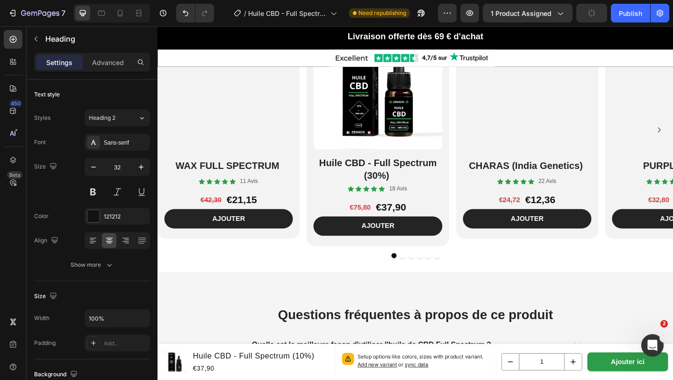
scroll to position [1881, 0]
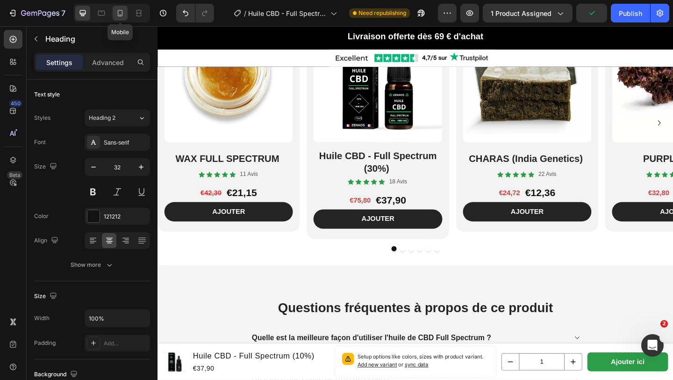
click at [125, 14] on div at bounding box center [120, 13] width 15 height 15
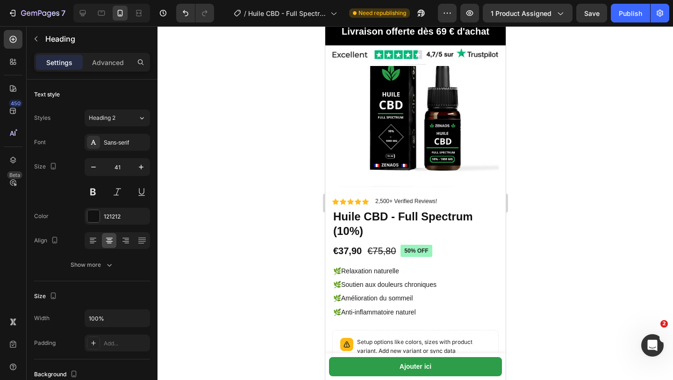
scroll to position [108, 0]
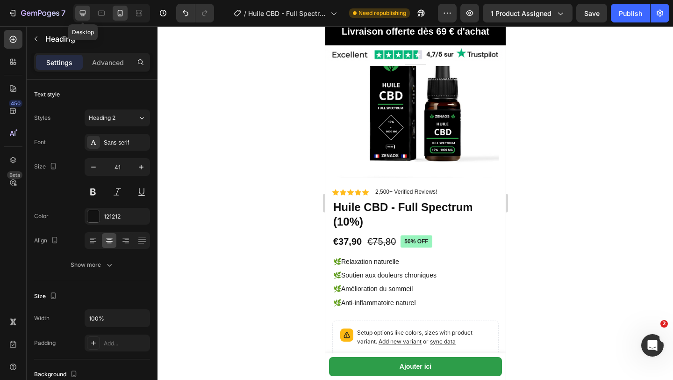
click at [83, 16] on icon at bounding box center [82, 12] width 9 height 9
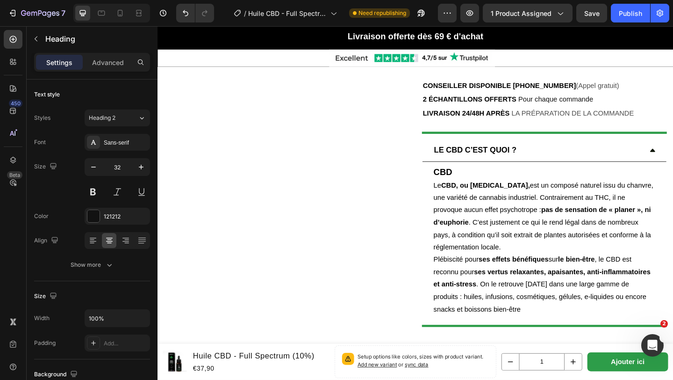
scroll to position [559, 0]
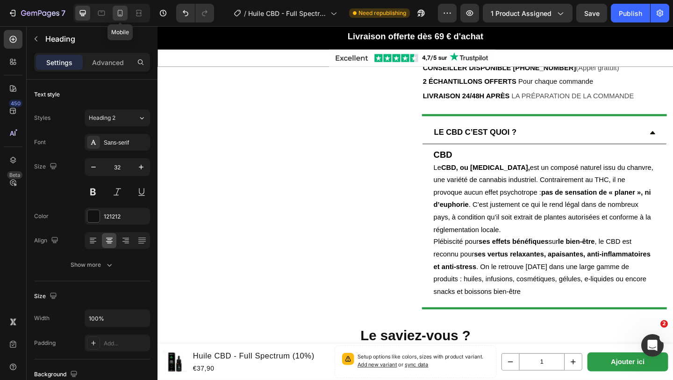
click at [116, 14] on icon at bounding box center [120, 12] width 9 height 9
type input "41"
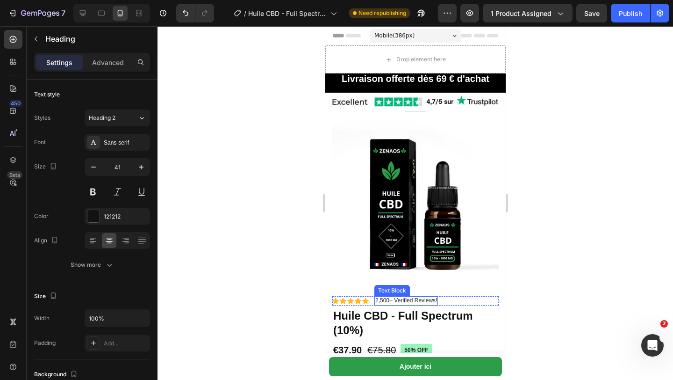
click at [406, 289] on div "Text Block" at bounding box center [392, 290] width 32 height 8
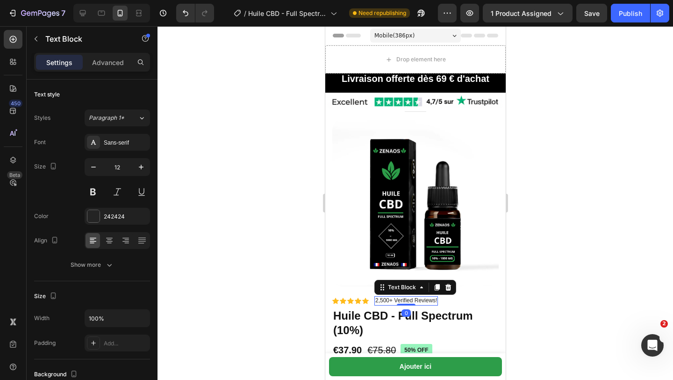
click at [408, 302] on p "2,500+ Verified Reviews!" at bounding box center [406, 300] width 62 height 7
click at [436, 300] on p "2,500+ Verified Reviews!" at bounding box center [406, 300] width 62 height 7
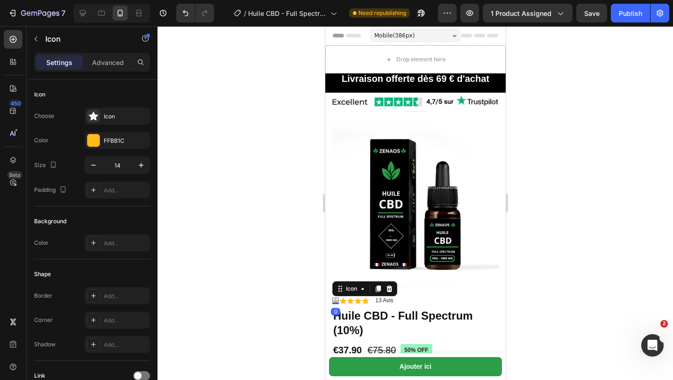
click at [335, 301] on icon at bounding box center [335, 300] width 7 height 6
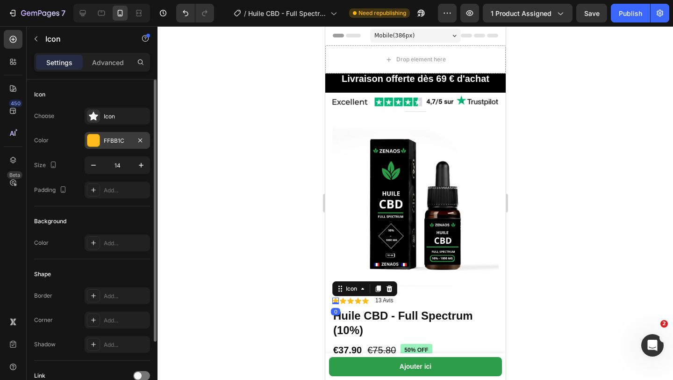
click at [108, 141] on div "FFBB1C" at bounding box center [117, 141] width 27 height 8
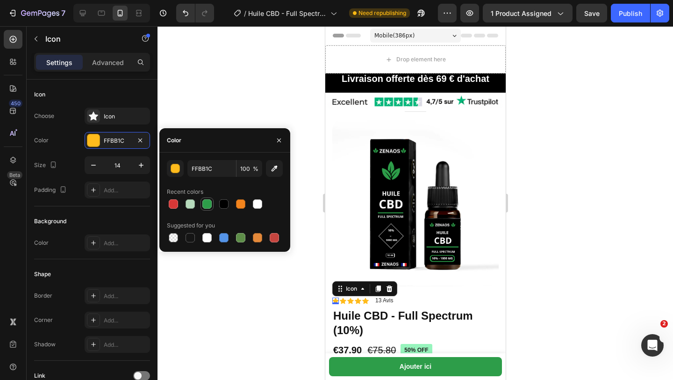
click at [211, 208] on div at bounding box center [207, 203] width 11 height 11
type input "2D9D49"
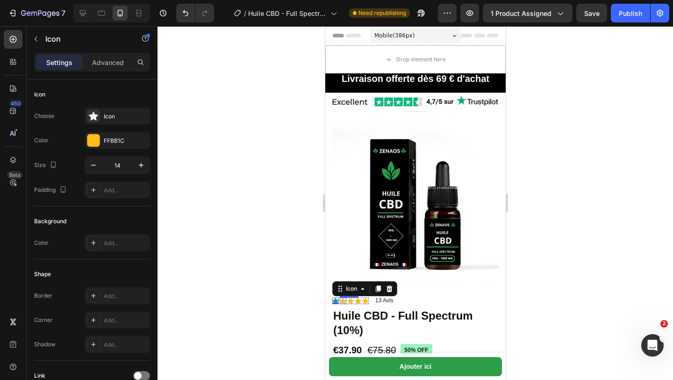
click at [342, 301] on div "Icon" at bounding box center [343, 300] width 7 height 7
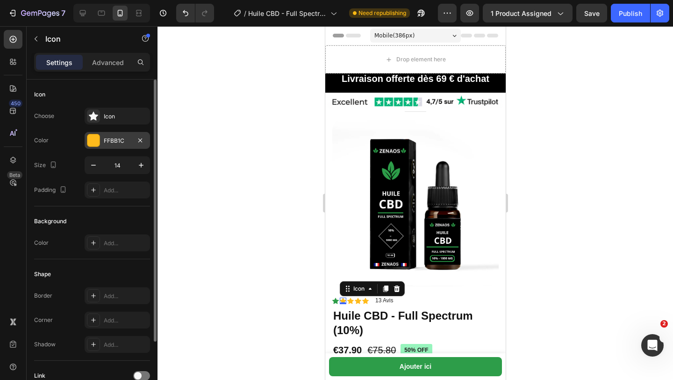
click at [111, 148] on div "FFBB1C" at bounding box center [117, 140] width 65 height 17
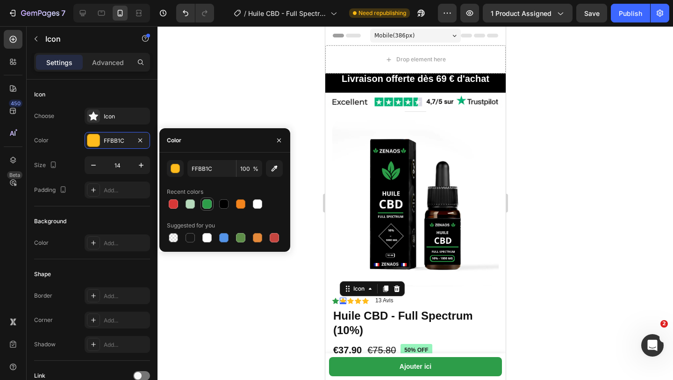
click at [204, 207] on div at bounding box center [206, 203] width 9 height 9
type input "2D9D49"
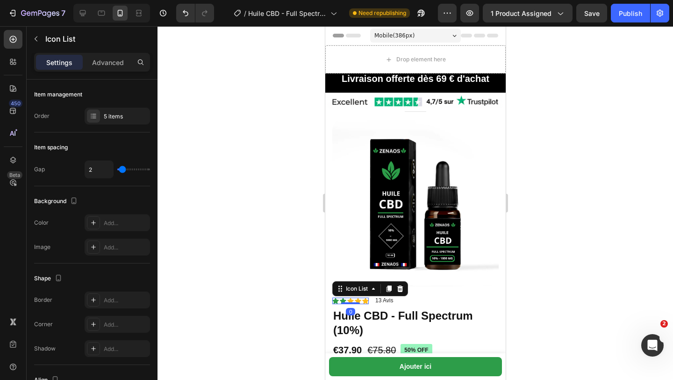
click at [354, 301] on div "Icon Icon Icon Icon Icon" at bounding box center [350, 300] width 36 height 7
click at [349, 298] on icon at bounding box center [350, 300] width 7 height 7
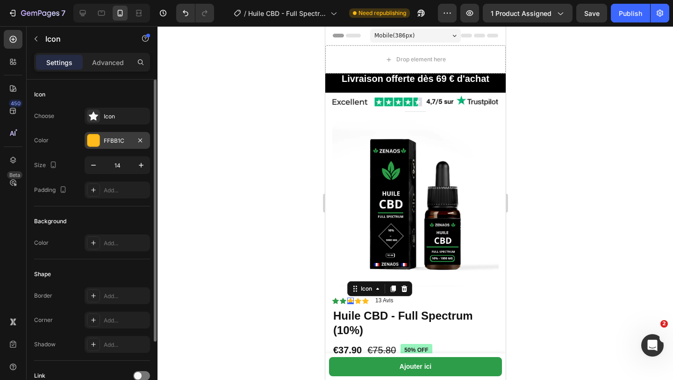
click at [114, 136] on div "FFBB1C" at bounding box center [117, 140] width 65 height 17
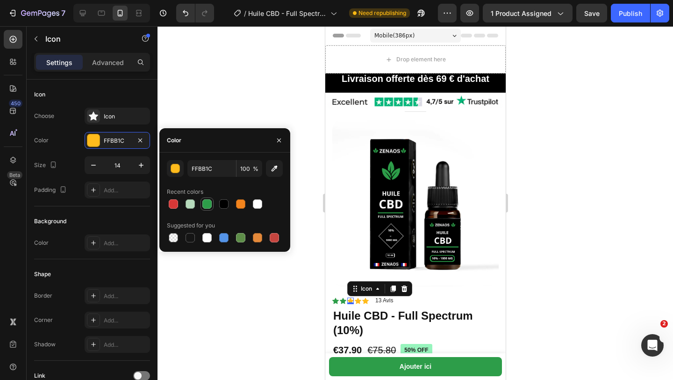
click at [207, 206] on div at bounding box center [206, 203] width 9 height 9
type input "2D9D49"
click at [355, 302] on div "Icon" at bounding box center [357, 300] width 7 height 7
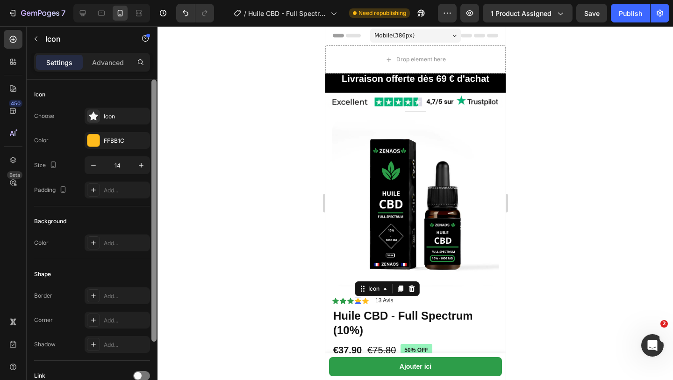
drag, startPoint x: 113, startPoint y: 138, endPoint x: 156, endPoint y: 169, distance: 53.0
click at [113, 138] on div "FFBB1C" at bounding box center [126, 141] width 44 height 8
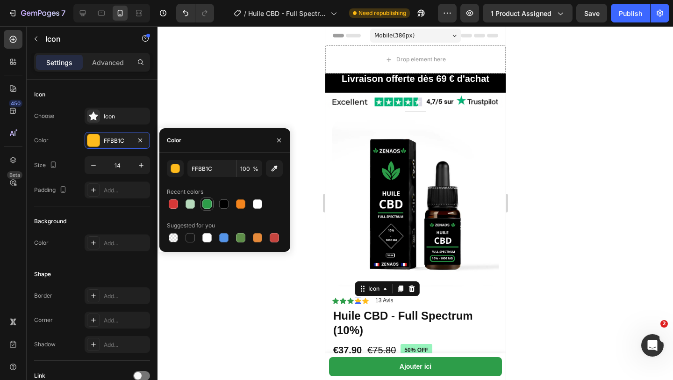
click at [207, 203] on div at bounding box center [206, 203] width 9 height 9
type input "2D9D49"
click at [366, 301] on div "Icon" at bounding box center [365, 300] width 7 height 7
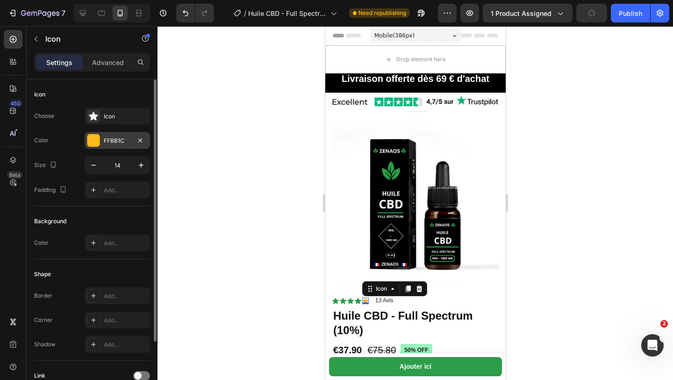
click at [123, 140] on div "FFBB1C" at bounding box center [117, 141] width 27 height 8
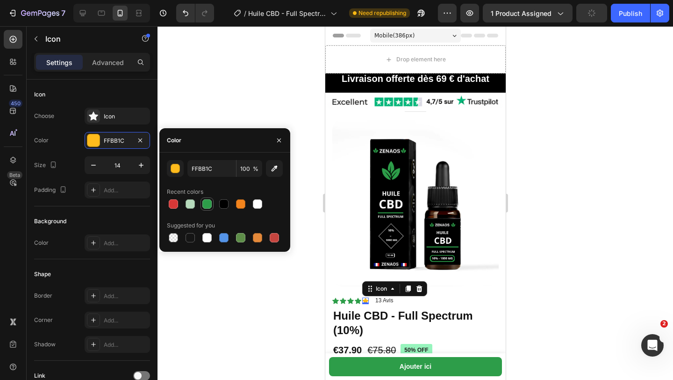
click at [205, 200] on div at bounding box center [206, 203] width 9 height 9
type input "2D9D49"
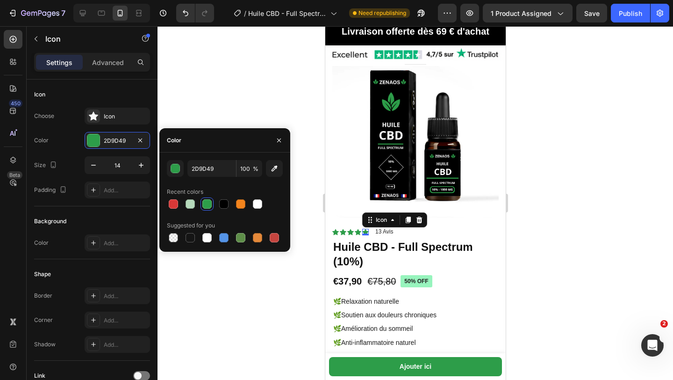
scroll to position [72, 0]
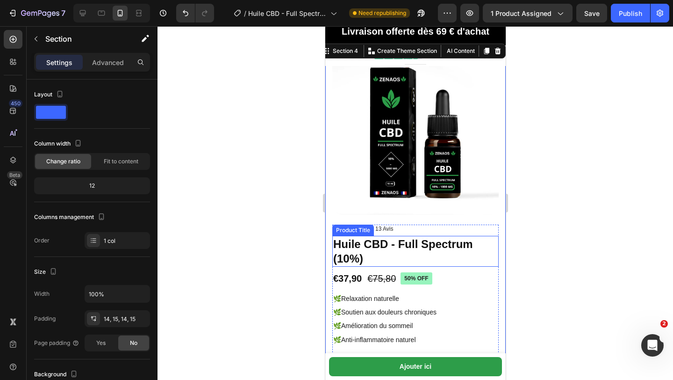
click at [336, 244] on h1 "Huile CBD - Full Spectrum (10%)" at bounding box center [415, 251] width 166 height 31
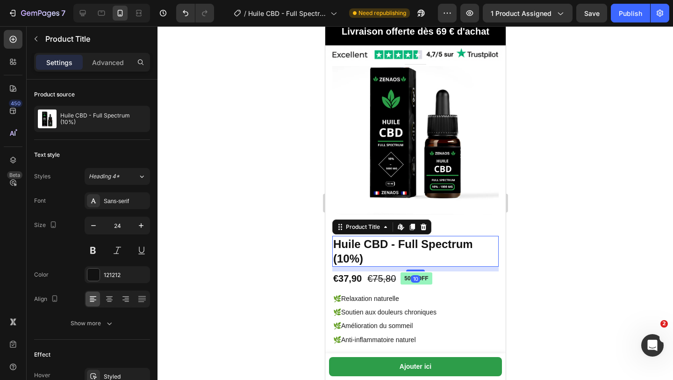
click at [369, 255] on h1 "Huile CBD - Full Spectrum (10%)" at bounding box center [415, 251] width 166 height 31
click at [94, 225] on icon "button" at bounding box center [93, 225] width 5 height 1
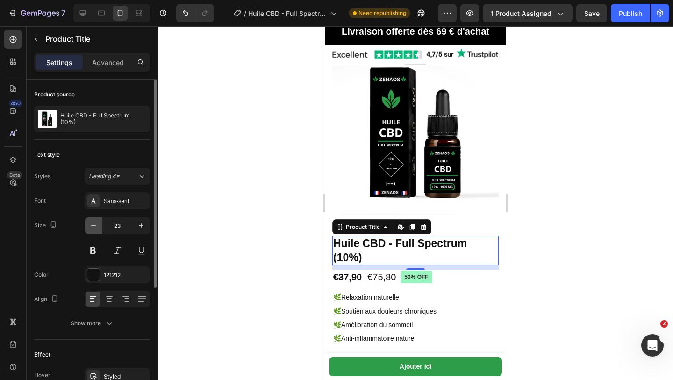
type input "22"
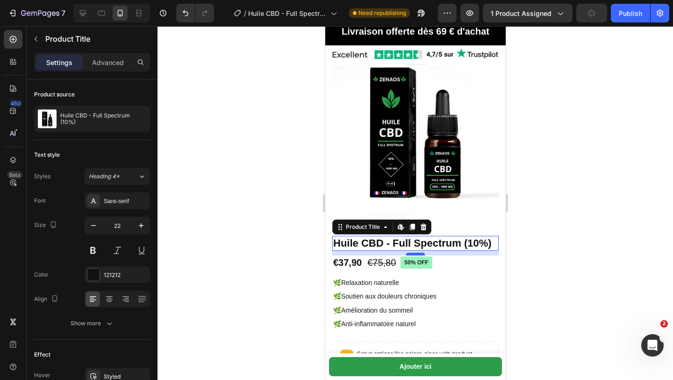
drag, startPoint x: 419, startPoint y: 263, endPoint x: 411, endPoint y: 254, distance: 11.6
click at [411, 251] on div "10" at bounding box center [415, 251] width 166 height 0
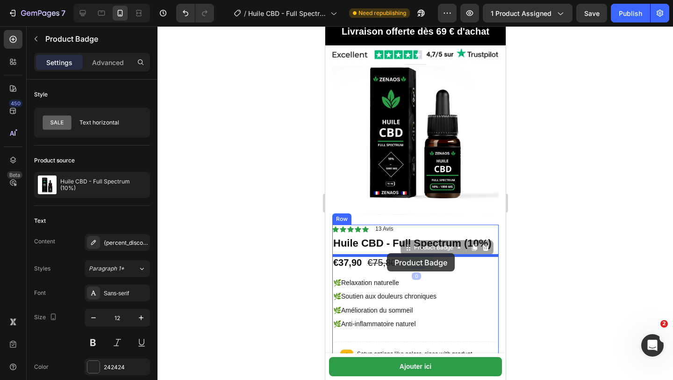
drag, startPoint x: 409, startPoint y: 257, endPoint x: 391, endPoint y: 253, distance: 18.2
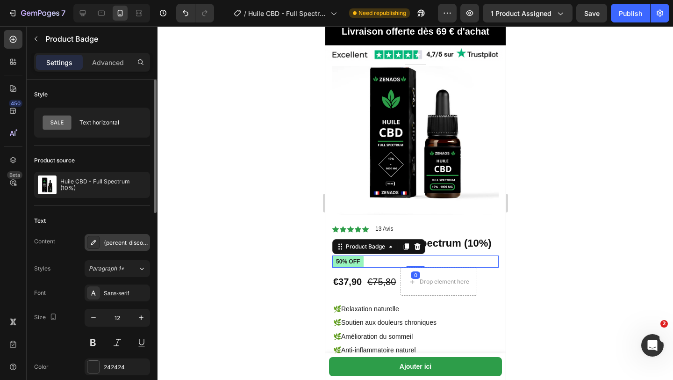
click at [96, 240] on icon at bounding box center [93, 242] width 7 height 7
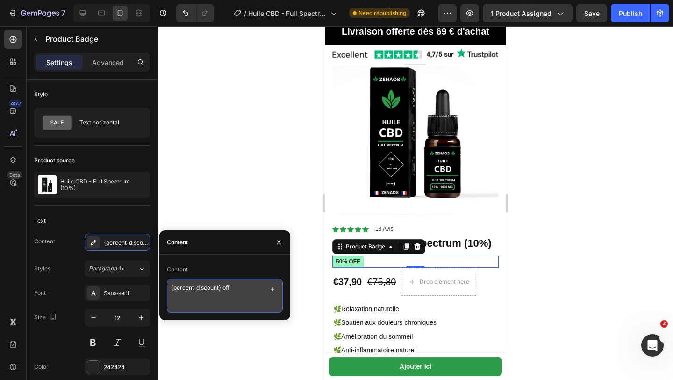
click at [168, 289] on textarea "{percent_discount} off" at bounding box center [225, 296] width 116 height 34
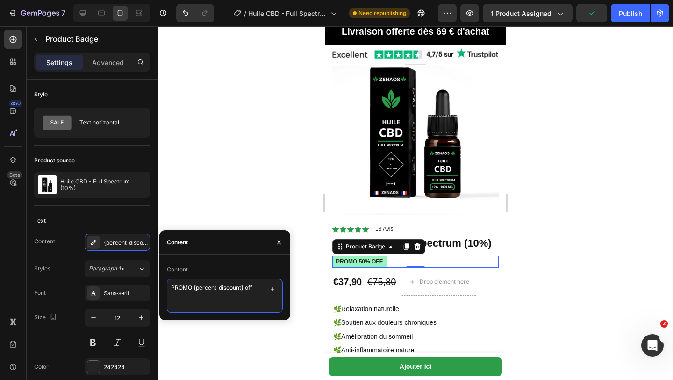
click at [256, 286] on textarea "PROMO {percent_discount} off" at bounding box center [225, 296] width 116 height 34
type textarea "PROMO {percent_discount}"
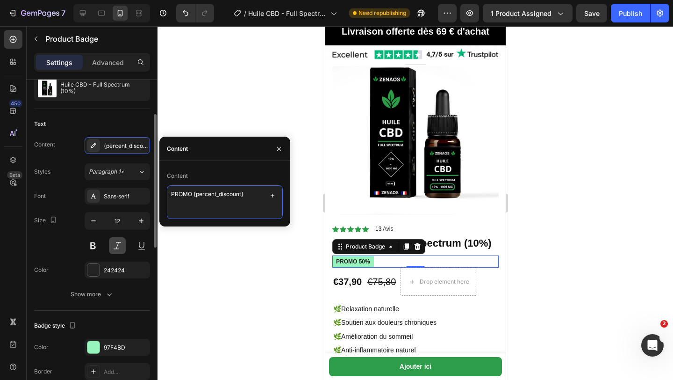
scroll to position [100, 0]
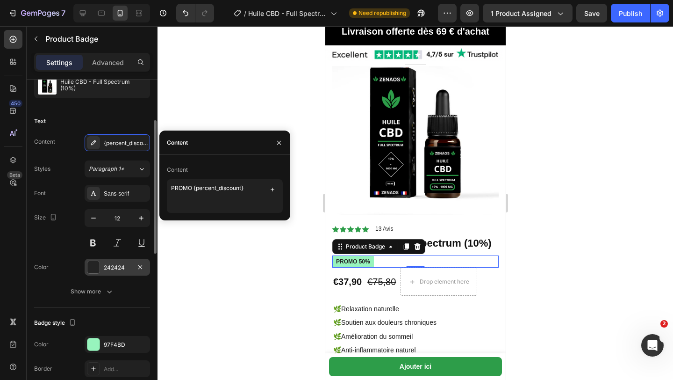
click at [106, 265] on div "242424" at bounding box center [117, 267] width 27 height 8
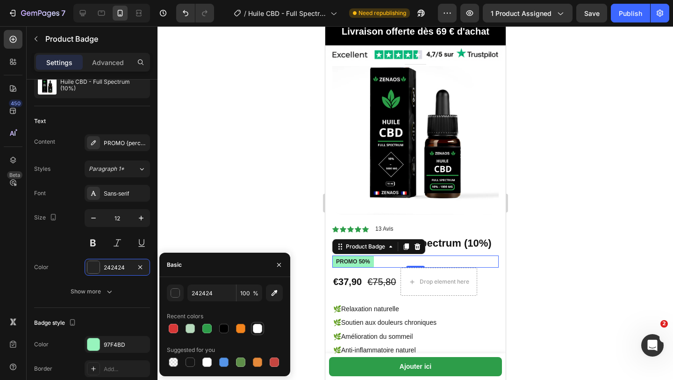
click at [258, 331] on div at bounding box center [257, 328] width 9 height 9
type input "FFFFFF"
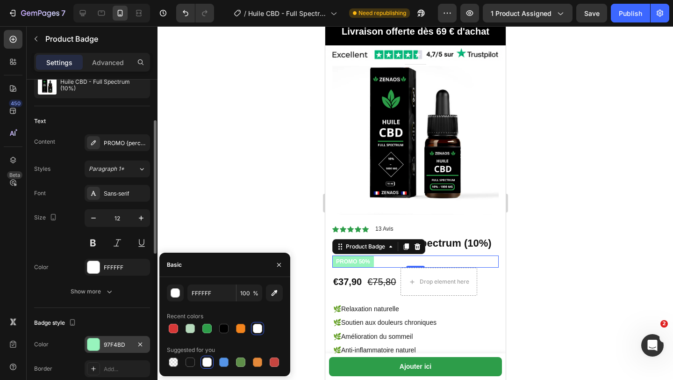
click at [99, 341] on div at bounding box center [93, 344] width 12 height 12
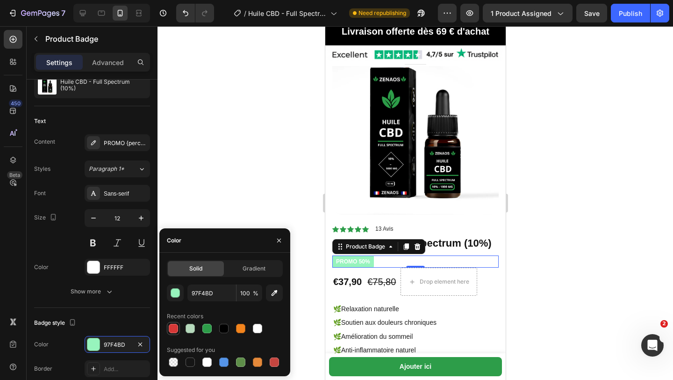
click at [172, 328] on div at bounding box center [173, 328] width 9 height 9
type input "D63837"
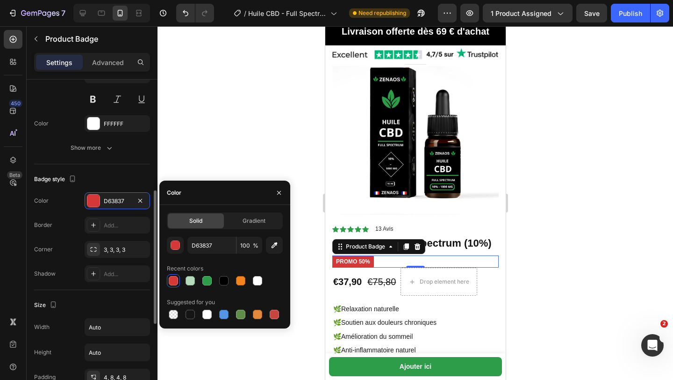
scroll to position [251, 0]
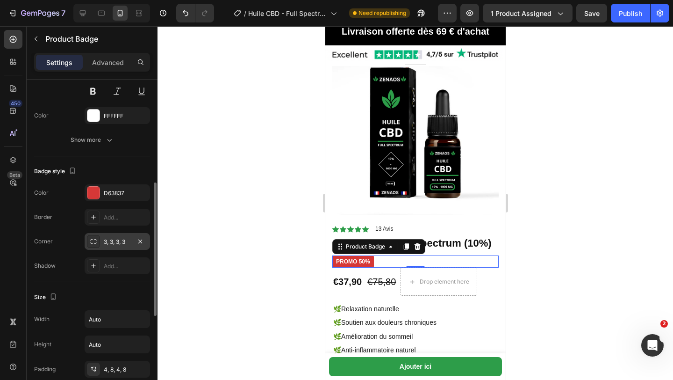
click at [131, 240] on div "3, 3, 3, 3" at bounding box center [117, 241] width 65 height 17
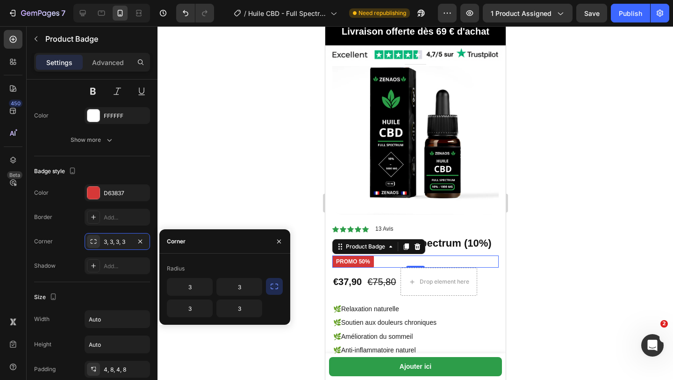
click at [271, 283] on icon "button" at bounding box center [274, 286] width 9 height 9
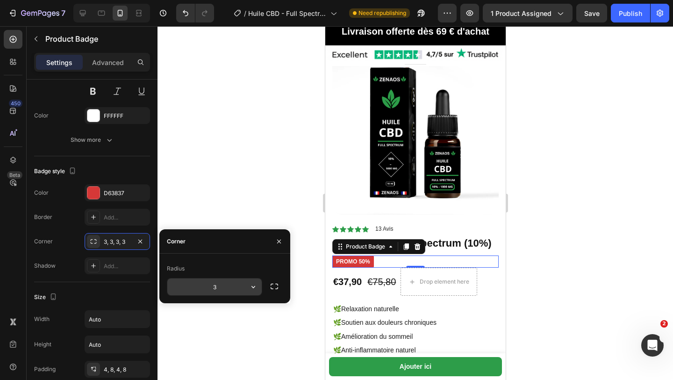
click at [217, 288] on input "3" at bounding box center [214, 286] width 94 height 17
type input "9"
click at [206, 198] on div at bounding box center [416, 203] width 516 height 354
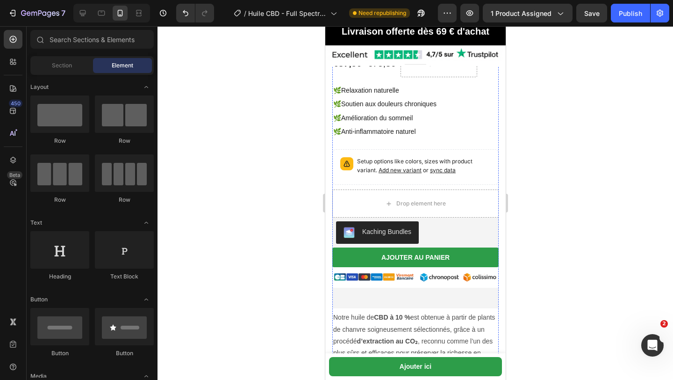
scroll to position [298, 0]
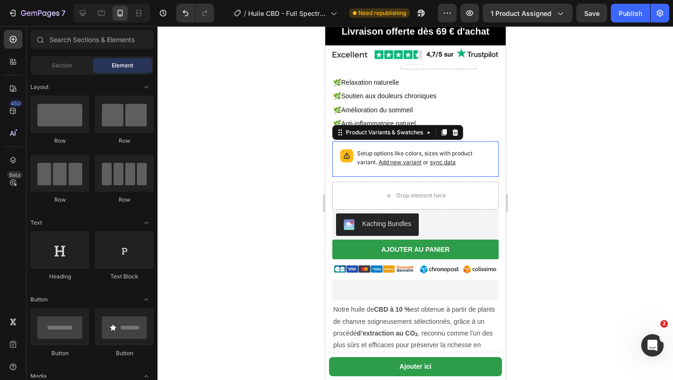
click at [354, 170] on div "Setup options like colors, sizes with product variant. Add new variant or sync …" at bounding box center [415, 158] width 158 height 27
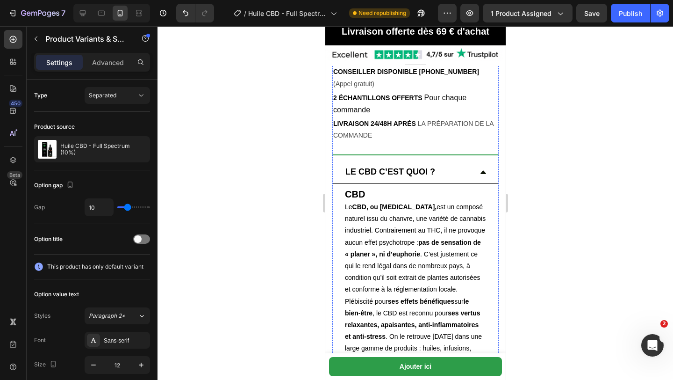
scroll to position [781, 0]
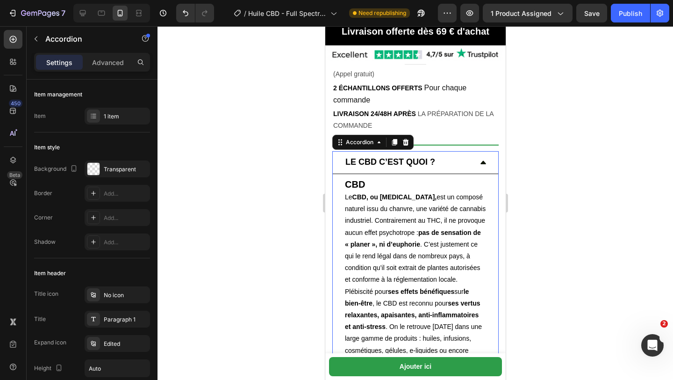
click at [436, 165] on div "LE CBD C’EST QUOI ?" at bounding box center [408, 162] width 128 height 15
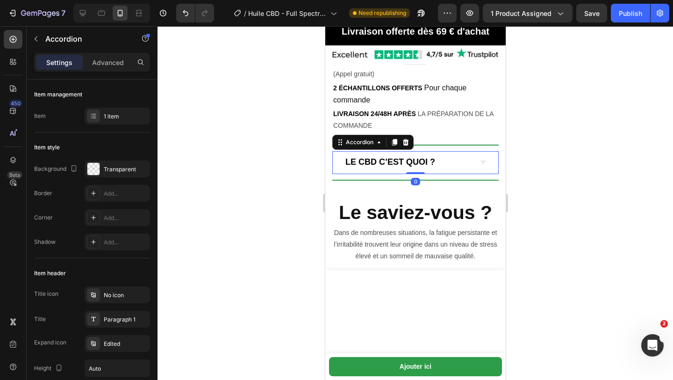
click at [434, 161] on strong "LE CBD C’EST QUOI ?" at bounding box center [390, 161] width 90 height 9
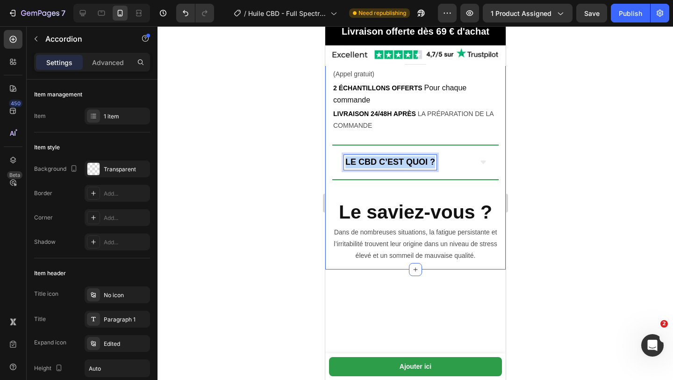
drag, startPoint x: 434, startPoint y: 161, endPoint x: 331, endPoint y: 157, distance: 103.9
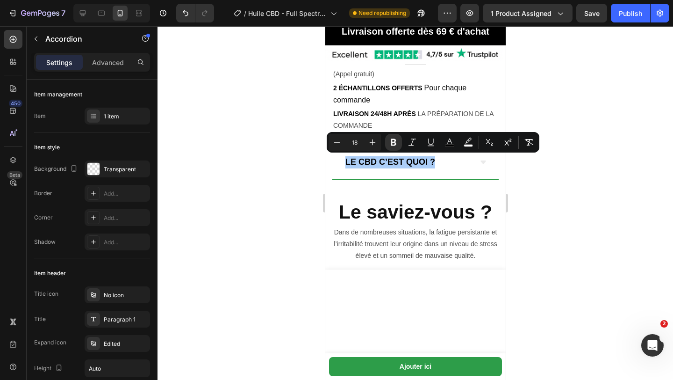
click at [294, 164] on div at bounding box center [416, 203] width 516 height 354
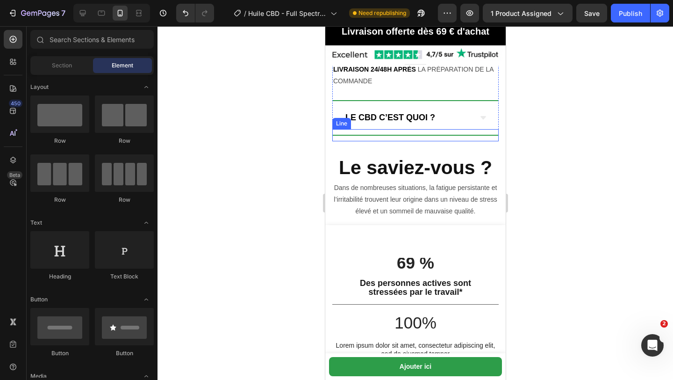
scroll to position [778, 0]
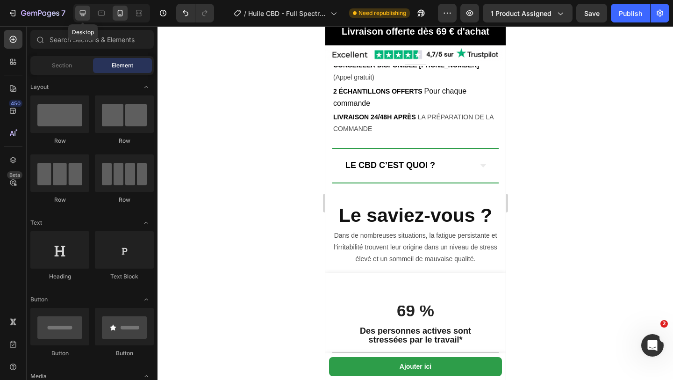
click at [81, 19] on div at bounding box center [82, 13] width 15 height 15
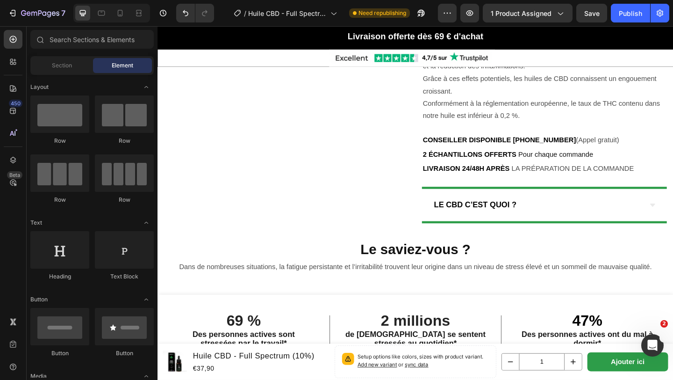
scroll to position [490, 0]
click at [119, 10] on icon at bounding box center [120, 13] width 5 height 7
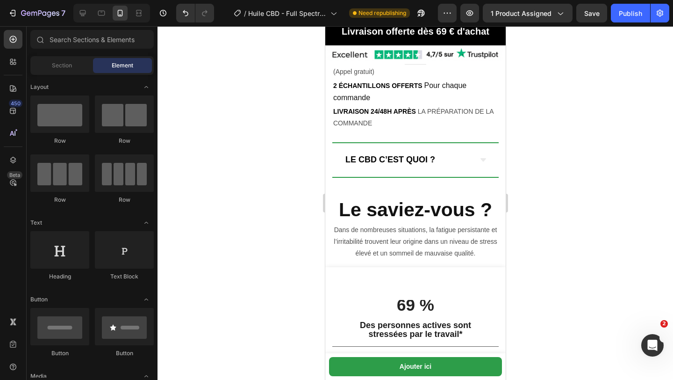
scroll to position [783, 0]
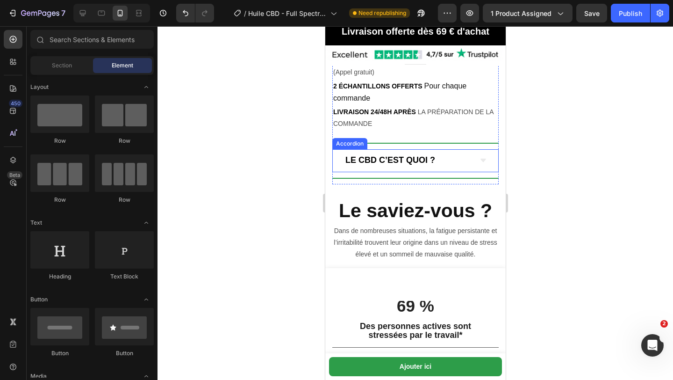
click at [480, 160] on icon at bounding box center [482, 160] width 7 height 7
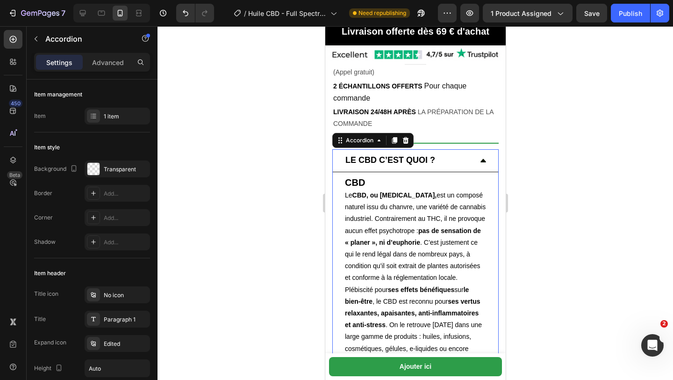
click at [480, 160] on icon at bounding box center [482, 160] width 7 height 7
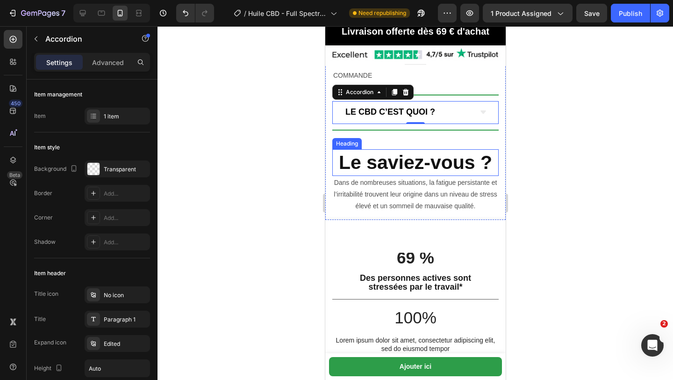
scroll to position [831, 0]
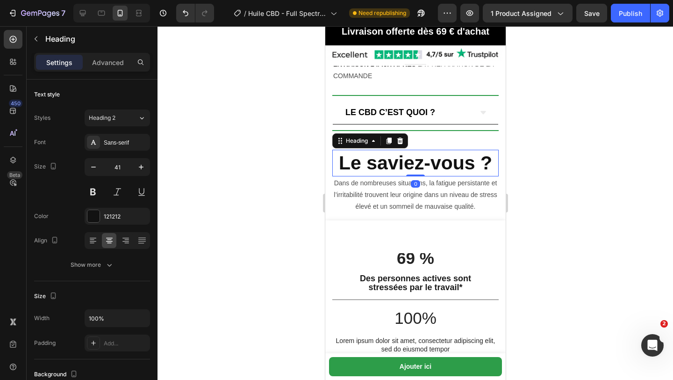
click at [352, 155] on strong "Le saviez-vous ?" at bounding box center [415, 163] width 153 height 22
click at [117, 59] on p "Advanced" at bounding box center [108, 63] width 32 height 10
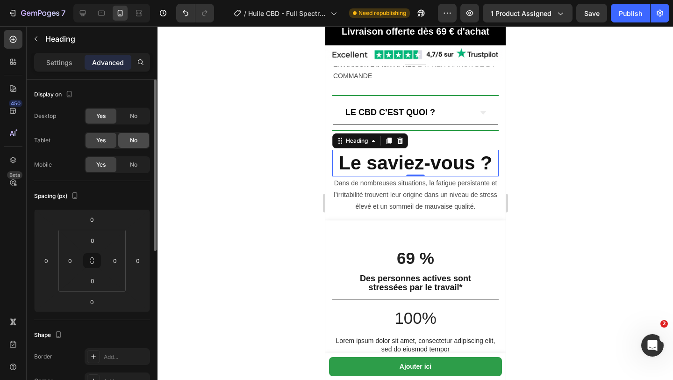
click at [130, 117] on span "No" at bounding box center [133, 116] width 7 height 8
click at [130, 136] on span "No" at bounding box center [133, 140] width 7 height 8
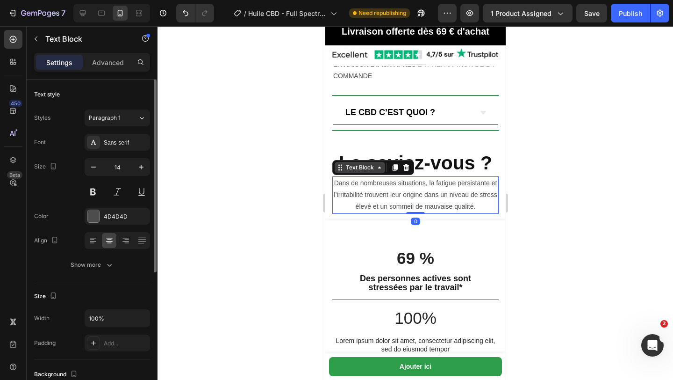
click at [335, 165] on div "Text Block" at bounding box center [373, 167] width 82 height 15
click at [339, 147] on div "Heading" at bounding box center [346, 143] width 29 height 11
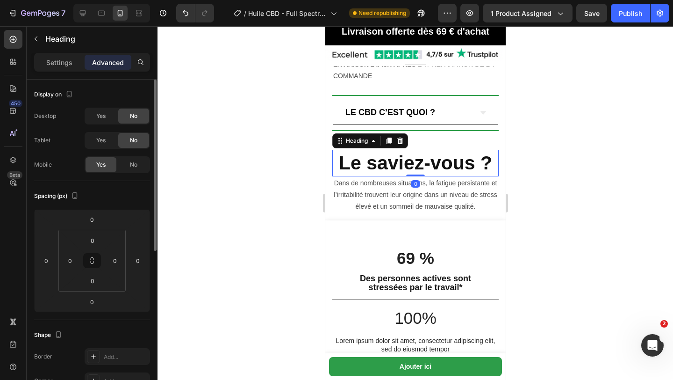
click at [336, 154] on h2 "Le saviez-vous ?" at bounding box center [415, 163] width 166 height 27
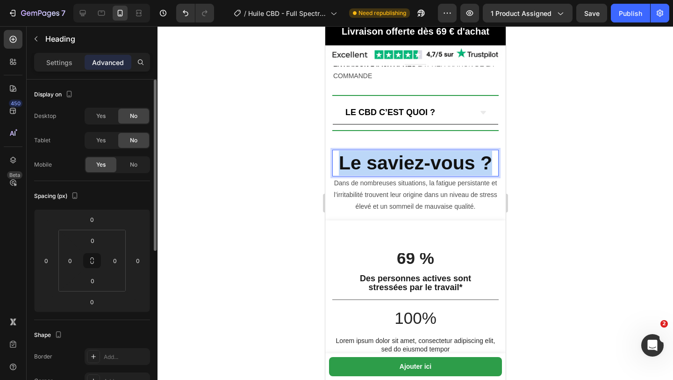
drag, startPoint x: 336, startPoint y: 154, endPoint x: 849, endPoint y: 191, distance: 514.8
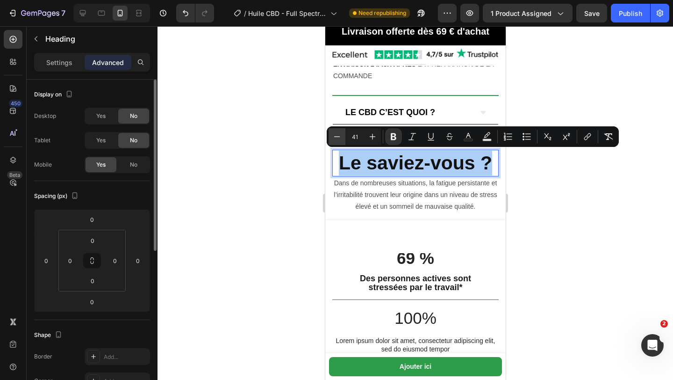
click at [334, 133] on icon "Editor contextual toolbar" at bounding box center [337, 136] width 9 height 9
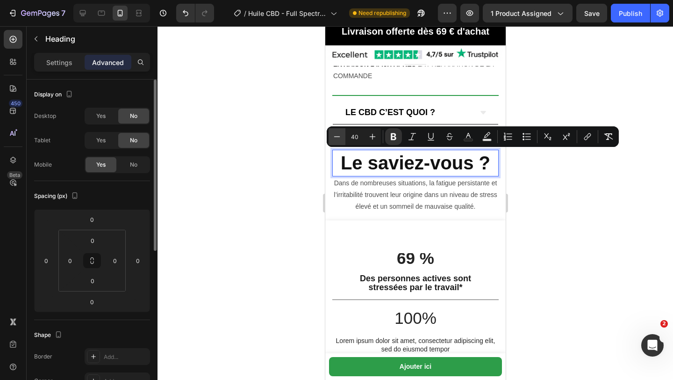
click at [334, 134] on icon "Editor contextual toolbar" at bounding box center [337, 136] width 9 height 9
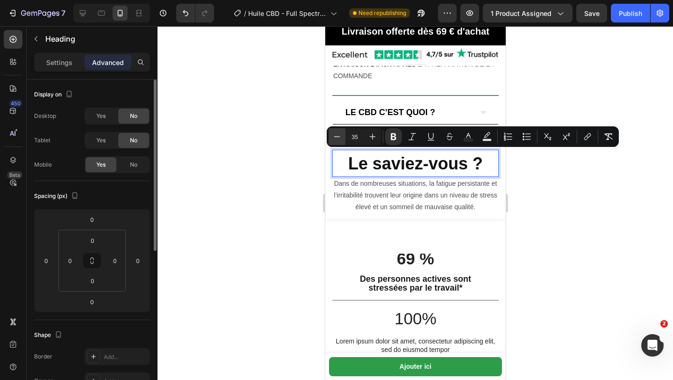
click at [334, 134] on icon "Editor contextual toolbar" at bounding box center [337, 136] width 9 height 9
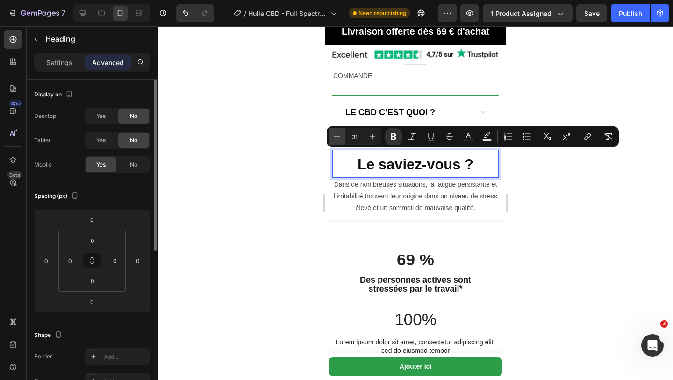
type input "30"
click at [301, 172] on div at bounding box center [416, 203] width 516 height 354
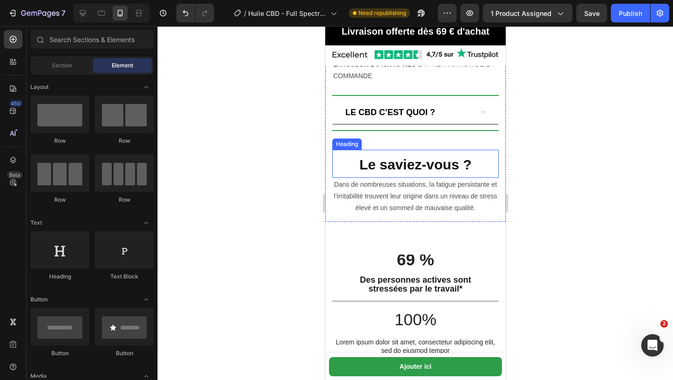
click at [391, 157] on strong "Le saviez-vous ?" at bounding box center [415, 164] width 112 height 15
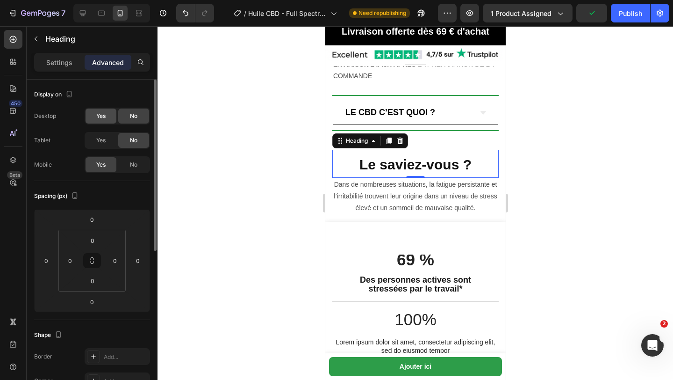
click at [98, 111] on div "Yes" at bounding box center [101, 115] width 31 height 15
click at [102, 134] on div "Yes" at bounding box center [101, 140] width 31 height 15
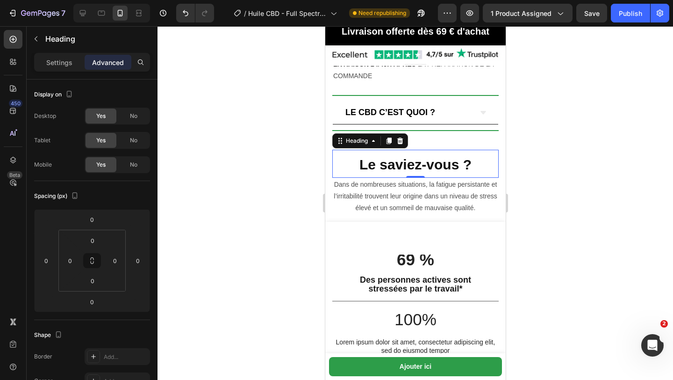
click at [231, 157] on div at bounding box center [416, 203] width 516 height 354
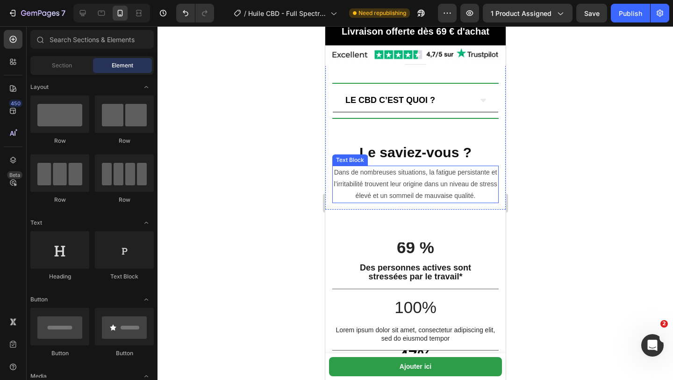
scroll to position [855, 0]
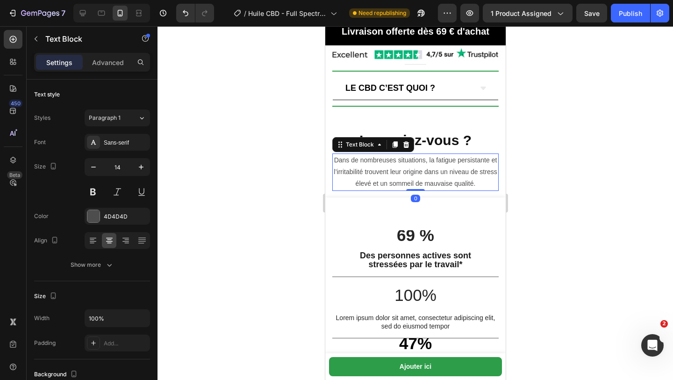
click at [342, 188] on p "Dans de nombreuses situations, la fatigue persistante et l’irritabilité trouven…" at bounding box center [415, 172] width 165 height 36
click at [117, 64] on p "Advanced" at bounding box center [108, 63] width 32 height 10
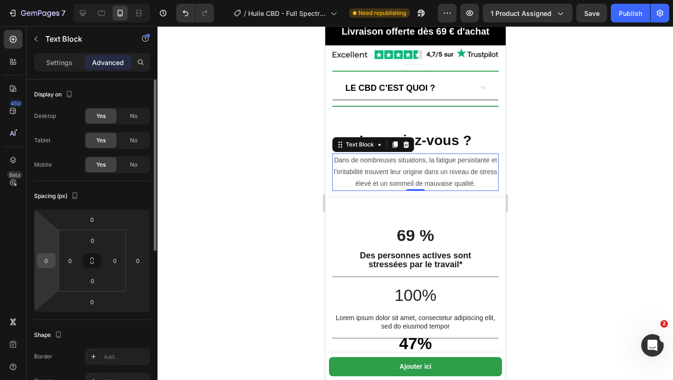
click at [48, 257] on input "0" at bounding box center [46, 260] width 14 height 14
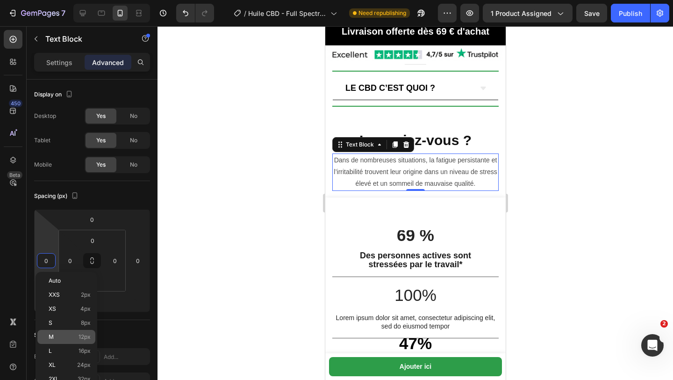
click at [83, 340] on div "M 12px" at bounding box center [66, 337] width 58 height 14
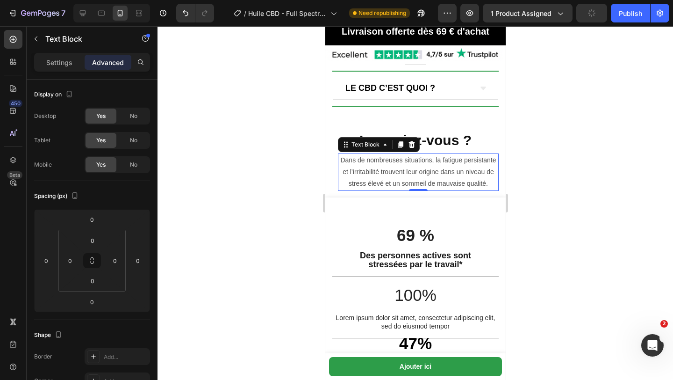
type input "12"
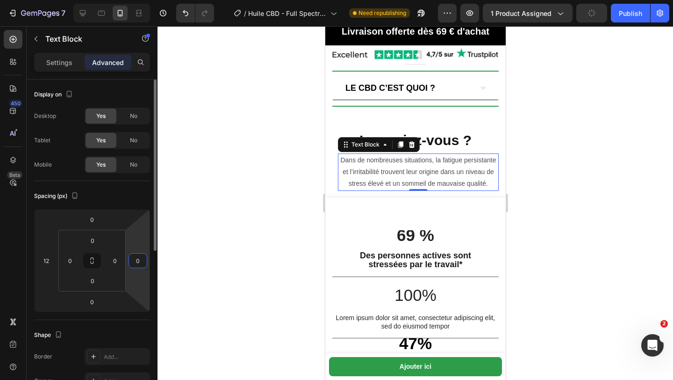
click at [139, 261] on input "0" at bounding box center [138, 260] width 14 height 14
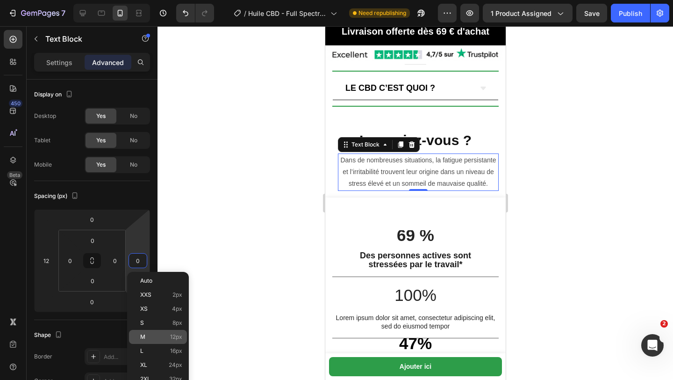
click at [148, 335] on p "M 12px" at bounding box center [161, 336] width 42 height 7
type input "12"
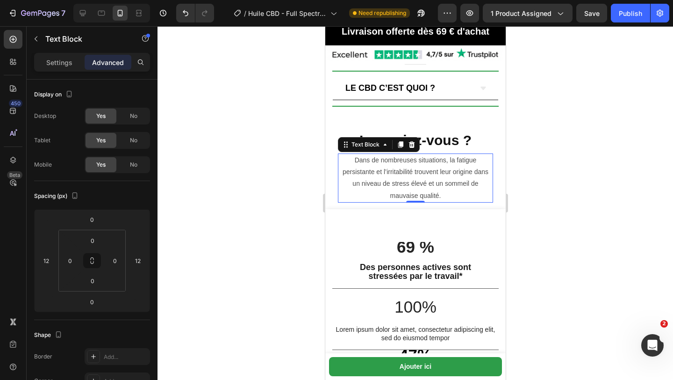
click at [248, 263] on div at bounding box center [416, 203] width 516 height 354
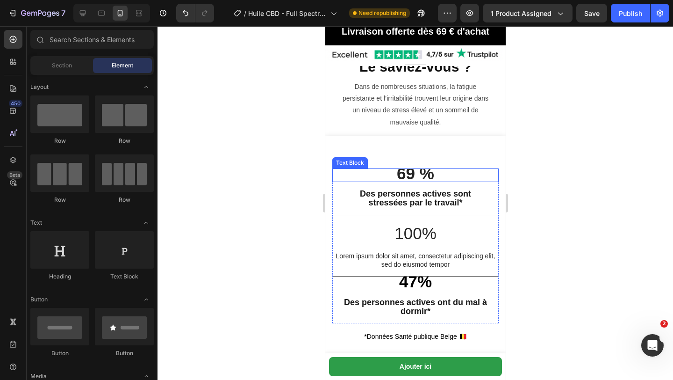
scroll to position [929, 0]
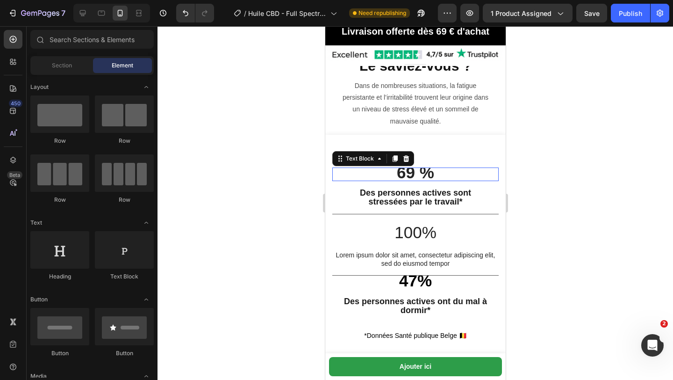
click at [428, 167] on strong "69 %" at bounding box center [415, 172] width 37 height 18
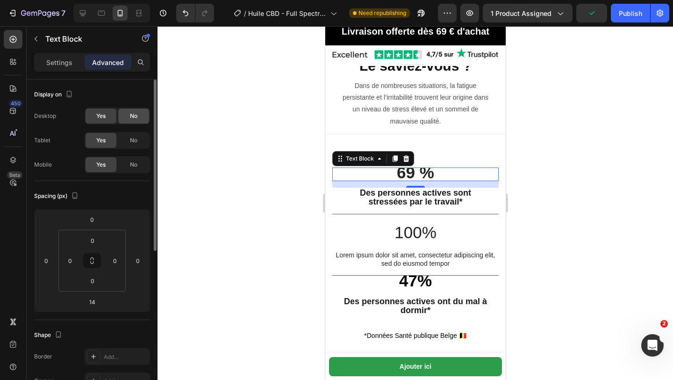
click at [136, 118] on span "No" at bounding box center [133, 116] width 7 height 8
click at [135, 139] on span "No" at bounding box center [133, 140] width 7 height 8
click at [94, 243] on input "0" at bounding box center [92, 240] width 19 height 14
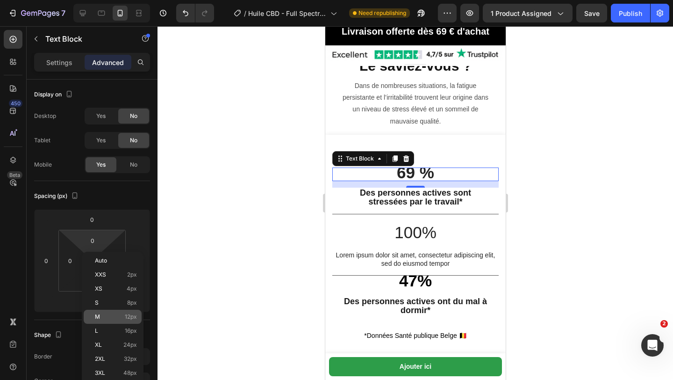
click at [114, 311] on div "M 12px" at bounding box center [113, 317] width 58 height 14
type input "12"
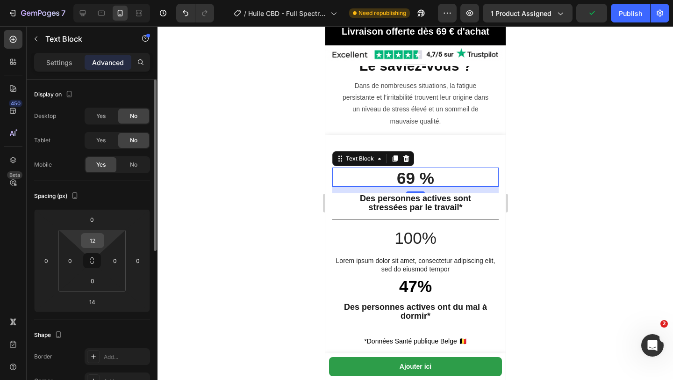
click at [101, 234] on div "12" at bounding box center [92, 240] width 23 height 15
click at [90, 215] on input "0" at bounding box center [92, 219] width 19 height 14
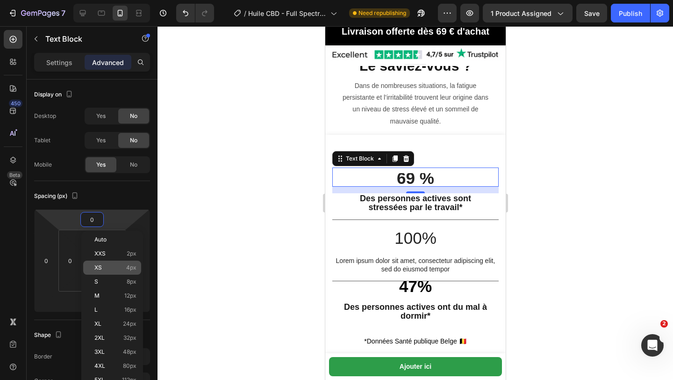
click at [126, 269] on p "XS 4px" at bounding box center [115, 267] width 42 height 7
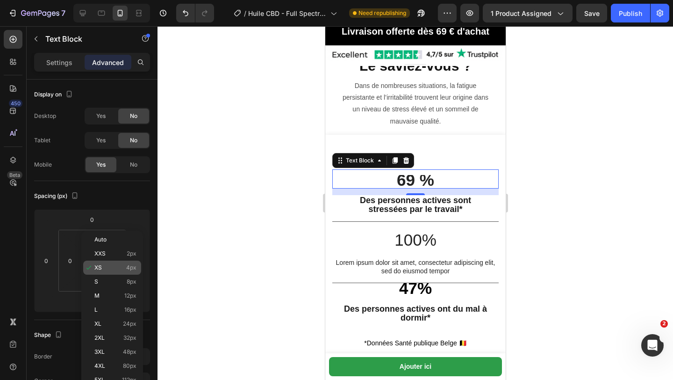
type input "4"
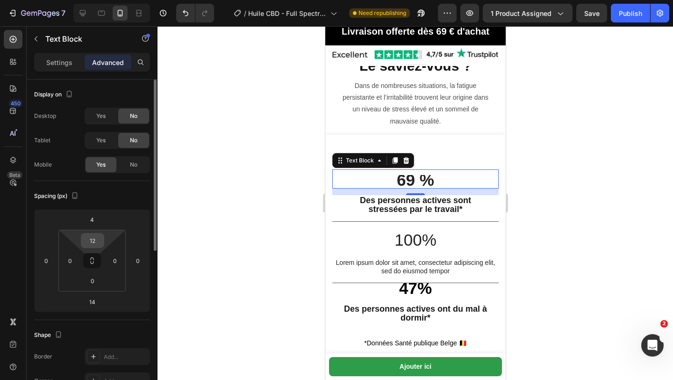
click at [94, 238] on input "12" at bounding box center [92, 240] width 19 height 14
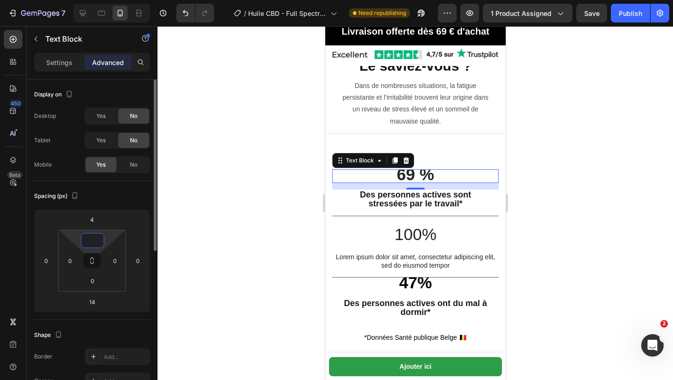
click at [95, 243] on input at bounding box center [92, 240] width 19 height 14
type input "12"
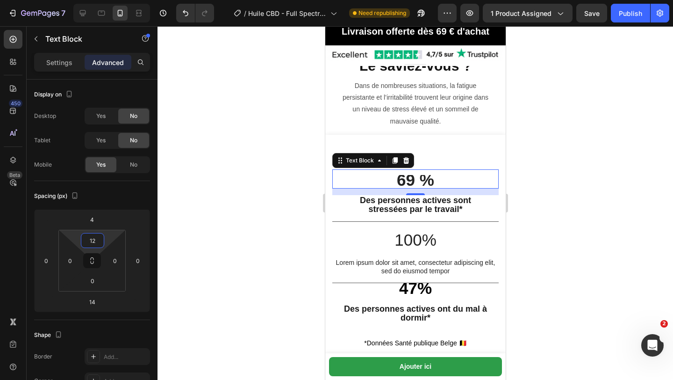
click at [244, 210] on div at bounding box center [416, 203] width 516 height 354
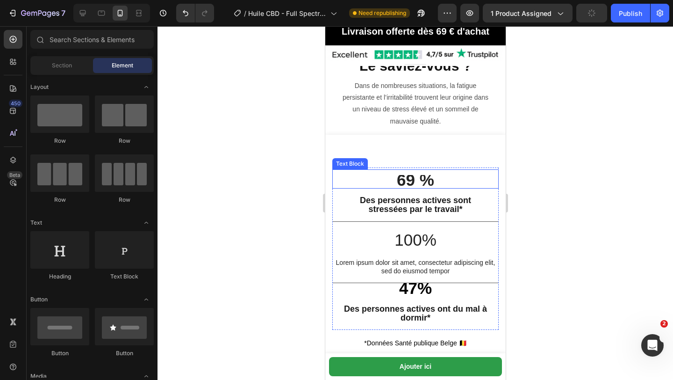
click at [411, 175] on strong "69 %" at bounding box center [415, 180] width 37 height 18
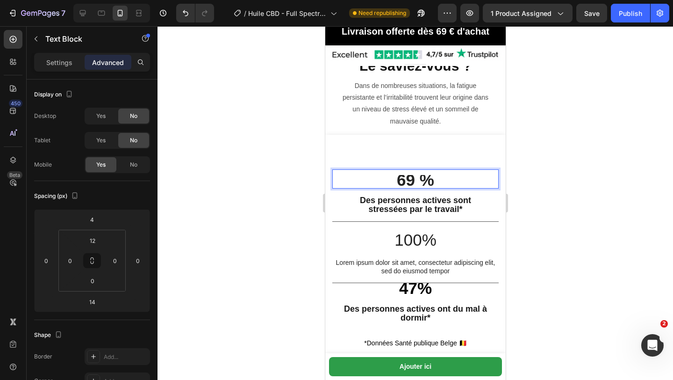
click at [418, 179] on strong "69 %" at bounding box center [415, 180] width 37 height 18
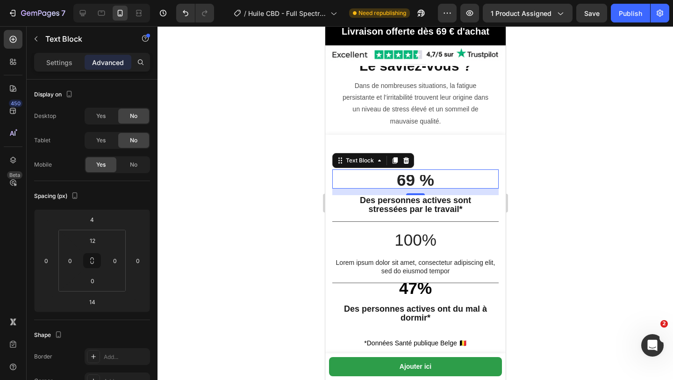
click at [403, 171] on div "69 % Text Block 14" at bounding box center [415, 178] width 166 height 19
click at [397, 179] on strong "69 %" at bounding box center [415, 180] width 37 height 18
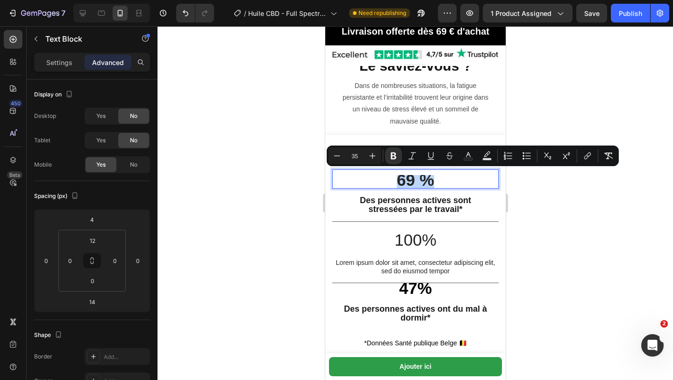
drag, startPoint x: 397, startPoint y: 179, endPoint x: 447, endPoint y: 181, distance: 49.6
click at [448, 181] on p "69 %" at bounding box center [415, 182] width 165 height 12
click at [340, 158] on icon "Editor contextual toolbar" at bounding box center [337, 155] width 9 height 9
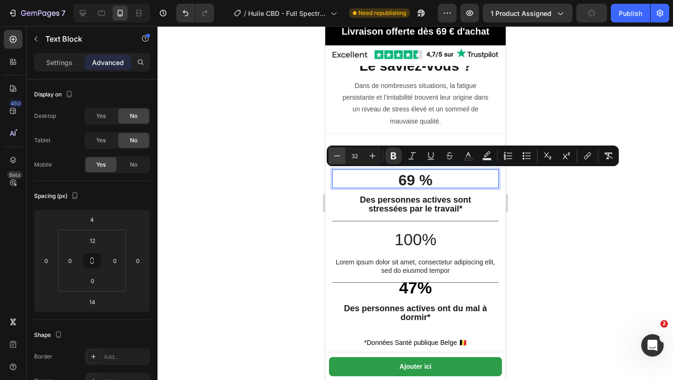
click at [340, 158] on icon "Editor contextual toolbar" at bounding box center [337, 155] width 9 height 9
type input "30"
click at [293, 186] on div at bounding box center [416, 203] width 516 height 354
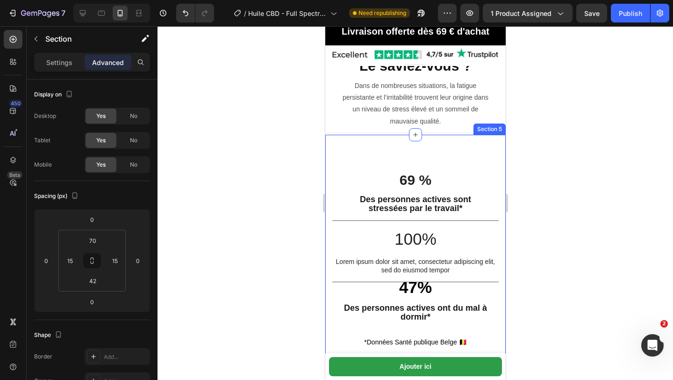
click at [412, 151] on div "69 % Text Block Des personnes actives sont stressées par le travail* Text Block…" at bounding box center [415, 252] width 181 height 234
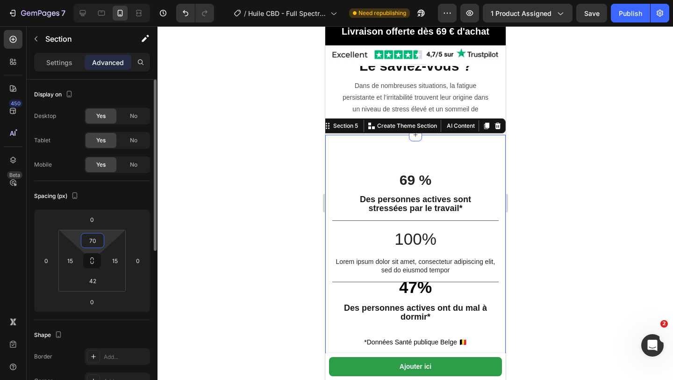
click at [96, 242] on input "70" at bounding box center [92, 240] width 19 height 14
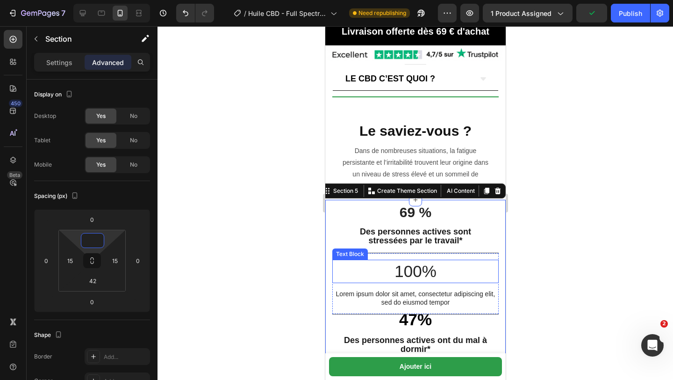
scroll to position [866, 0]
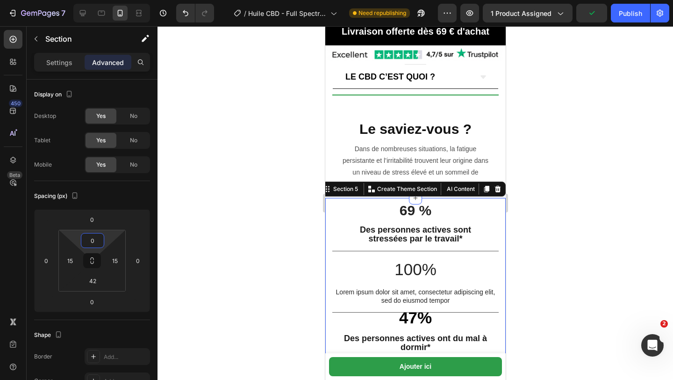
click at [270, 185] on div at bounding box center [416, 203] width 516 height 354
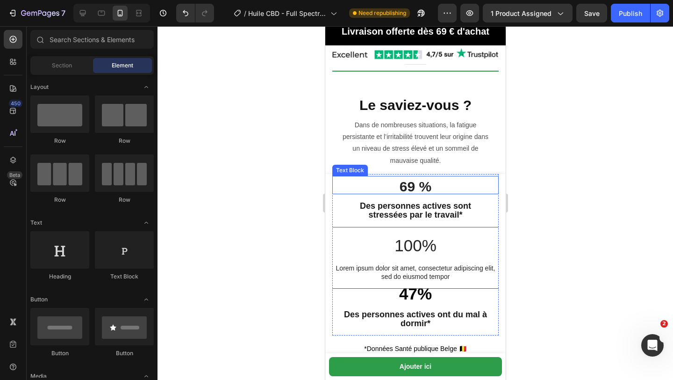
scroll to position [905, 0]
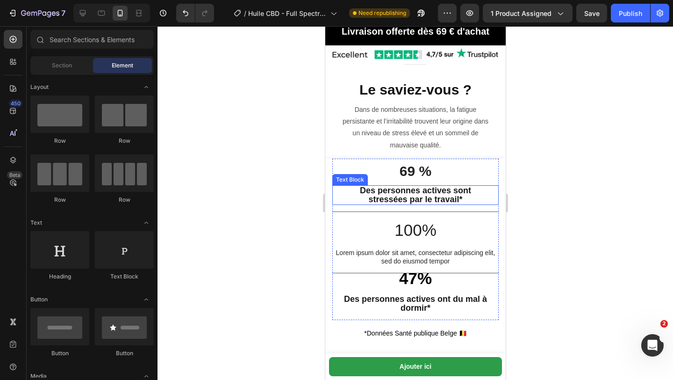
click at [354, 195] on p "stressées par le travail*" at bounding box center [415, 199] width 165 height 9
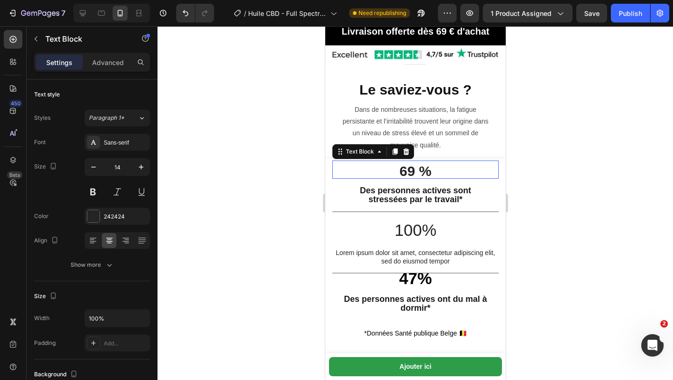
click at [406, 164] on div "69 % Text Block 0" at bounding box center [415, 169] width 166 height 18
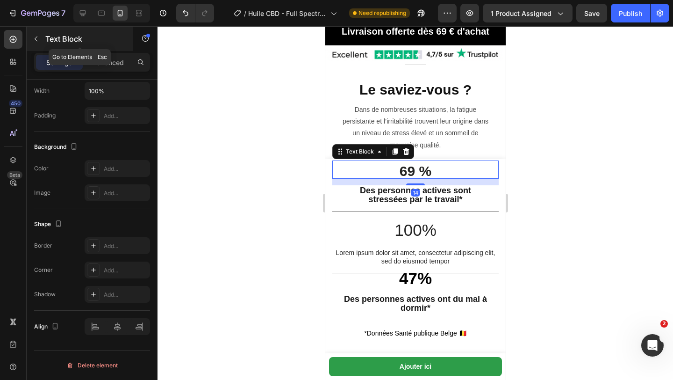
click at [114, 47] on div "Text Block" at bounding box center [80, 39] width 107 height 24
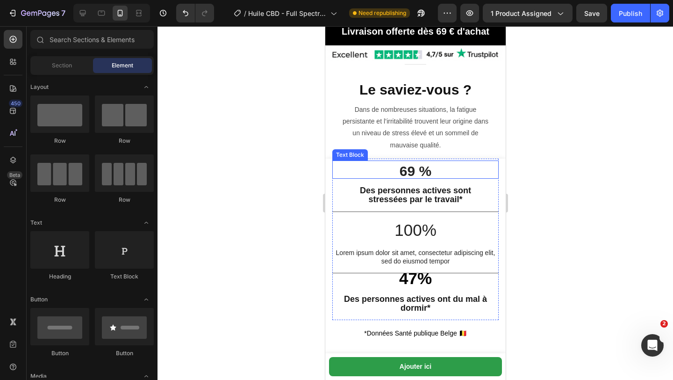
drag, startPoint x: 554, startPoint y: 180, endPoint x: 374, endPoint y: 169, distance: 180.4
click at [374, 169] on p "69 %" at bounding box center [415, 172] width 165 height 11
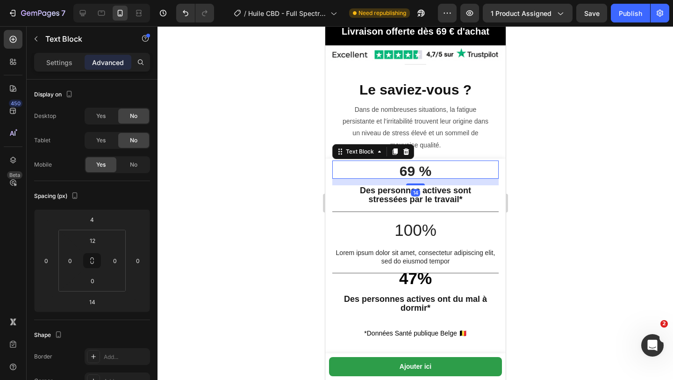
click at [101, 61] on p "Advanced" at bounding box center [108, 63] width 32 height 10
click at [106, 120] on div "Yes" at bounding box center [101, 115] width 31 height 15
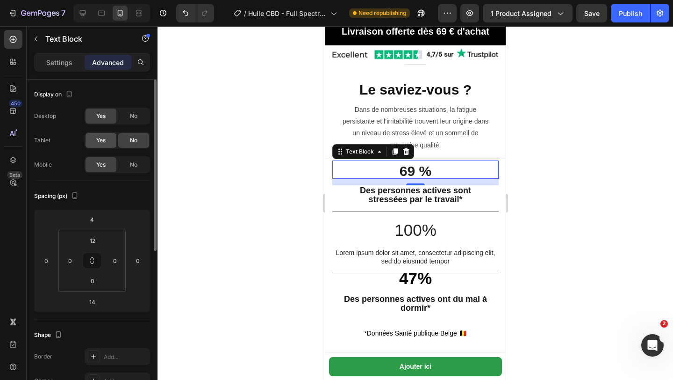
click at [106, 137] on div "Yes" at bounding box center [101, 140] width 31 height 15
click at [271, 184] on div at bounding box center [416, 203] width 516 height 354
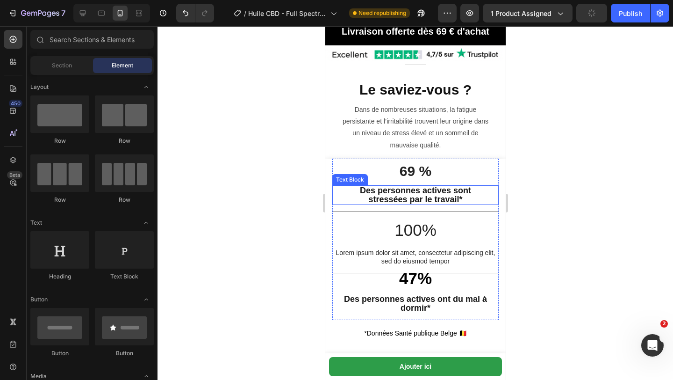
click at [368, 193] on strong "Des personnes actives sont" at bounding box center [415, 190] width 111 height 9
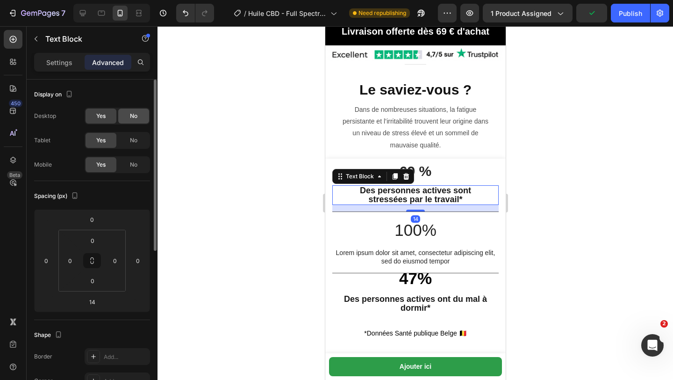
click at [140, 116] on div "No" at bounding box center [133, 115] width 31 height 15
click at [136, 141] on span "No" at bounding box center [133, 140] width 7 height 8
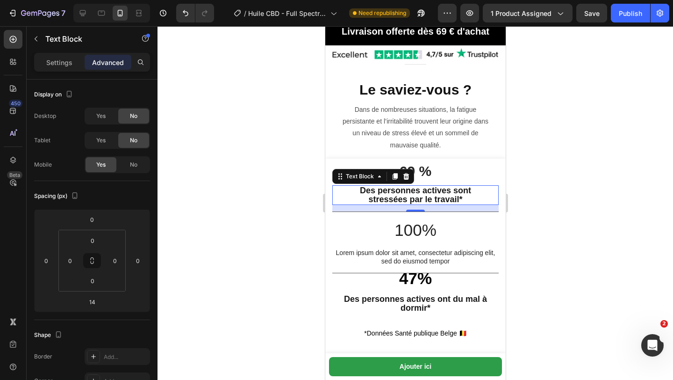
click at [360, 189] on strong "Des personnes actives sont" at bounding box center [415, 190] width 111 height 9
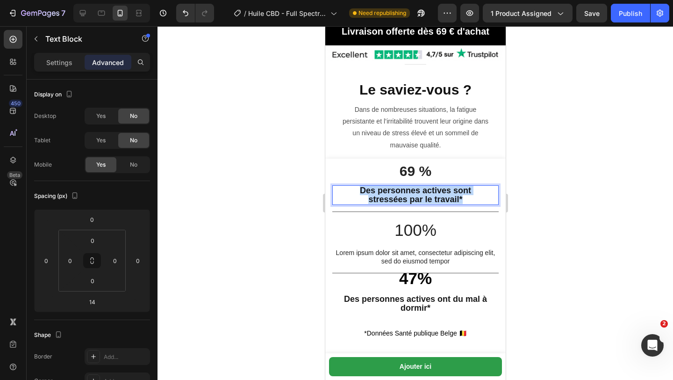
drag, startPoint x: 359, startPoint y: 189, endPoint x: 477, endPoint y: 202, distance: 118.5
click at [477, 202] on div "Des personnes actives sont stressées par le travail*" at bounding box center [415, 195] width 166 height 20
click at [280, 222] on div at bounding box center [416, 203] width 516 height 354
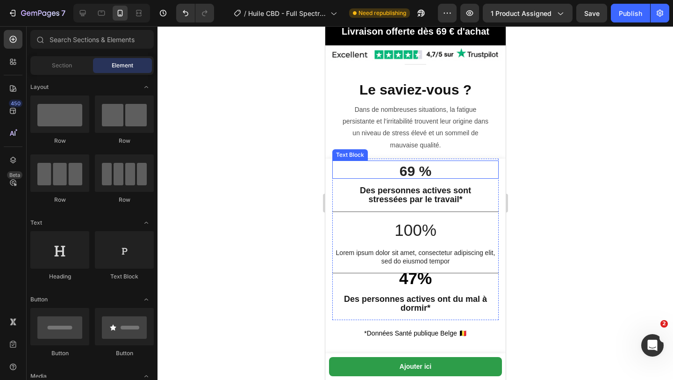
click at [395, 167] on p "69 %" at bounding box center [415, 172] width 165 height 11
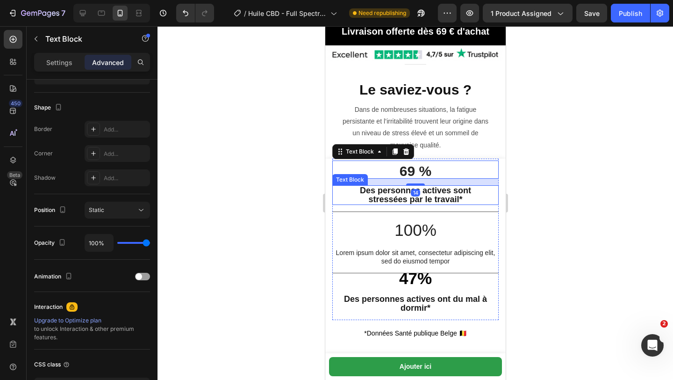
click at [391, 188] on strong "Des personnes actives sont" at bounding box center [415, 190] width 111 height 9
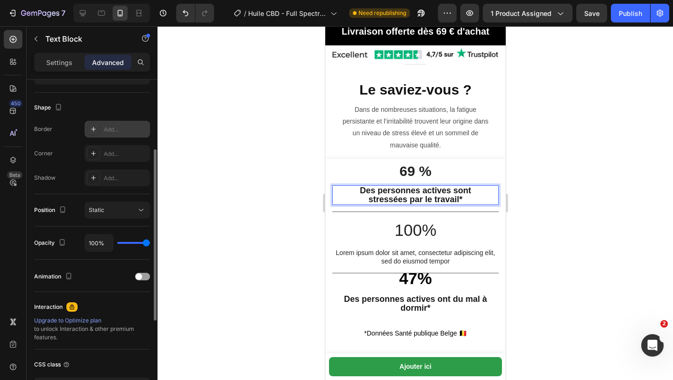
scroll to position [0, 0]
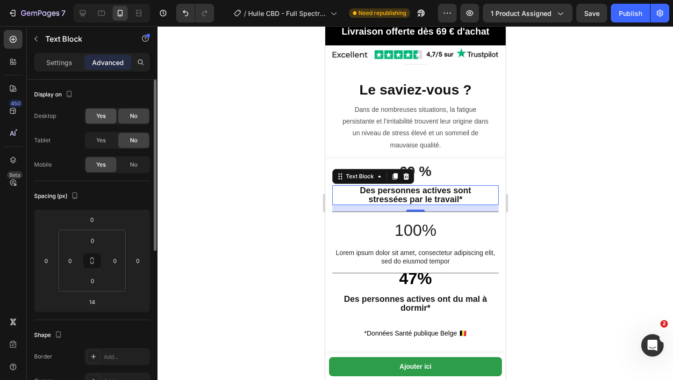
click at [104, 115] on span "Yes" at bounding box center [100, 116] width 9 height 8
click at [104, 139] on span "Yes" at bounding box center [100, 140] width 9 height 8
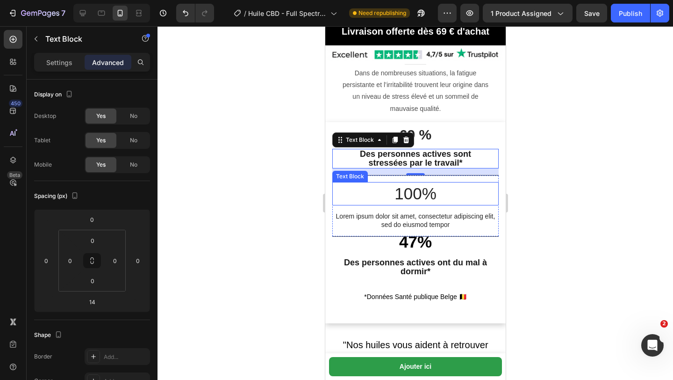
scroll to position [942, 0]
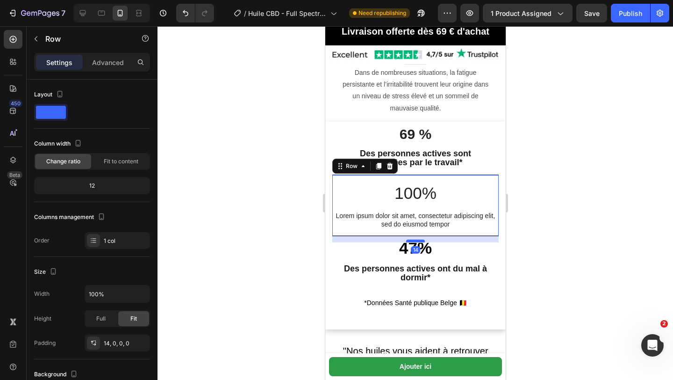
drag, startPoint x: 418, startPoint y: 235, endPoint x: 418, endPoint y: 241, distance: 6.5
click at [418, 241] on div at bounding box center [415, 240] width 19 height 3
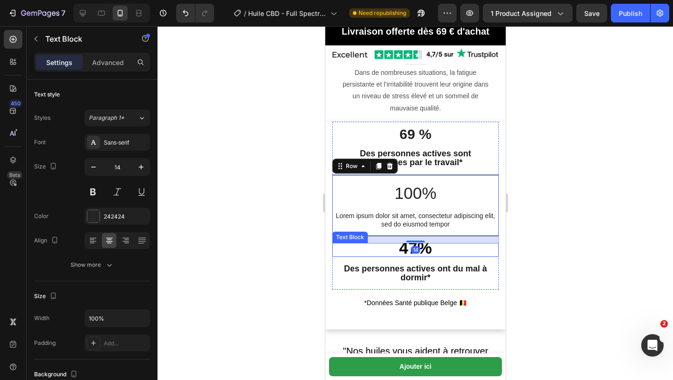
click at [357, 249] on p "47%" at bounding box center [415, 250] width 165 height 12
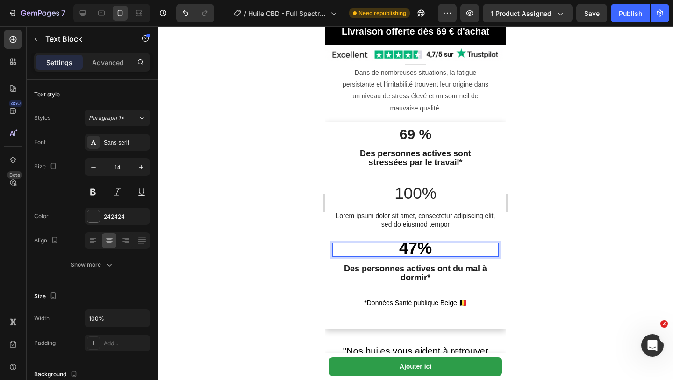
click at [398, 247] on p "47%" at bounding box center [415, 250] width 165 height 12
drag, startPoint x: 398, startPoint y: 247, endPoint x: 451, endPoint y: 246, distance: 53.8
click at [452, 246] on p "47%" at bounding box center [415, 250] width 165 height 12
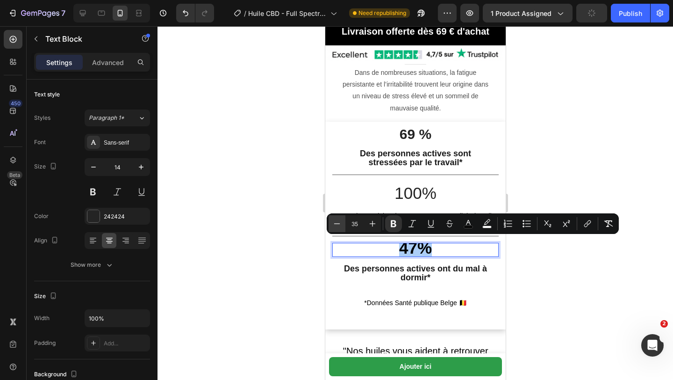
click at [336, 224] on icon "Editor contextual toolbar" at bounding box center [337, 223] width 9 height 9
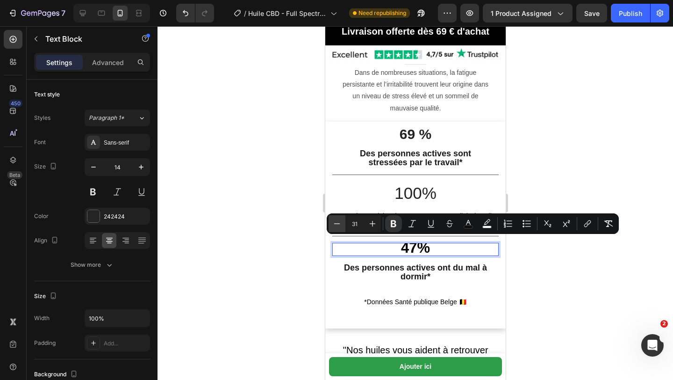
type input "30"
click at [314, 261] on div at bounding box center [416, 203] width 516 height 354
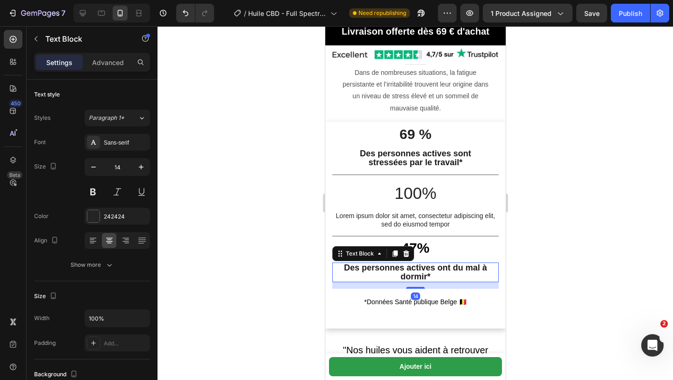
click at [352, 263] on strong "Des personnes actives ont du mal à dormir*" at bounding box center [415, 272] width 143 height 18
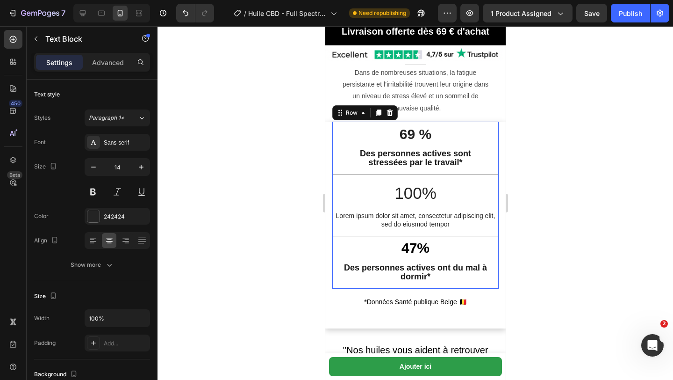
click at [413, 237] on div "100% Text Block Lorem ipsum dolor sit amet, consectetur adipiscing elit, sed do…" at bounding box center [415, 208] width 166 height 68
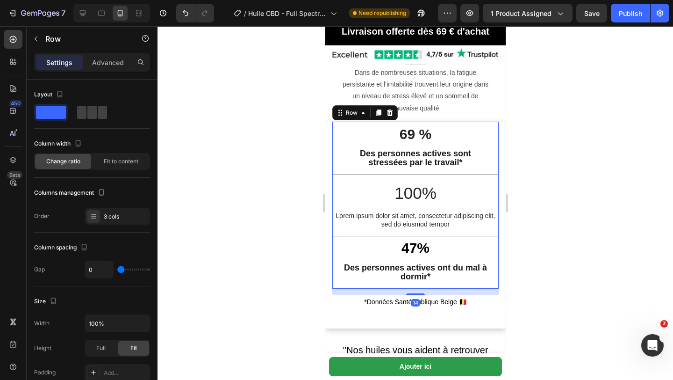
click at [412, 242] on div "100% Text Block Lorem ipsum dolor sit amet, consectetur adipiscing elit, sed do…" at bounding box center [415, 208] width 166 height 68
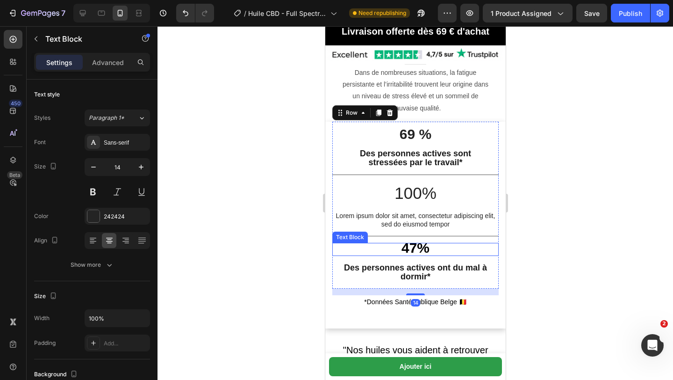
click at [405, 246] on strong "47%" at bounding box center [415, 247] width 28 height 15
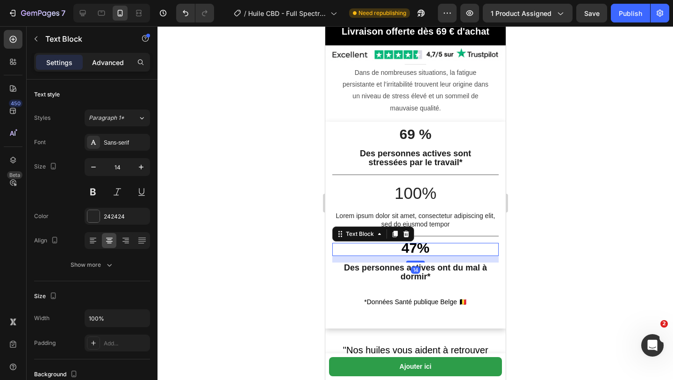
click at [106, 62] on p "Advanced" at bounding box center [108, 63] width 32 height 10
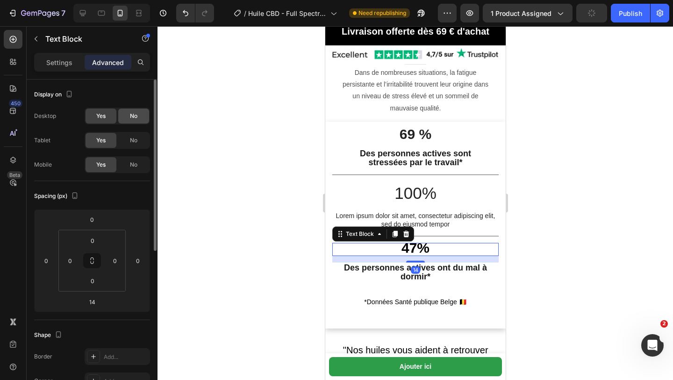
click at [136, 112] on span "No" at bounding box center [133, 116] width 7 height 8
click at [136, 136] on span "No" at bounding box center [133, 140] width 7 height 8
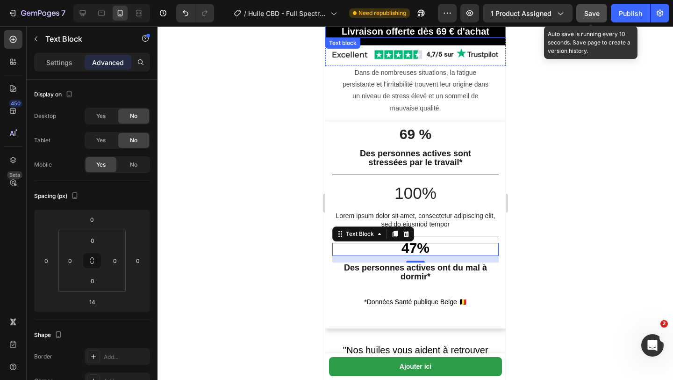
click at [588, 19] on button "Save" at bounding box center [592, 13] width 31 height 19
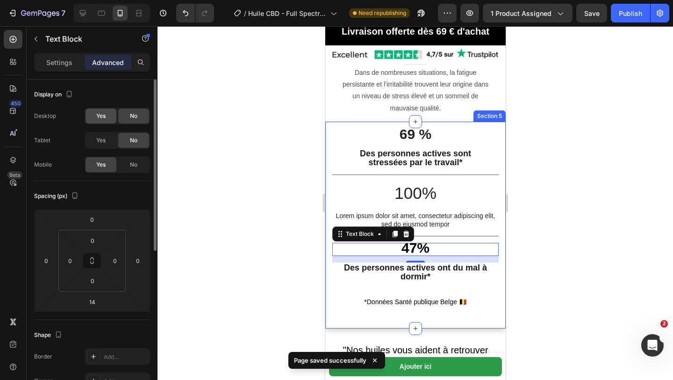
click at [102, 115] on span "Yes" at bounding box center [100, 116] width 9 height 8
click at [102, 140] on span "Yes" at bounding box center [100, 140] width 9 height 8
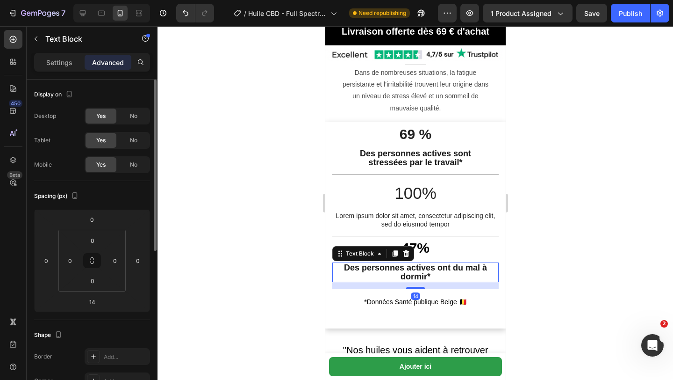
click at [344, 271] on strong "Des personnes actives ont du mal à dormir*" at bounding box center [415, 272] width 143 height 18
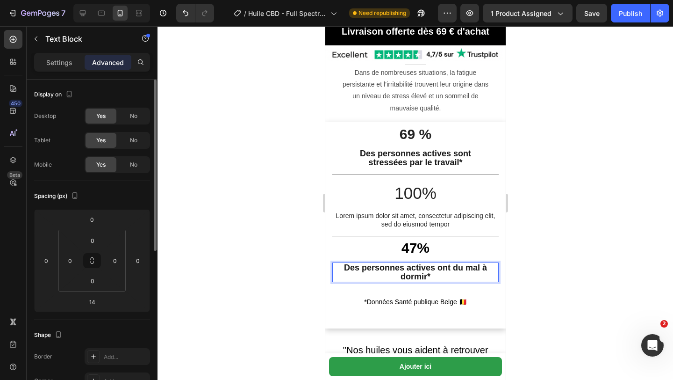
drag, startPoint x: 344, startPoint y: 262, endPoint x: 449, endPoint y: 277, distance: 106.2
click at [369, 156] on strong "Des personnes actives sont" at bounding box center [415, 153] width 111 height 9
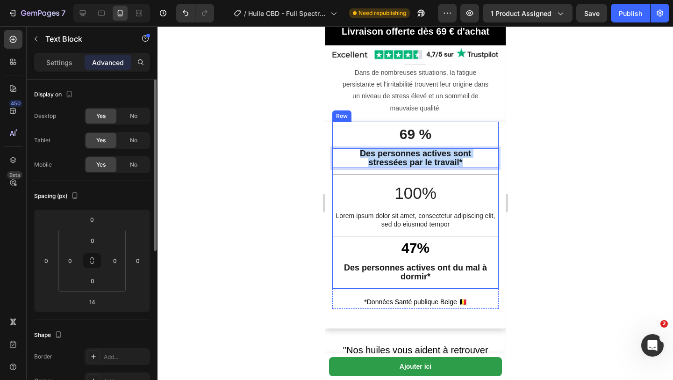
drag, startPoint x: 355, startPoint y: 153, endPoint x: 473, endPoint y: 167, distance: 118.3
click at [473, 168] on div "69 % Text Block Des personnes actives sont stressées par le travail* Text Block…" at bounding box center [415, 148] width 166 height 53
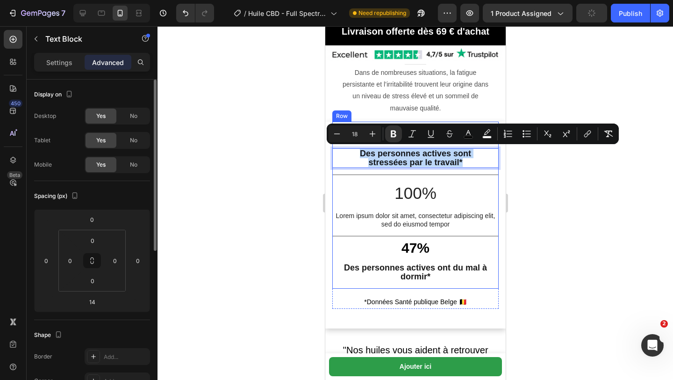
click at [340, 256] on div "47% Text Block Des personnes actives ont du mal à dormir* Text Block" at bounding box center [415, 266] width 166 height 46
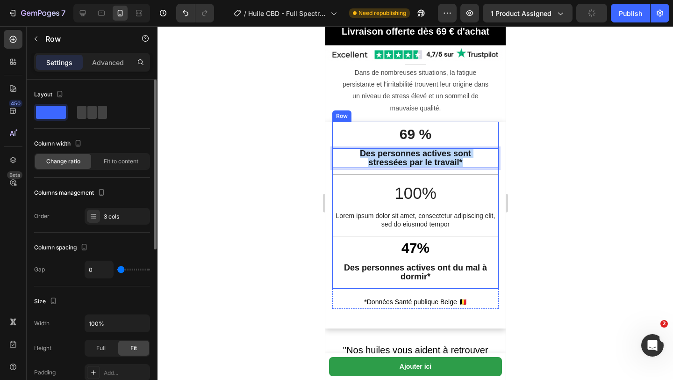
click at [341, 265] on p "Des personnes actives ont du mal à dormir*" at bounding box center [415, 272] width 165 height 18
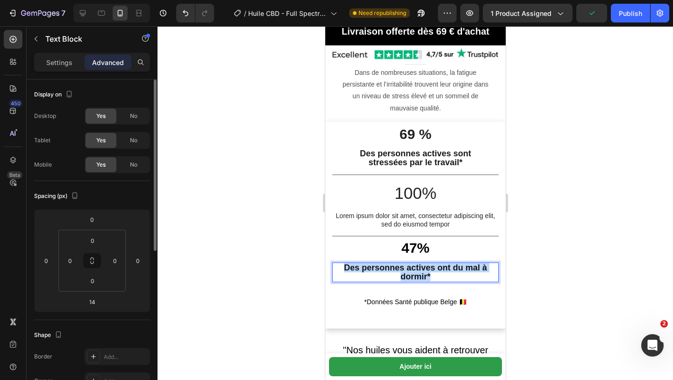
drag, startPoint x: 344, startPoint y: 267, endPoint x: 468, endPoint y: 275, distance: 124.7
click at [468, 275] on p "Des personnes actives ont du mal à dormir*" at bounding box center [415, 272] width 165 height 18
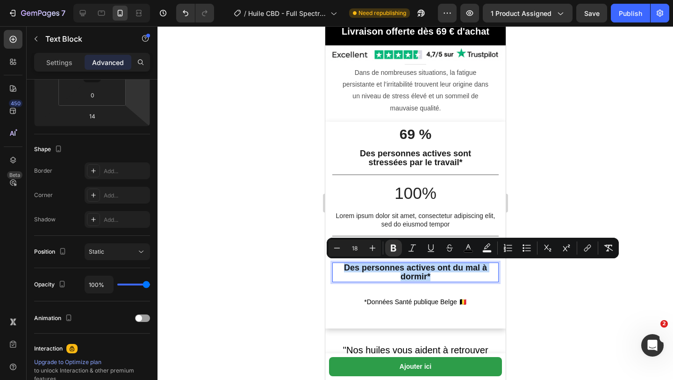
scroll to position [0, 0]
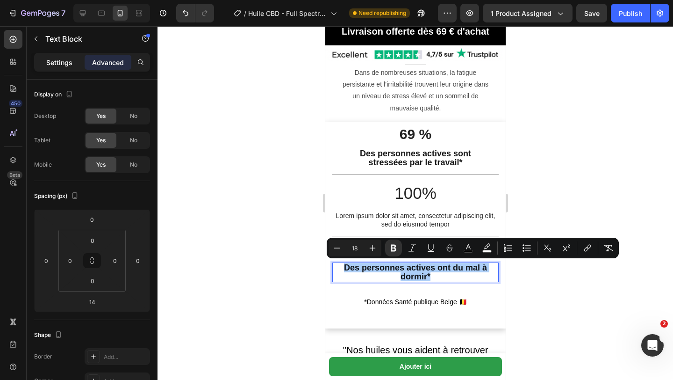
click at [54, 62] on p "Settings" at bounding box center [59, 63] width 26 height 10
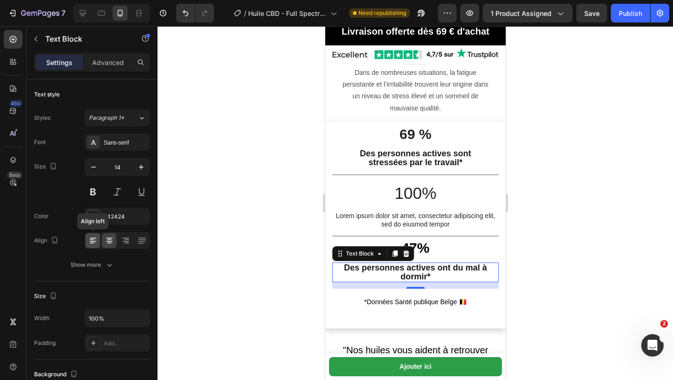
click at [93, 241] on icon at bounding box center [93, 241] width 7 height 1
click at [112, 239] on icon at bounding box center [109, 240] width 9 height 9
click at [124, 243] on icon at bounding box center [126, 243] width 5 height 1
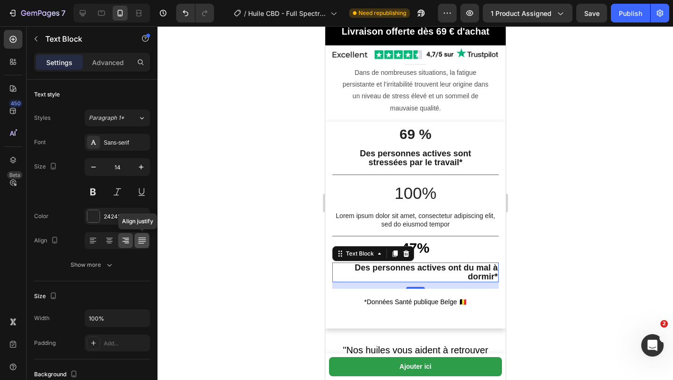
click at [144, 244] on icon at bounding box center [141, 240] width 9 height 9
click at [102, 244] on div at bounding box center [109, 240] width 14 height 15
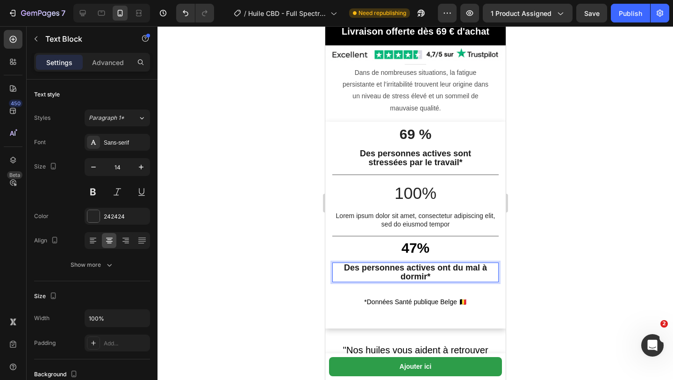
click at [452, 269] on strong "Des personnes actives ont du mal à dormir*" at bounding box center [415, 272] width 143 height 18
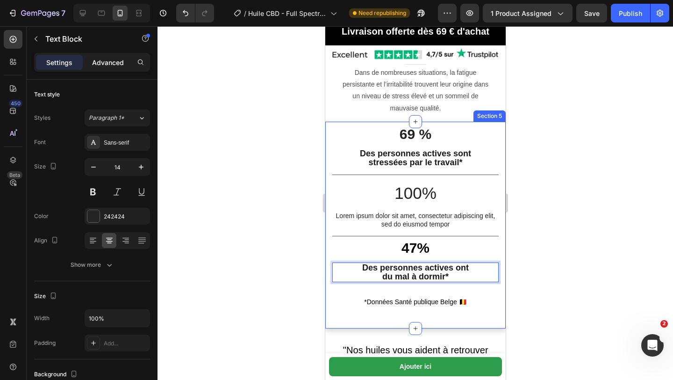
click at [105, 68] on div "Advanced" at bounding box center [108, 62] width 47 height 15
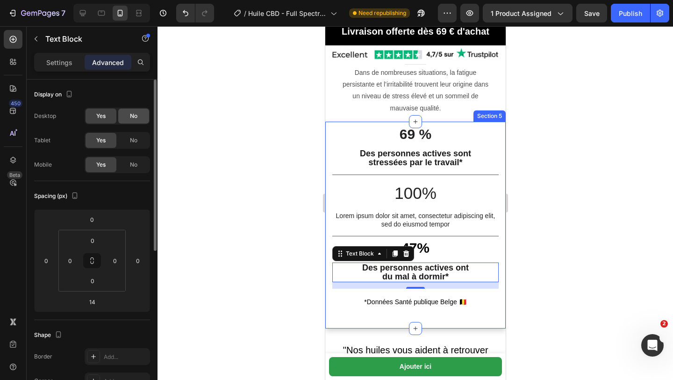
click at [135, 116] on span "No" at bounding box center [133, 116] width 7 height 8
click at [135, 140] on span "No" at bounding box center [133, 140] width 7 height 8
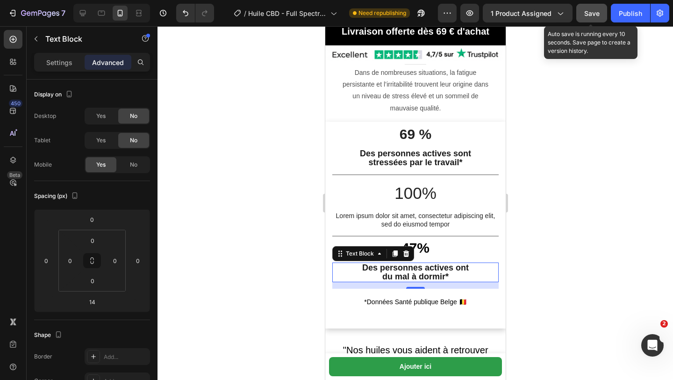
click at [595, 10] on span "Save" at bounding box center [592, 13] width 15 height 8
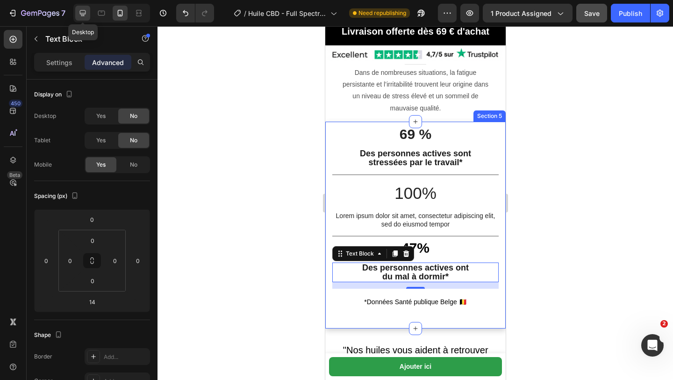
click at [78, 15] on icon at bounding box center [82, 12] width 9 height 9
type input "0"
type input "24"
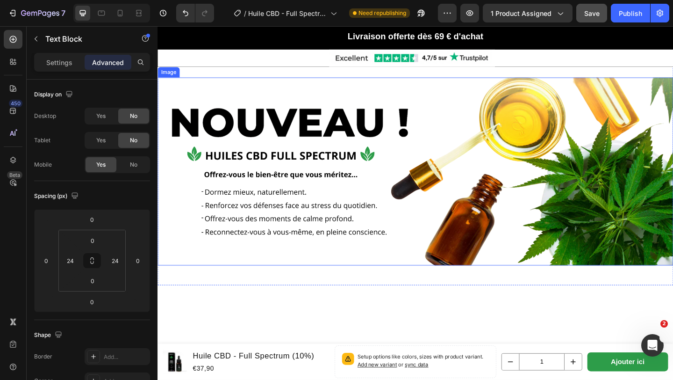
scroll to position [901, 0]
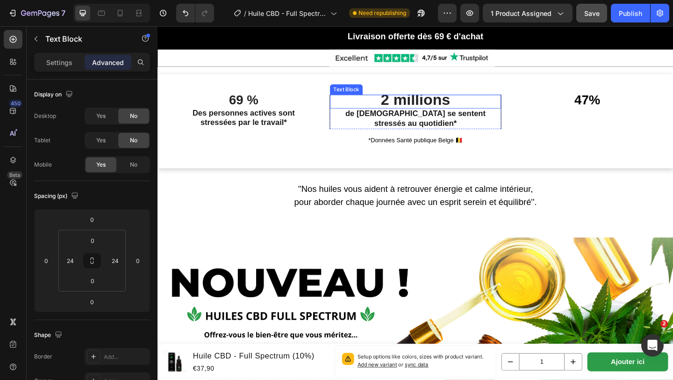
click at [368, 106] on p "2 millions" at bounding box center [438, 107] width 162 height 13
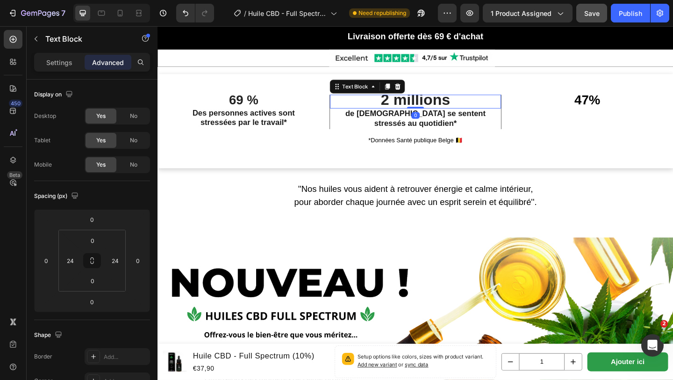
click at [398, 109] on p "2 millions" at bounding box center [438, 107] width 162 height 13
drag, startPoint x: 399, startPoint y: 108, endPoint x: 482, endPoint y: 105, distance: 82.8
click at [482, 105] on div "2 millions" at bounding box center [438, 108] width 164 height 15
click at [388, 106] on div "2 millions" at bounding box center [438, 108] width 164 height 15
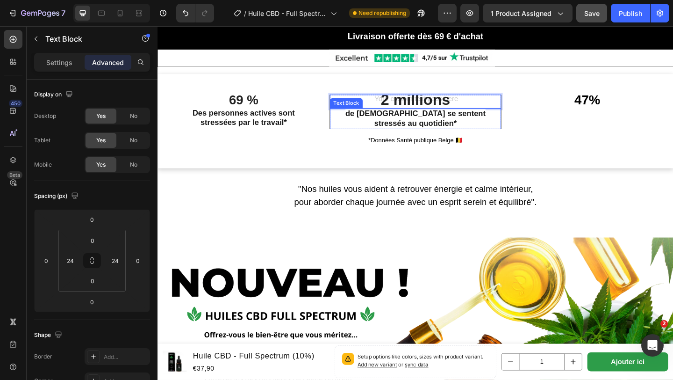
click at [361, 137] on p "de [DEMOGRAPHIC_DATA] se sentent stressés au quotidien*" at bounding box center [438, 126] width 162 height 21
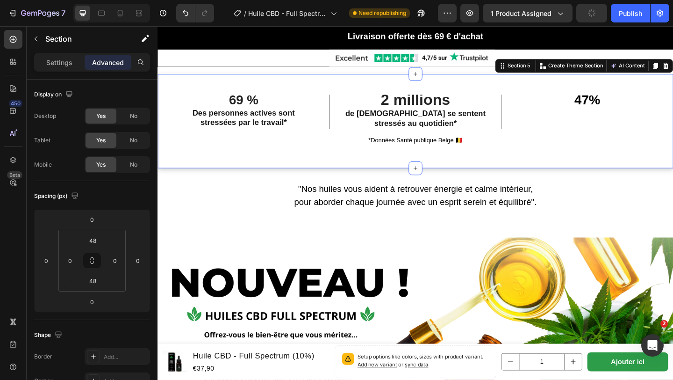
click at [332, 86] on div "69 % Text Block Des personnes actives sont stressées par le travail* Text Block…" at bounding box center [438, 129] width 561 height 102
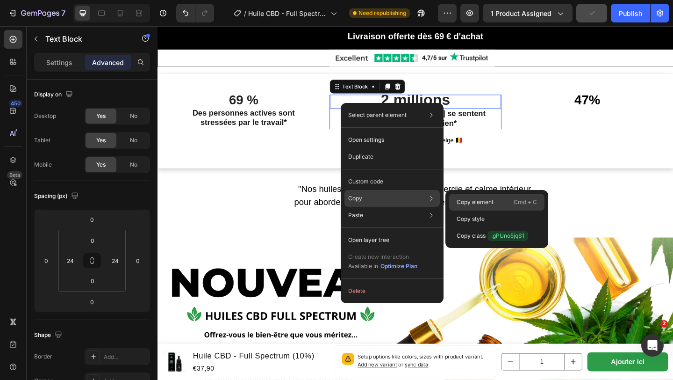
click at [456, 210] on div "Copy element Cmd + C" at bounding box center [496, 218] width 95 height 17
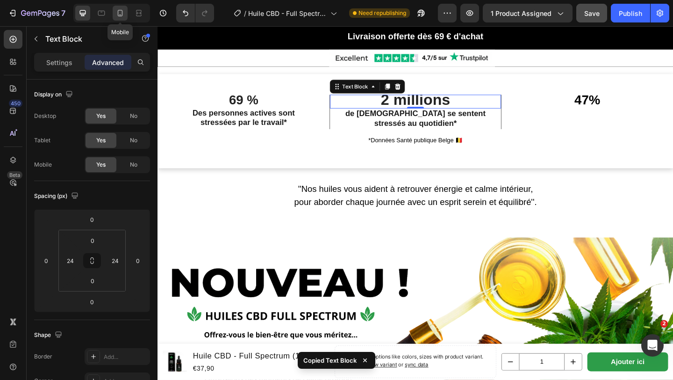
click at [120, 13] on icon at bounding box center [120, 12] width 9 height 9
type input "14"
type input "0"
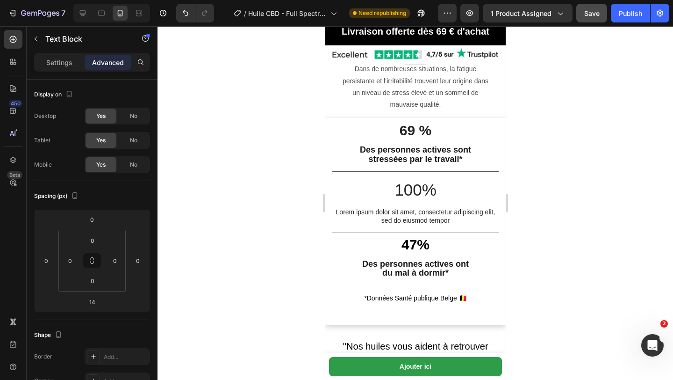
scroll to position [1141, 0]
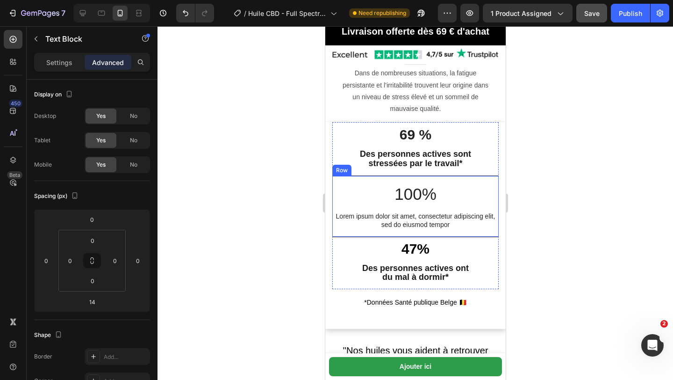
click at [412, 192] on p "100%" at bounding box center [415, 194] width 165 height 22
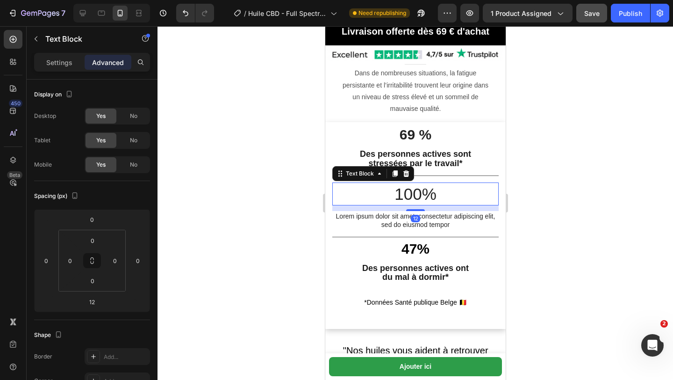
click at [394, 193] on p "100%" at bounding box center [415, 194] width 165 height 22
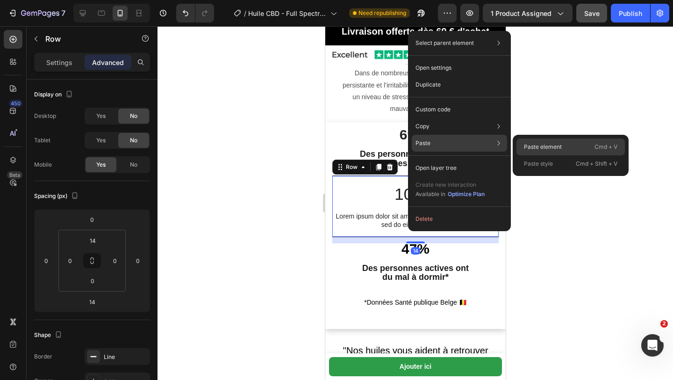
click at [554, 155] on div "Paste element Cmd + V" at bounding box center [571, 163] width 108 height 17
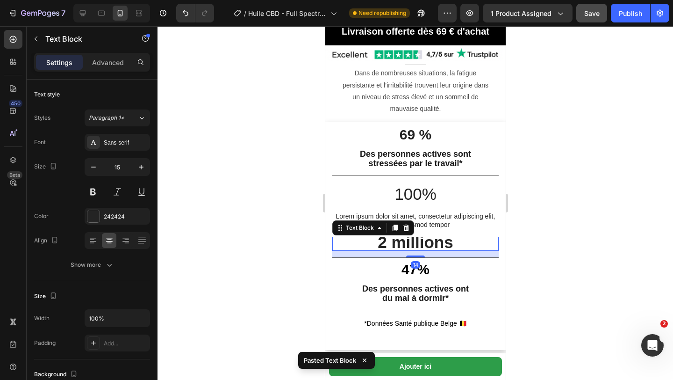
click at [380, 243] on strong "2 millions" at bounding box center [414, 242] width 75 height 18
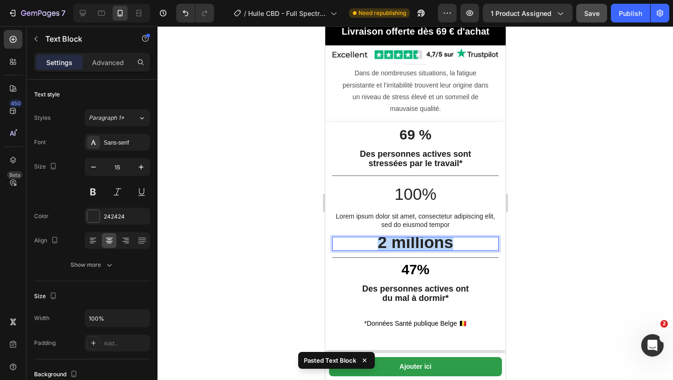
drag, startPoint x: 380, startPoint y: 243, endPoint x: 455, endPoint y: 238, distance: 75.0
click at [455, 238] on p "2 millions" at bounding box center [415, 244] width 165 height 13
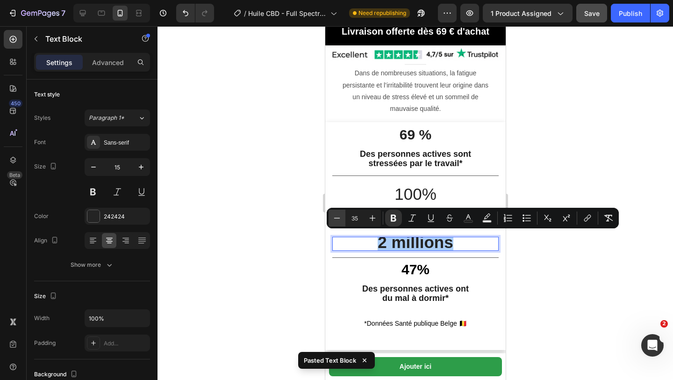
click at [338, 220] on icon "Editor contextual toolbar" at bounding box center [337, 217] width 9 height 9
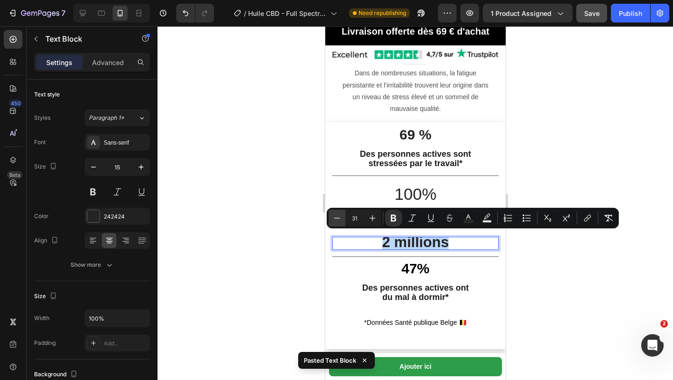
type input "30"
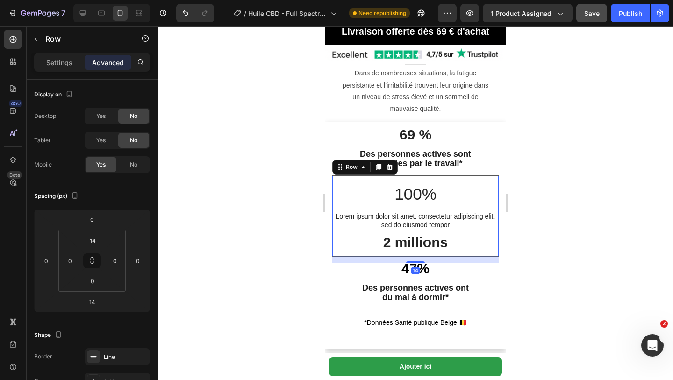
click at [350, 251] on div "100% Text Block Lorem ipsum dolor sit amet, consectetur adipiscing elit, sed do…" at bounding box center [415, 219] width 166 height 74
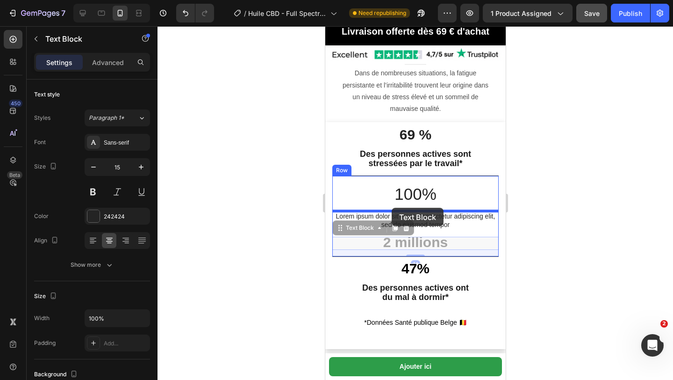
drag, startPoint x: 388, startPoint y: 241, endPoint x: 391, endPoint y: 208, distance: 32.9
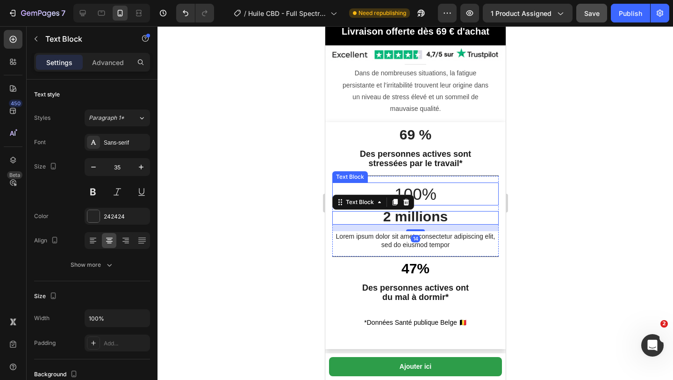
click at [416, 183] on p "100%" at bounding box center [415, 194] width 165 height 22
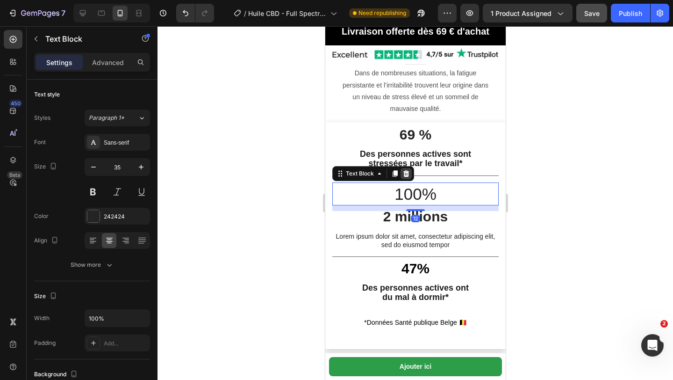
click at [404, 174] on icon at bounding box center [406, 173] width 6 height 7
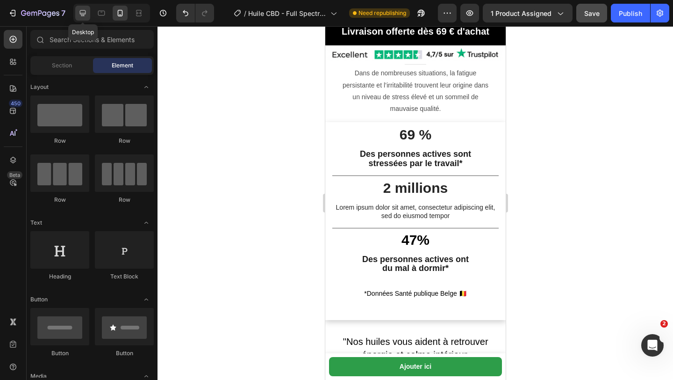
click at [85, 16] on icon at bounding box center [82, 12] width 9 height 9
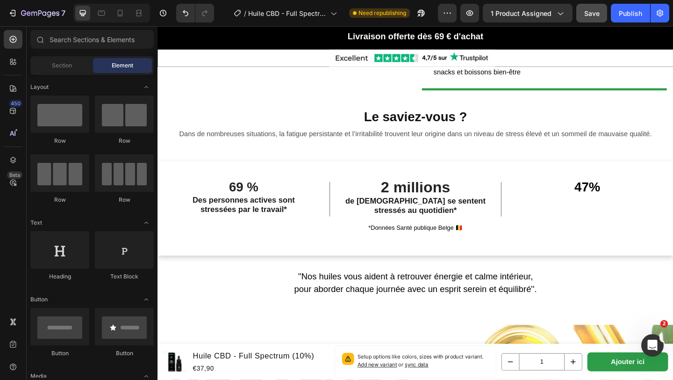
scroll to position [808, 0]
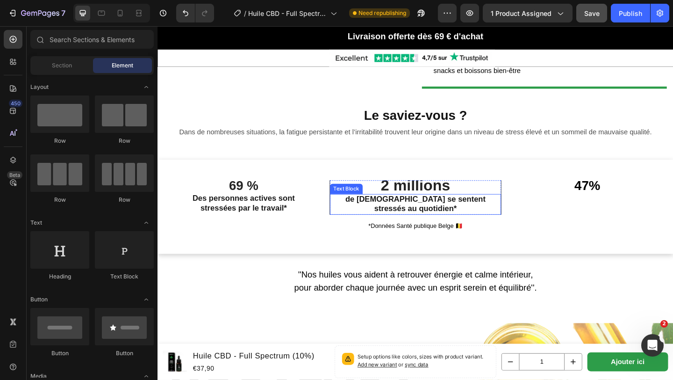
click at [366, 212] on p "de [DEMOGRAPHIC_DATA] se sentent stressés au quotidien*" at bounding box center [438, 220] width 162 height 21
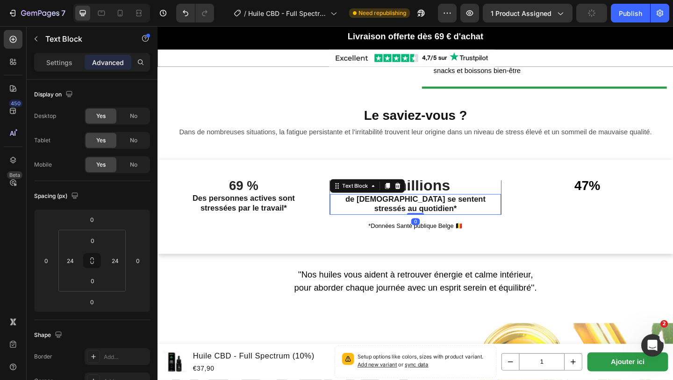
click at [370, 217] on p "de [DEMOGRAPHIC_DATA] se sentent stressés au quotidien*" at bounding box center [438, 220] width 162 height 21
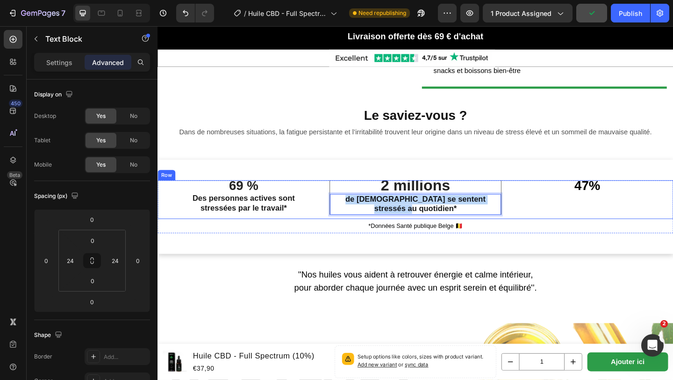
drag, startPoint x: 370, startPoint y: 217, endPoint x: 477, endPoint y: 234, distance: 108.0
click at [477, 234] on div "2 millions Text Block Lorem ipsum dolor sit amet, consectetur adipiscing elit, …" at bounding box center [438, 215] width 187 height 42
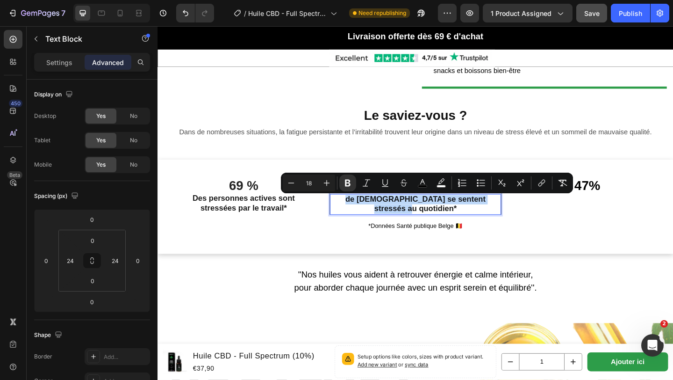
click at [437, 224] on strong "de [DEMOGRAPHIC_DATA] se sentent stressés au quotidien*" at bounding box center [438, 220] width 152 height 20
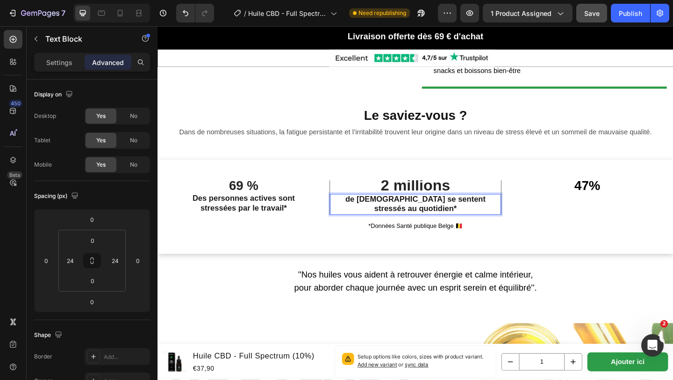
click at [436, 223] on strong "de [DEMOGRAPHIC_DATA] se sentent stressés au quotidien*" at bounding box center [438, 220] width 152 height 20
click at [374, 216] on strong "de [DEMOGRAPHIC_DATA] se sentent stressés au quotidien*" at bounding box center [438, 220] width 152 height 20
drag, startPoint x: 374, startPoint y: 216, endPoint x: 480, endPoint y: 230, distance: 107.5
click at [481, 230] on p "de [DEMOGRAPHIC_DATA] se sentent stressés au quotidien*" at bounding box center [438, 220] width 162 height 21
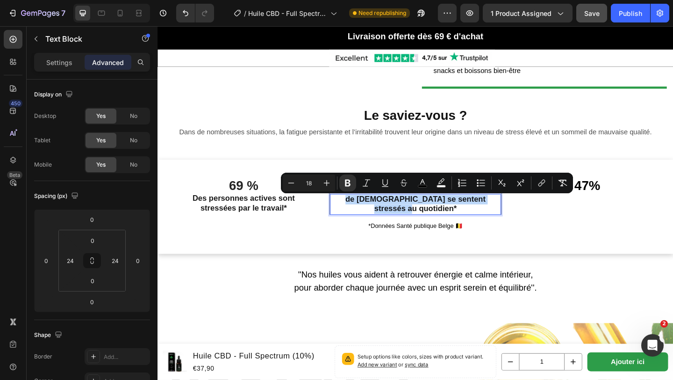
copy strong "de [DEMOGRAPHIC_DATA] se sentent stressés au quotidien*"
click at [123, 15] on icon at bounding box center [120, 12] width 9 height 9
type input "14"
type input "0"
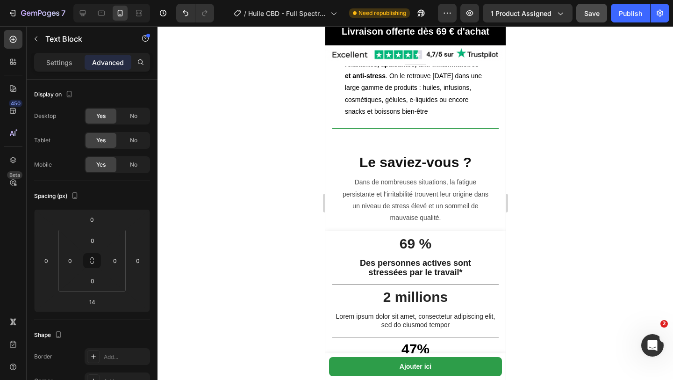
scroll to position [1206, 0]
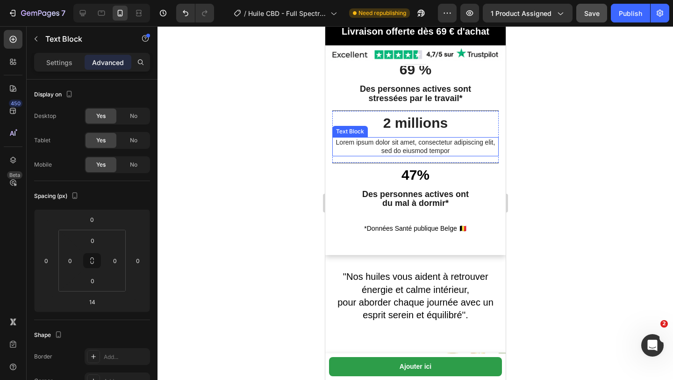
click at [402, 147] on p "Lorem ipsum dolor sit amet, consectetur adipiscing elit, sed do eiusmod tempor" at bounding box center [415, 146] width 165 height 17
click at [453, 146] on p "Lorem ipsum dolor sit amet, consectetur adipiscing elit, sed do eiusmod tempor" at bounding box center [415, 146] width 165 height 17
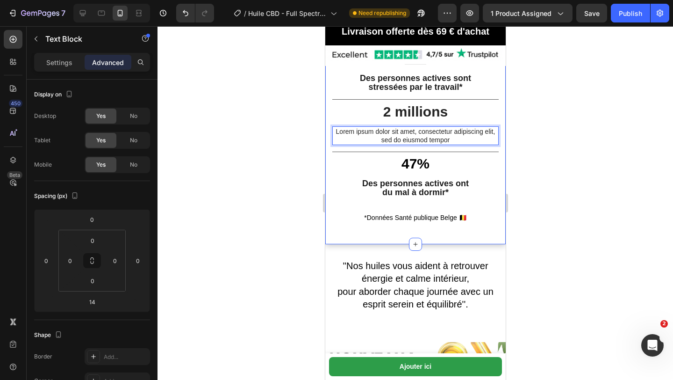
click at [332, 141] on div "69 % Text Block Des personnes actives sont stressées par le travail* Text Block…" at bounding box center [415, 145] width 181 height 198
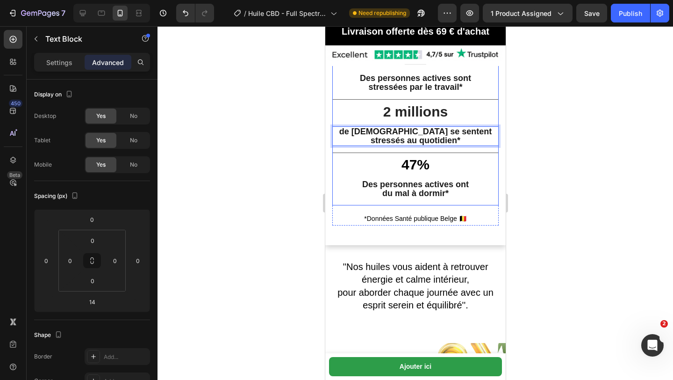
scroll to position [1195, 0]
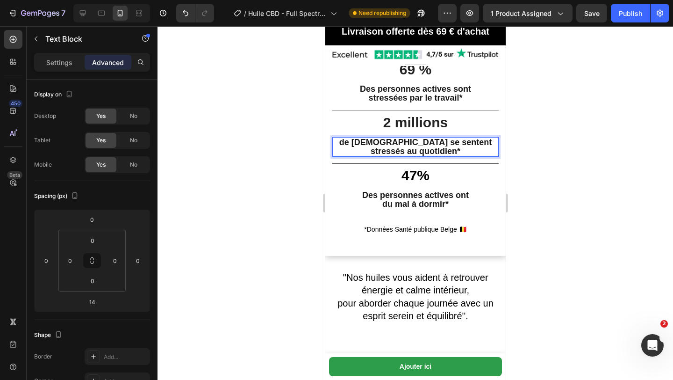
click at [470, 156] on strong "de [DEMOGRAPHIC_DATA] se sentent stressés au quotidien*" at bounding box center [415, 146] width 152 height 18
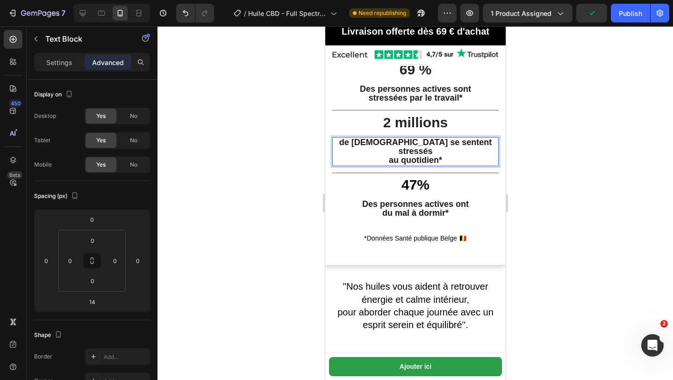
click at [438, 152] on strong "de [DEMOGRAPHIC_DATA] se sentent stressés" at bounding box center [415, 146] width 152 height 18
click at [359, 155] on strong "de [DEMOGRAPHIC_DATA] se sentent stressés" at bounding box center [415, 146] width 152 height 18
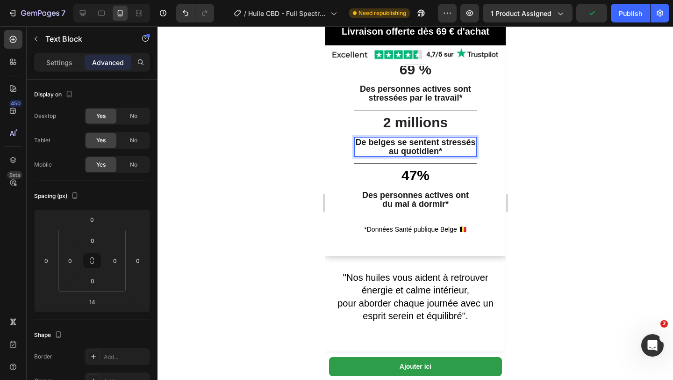
click at [439, 147] on strong "De belges se sentent stressés" at bounding box center [415, 141] width 120 height 9
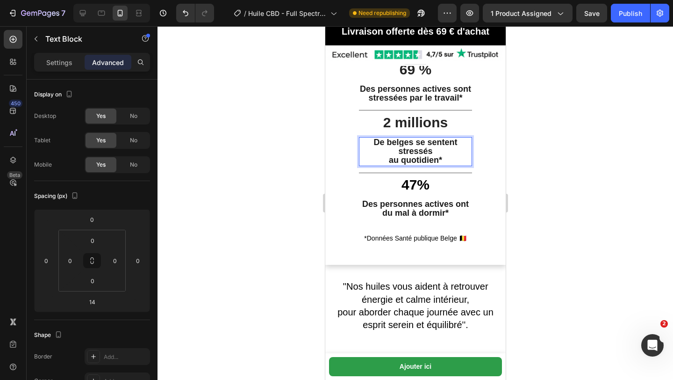
click at [387, 165] on p "au quotidien*" at bounding box center [415, 160] width 111 height 9
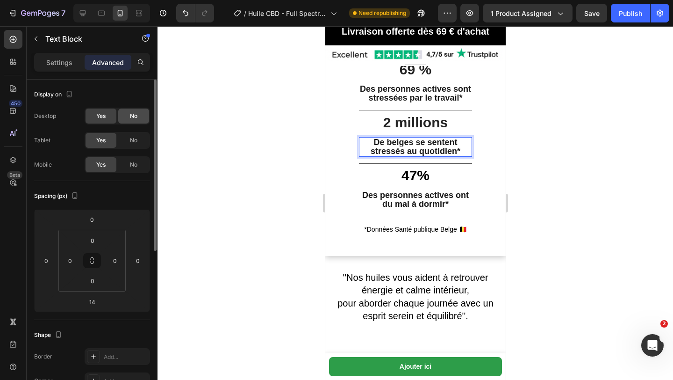
click at [130, 111] on div "No" at bounding box center [133, 115] width 31 height 15
click at [135, 140] on span "No" at bounding box center [133, 140] width 7 height 8
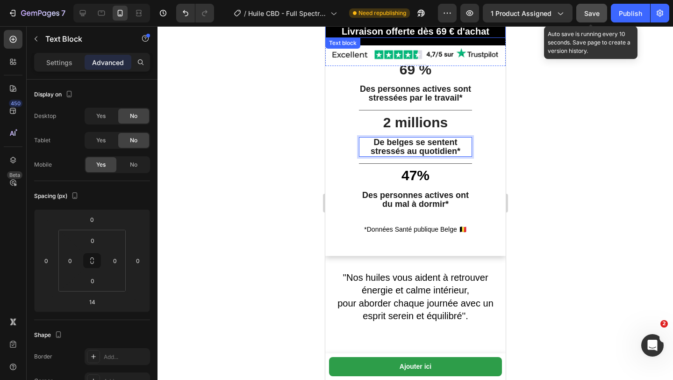
click at [591, 21] on button "Save" at bounding box center [592, 13] width 31 height 19
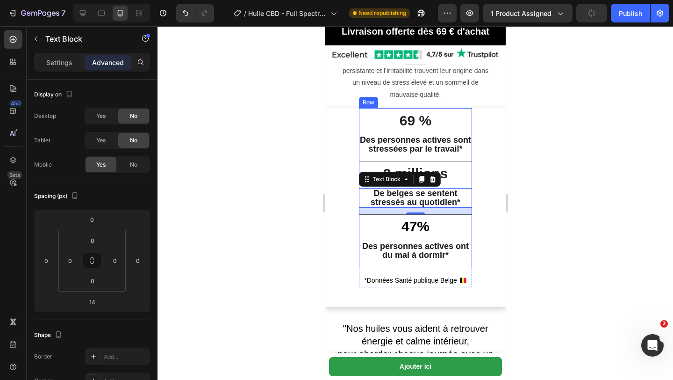
scroll to position [1143, 0]
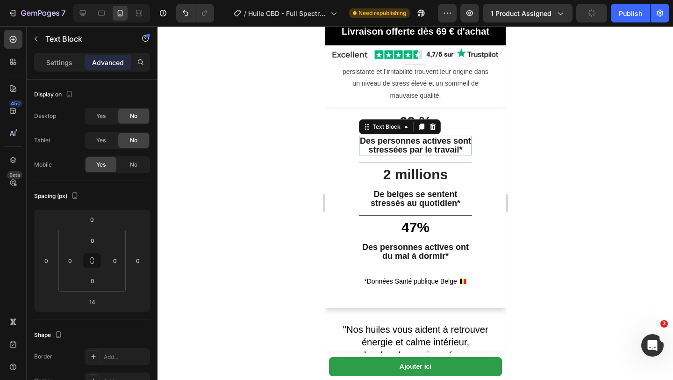
click at [390, 154] on strong "stressées par le travail*" at bounding box center [415, 149] width 94 height 9
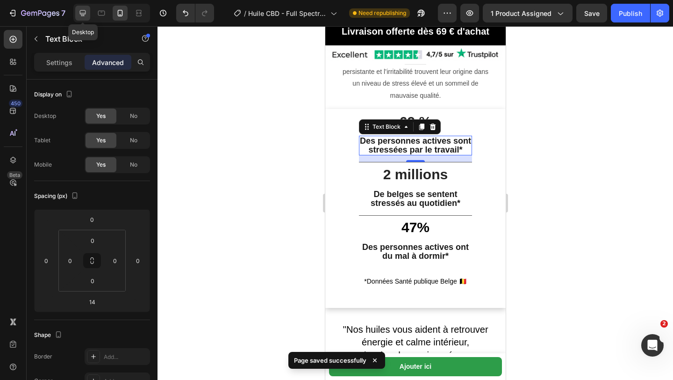
click at [80, 12] on icon at bounding box center [83, 13] width 6 height 6
type input "12"
type input "24"
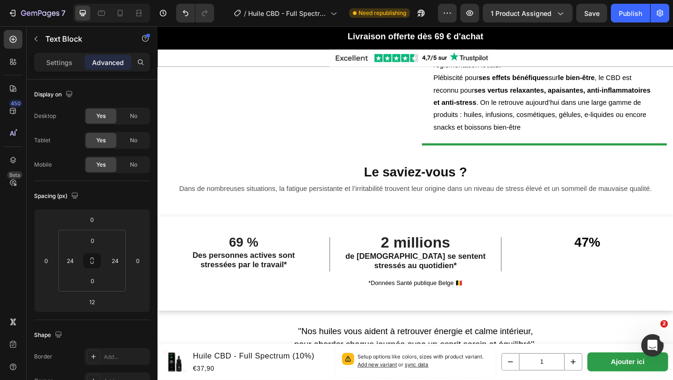
scroll to position [787, 0]
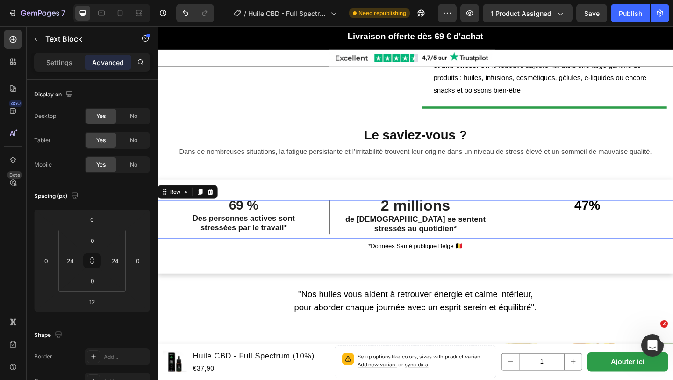
click at [626, 239] on div "47% Text Block Des personnes actives ont du mal à dormir* Text Block" at bounding box center [625, 236] width 187 height 42
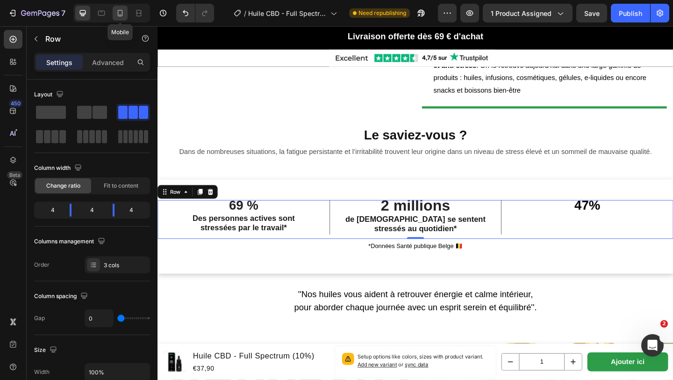
click at [119, 11] on icon at bounding box center [120, 12] width 9 height 9
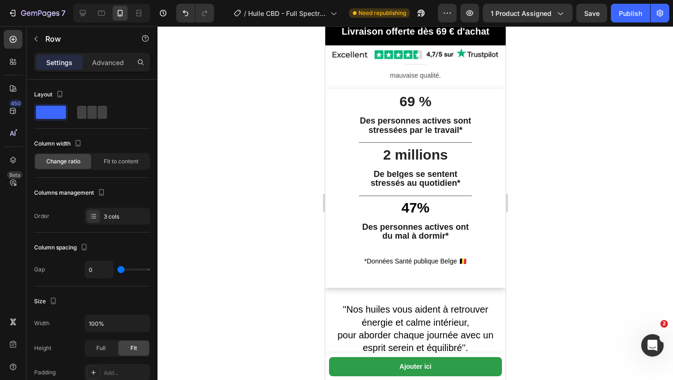
scroll to position [1174, 0]
click at [394, 228] on strong "Des personnes actives ont" at bounding box center [415, 226] width 107 height 9
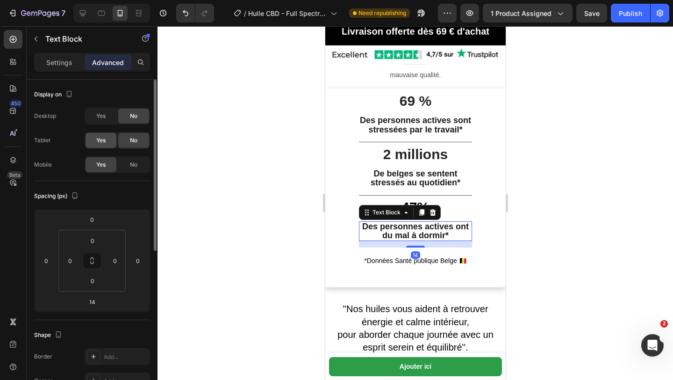
click at [99, 139] on span "Yes" at bounding box center [100, 140] width 9 height 8
click at [100, 117] on span "Yes" at bounding box center [100, 116] width 9 height 8
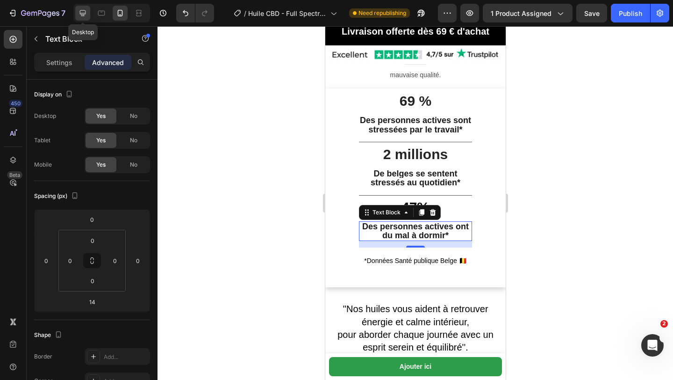
click at [83, 16] on icon at bounding box center [82, 12] width 9 height 9
type input "0"
type input "24"
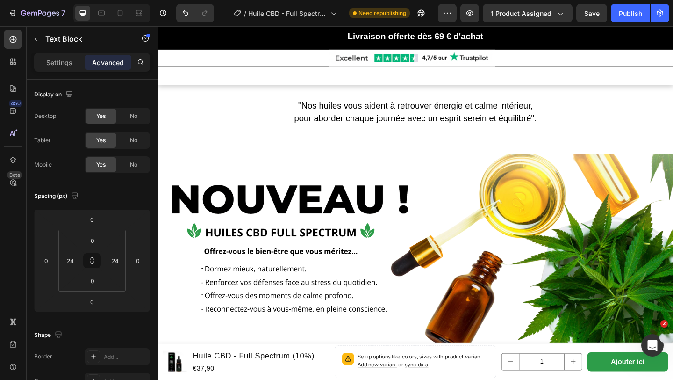
scroll to position [993, 0]
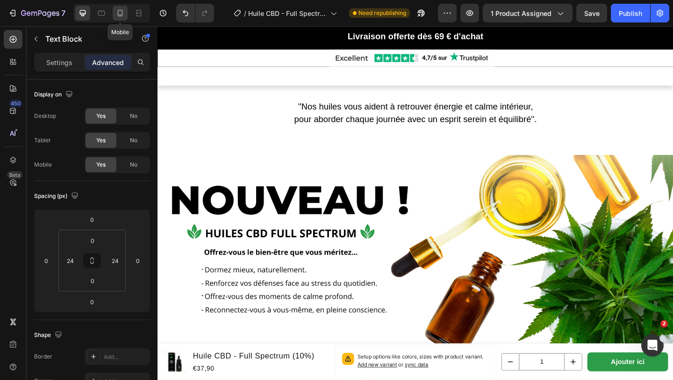
click at [124, 16] on icon at bounding box center [120, 12] width 9 height 9
type input "14"
type input "0"
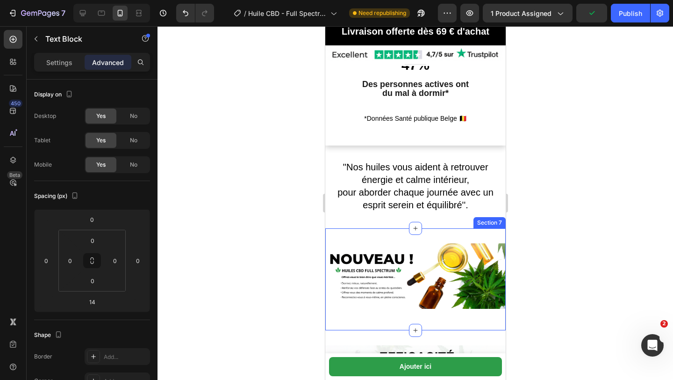
scroll to position [1034, 0]
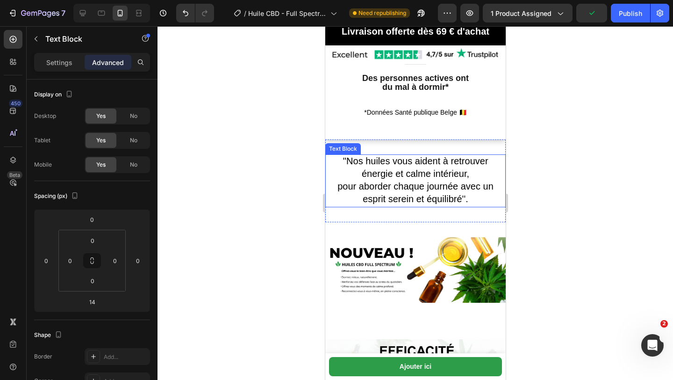
click at [378, 181] on span "pour aborder chaque journée avec un esprit serein et équilibré''." at bounding box center [415, 192] width 156 height 23
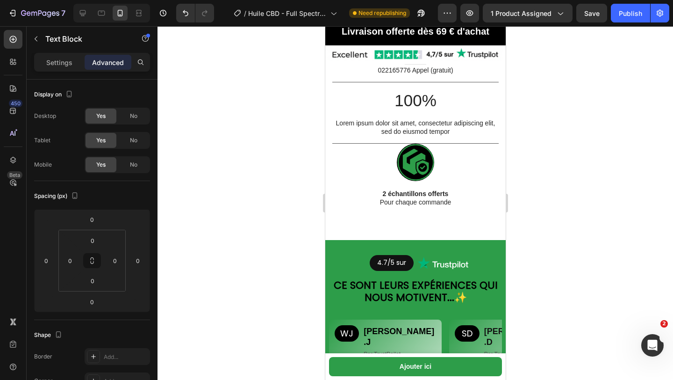
scroll to position [1485, 0]
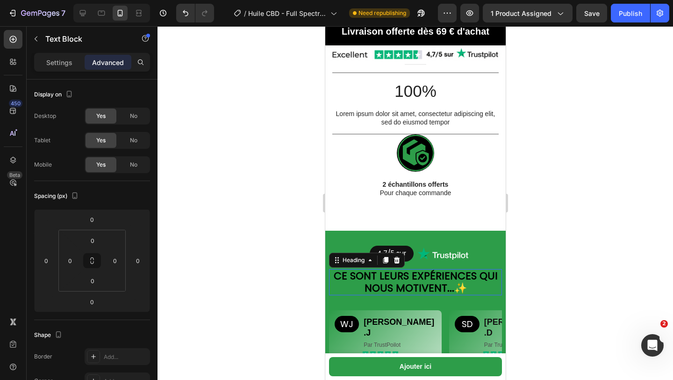
click at [338, 274] on strong "Ce sont leurs expériences qui nous motivent..." at bounding box center [415, 281] width 164 height 27
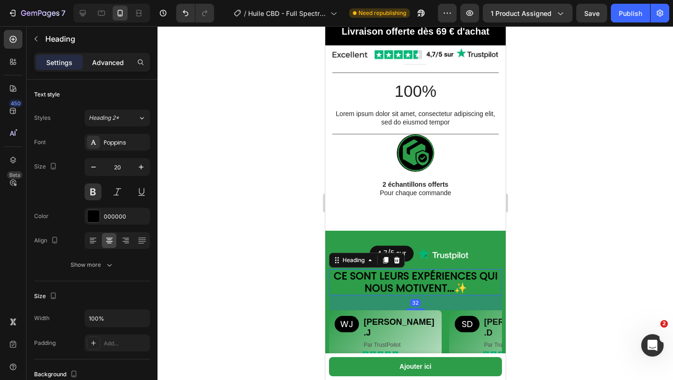
click at [107, 63] on p "Advanced" at bounding box center [108, 63] width 32 height 10
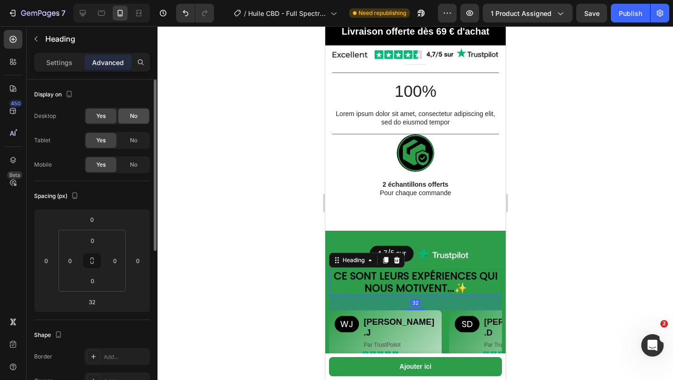
click at [137, 114] on span "No" at bounding box center [133, 116] width 7 height 8
click at [138, 133] on div "No" at bounding box center [133, 140] width 31 height 15
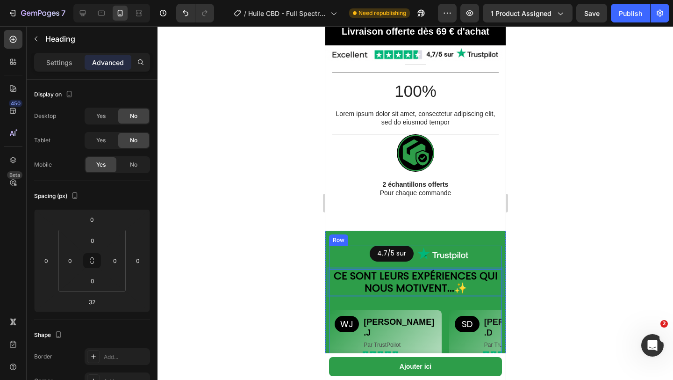
drag, startPoint x: 338, startPoint y: 279, endPoint x: 449, endPoint y: 295, distance: 111.9
click at [449, 295] on strong "Ce sont leurs expériences qui nous motivent..." at bounding box center [415, 281] width 164 height 27
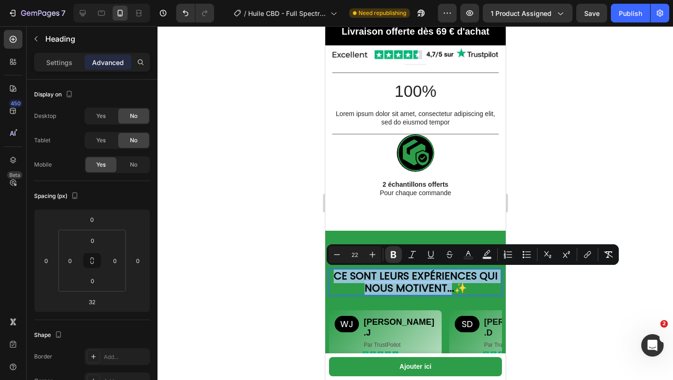
click at [348, 283] on p "Ce sont leurs expériences qui nous motivent... ✨" at bounding box center [415, 282] width 171 height 24
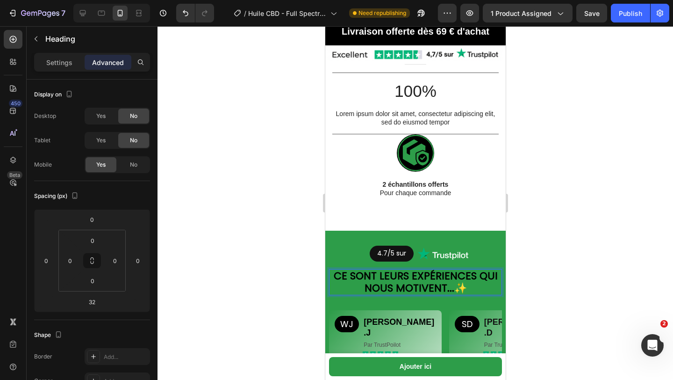
drag, startPoint x: 336, startPoint y: 274, endPoint x: 487, endPoint y: 286, distance: 151.5
click at [488, 286] on p "Ce sont leurs expériences qui nous motivent... ✨" at bounding box center [415, 282] width 171 height 24
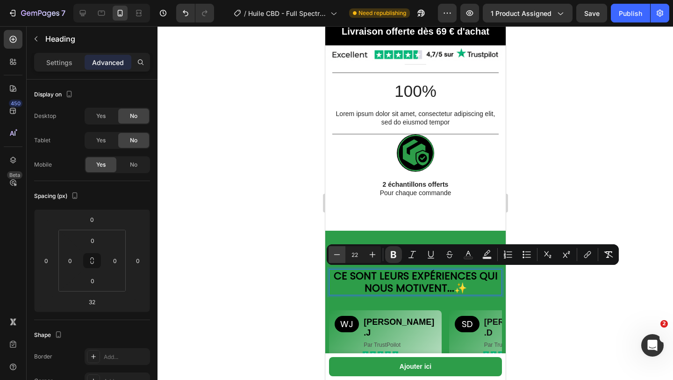
click at [329, 249] on button "Minus" at bounding box center [337, 254] width 17 height 17
type input "18"
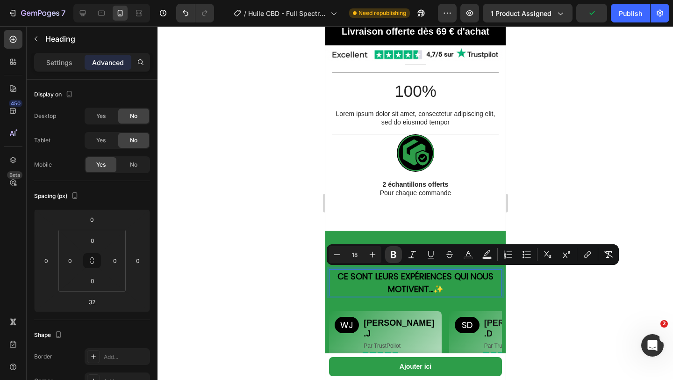
click at [188, 180] on div at bounding box center [416, 203] width 516 height 354
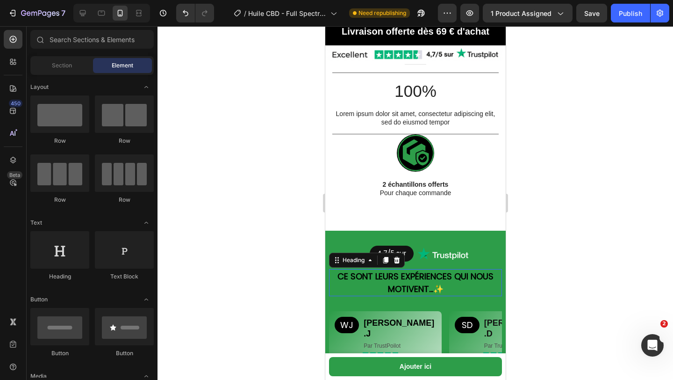
click at [379, 270] on strong "Ce sont leurs expériences qui nous motivent..." at bounding box center [415, 282] width 156 height 24
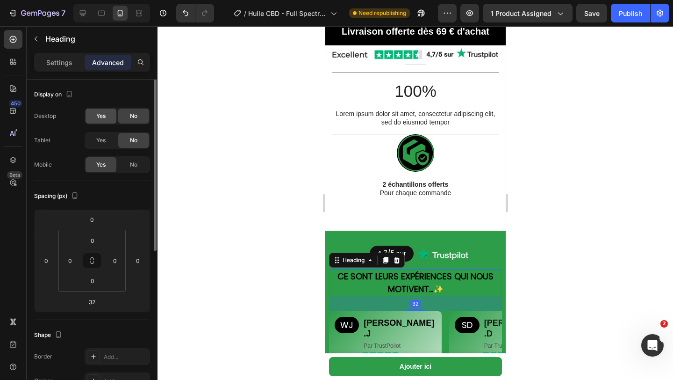
click at [101, 121] on div "Yes" at bounding box center [101, 115] width 31 height 15
click at [107, 145] on div "Yes" at bounding box center [101, 140] width 31 height 15
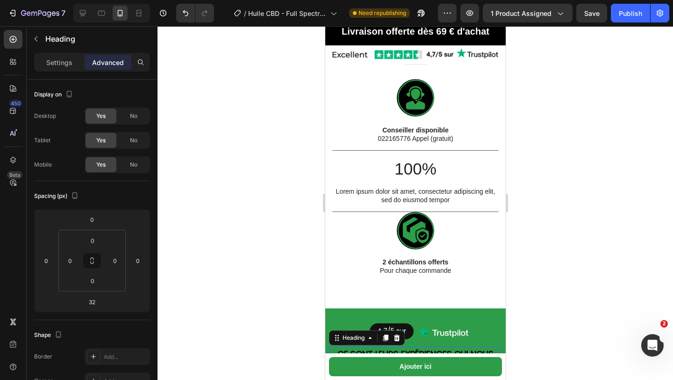
scroll to position [1406, 0]
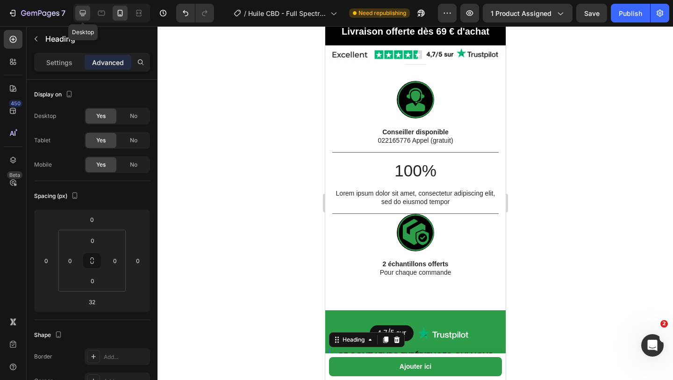
click at [80, 14] on icon at bounding box center [82, 12] width 9 height 9
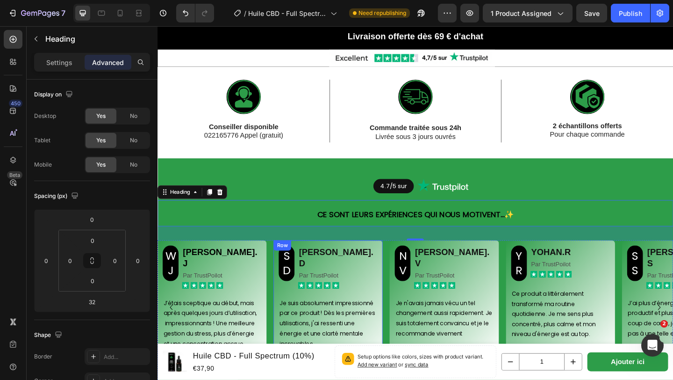
scroll to position [1558, 0]
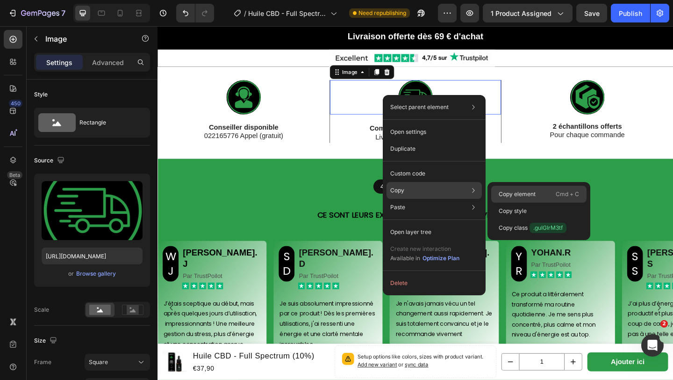
click at [530, 202] on div "Copy element Cmd + C" at bounding box center [539, 210] width 95 height 17
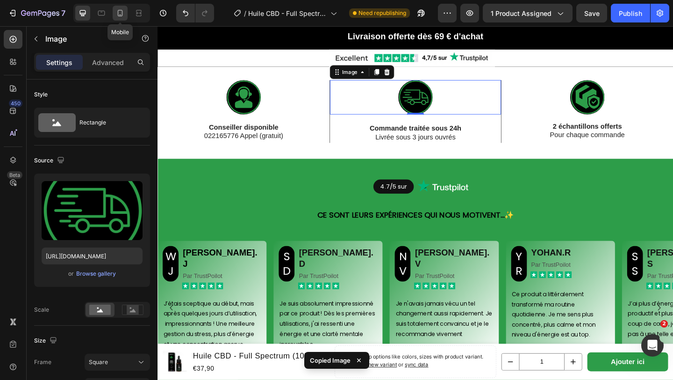
click at [118, 14] on icon at bounding box center [120, 12] width 9 height 9
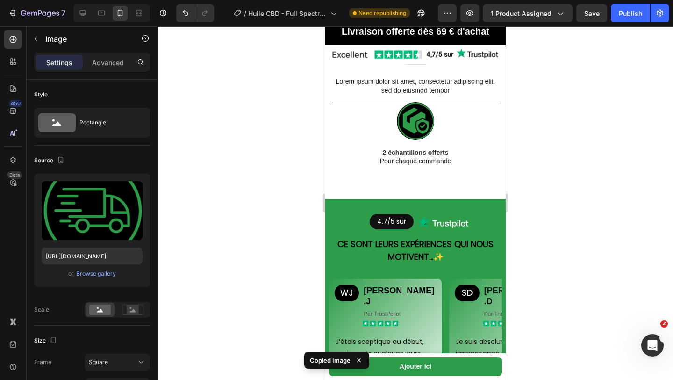
scroll to position [1490, 0]
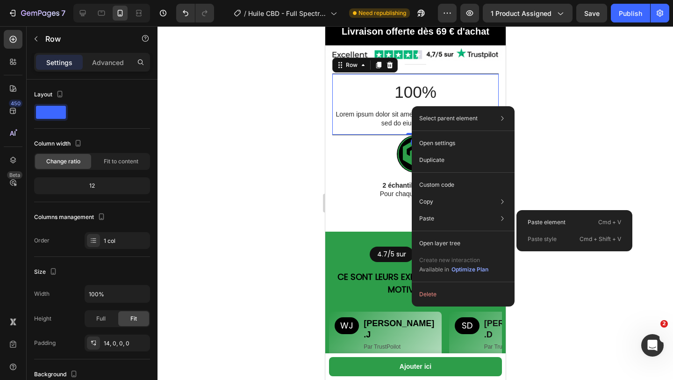
click at [533, 224] on p "Paste element" at bounding box center [547, 222] width 38 height 8
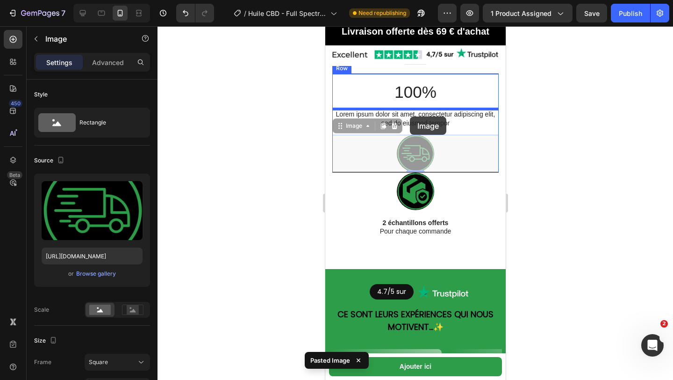
drag, startPoint x: 409, startPoint y: 153, endPoint x: 410, endPoint y: 117, distance: 35.6
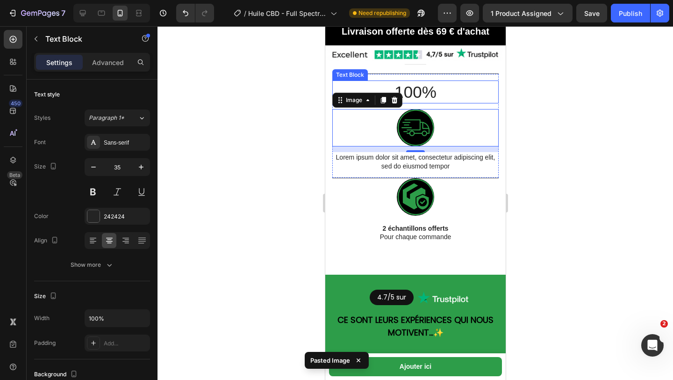
click at [401, 85] on p "100%" at bounding box center [415, 92] width 165 height 22
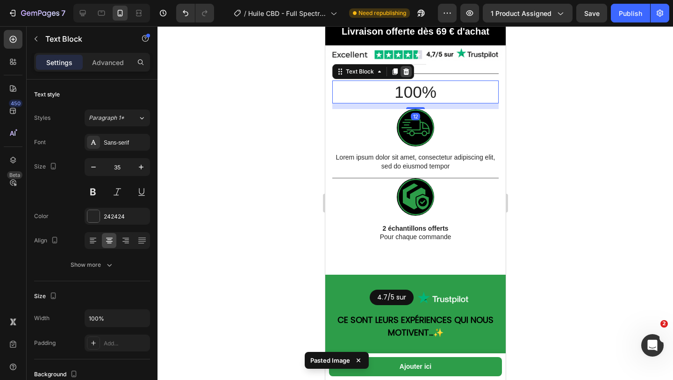
click at [411, 69] on div at bounding box center [405, 71] width 11 height 11
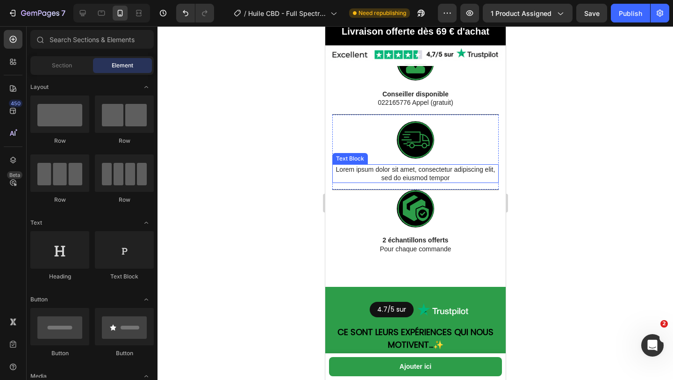
scroll to position [1444, 0]
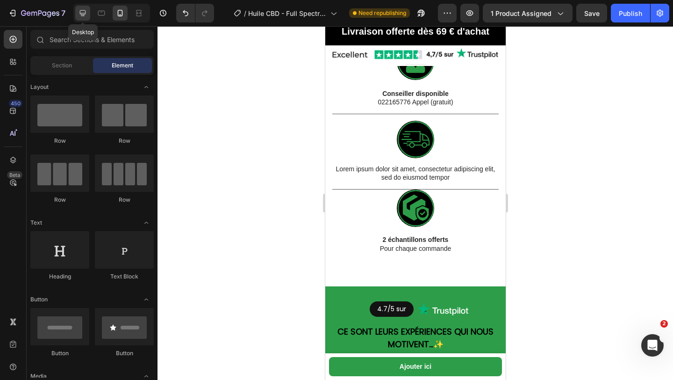
click at [82, 20] on div at bounding box center [82, 13] width 15 height 15
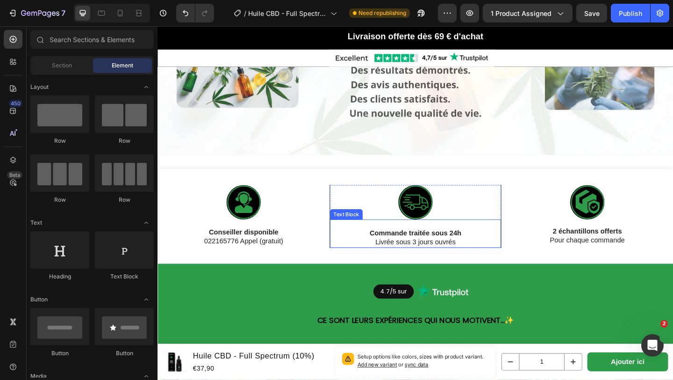
click at [385, 251] on p "Commande traitée sous 24h" at bounding box center [438, 251] width 162 height 10
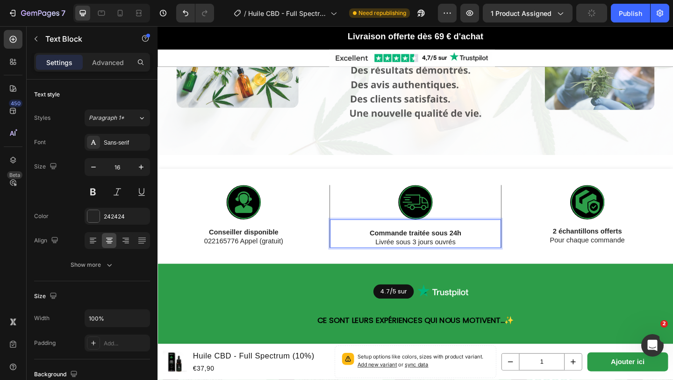
click at [385, 251] on p "Commande traitée sous 24h" at bounding box center [438, 251] width 162 height 10
drag, startPoint x: 385, startPoint y: 251, endPoint x: 494, endPoint y: 263, distance: 110.1
click at [495, 263] on div "Commande traitée sous 24h Livrée sous 3 jours ouvrés" at bounding box center [438, 251] width 164 height 31
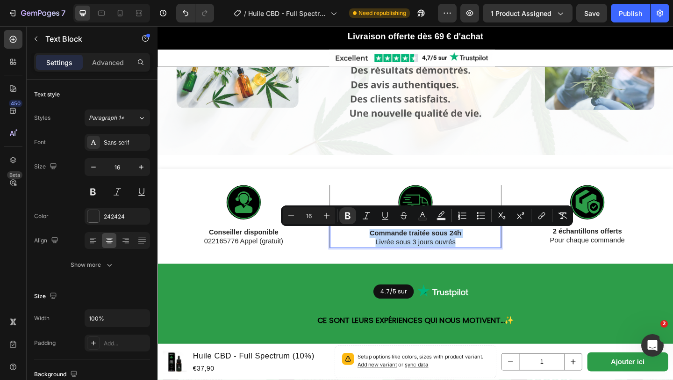
copy div "Commande traitée sous 24h Livrée sous 3 jours ouvrés"
click at [126, 10] on div at bounding box center [120, 13] width 15 height 15
type input "14"
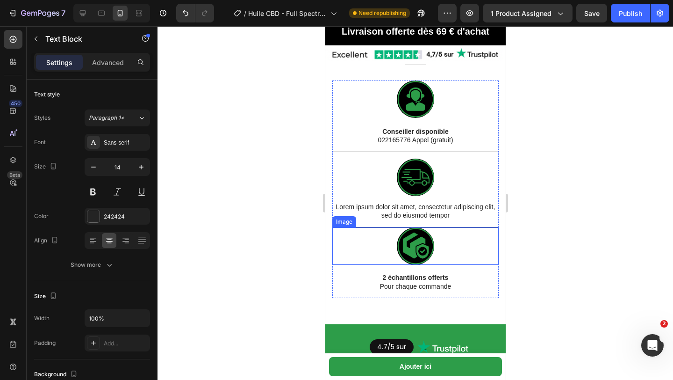
scroll to position [1406, 0]
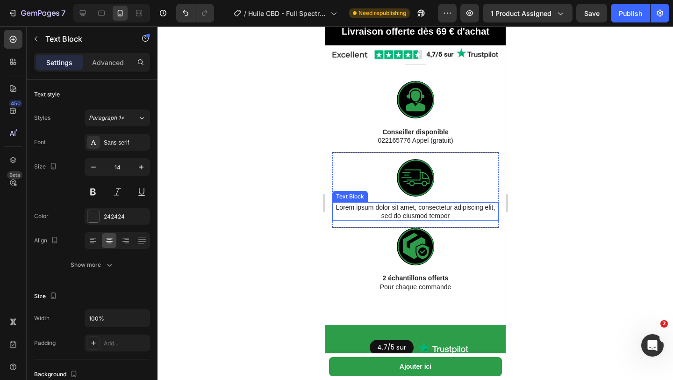
click at [425, 212] on p "Lorem ipsum dolor sit amet, consectetur adipiscing elit, sed do eiusmod tempor" at bounding box center [415, 211] width 165 height 17
click at [457, 212] on p "Lorem ipsum dolor sit amet, consectetur adipiscing elit, sed do eiusmod tempor" at bounding box center [415, 211] width 165 height 17
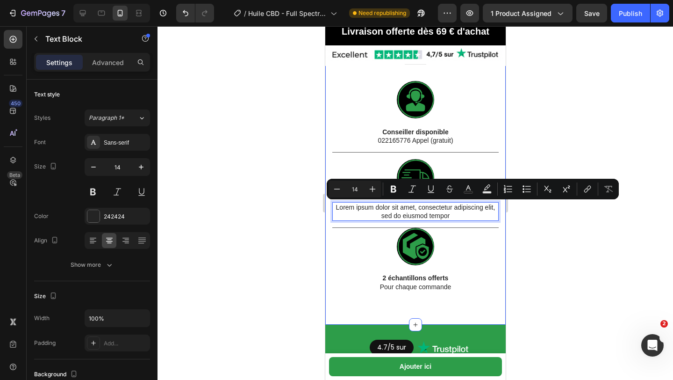
drag, startPoint x: 457, startPoint y: 212, endPoint x: 328, endPoint y: 208, distance: 129.6
click at [328, 208] on div "Image Conseiller disponible 022165776 Appel (gratuit) Text Block Image Lorem ip…" at bounding box center [415, 186] width 181 height 276
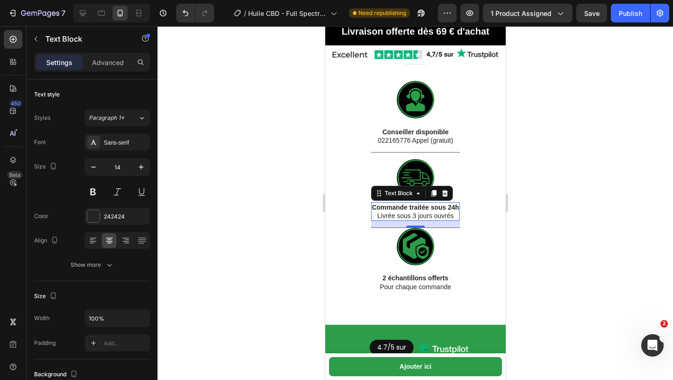
click at [286, 182] on div at bounding box center [416, 203] width 516 height 354
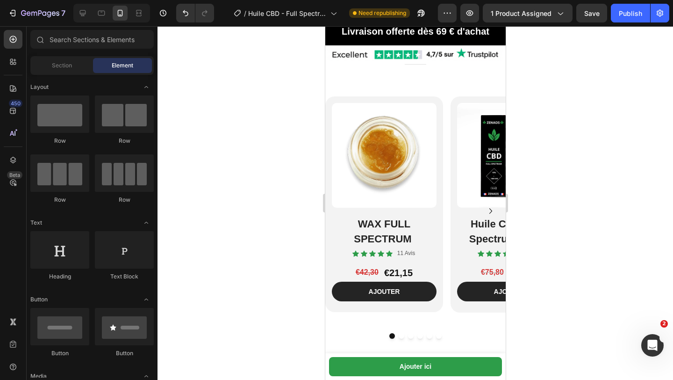
scroll to position [1968, 0]
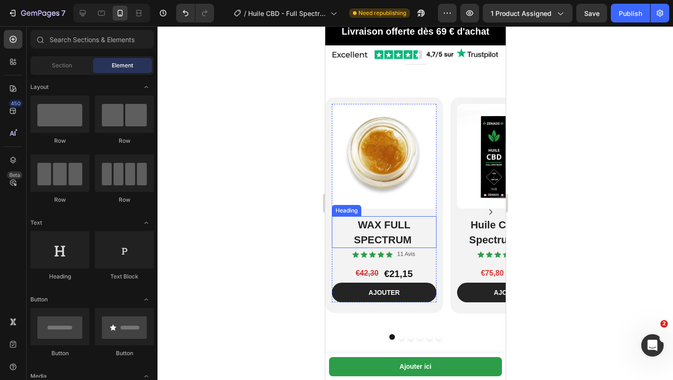
click at [368, 231] on h2 "WAX FULL SPECTRUM" at bounding box center [384, 232] width 105 height 32
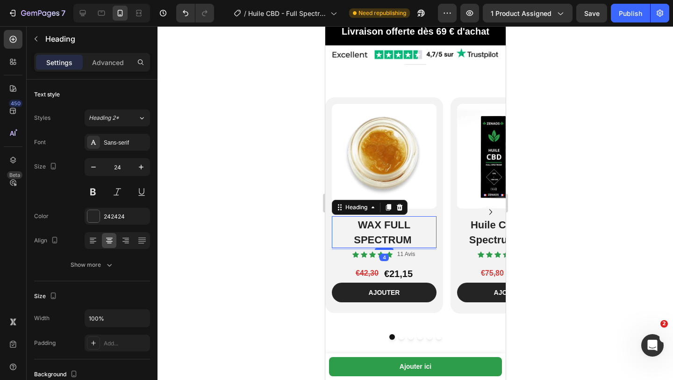
click at [351, 224] on h2 "WAX FULL SPECTRUM" at bounding box center [384, 232] width 105 height 32
click at [358, 217] on p "WAX FULL SPECTRUM" at bounding box center [384, 232] width 103 height 30
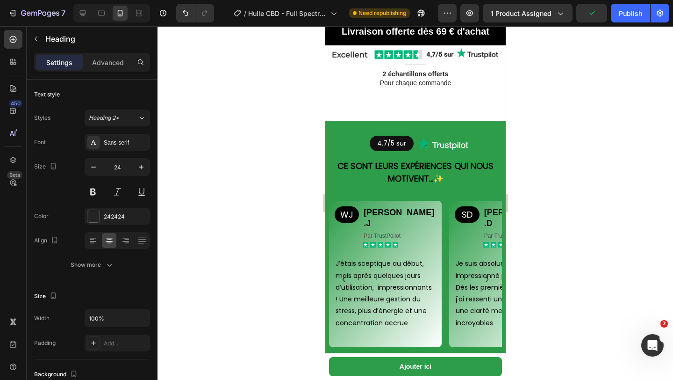
scroll to position [1607, 0]
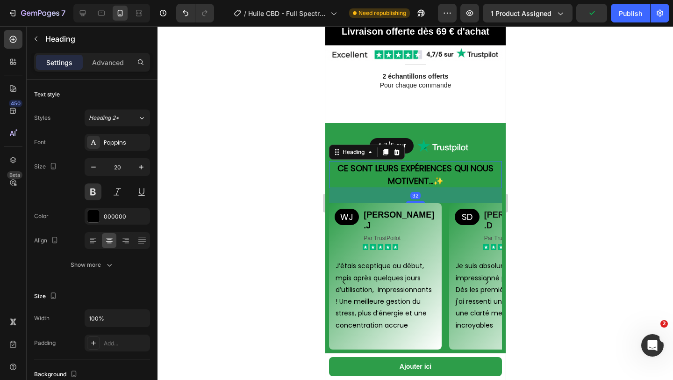
click at [376, 170] on strong "Ce sont leurs expériences qui nous motivent..." at bounding box center [415, 174] width 156 height 24
click at [117, 70] on div "Settings Advanced" at bounding box center [92, 62] width 116 height 19
click at [116, 64] on p "Advanced" at bounding box center [108, 63] width 32 height 10
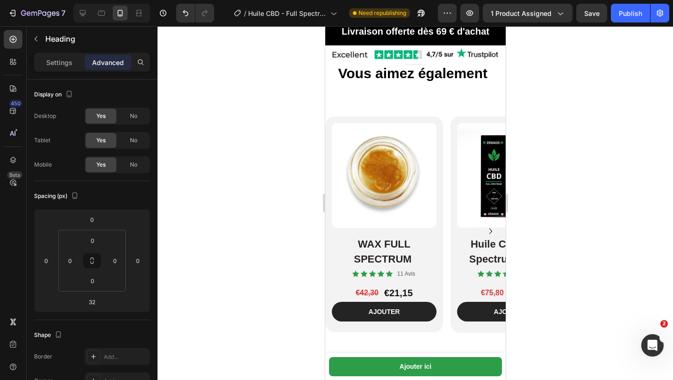
scroll to position [1960, 0]
click at [396, 243] on strong "WAX FULL SPECTRUM" at bounding box center [383, 251] width 58 height 27
drag, startPoint x: 360, startPoint y: 236, endPoint x: 431, endPoint y: 252, distance: 72.9
click at [369, 239] on p "WAX FULL SPECTRUM" at bounding box center [384, 251] width 103 height 30
click at [349, 236] on p "WAX FULL SPECTRUM" at bounding box center [384, 251] width 103 height 30
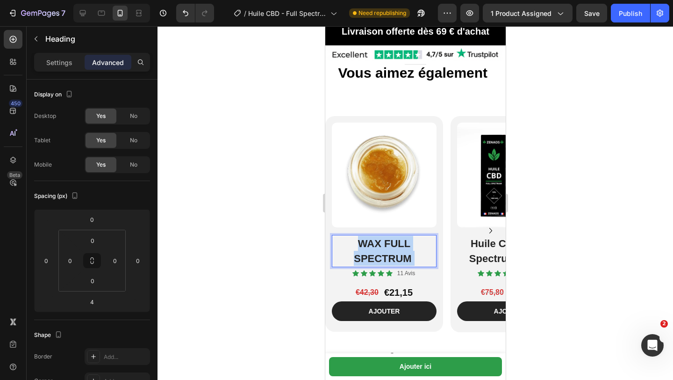
drag, startPoint x: 351, startPoint y: 228, endPoint x: 424, endPoint y: 250, distance: 76.2
click at [425, 249] on div "WAX FULL SPECTRUM" at bounding box center [384, 251] width 105 height 32
click at [371, 246] on strong "WAX FULL SPECTRUM" at bounding box center [383, 251] width 58 height 27
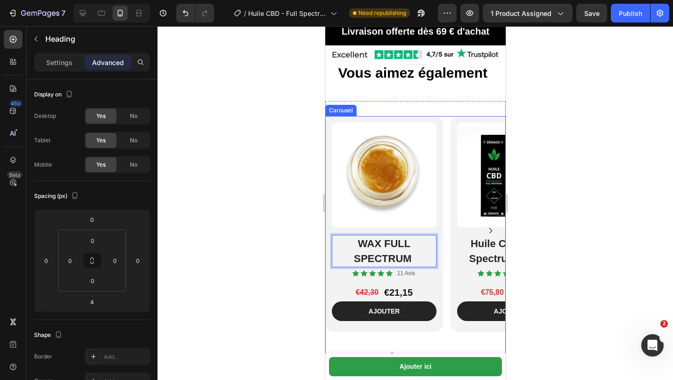
click at [487, 225] on icon "Carousel Next Arrow" at bounding box center [490, 230] width 11 height 11
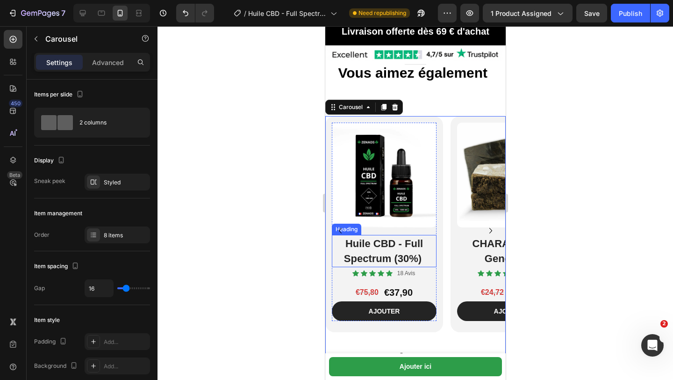
click at [345, 238] on strong "Huile CBD - Full Spectrum (30%)" at bounding box center [383, 251] width 79 height 27
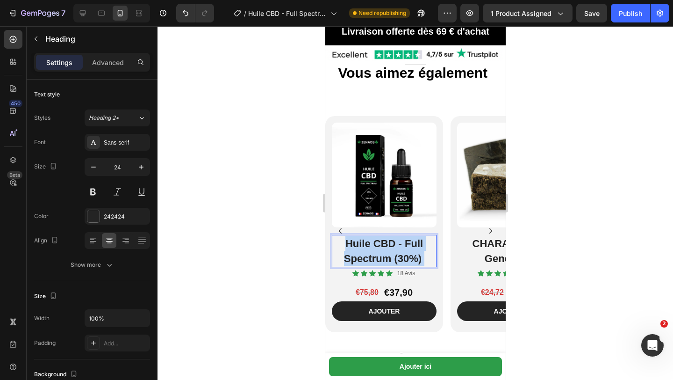
drag, startPoint x: 345, startPoint y: 228, endPoint x: 428, endPoint y: 242, distance: 84.4
click at [428, 242] on p "Huile CBD - Full Spectrum (30%)" at bounding box center [384, 251] width 103 height 30
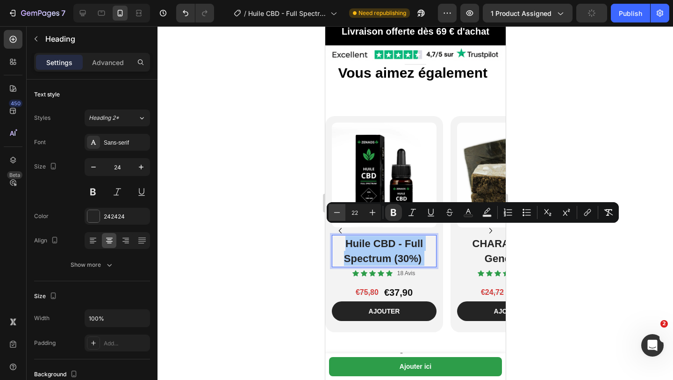
click at [336, 214] on icon "Editor contextual toolbar" at bounding box center [337, 212] width 9 height 9
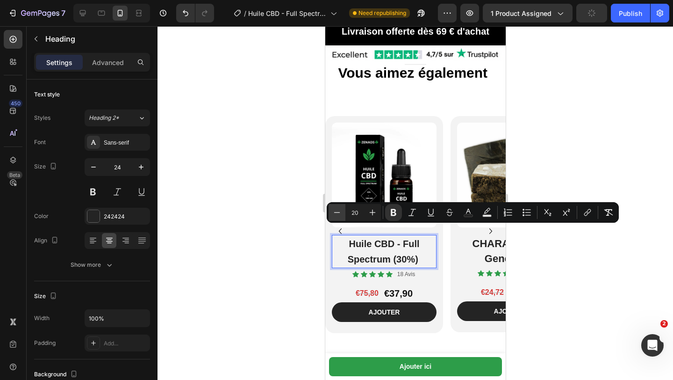
click at [336, 214] on icon "Editor contextual toolbar" at bounding box center [337, 212] width 9 height 9
type input "18"
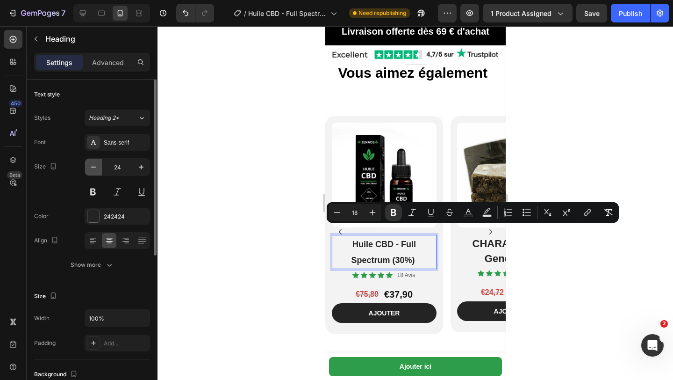
click at [96, 169] on icon "button" at bounding box center [93, 166] width 9 height 9
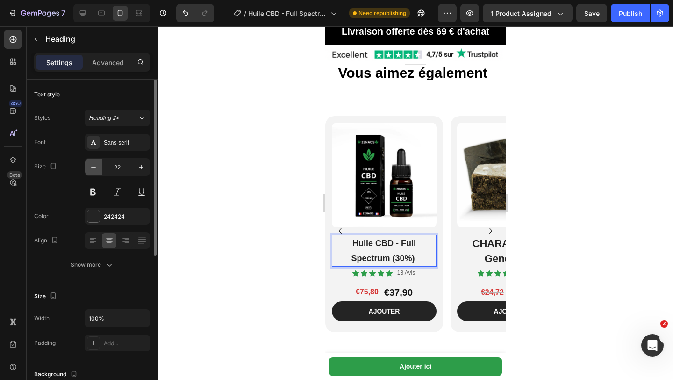
click at [96, 169] on icon "button" at bounding box center [93, 166] width 9 height 9
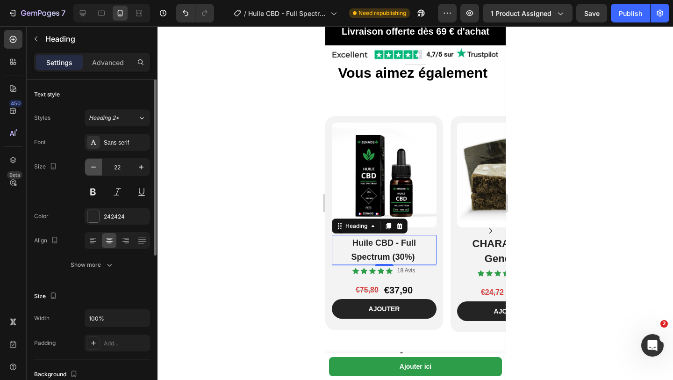
click at [96, 169] on icon "button" at bounding box center [93, 166] width 9 height 9
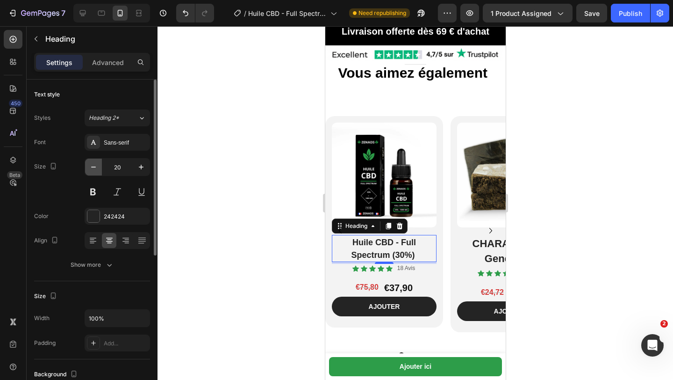
click at [96, 169] on icon "button" at bounding box center [93, 166] width 9 height 9
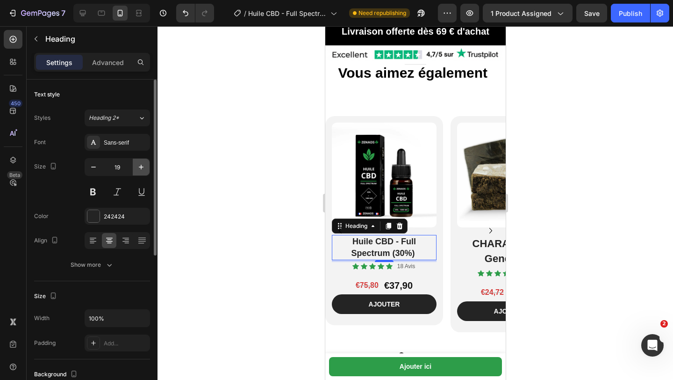
click at [143, 170] on icon "button" at bounding box center [141, 166] width 9 height 9
type input "20"
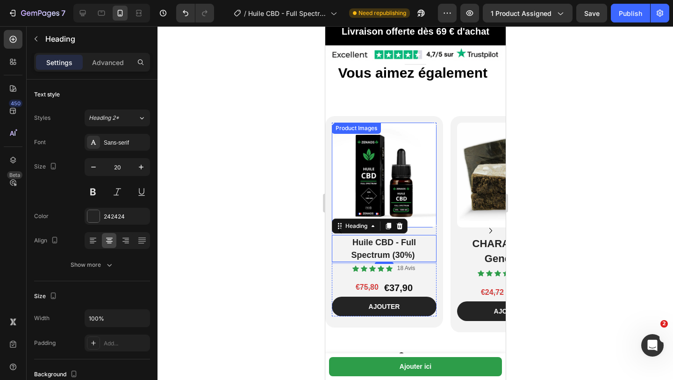
click at [257, 205] on div at bounding box center [416, 203] width 516 height 354
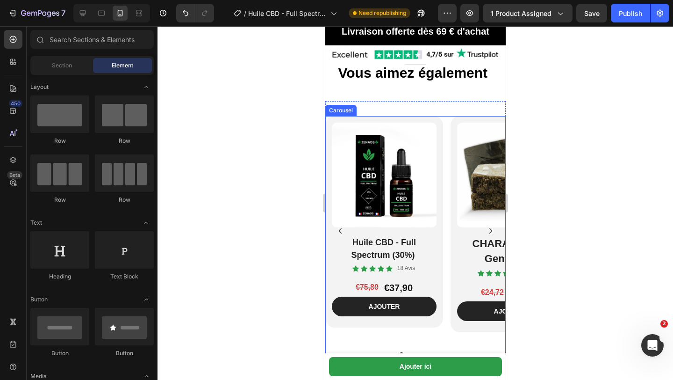
click at [340, 225] on icon "Carousel Back Arrow" at bounding box center [339, 230] width 11 height 11
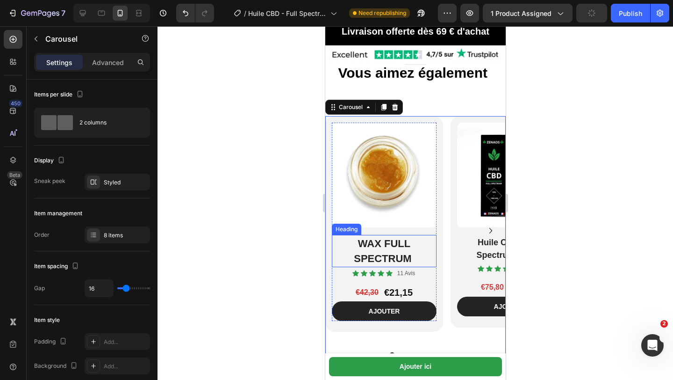
click at [359, 240] on p "⁠⁠⁠⁠⁠⁠⁠ WAX FULL SPECTRUM" at bounding box center [384, 251] width 103 height 30
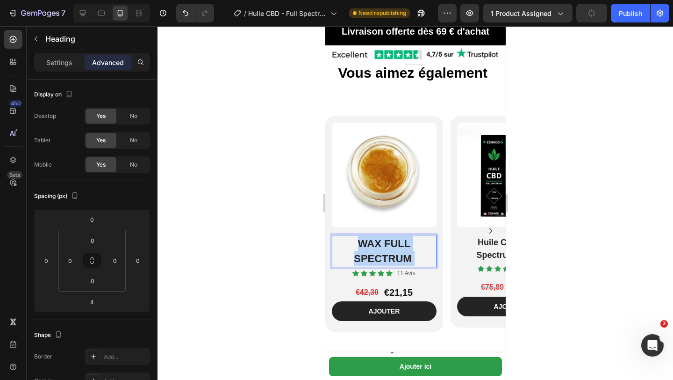
drag, startPoint x: 358, startPoint y: 231, endPoint x: 430, endPoint y: 247, distance: 73.3
click at [430, 247] on div "WAX FULL SPECTRUM" at bounding box center [384, 251] width 105 height 32
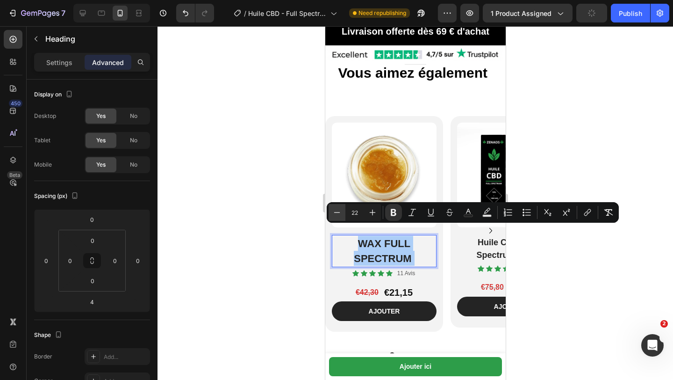
click at [334, 212] on icon "Editor contextual toolbar" at bounding box center [337, 212] width 9 height 9
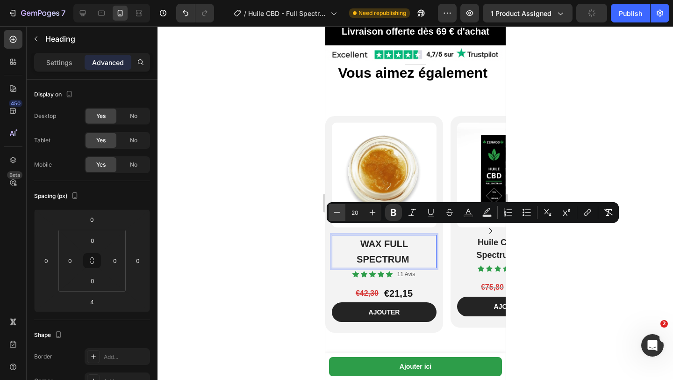
click at [334, 212] on icon "Editor contextual toolbar" at bounding box center [337, 212] width 9 height 9
type input "18"
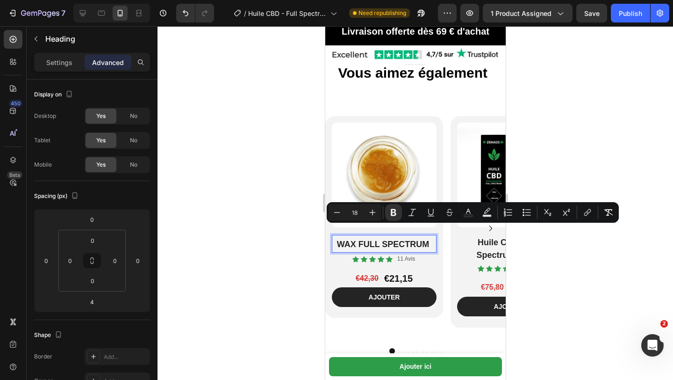
click at [345, 272] on div "€42,30 Product Price Product Price €21,15 Product Price Product Price Row" at bounding box center [384, 278] width 105 height 14
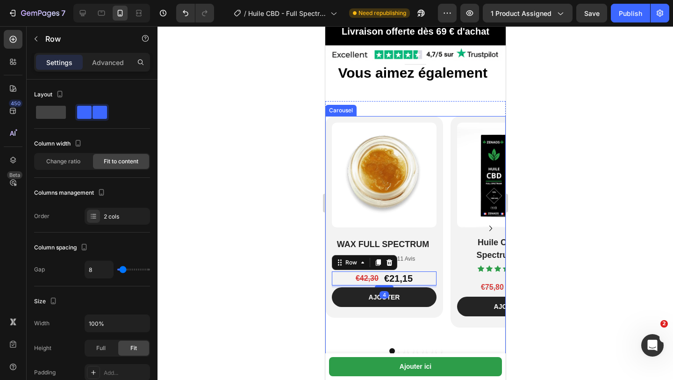
click at [489, 223] on icon "Carousel Next Arrow" at bounding box center [490, 228] width 11 height 11
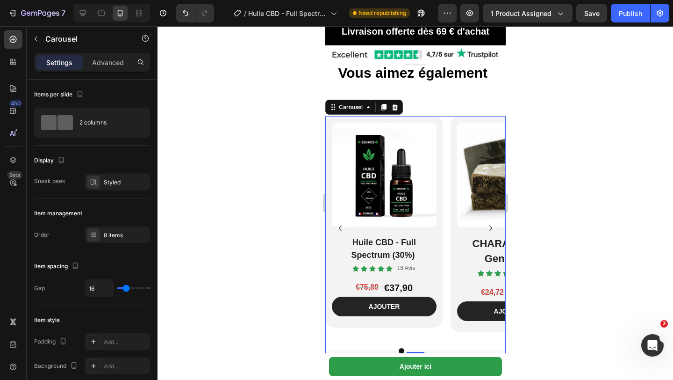
click at [489, 223] on icon "Carousel Next Arrow" at bounding box center [490, 228] width 11 height 11
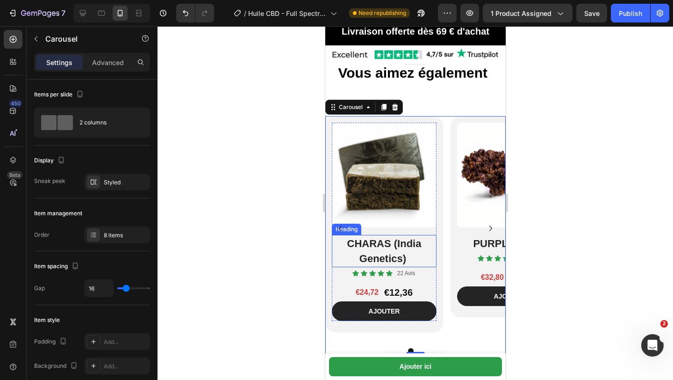
click at [343, 235] on h2 "CHARAS (India Genetics)" at bounding box center [384, 251] width 105 height 32
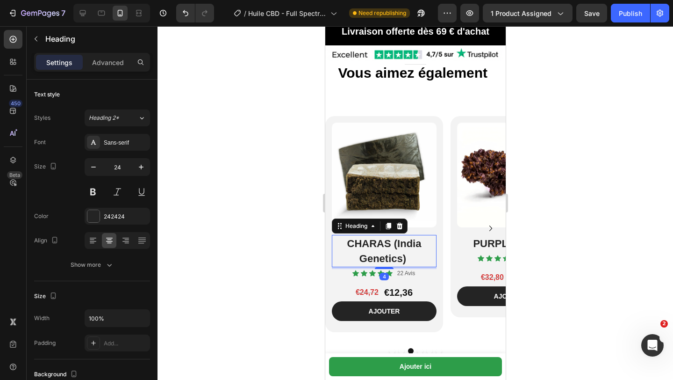
click at [343, 235] on h2 "CHARAS (India Genetics)" at bounding box center [384, 251] width 105 height 32
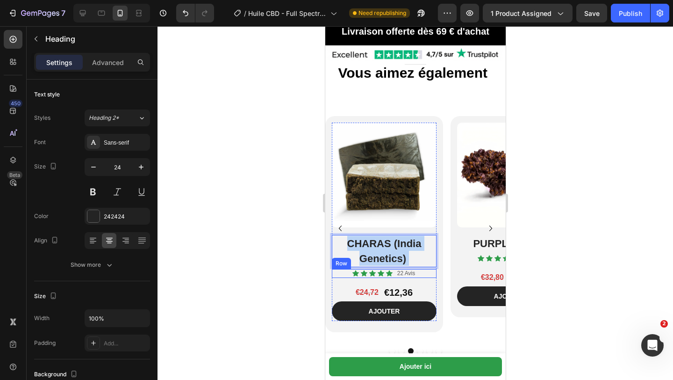
drag, startPoint x: 346, startPoint y: 231, endPoint x: 425, endPoint y: 257, distance: 83.3
click at [427, 258] on div "Product Images CHARAS (India Genetics) Heading 4 Icon Icon Icon Icon Icon Icon …" at bounding box center [384, 222] width 105 height 198
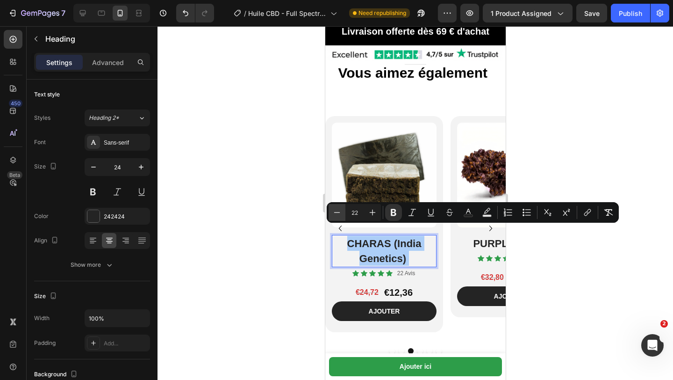
click at [338, 210] on icon "Editor contextual toolbar" at bounding box center [337, 212] width 9 height 9
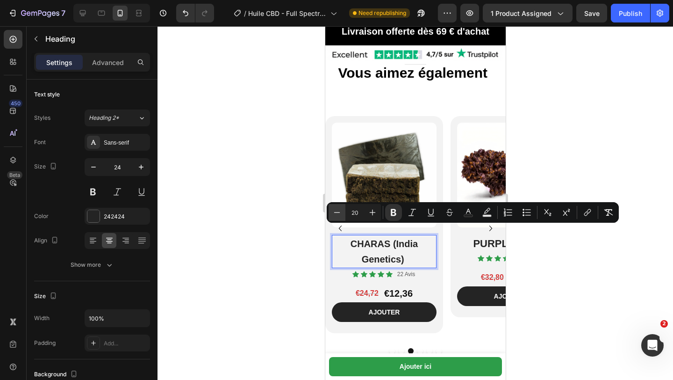
click at [338, 210] on icon "Editor contextual toolbar" at bounding box center [337, 212] width 9 height 9
type input "18"
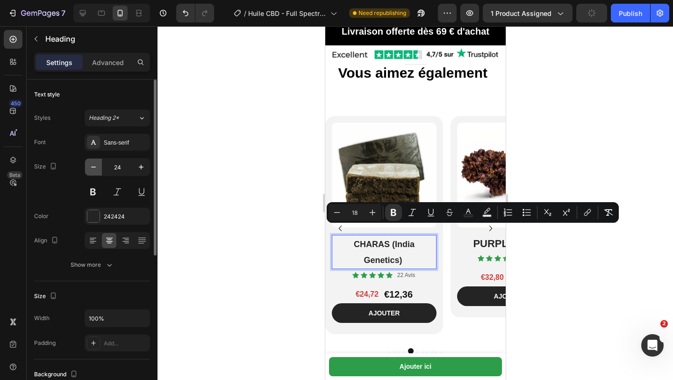
click at [91, 168] on icon "button" at bounding box center [93, 166] width 9 height 9
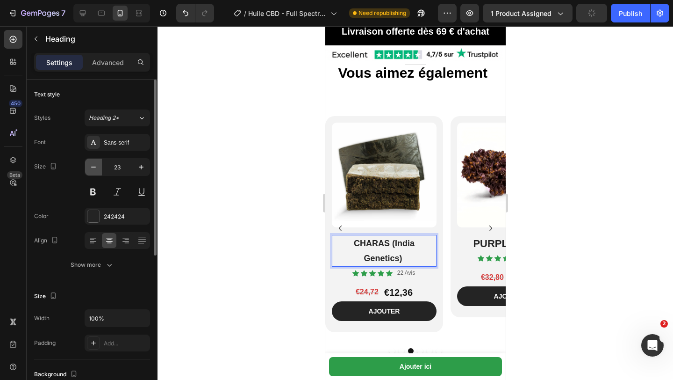
click at [91, 168] on icon "button" at bounding box center [93, 166] width 9 height 9
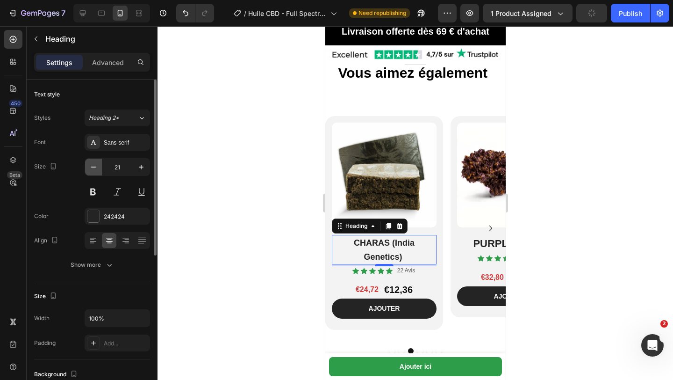
click at [91, 168] on icon "button" at bounding box center [93, 166] width 9 height 9
type input "20"
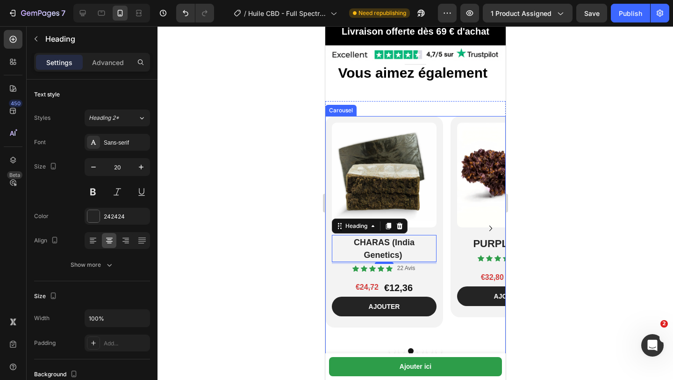
click at [492, 223] on icon "Carousel Next Arrow" at bounding box center [490, 228] width 11 height 11
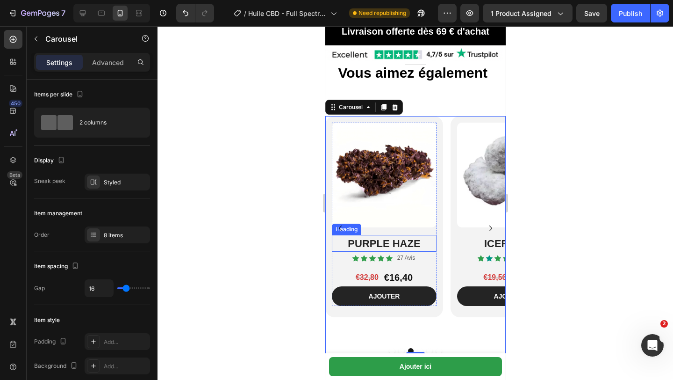
click at [350, 238] on strong "PURPLE HAZE" at bounding box center [383, 244] width 72 height 12
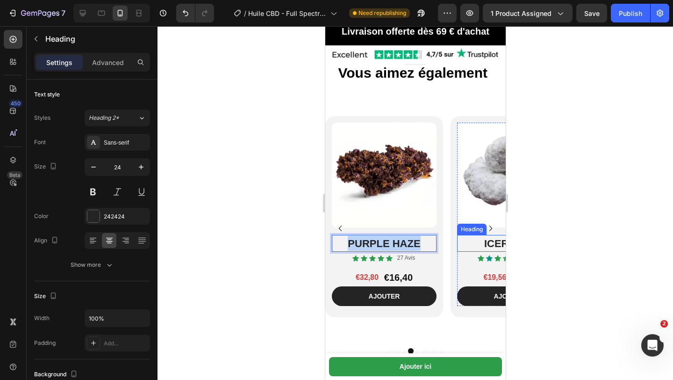
drag, startPoint x: 350, startPoint y: 231, endPoint x: 458, endPoint y: 234, distance: 108.5
click at [459, 234] on div "Product Images ⁠⁠⁠⁠⁠⁠⁠ WAX FULL SPECTRUM Heading Icon Icon Icon Icon Icon Icon …" at bounding box center [415, 228] width 181 height 224
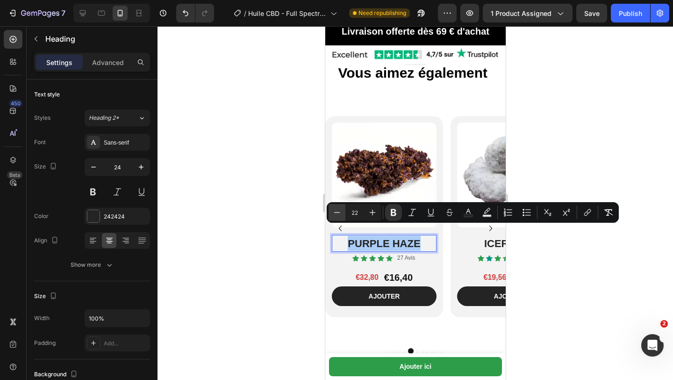
click at [331, 212] on button "Minus" at bounding box center [337, 212] width 17 height 17
type input "18"
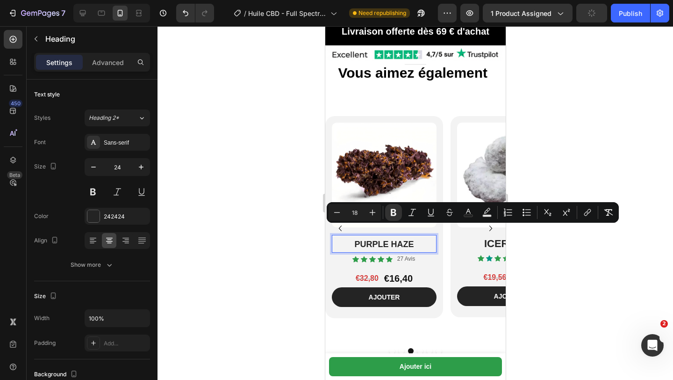
click at [238, 239] on div at bounding box center [416, 203] width 516 height 354
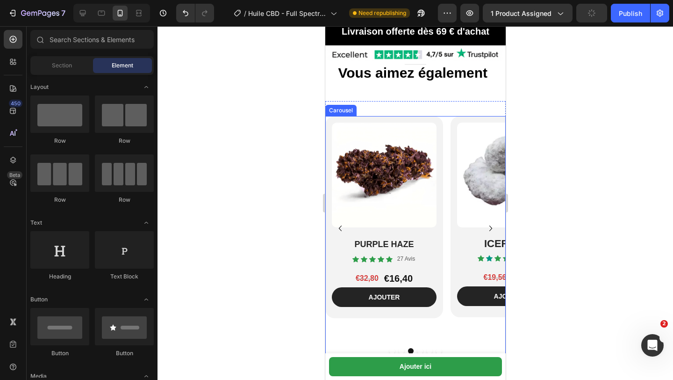
click at [488, 223] on icon "Carousel Next Arrow" at bounding box center [490, 228] width 11 height 11
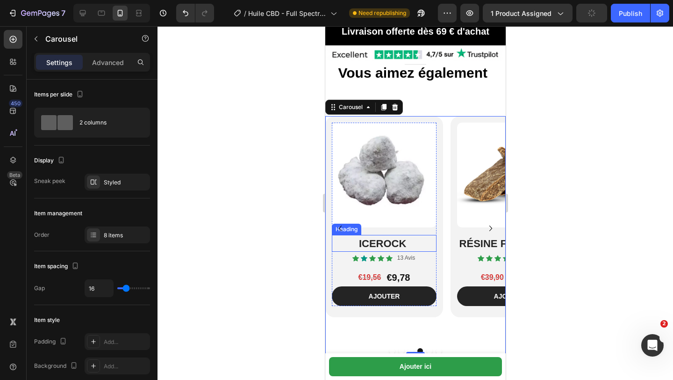
click at [354, 235] on h2 "ICEROCK" at bounding box center [384, 243] width 105 height 17
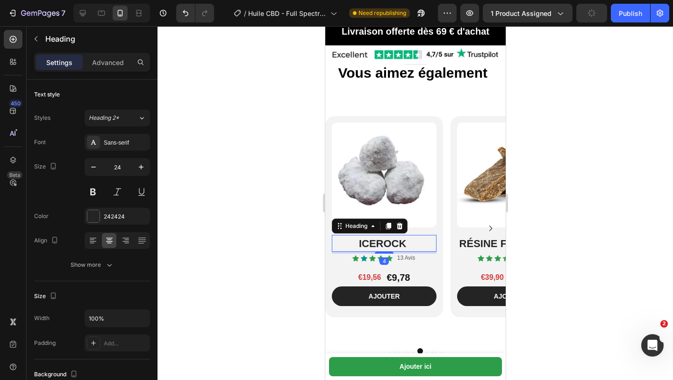
click at [354, 235] on h2 "ICEROCK" at bounding box center [384, 243] width 105 height 17
drag, startPoint x: 357, startPoint y: 227, endPoint x: 420, endPoint y: 227, distance: 63.6
click at [420, 236] on p "ICEROCK" at bounding box center [384, 243] width 103 height 15
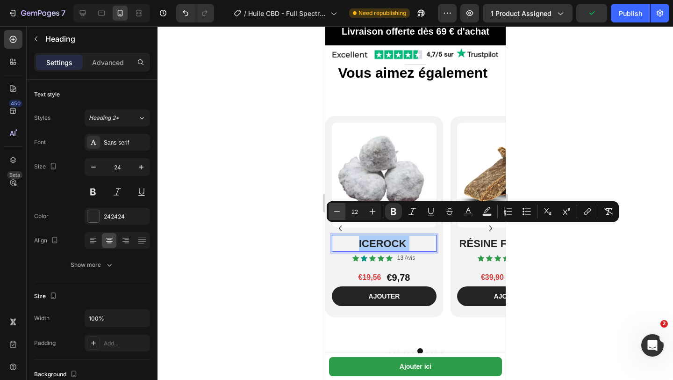
click at [340, 213] on icon "Editor contextual toolbar" at bounding box center [337, 211] width 9 height 9
type input "18"
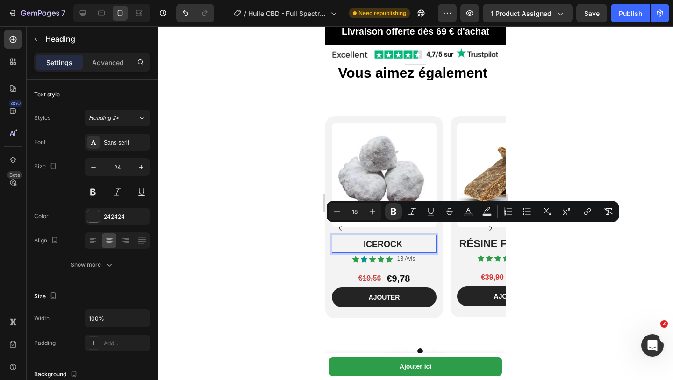
click at [290, 250] on div at bounding box center [416, 203] width 516 height 354
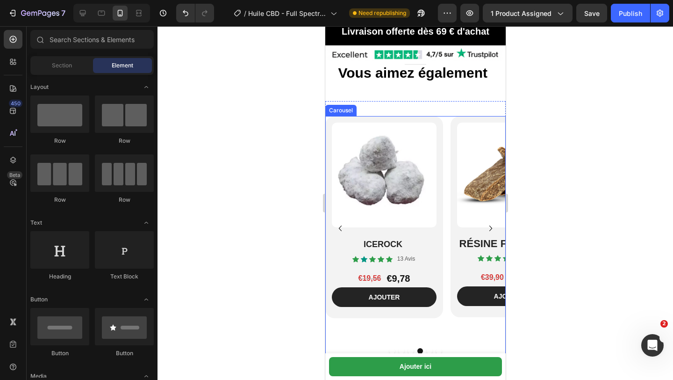
click at [449, 228] on div "Product Images ⁠⁠⁠⁠⁠⁠⁠ WAX FULL SPECTRUM Heading Icon Icon Icon Icon Icon Icon …" at bounding box center [415, 228] width 181 height 224
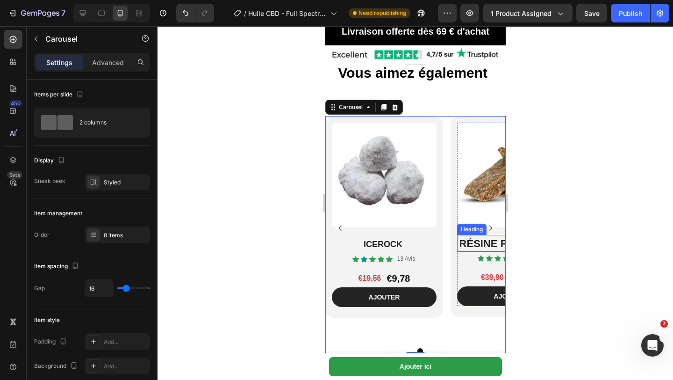
click at [466, 238] on strong "RÉSINE FILTRÉE x3" at bounding box center [508, 244] width 98 height 12
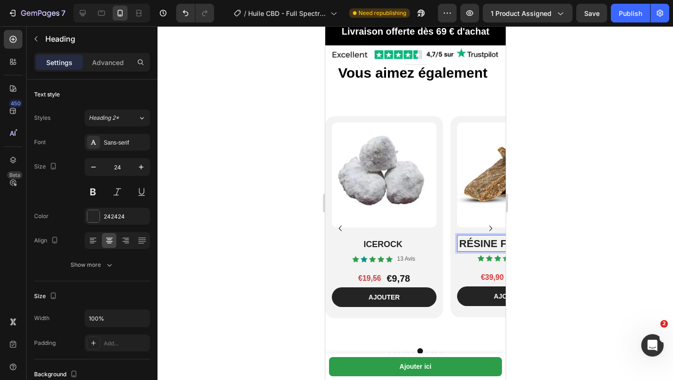
drag, startPoint x: 459, startPoint y: 233, endPoint x: 545, endPoint y: 232, distance: 86.0
click at [490, 223] on icon "Carousel Next Arrow" at bounding box center [490, 228] width 11 height 11
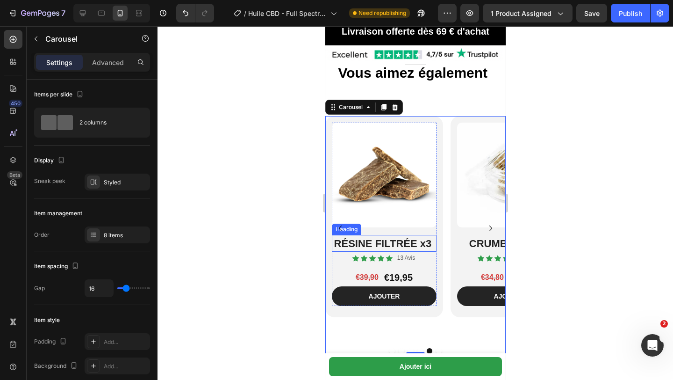
click at [337, 238] on strong "RÉSINE FILTRÉE x3" at bounding box center [383, 244] width 98 height 12
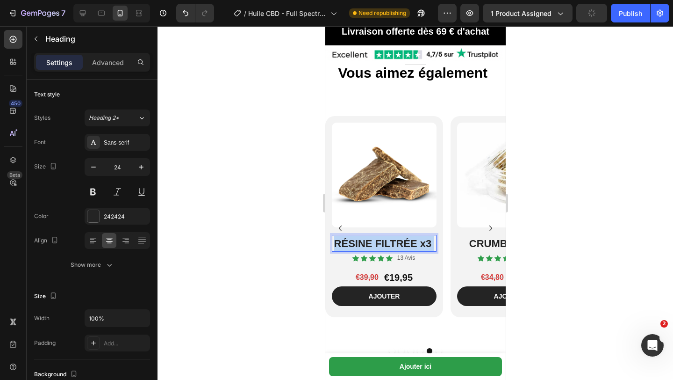
drag, startPoint x: 333, startPoint y: 233, endPoint x: 434, endPoint y: 235, distance: 101.0
click at [434, 236] on p "RÉSINE FILTRÉE x3" at bounding box center [384, 243] width 103 height 15
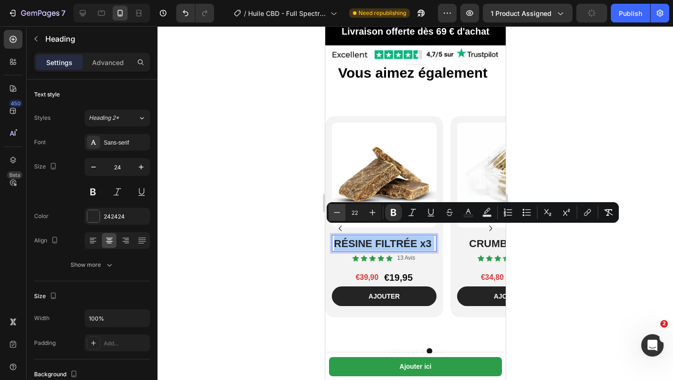
click at [334, 211] on icon "Editor contextual toolbar" at bounding box center [337, 212] width 9 height 9
click at [335, 211] on icon "Editor contextual toolbar" at bounding box center [337, 212] width 9 height 9
type input "18"
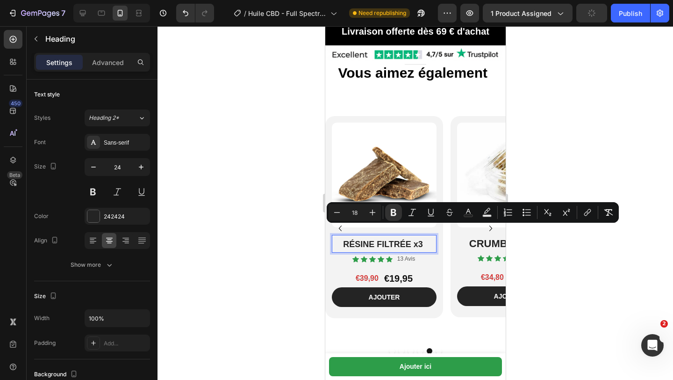
click at [297, 229] on div at bounding box center [416, 203] width 516 height 354
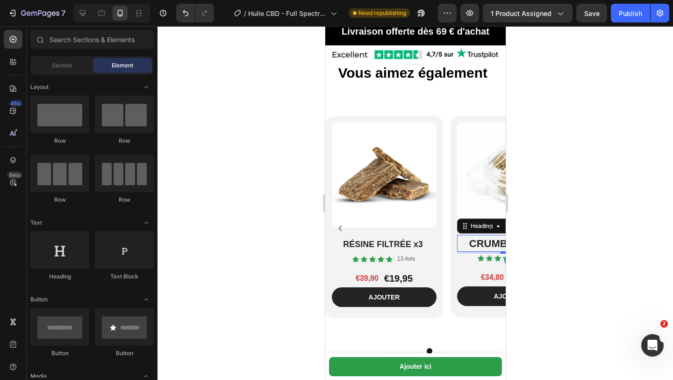
click at [472, 238] on strong "CRUMBLE WAX" at bounding box center [508, 244] width 78 height 12
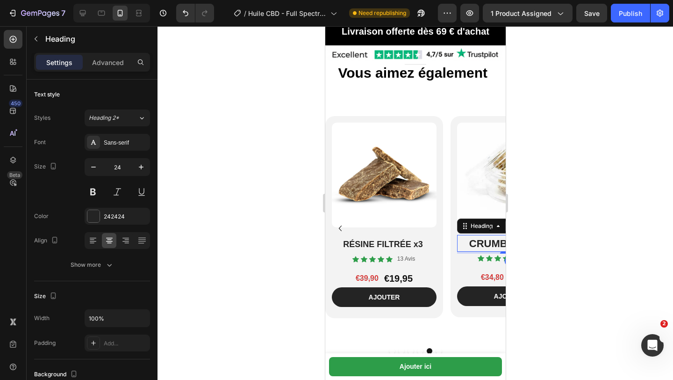
click at [465, 235] on h2 "CRUMBLE WAX" at bounding box center [509, 243] width 105 height 17
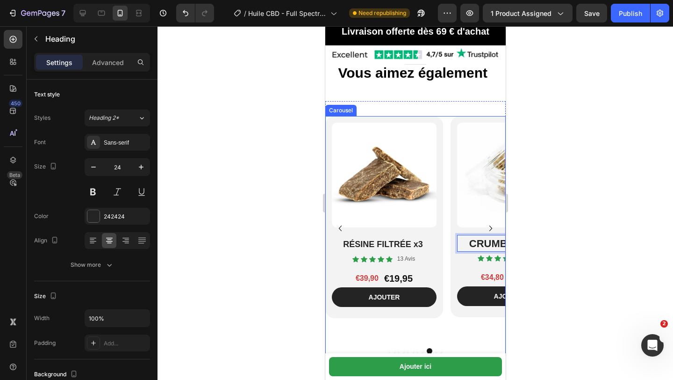
click at [493, 223] on icon "Carousel Next Arrow" at bounding box center [490, 228] width 11 height 11
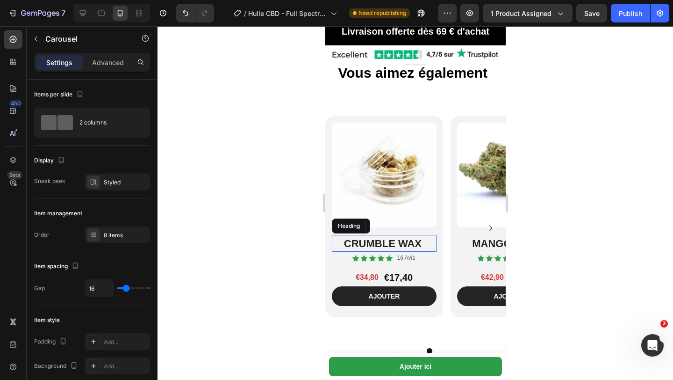
click at [346, 238] on strong "CRUMBLE WAX" at bounding box center [383, 244] width 78 height 12
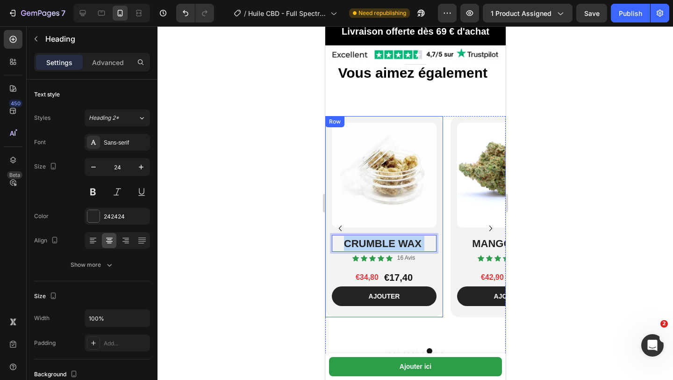
drag, startPoint x: 346, startPoint y: 235, endPoint x: 439, endPoint y: 235, distance: 93.1
click at [439, 235] on div "Product Images CRUMBLE WAX Heading 4 Icon Icon Icon Icon Icon Icon List 16 Avis…" at bounding box center [384, 216] width 118 height 201
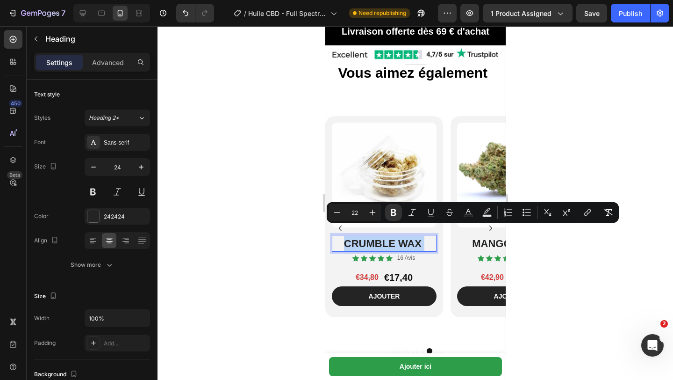
click at [326, 215] on div "Product Images CRUMBLE WAX Heading 4 Icon Icon Icon Icon Icon Icon List 16 Avis…" at bounding box center [384, 216] width 118 height 201
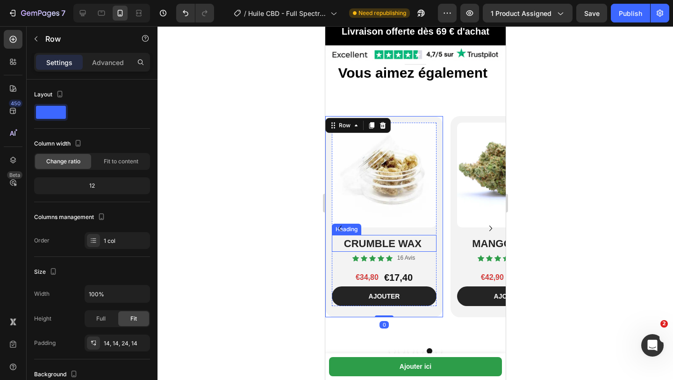
click at [349, 238] on strong "CRUMBLE WAX" at bounding box center [383, 244] width 78 height 12
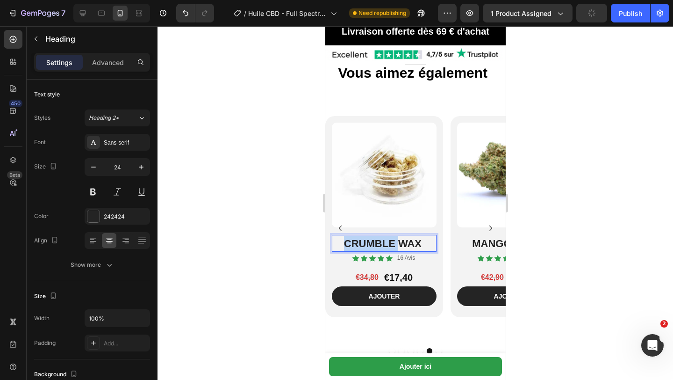
drag, startPoint x: 342, startPoint y: 232, endPoint x: 433, endPoint y: 231, distance: 90.7
click at [433, 236] on p "CRUMBLE WAX" at bounding box center [384, 243] width 103 height 15
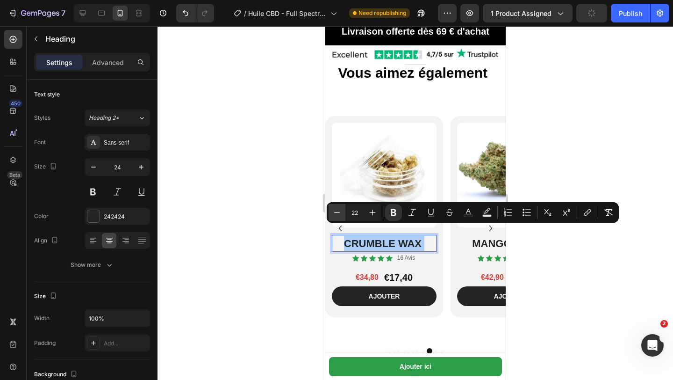
click at [343, 209] on button "Minus" at bounding box center [337, 212] width 17 height 17
click at [336, 210] on icon "Editor contextual toolbar" at bounding box center [337, 212] width 9 height 9
type input "18"
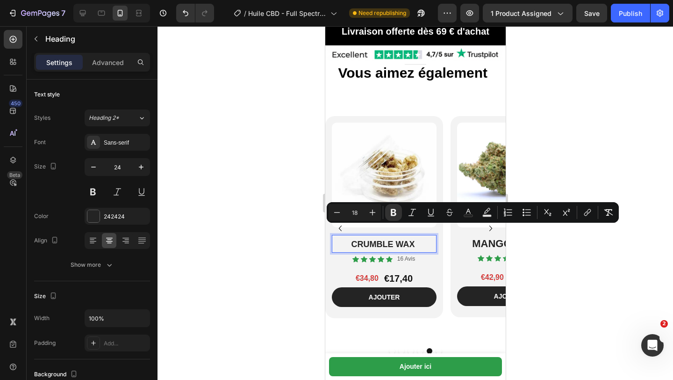
click at [302, 224] on div at bounding box center [416, 203] width 516 height 354
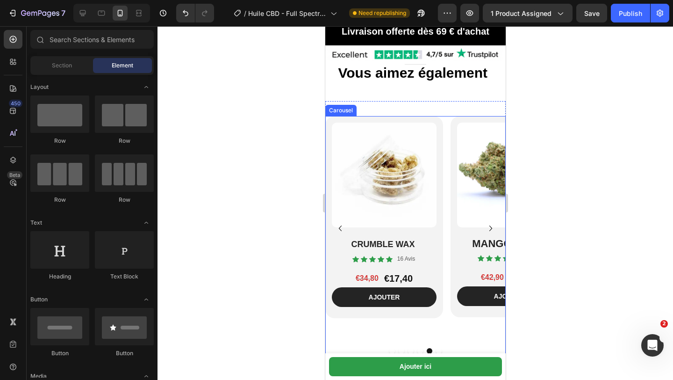
click at [488, 223] on icon "Carousel Next Arrow" at bounding box center [490, 228] width 11 height 11
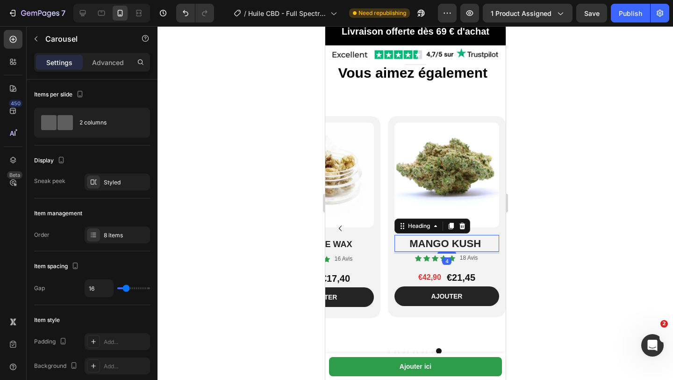
click at [403, 235] on h2 "MANGO KUSH" at bounding box center [446, 243] width 105 height 17
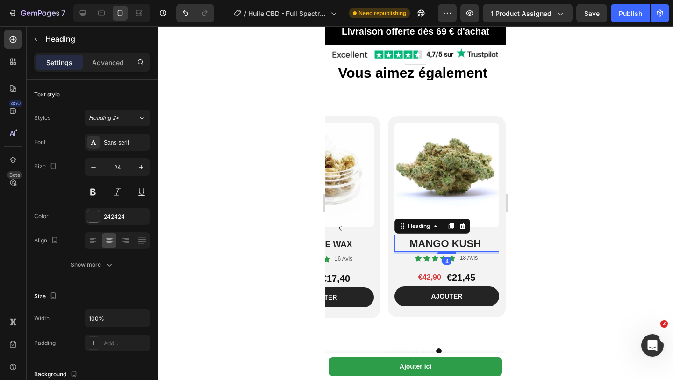
click at [404, 235] on h2 "MANGO KUSH" at bounding box center [446, 243] width 105 height 17
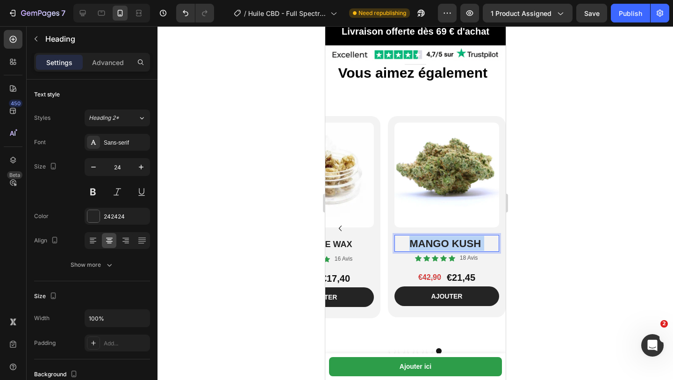
drag, startPoint x: 406, startPoint y: 230, endPoint x: 485, endPoint y: 229, distance: 79.0
click at [485, 236] on p "MANGO KUSH" at bounding box center [446, 243] width 103 height 15
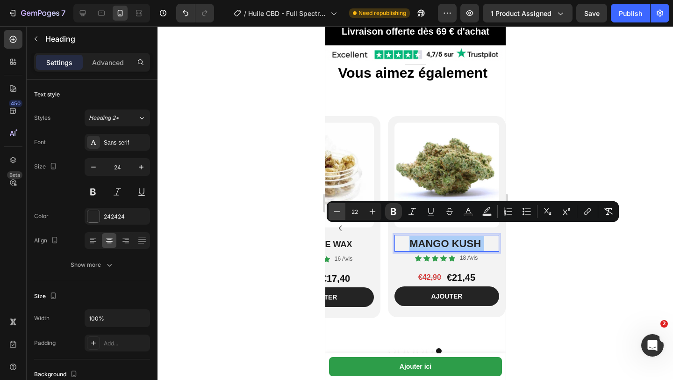
click at [334, 210] on icon "Editor contextual toolbar" at bounding box center [337, 211] width 9 height 9
type input "18"
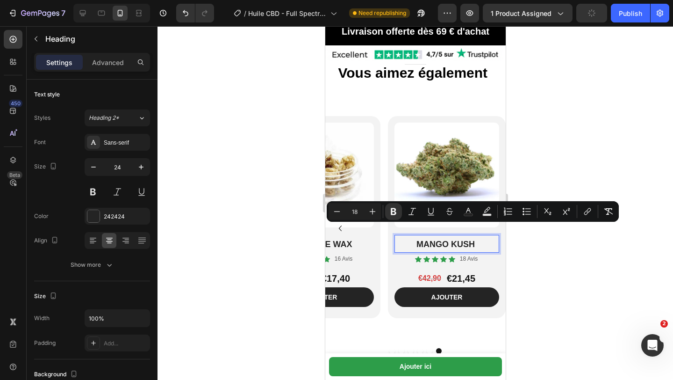
click at [292, 204] on div at bounding box center [416, 203] width 516 height 354
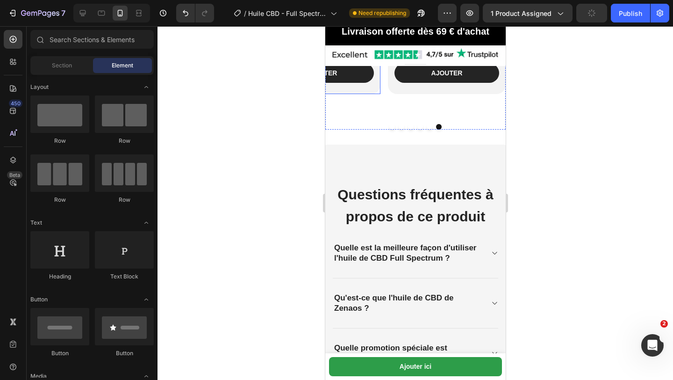
scroll to position [2172, 0]
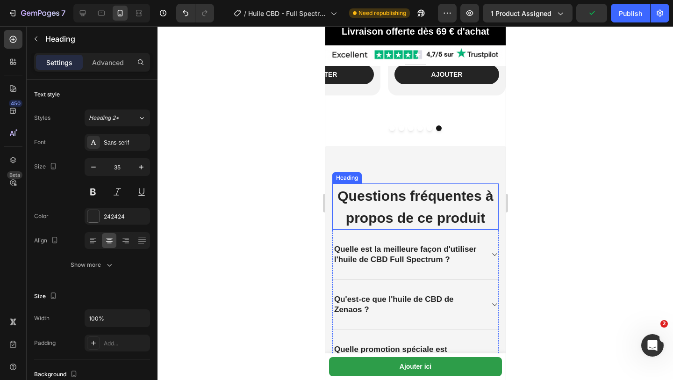
click at [357, 189] on strong "Questions fréquentes à propos de ce produit" at bounding box center [415, 207] width 156 height 38
click at [106, 53] on div "Settings Advanced" at bounding box center [92, 62] width 116 height 19
click at [110, 61] on p "Advanced" at bounding box center [108, 63] width 32 height 10
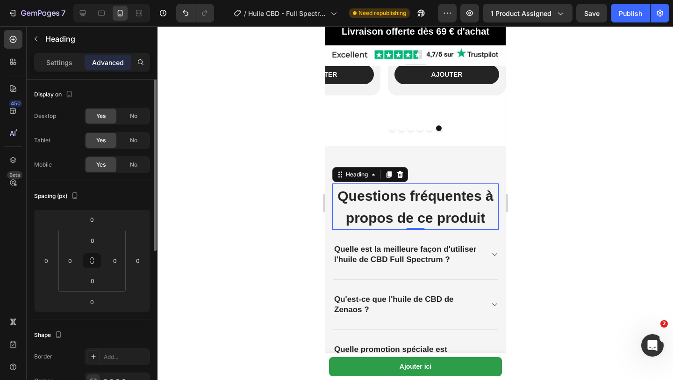
click at [125, 108] on div "Yes No" at bounding box center [117, 116] width 65 height 17
click at [128, 113] on div "No" at bounding box center [133, 115] width 31 height 15
click at [131, 137] on span "No" at bounding box center [133, 140] width 7 height 8
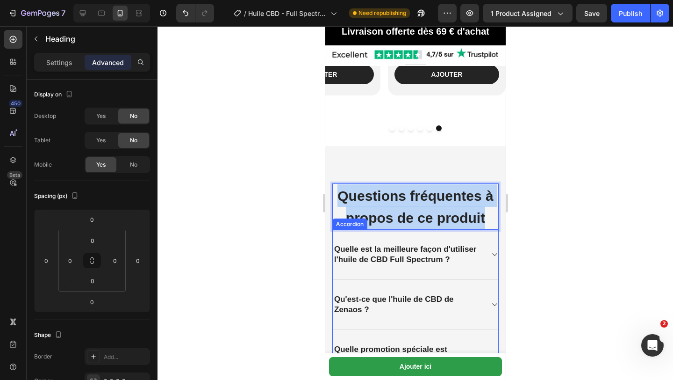
drag, startPoint x: 339, startPoint y: 197, endPoint x: 489, endPoint y: 227, distance: 153.6
click at [489, 228] on p "Questions fréquentes à propos de ce produit" at bounding box center [415, 206] width 165 height 44
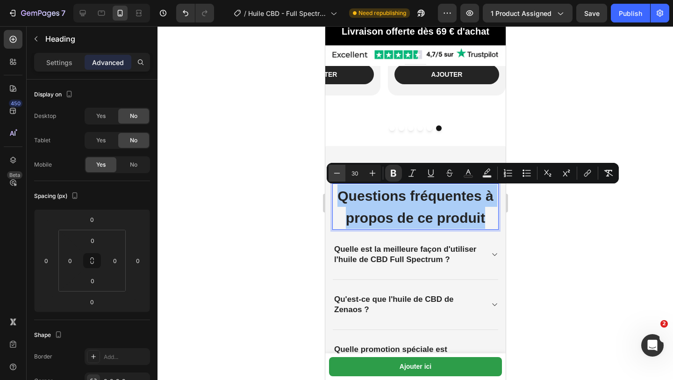
click at [338, 176] on icon "Editor contextual toolbar" at bounding box center [337, 172] width 9 height 9
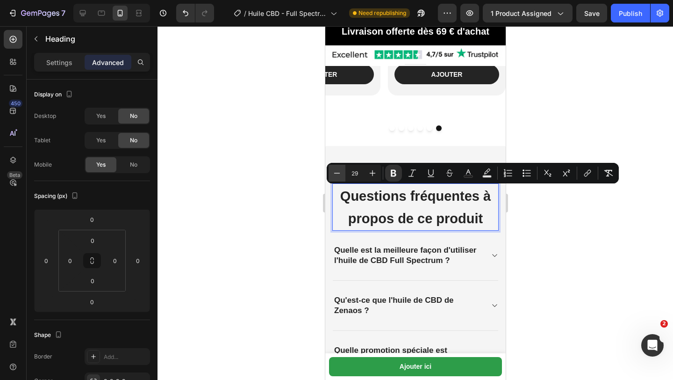
click at [339, 176] on icon "Editor contextual toolbar" at bounding box center [337, 172] width 9 height 9
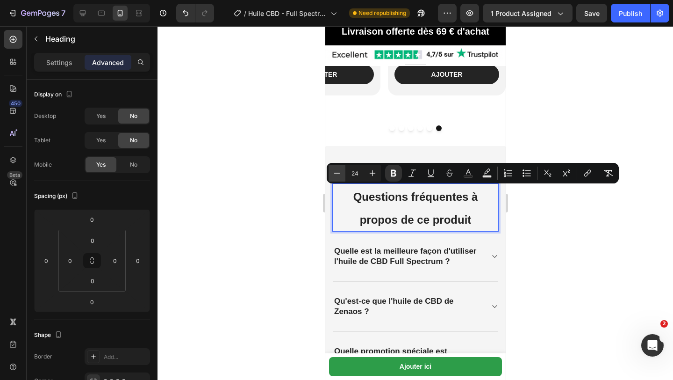
click at [339, 176] on icon "Editor contextual toolbar" at bounding box center [337, 172] width 9 height 9
type input "22"
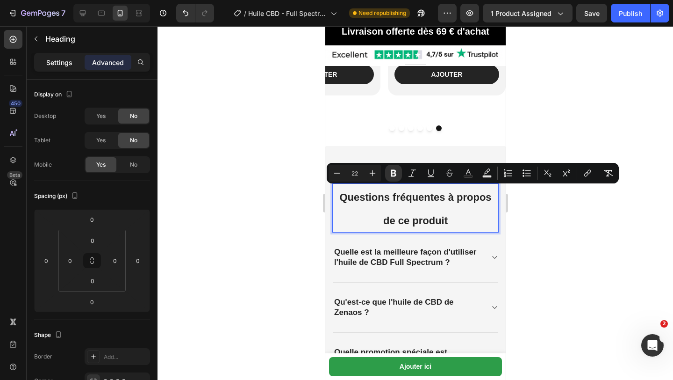
click at [56, 67] on div "Settings" at bounding box center [59, 62] width 47 height 15
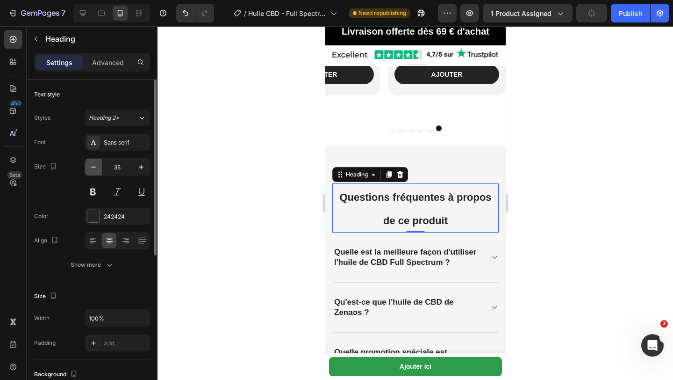
click at [93, 164] on icon "button" at bounding box center [93, 166] width 9 height 9
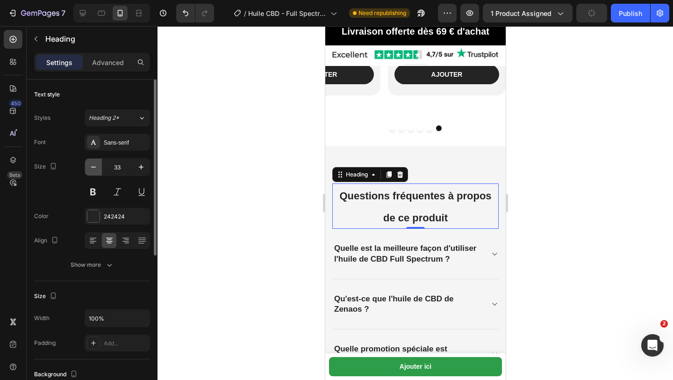
click at [93, 164] on icon "button" at bounding box center [93, 166] width 9 height 9
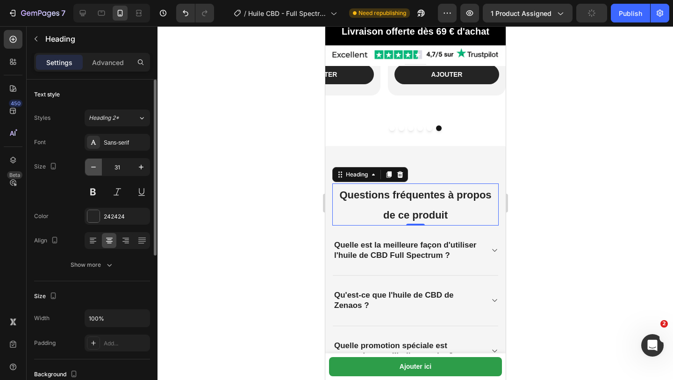
click at [93, 164] on icon "button" at bounding box center [93, 166] width 9 height 9
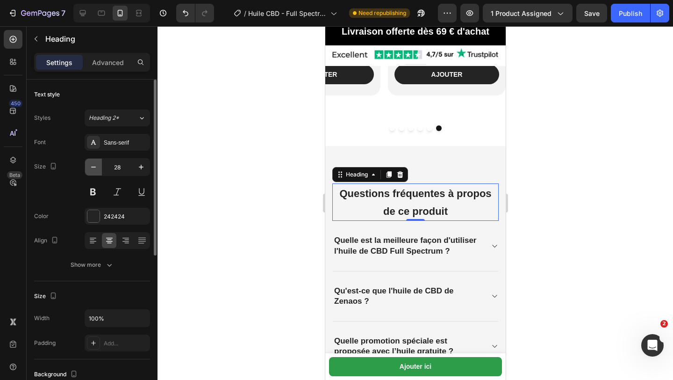
click at [93, 164] on icon "button" at bounding box center [93, 166] width 9 height 9
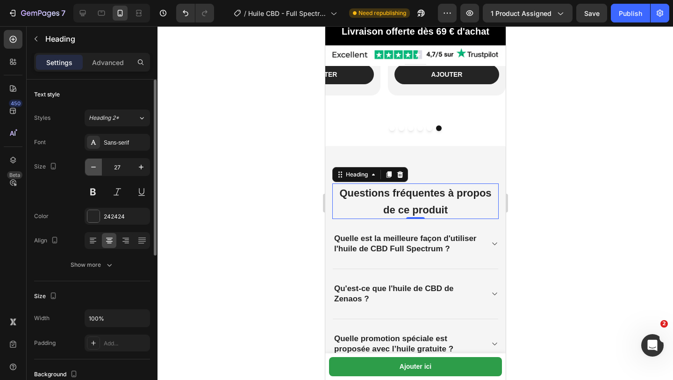
click at [93, 164] on icon "button" at bounding box center [93, 166] width 9 height 9
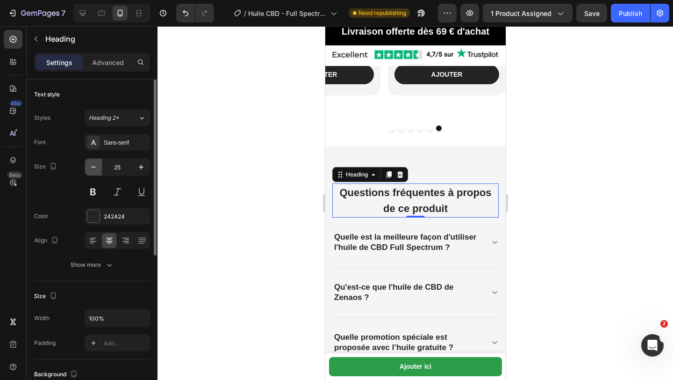
click at [93, 164] on icon "button" at bounding box center [93, 166] width 9 height 9
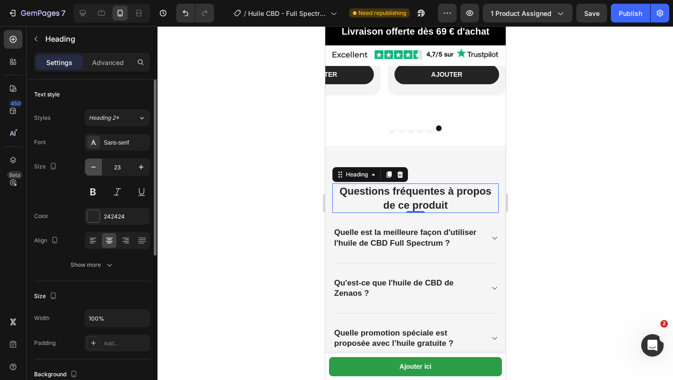
type input "22"
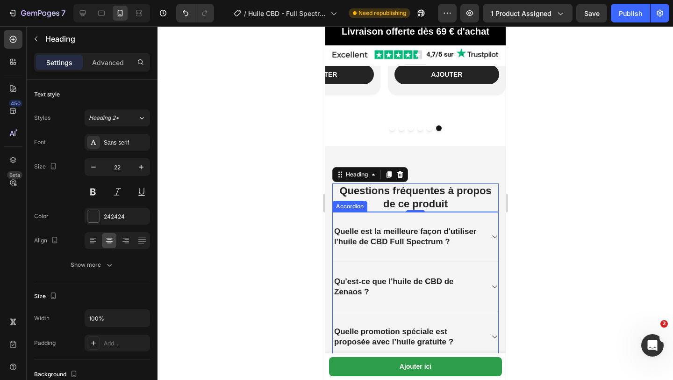
click at [356, 231] on strong "Quelle est la meilleure façon d'utiliser l'huile de CBD Full Spectrum ?" at bounding box center [405, 236] width 142 height 19
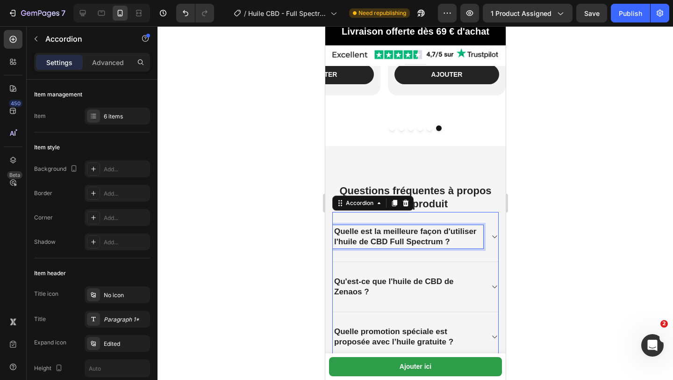
click at [334, 230] on strong "Quelle est la meilleure façon d'utiliser l'huile de CBD Full Spectrum ?" at bounding box center [405, 236] width 142 height 19
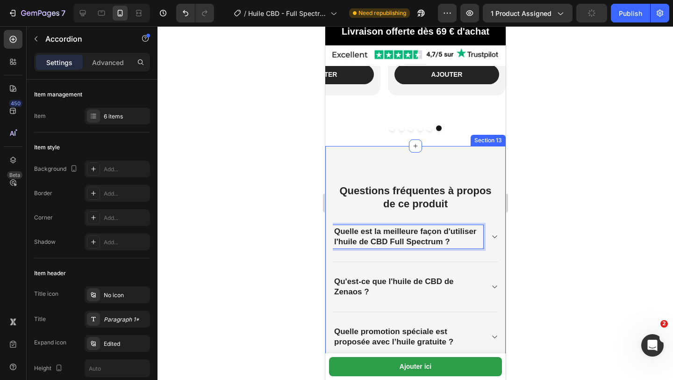
click at [352, 192] on strong "Questions fréquentes à propos de ce produit" at bounding box center [415, 197] width 152 height 25
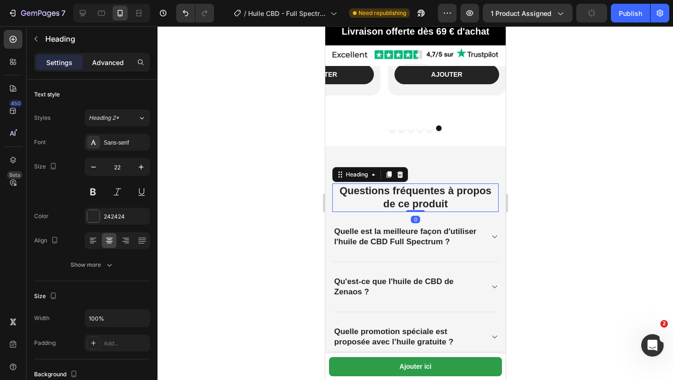
click at [96, 64] on p "Advanced" at bounding box center [108, 63] width 32 height 10
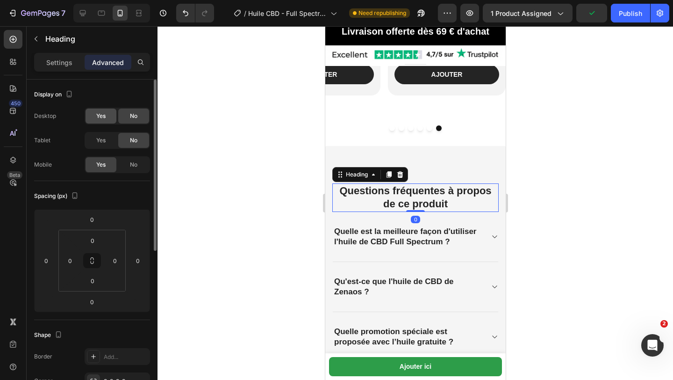
click at [100, 118] on span "Yes" at bounding box center [100, 116] width 9 height 8
click at [102, 142] on span "Yes" at bounding box center [100, 140] width 9 height 8
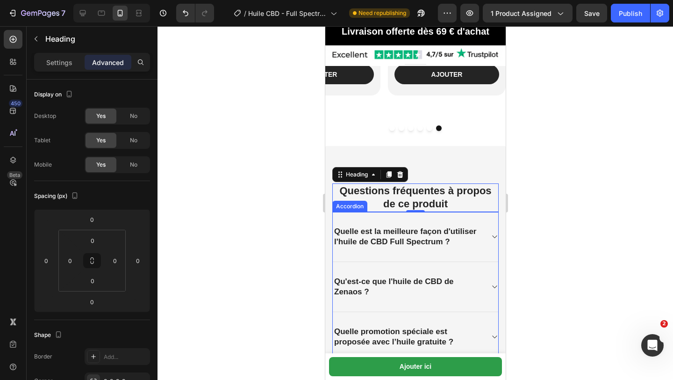
click at [369, 230] on strong "Quelle est la meilleure façon d'utiliser l'huile de CBD Full Spectrum ?" at bounding box center [405, 236] width 142 height 19
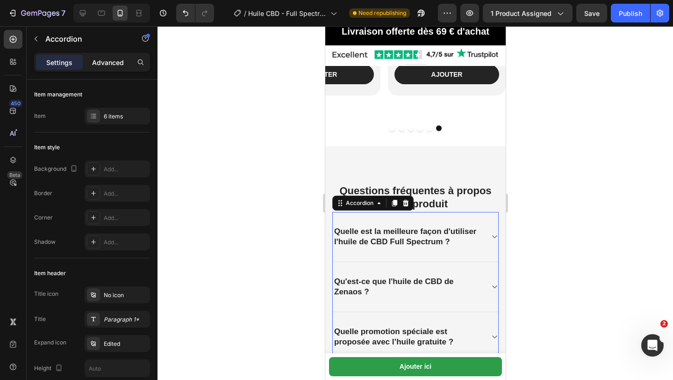
click at [97, 64] on p "Advanced" at bounding box center [108, 63] width 32 height 10
type input "100%"
type input "100"
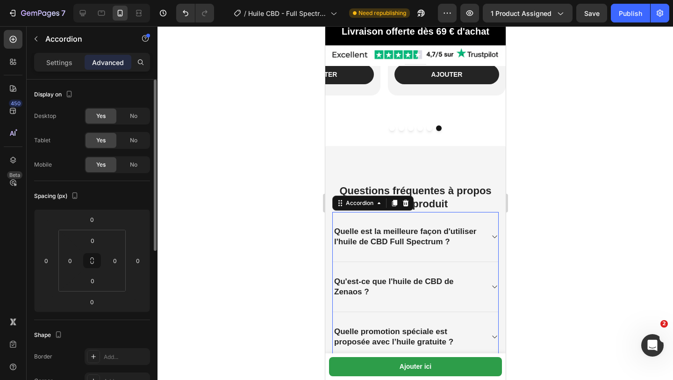
drag, startPoint x: 132, startPoint y: 116, endPoint x: 133, endPoint y: 127, distance: 11.7
click at [132, 116] on span "No" at bounding box center [133, 116] width 7 height 8
click at [133, 144] on span "No" at bounding box center [133, 140] width 7 height 8
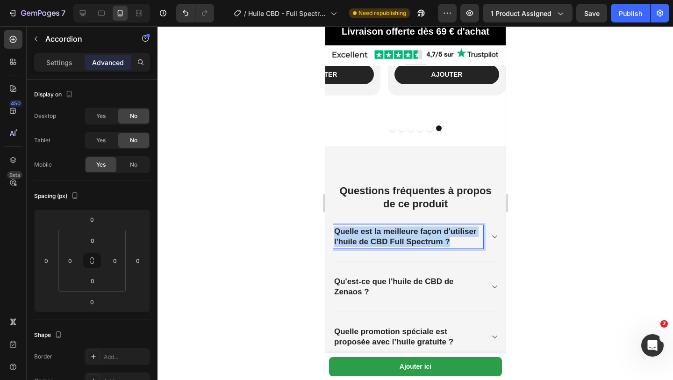
drag, startPoint x: 335, startPoint y: 229, endPoint x: 450, endPoint y: 244, distance: 116.5
click at [450, 244] on p "Quelle est la meilleure façon d'utiliser l'huile de CBD Full Spectrum ?" at bounding box center [408, 236] width 148 height 21
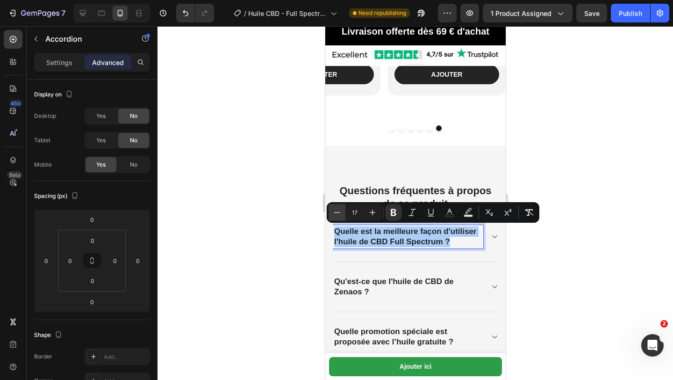
click at [333, 212] on icon "Editor contextual toolbar" at bounding box center [337, 212] width 9 height 9
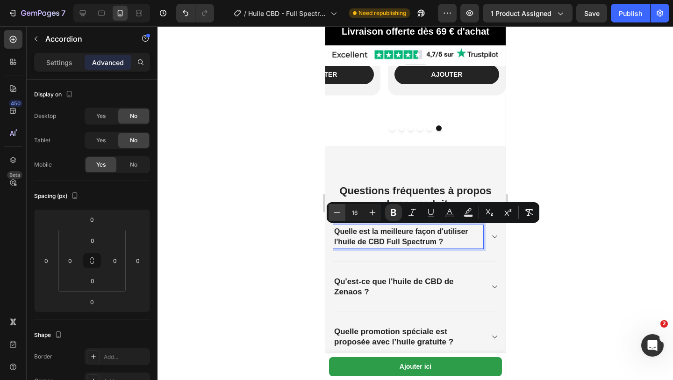
click at [333, 212] on icon "Editor contextual toolbar" at bounding box center [337, 212] width 9 height 9
type input "14"
click at [404, 243] on p "Quelle est la meilleure façon d'utiliser l'huile de CBD Full Spectrum ?" at bounding box center [408, 236] width 148 height 21
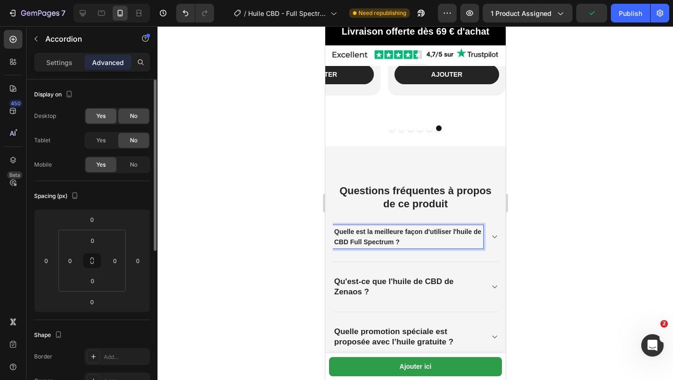
click at [108, 119] on div "Yes" at bounding box center [101, 115] width 31 height 15
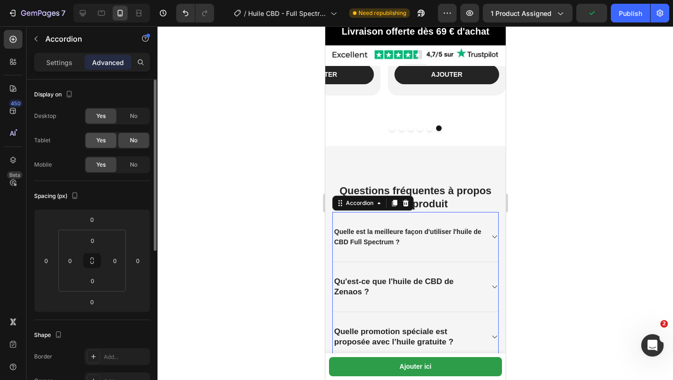
click at [104, 136] on div "Yes" at bounding box center [101, 140] width 31 height 15
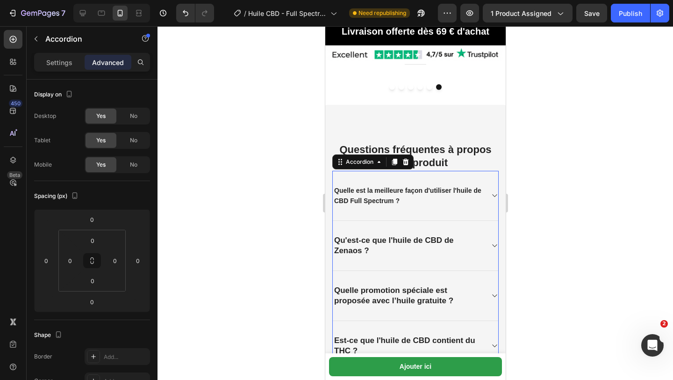
scroll to position [2221, 0]
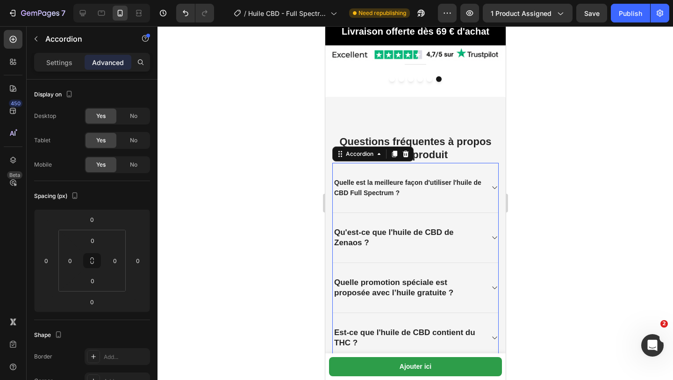
click at [371, 244] on p "Qu'est-ce que l'huile de CBD de Zenaos ?" at bounding box center [408, 237] width 148 height 21
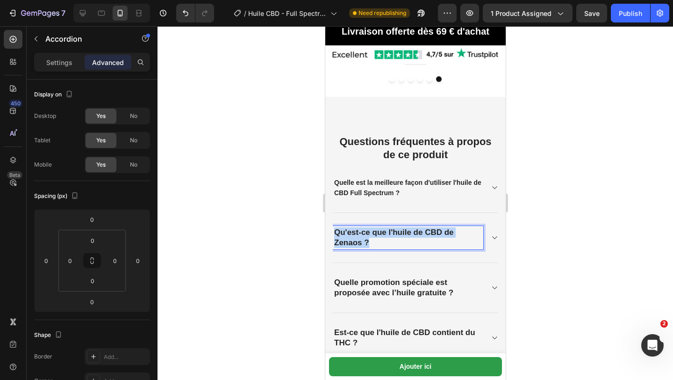
drag, startPoint x: 371, startPoint y: 244, endPoint x: 334, endPoint y: 230, distance: 39.3
click at [334, 230] on p "Qu'est-ce que l'huile de CBD de Zenaos ?" at bounding box center [408, 237] width 148 height 21
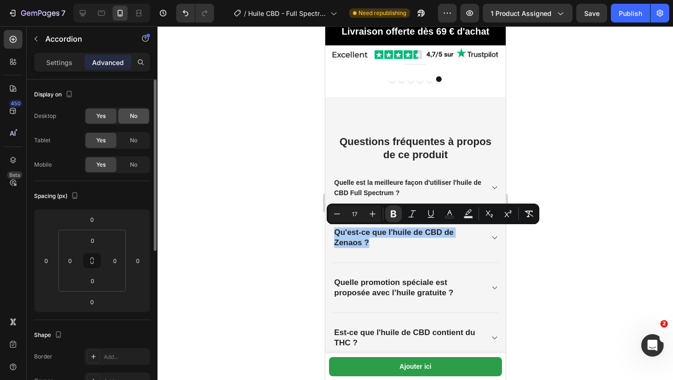
click at [134, 118] on span "No" at bounding box center [133, 116] width 7 height 8
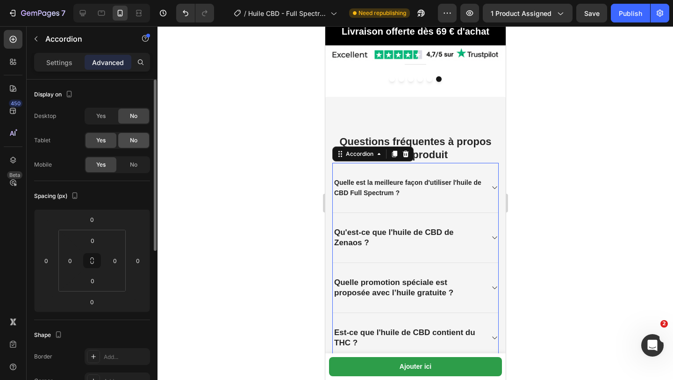
click at [135, 144] on span "No" at bounding box center [133, 140] width 7 height 8
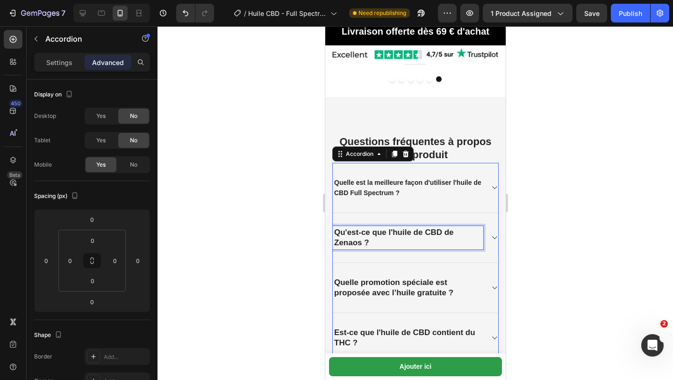
click at [373, 242] on p "Qu'est-ce que l'huile de CBD de Zenaos ?" at bounding box center [408, 237] width 148 height 21
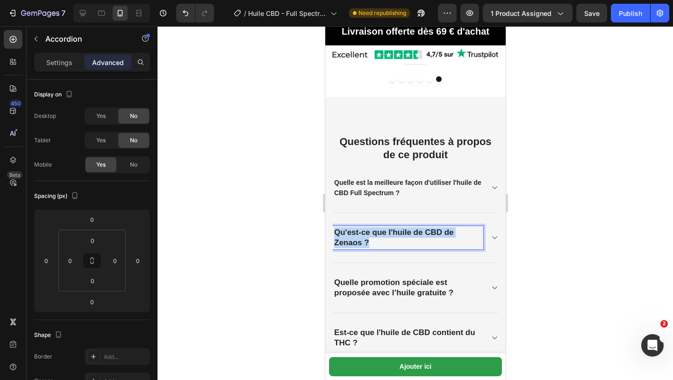
drag, startPoint x: 373, startPoint y: 242, endPoint x: 323, endPoint y: 224, distance: 52.8
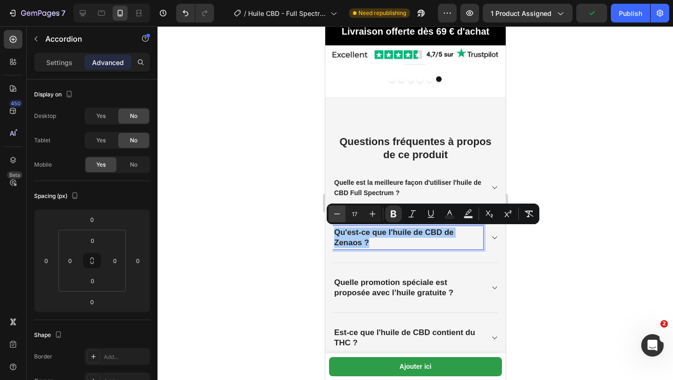
click at [342, 215] on button "Minus" at bounding box center [337, 213] width 17 height 17
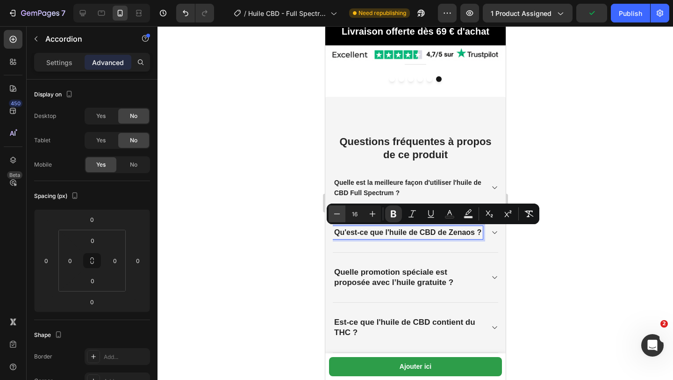
click at [342, 215] on button "Minus" at bounding box center [337, 213] width 17 height 17
type input "14"
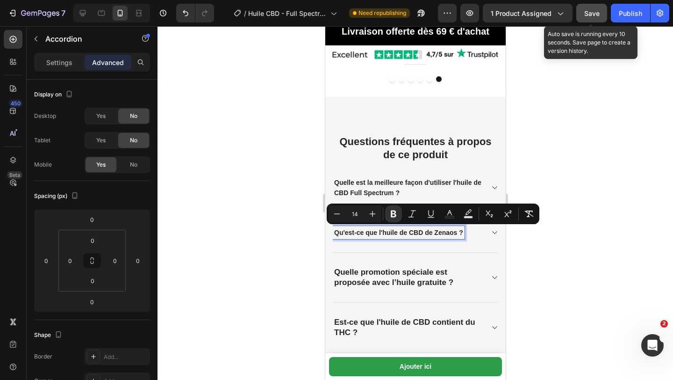
click at [584, 17] on button "Save" at bounding box center [592, 13] width 31 height 19
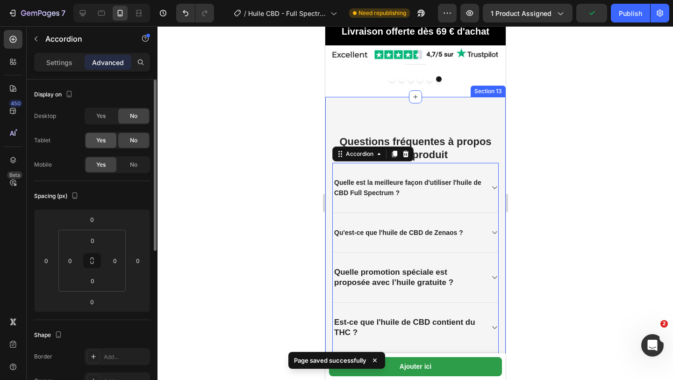
click at [103, 135] on div "Yes" at bounding box center [101, 140] width 31 height 15
click at [103, 117] on span "Yes" at bounding box center [100, 116] width 9 height 8
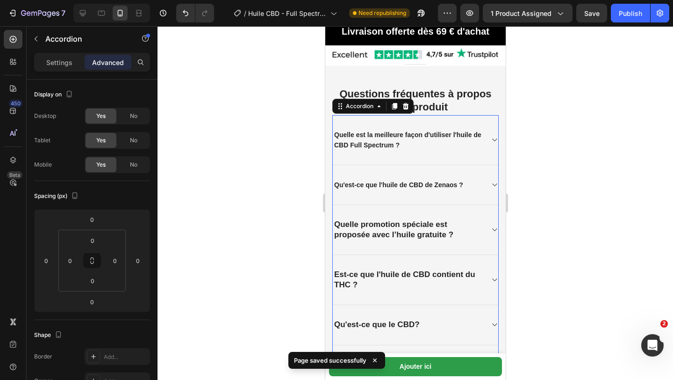
scroll to position [2278, 0]
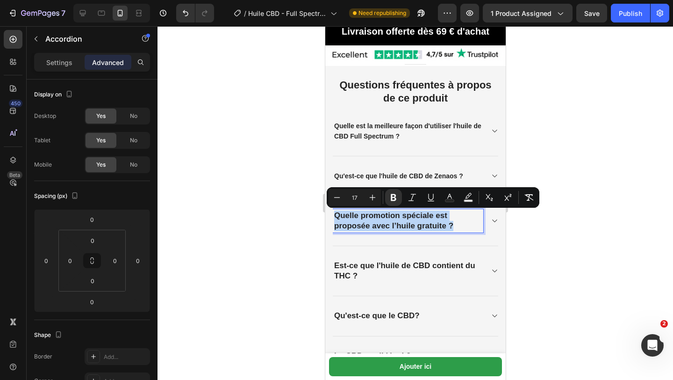
drag, startPoint x: 454, startPoint y: 224, endPoint x: 317, endPoint y: 213, distance: 137.5
click at [333, 201] on icon "Editor contextual toolbar" at bounding box center [337, 197] width 9 height 9
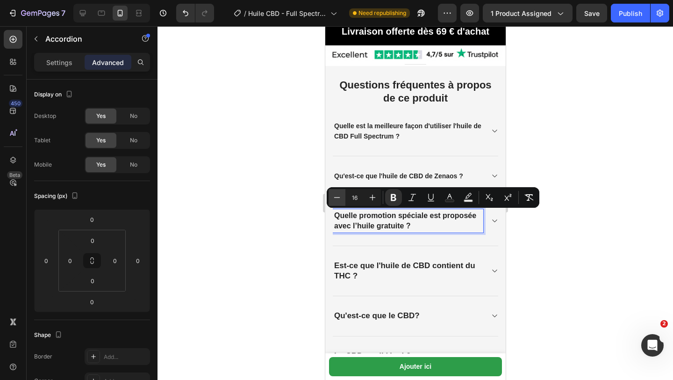
click at [333, 201] on icon "Editor contextual toolbar" at bounding box center [337, 197] width 9 height 9
type input "14"
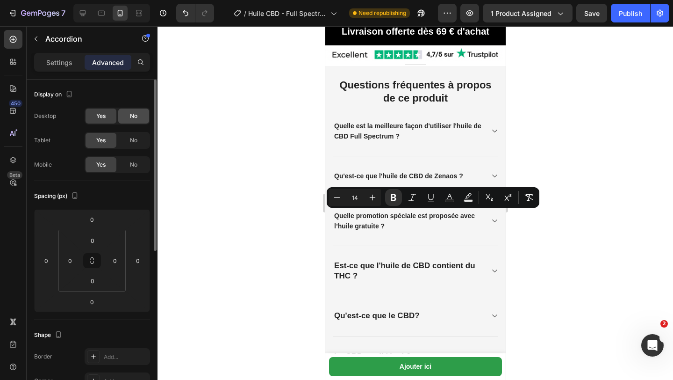
click at [134, 120] on span "No" at bounding box center [133, 116] width 7 height 8
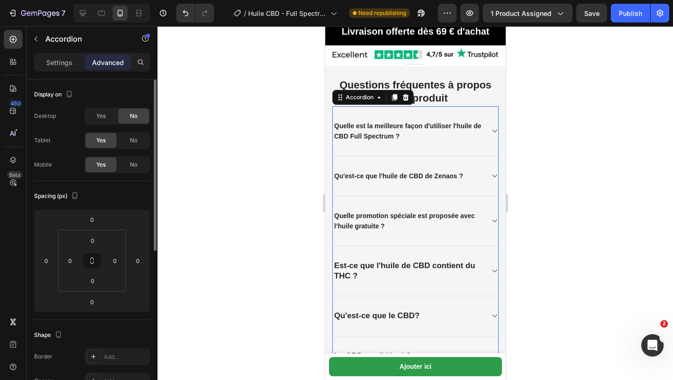
click at [133, 151] on div "Desktop Yes No Tablet Yes No Mobile Yes No" at bounding box center [92, 140] width 116 height 65
click at [133, 149] on div "Desktop Yes No Tablet Yes No Mobile Yes No" at bounding box center [92, 140] width 116 height 65
click at [133, 145] on div "No" at bounding box center [133, 140] width 31 height 15
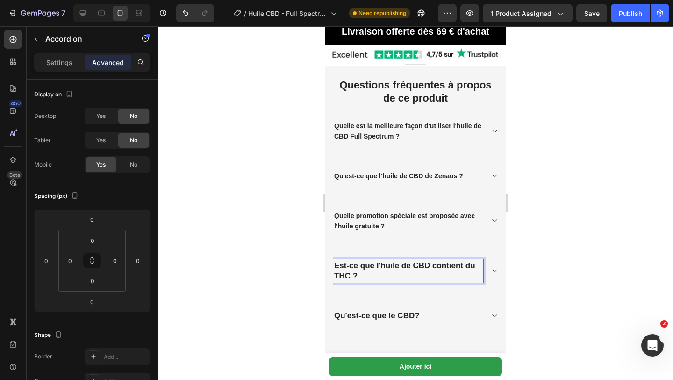
click at [361, 270] on strong "Est-ce que l'huile de CBD contient du THC ?" at bounding box center [404, 270] width 141 height 19
click at [360, 276] on p "Est-ce que l'huile de CBD contient du THC ?" at bounding box center [408, 270] width 148 height 21
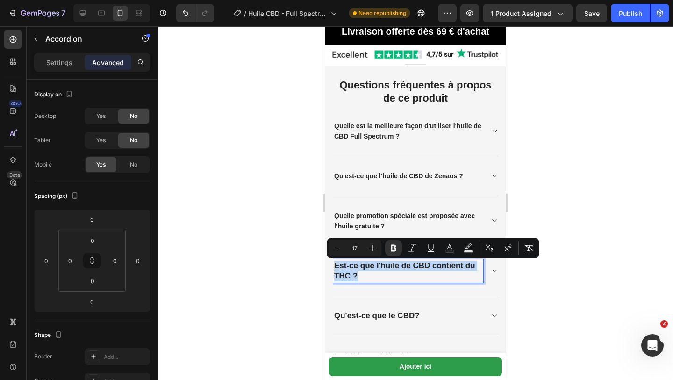
drag, startPoint x: 360, startPoint y: 276, endPoint x: 334, endPoint y: 264, distance: 28.0
click at [334, 264] on p "Est-ce que l'huile de CBD contient du THC ?" at bounding box center [408, 270] width 148 height 21
click at [333, 252] on icon "Editor contextual toolbar" at bounding box center [337, 247] width 9 height 9
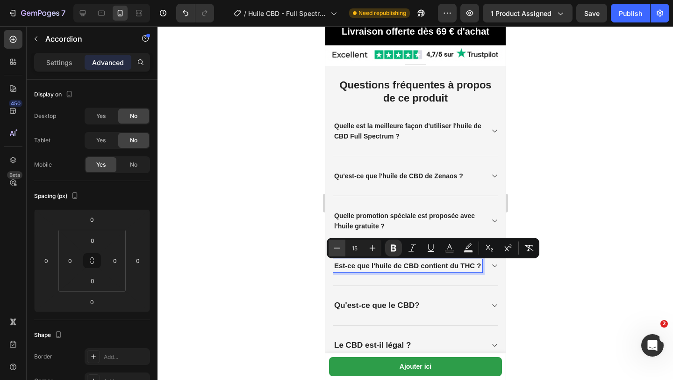
click at [333, 252] on icon "Editor contextual toolbar" at bounding box center [337, 247] width 9 height 9
type input "14"
click at [287, 249] on div at bounding box center [416, 203] width 516 height 354
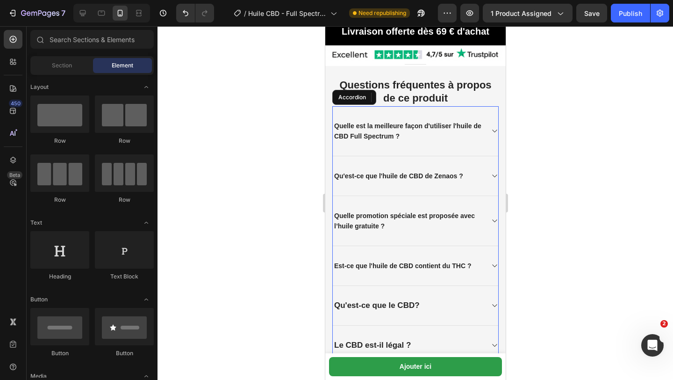
click at [414, 269] on strong "Est-ce que l'huile de CBD contient du THC ?" at bounding box center [402, 265] width 137 height 7
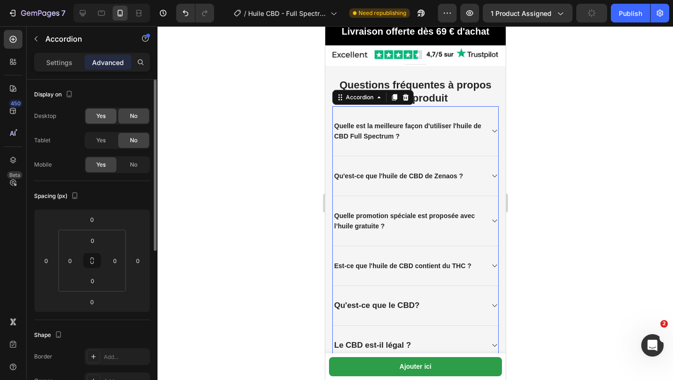
click at [96, 118] on span "Yes" at bounding box center [100, 116] width 9 height 8
click at [97, 140] on span "Yes" at bounding box center [100, 140] width 9 height 8
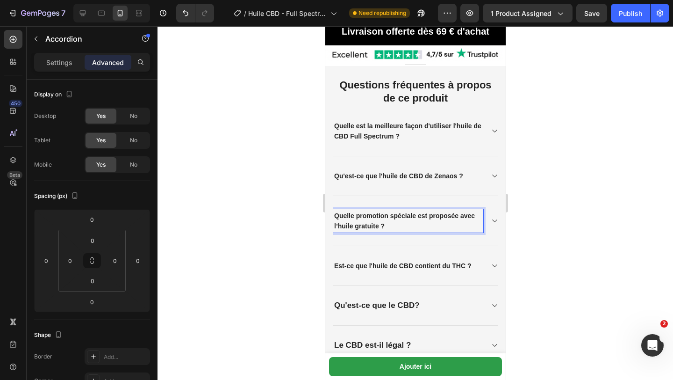
scroll to position [2326, 0]
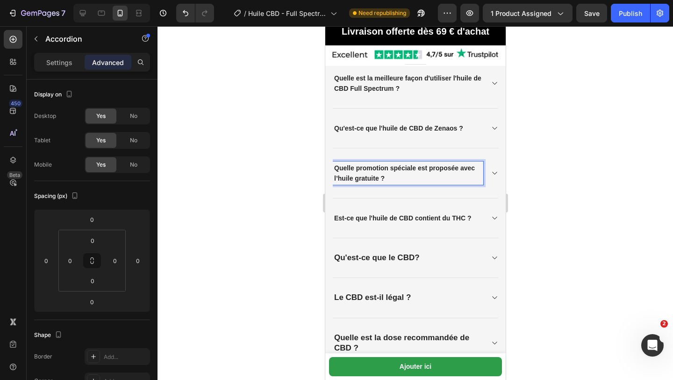
click at [417, 264] on div "Qu'est-ce que le CBD?" at bounding box center [377, 257] width 88 height 13
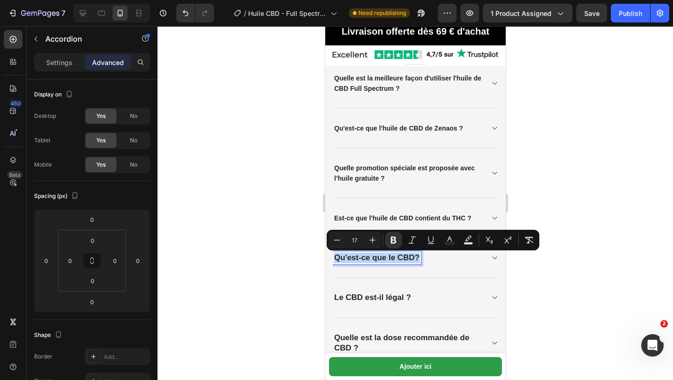
drag, startPoint x: 419, startPoint y: 260, endPoint x: 334, endPoint y: 249, distance: 84.9
click at [334, 249] on div "Qu'est-ce que le CBD?" at bounding box center [416, 258] width 166 height 40
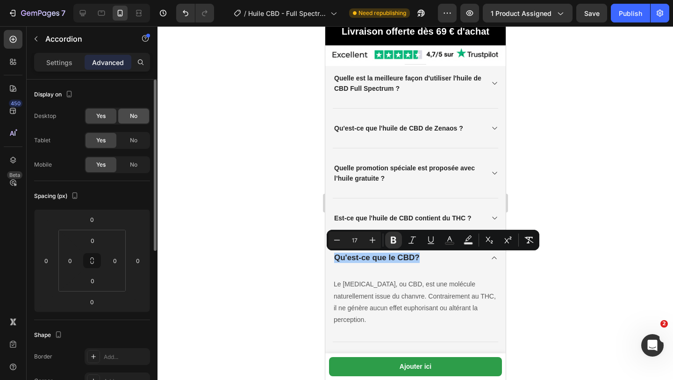
click at [128, 120] on div "No" at bounding box center [133, 115] width 31 height 15
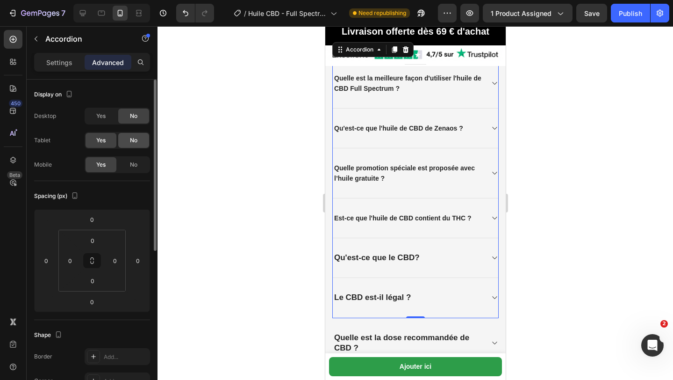
drag, startPoint x: 130, startPoint y: 134, endPoint x: 36, endPoint y: 241, distance: 142.8
click at [130, 134] on div "No" at bounding box center [133, 140] width 31 height 15
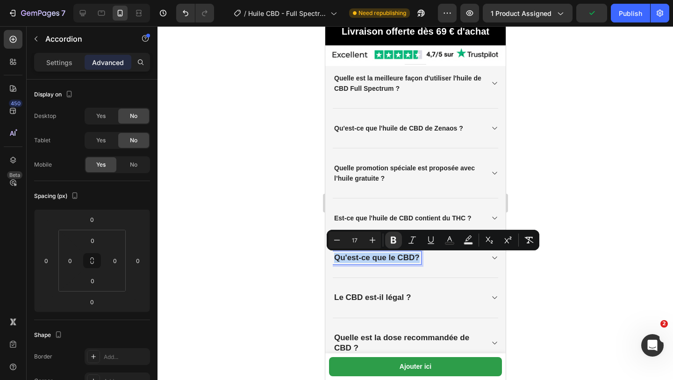
drag, startPoint x: 417, startPoint y: 256, endPoint x: 334, endPoint y: 249, distance: 83.1
click at [334, 249] on div "Qu'est-ce que le CBD?" at bounding box center [416, 258] width 166 height 40
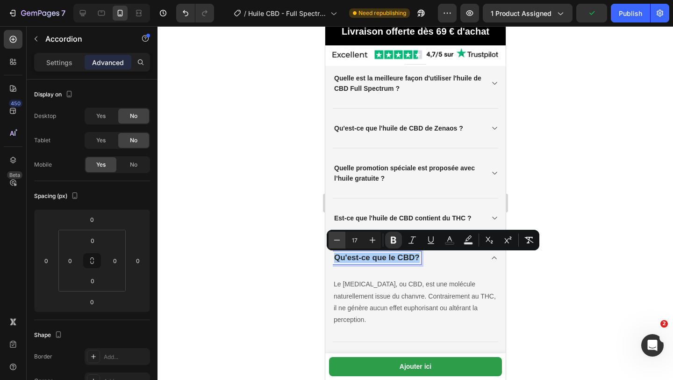
click at [334, 243] on icon "Editor contextual toolbar" at bounding box center [337, 239] width 9 height 9
type input "14"
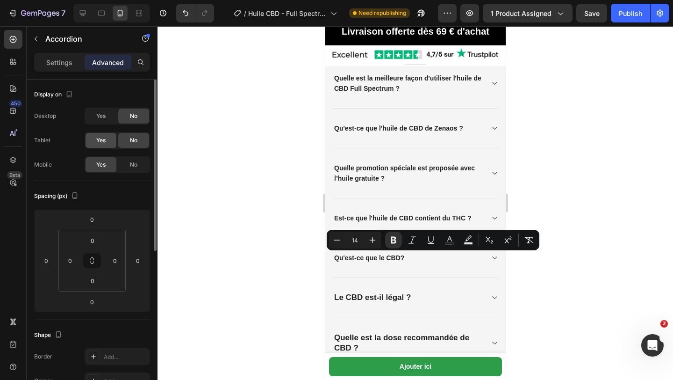
click at [96, 138] on span "Yes" at bounding box center [100, 140] width 9 height 8
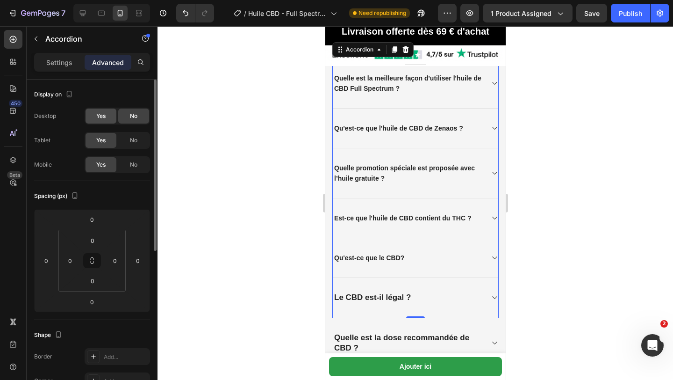
click at [100, 116] on span "Yes" at bounding box center [100, 116] width 9 height 8
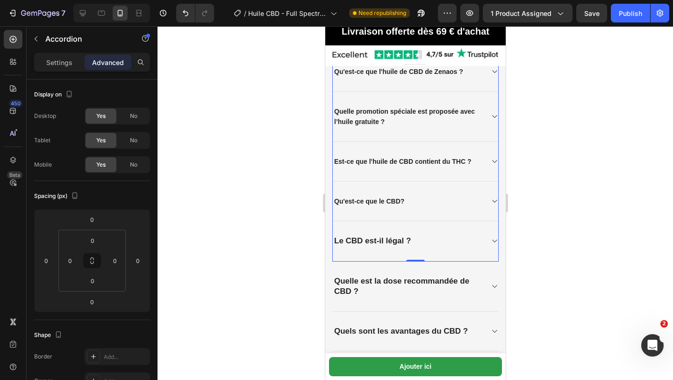
scroll to position [2385, 0]
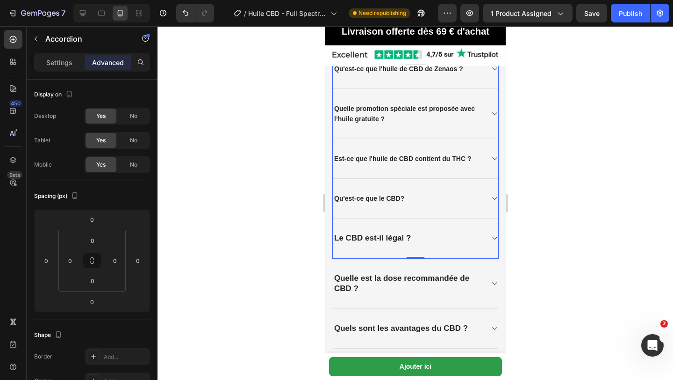
click at [412, 239] on div "Le CBD est-il légal ?" at bounding box center [373, 237] width 80 height 13
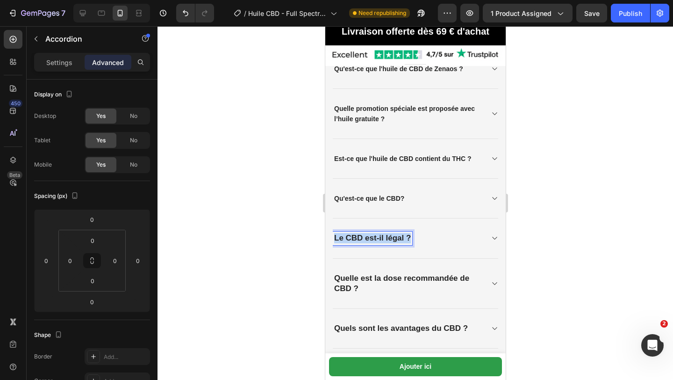
drag, startPoint x: 412, startPoint y: 239, endPoint x: 639, endPoint y: 259, distance: 228.1
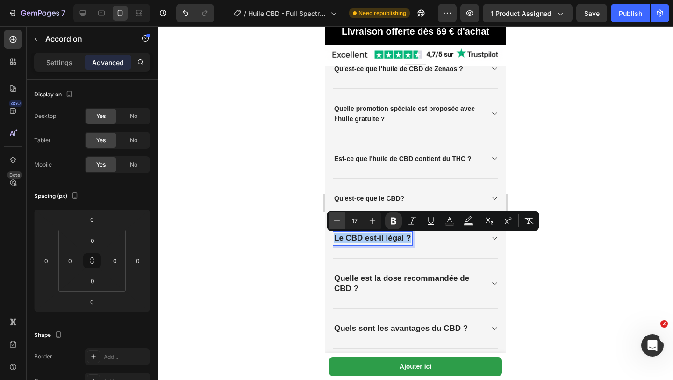
click at [329, 220] on button "Minus" at bounding box center [337, 220] width 17 height 17
type input "14"
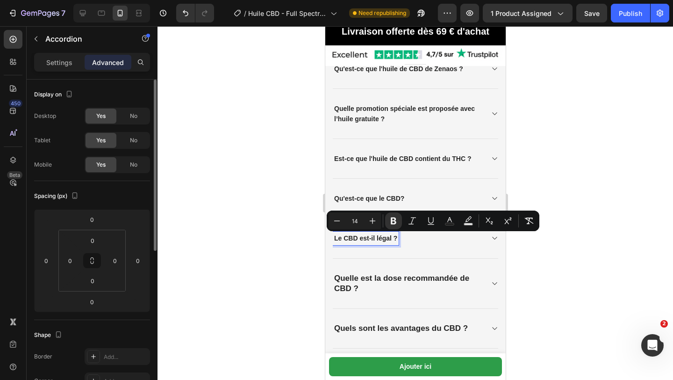
click at [137, 156] on div "Desktop Yes No Tablet Yes No Mobile Yes No" at bounding box center [92, 140] width 116 height 65
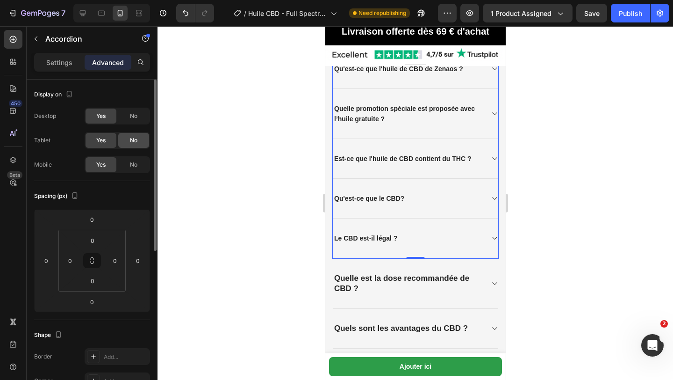
click at [137, 143] on span "No" at bounding box center [133, 140] width 7 height 8
click at [137, 124] on div "Yes No" at bounding box center [117, 116] width 65 height 17
click at [137, 123] on div "No" at bounding box center [133, 115] width 31 height 15
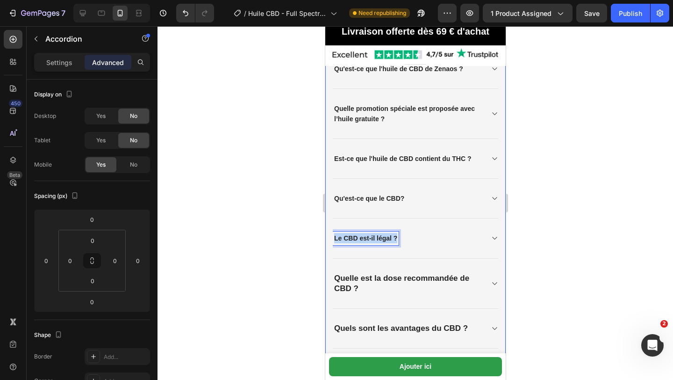
drag, startPoint x: 398, startPoint y: 241, endPoint x: 330, endPoint y: 234, distance: 68.2
click at [330, 234] on div "⁠⁠⁠⁠⁠⁠⁠ Questions fréquentes à propos de ce produit Heading Quelle est la meill…" at bounding box center [415, 360] width 181 height 854
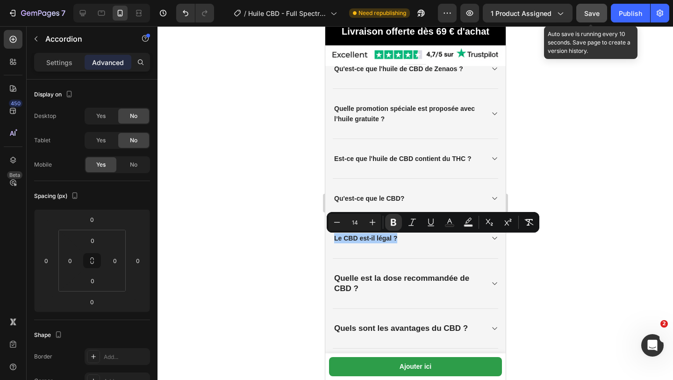
click at [589, 11] on span "Save" at bounding box center [592, 13] width 15 height 8
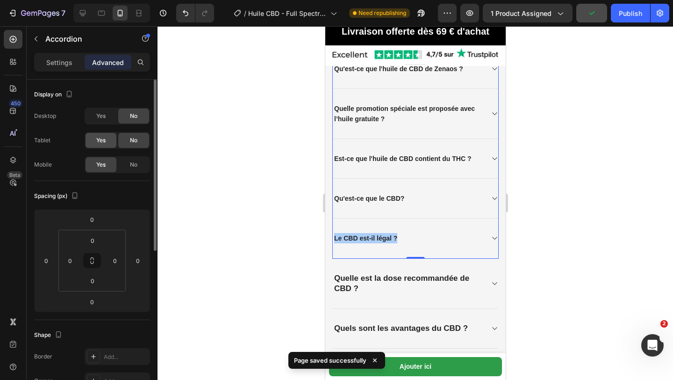
click at [106, 140] on div "Yes" at bounding box center [101, 140] width 31 height 15
click at [106, 320] on div "Display on Desktop Yes No Tablet Yes No Mobile Yes No" at bounding box center [92, 370] width 116 height 101
click at [106, 115] on div "Yes" at bounding box center [101, 115] width 31 height 15
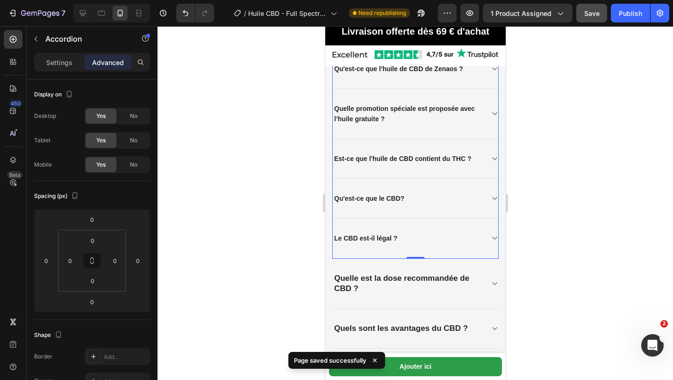
scroll to position [2444, 0]
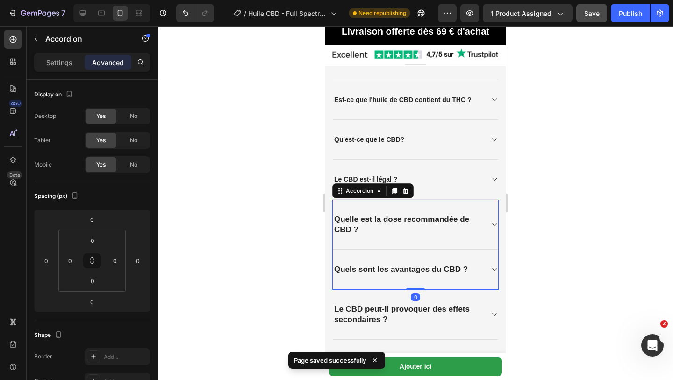
click at [357, 228] on strong "Quelle est la dose recommandée de CBD ?" at bounding box center [401, 224] width 135 height 19
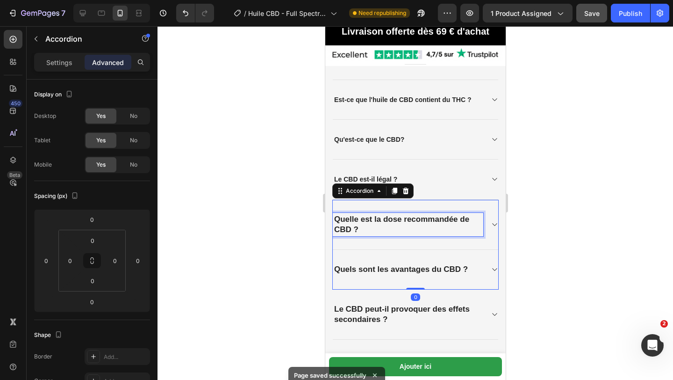
click at [357, 229] on strong "Quelle est la dose recommandée de CBD ?" at bounding box center [401, 224] width 135 height 19
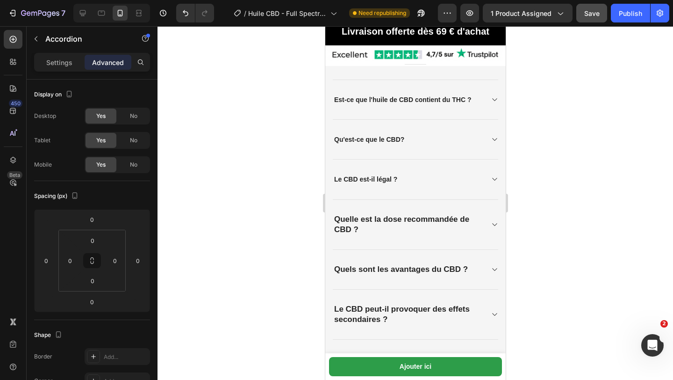
drag, startPoint x: 357, startPoint y: 229, endPoint x: 338, endPoint y: 221, distance: 20.6
click at [380, 235] on p "Quelle est la dose recommandée de CBD ?" at bounding box center [408, 224] width 148 height 21
drag, startPoint x: 370, startPoint y: 231, endPoint x: 335, endPoint y: 219, distance: 37.0
click at [334, 219] on p "Quelle est la dose recommandée de CBD ?" at bounding box center [408, 224] width 148 height 21
click at [358, 236] on div "Quelle est la dose recommandée de CBD ?" at bounding box center [408, 224] width 151 height 23
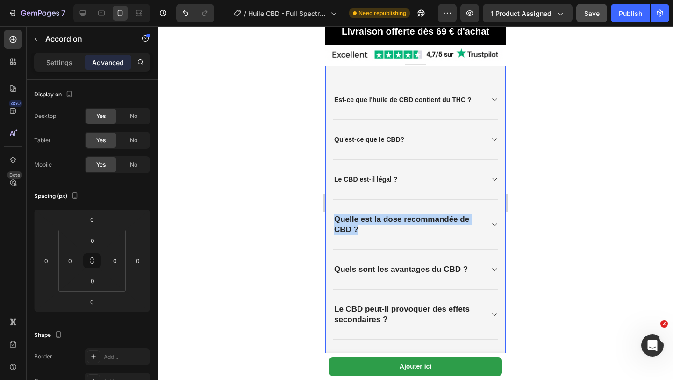
drag, startPoint x: 367, startPoint y: 232, endPoint x: 329, endPoint y: 215, distance: 41.4
click at [329, 215] on div "⁠⁠⁠⁠⁠⁠⁠ Questions fréquentes à propos de ce produit Heading Quelle est la meill…" at bounding box center [415, 301] width 181 height 854
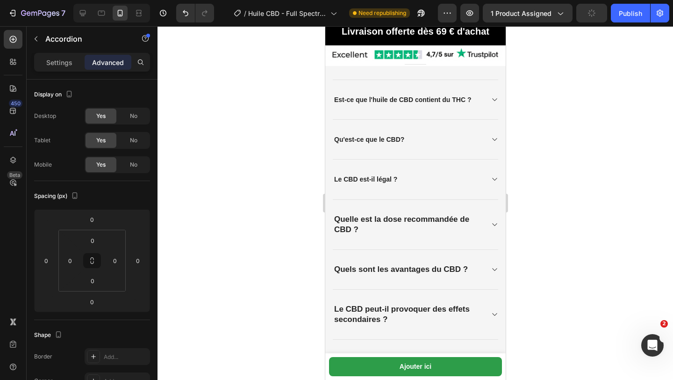
click at [369, 270] on strong "Quels sont les avantages du CBD ?" at bounding box center [401, 269] width 134 height 9
click at [333, 270] on div "Quels sont les avantages du CBD ?" at bounding box center [401, 269] width 137 height 13
drag, startPoint x: 333, startPoint y: 270, endPoint x: 508, endPoint y: 275, distance: 175.9
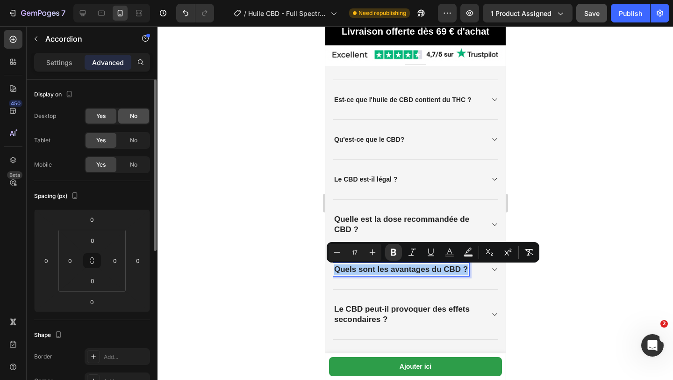
click at [128, 118] on div "No" at bounding box center [133, 115] width 31 height 15
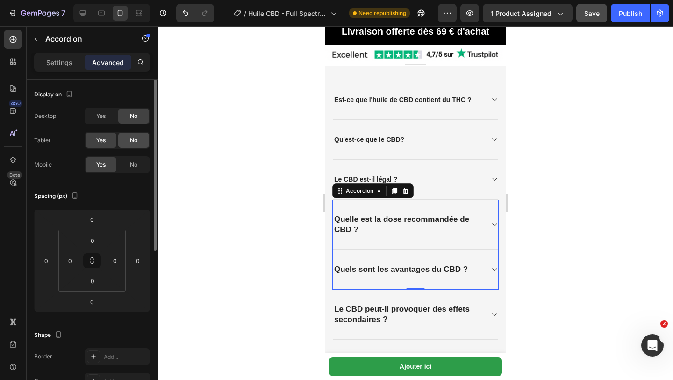
click at [128, 134] on div "No" at bounding box center [133, 140] width 31 height 15
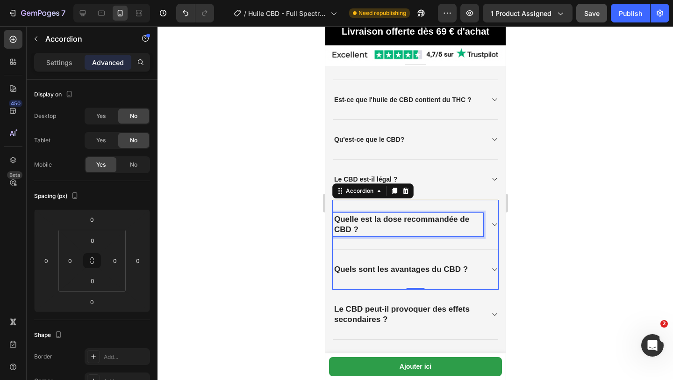
click at [334, 221] on strong "Quelle est la dose recommandée de CBD ?" at bounding box center [401, 224] width 135 height 19
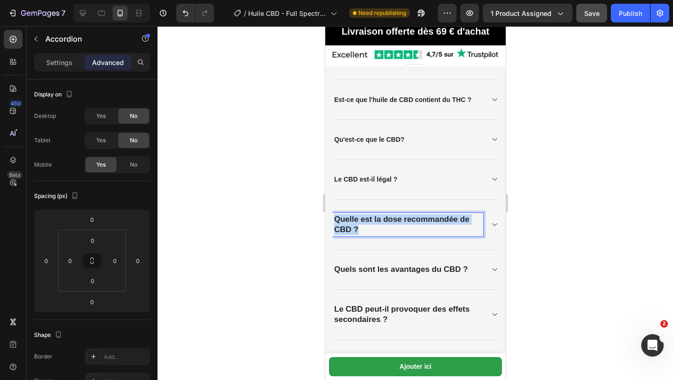
drag, startPoint x: 334, startPoint y: 221, endPoint x: 361, endPoint y: 233, distance: 28.7
click at [361, 233] on p "Quelle est la dose recommandée de CBD ?" at bounding box center [408, 224] width 148 height 21
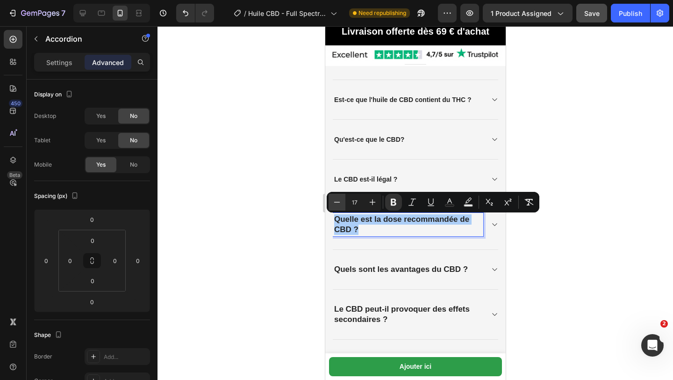
click at [332, 200] on button "Minus" at bounding box center [337, 202] width 17 height 17
type input "14"
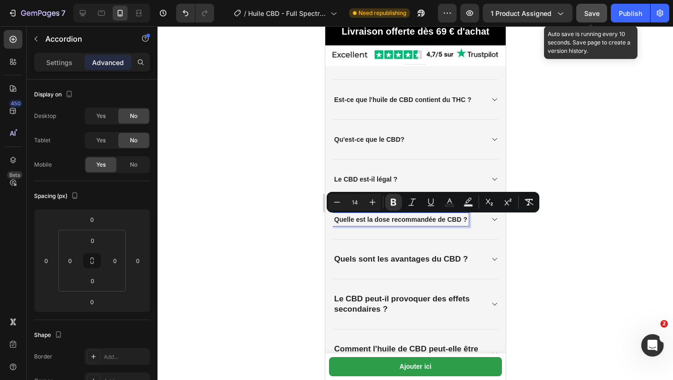
click at [583, 15] on button "Save" at bounding box center [592, 13] width 31 height 19
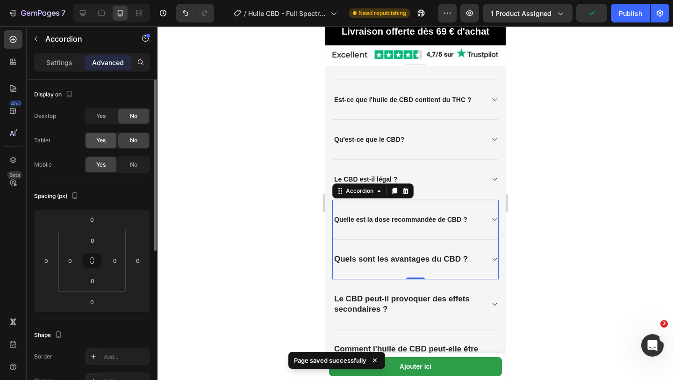
click at [107, 141] on div "Yes" at bounding box center [101, 140] width 31 height 15
click at [111, 113] on div "Yes" at bounding box center [101, 115] width 31 height 15
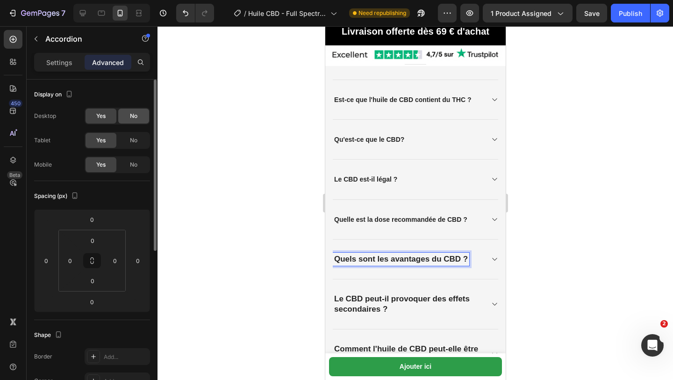
click at [128, 116] on div "No" at bounding box center [133, 115] width 31 height 15
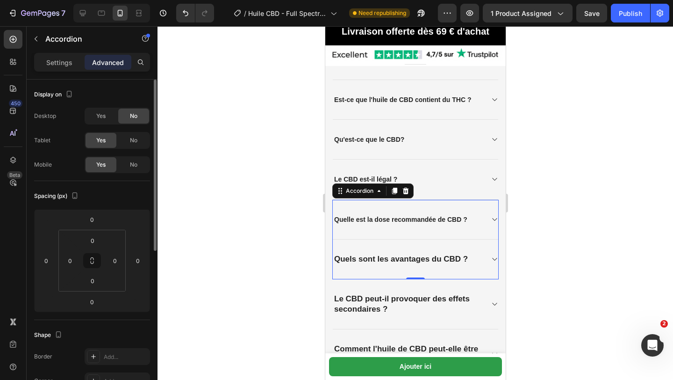
click at [128, 128] on div "Desktop Yes No Tablet Yes No Mobile Yes No" at bounding box center [92, 140] width 116 height 65
click at [130, 140] on div "No" at bounding box center [133, 140] width 31 height 15
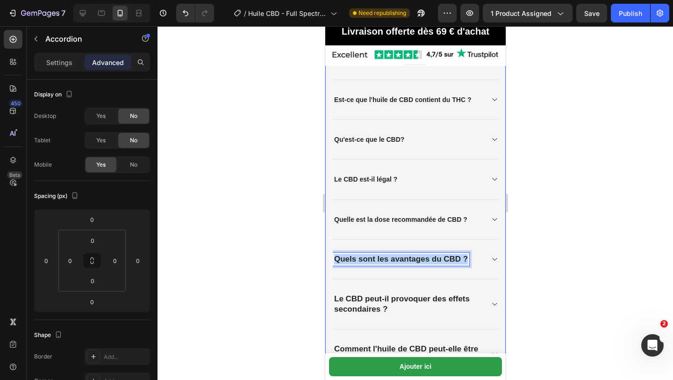
drag, startPoint x: 334, startPoint y: 260, endPoint x: 500, endPoint y: 260, distance: 165.6
click at [500, 261] on div "⁠⁠⁠⁠⁠⁠⁠ Questions fréquentes à propos de ce produit Heading Quelle est la meill…" at bounding box center [415, 296] width 181 height 844
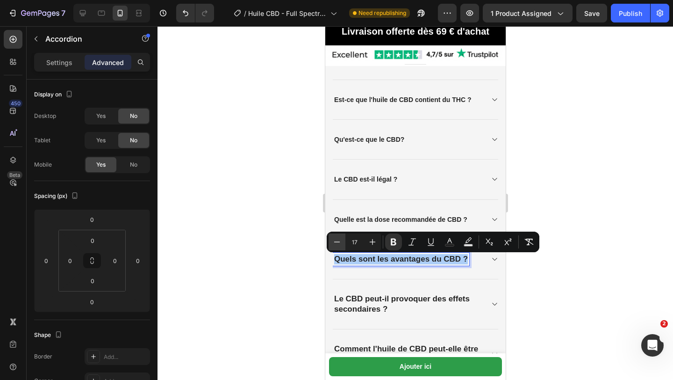
click at [336, 240] on icon "Editor contextual toolbar" at bounding box center [337, 241] width 9 height 9
type input "14"
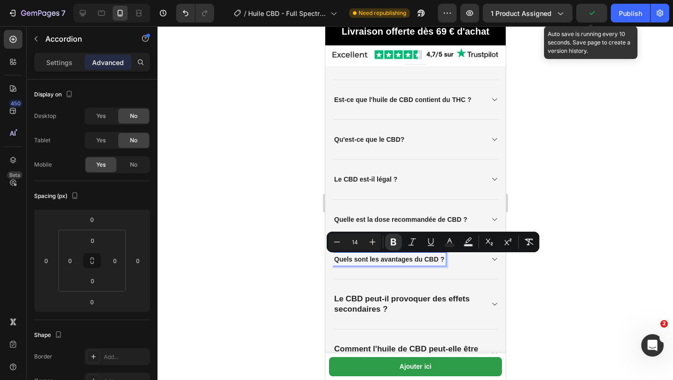
click at [589, 17] on icon "button" at bounding box center [591, 12] width 9 height 9
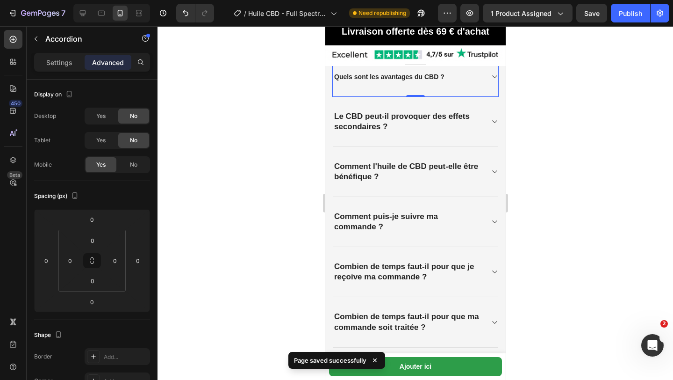
scroll to position [2628, 0]
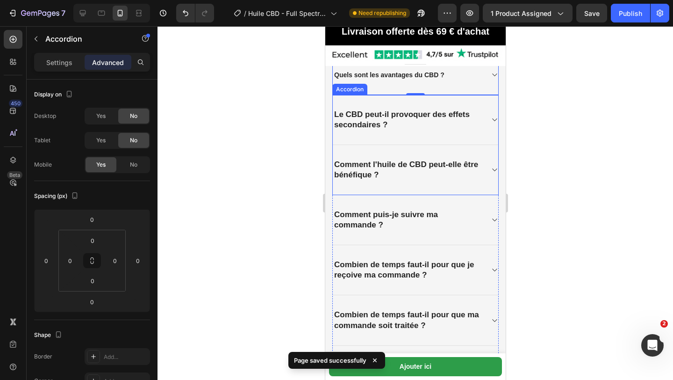
click at [334, 121] on strong "Le CBD peut-il provoquer des effets secondaires ?" at bounding box center [402, 119] width 136 height 19
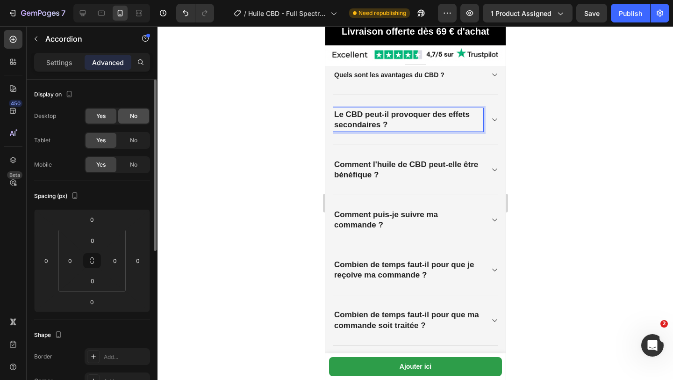
click at [130, 108] on div "Yes No" at bounding box center [117, 116] width 65 height 17
click at [130, 108] on div "No" at bounding box center [133, 115] width 31 height 15
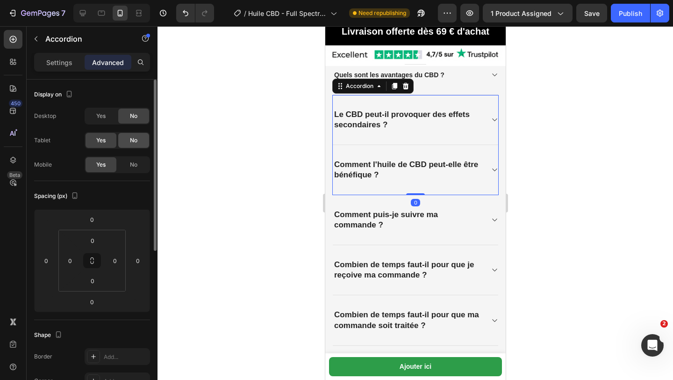
click at [136, 139] on span "No" at bounding box center [133, 140] width 7 height 8
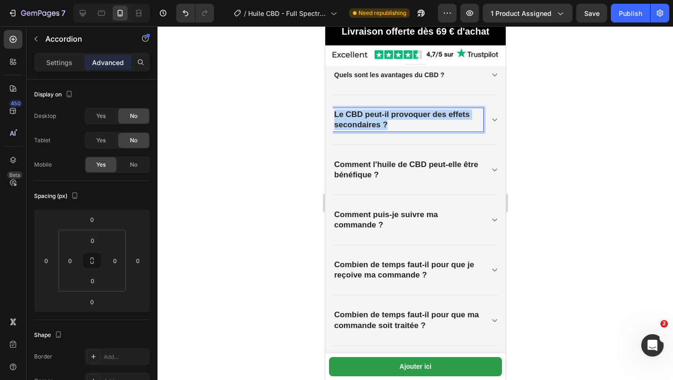
drag, startPoint x: 335, startPoint y: 116, endPoint x: 403, endPoint y: 130, distance: 68.8
click at [403, 130] on p "Le CBD peut-il provoquer des effets secondaires ?" at bounding box center [408, 119] width 148 height 21
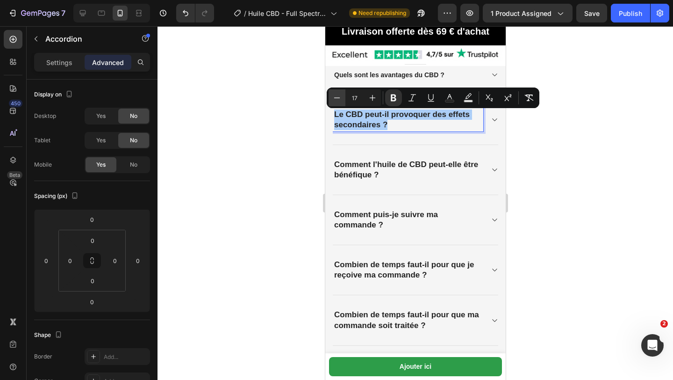
click at [340, 99] on icon "Editor contextual toolbar" at bounding box center [337, 97] width 9 height 9
type input "14"
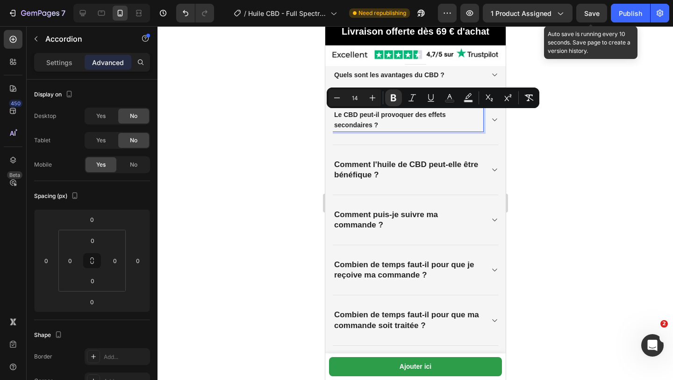
click at [585, 13] on span "Save" at bounding box center [592, 13] width 15 height 8
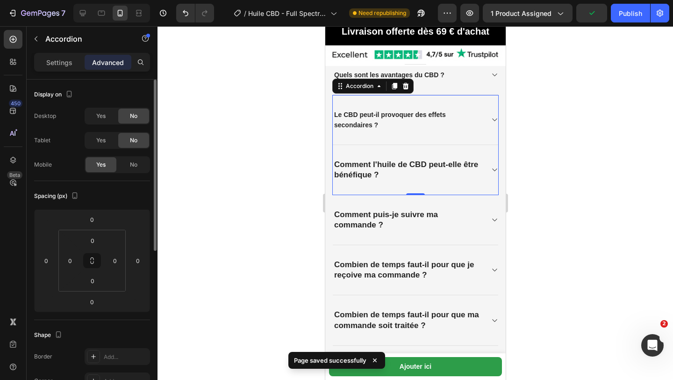
click at [105, 127] on div "Desktop Yes No Tablet Yes No Mobile Yes No" at bounding box center [92, 140] width 116 height 65
click at [105, 121] on div "Yes" at bounding box center [101, 115] width 31 height 15
click at [102, 144] on span "Yes" at bounding box center [100, 140] width 9 height 8
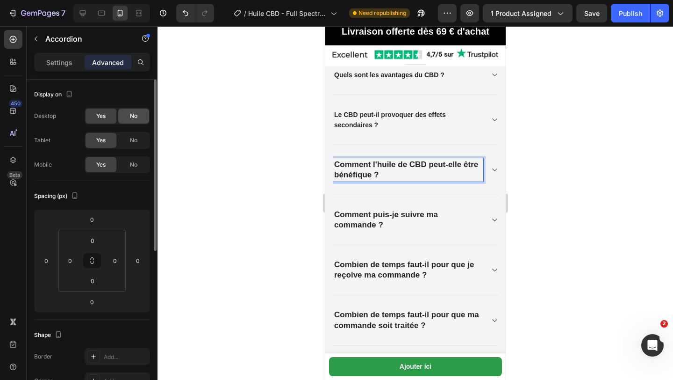
click at [143, 122] on div "No" at bounding box center [133, 115] width 31 height 15
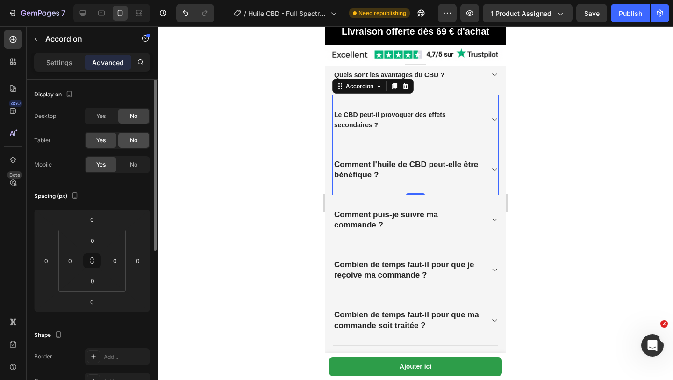
click at [143, 136] on div "No" at bounding box center [133, 140] width 31 height 15
click at [380, 176] on p "Comment l'huile de CBD peut-elle être bénéfique ?" at bounding box center [408, 169] width 148 height 21
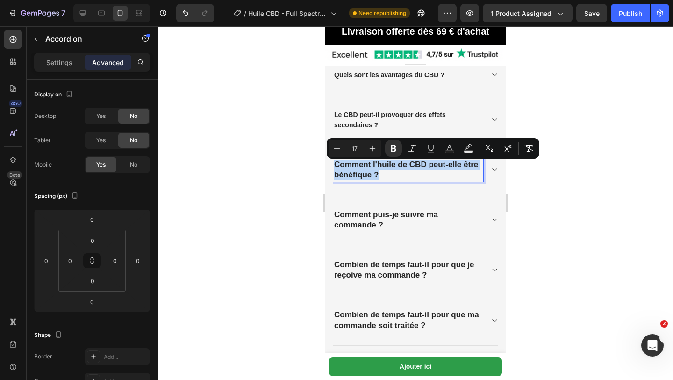
drag, startPoint x: 380, startPoint y: 176, endPoint x: 333, endPoint y: 168, distance: 47.1
click at [333, 167] on div "Comment l'huile de CBD peut-elle être bénéfique ?" at bounding box center [408, 169] width 151 height 23
click at [338, 152] on icon "Editor contextual toolbar" at bounding box center [337, 148] width 9 height 9
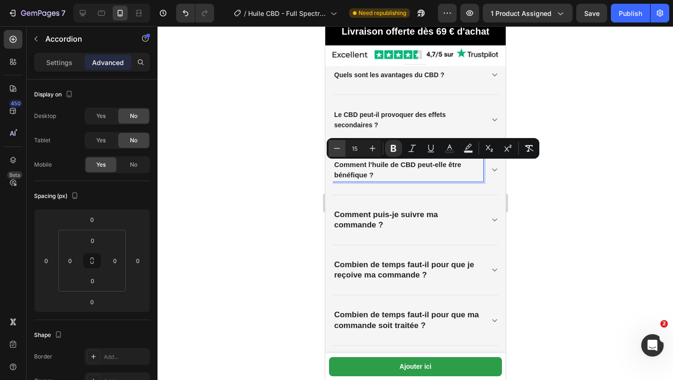
type input "14"
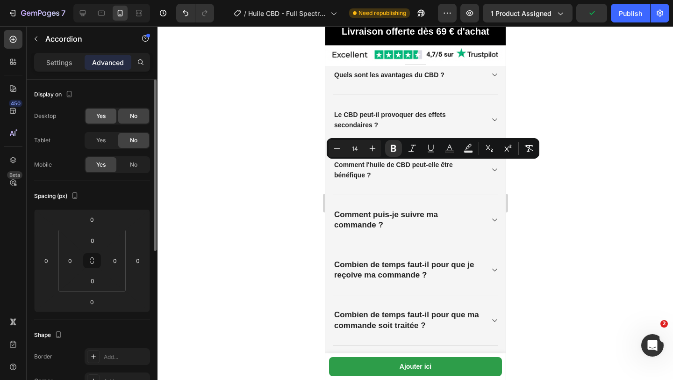
click at [96, 116] on span "Yes" at bounding box center [100, 116] width 9 height 8
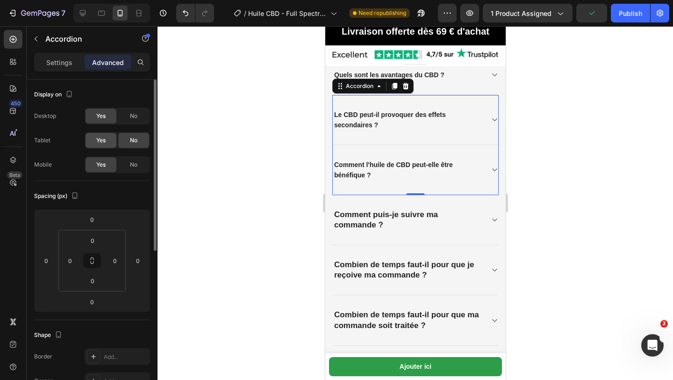
click at [97, 142] on span "Yes" at bounding box center [100, 140] width 9 height 8
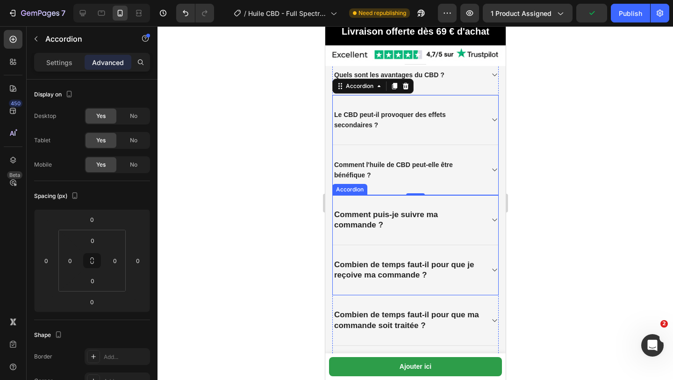
click at [387, 227] on p "Comment puis-je suivre ma commande ?" at bounding box center [408, 220] width 148 height 21
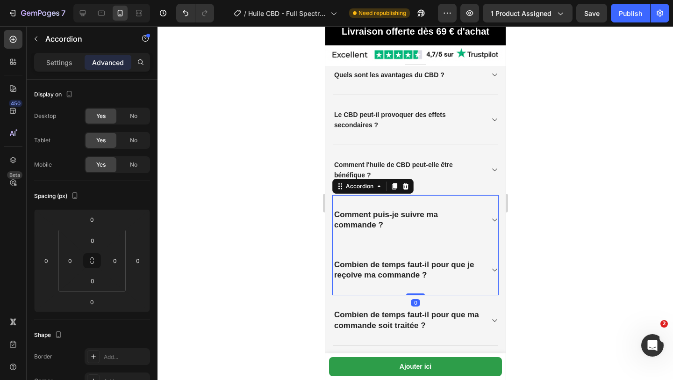
click at [387, 227] on p "Comment puis-je suivre ma commande ?" at bounding box center [408, 220] width 148 height 21
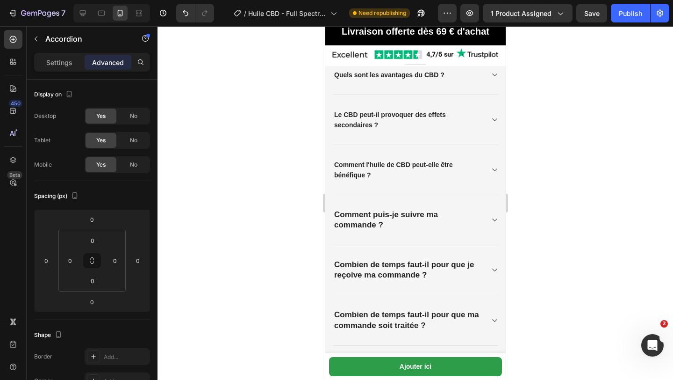
drag, startPoint x: 387, startPoint y: 227, endPoint x: 337, endPoint y: 217, distance: 51.5
drag, startPoint x: 337, startPoint y: 217, endPoint x: 390, endPoint y: 226, distance: 54.5
click at [390, 226] on p "Comment puis-je suivre ma commande ?" at bounding box center [408, 220] width 148 height 21
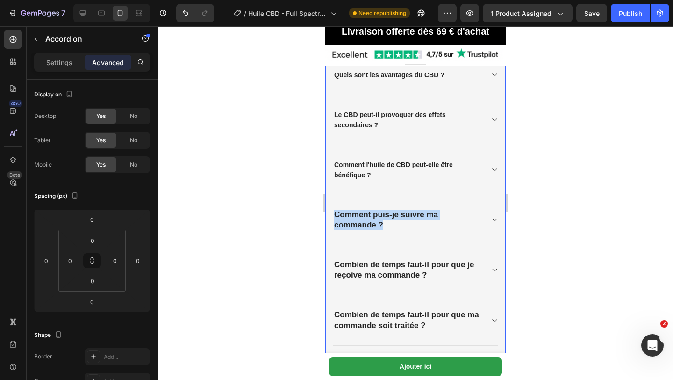
drag, startPoint x: 390, startPoint y: 226, endPoint x: 327, endPoint y: 211, distance: 64.9
click at [327, 211] on div "⁠⁠⁠⁠⁠⁠⁠ Questions fréquentes à propos de ce produit Heading Quelle est la meill…" at bounding box center [415, 112] width 181 height 844
click at [423, 230] on p "Comment puis-je suivre ma commande ?" at bounding box center [408, 220] width 148 height 21
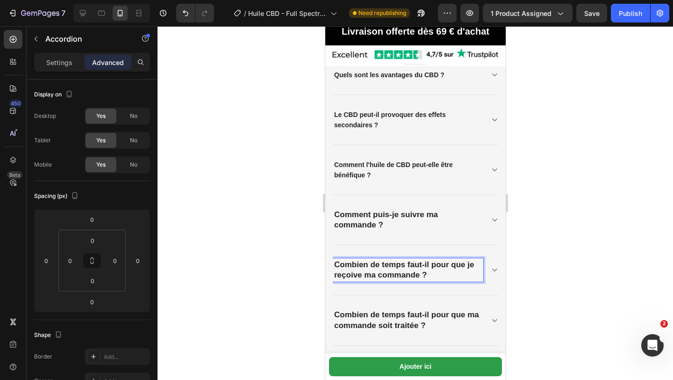
click at [429, 271] on strong "Combien de temps faut-il pour que je reçoive ma commande ?" at bounding box center [404, 269] width 140 height 19
click at [429, 280] on p "Combien de temps faut-il pour que je reçoive ma commande ?" at bounding box center [408, 270] width 148 height 21
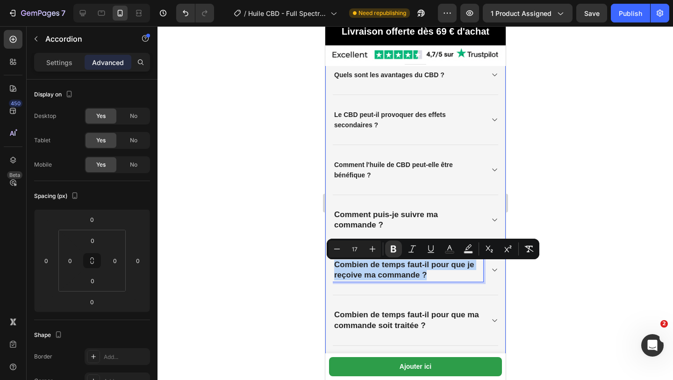
drag, startPoint x: 429, startPoint y: 281, endPoint x: 327, endPoint y: 260, distance: 104.0
click at [326, 260] on div "⁠⁠⁠⁠⁠⁠⁠ Questions fréquentes à propos de ce produit Heading Quelle est la meill…" at bounding box center [415, 112] width 181 height 844
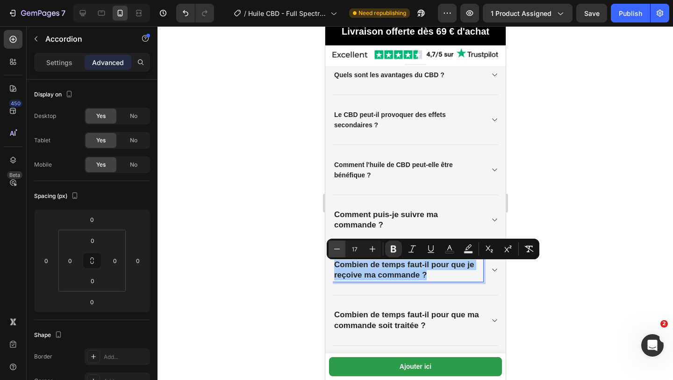
click at [336, 250] on icon "Editor contextual toolbar" at bounding box center [337, 248] width 9 height 9
type input "14"
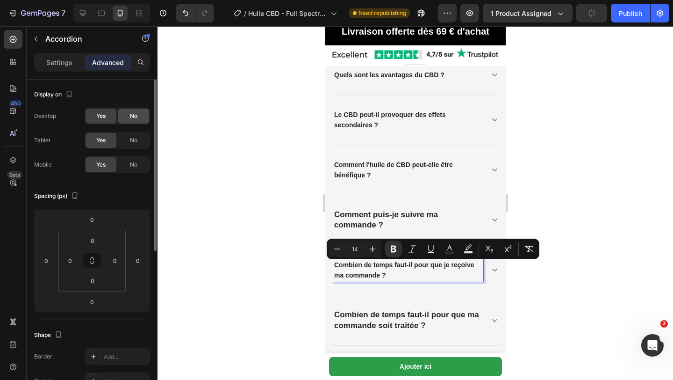
click at [138, 116] on div "No" at bounding box center [133, 115] width 31 height 15
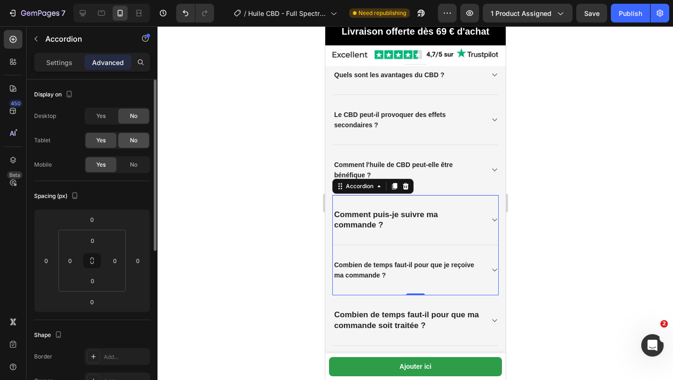
click at [137, 136] on span "No" at bounding box center [133, 140] width 7 height 8
click at [597, 17] on div "Save" at bounding box center [592, 13] width 15 height 10
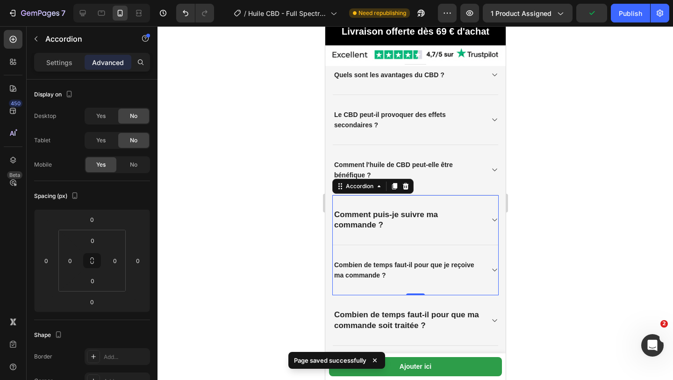
click at [394, 228] on p "Comment puis-je suivre ma commande ?" at bounding box center [408, 220] width 148 height 21
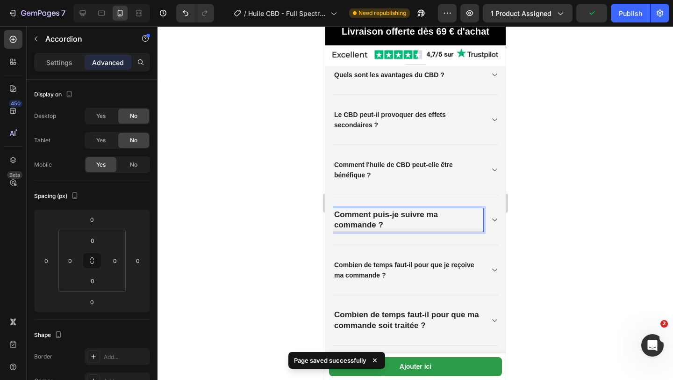
click at [394, 228] on p "Comment puis-je suivre ma commande ?" at bounding box center [408, 220] width 148 height 21
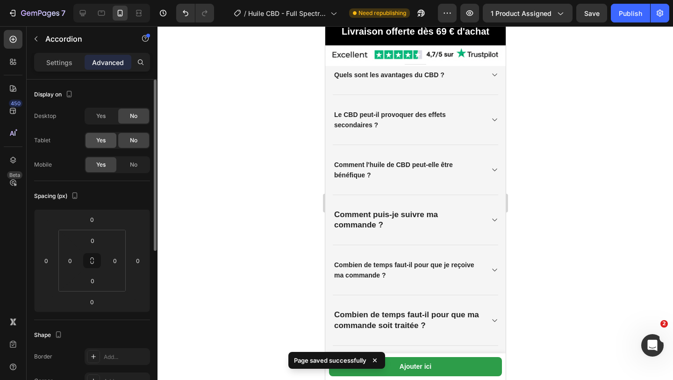
click at [110, 141] on div "Yes" at bounding box center [101, 140] width 31 height 15
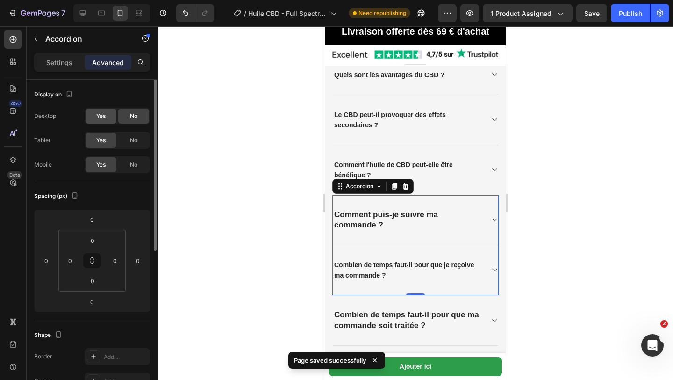
click at [107, 108] on div "Yes" at bounding box center [101, 115] width 31 height 15
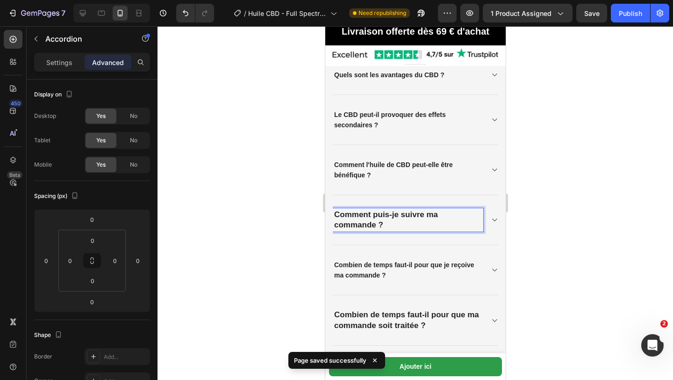
click at [396, 230] on p "Comment puis-je suivre ma commande ?" at bounding box center [408, 220] width 148 height 21
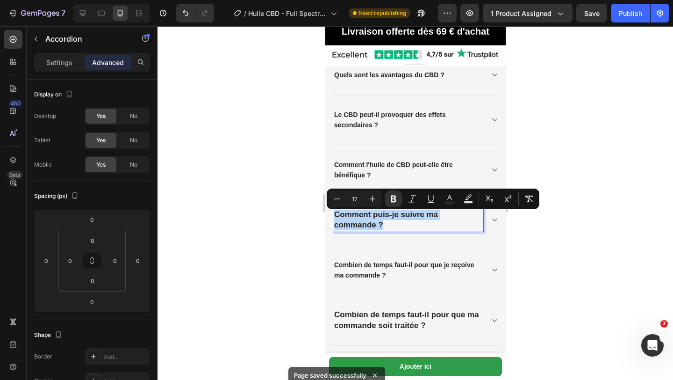
drag, startPoint x: 396, startPoint y: 230, endPoint x: 325, endPoint y: 217, distance: 71.4
click at [335, 202] on icon "Editor contextual toolbar" at bounding box center [337, 198] width 9 height 9
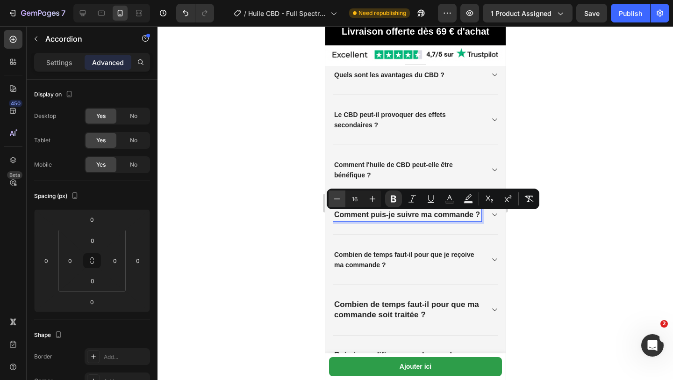
click at [335, 201] on icon "Editor contextual toolbar" at bounding box center [337, 198] width 9 height 9
type input "14"
click at [135, 112] on span "No" at bounding box center [133, 116] width 7 height 8
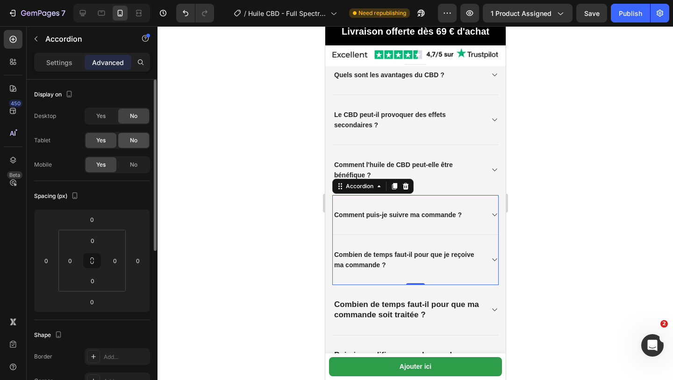
click at [136, 136] on span "No" at bounding box center [133, 140] width 7 height 8
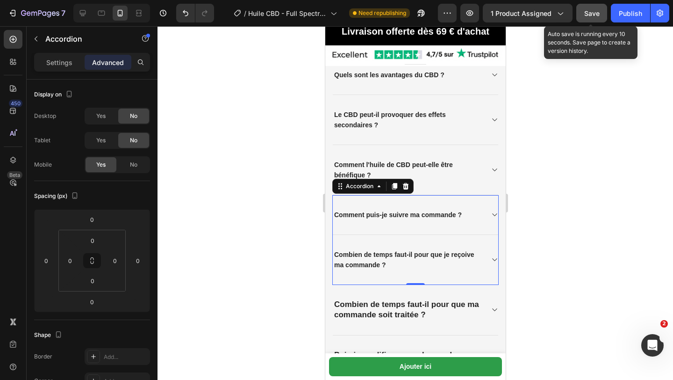
click at [584, 17] on button "Save" at bounding box center [592, 13] width 31 height 19
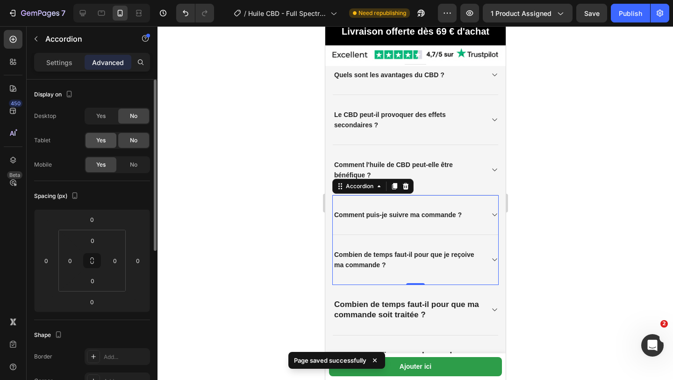
click at [101, 145] on div "Yes" at bounding box center [101, 140] width 31 height 15
click at [103, 114] on span "Yes" at bounding box center [100, 116] width 9 height 8
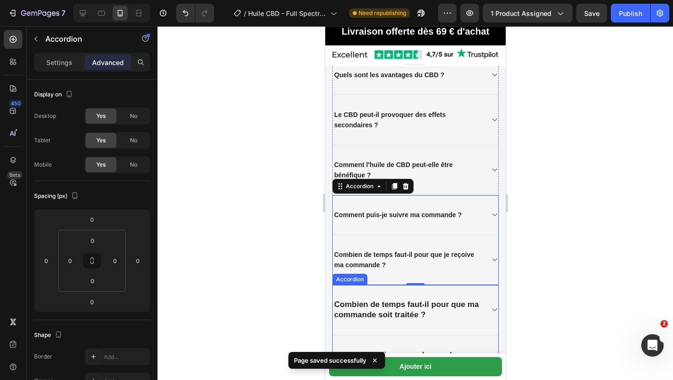
click at [432, 320] on p "Combien de temps faut-il pour que ma commande soit traitée ?" at bounding box center [408, 309] width 148 height 21
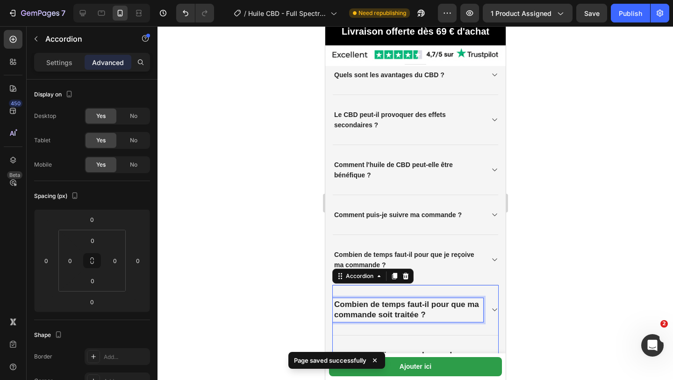
click at [432, 320] on p "Combien de temps faut-il pour que ma commande soit traitée ?" at bounding box center [408, 309] width 148 height 21
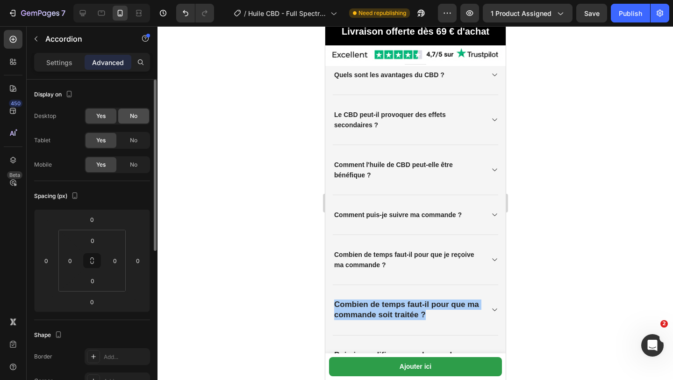
click at [130, 117] on span "No" at bounding box center [133, 116] width 7 height 8
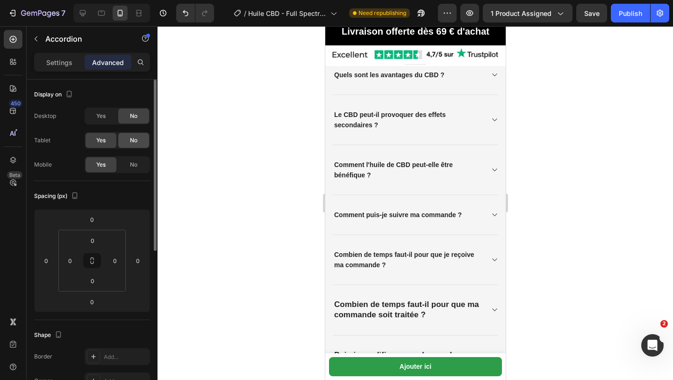
click at [130, 144] on span "No" at bounding box center [133, 140] width 7 height 8
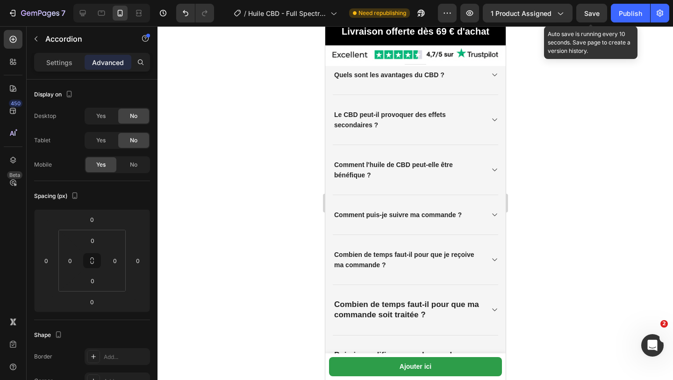
click at [590, 17] on div "Save" at bounding box center [592, 13] width 15 height 10
click at [637, 23] on div "7 Version history / Huile CBD - Full Spectrum (10%) Need republishing Preview 1…" at bounding box center [336, 13] width 673 height 27
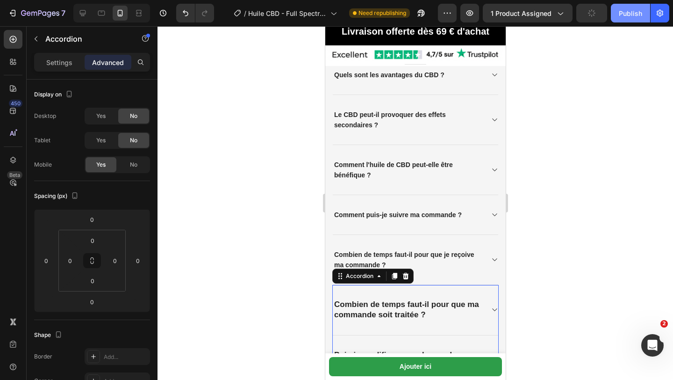
click at [636, 20] on button "Publish" at bounding box center [630, 13] width 39 height 19
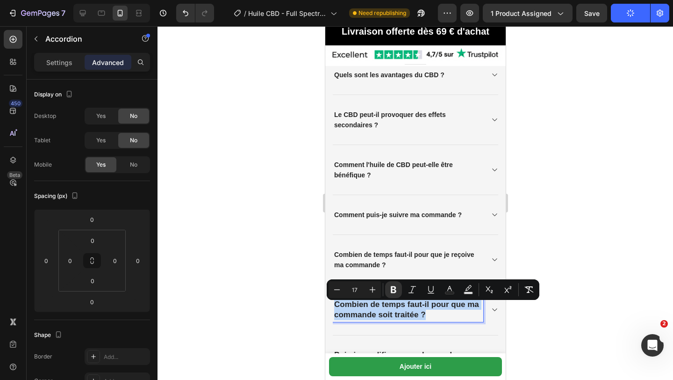
drag, startPoint x: 426, startPoint y: 318, endPoint x: 334, endPoint y: 303, distance: 93.3
click at [333, 303] on div "Combien de temps faut-il pour que ma commande soit traitée ?" at bounding box center [408, 309] width 151 height 23
click at [333, 291] on icon "Editor contextual toolbar" at bounding box center [337, 289] width 9 height 9
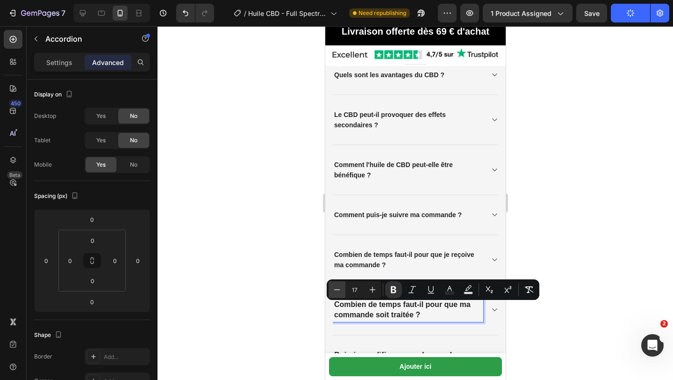
click at [333, 291] on icon "Editor contextual toolbar" at bounding box center [337, 289] width 9 height 9
click at [335, 291] on icon "Editor contextual toolbar" at bounding box center [337, 289] width 9 height 9
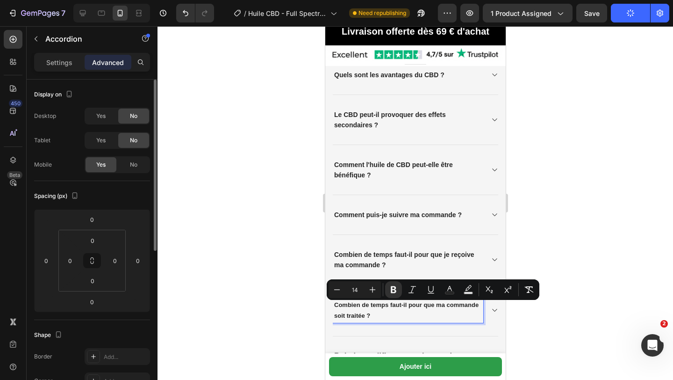
type input "13"
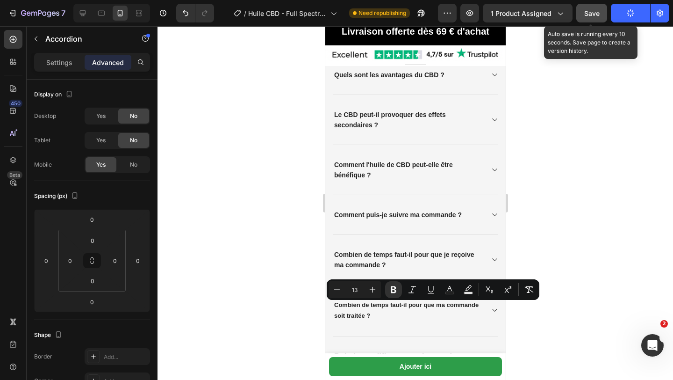
click at [585, 7] on button "Save" at bounding box center [592, 13] width 31 height 19
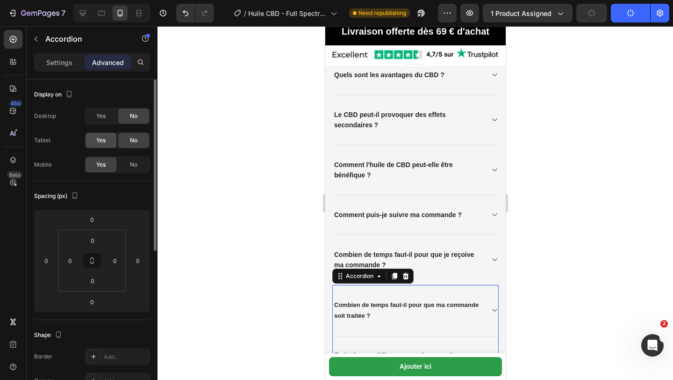
click at [104, 139] on span "Yes" at bounding box center [100, 140] width 9 height 8
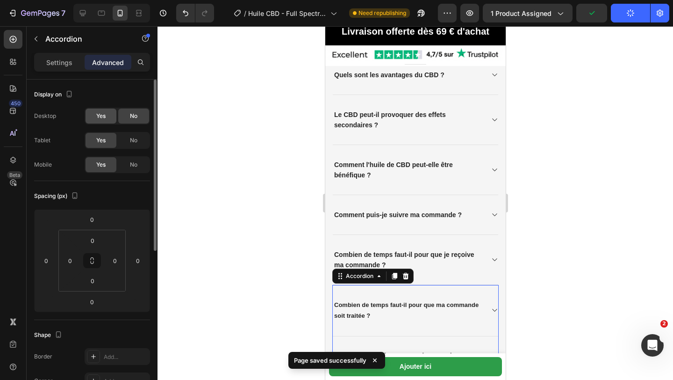
click at [103, 120] on div "Yes" at bounding box center [101, 115] width 31 height 15
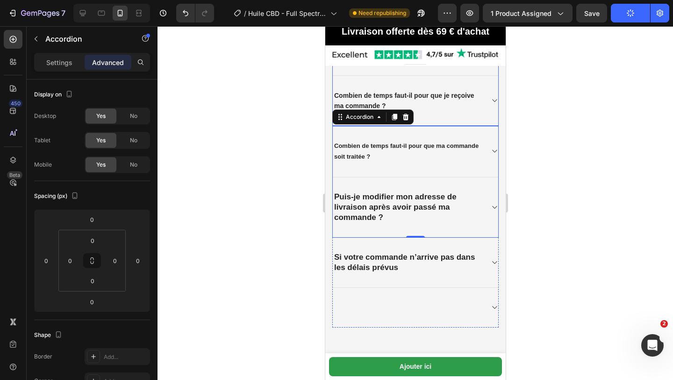
scroll to position [2782, 0]
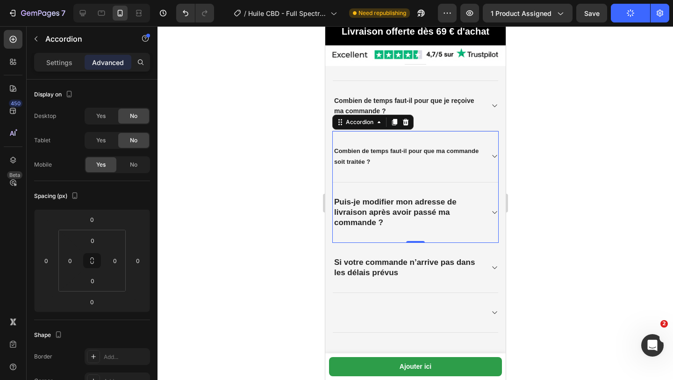
scroll to position [2782, 0]
click at [390, 227] on p "Puis-je modifier mon adresse de livraison après avoir passé ma commande ?" at bounding box center [408, 212] width 148 height 31
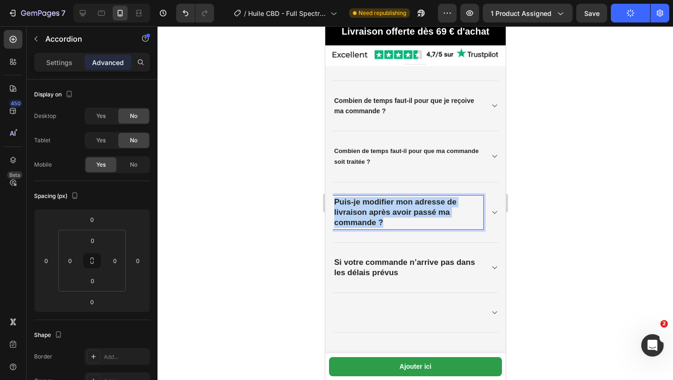
drag, startPoint x: 390, startPoint y: 227, endPoint x: 334, endPoint y: 203, distance: 60.7
click at [334, 202] on p "Puis-je modifier mon adresse de livraison après avoir passé ma commande ?" at bounding box center [408, 212] width 148 height 31
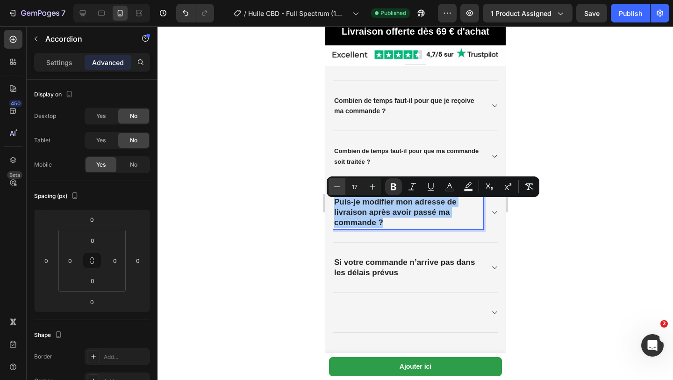
click at [344, 181] on button "Minus" at bounding box center [337, 186] width 17 height 17
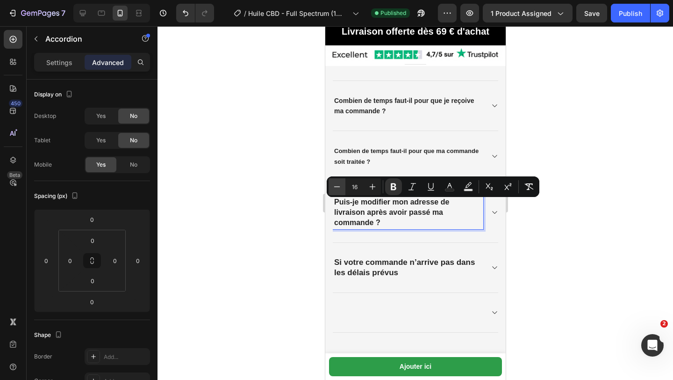
click at [343, 181] on button "Minus" at bounding box center [337, 186] width 17 height 17
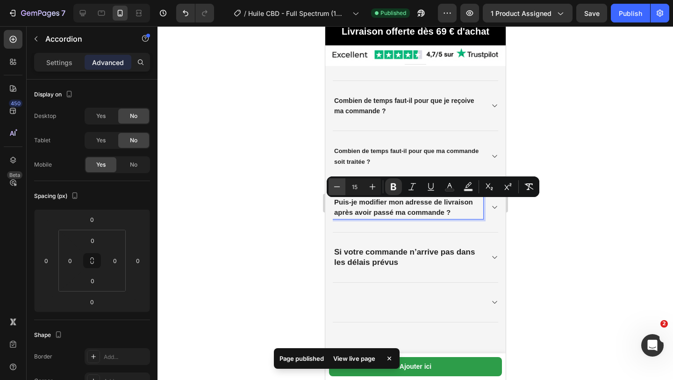
click at [343, 181] on button "Minus" at bounding box center [337, 186] width 17 height 17
type input "14"
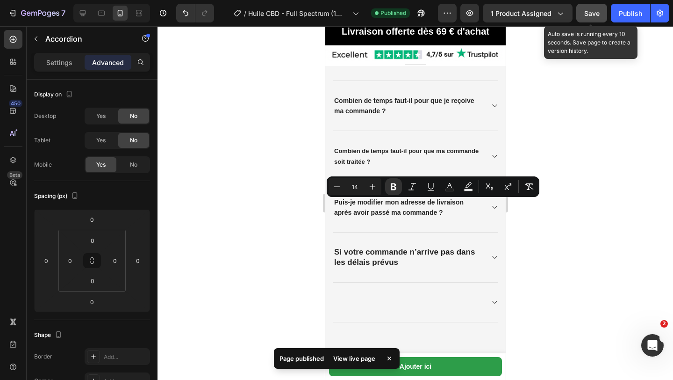
click at [588, 9] on span "Save" at bounding box center [592, 13] width 15 height 8
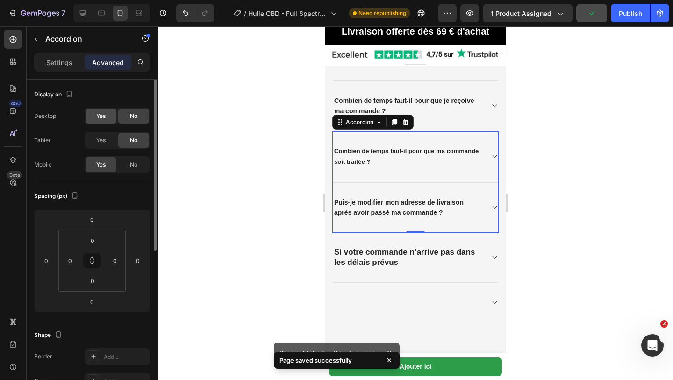
click at [100, 120] on div "Yes" at bounding box center [101, 115] width 31 height 15
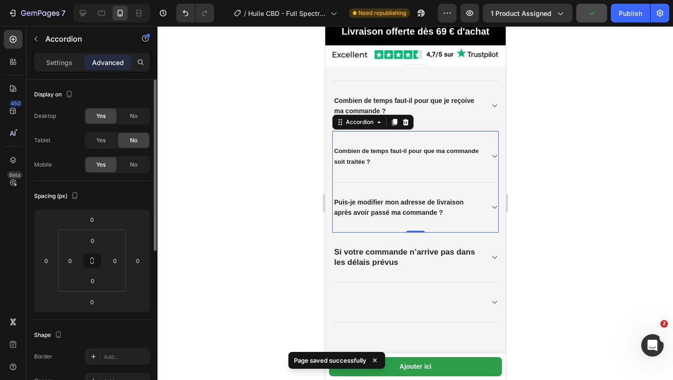
click at [99, 149] on div "Desktop Yes No Tablet Yes No Mobile Yes No" at bounding box center [92, 140] width 116 height 65
click at [103, 137] on span "Yes" at bounding box center [100, 140] width 9 height 8
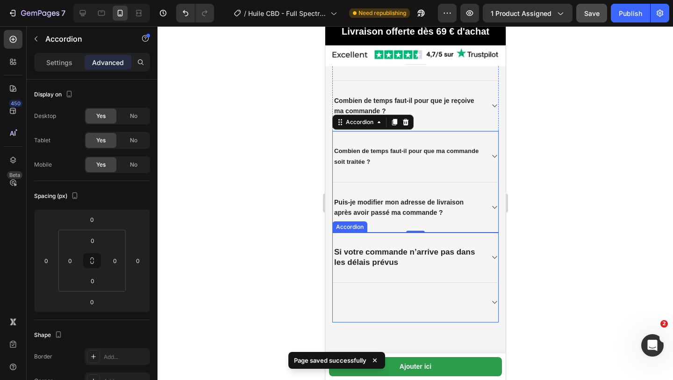
click at [417, 267] on p "Si votre commande n’arrive pas dans les délais prévus" at bounding box center [408, 257] width 148 height 21
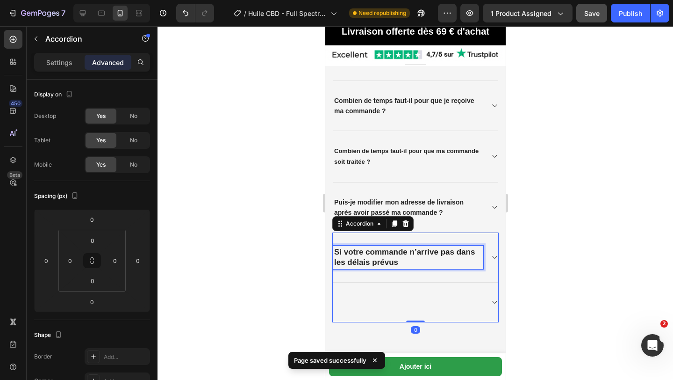
click at [417, 267] on p "Si votre commande n’arrive pas dans les délais prévus" at bounding box center [408, 257] width 148 height 21
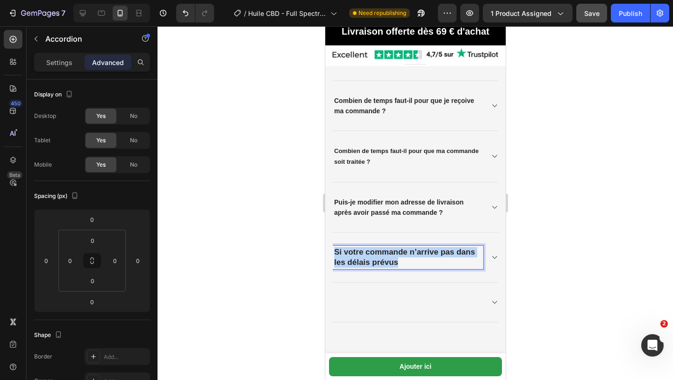
drag, startPoint x: 417, startPoint y: 268, endPoint x: 333, endPoint y: 251, distance: 85.4
click at [334, 251] on p "Si votre commande n’arrive pas dans les délais prévus" at bounding box center [408, 257] width 148 height 21
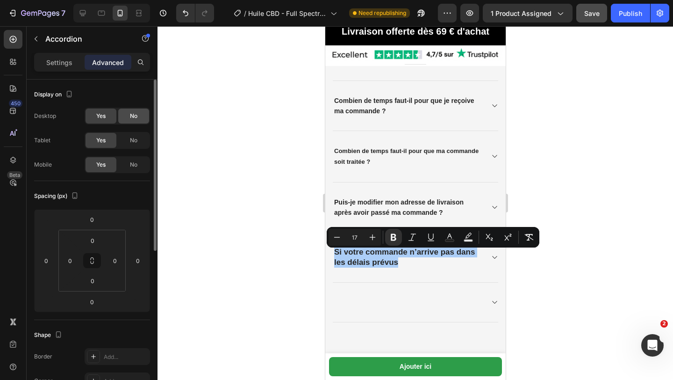
click at [132, 121] on div "No" at bounding box center [133, 115] width 31 height 15
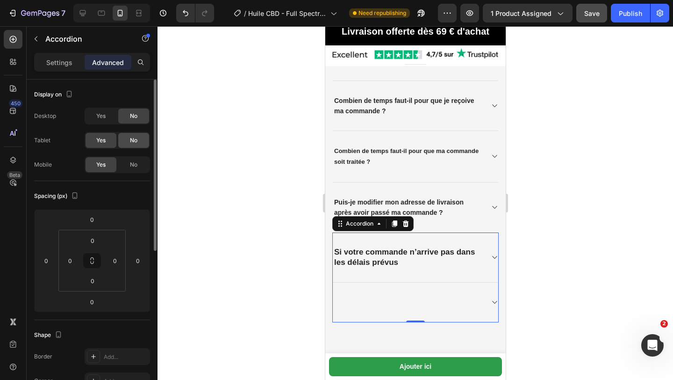
click at [133, 133] on div "No" at bounding box center [133, 140] width 31 height 15
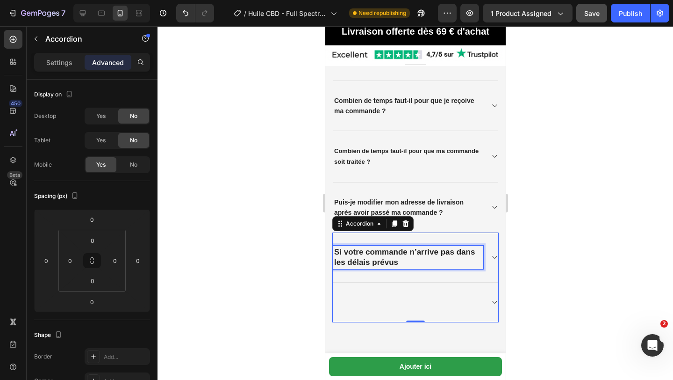
click at [405, 266] on p "Si votre commande n’arrive pas dans les délais prévus" at bounding box center [408, 257] width 148 height 21
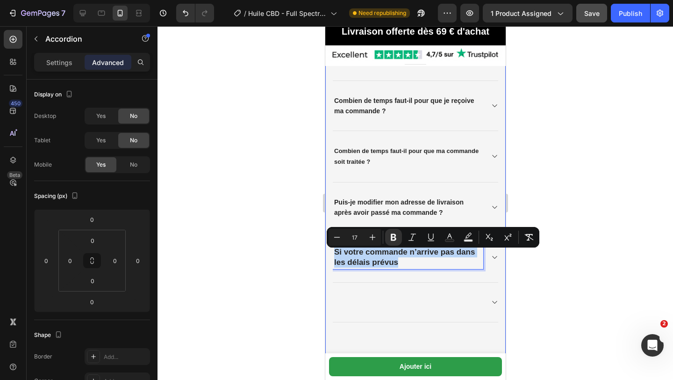
drag, startPoint x: 405, startPoint y: 266, endPoint x: 330, endPoint y: 250, distance: 77.4
click at [339, 239] on icon "Editor contextual toolbar" at bounding box center [337, 236] width 9 height 9
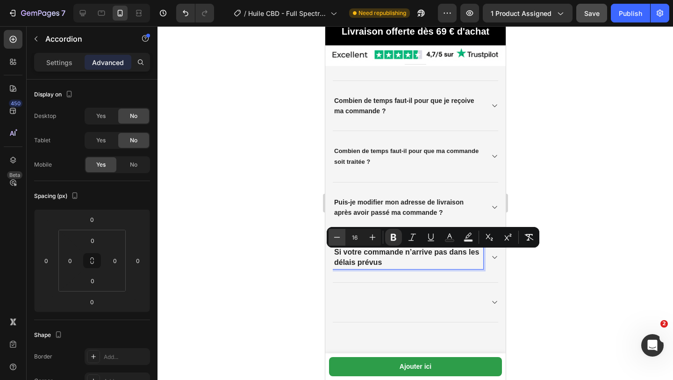
click at [338, 239] on icon "Editor contextual toolbar" at bounding box center [337, 236] width 9 height 9
type input "14"
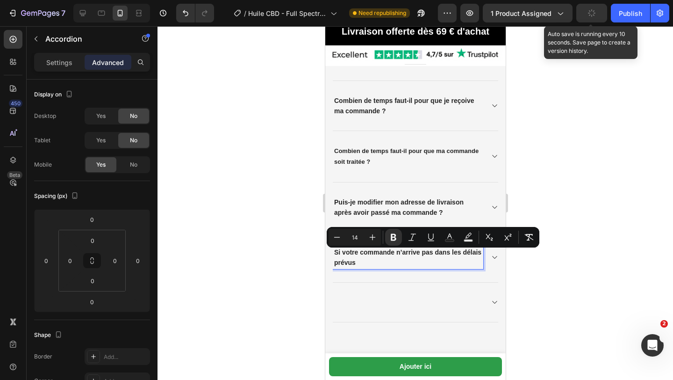
click at [589, 17] on button "button" at bounding box center [592, 13] width 31 height 19
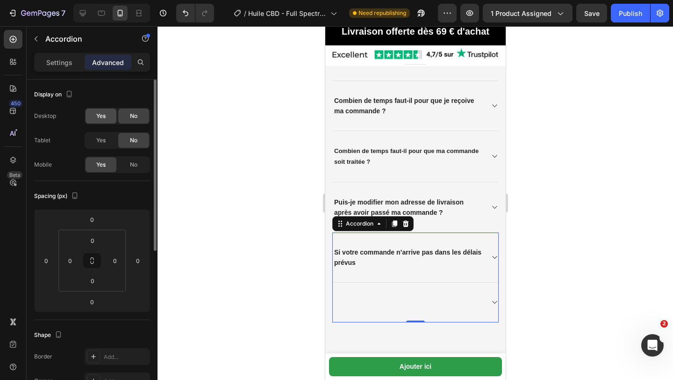
click at [94, 117] on div "Yes" at bounding box center [101, 115] width 31 height 15
click at [97, 137] on span "Yes" at bounding box center [100, 140] width 9 height 8
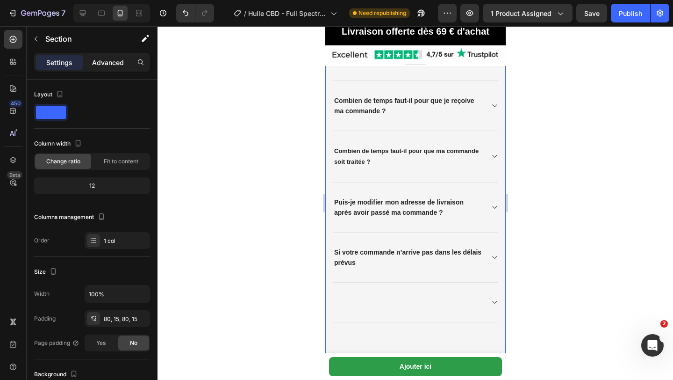
click at [103, 66] on p "Advanced" at bounding box center [108, 63] width 32 height 10
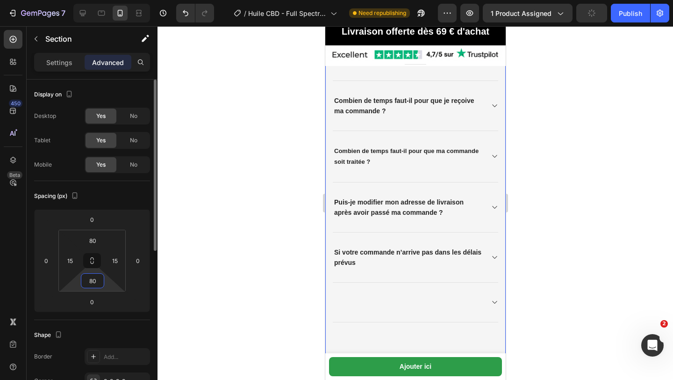
click at [100, 283] on input "80" at bounding box center [92, 281] width 19 height 14
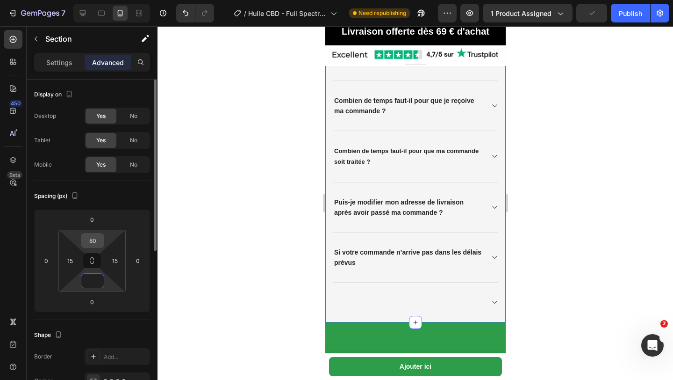
type input "0"
click at [99, 246] on input "80" at bounding box center [92, 240] width 19 height 14
type input "8"
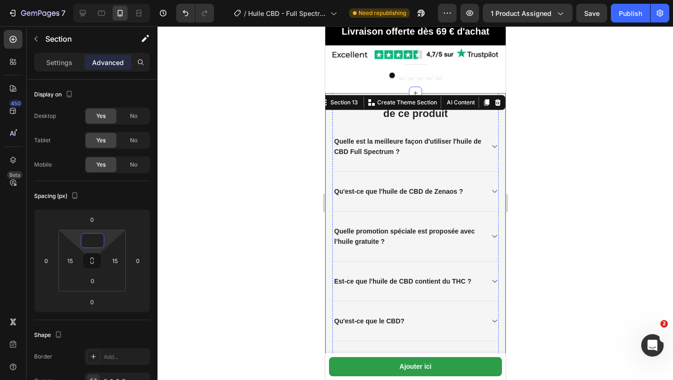
scroll to position [2218, 0]
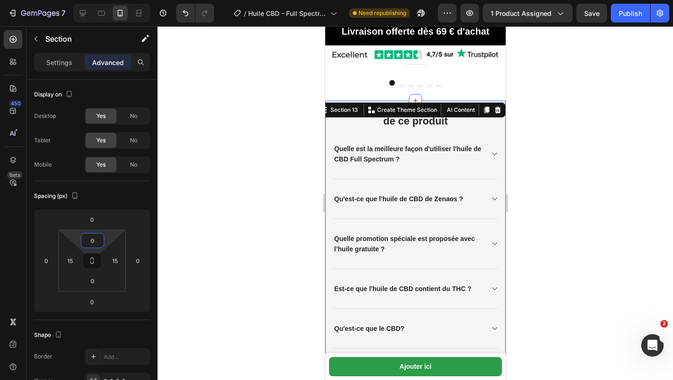
click at [276, 156] on div at bounding box center [416, 203] width 516 height 354
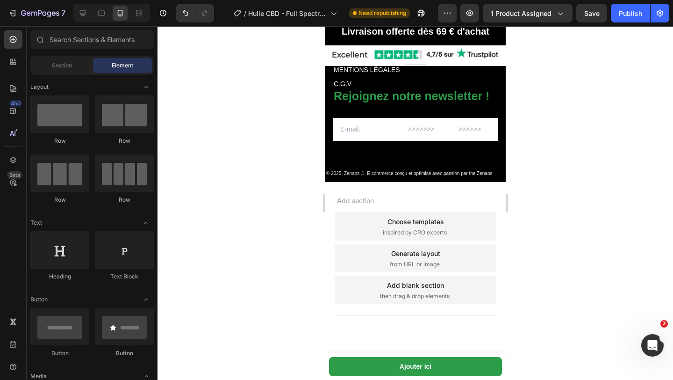
scroll to position [4378, 0]
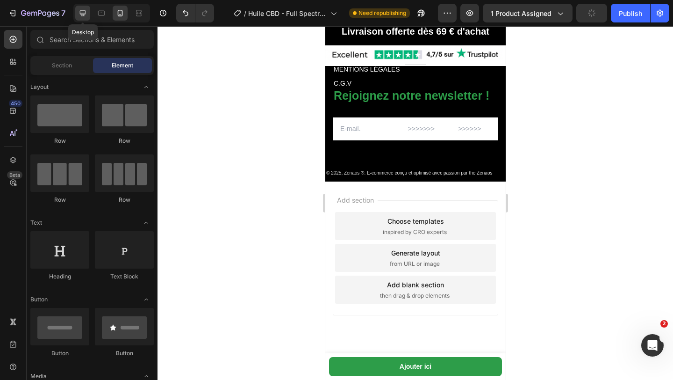
click at [79, 13] on icon at bounding box center [82, 12] width 9 height 9
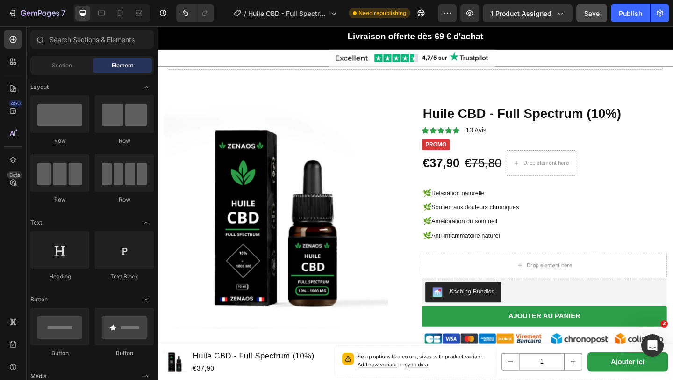
click at [586, 18] on button "Save" at bounding box center [592, 13] width 31 height 19
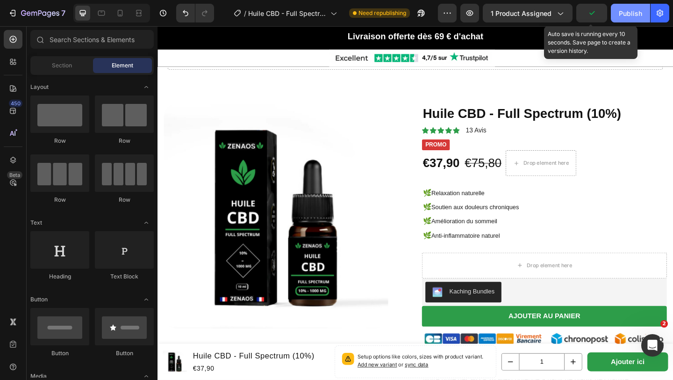
click at [623, 16] on div "Publish" at bounding box center [630, 13] width 23 height 10
